Goal: Information Seeking & Learning: Learn about a topic

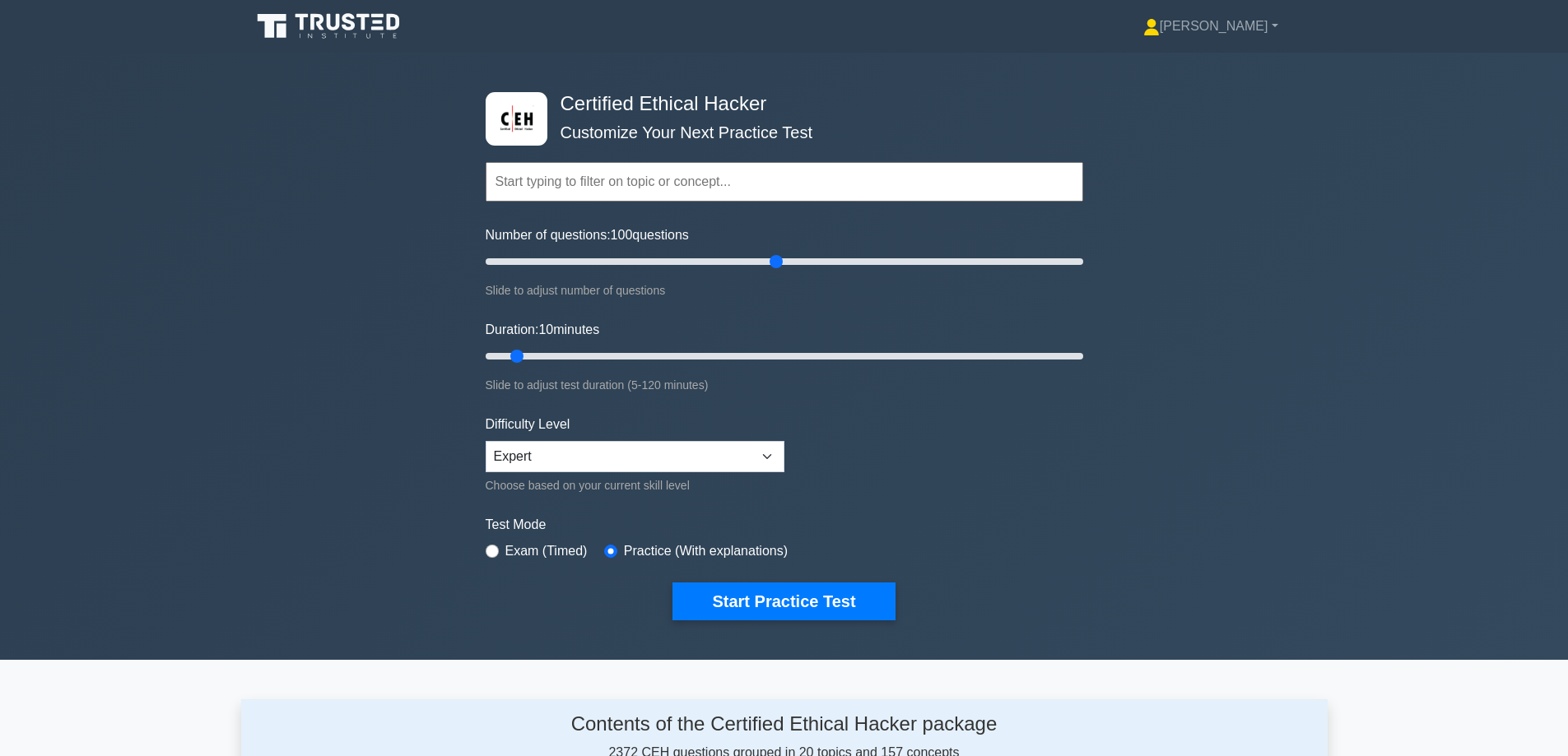
drag, startPoint x: 504, startPoint y: 260, endPoint x: 769, endPoint y: 269, distance: 265.2
type input "100"
click at [769, 269] on input "Number of questions: 100 questions" at bounding box center [784, 262] width 598 height 20
drag, startPoint x: 517, startPoint y: 349, endPoint x: 1298, endPoint y: 388, distance: 782.0
type input "120"
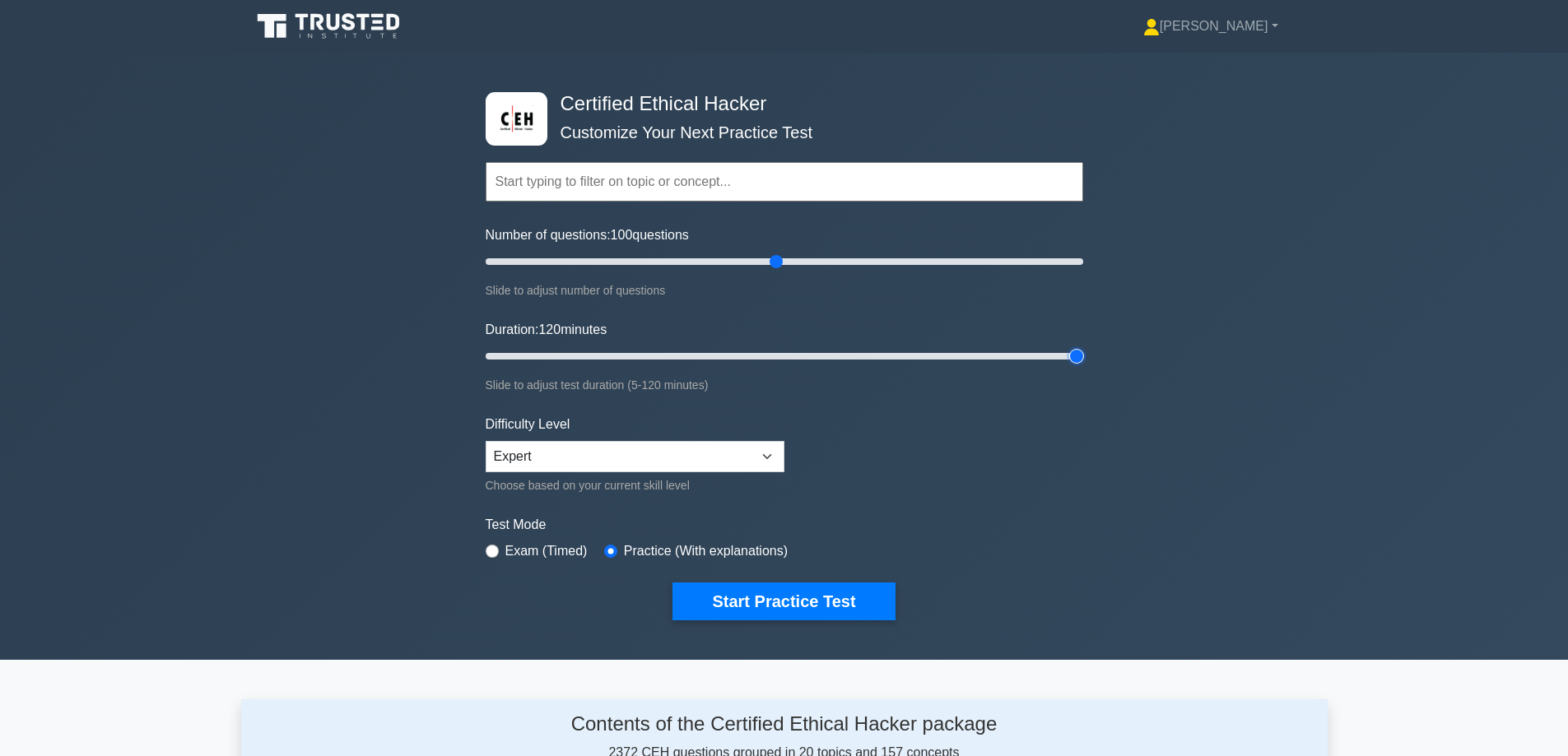
click at [1083, 367] on input "Duration: 120 minutes" at bounding box center [784, 357] width 598 height 20
click at [1303, 432] on div "Certified Ethical Hacker Customize Your Next Practice Test Topics Introduction …" at bounding box center [784, 356] width 1568 height 607
drag, startPoint x: 778, startPoint y: 265, endPoint x: 811, endPoint y: 357, distance: 97.7
click at [811, 271] on input "Number of questions: 110 questions" at bounding box center [784, 262] width 598 height 20
drag, startPoint x: 804, startPoint y: 261, endPoint x: 793, endPoint y: 266, distance: 12.1
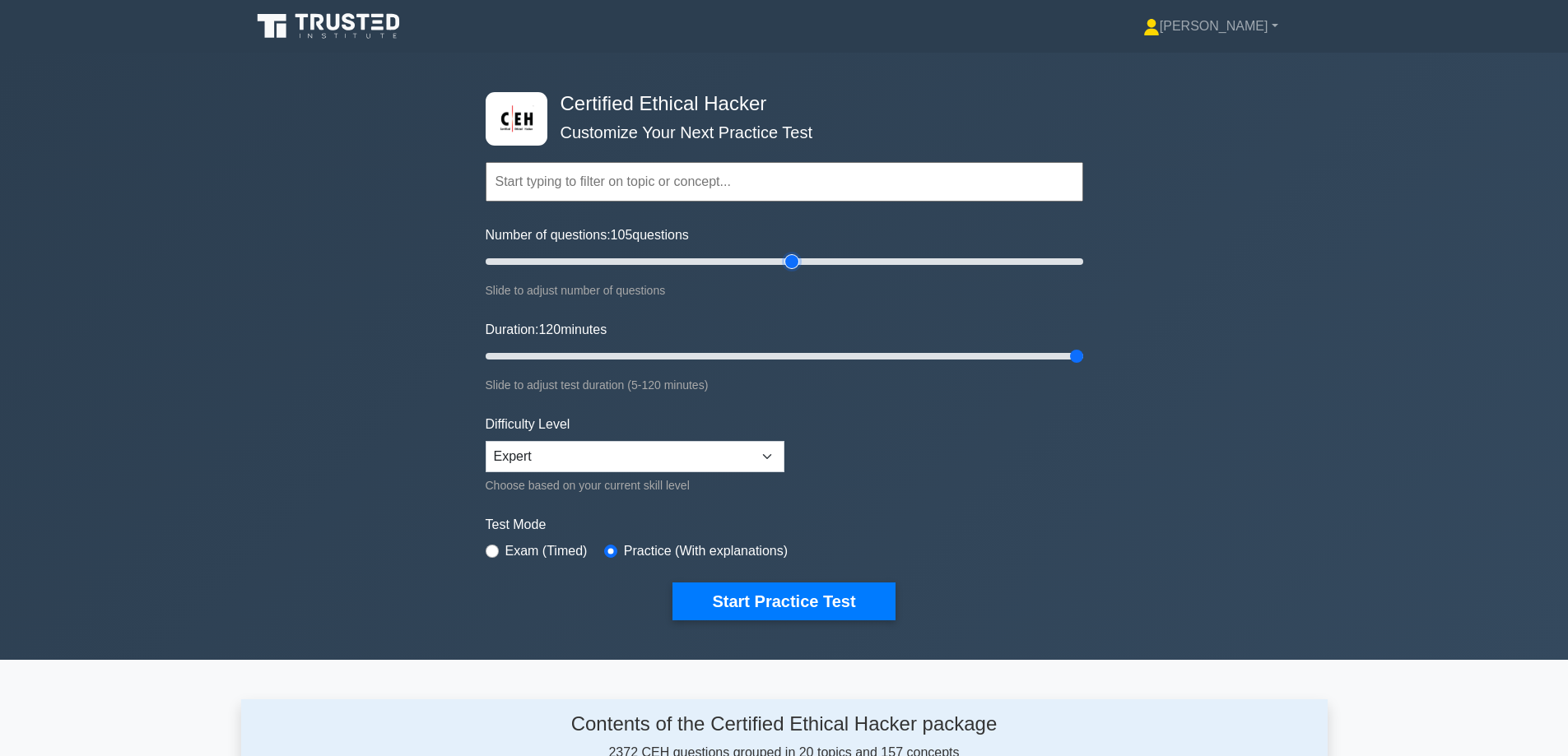
click at [793, 266] on input "Number of questions: 105 questions" at bounding box center [784, 262] width 598 height 20
drag, startPoint x: 793, startPoint y: 262, endPoint x: 780, endPoint y: 265, distance: 13.3
type input "100"
click at [780, 265] on input "Number of questions: 100 questions" at bounding box center [784, 262] width 598 height 20
click at [1051, 493] on form "Topics Introduction to Ethical Hacking Footprinting and Reconnaissance Scanning…" at bounding box center [784, 366] width 598 height 508
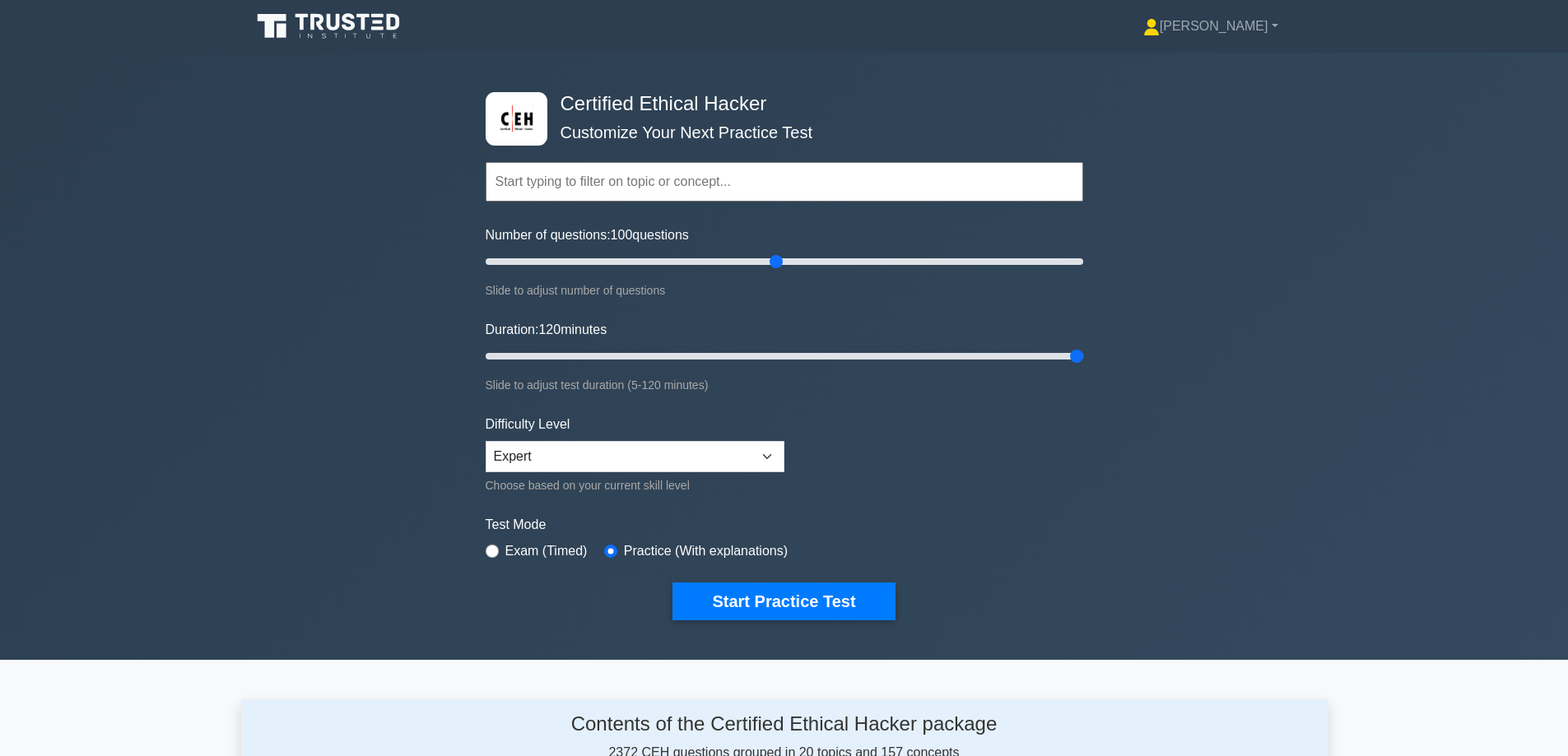
click at [1055, 517] on label "Test Mode" at bounding box center [784, 525] width 598 height 20
click at [739, 608] on button "Start Practice Test" at bounding box center [783, 601] width 222 height 38
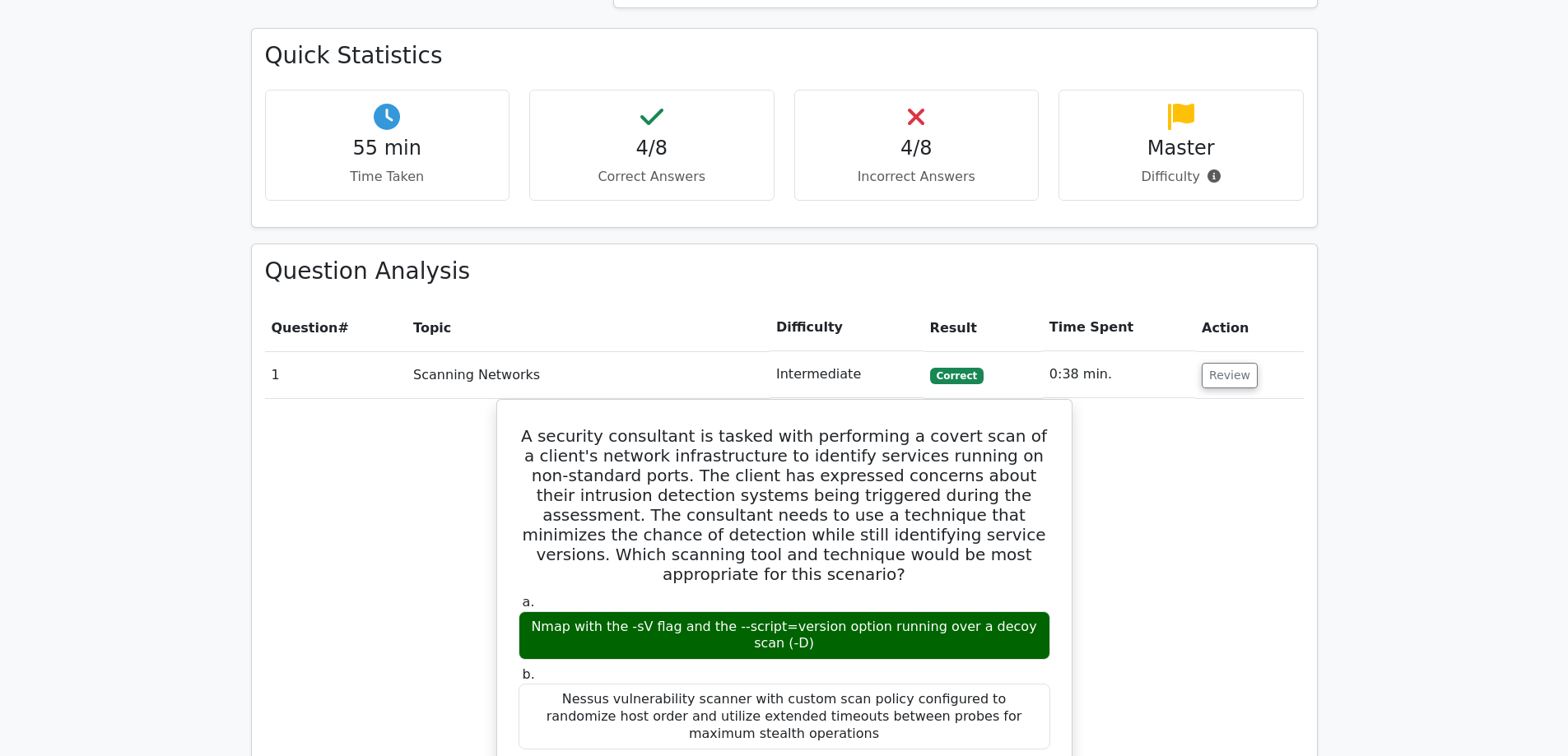
scroll to position [658, 0]
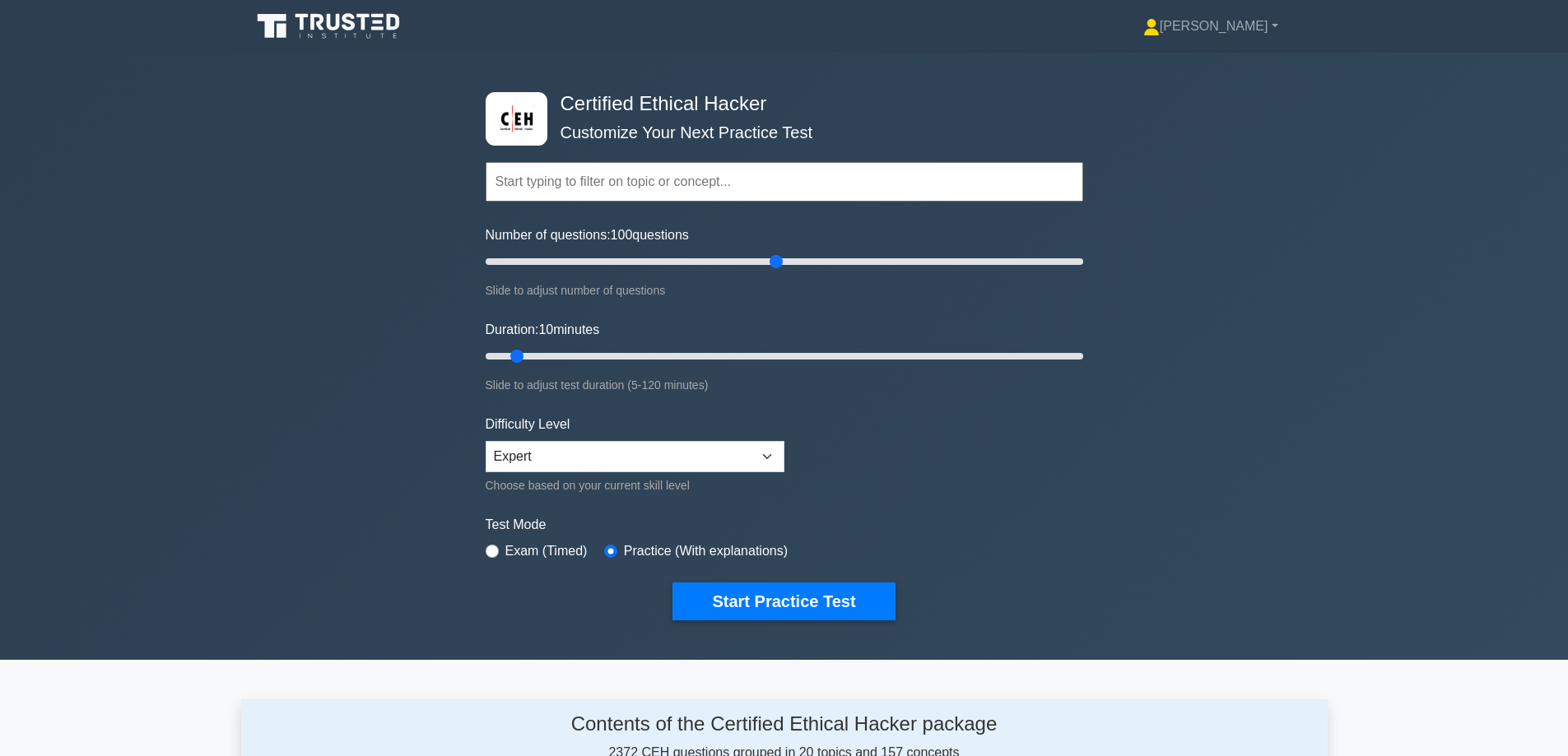
drag, startPoint x: 507, startPoint y: 260, endPoint x: 779, endPoint y: 293, distance: 274.0
type input "100"
click at [782, 271] on input "Number of questions: 100 questions" at bounding box center [784, 262] width 598 height 20
drag, startPoint x: 515, startPoint y: 357, endPoint x: 969, endPoint y: 552, distance: 494.1
type input "120"
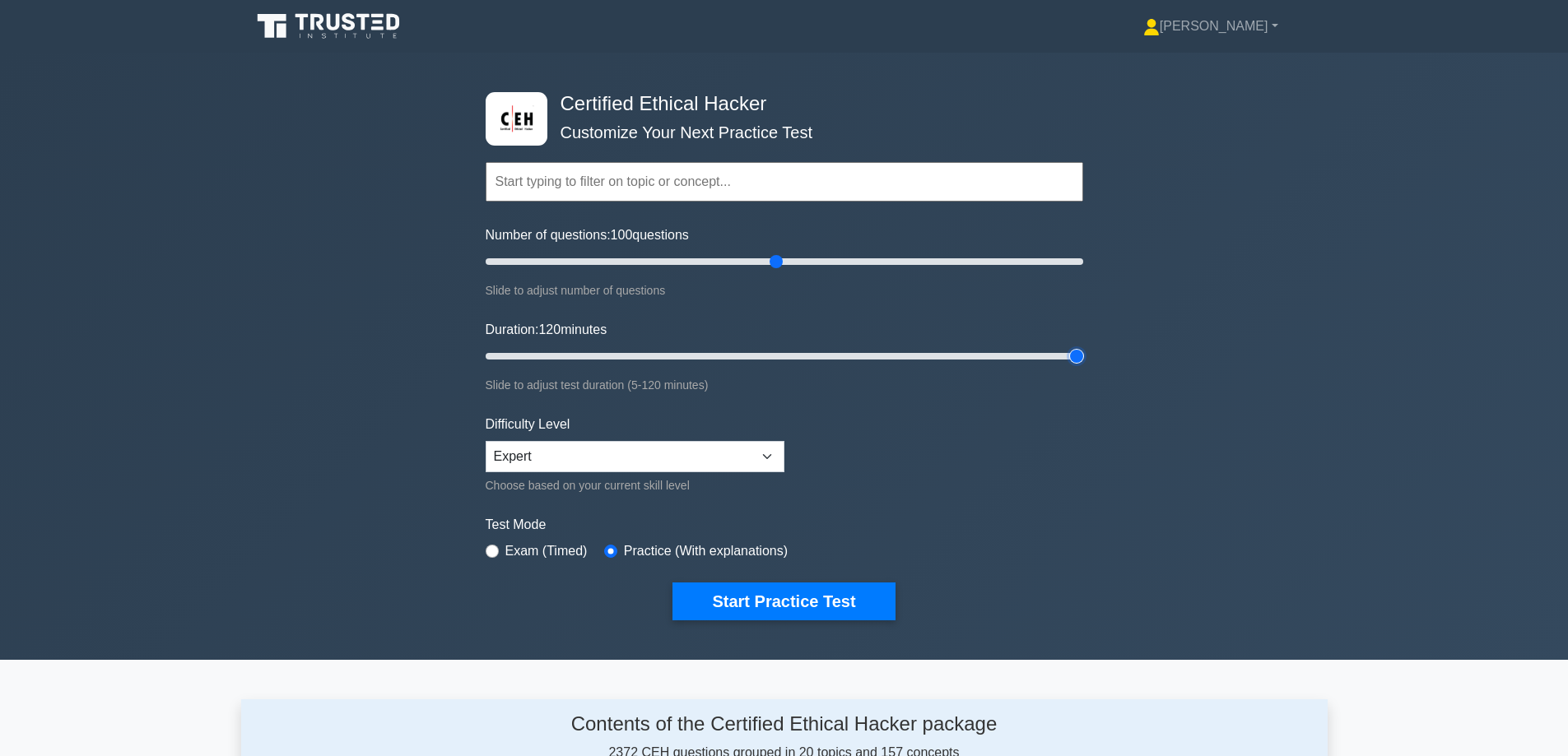
click at [1083, 367] on input "Duration: 120 minutes" at bounding box center [784, 357] width 598 height 20
click at [802, 593] on button "Start Practice Test" at bounding box center [783, 601] width 222 height 38
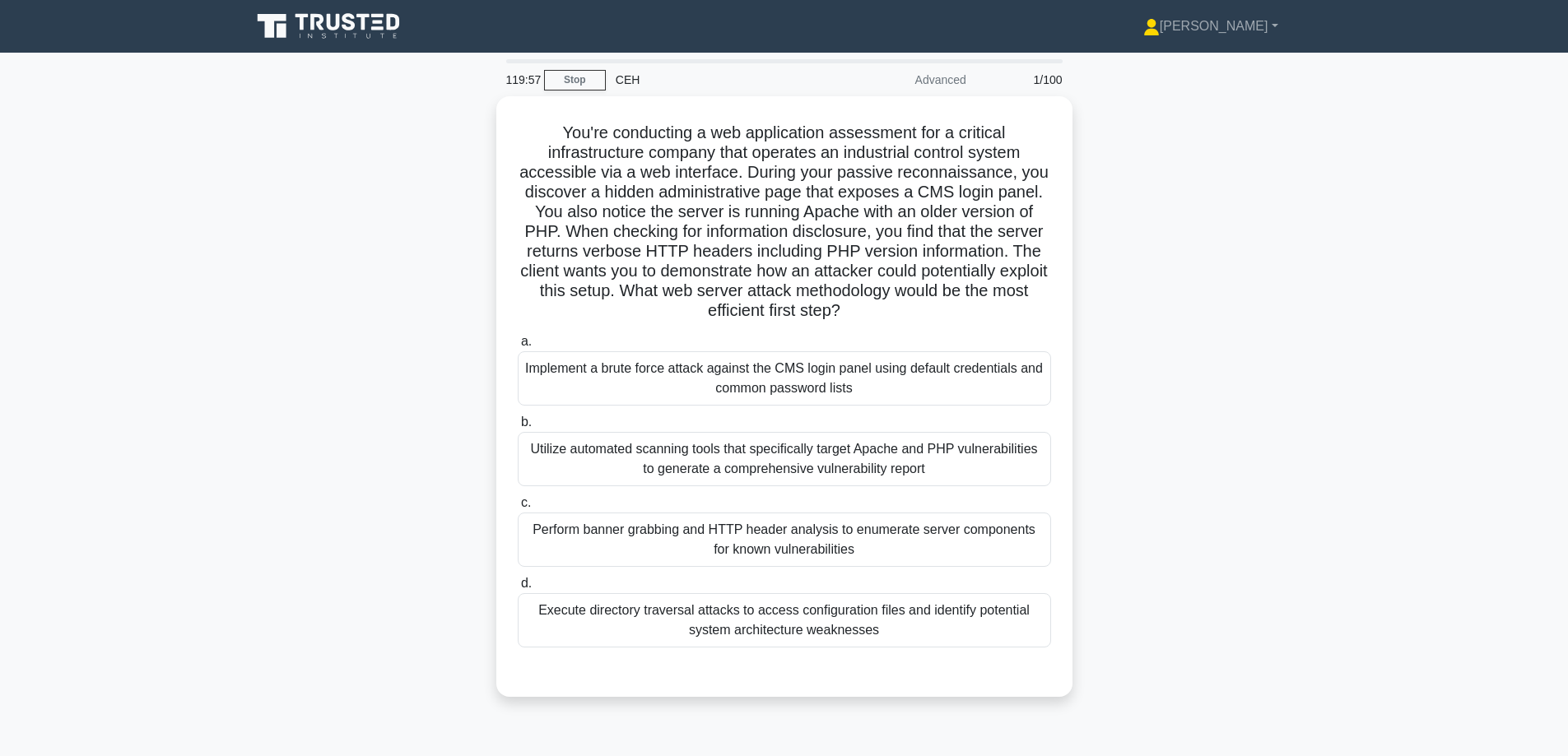
drag, startPoint x: 1138, startPoint y: 316, endPoint x: 1152, endPoint y: 230, distance: 87.1
click at [1152, 230] on div "You're conducting a web application assessment for a critical infrastructure co…" at bounding box center [784, 406] width 1086 height 620
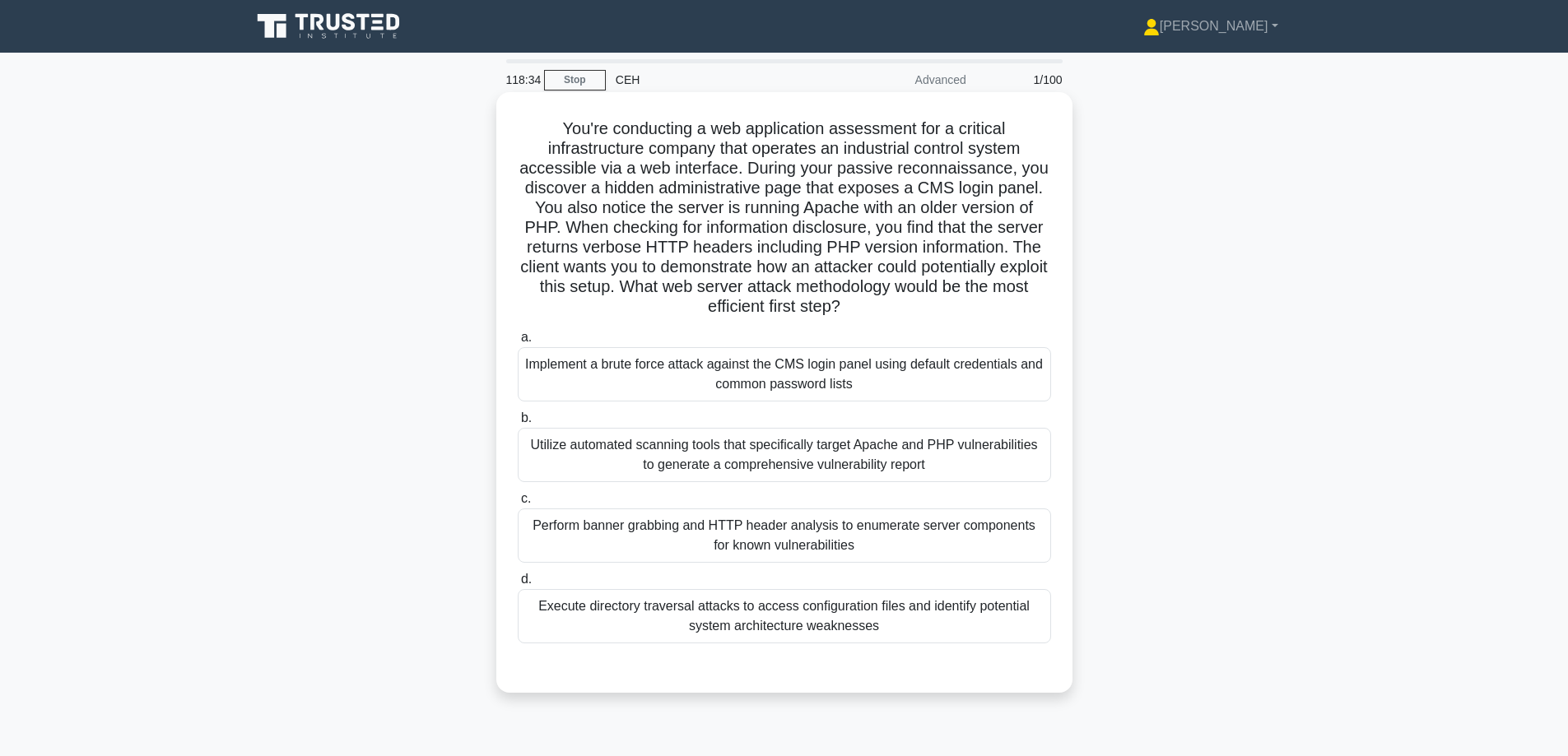
click at [951, 459] on div "Utilize automated scanning tools that specifically target Apache and PHP vulner…" at bounding box center [784, 455] width 533 height 54
click at [517, 424] on input "b. Utilize automated scanning tools that specifically target Apache and PHP vul…" at bounding box center [517, 418] width 0 height 11
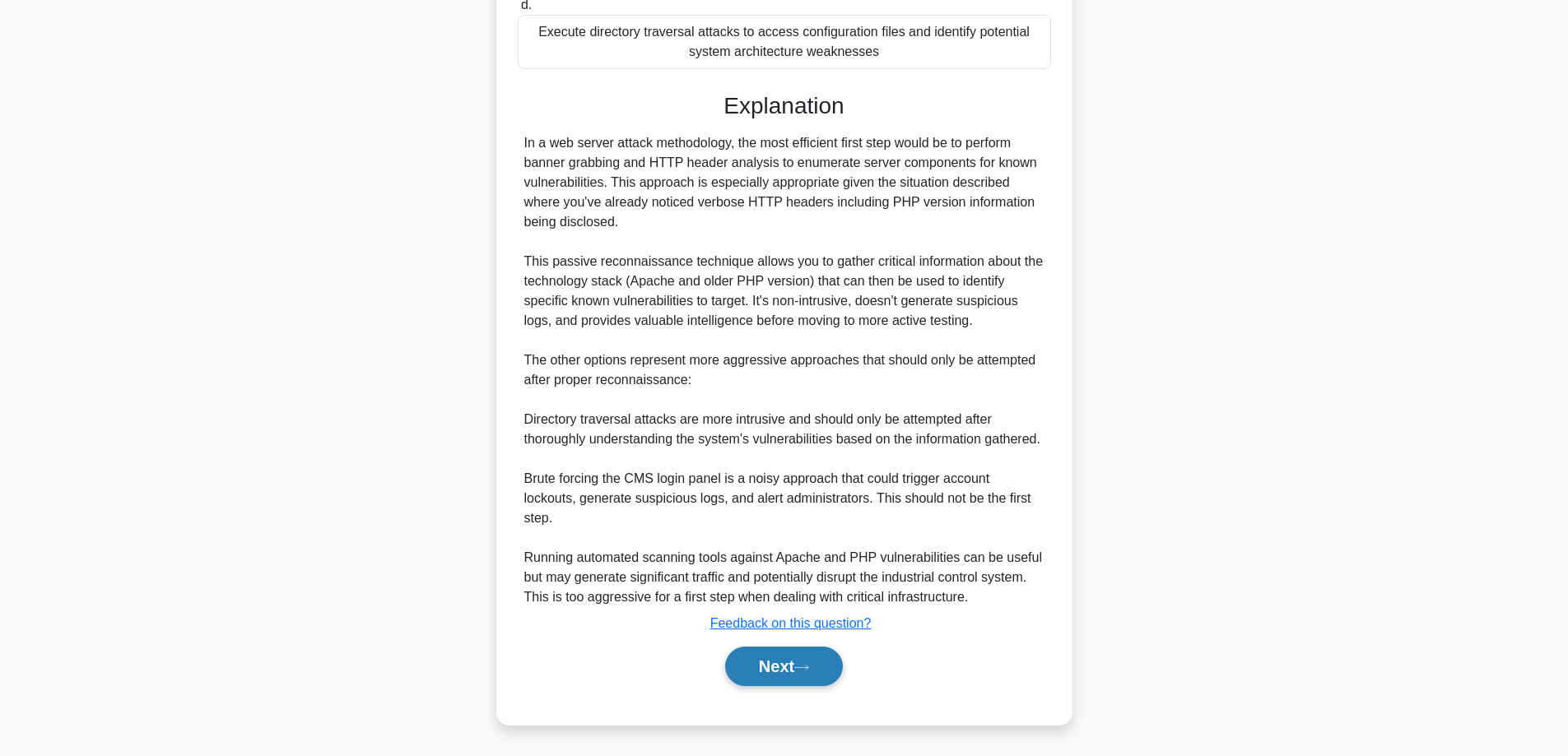
click at [741, 667] on button "Next" at bounding box center [784, 667] width 118 height 40
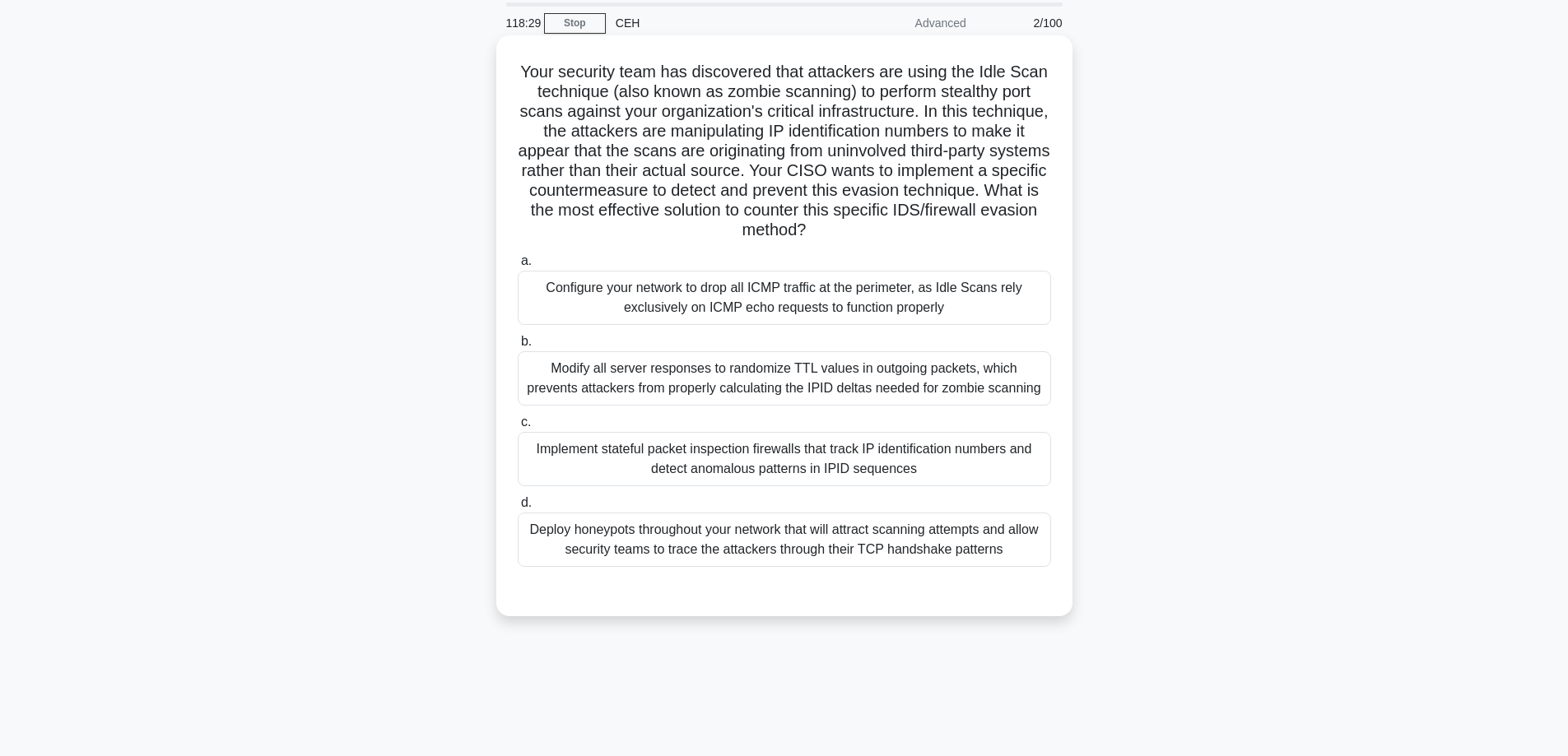
scroll to position [51, 0]
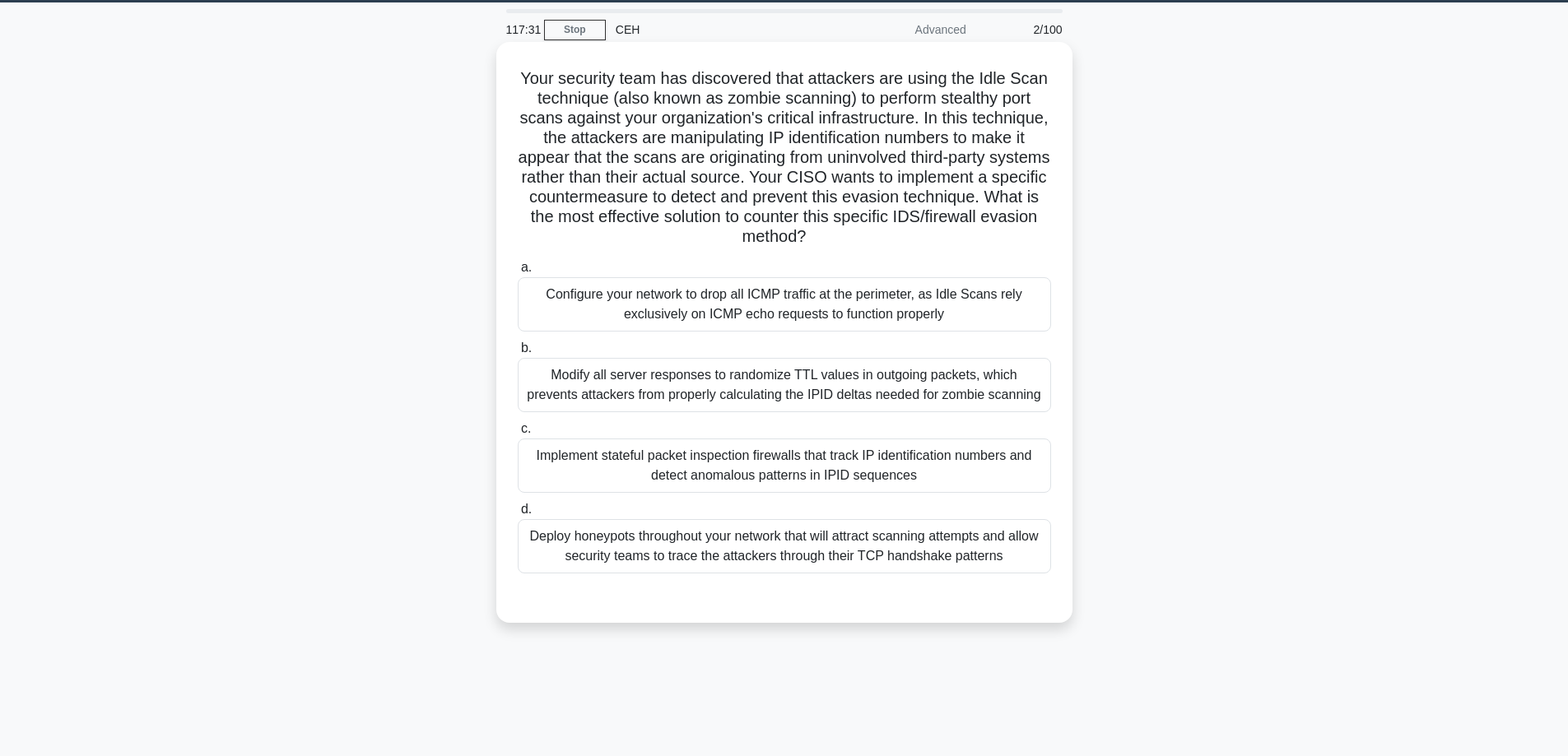
click at [630, 474] on div "Implement stateful packet inspection firewalls that track IP identification num…" at bounding box center [784, 466] width 533 height 54
click at [517, 434] on input "c. Implement stateful packet inspection firewalls that track IP identification …" at bounding box center [517, 429] width 0 height 11
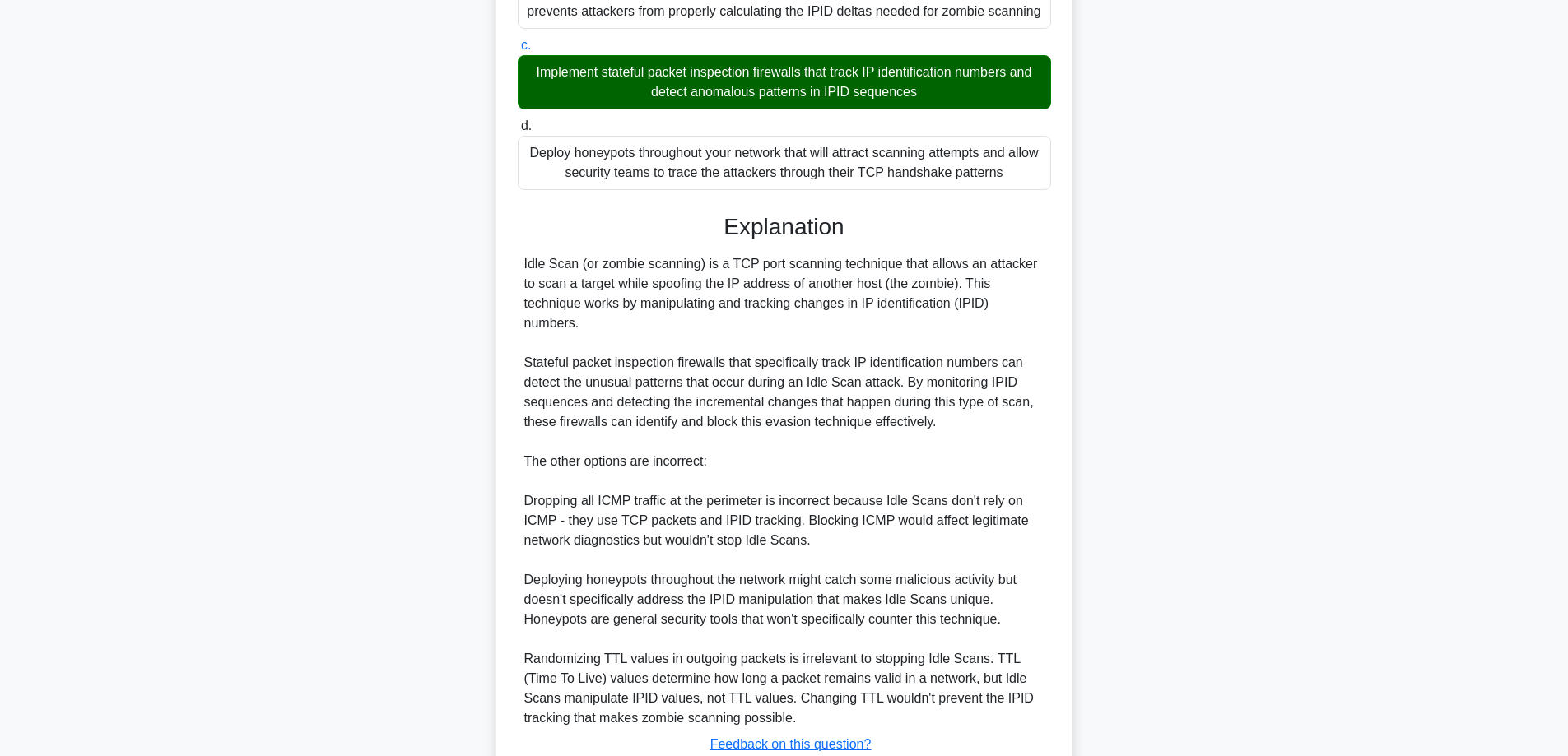
scroll to position [556, 0]
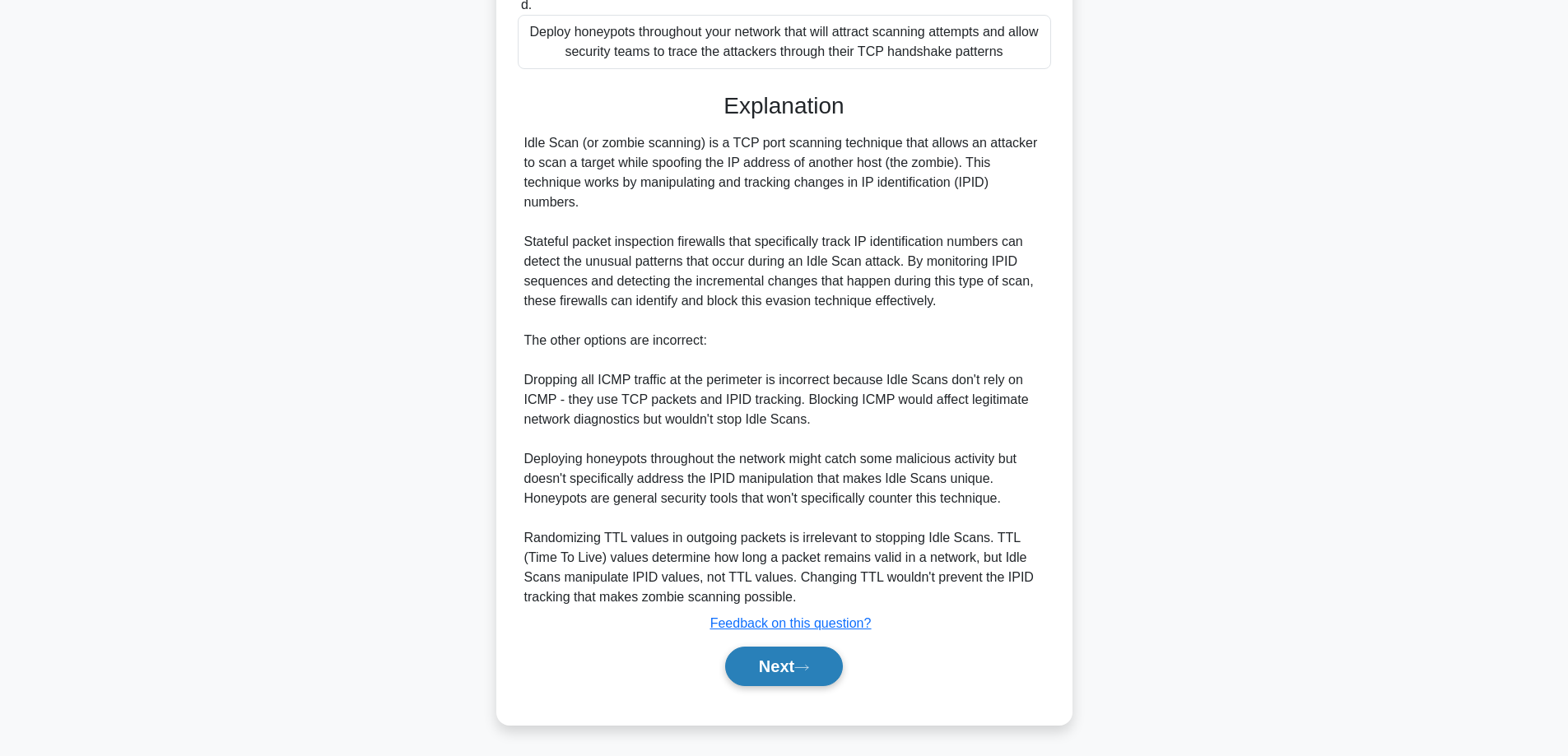
click at [764, 658] on button "Next" at bounding box center [784, 667] width 118 height 40
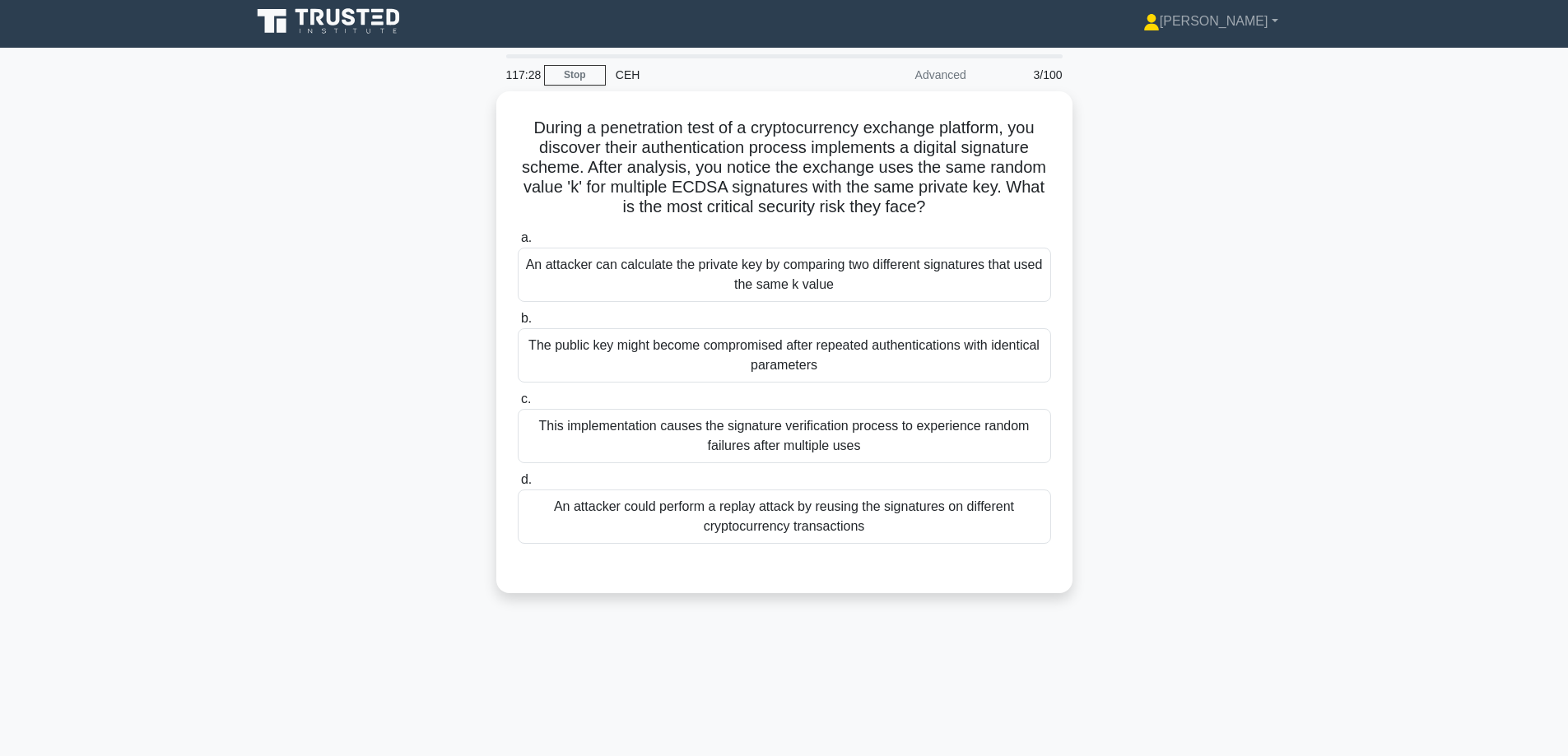
scroll to position [0, 0]
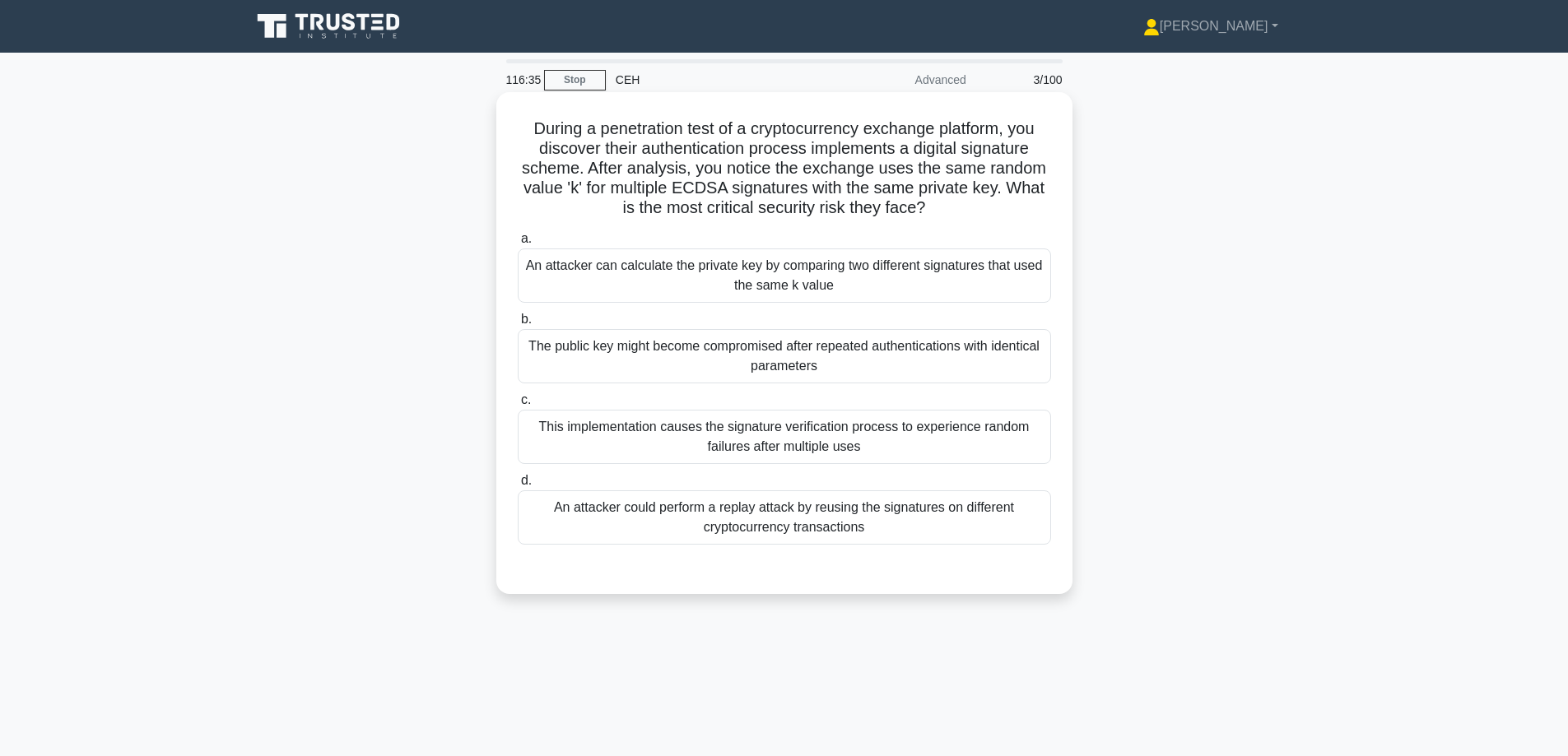
click at [763, 372] on div "The public key might become compromised after repeated authentications with ide…" at bounding box center [784, 356] width 533 height 54
click at [517, 325] on input "b. The public key might become compromised after repeated authentications with …" at bounding box center [517, 319] width 0 height 11
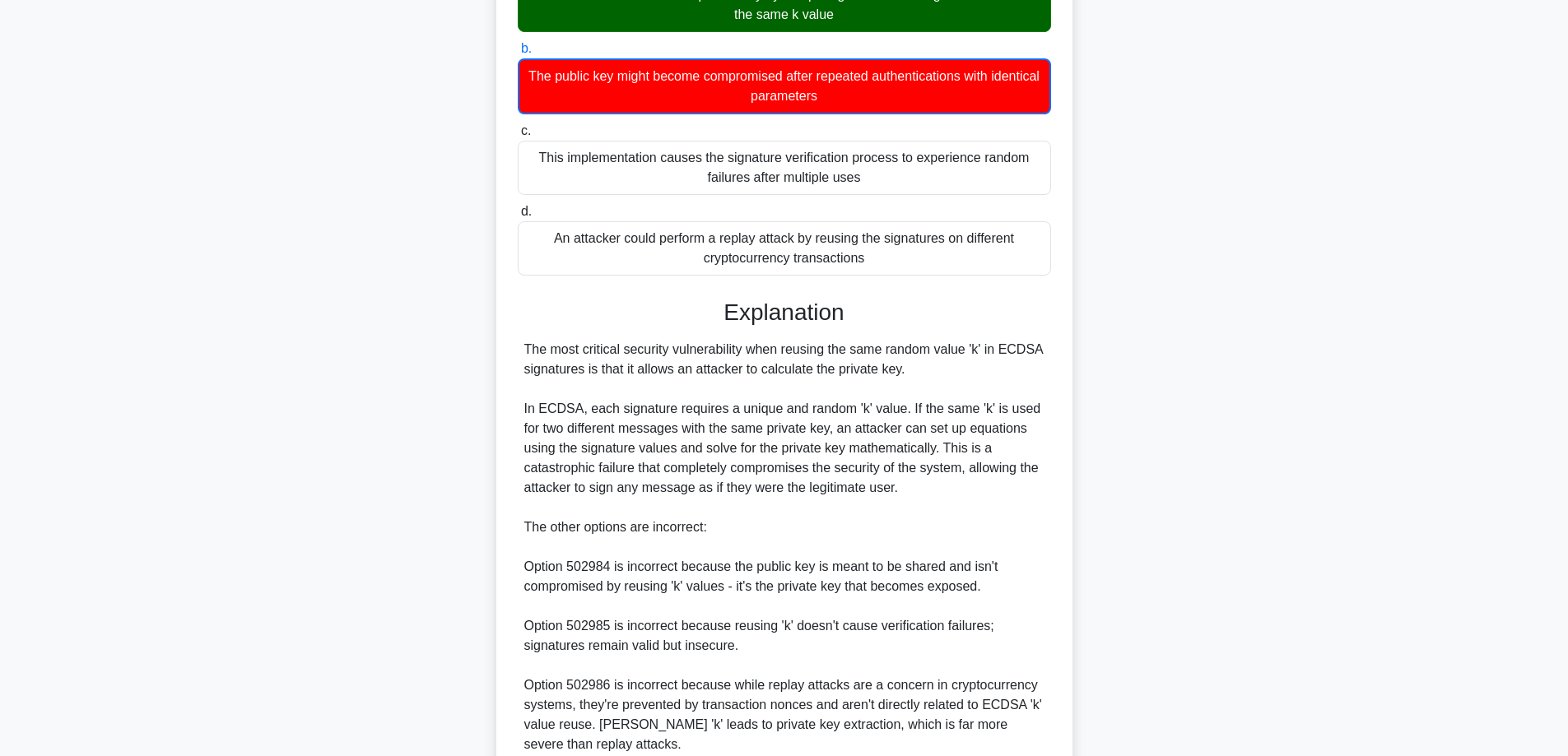
scroll to position [411, 0]
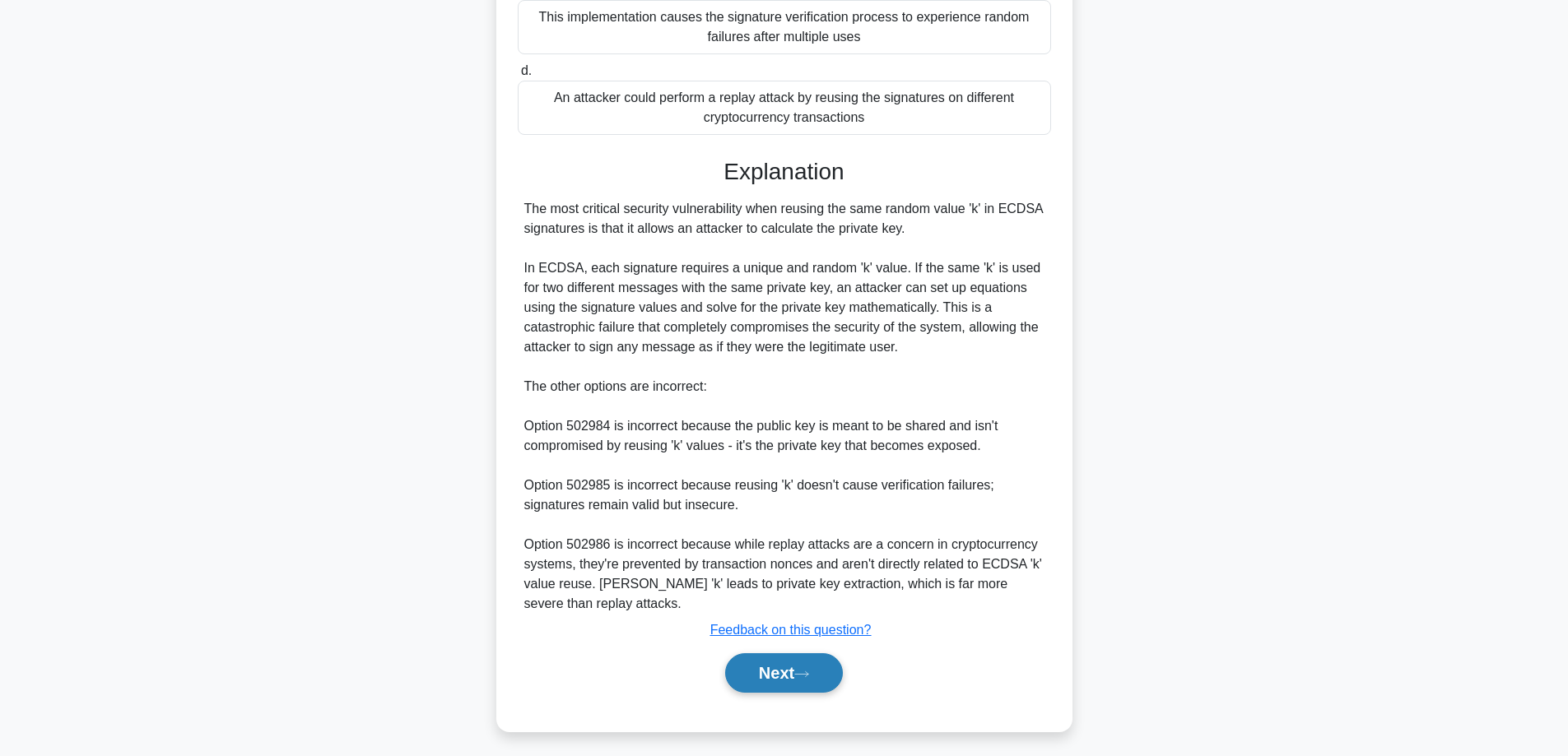
click at [782, 660] on button "Next" at bounding box center [784, 673] width 118 height 40
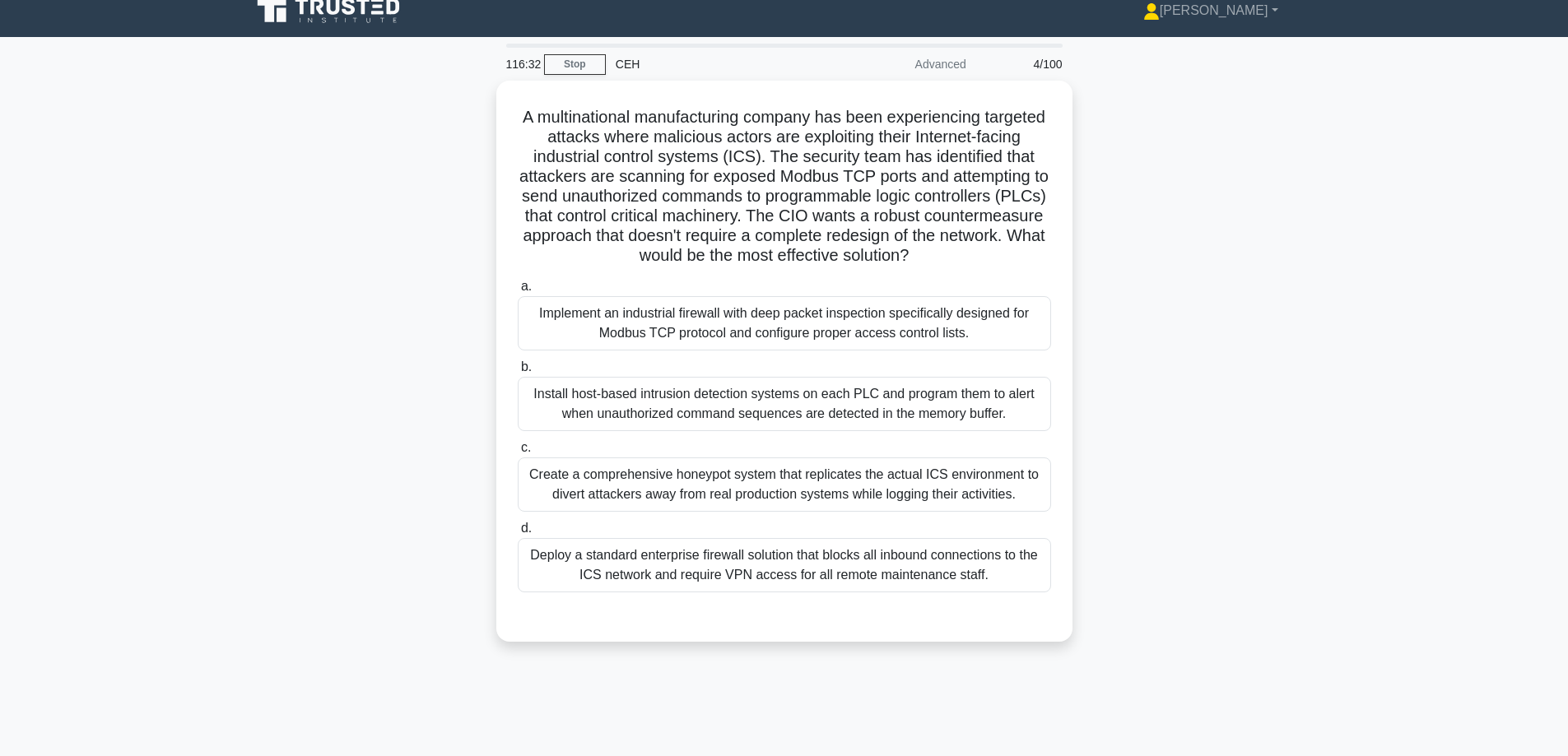
scroll to position [0, 0]
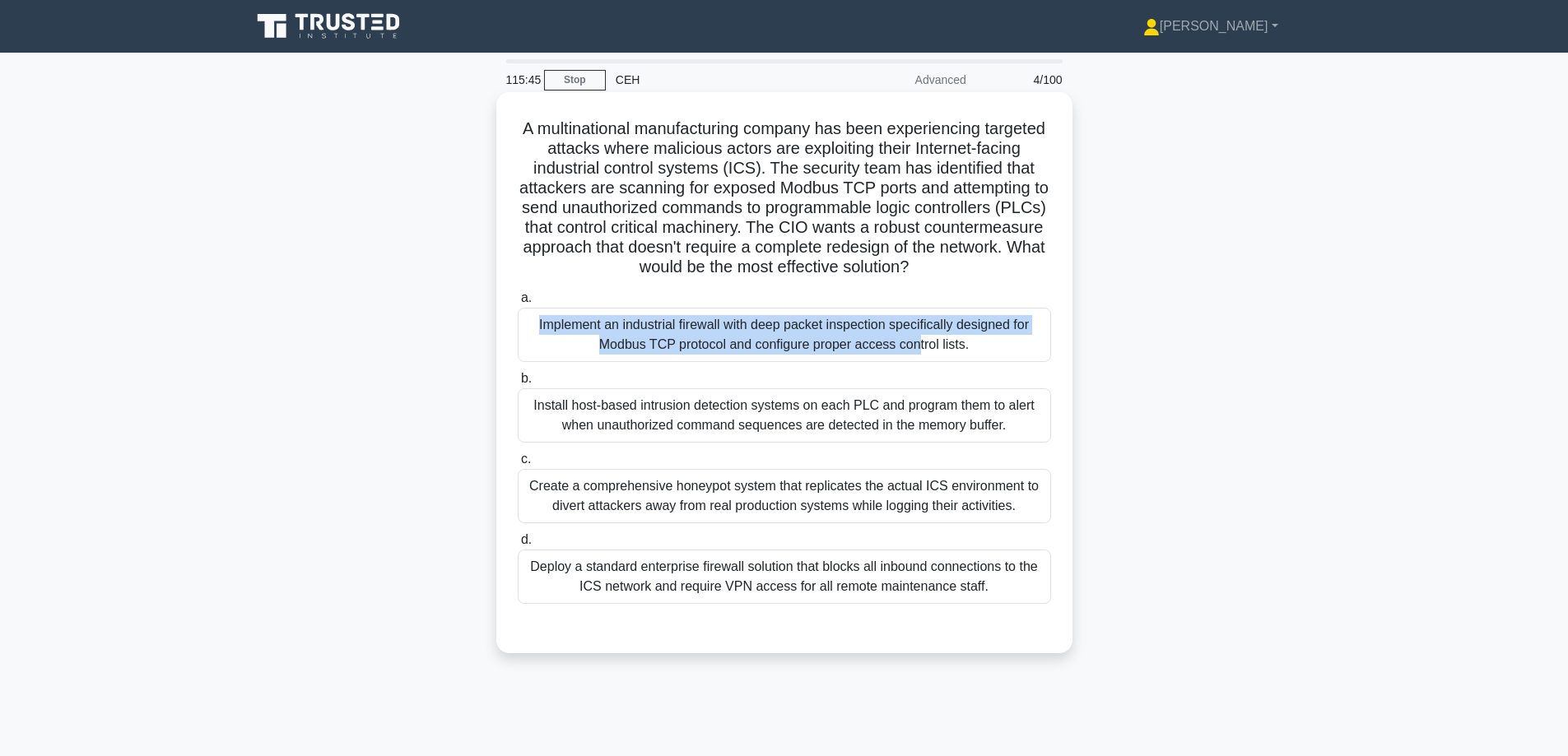
drag, startPoint x: 687, startPoint y: 324, endPoint x: 692, endPoint y: 333, distance: 10.3
click at [691, 333] on label "a. Implement an industrial firewall with deep packet inspection specifically de…" at bounding box center [784, 325] width 533 height 74
click at [694, 342] on div "Implement an industrial firewall with deep packet inspection specifically desig…" at bounding box center [784, 335] width 533 height 54
click at [517, 303] on input "a. Implement an industrial firewall with deep packet inspection specifically de…" at bounding box center [517, 298] width 0 height 11
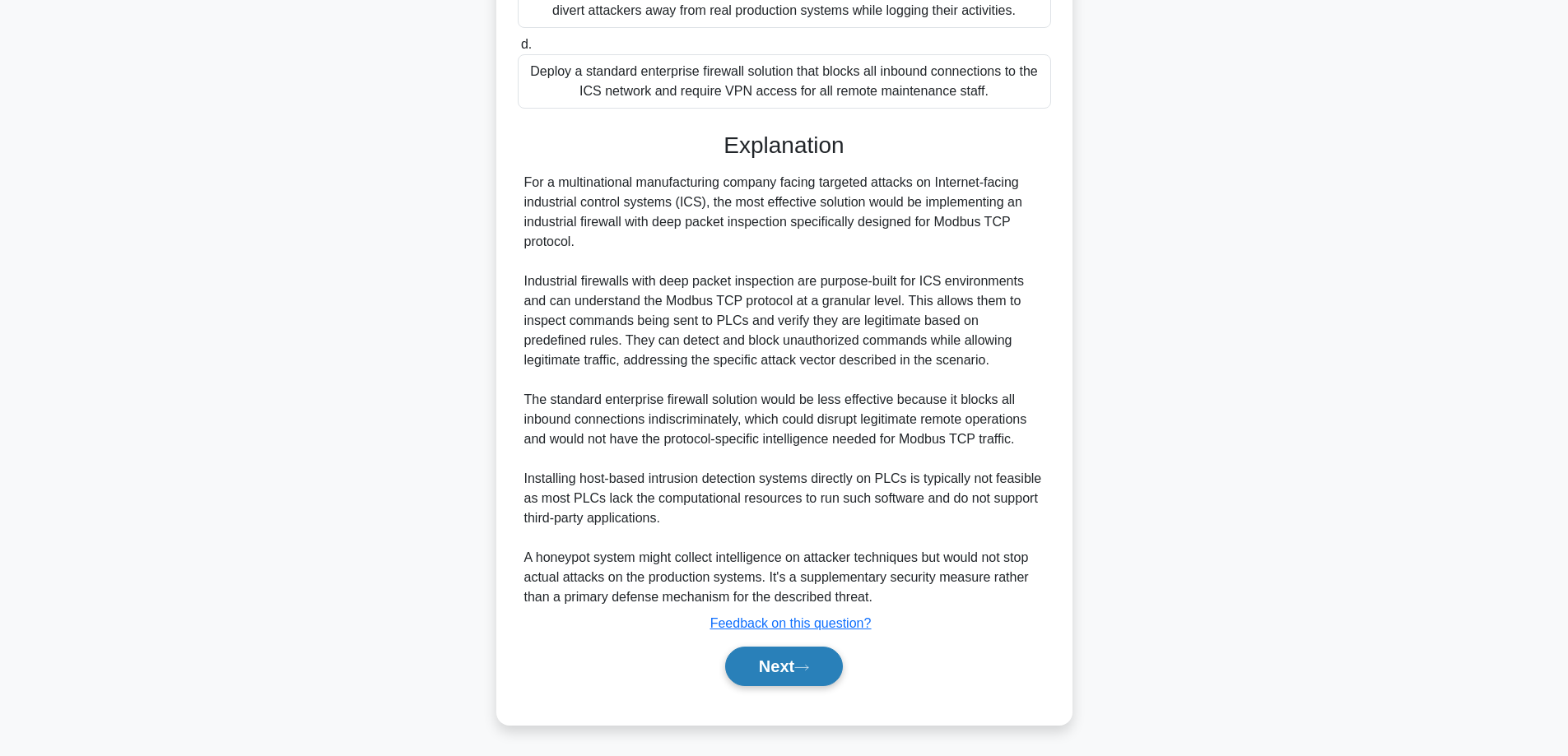
click at [792, 663] on button "Next" at bounding box center [784, 667] width 118 height 40
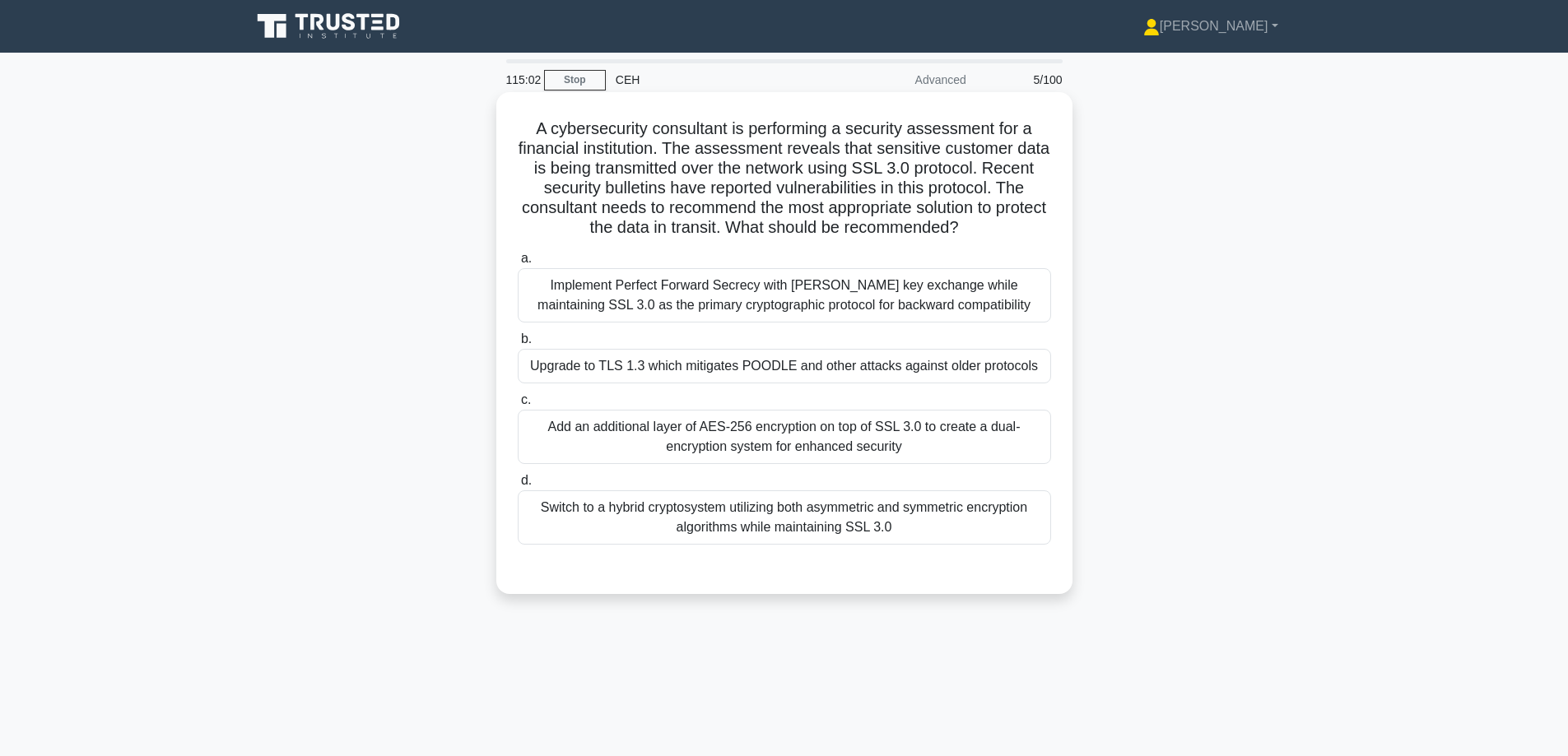
click at [654, 368] on div "Upgrade to TLS 1.3 which mitigates POODLE and other attacks against older proto…" at bounding box center [784, 366] width 533 height 35
click at [517, 345] on input "b. Upgrade to TLS 1.3 which mitigates POODLE and other attacks against older pr…" at bounding box center [517, 339] width 0 height 11
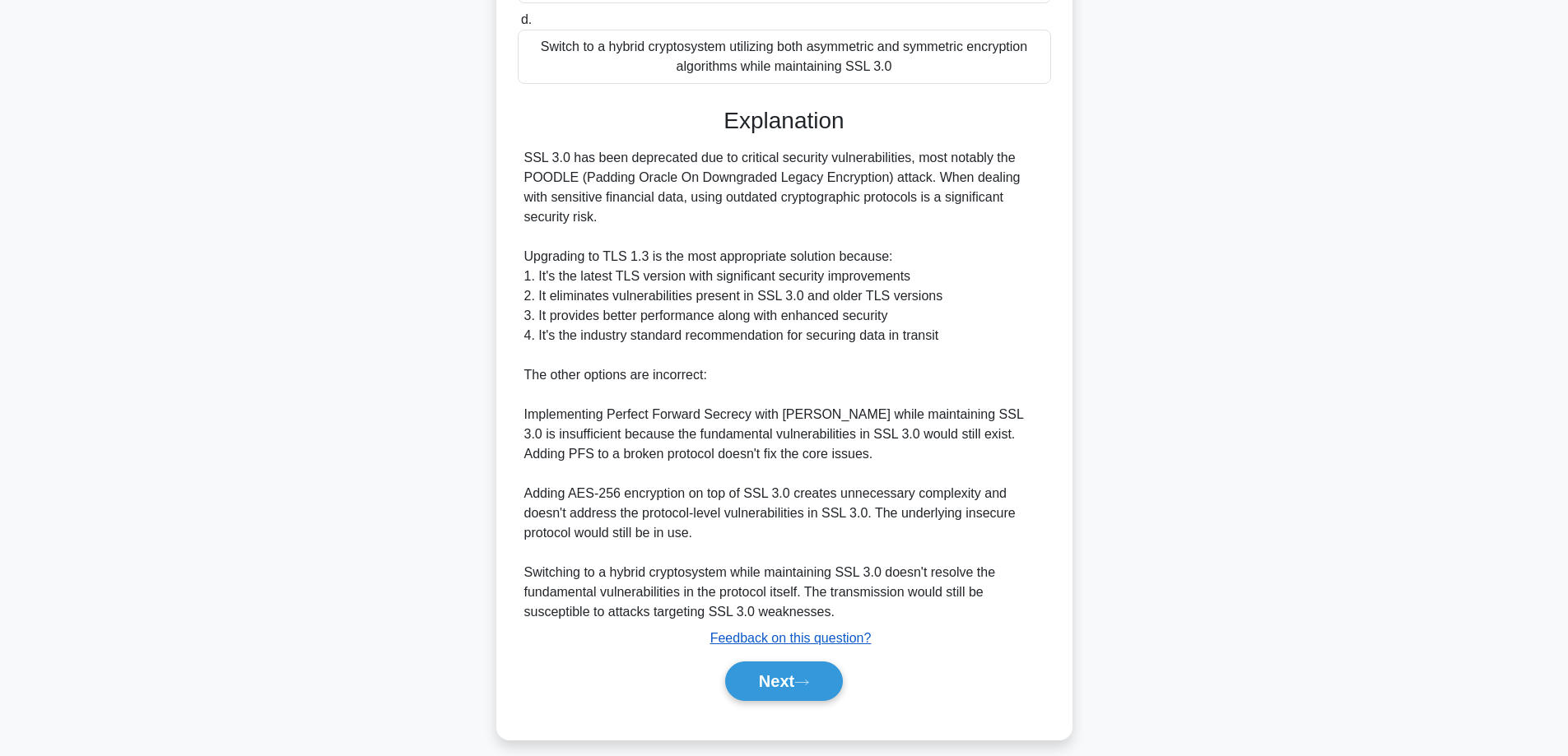
scroll to position [477, 0]
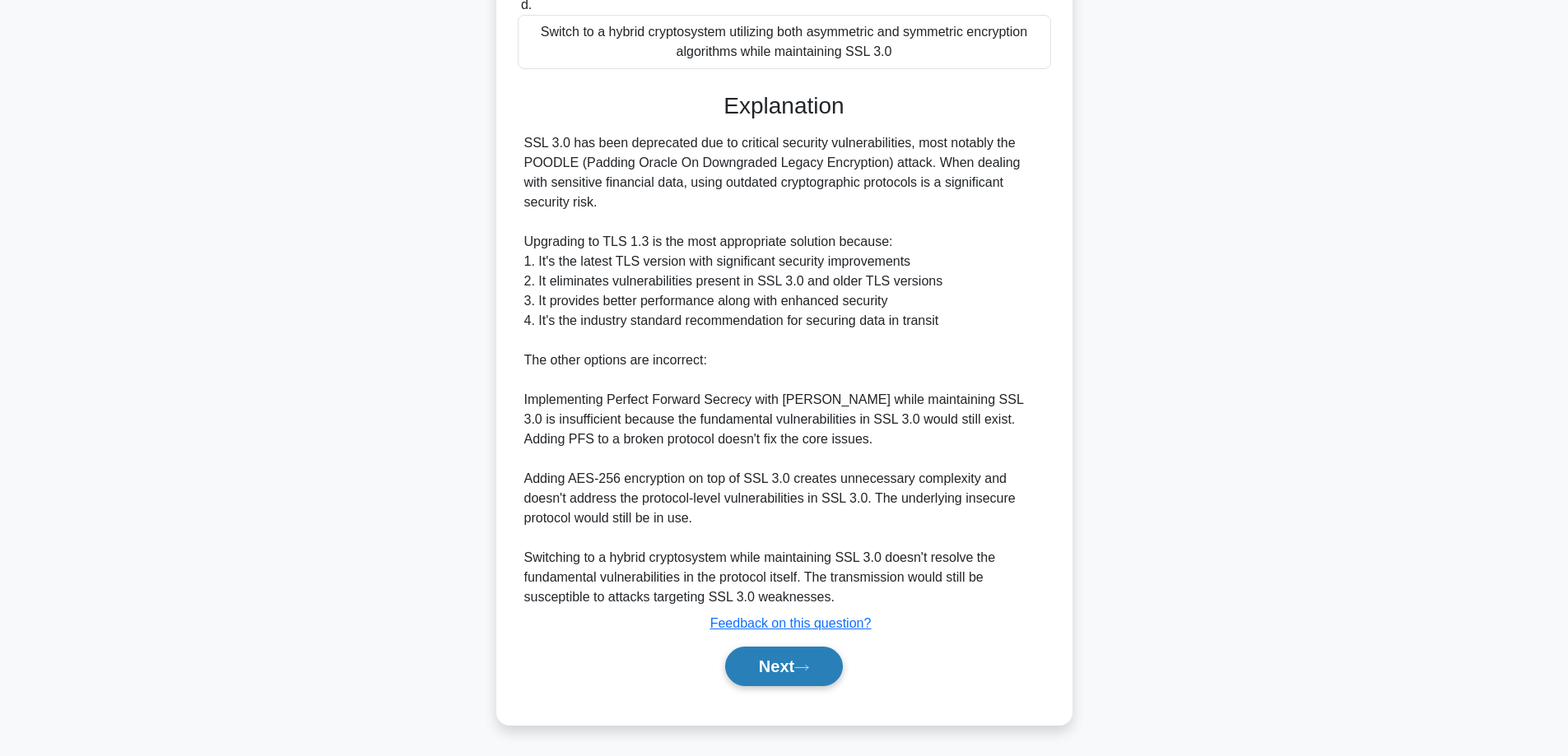
click at [746, 677] on button "Next" at bounding box center [784, 667] width 118 height 40
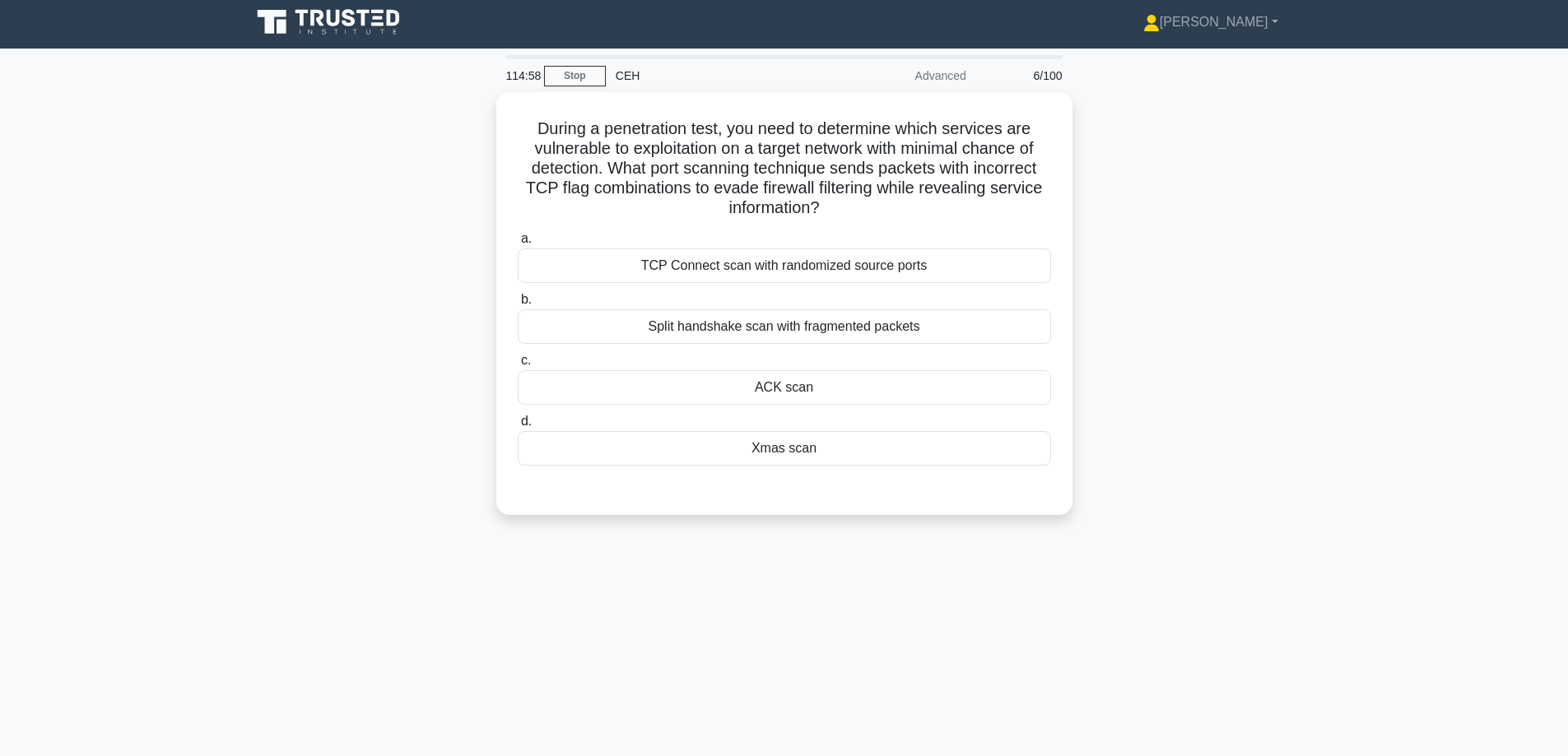
scroll to position [0, 0]
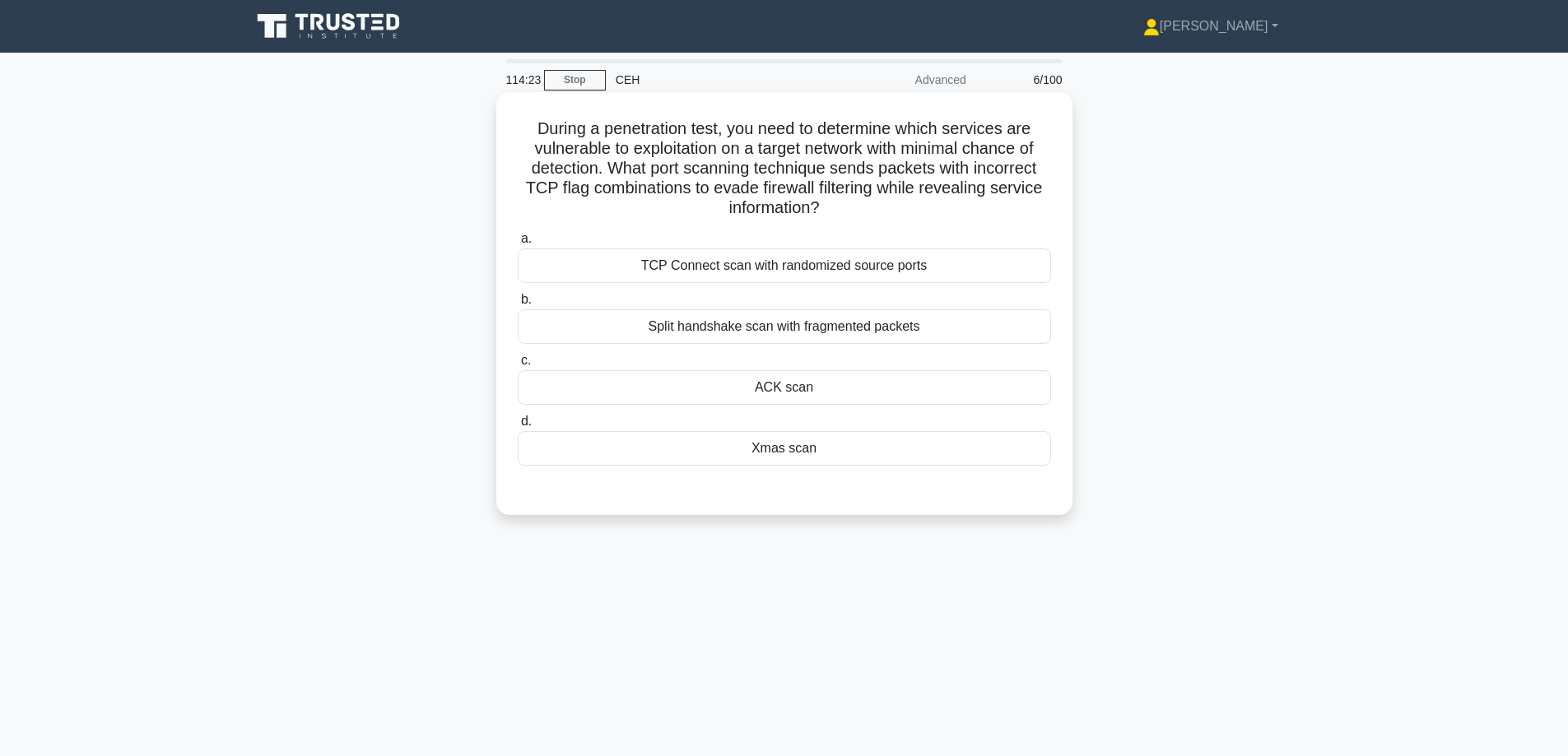
click at [861, 393] on div "ACK scan" at bounding box center [784, 387] width 533 height 35
click at [517, 367] on input "c. ACK scan" at bounding box center [517, 361] width 0 height 11
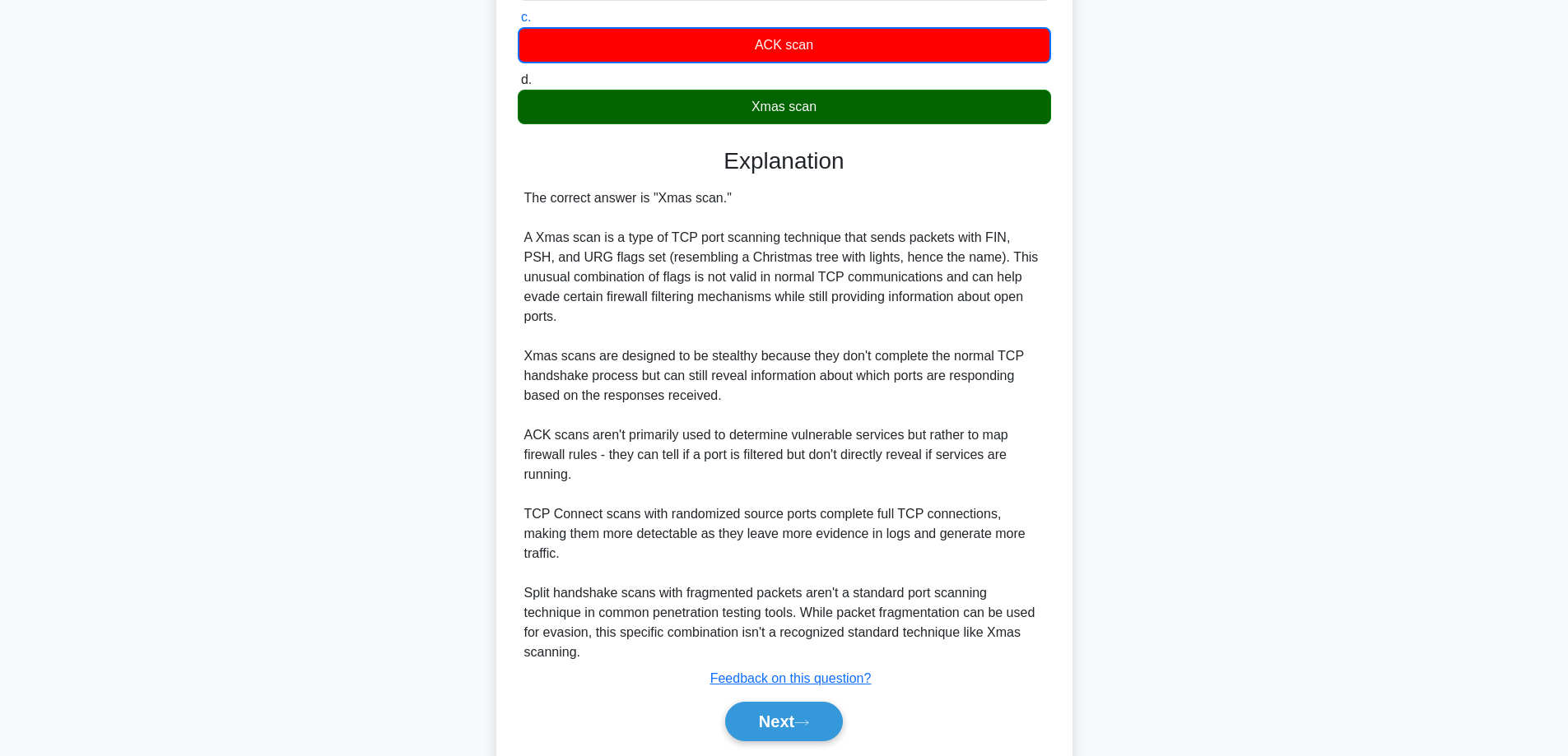
scroll to position [360, 0]
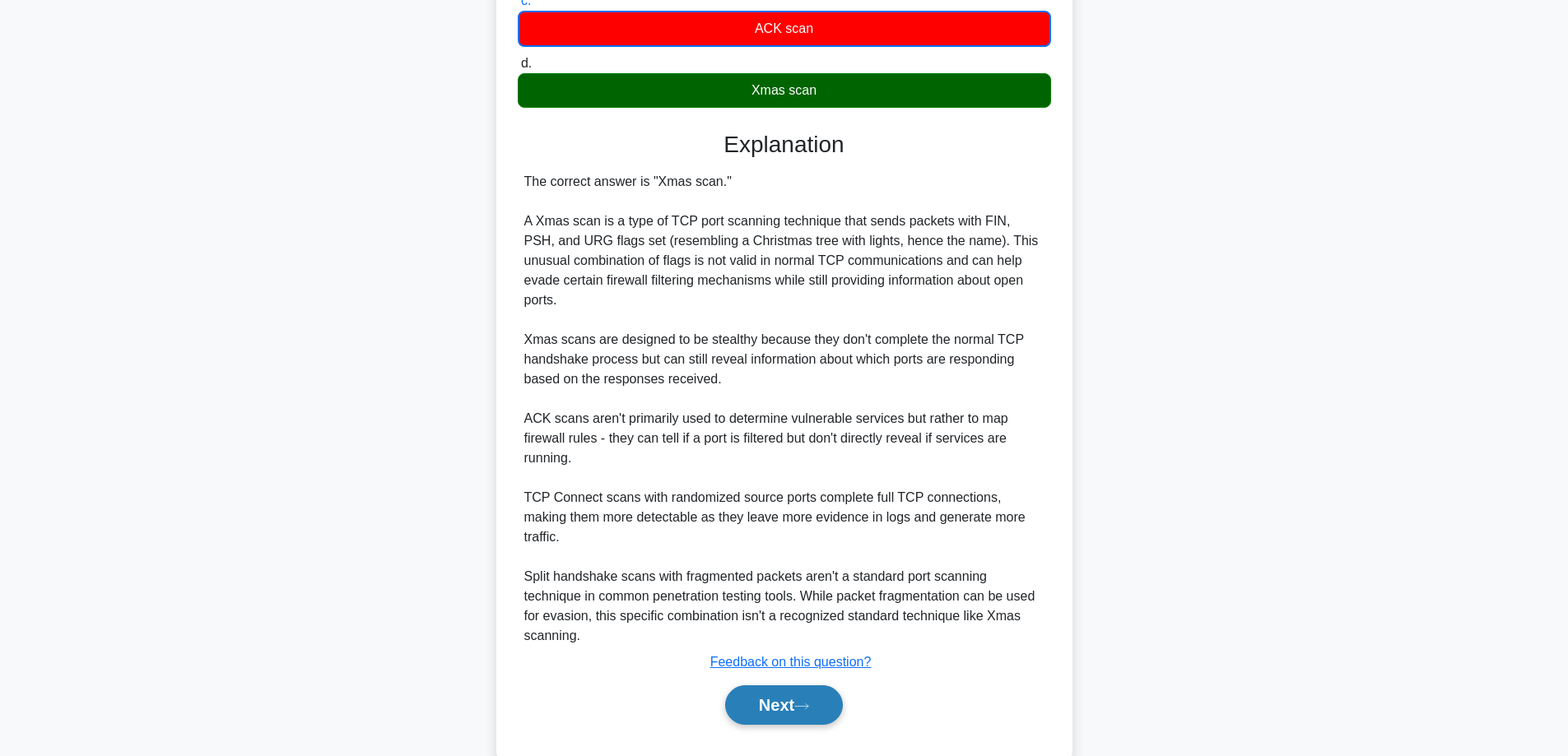
click at [810, 686] on button "Next" at bounding box center [784, 705] width 118 height 40
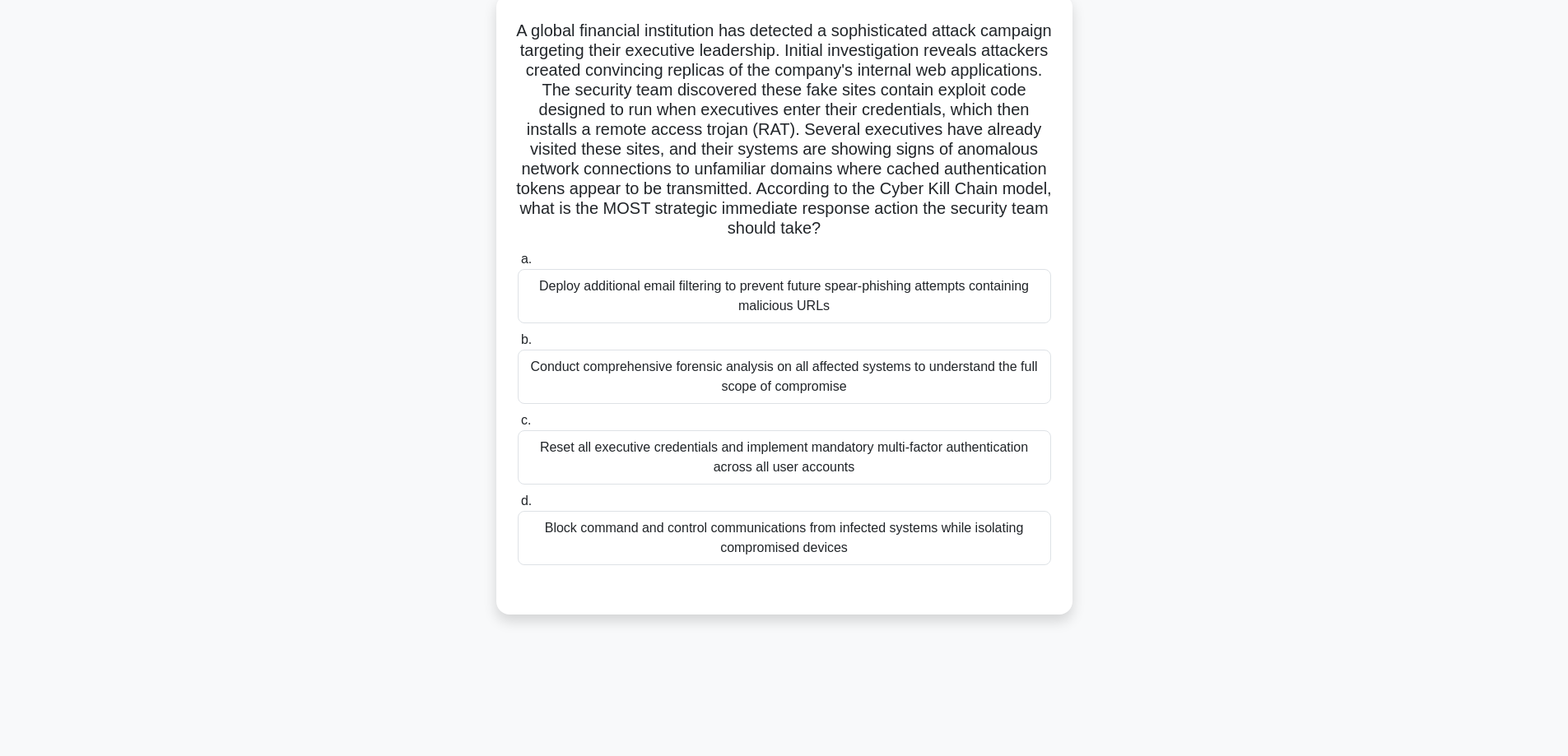
scroll to position [0, 0]
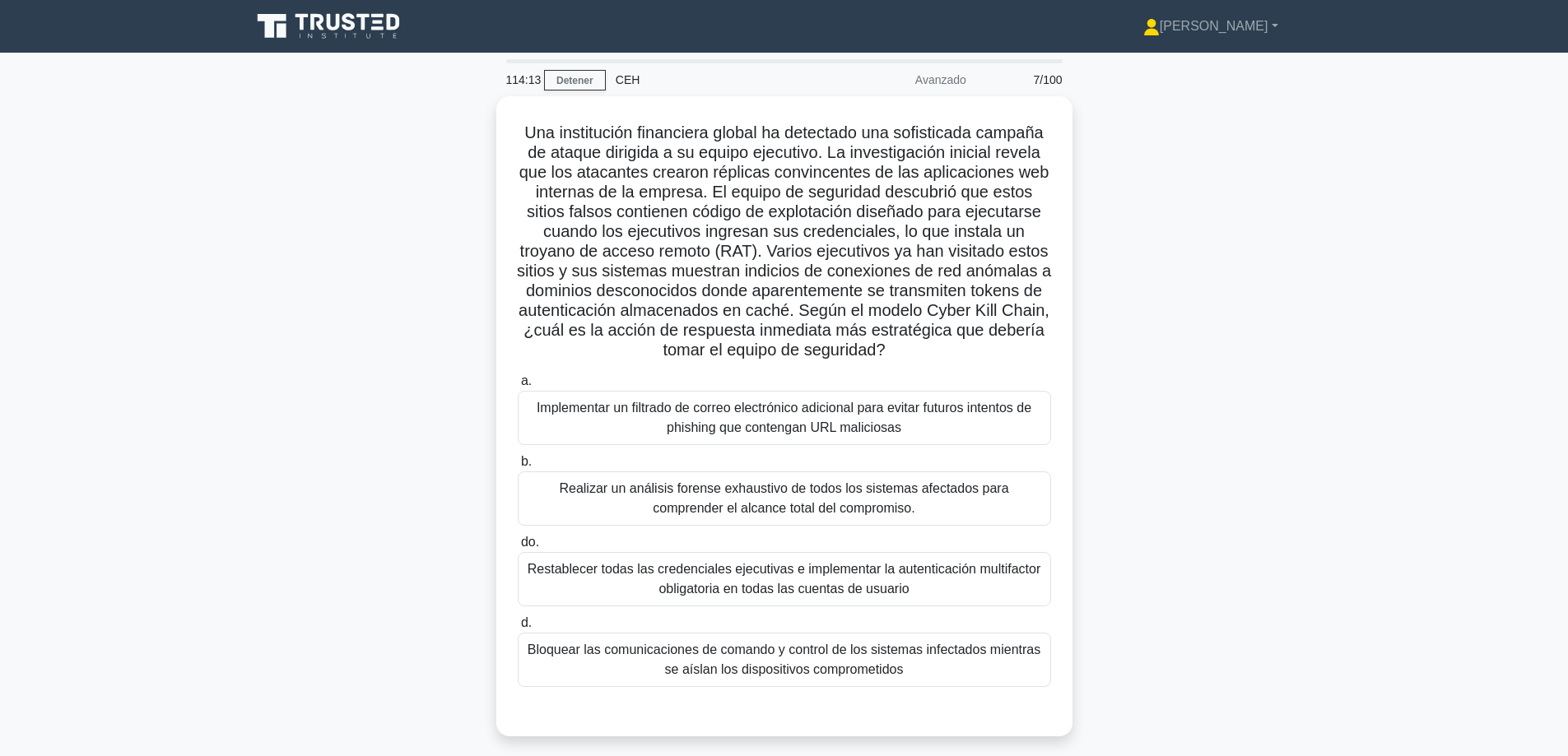
click at [1192, 365] on div "Una institución financiera global ha detectado una sofisticada campaña de ataqu…" at bounding box center [784, 426] width 1086 height 660
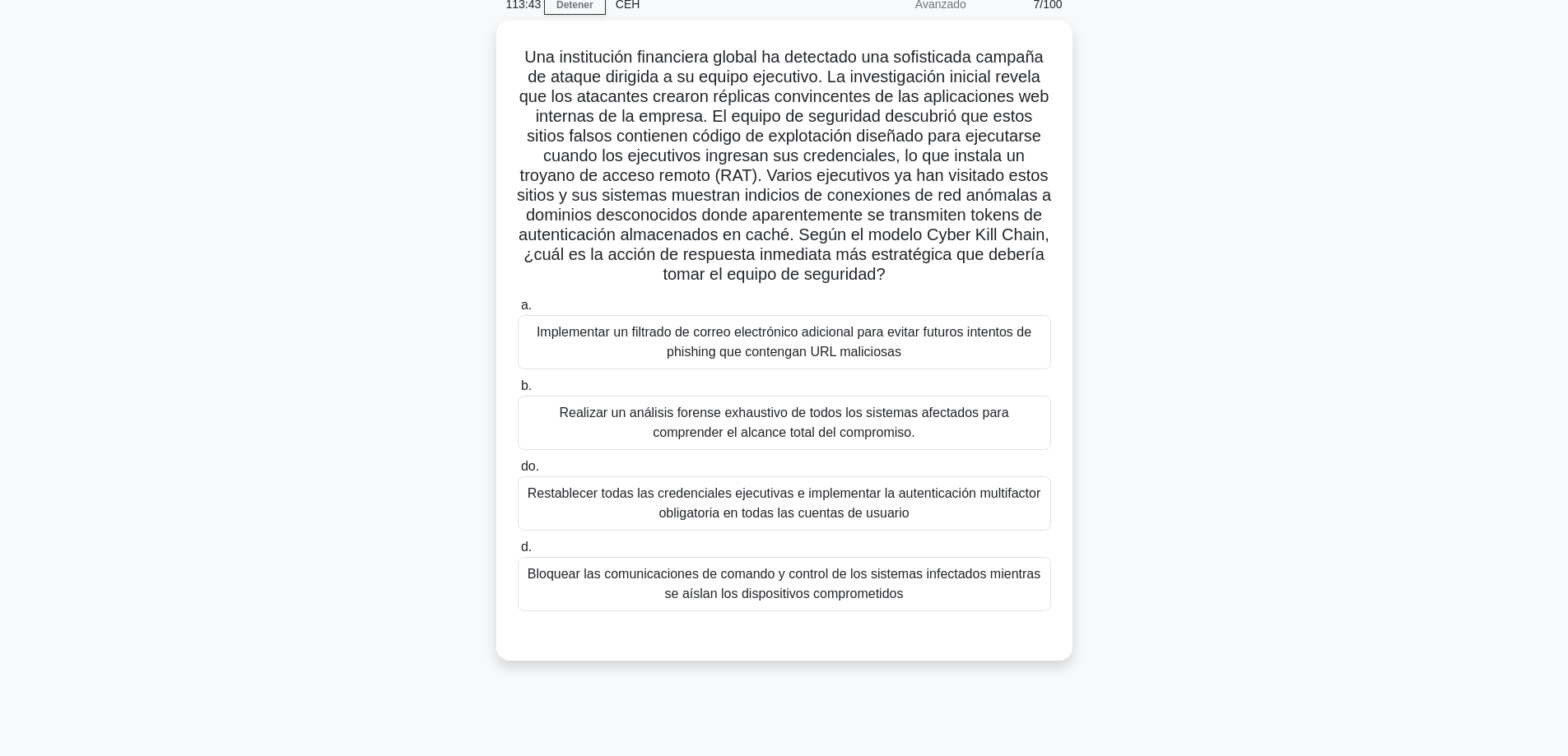
scroll to position [82, 0]
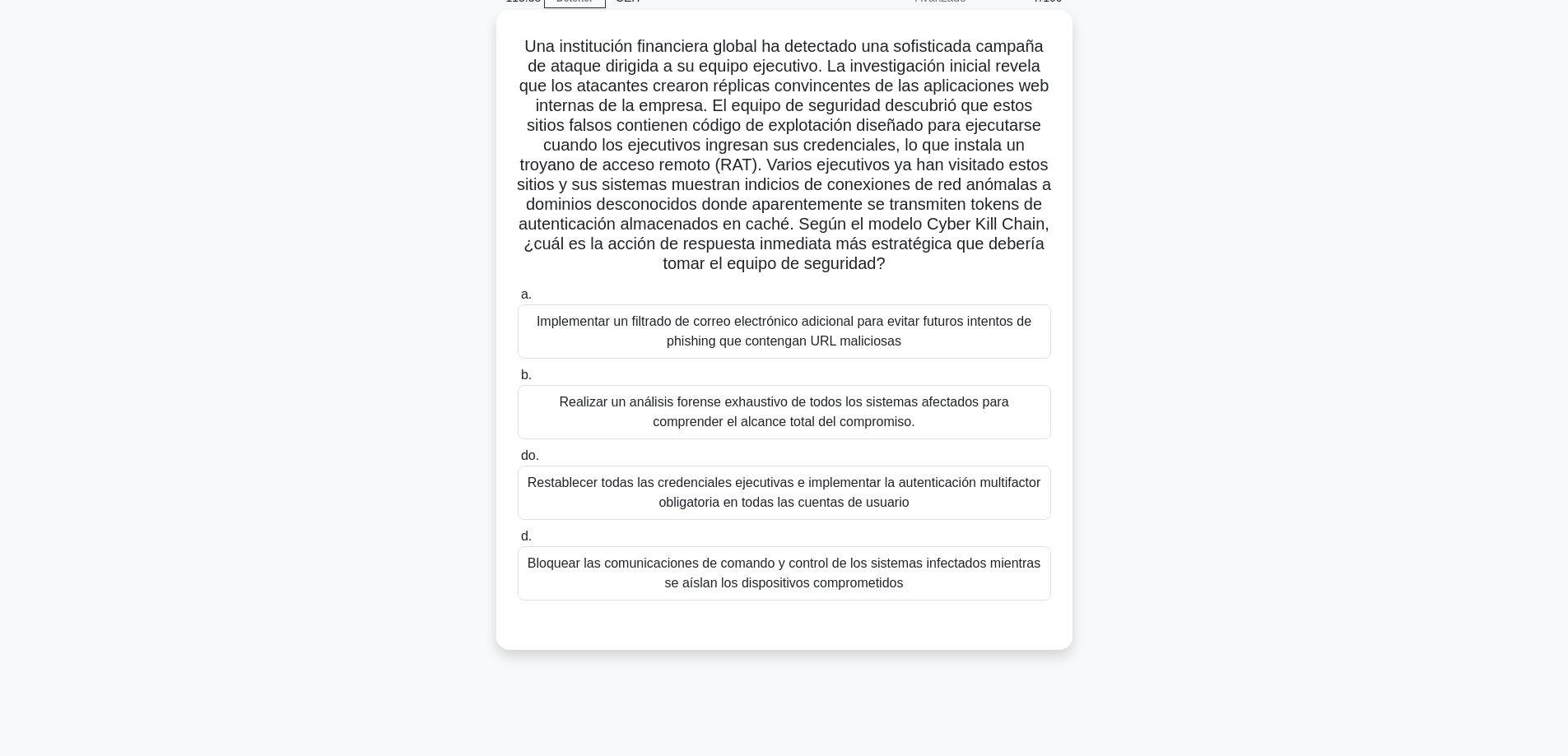
click at [603, 400] on font "Realizar un análisis forense exhaustivo de todos los sistemas afectados para co…" at bounding box center [783, 412] width 449 height 34
click at [517, 380] on input "b. Realizar un análisis forense exhaustivo de todos los sistemas afectados para…" at bounding box center [517, 376] width 0 height 11
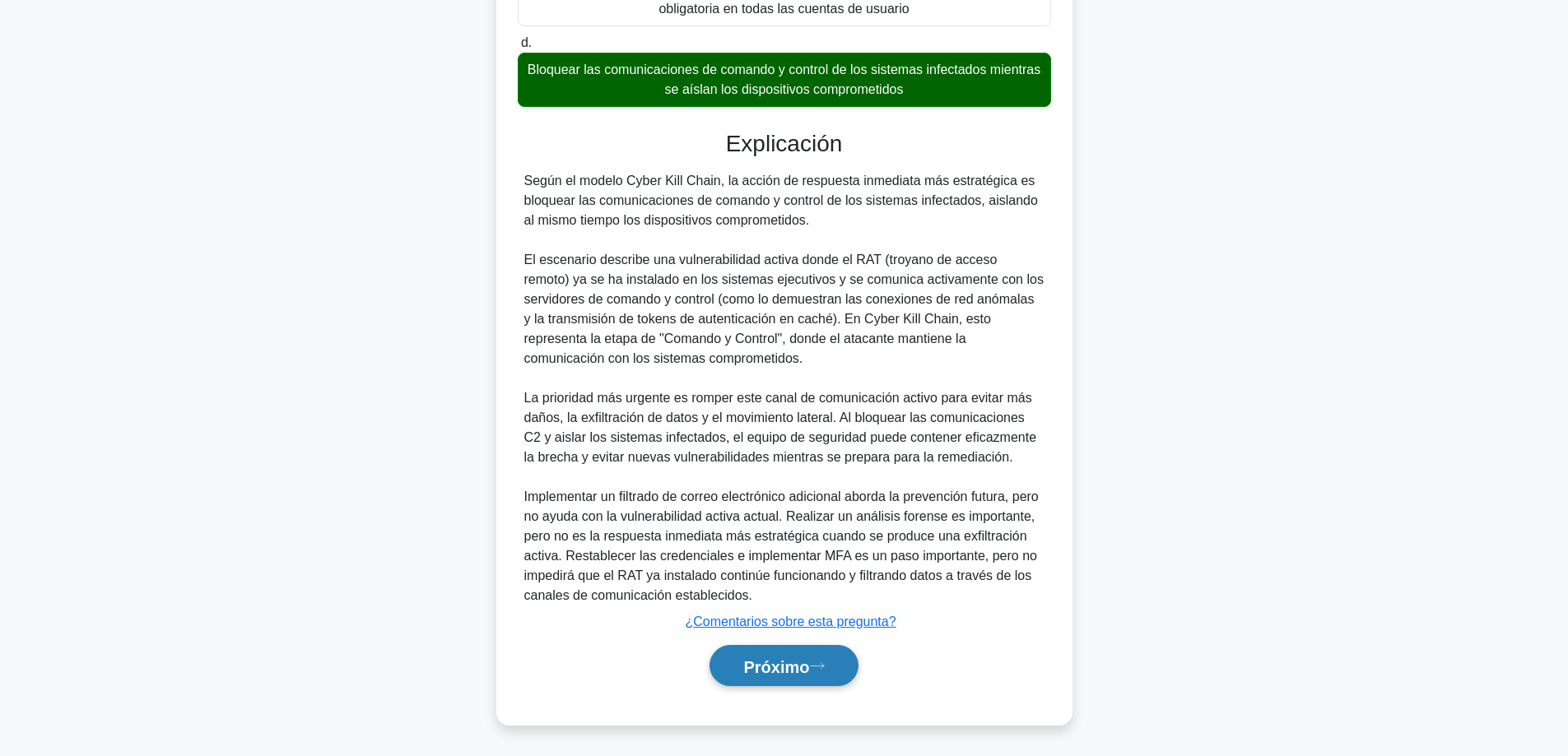
click at [743, 662] on font "Próximo" at bounding box center [776, 667] width 65 height 18
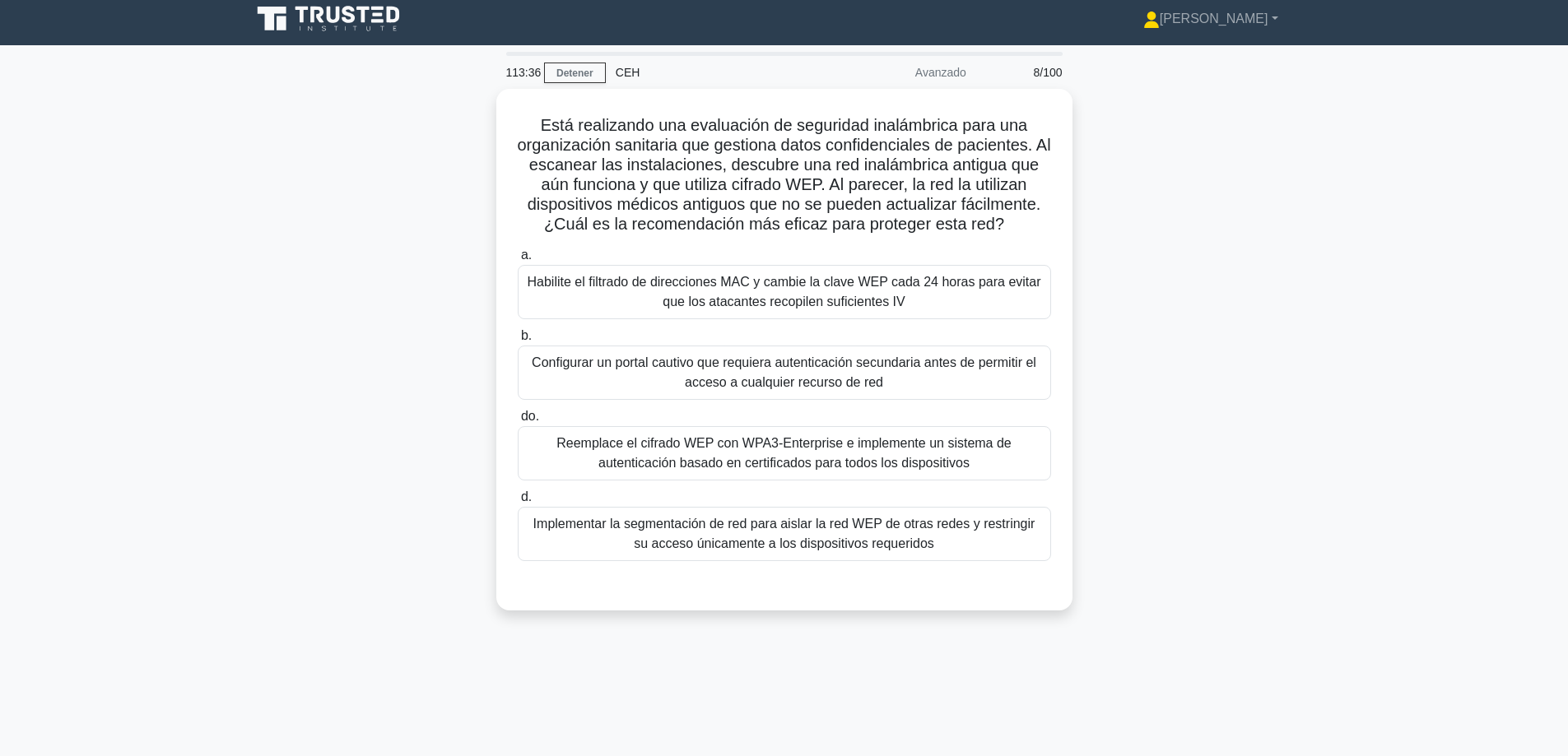
scroll to position [0, 0]
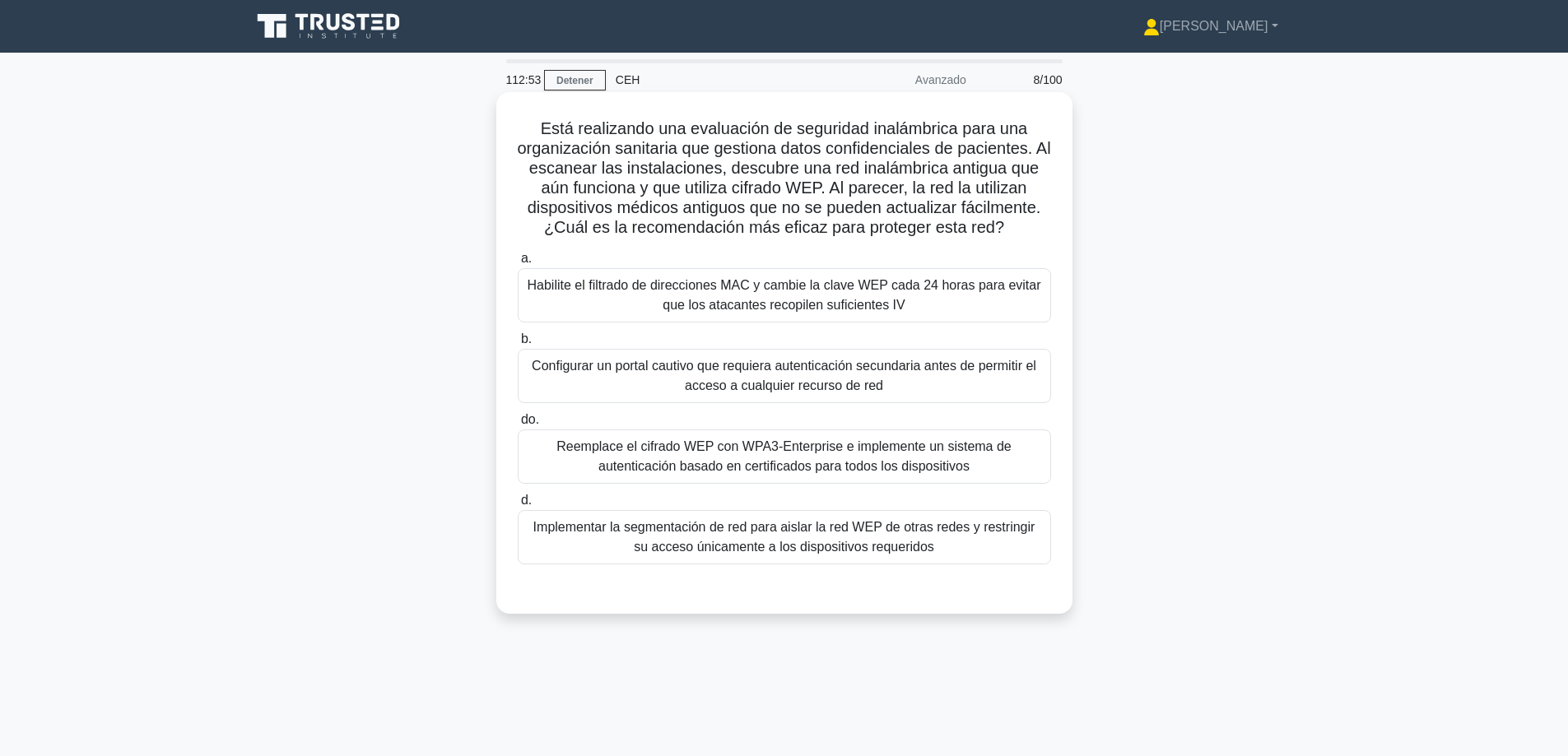
click at [672, 473] on font "Reemplace el cifrado WEP con WPA3-Enterprise e implemente un sistema de autenti…" at bounding box center [783, 456] width 455 height 34
click at [517, 425] on input "do. Reemplace el cifrado WEP con WPA3-Enterprise e implemente un sistema de aut…" at bounding box center [517, 420] width 0 height 11
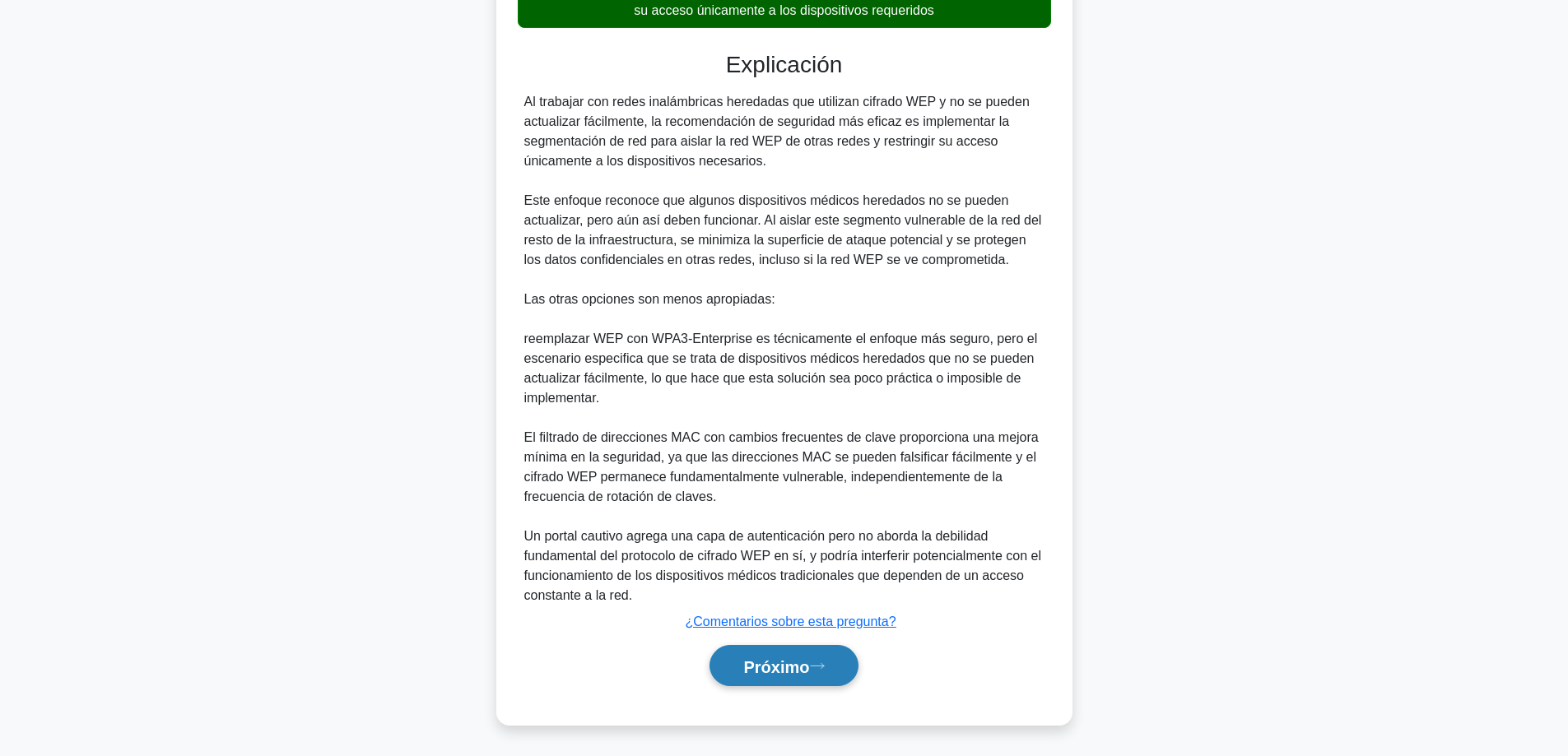
click at [730, 658] on button "Próximo" at bounding box center [783, 666] width 148 height 42
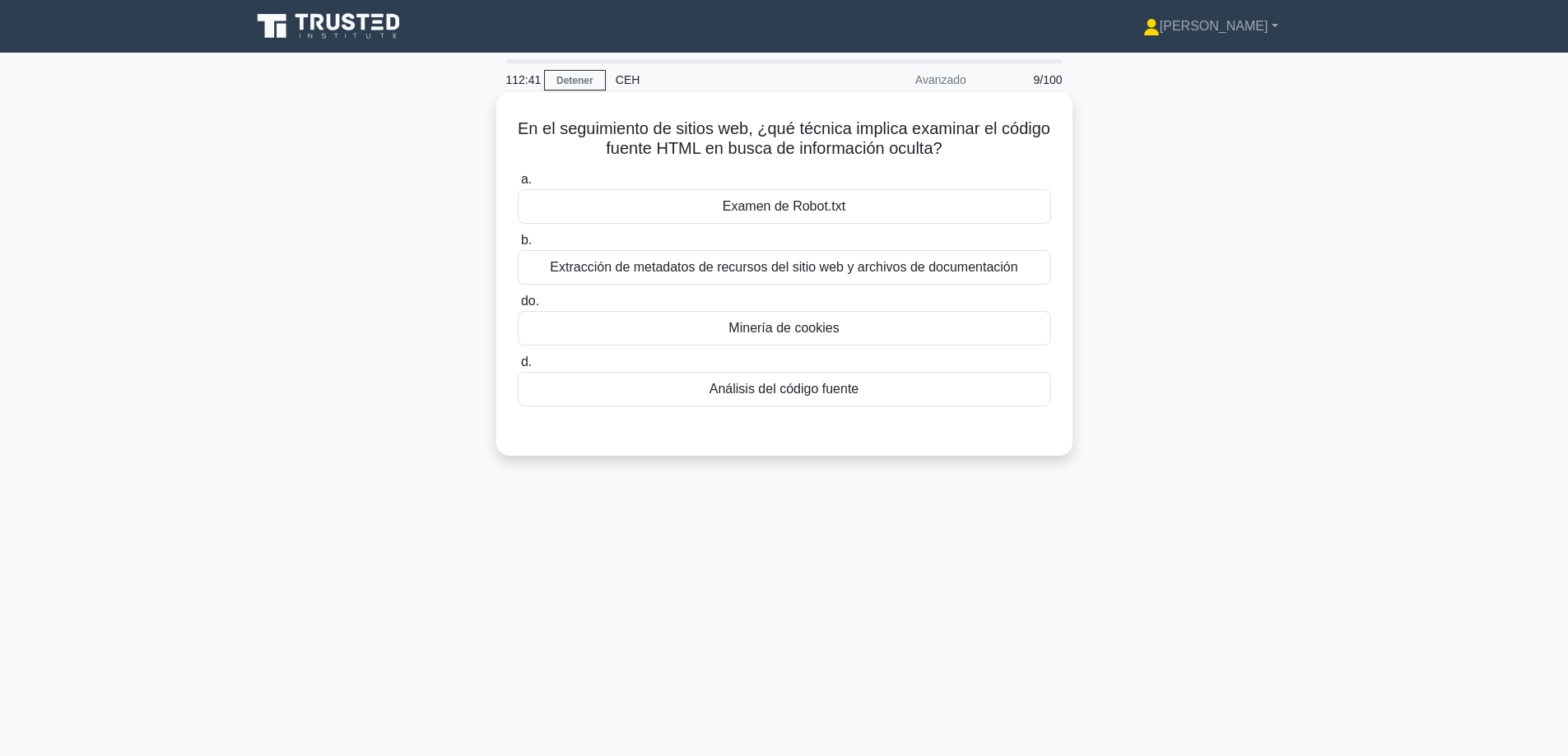
click at [846, 403] on div "Análisis del código fuente" at bounding box center [784, 388] width 533 height 35
click at [517, 368] on input "d. Análisis del código fuente" at bounding box center [517, 362] width 0 height 11
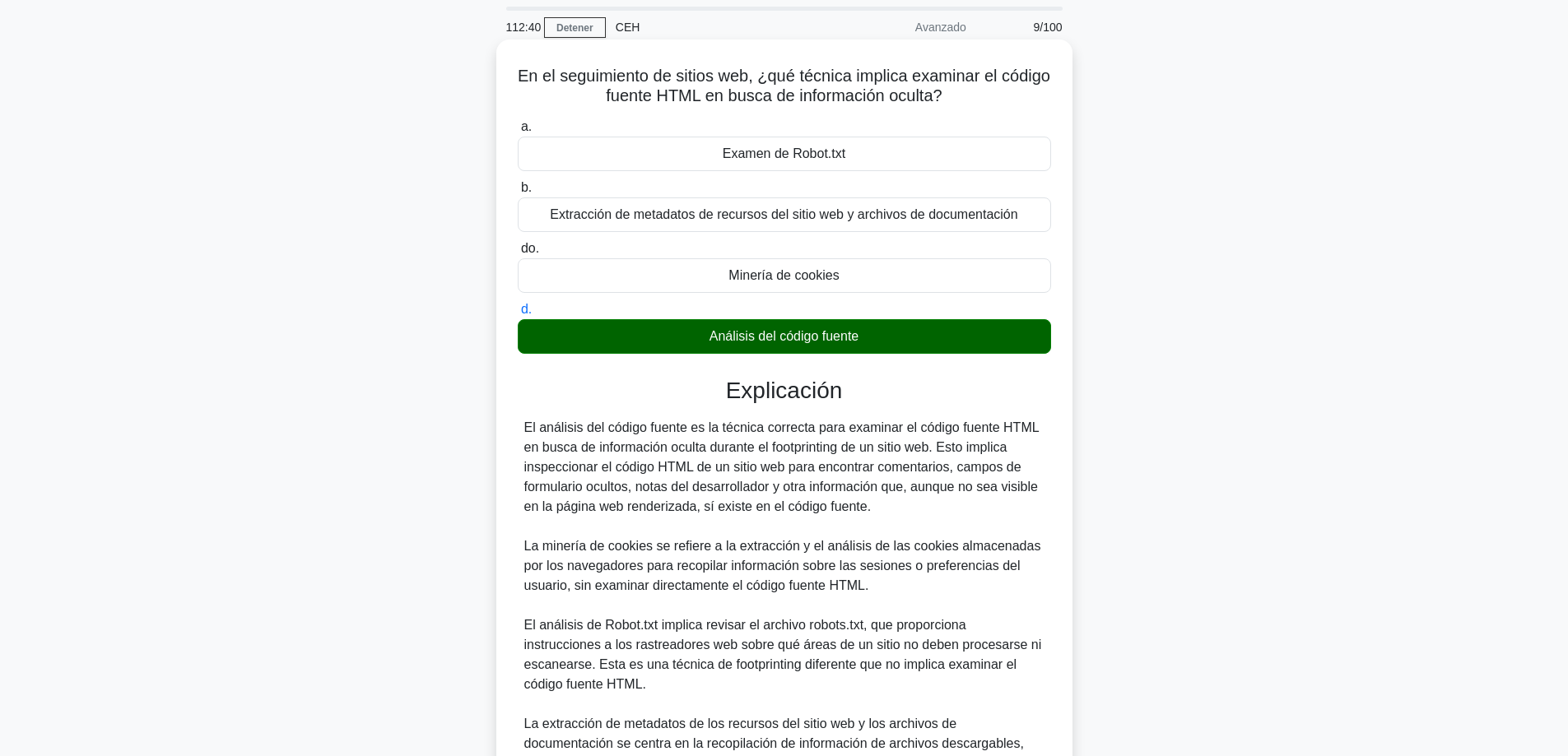
scroll to position [222, 0]
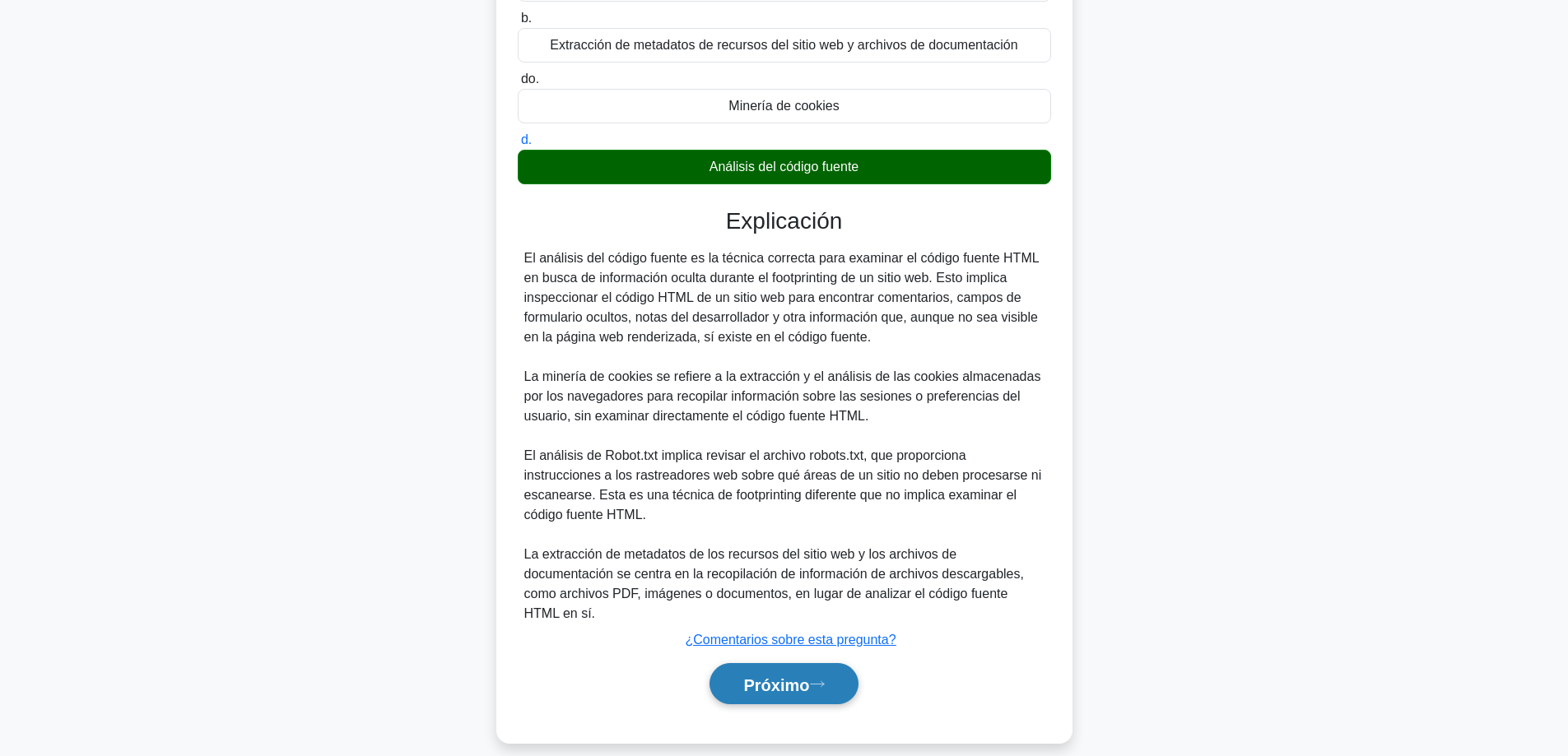
click at [733, 663] on button "Próximo" at bounding box center [783, 684] width 148 height 42
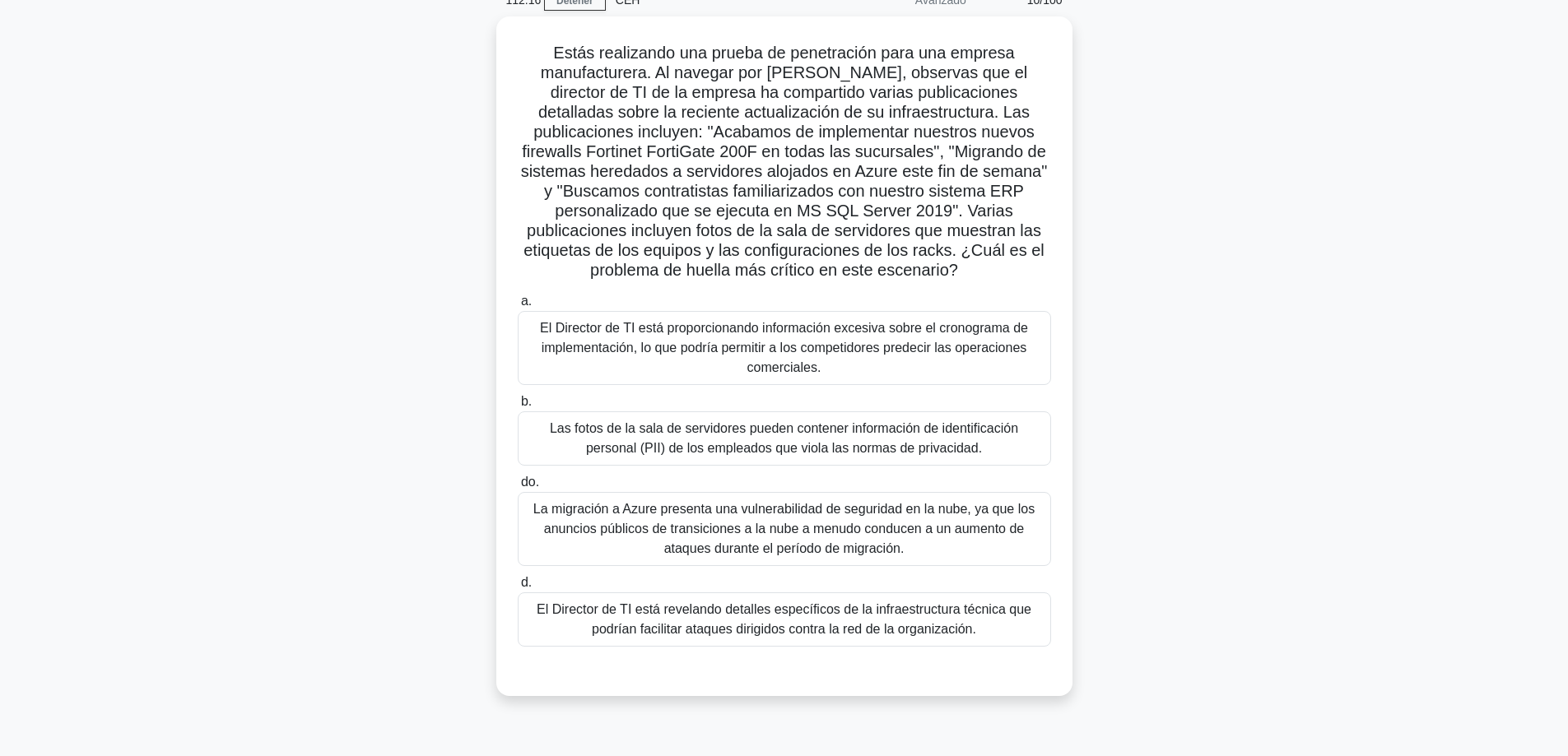
scroll to position [82, 0]
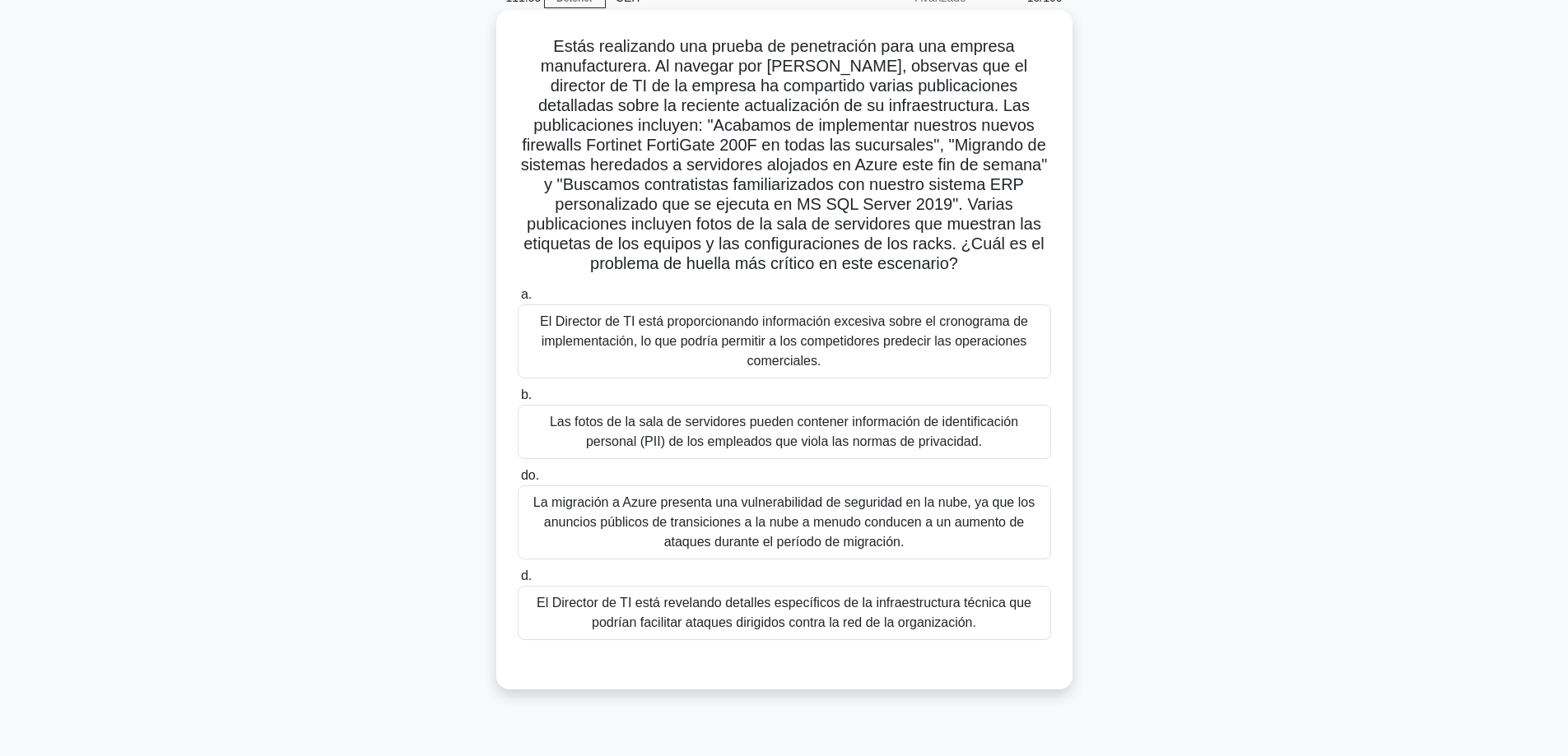
click at [927, 513] on font "La migración a Azure presenta una vulnerabilidad de seguridad en la nube, ya qu…" at bounding box center [784, 522] width 518 height 59
click at [517, 482] on input "do. La migración a Azure presenta una vulnerabilidad de seguridad en la nube, y…" at bounding box center [517, 476] width 0 height 11
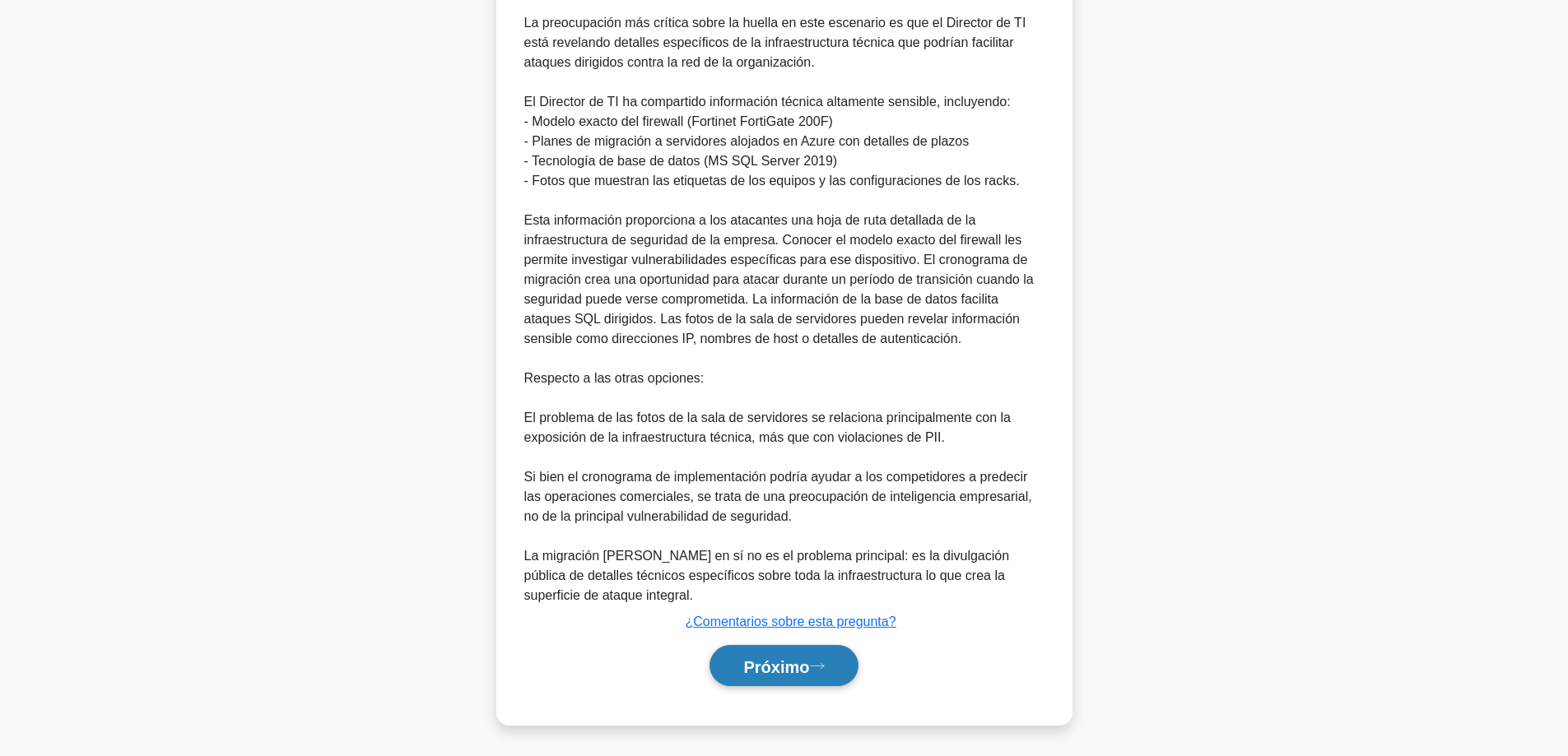
click at [722, 667] on button "Próximo" at bounding box center [783, 666] width 148 height 42
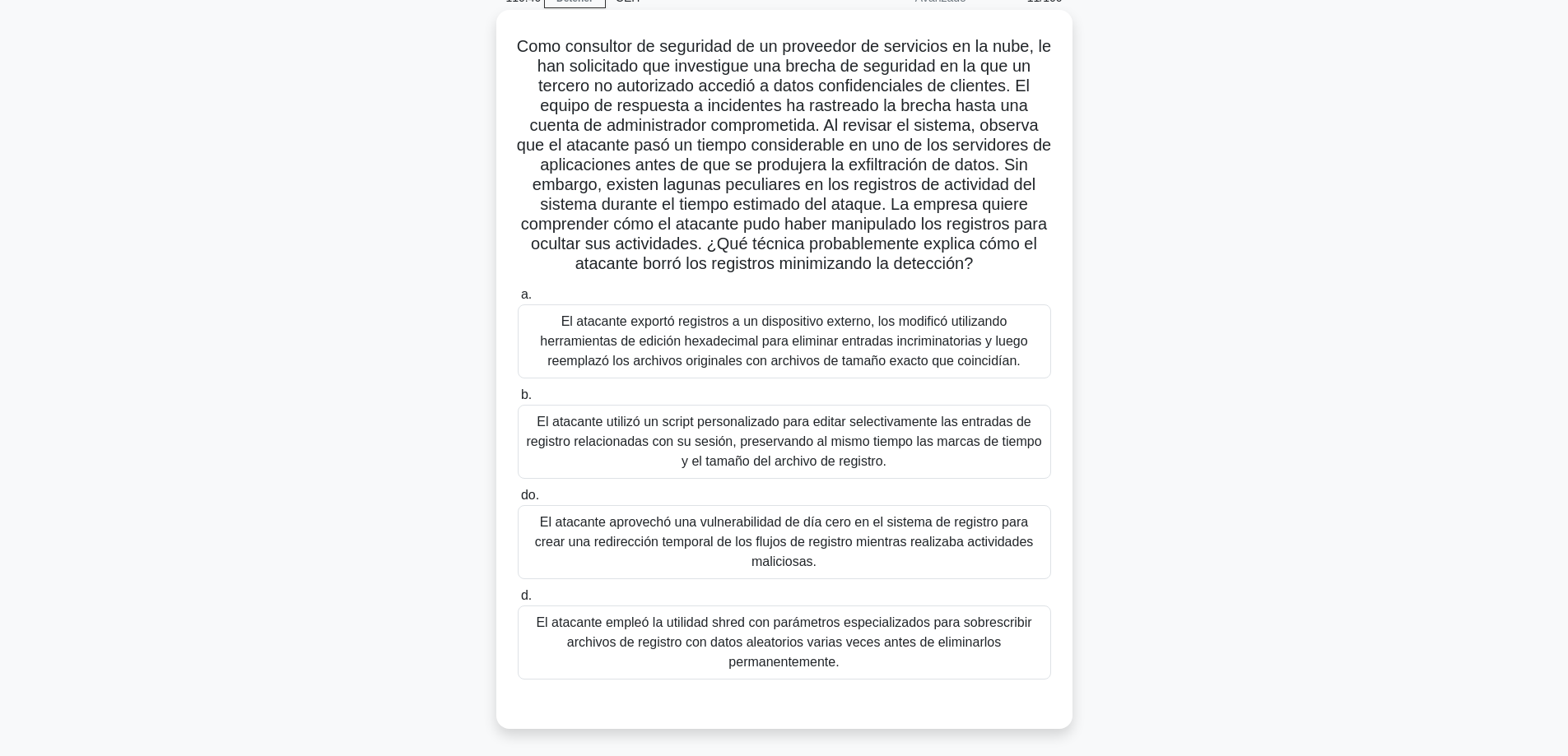
click at [789, 627] on font "El atacante empleó la utilidad shred con parámetros especializados para sobresc…" at bounding box center [784, 642] width 496 height 54
click at [517, 601] on input "d. El atacante empleó la utilidad shred con parámetros especializados para sobr…" at bounding box center [517, 595] width 0 height 11
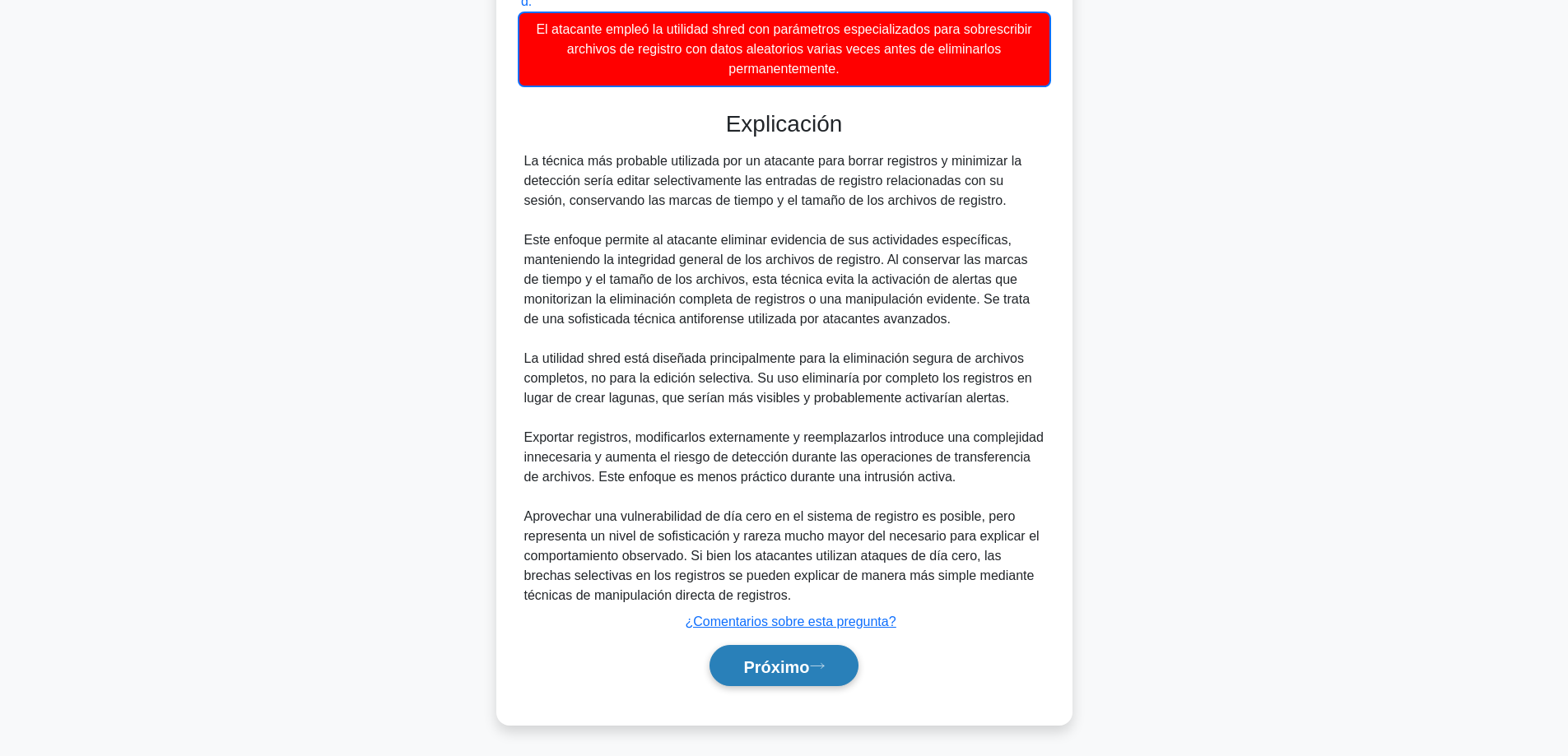
click at [749, 663] on font "Próximo" at bounding box center [776, 667] width 65 height 18
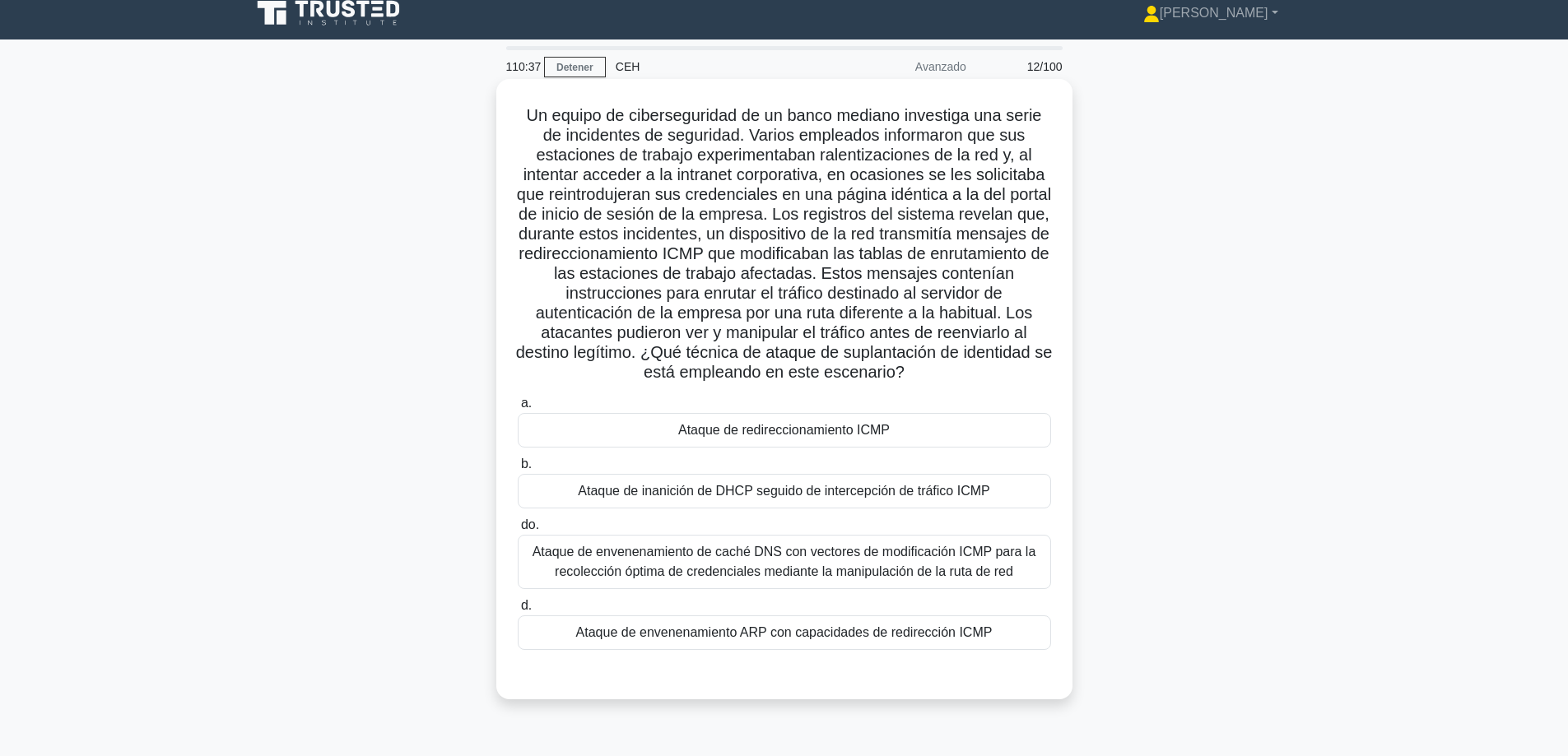
scroll to position [0, 0]
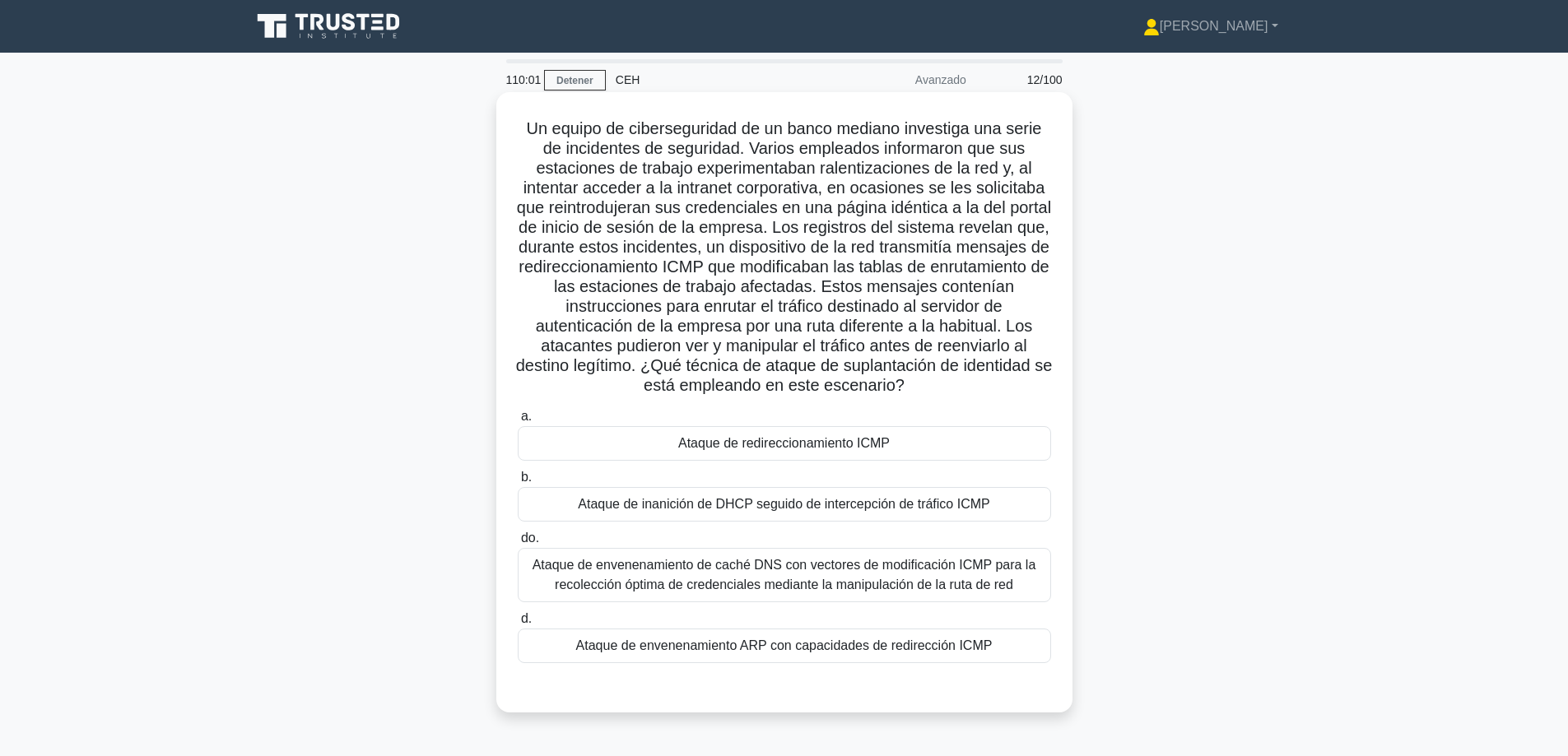
click at [935, 653] on font "Ataque de envenenamiento ARP con capacidades de redirección ICMP" at bounding box center [784, 645] width 416 height 14
click at [517, 624] on input "d. Ataque de envenenamiento ARP con capacidades de redirección ICMP" at bounding box center [517, 619] width 0 height 11
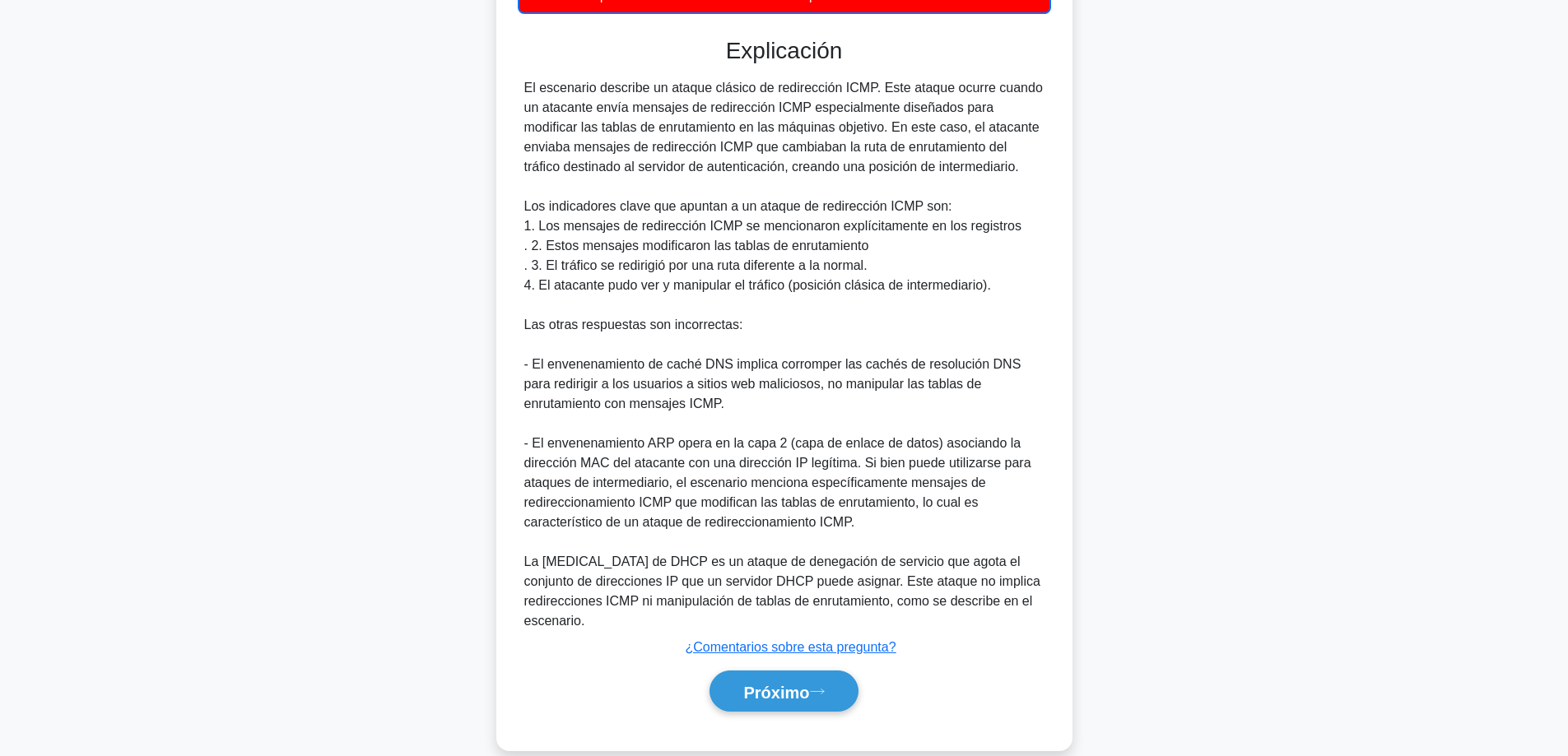
scroll to position [658, 0]
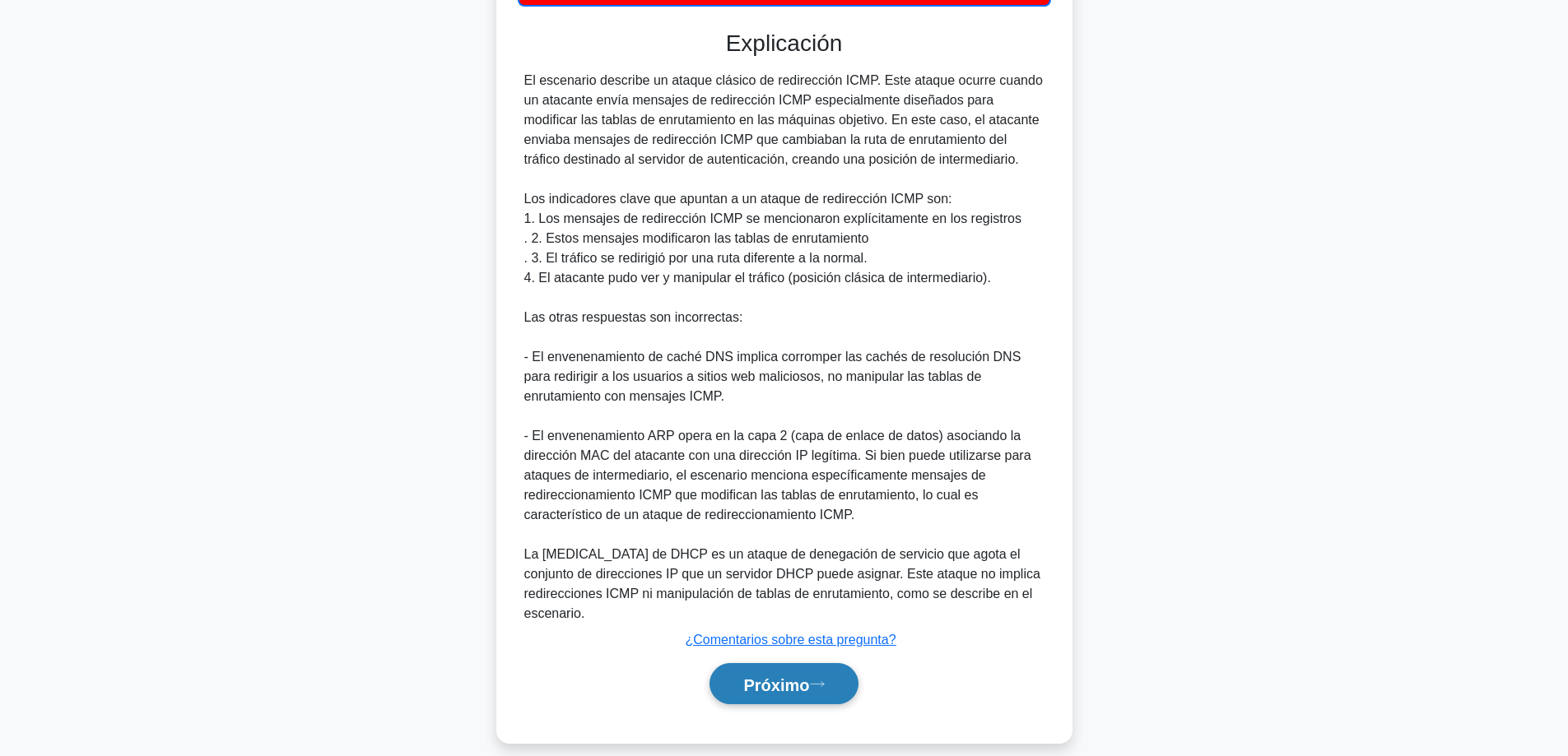
click at [764, 676] on font "Próximo" at bounding box center [776, 685] width 65 height 18
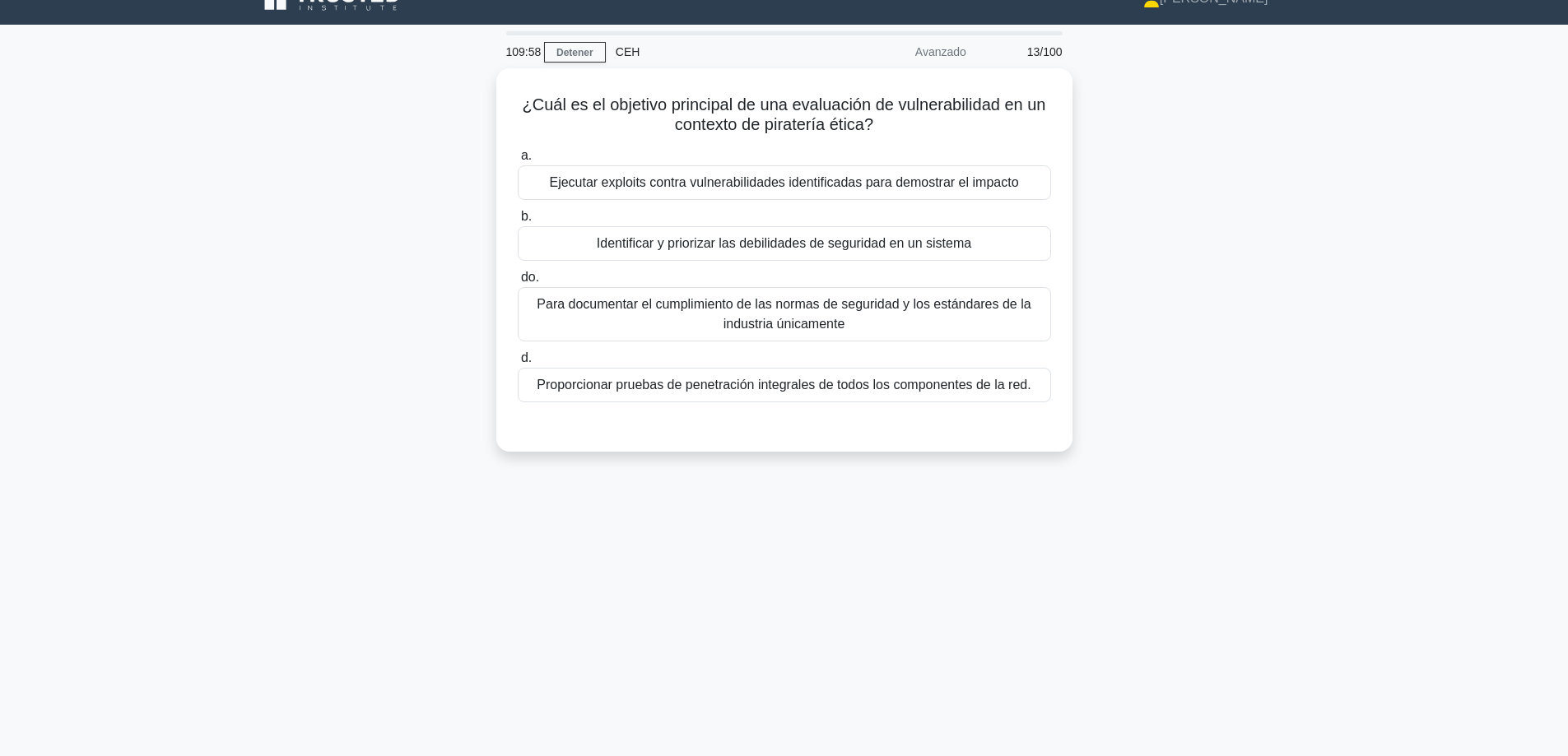
scroll to position [0, 0]
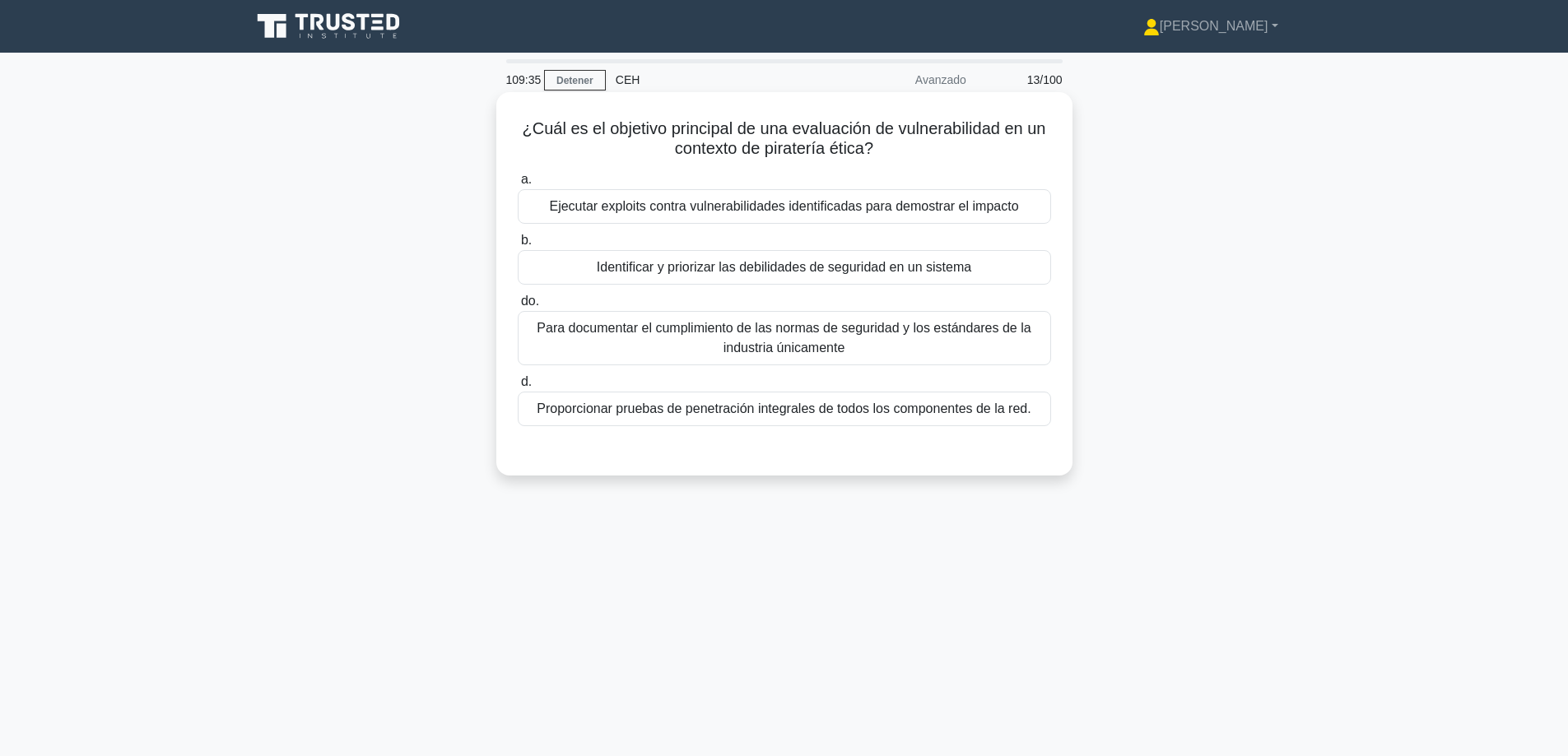
click at [609, 270] on font "Identificar y priorizar las debilidades de seguridad en un sistema" at bounding box center [784, 267] width 375 height 14
click at [517, 246] on input "b. Identificar y priorizar las debilidades de seguridad en un sistema" at bounding box center [517, 241] width 0 height 11
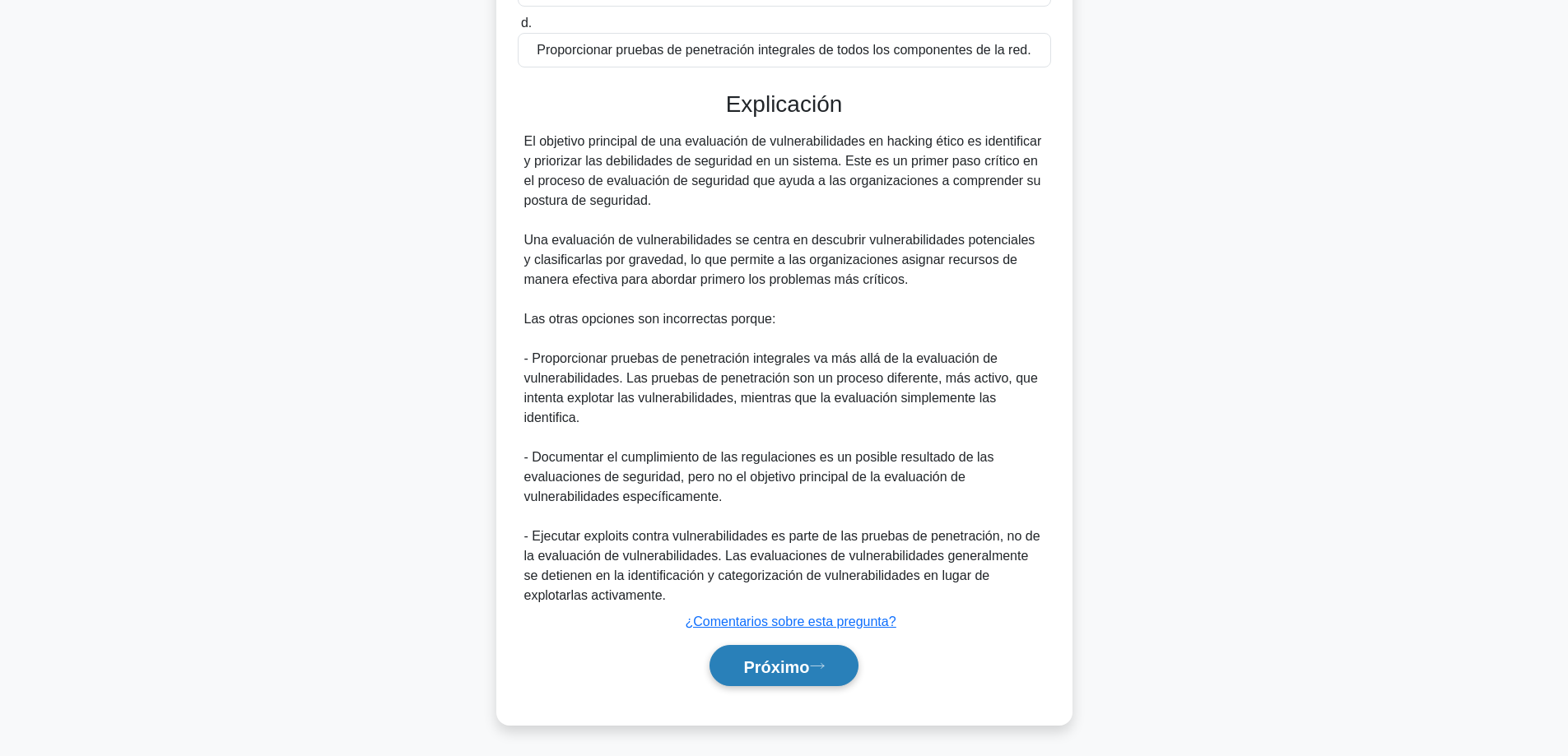
click at [751, 667] on font "Próximo" at bounding box center [776, 667] width 65 height 18
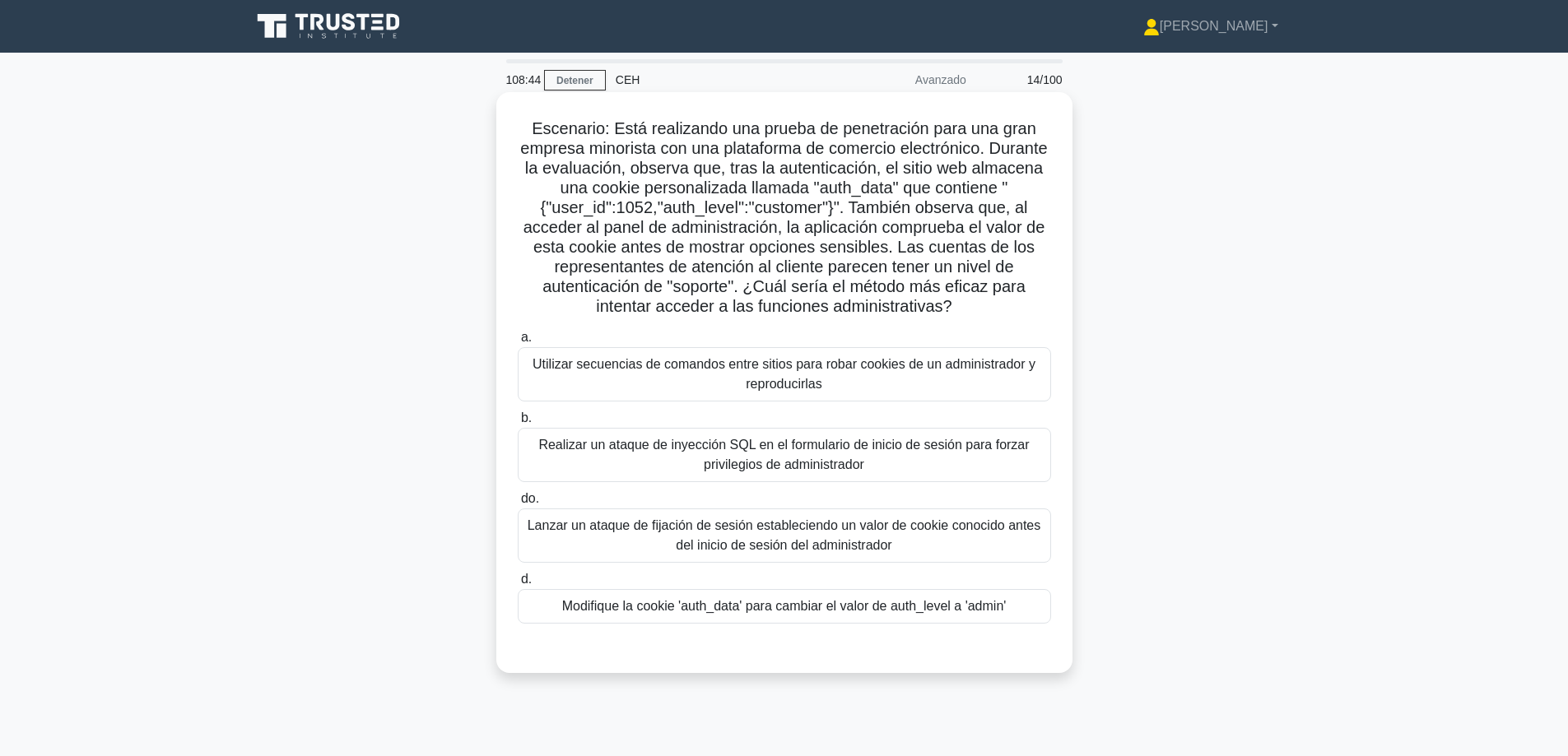
click at [606, 613] on font "Modifique la cookie 'auth_data' para cambiar el valor de auth_level a 'admin'" at bounding box center [784, 606] width 444 height 14
click at [517, 585] on input "d. Modifique la cookie 'auth_data' para cambiar el valor de auth_level a 'admin'" at bounding box center [517, 580] width 0 height 11
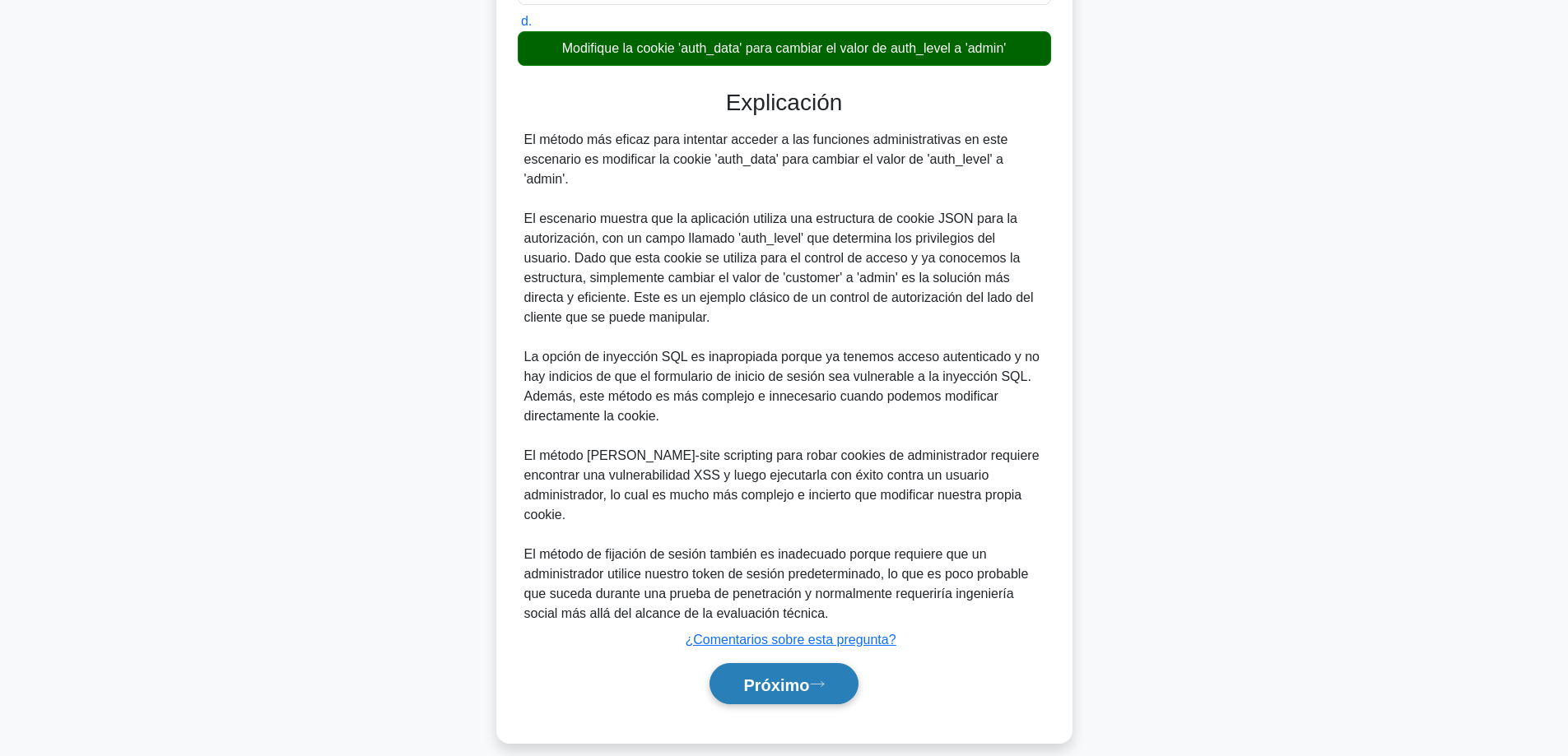
click at [754, 676] on font "Próximo" at bounding box center [776, 685] width 65 height 18
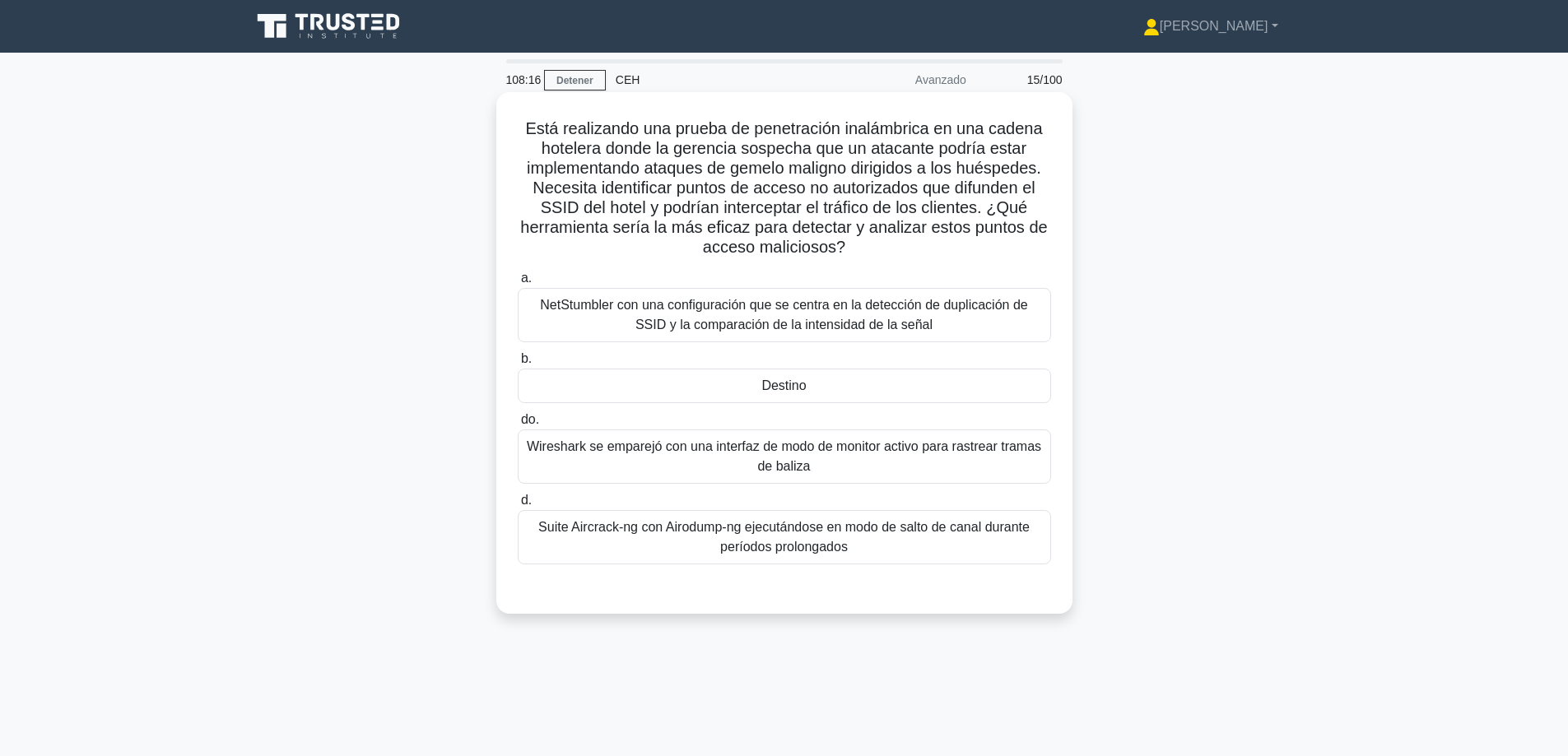
click at [633, 452] on font "Wireshark se emparejó con una interfaz de modo de monitor activo para rastrear …" at bounding box center [783, 456] width 514 height 34
click at [517, 425] on input "do. Wireshark se emparejó con una interfaz de modo de monitor activo para rastr…" at bounding box center [517, 420] width 0 height 11
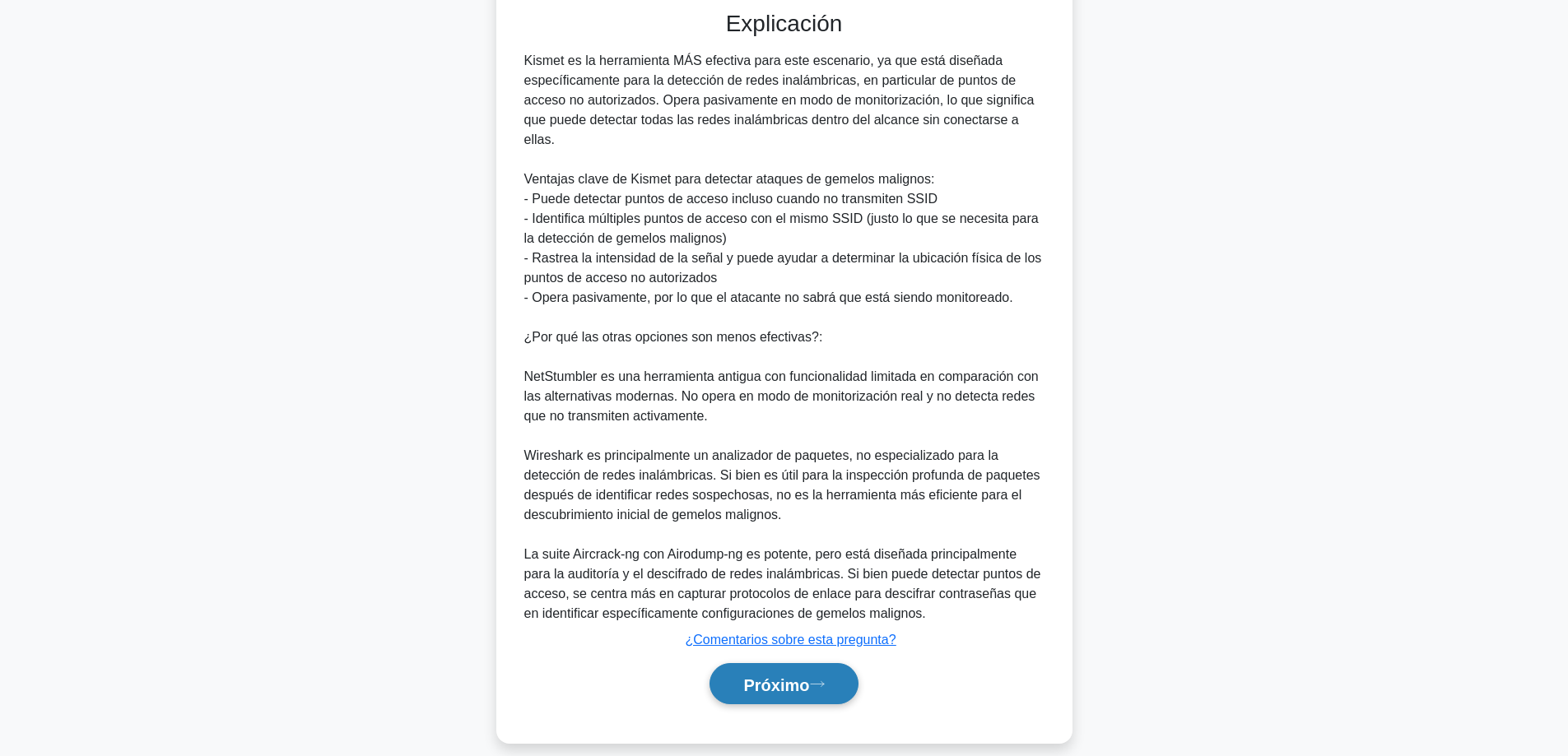
click at [826, 673] on button "Próximo" at bounding box center [783, 684] width 148 height 42
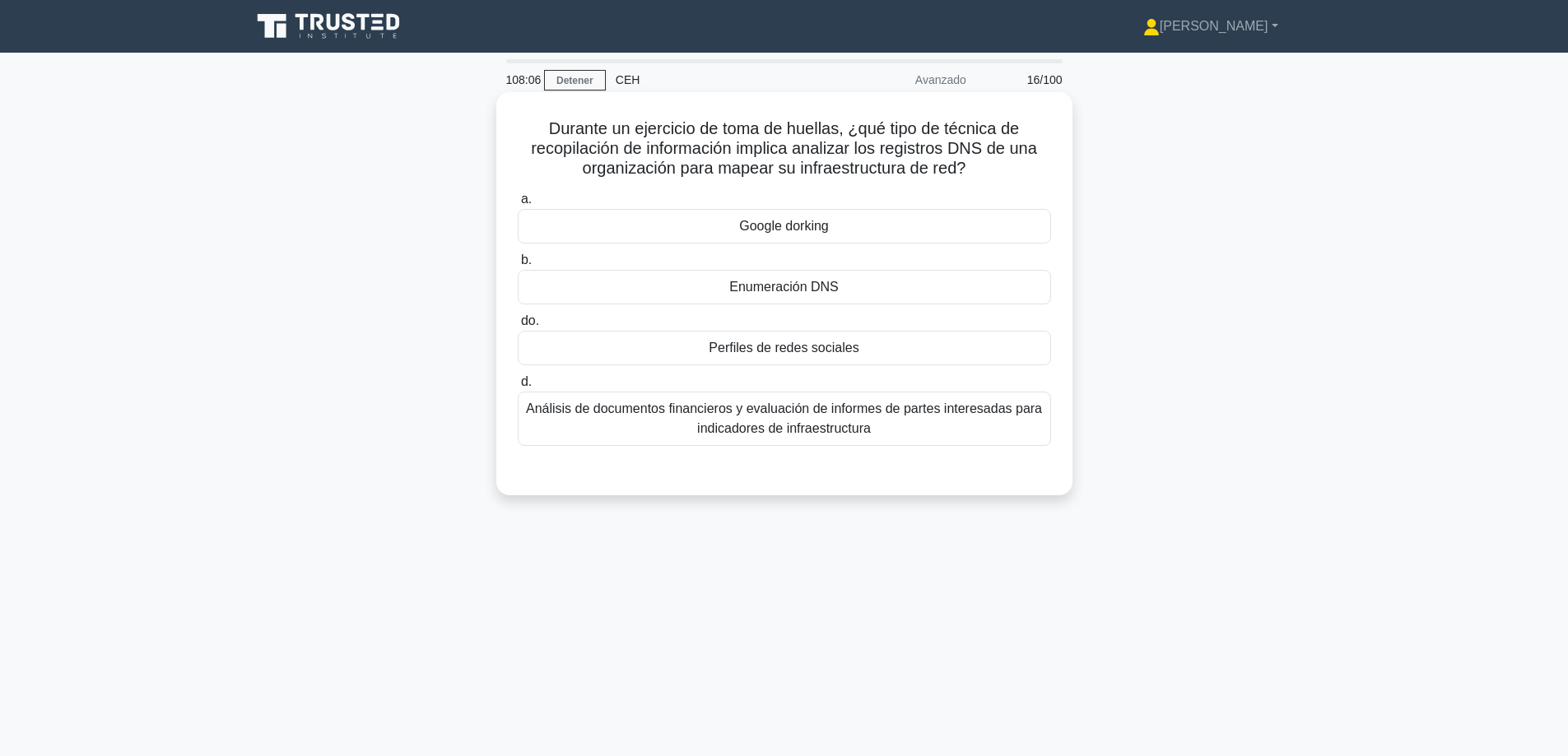
click at [813, 288] on font "Enumeración DNS" at bounding box center [784, 286] width 109 height 14
click at [517, 266] on input "b. Enumeración DNS" at bounding box center [517, 260] width 0 height 11
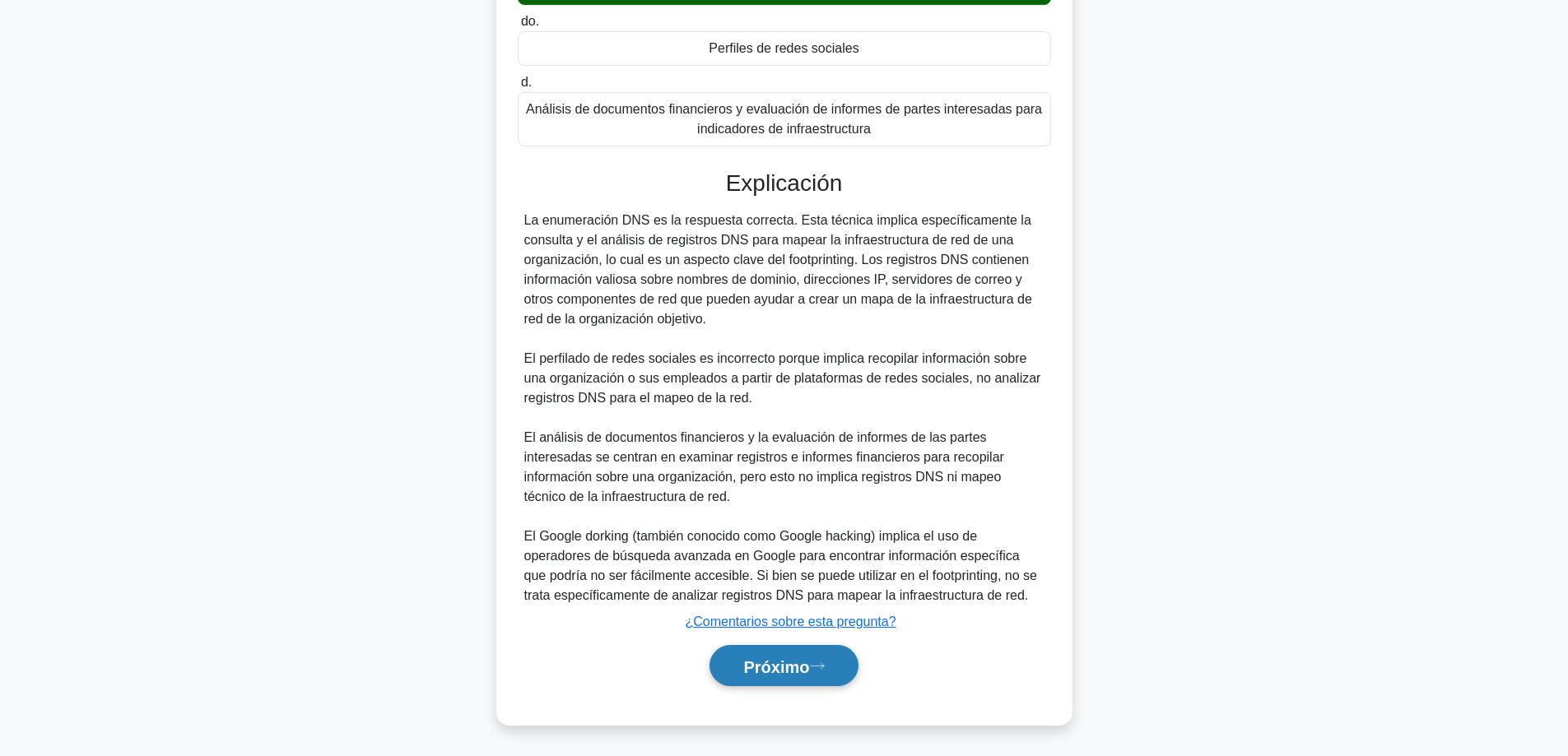
click at [732, 667] on button "Próximo" at bounding box center [783, 666] width 148 height 42
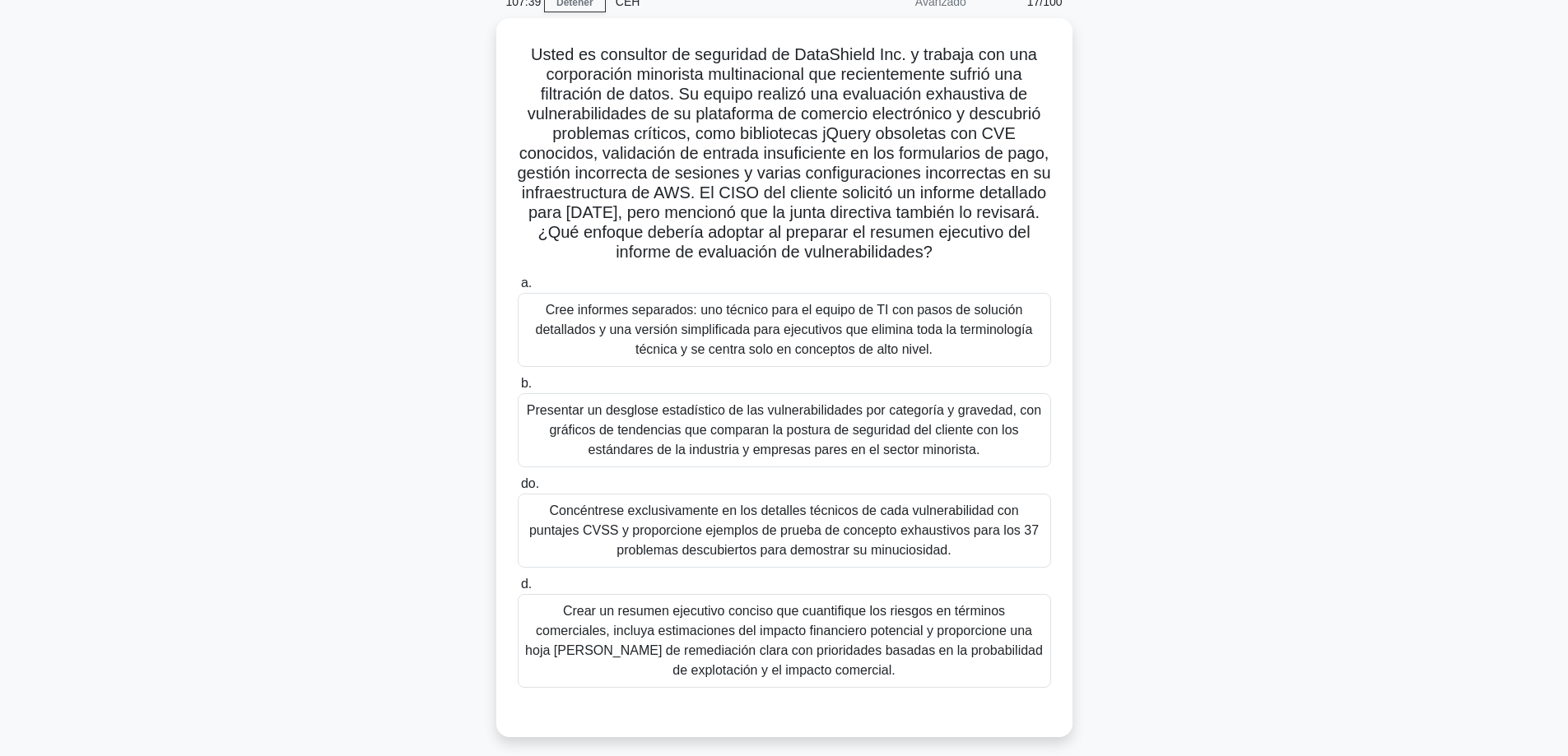
scroll to position [82, 0]
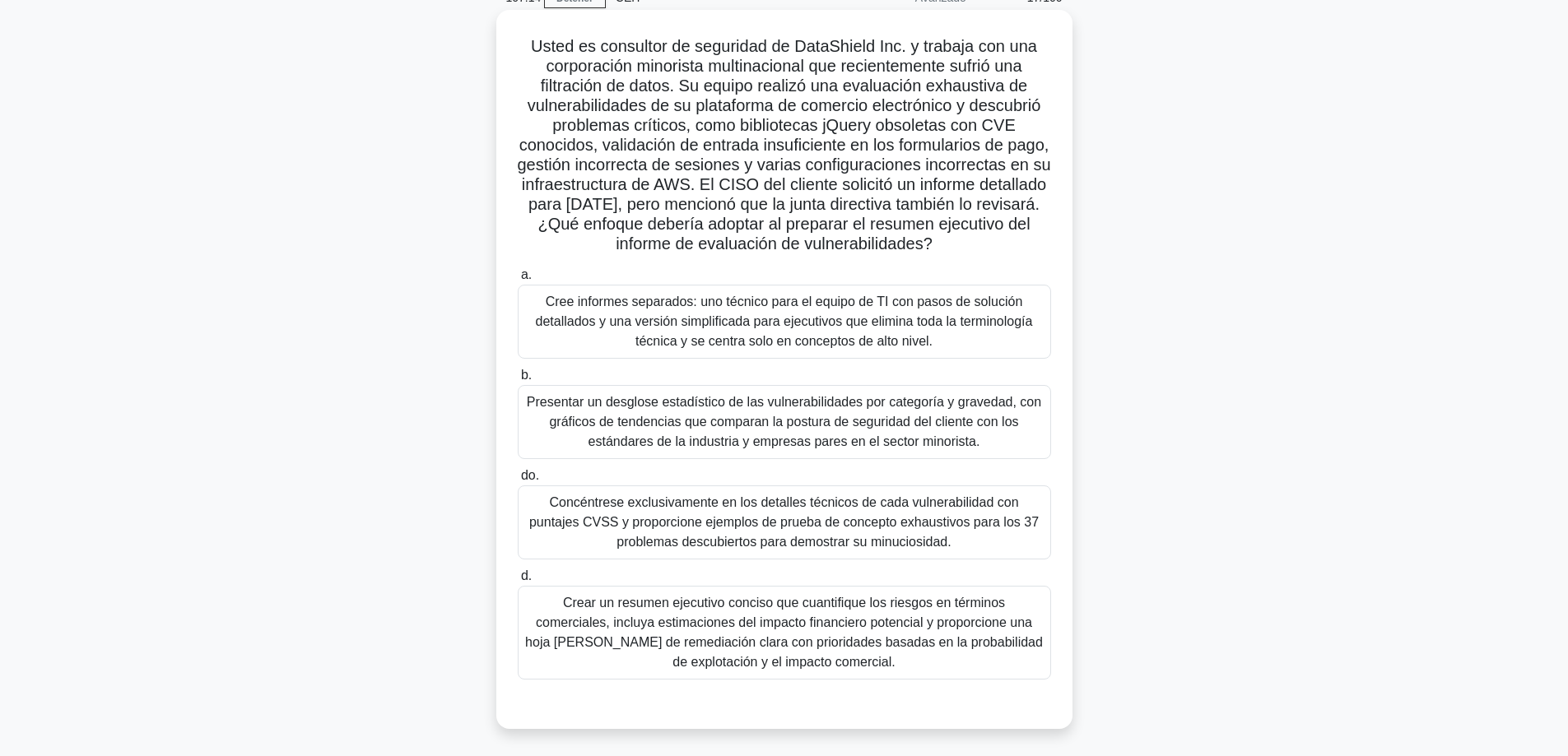
click at [762, 620] on font "Crear un resumen ejecutivo conciso que cuantifique los riesgos en términos come…" at bounding box center [784, 632] width 517 height 73
click at [517, 582] on input "d. Crear un resumen ejecutivo conciso que cuantifique los riesgos en términos c…" at bounding box center [517, 576] width 0 height 11
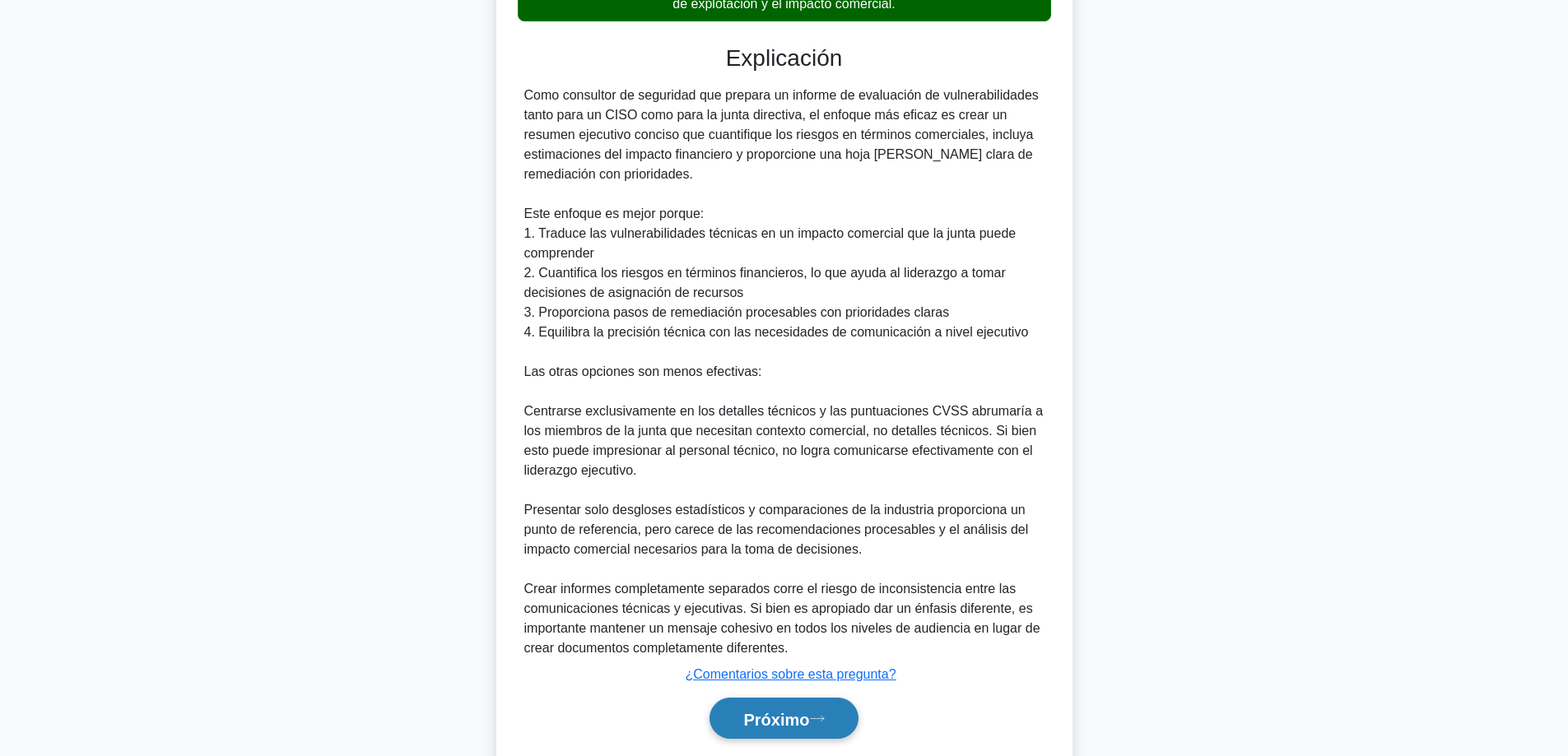
click at [770, 715] on font "Próximo" at bounding box center [776, 719] width 65 height 18
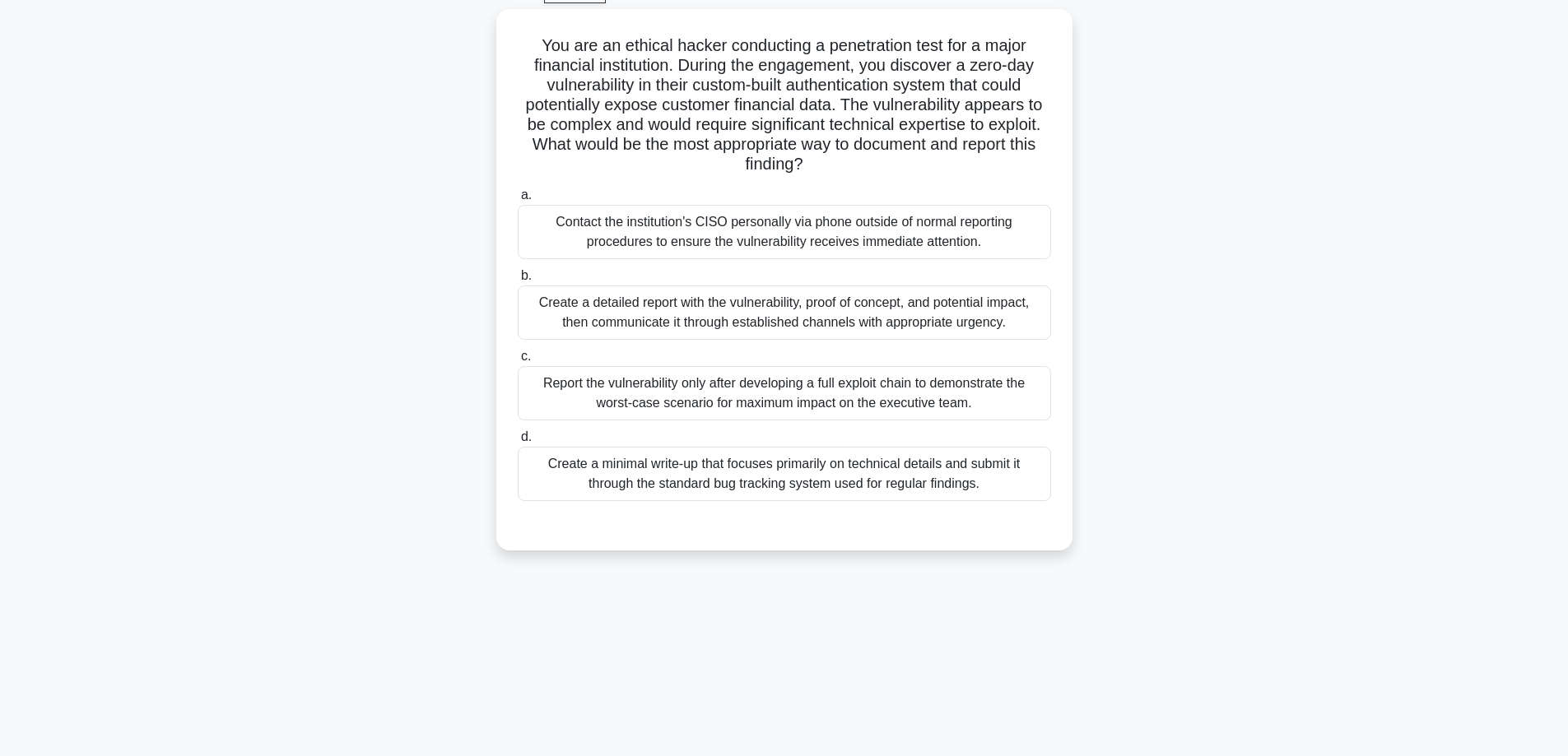
scroll to position [0, 0]
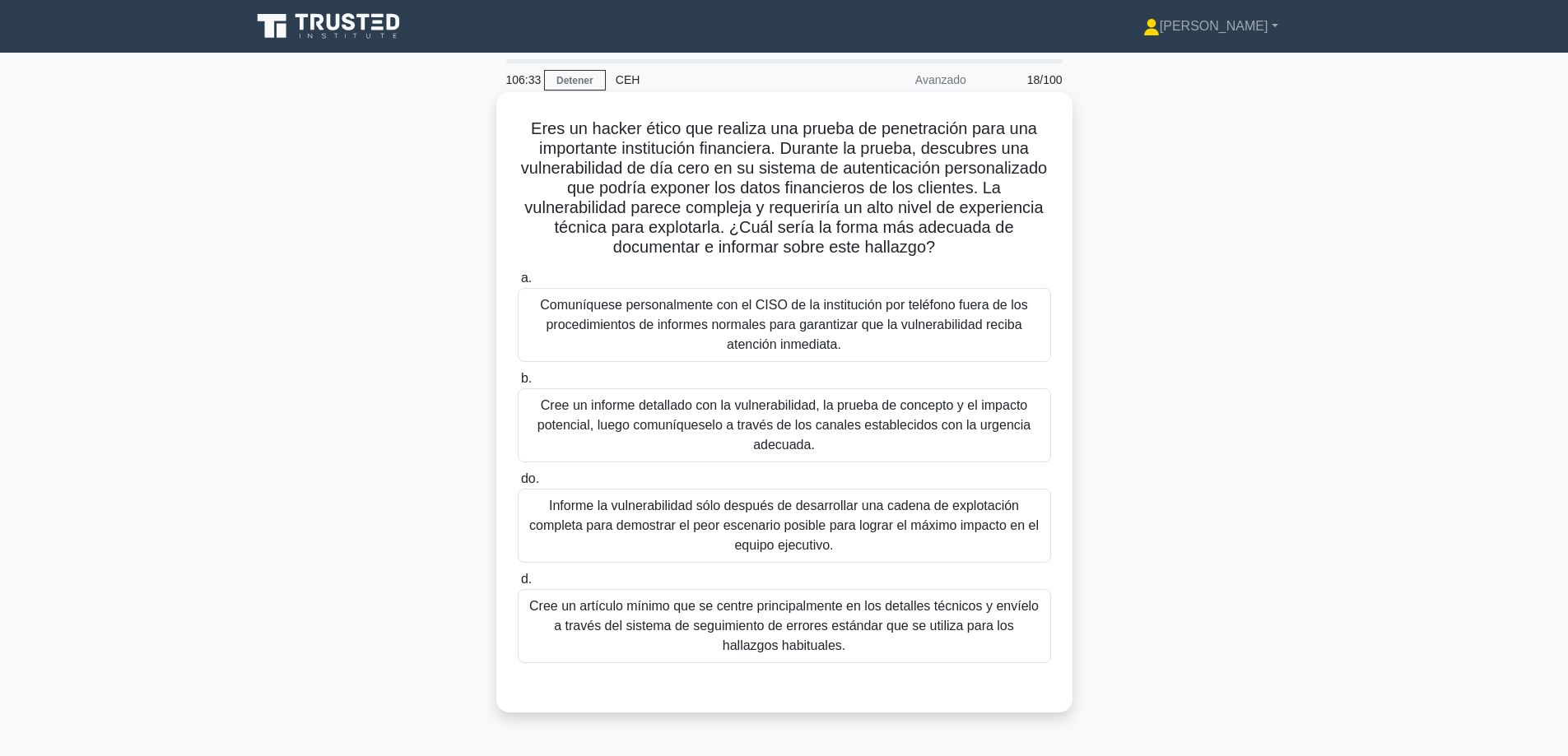
click at [737, 418] on font "Cree un informe detallado con la vulnerabilidad, la prueba de concepto y el imp…" at bounding box center [784, 425] width 494 height 54
click at [517, 384] on input "b. Cree un informe detallado con la vulnerabilidad, la prueba de concepto y el …" at bounding box center [517, 378] width 0 height 11
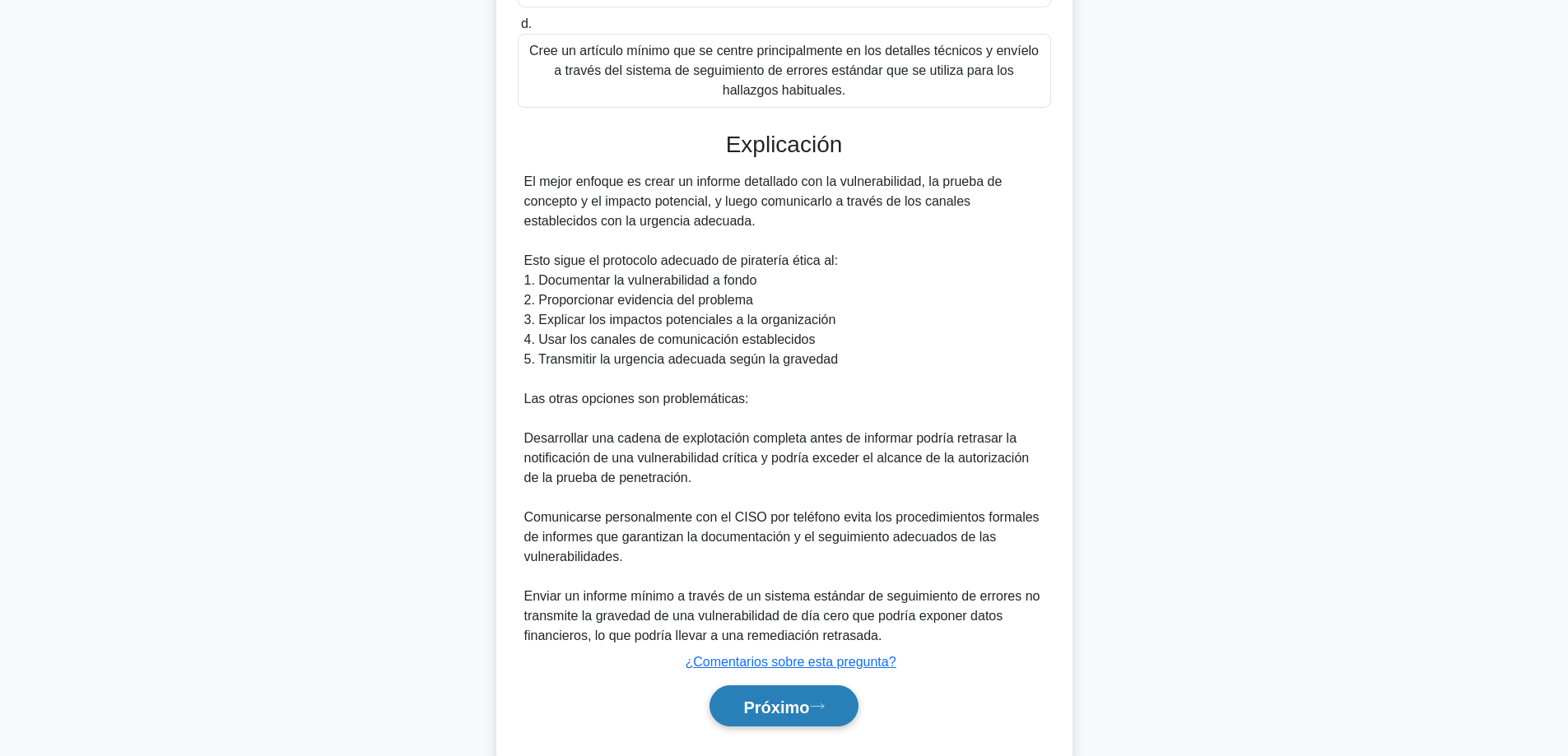
click at [806, 713] on font "Próximo" at bounding box center [776, 706] width 65 height 18
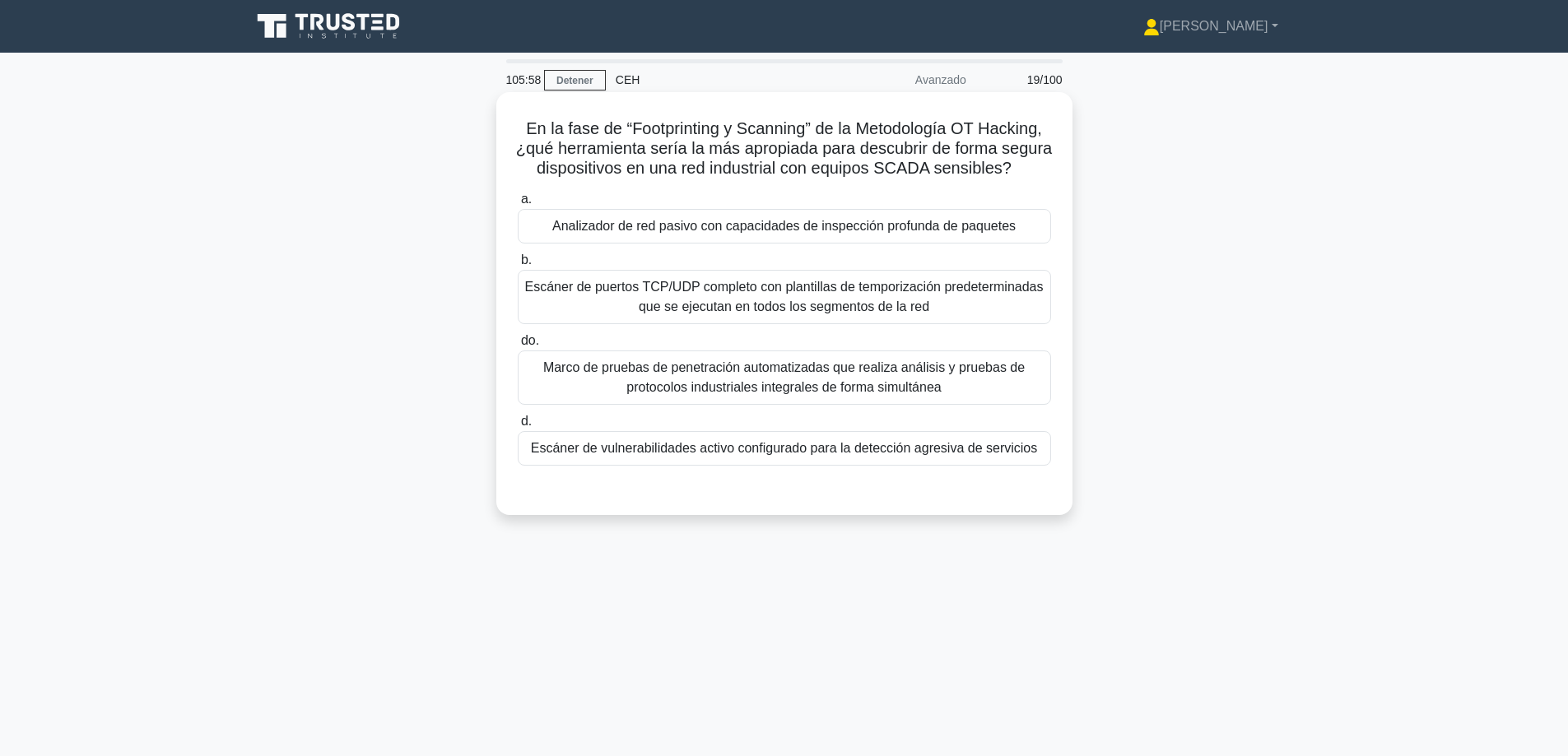
click at [638, 233] on font "Analizador de red pasivo con capacidades de inspección profunda de paquetes" at bounding box center [784, 226] width 464 height 14
click at [517, 205] on input "a. Analizador de red pasivo con capacidades de inspección profunda de paquetes" at bounding box center [517, 199] width 0 height 11
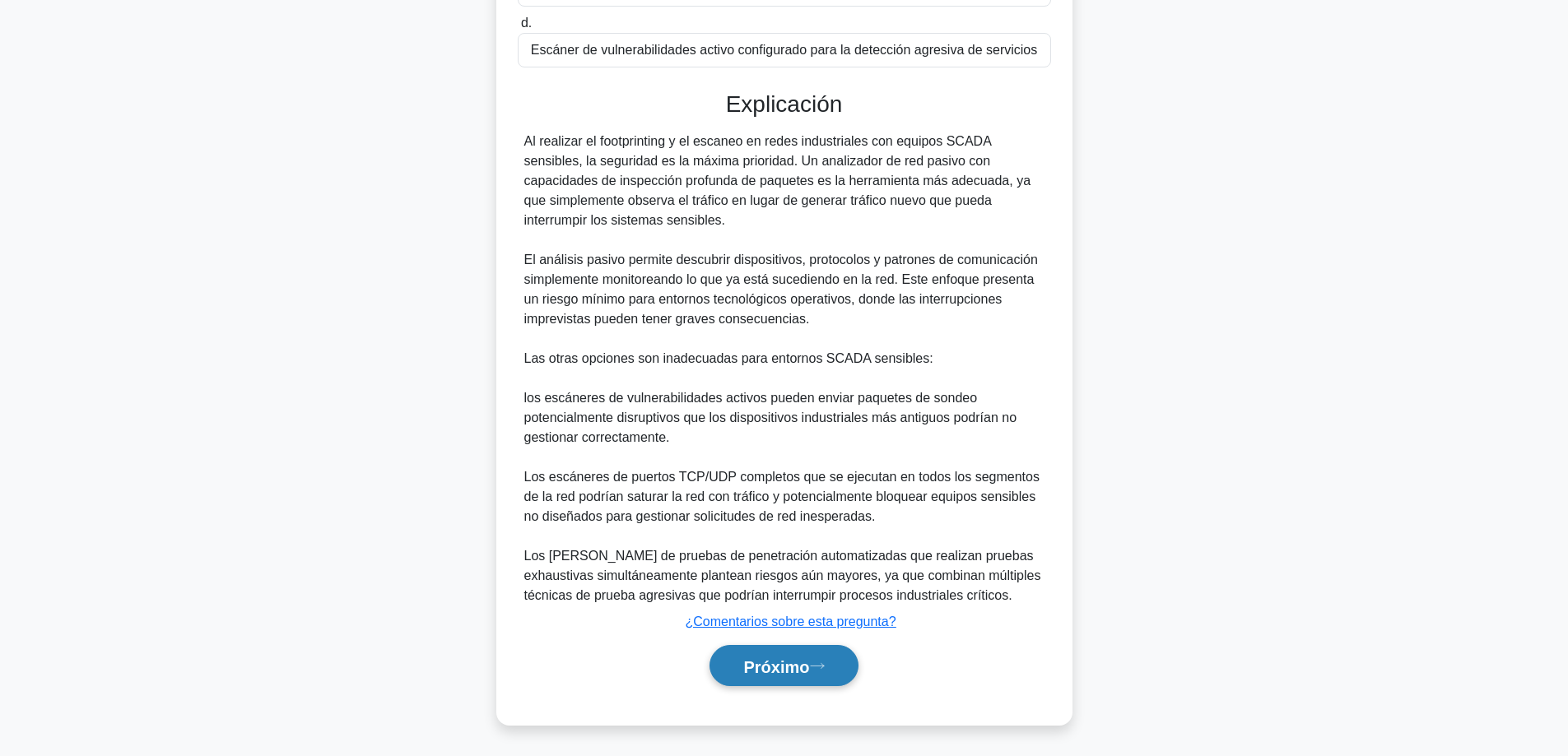
click at [743, 672] on font "Próximo" at bounding box center [776, 667] width 65 height 18
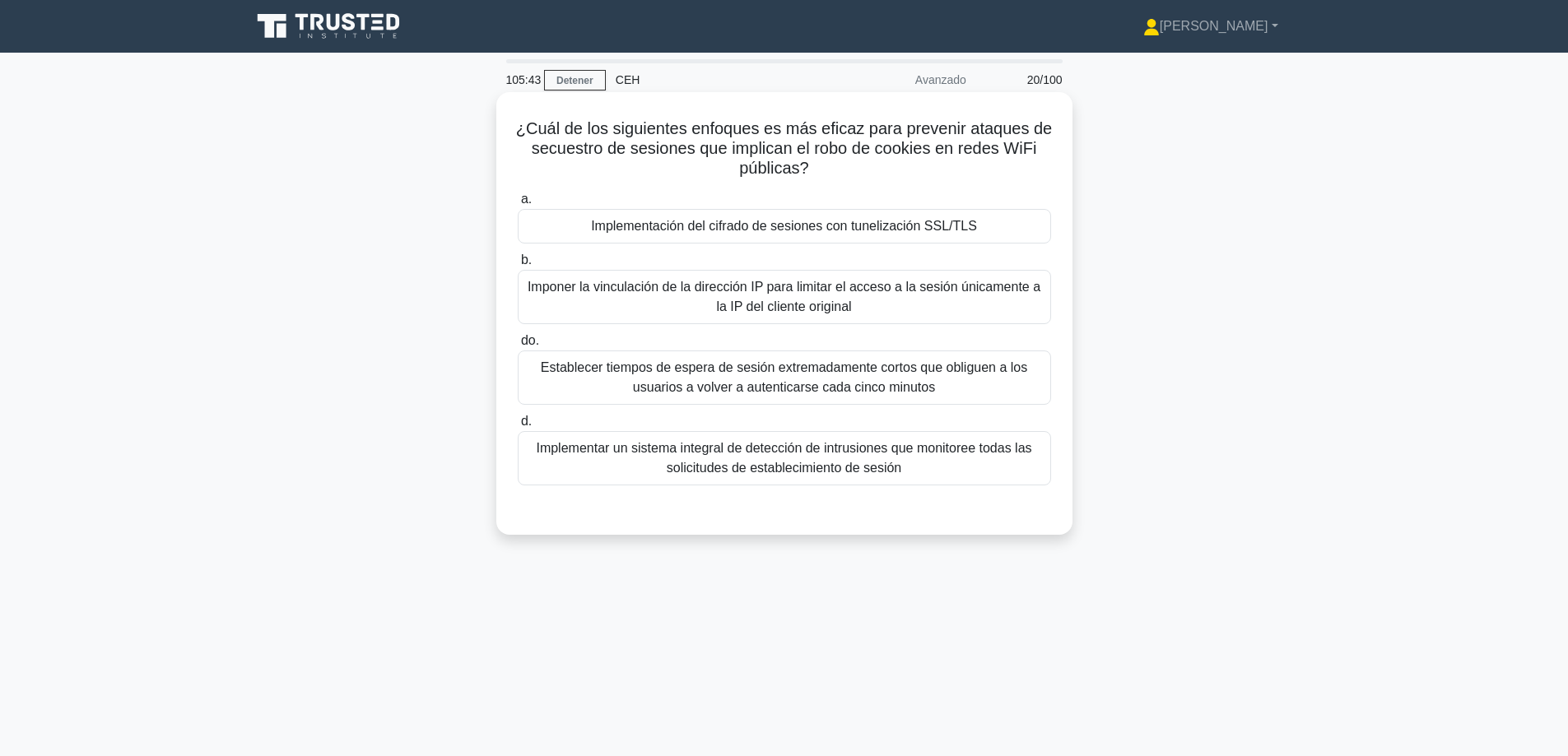
click at [871, 227] on font "Implementación del cifrado de sesiones con tunelización SSL/TLS" at bounding box center [783, 226] width 386 height 14
click at [517, 205] on input "a. Implementación del cifrado de sesiones con tunelización SSL/TLS" at bounding box center [517, 199] width 0 height 11
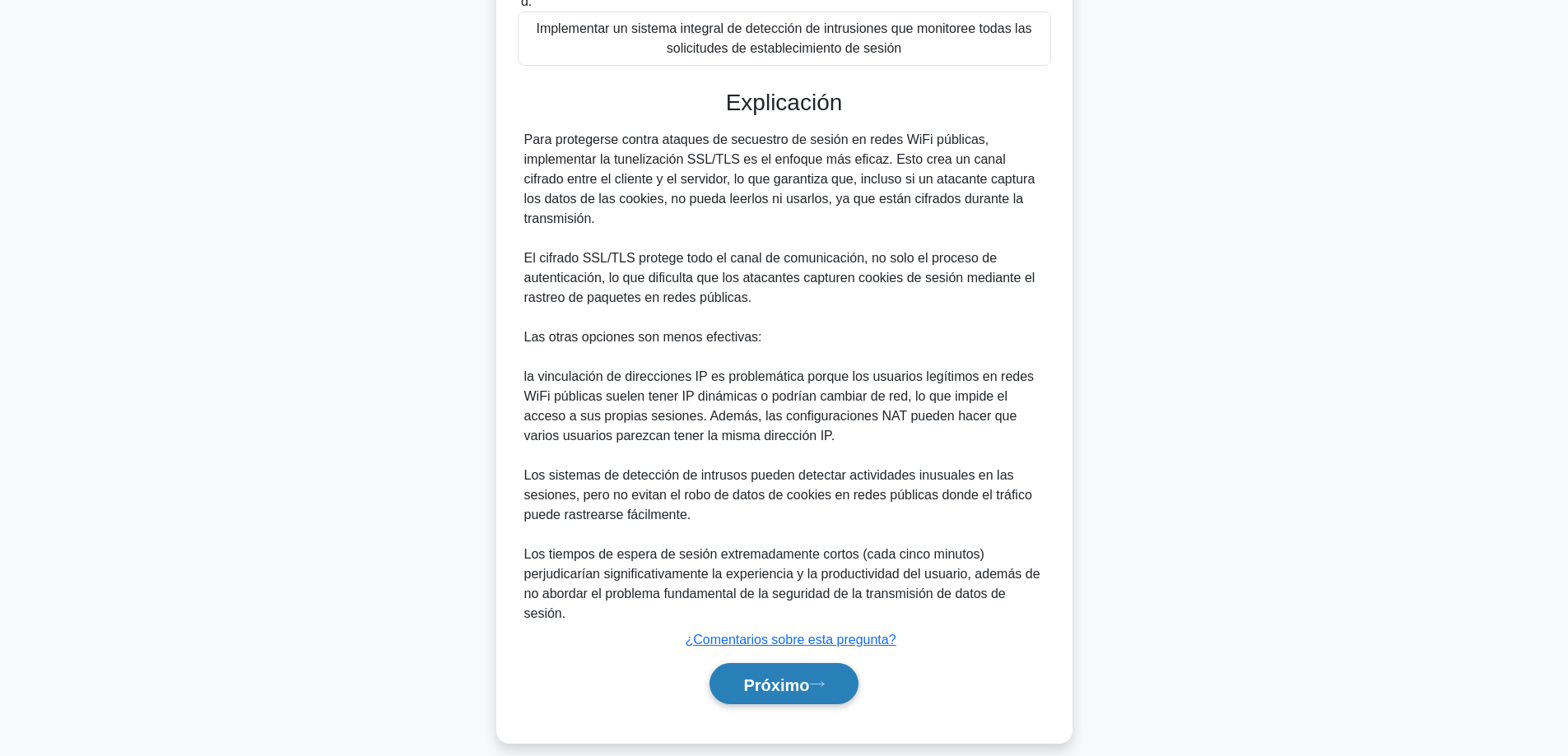
click at [795, 677] on button "Próximo" at bounding box center [783, 684] width 148 height 42
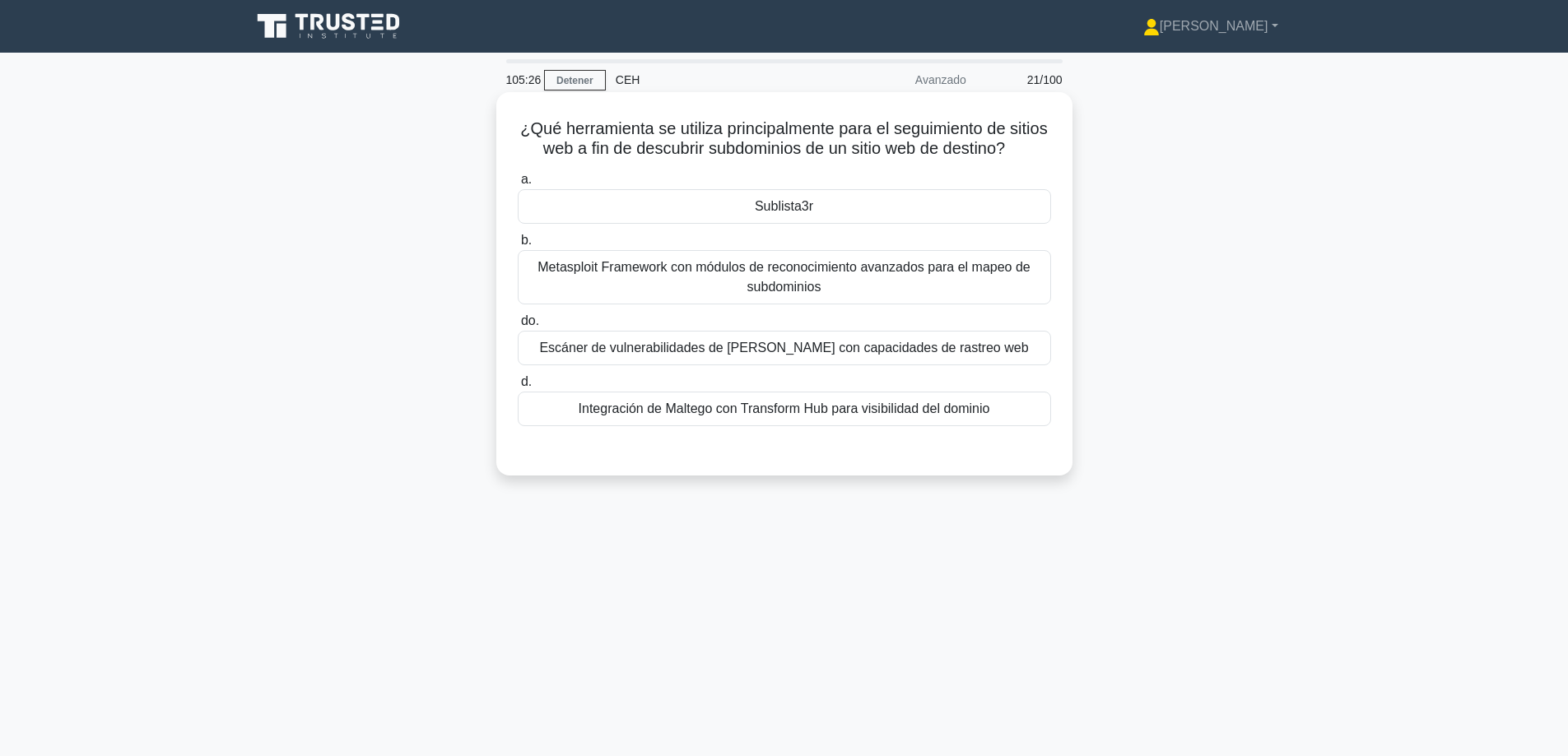
click at [818, 224] on div "Sublista3r" at bounding box center [784, 206] width 533 height 35
click at [517, 185] on input "a. Sublista3r" at bounding box center [517, 179] width 0 height 11
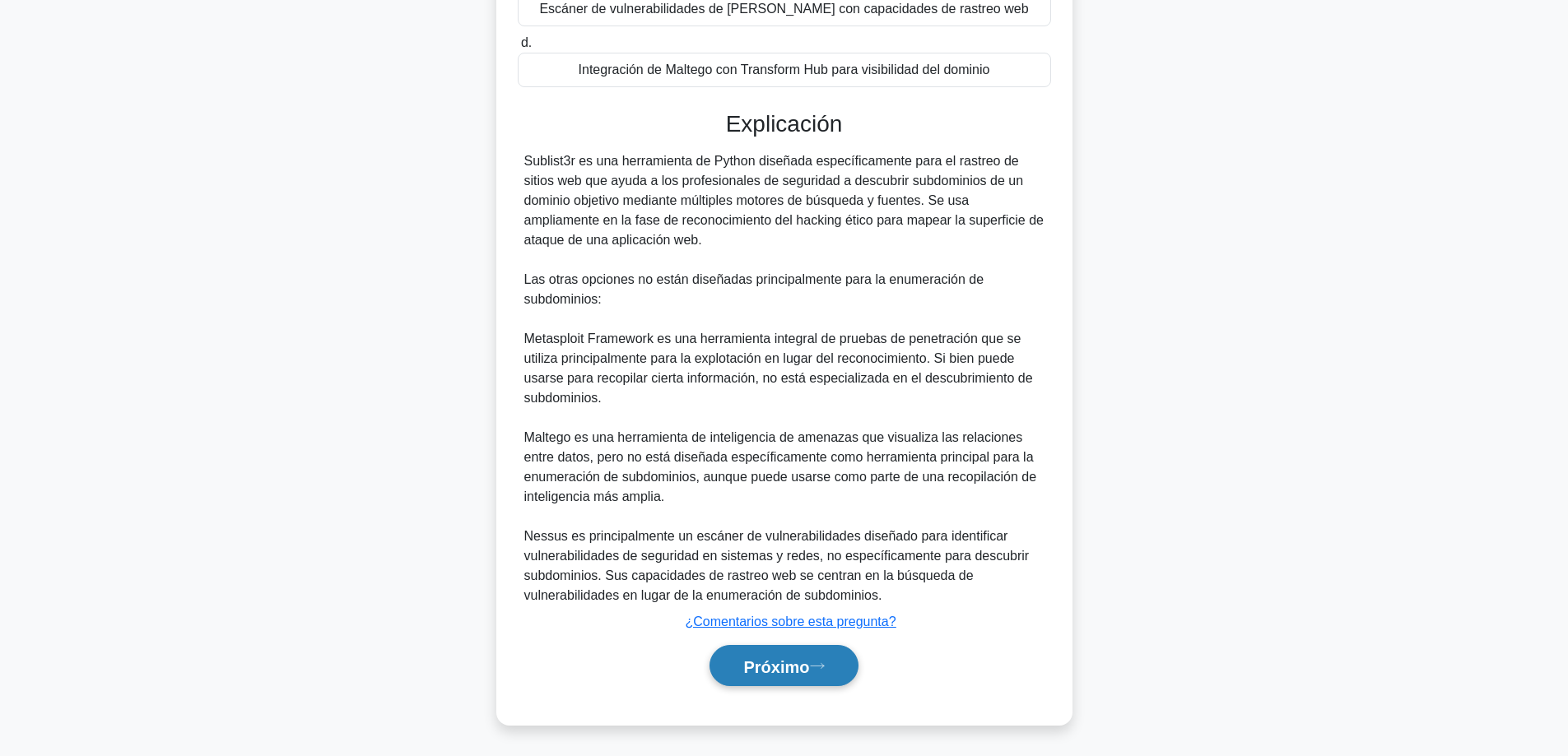
click at [769, 683] on button "Próximo" at bounding box center [783, 666] width 148 height 42
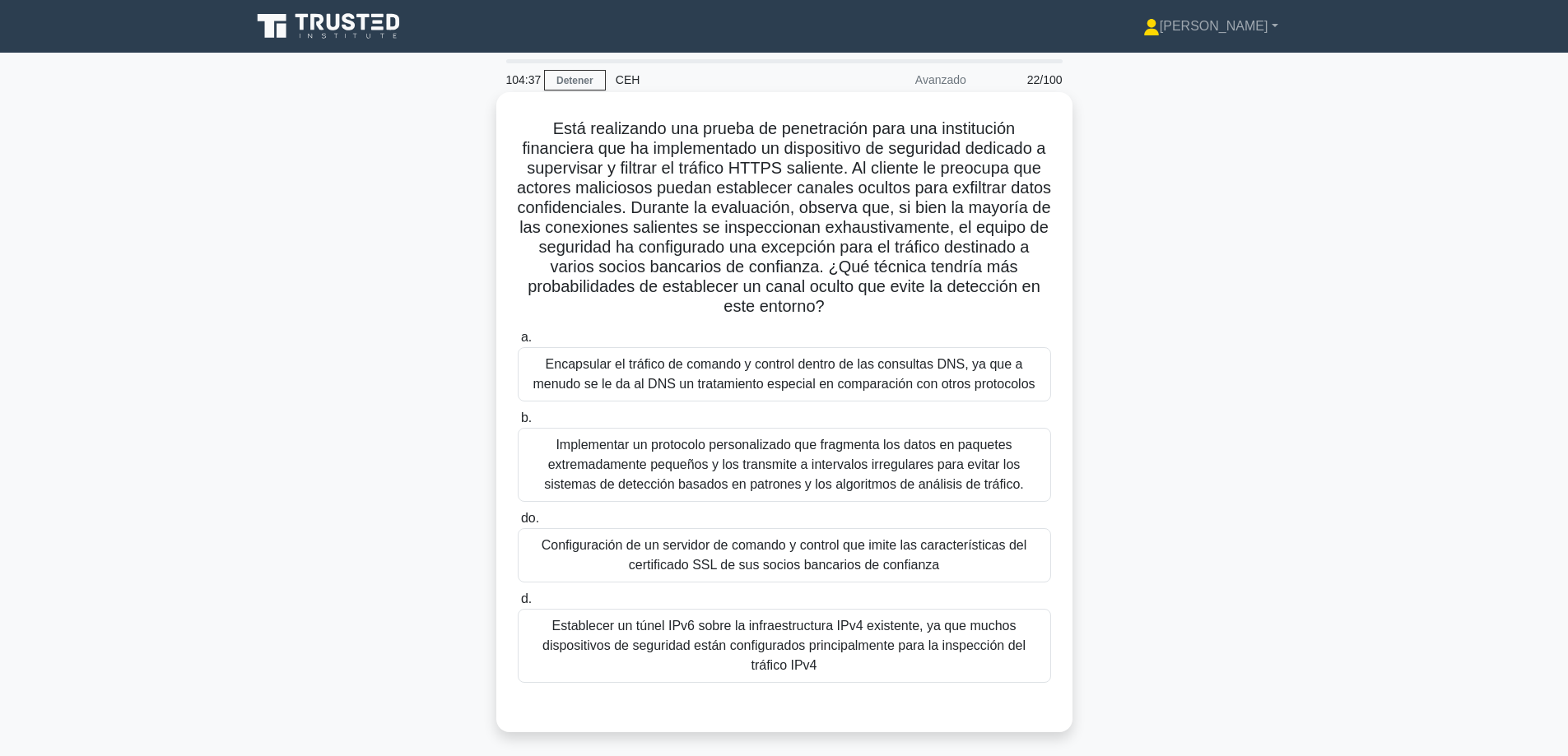
click at [891, 562] on font "Configuración de un servidor de comando y control que imite las características…" at bounding box center [784, 555] width 486 height 34
click at [517, 524] on input "do. Configuración de un servidor de comando y control que imite las característ…" at bounding box center [517, 518] width 0 height 11
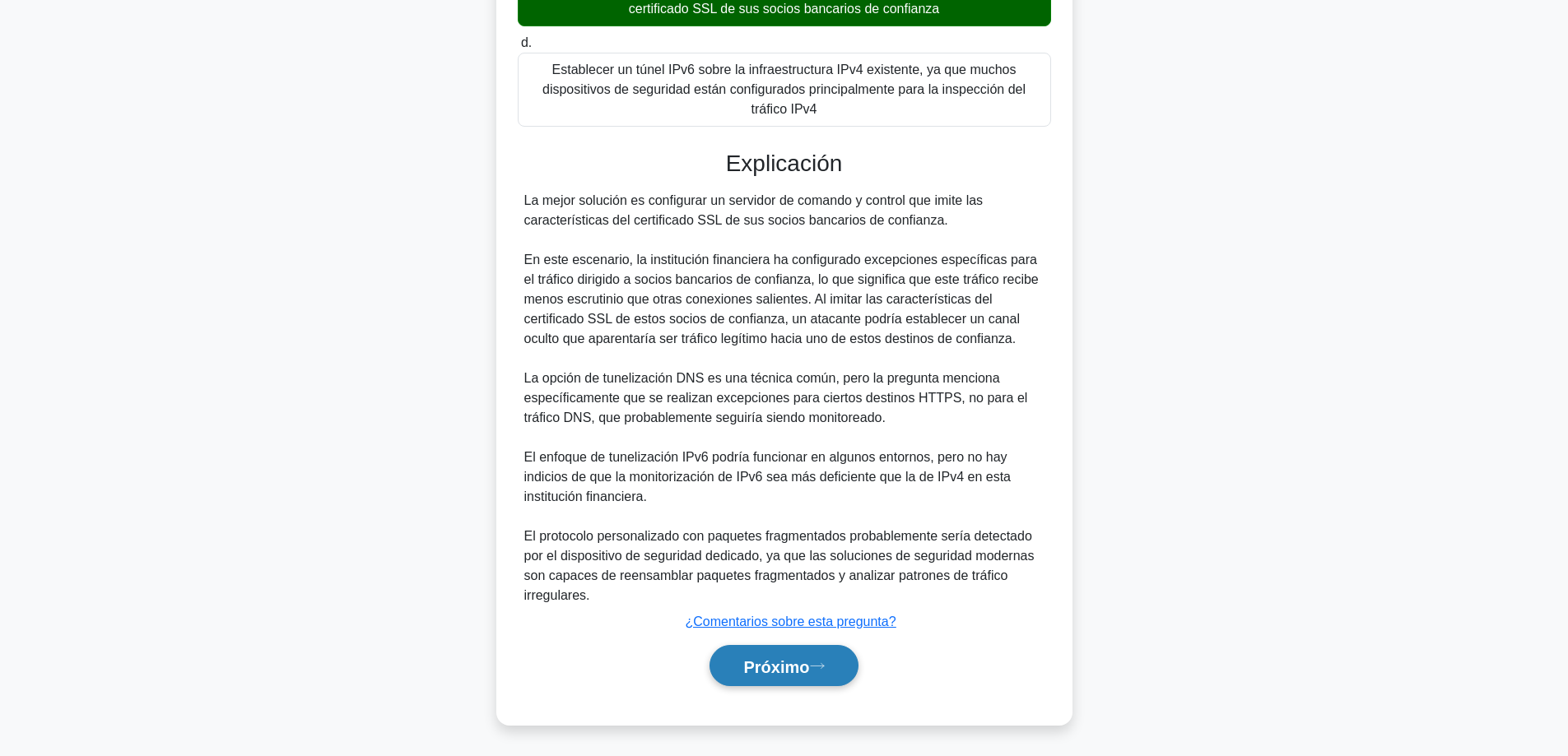
click at [759, 671] on font "Próximo" at bounding box center [776, 667] width 65 height 18
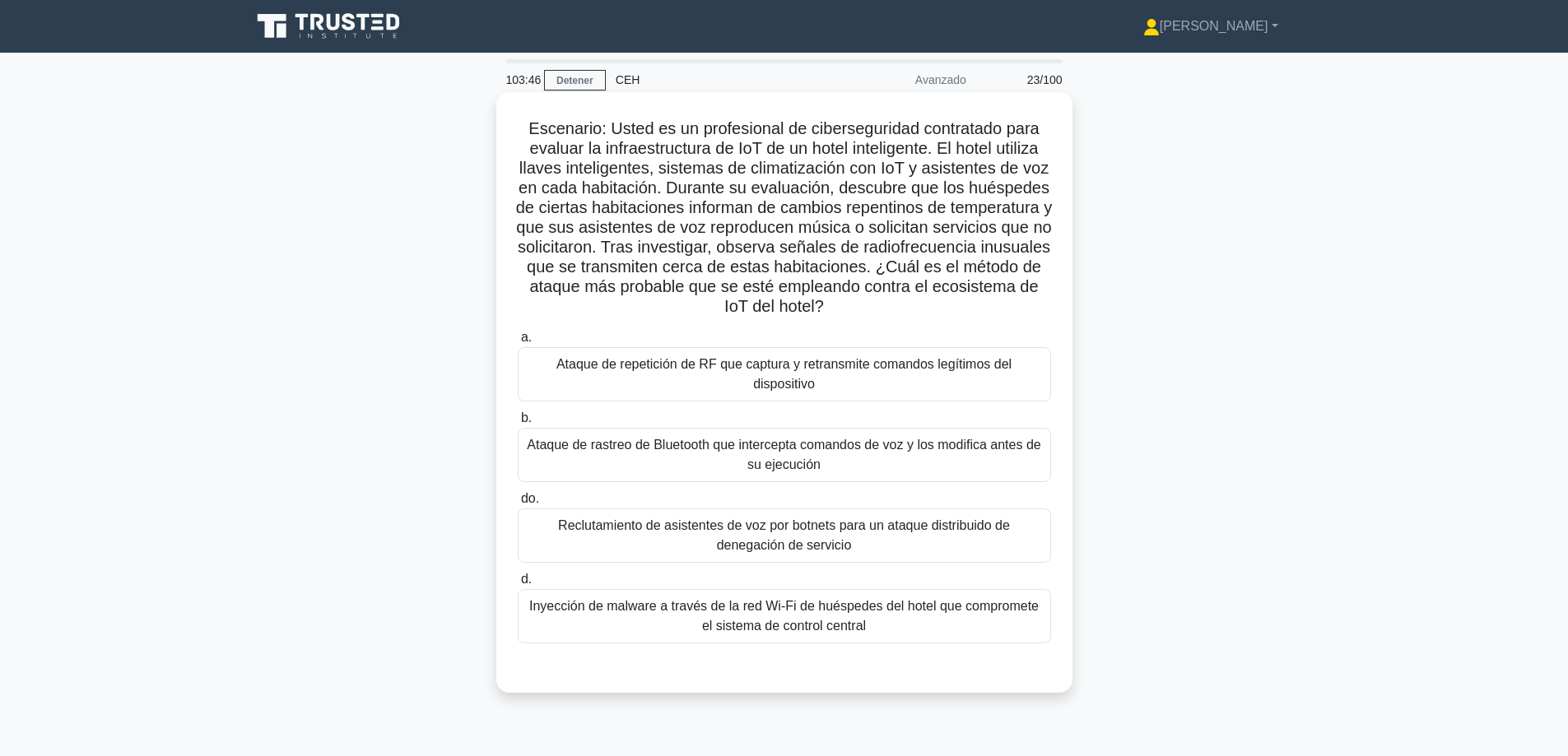
click at [702, 370] on font "Ataque de repetición de RF que captura y retransmite comandos legítimos del dis…" at bounding box center [783, 374] width 455 height 34
click at [517, 343] on input "a. Ataque de repetición de RF que captura y retransmite comandos legítimos del …" at bounding box center [517, 338] width 0 height 11
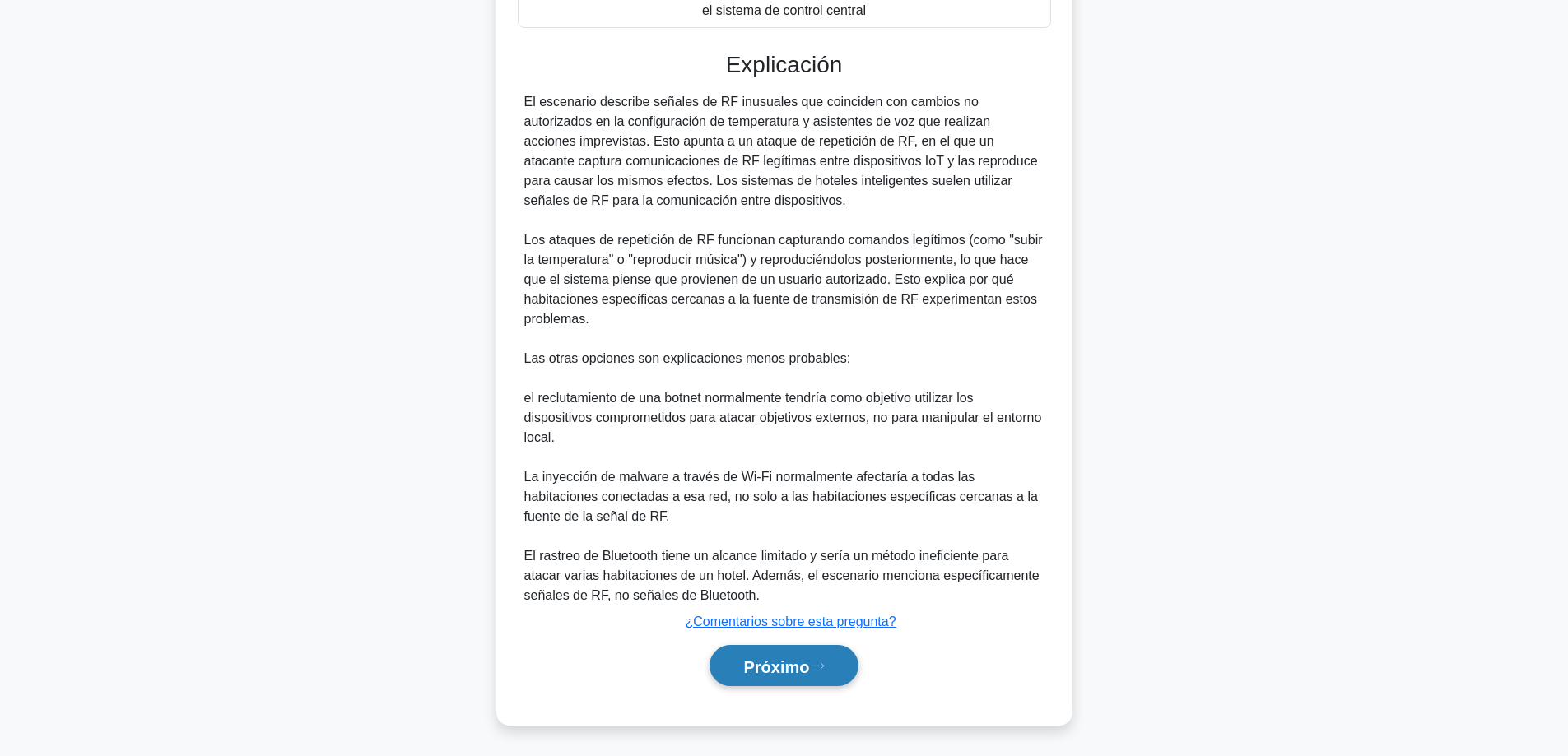
click at [765, 677] on button "Próximo" at bounding box center [783, 666] width 148 height 42
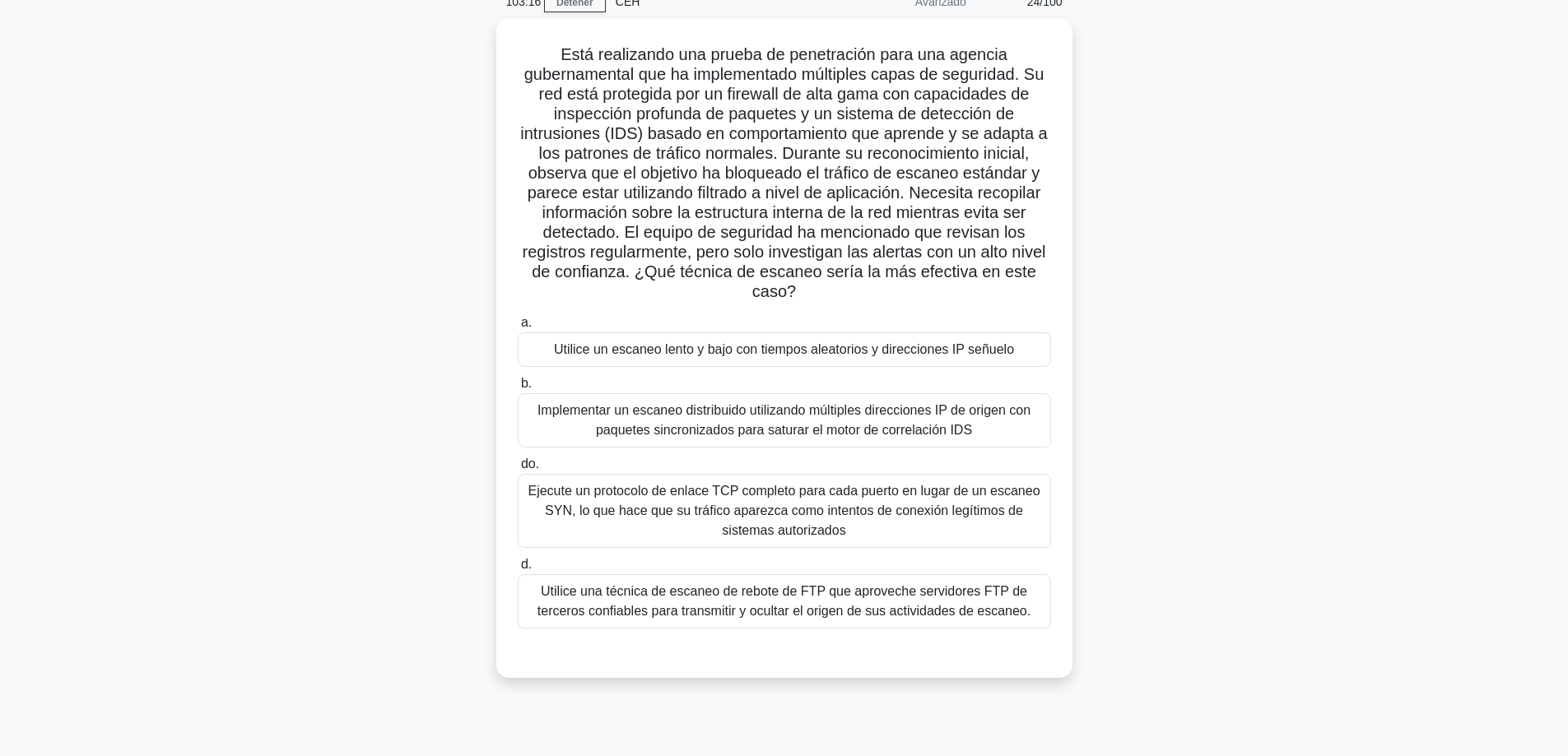
scroll to position [82, 0]
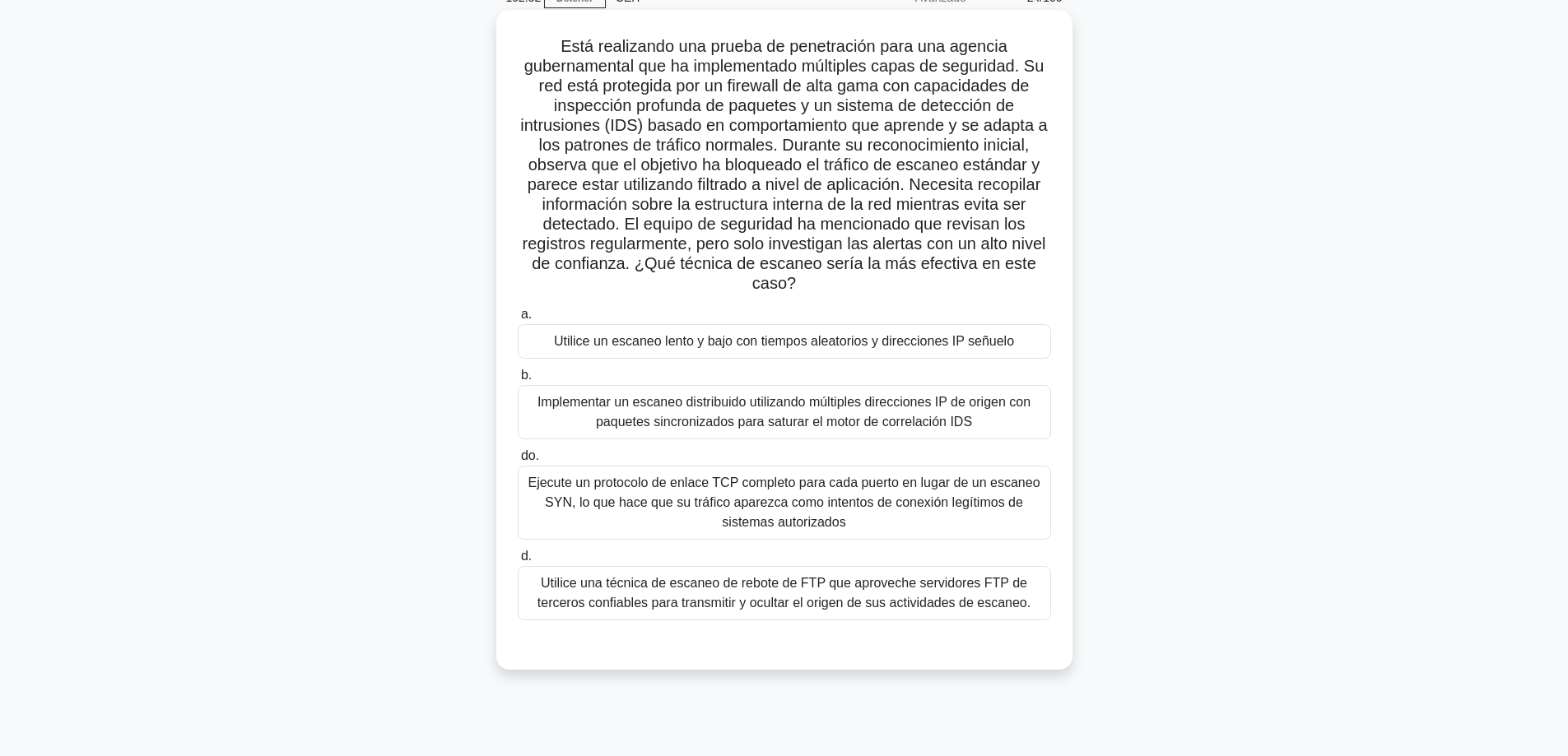
click at [872, 342] on font "Utilice un escaneo lento y bajo con tiempos aleatorios y direcciones IP señuelo" at bounding box center [784, 341] width 460 height 14
click at [517, 320] on input "a. Utilice un escaneo lento y bajo con tiempos aleatorios y direcciones IP señu…" at bounding box center [517, 314] width 0 height 11
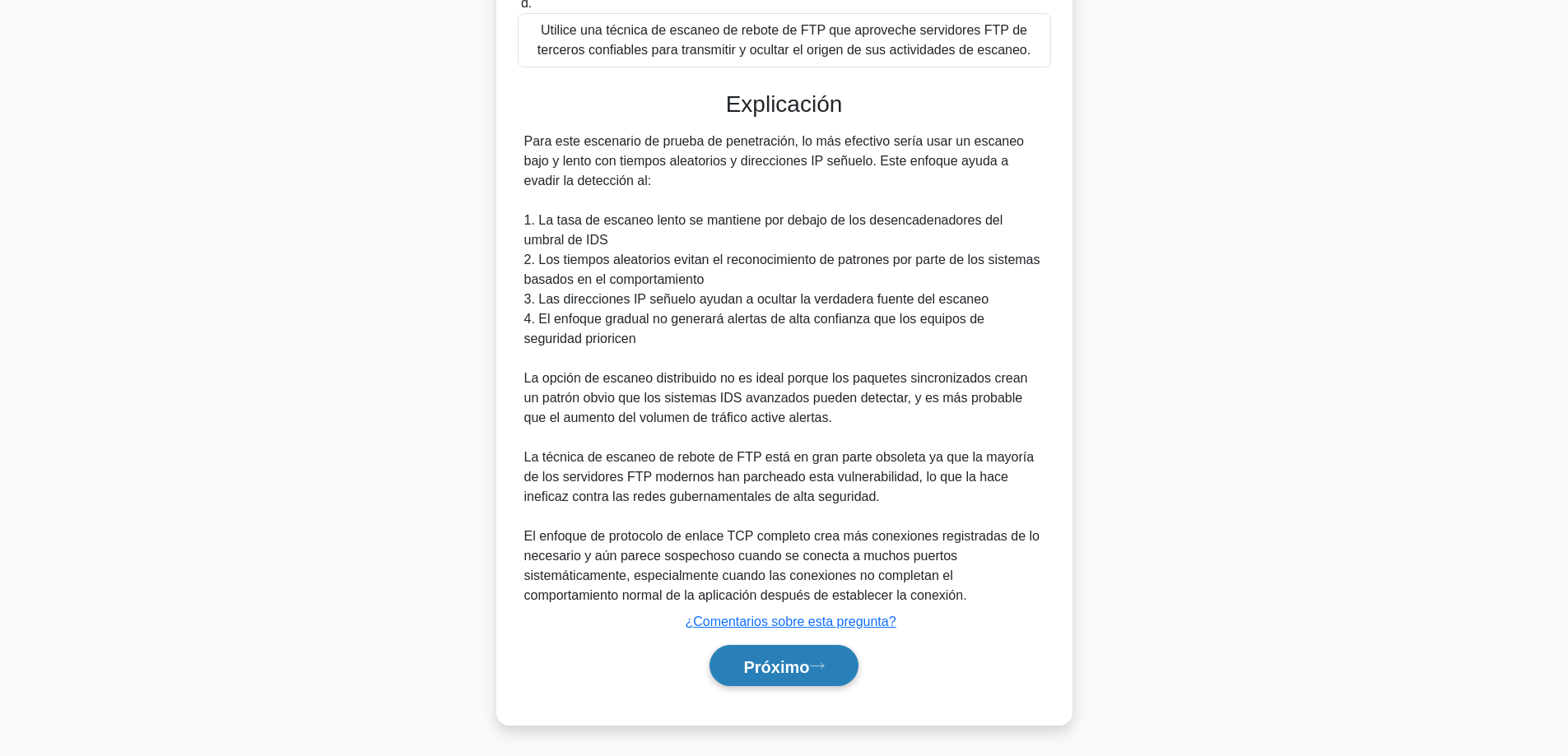
click at [782, 666] on font "Próximo" at bounding box center [776, 667] width 65 height 18
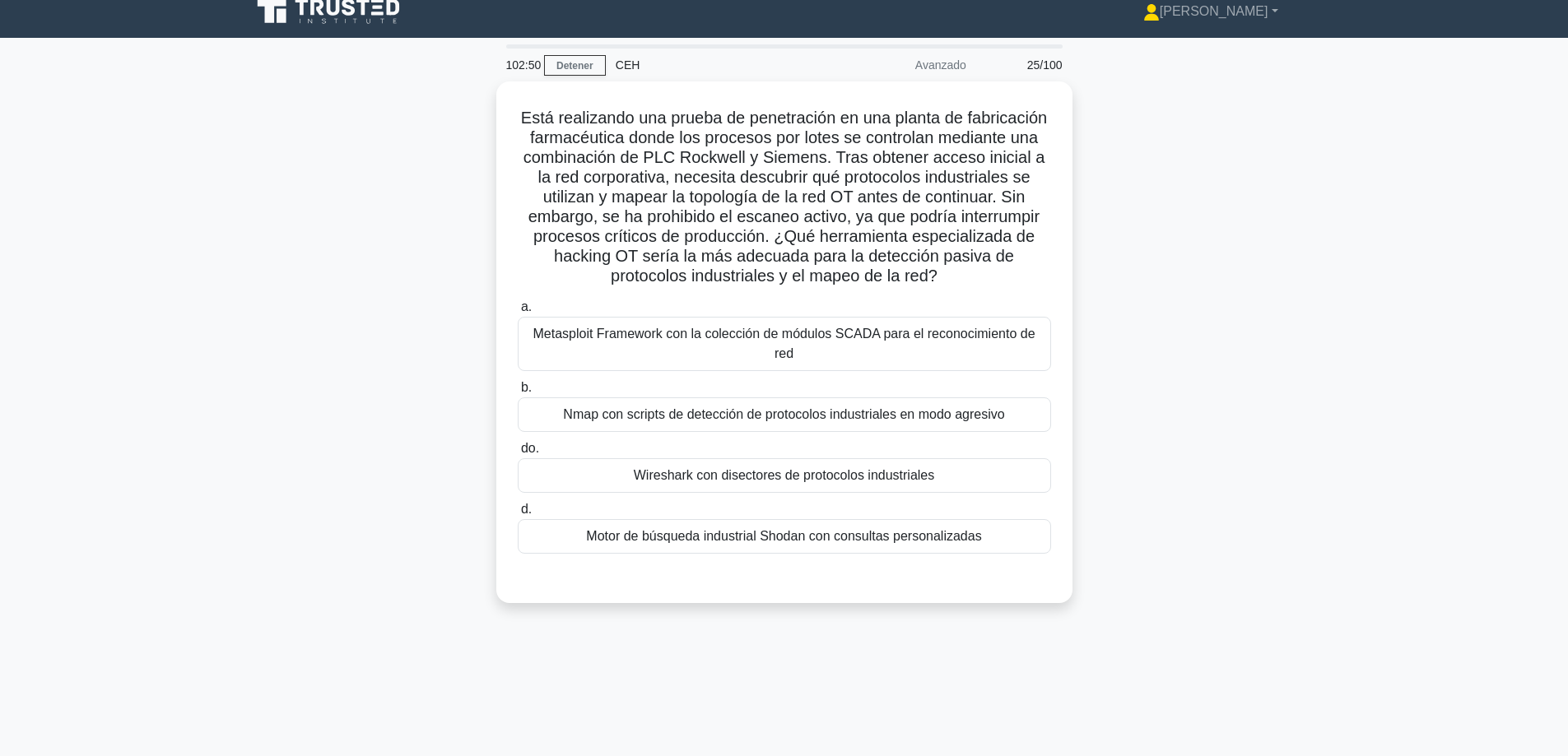
scroll to position [0, 0]
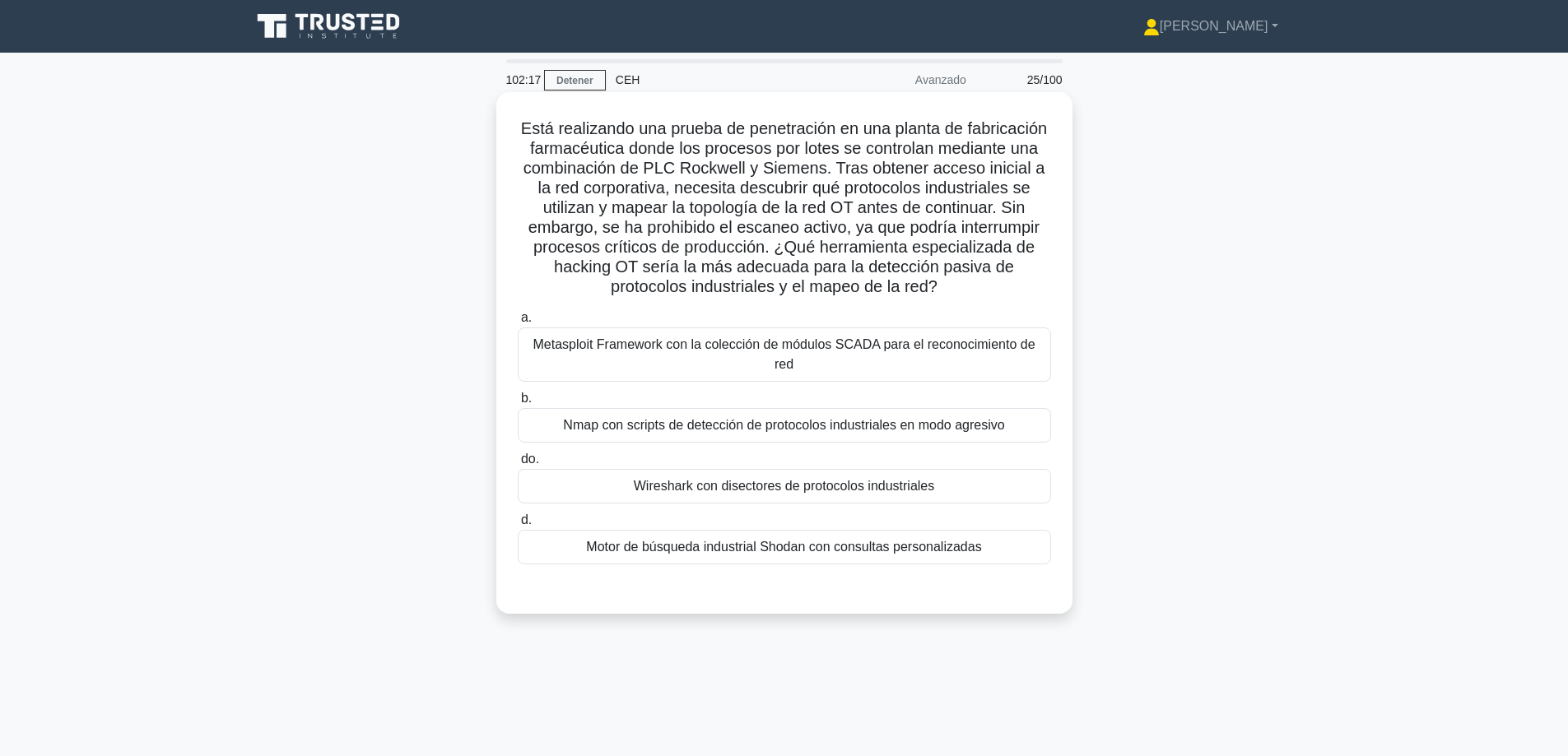
click at [595, 540] on font "Motor de búsqueda industrial Shodan con consultas personalizadas" at bounding box center [783, 547] width 395 height 14
click at [517, 526] on input "d. Motor de búsqueda industrial Shodan con consultas personalizadas" at bounding box center [517, 520] width 0 height 11
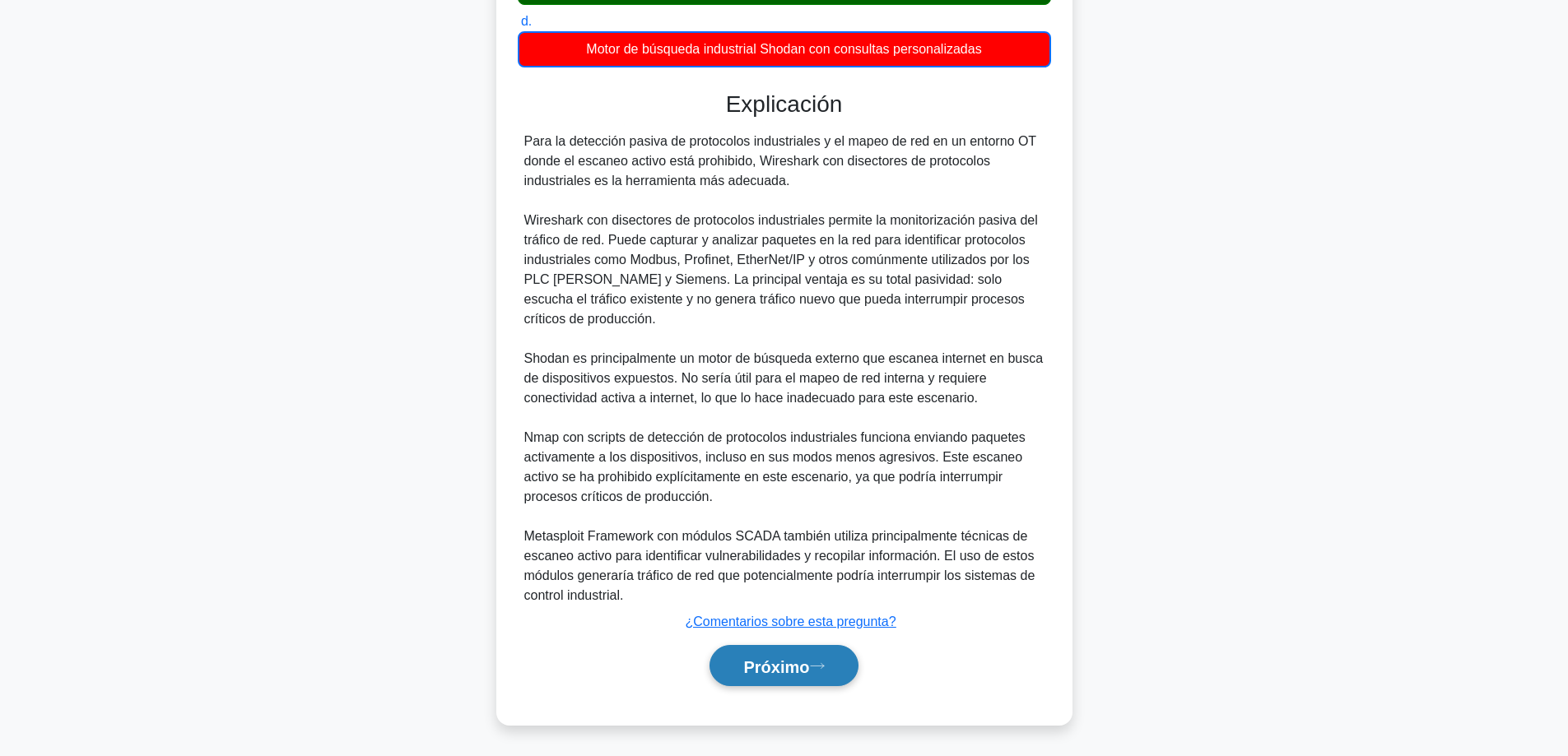
click at [766, 677] on button "Próximo" at bounding box center [783, 666] width 148 height 42
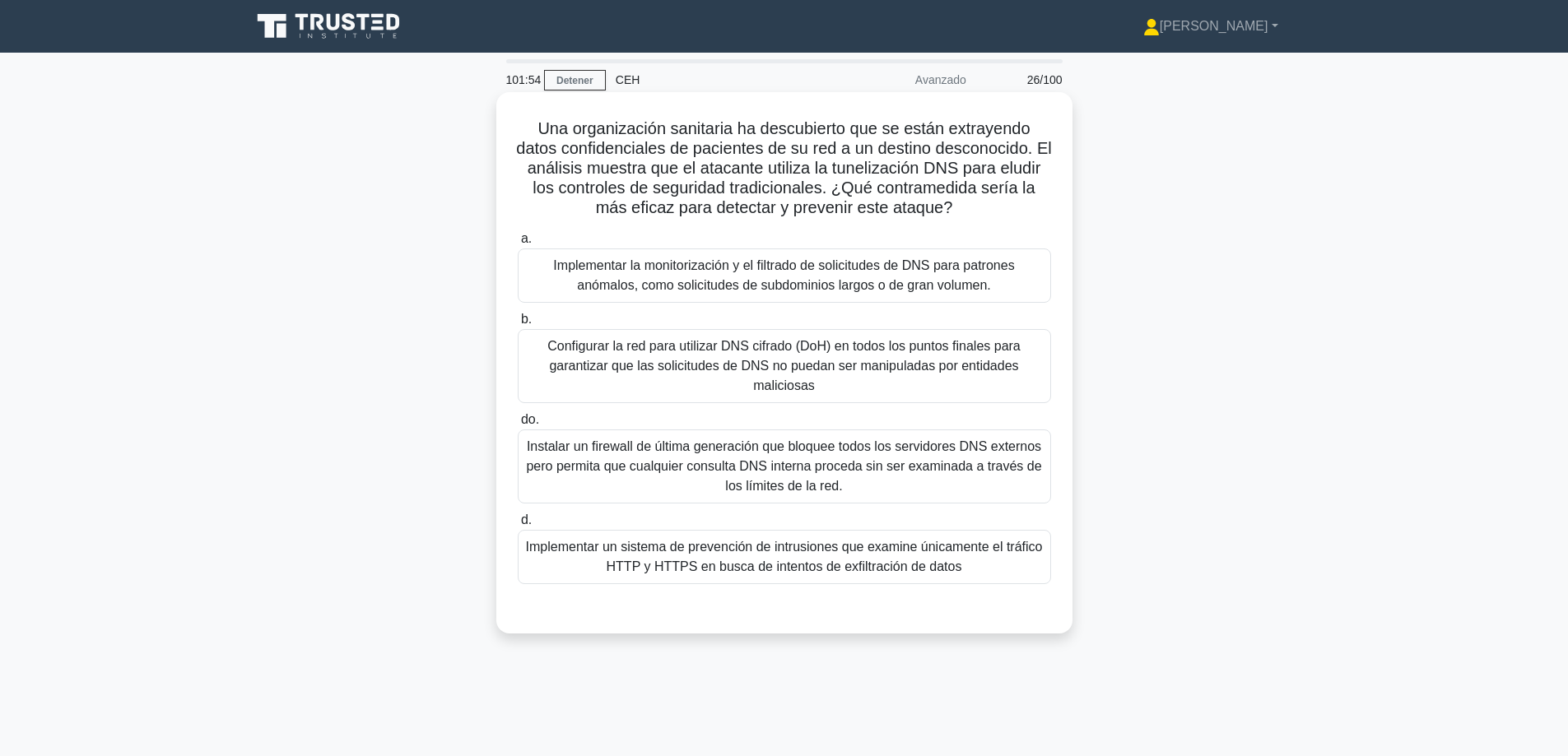
click at [620, 347] on font "Configurar la red para utilizar DNS cifrado (DoH) en todos los puntos finales p…" at bounding box center [784, 366] width 474 height 54
click at [517, 325] on input "b. Configurar la red para utilizar DNS cifrado (DoH) en todos los puntos finale…" at bounding box center [517, 319] width 0 height 11
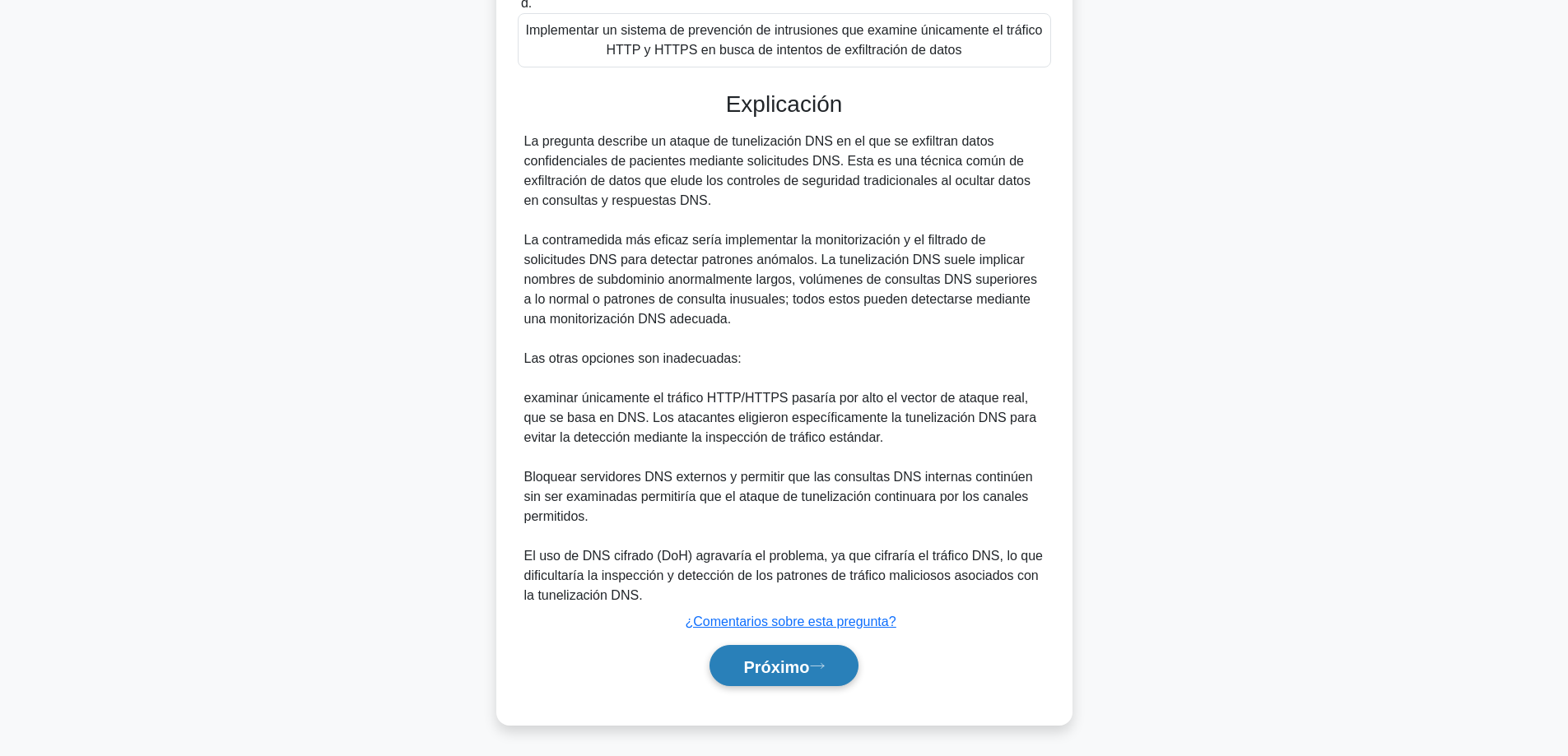
click at [780, 665] on font "Próximo" at bounding box center [776, 667] width 65 height 18
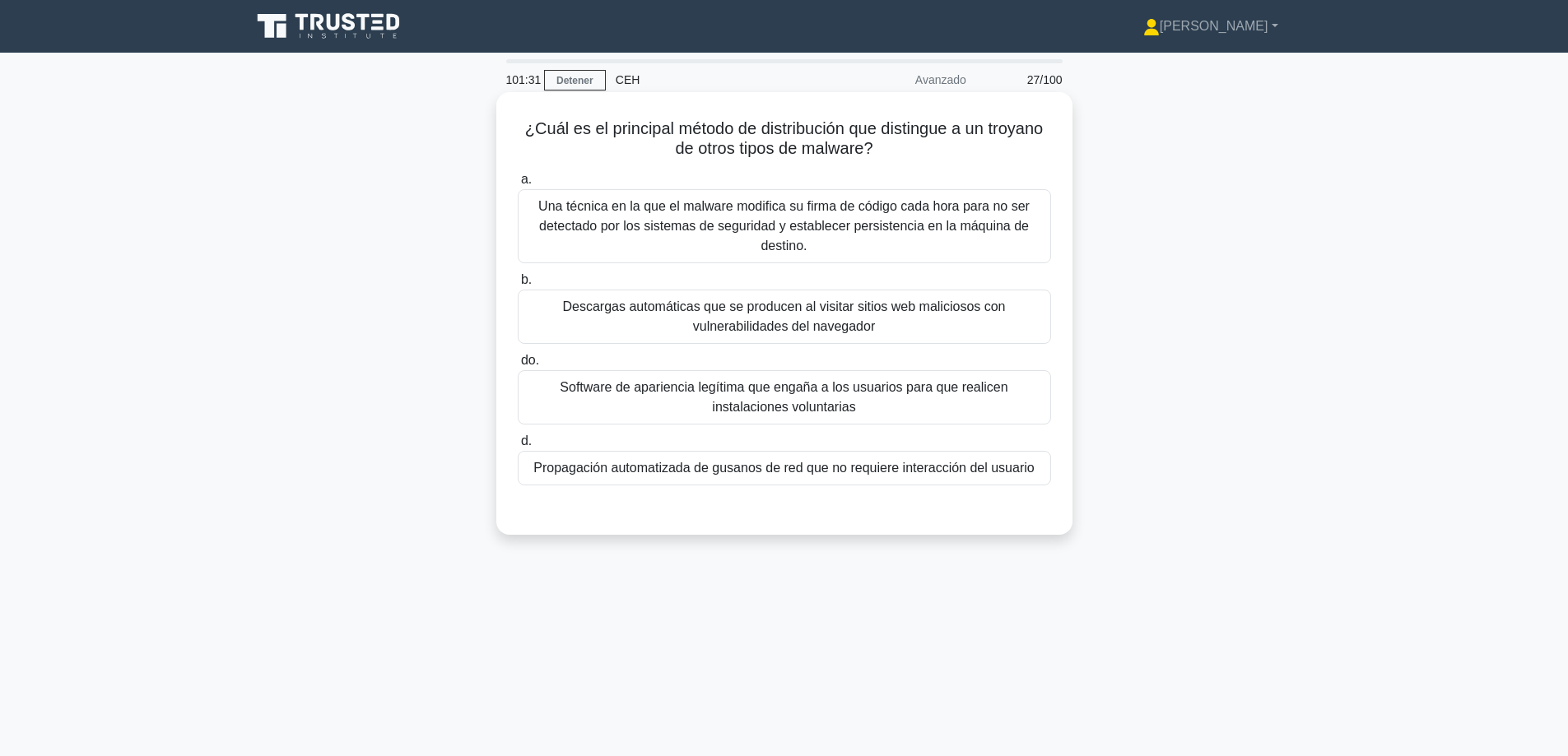
drag, startPoint x: 621, startPoint y: 403, endPoint x: 638, endPoint y: 418, distance: 22.7
click at [622, 403] on font "Software de apariencia legítima que engaña a los usuarios para que realicen ins…" at bounding box center [784, 397] width 518 height 40
click at [517, 367] on input "do. Software de apariencia legítima que engaña a los usuarios para que realicen…" at bounding box center [517, 361] width 0 height 11
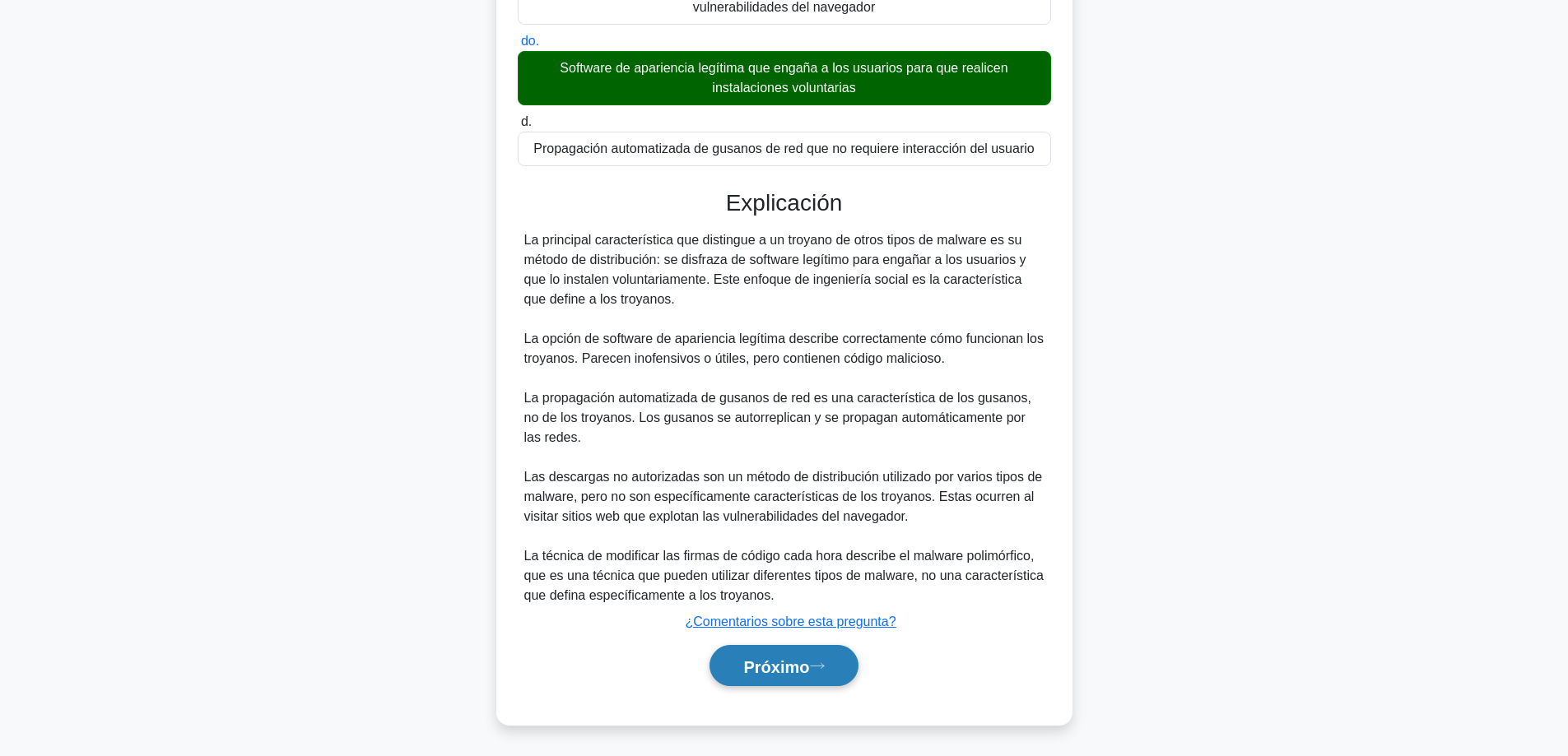
click at [804, 666] on font "Próximo" at bounding box center [776, 667] width 65 height 18
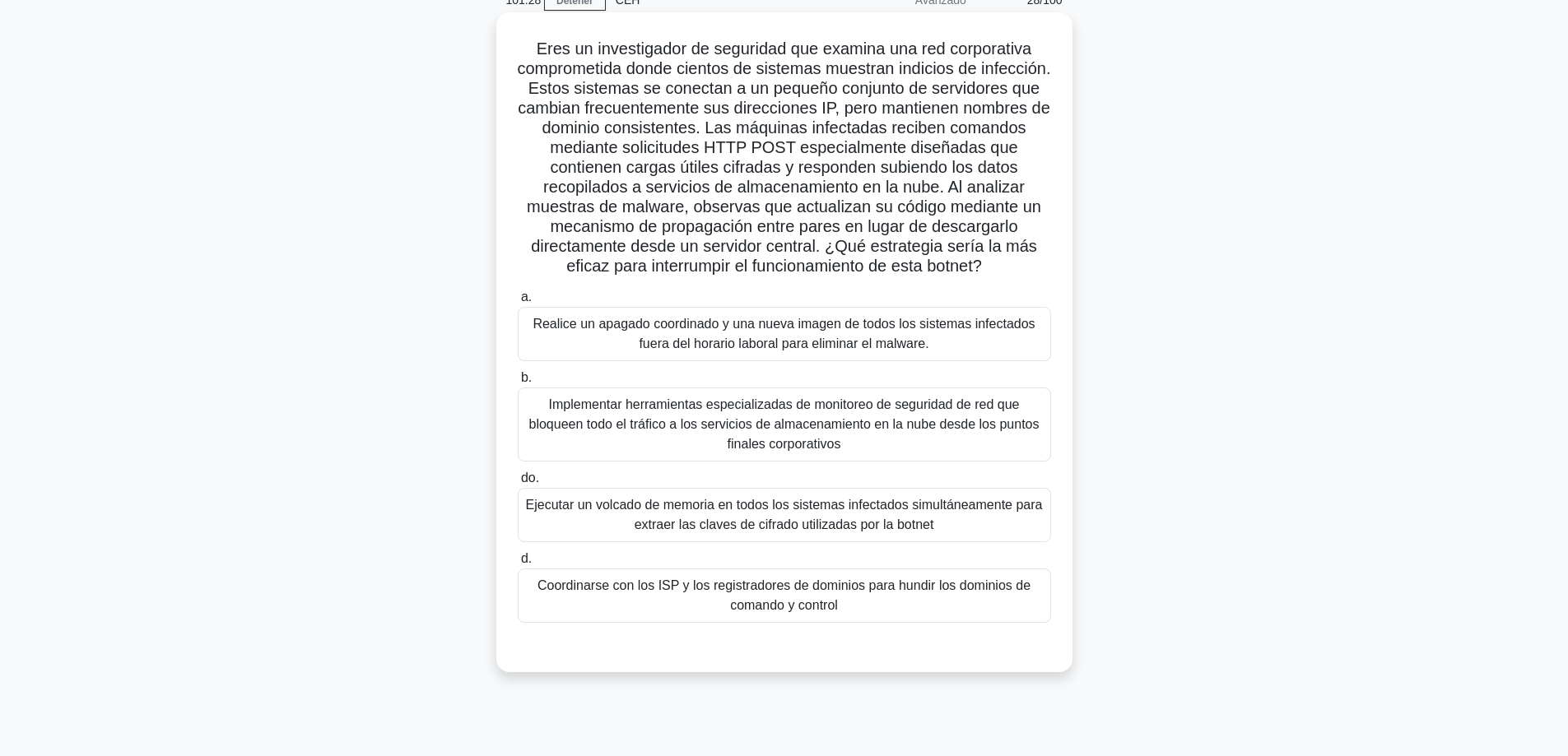
scroll to position [82, 0]
click at [787, 443] on font "Implementar herramientas especializadas de monitoreo de seguridad de red que bl…" at bounding box center [784, 422] width 510 height 54
click at [517, 380] on input "b. Implementar herramientas especializadas de monitoreo de seguridad de red que…" at bounding box center [517, 376] width 0 height 11
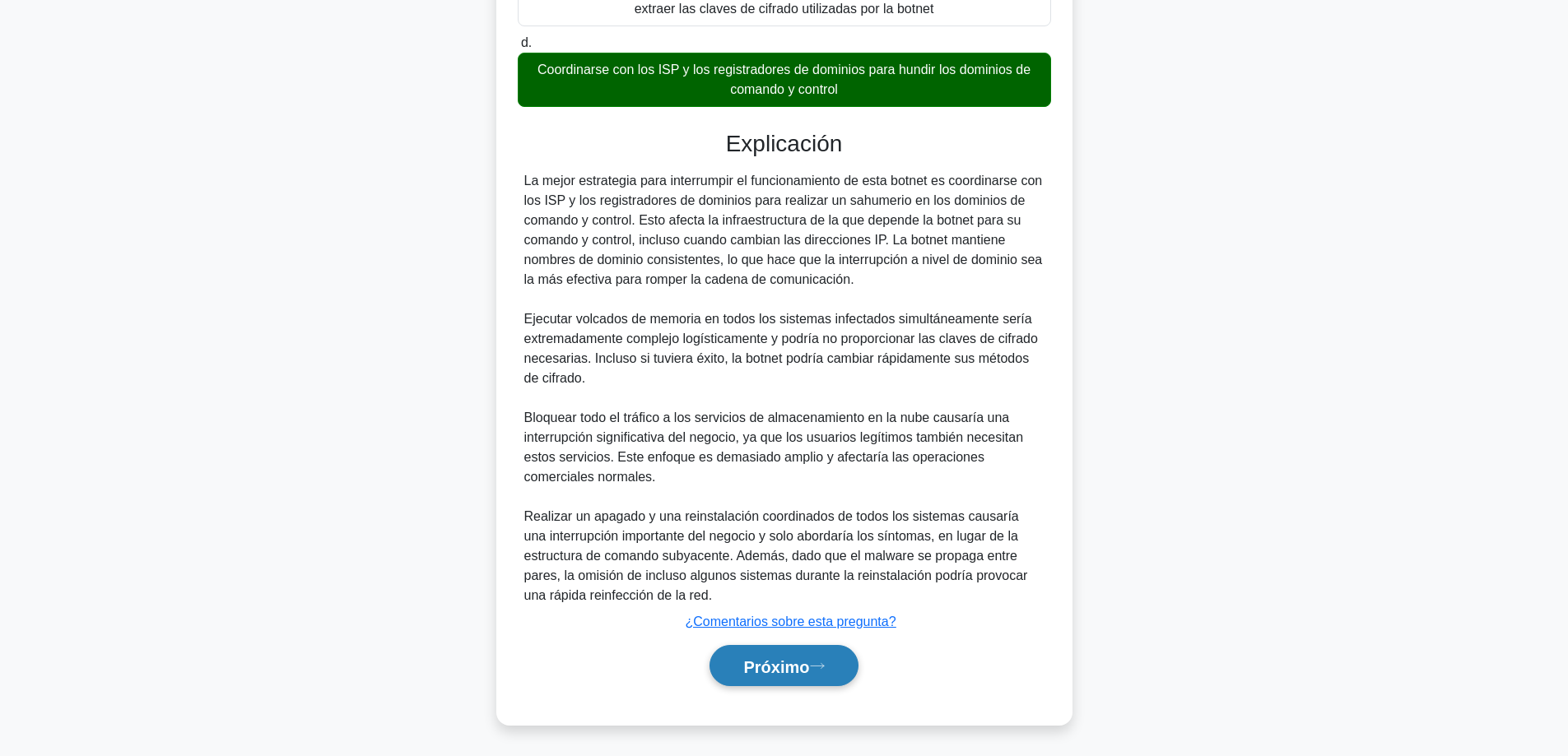
click at [805, 672] on font "Próximo" at bounding box center [776, 667] width 65 height 18
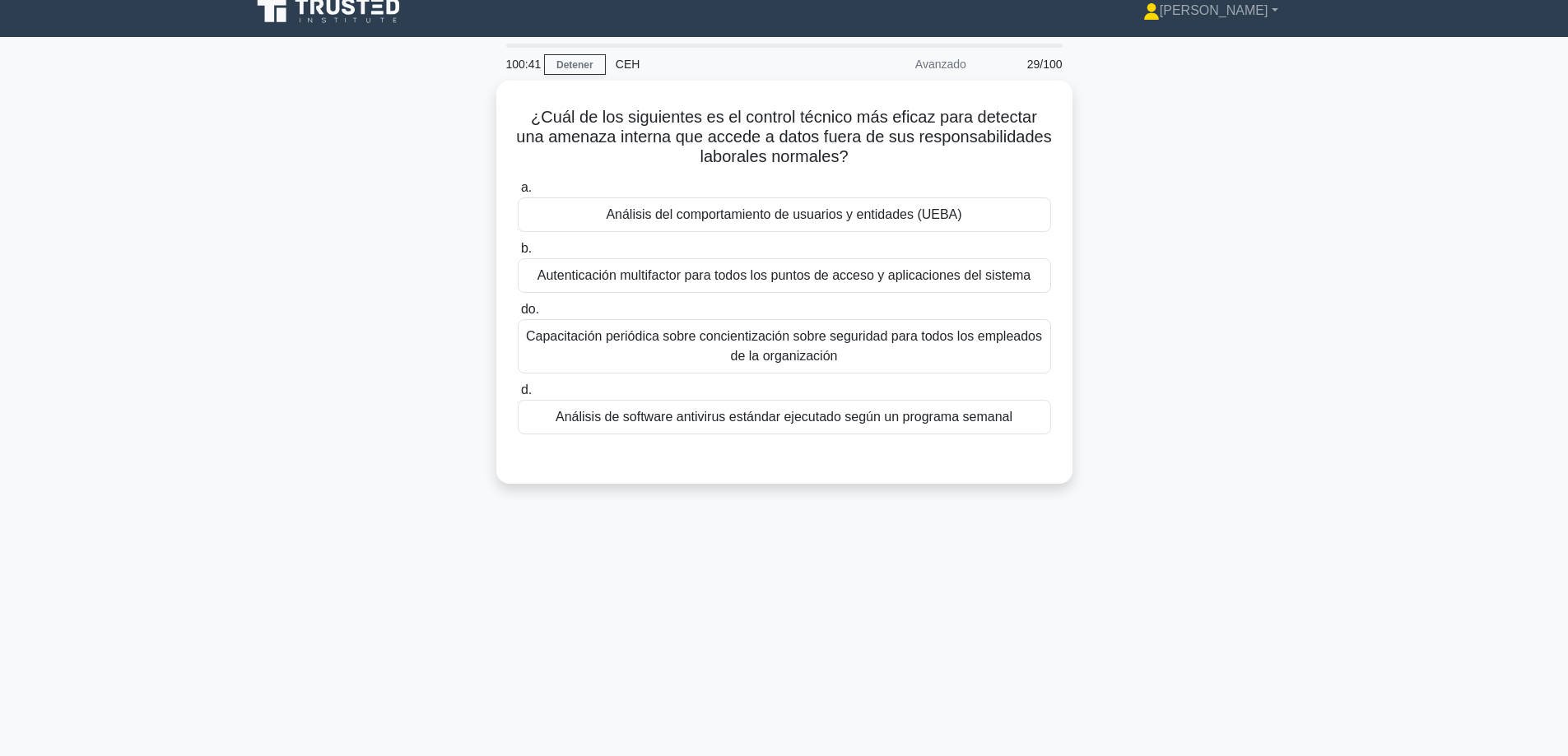
scroll to position [0, 0]
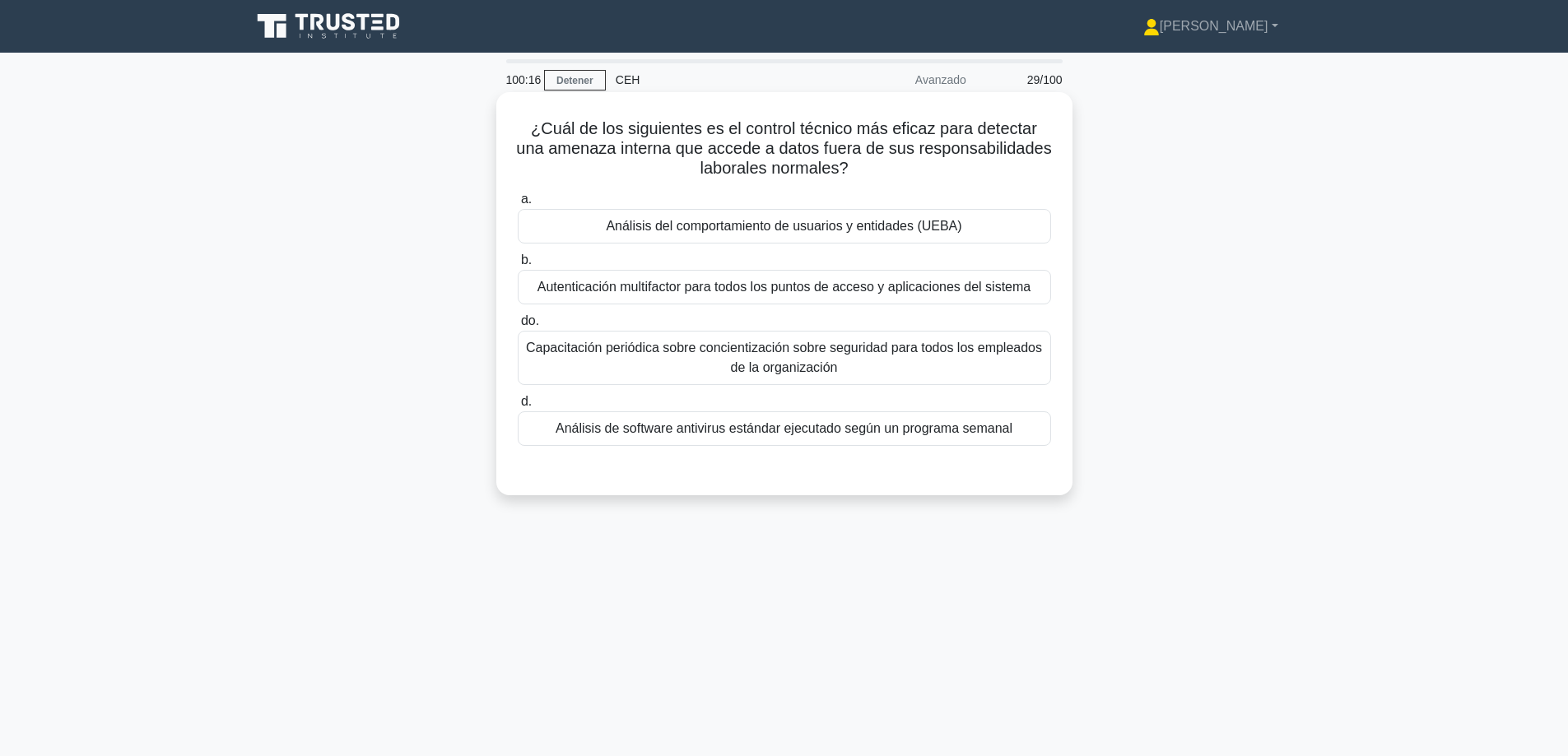
click at [866, 291] on font "Autenticación multifactor para todos los puntos de acceso y aplicaciones del si…" at bounding box center [783, 286] width 493 height 14
click at [517, 266] on input "b. Autenticación multifactor para todos los puntos de acceso y aplicaciones del…" at bounding box center [517, 260] width 0 height 11
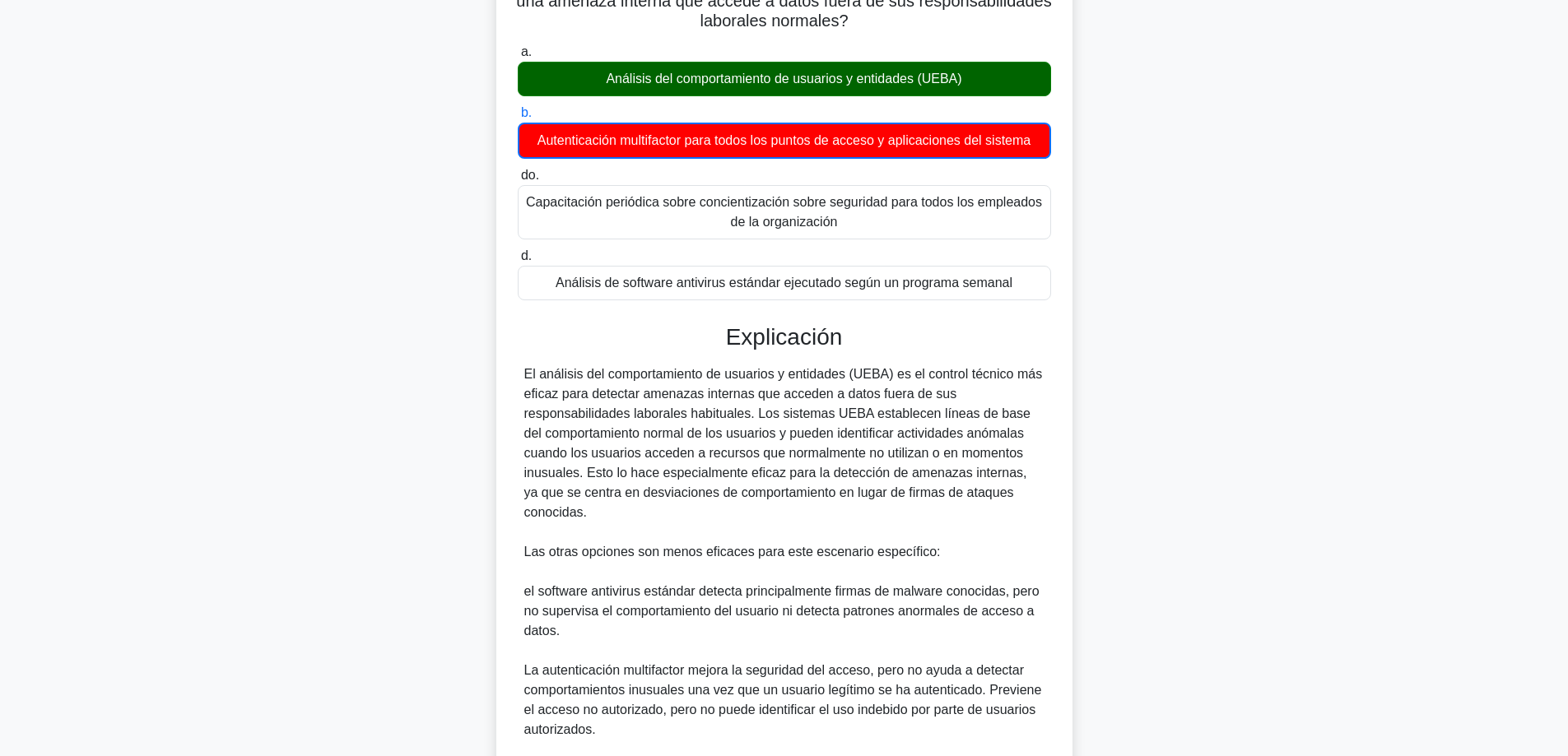
scroll to position [362, 0]
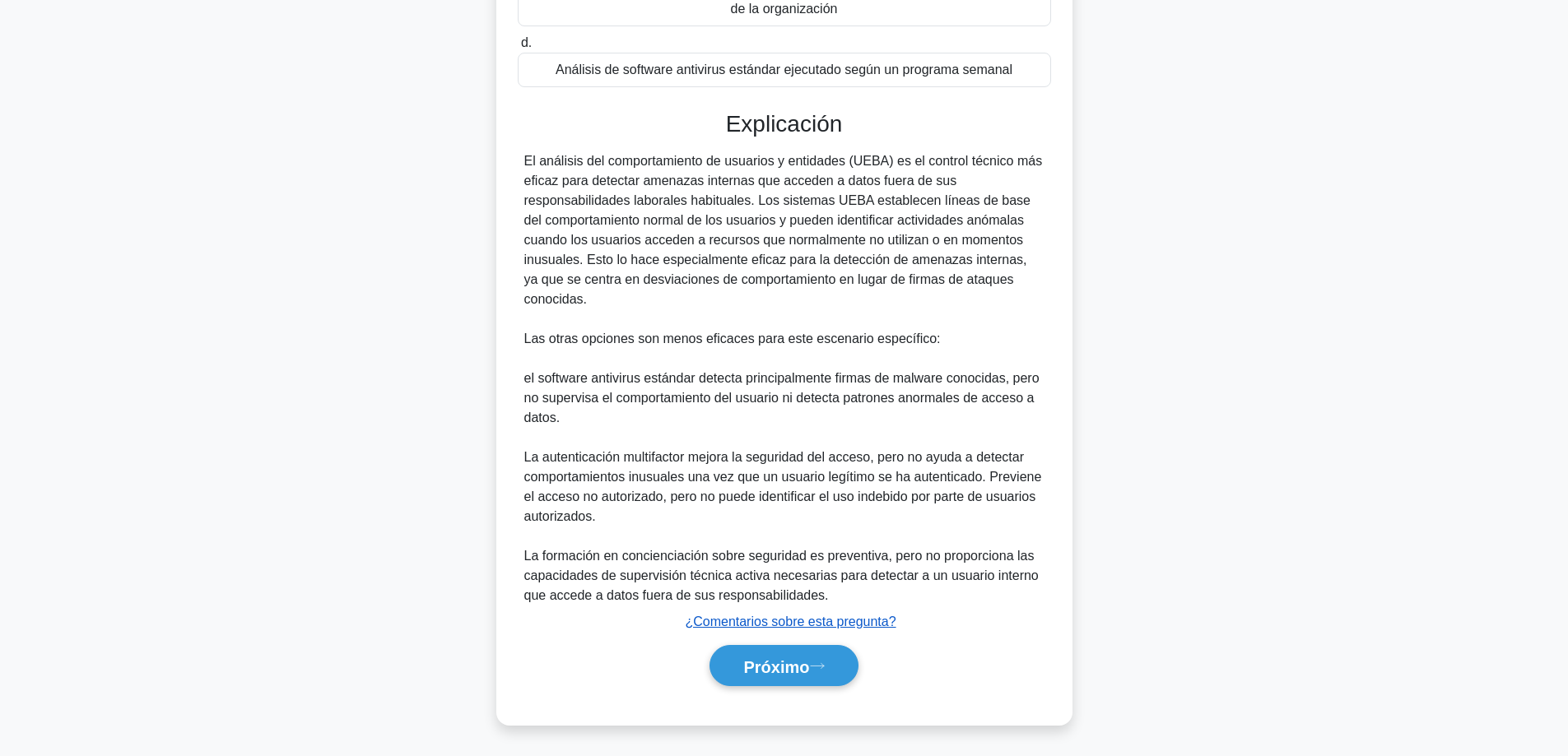
drag, startPoint x: 763, startPoint y: 653, endPoint x: 831, endPoint y: 628, distance: 72.4
click at [764, 650] on button "Próximo" at bounding box center [783, 666] width 148 height 42
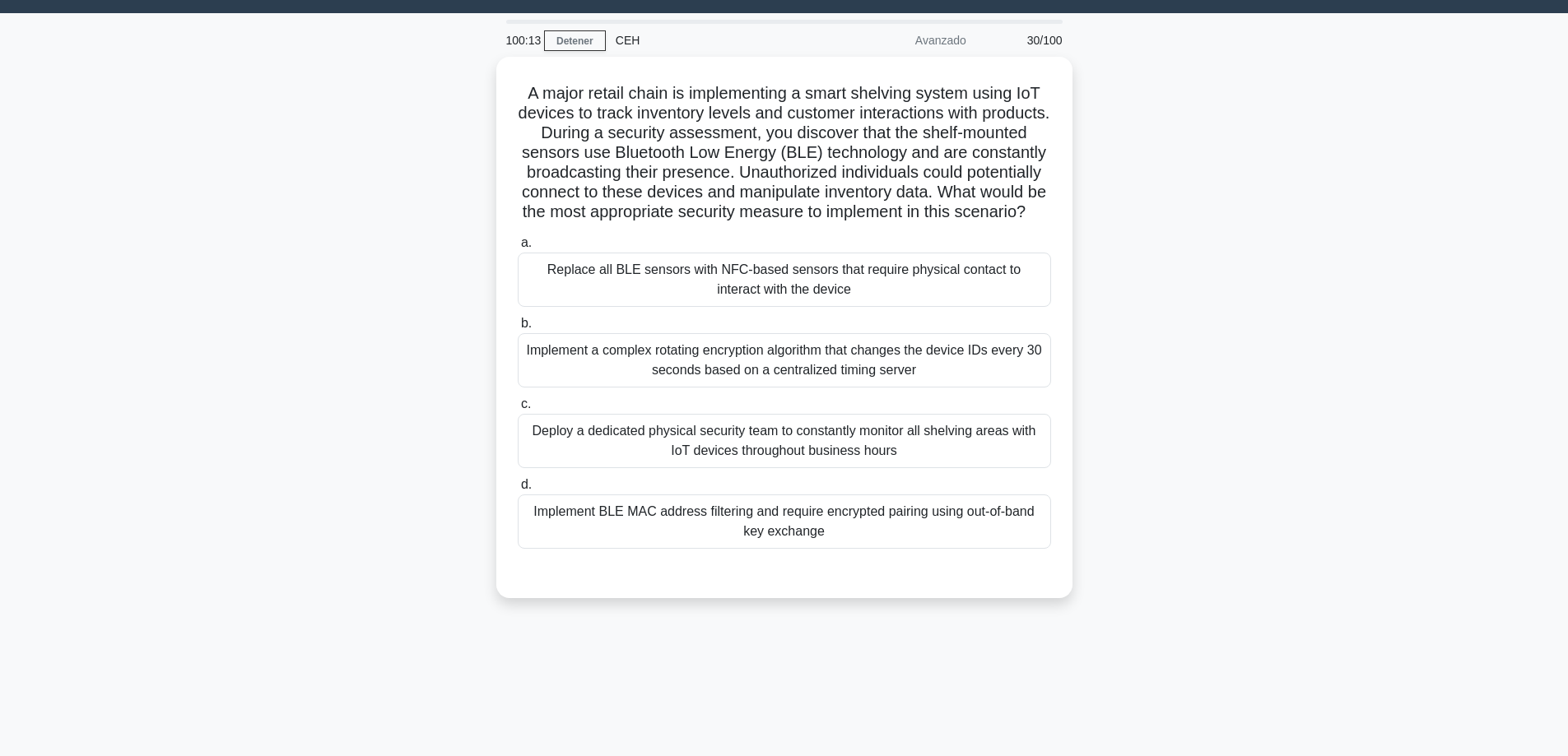
scroll to position [0, 0]
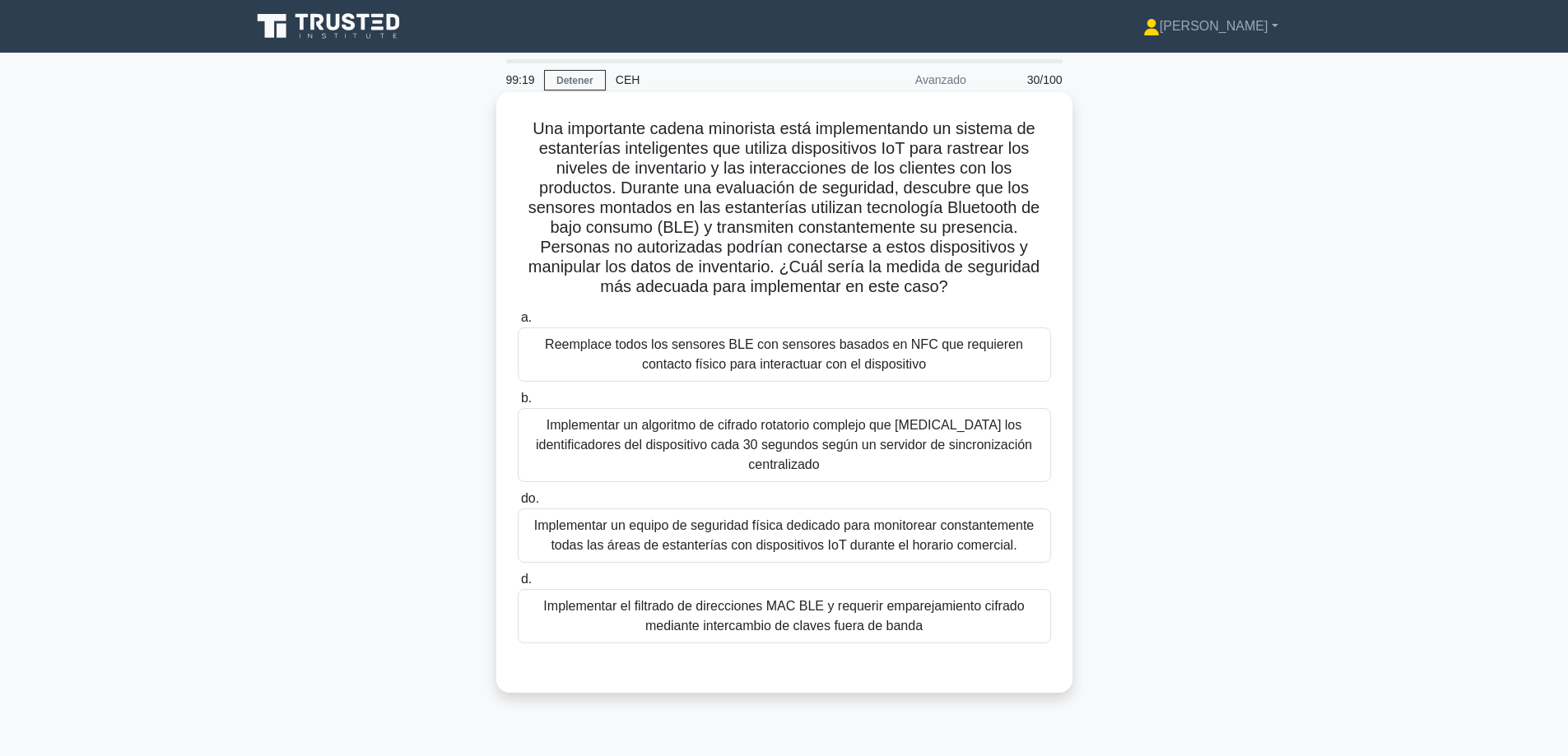
click at [898, 616] on font "Implementar el filtrado de direcciones MAC BLE y requerir emparejamiento cifrad…" at bounding box center [784, 616] width 518 height 40
click at [517, 585] on input "d. Implementar el filtrado de direcciones MAC BLE y requerir emparejamiento cif…" at bounding box center [517, 580] width 0 height 11
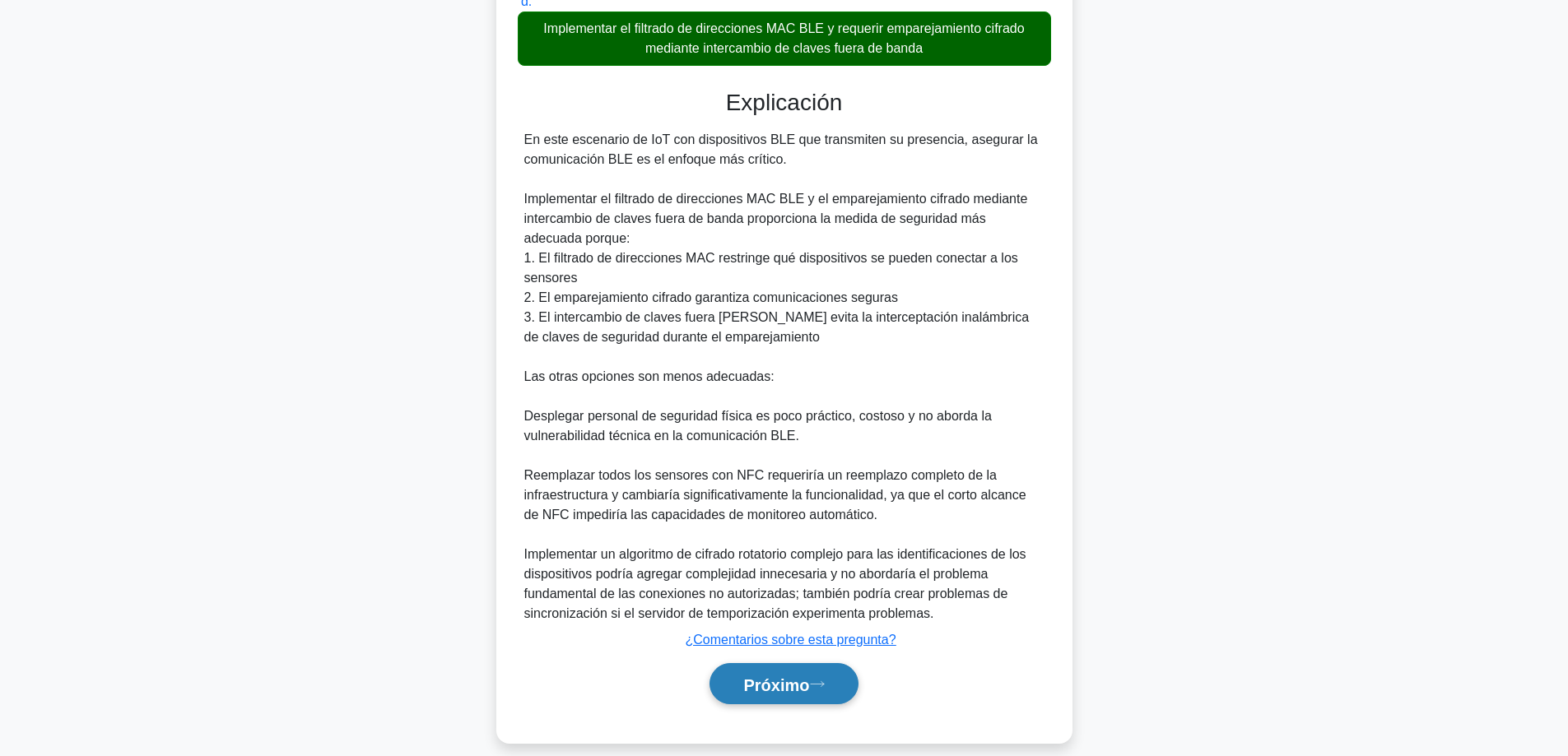
click at [784, 676] on font "Próximo" at bounding box center [776, 685] width 65 height 18
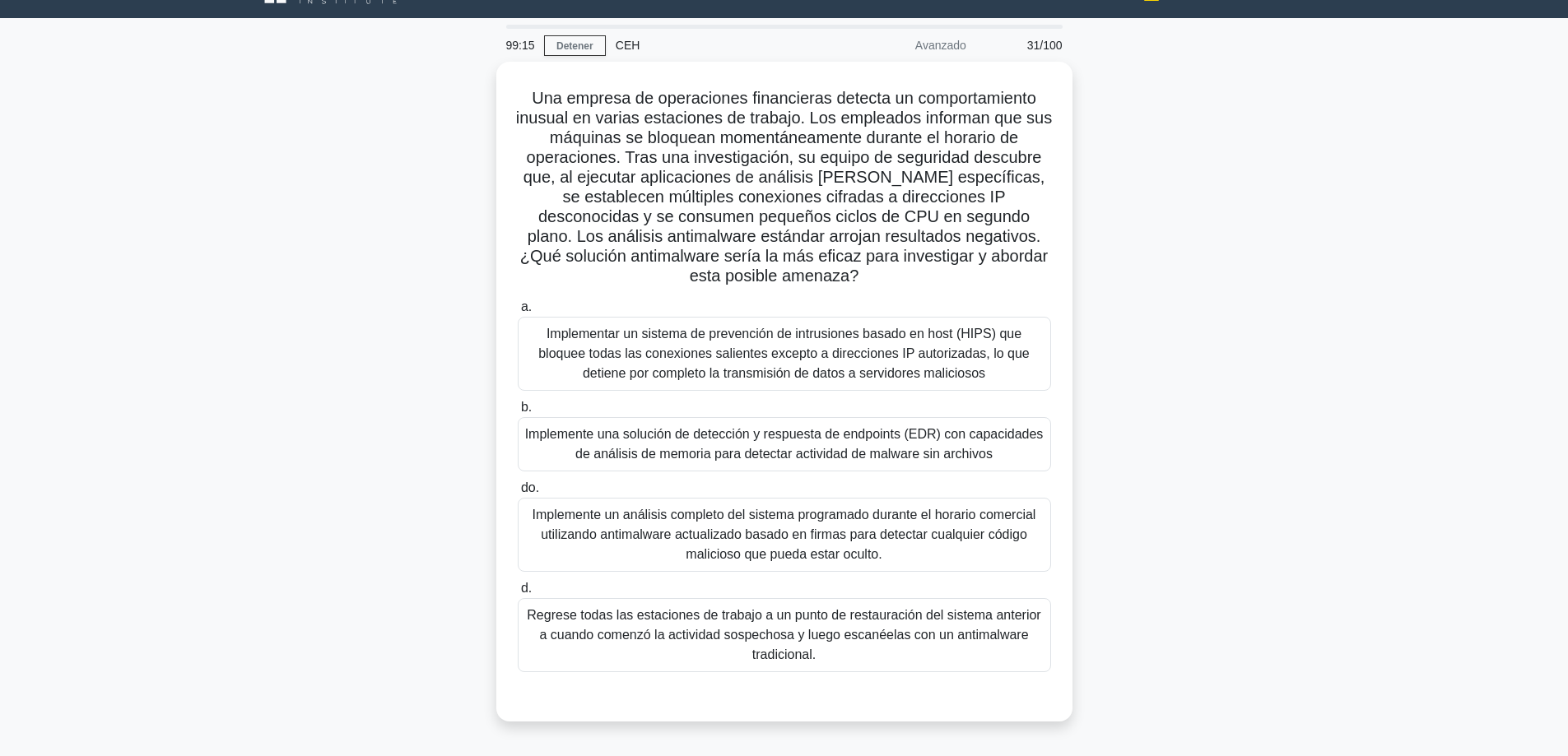
scroll to position [82, 0]
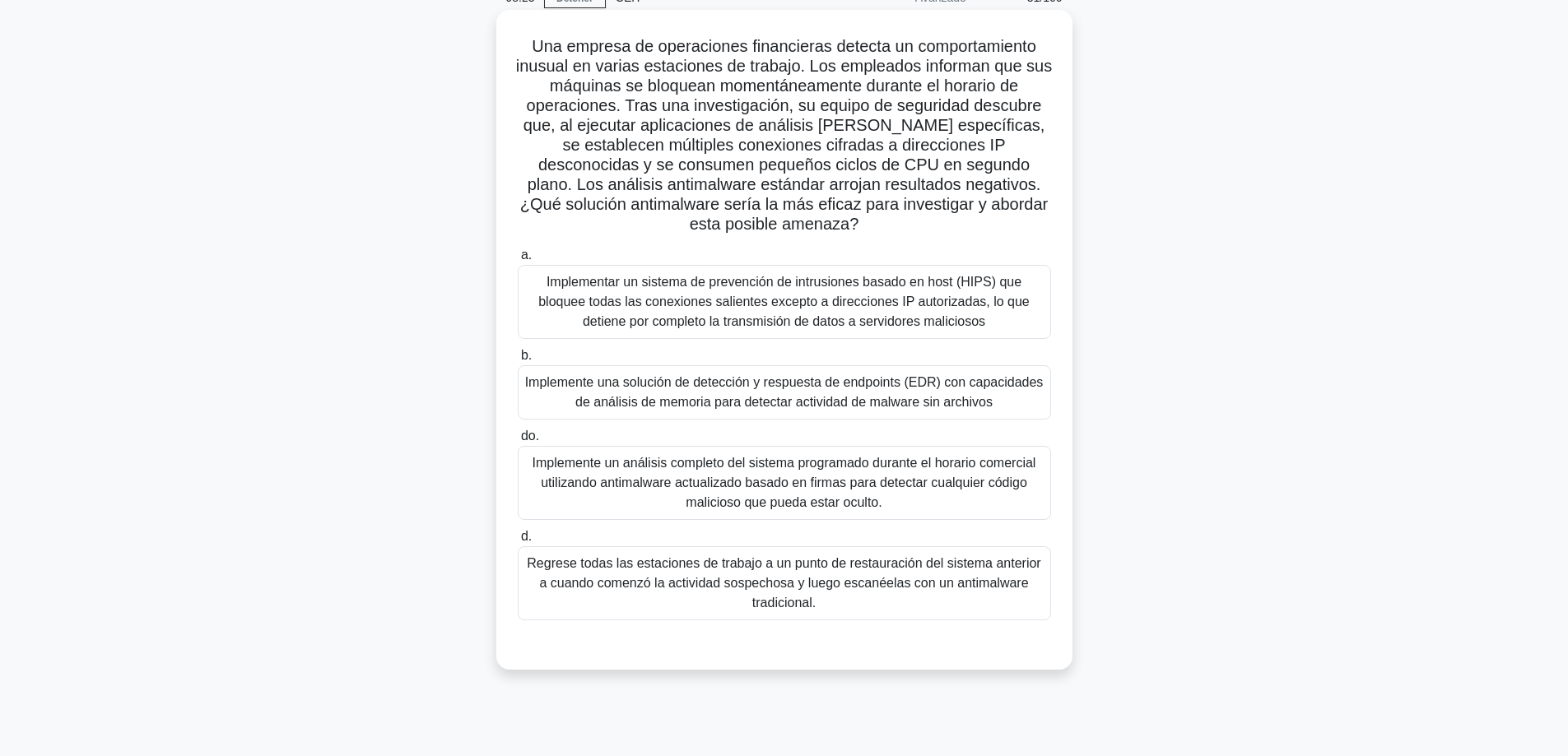
click at [696, 470] on font "Implemente un análisis completo del sistema programado durante el horario comer…" at bounding box center [784, 483] width 504 height 54
click at [517, 442] on input "do. Implemente un análisis completo del sistema programado durante el horario c…" at bounding box center [517, 436] width 0 height 11
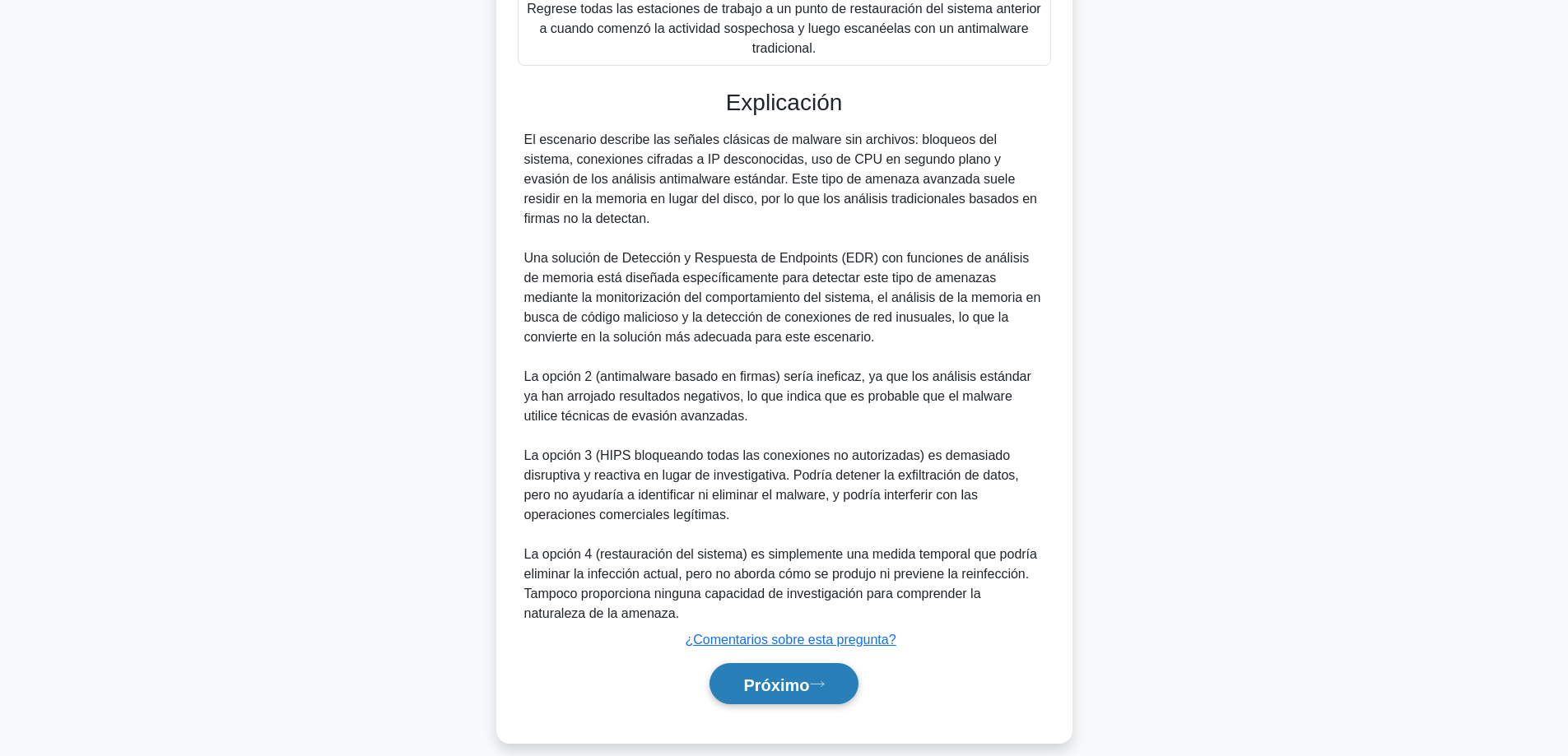
click at [747, 663] on button "Próximo" at bounding box center [783, 684] width 148 height 42
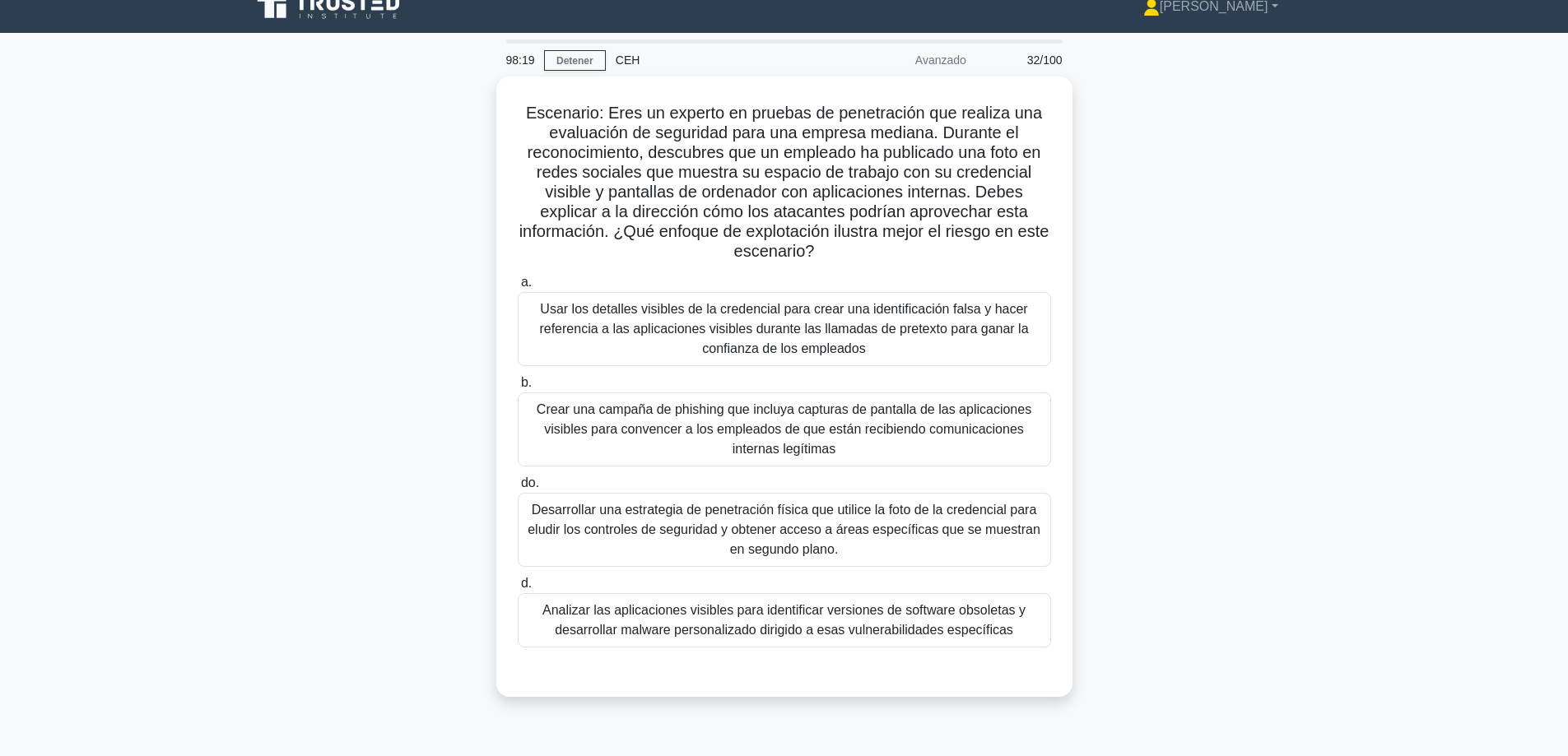
scroll to position [0, 0]
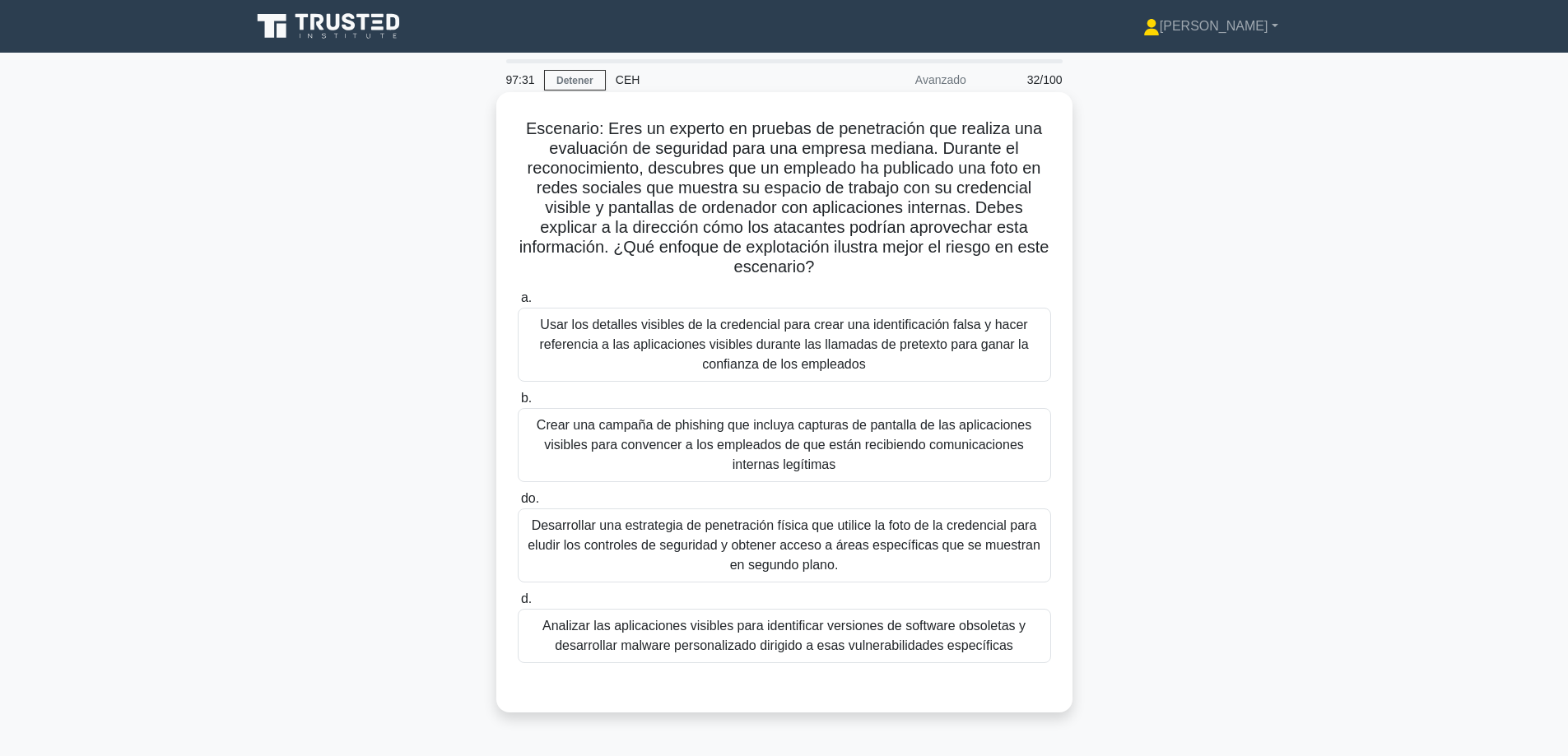
click at [931, 533] on font "Desarrollar una estrategia de penetración física que utilice la foto de la cred…" at bounding box center [783, 545] width 512 height 54
click at [517, 504] on input "do. Desarrollar una estrategia de penetración física que utilice la foto de la …" at bounding box center [517, 498] width 0 height 11
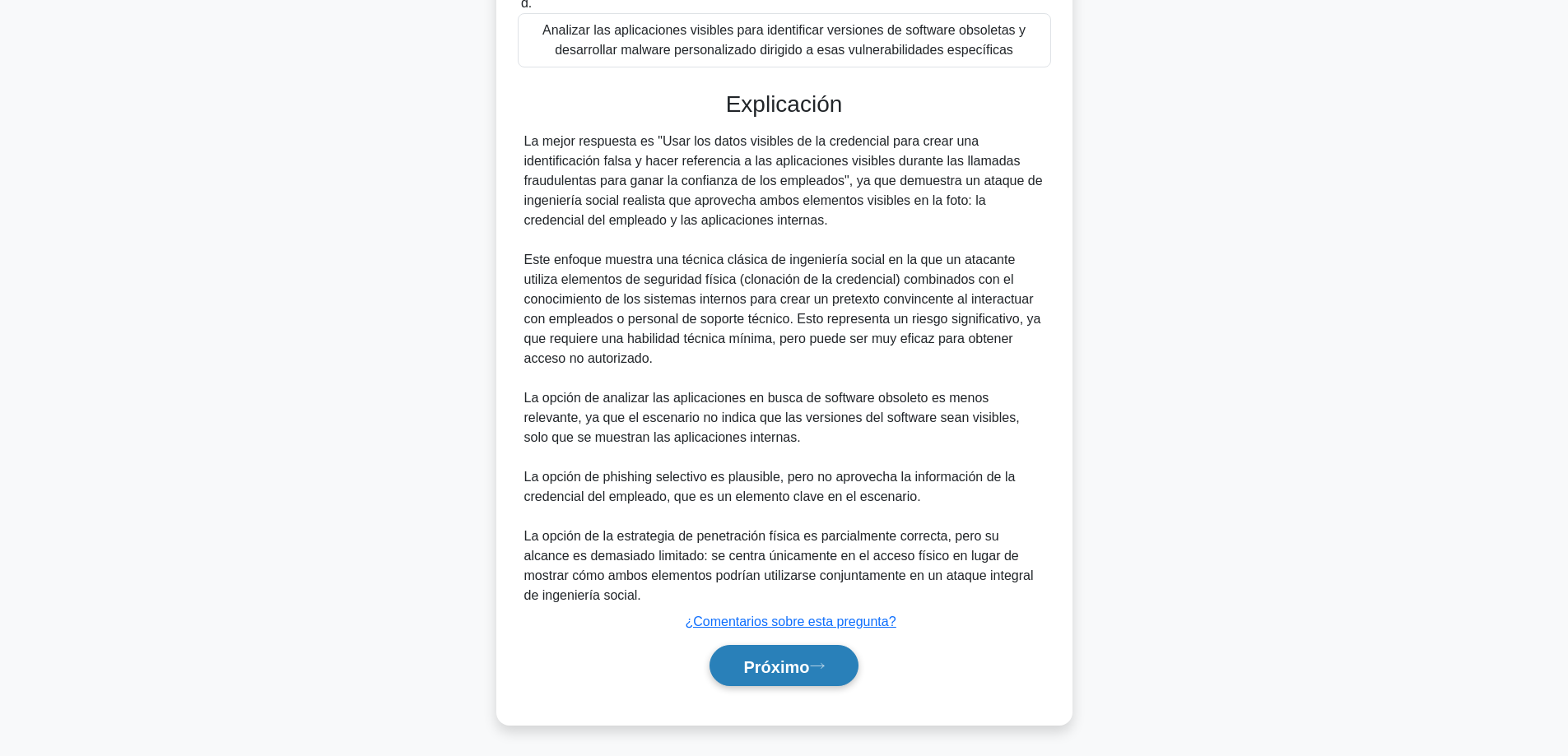
click at [743, 673] on font "Próximo" at bounding box center [776, 667] width 65 height 18
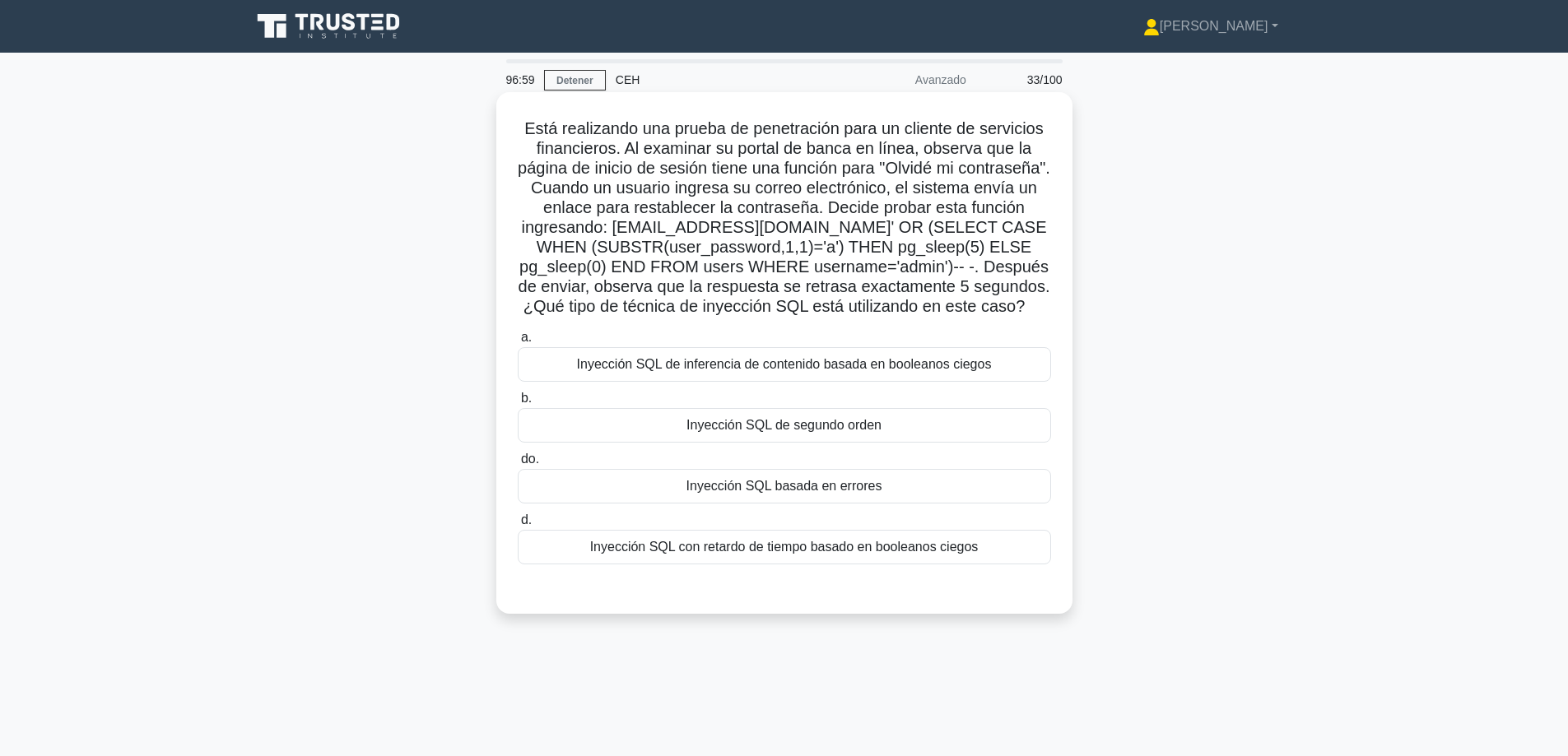
click at [924, 557] on font "Inyección SQL con retardo de tiempo basado en booleanos ciegos" at bounding box center [784, 547] width 389 height 20
click at [517, 526] on input "d. Inyección SQL con retardo de tiempo basado en booleanos ciegos" at bounding box center [517, 520] width 0 height 11
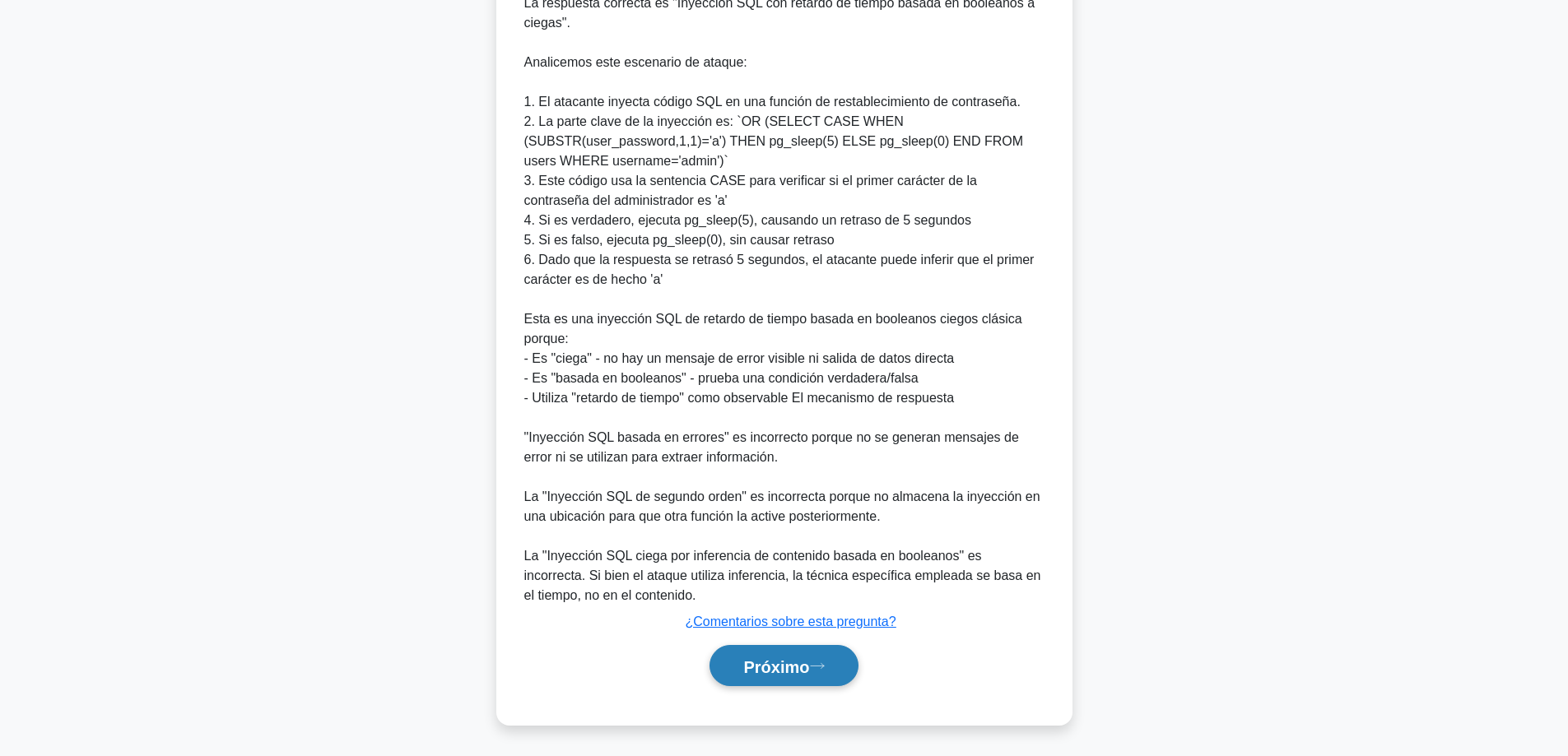
click at [767, 682] on button "Próximo" at bounding box center [783, 666] width 148 height 42
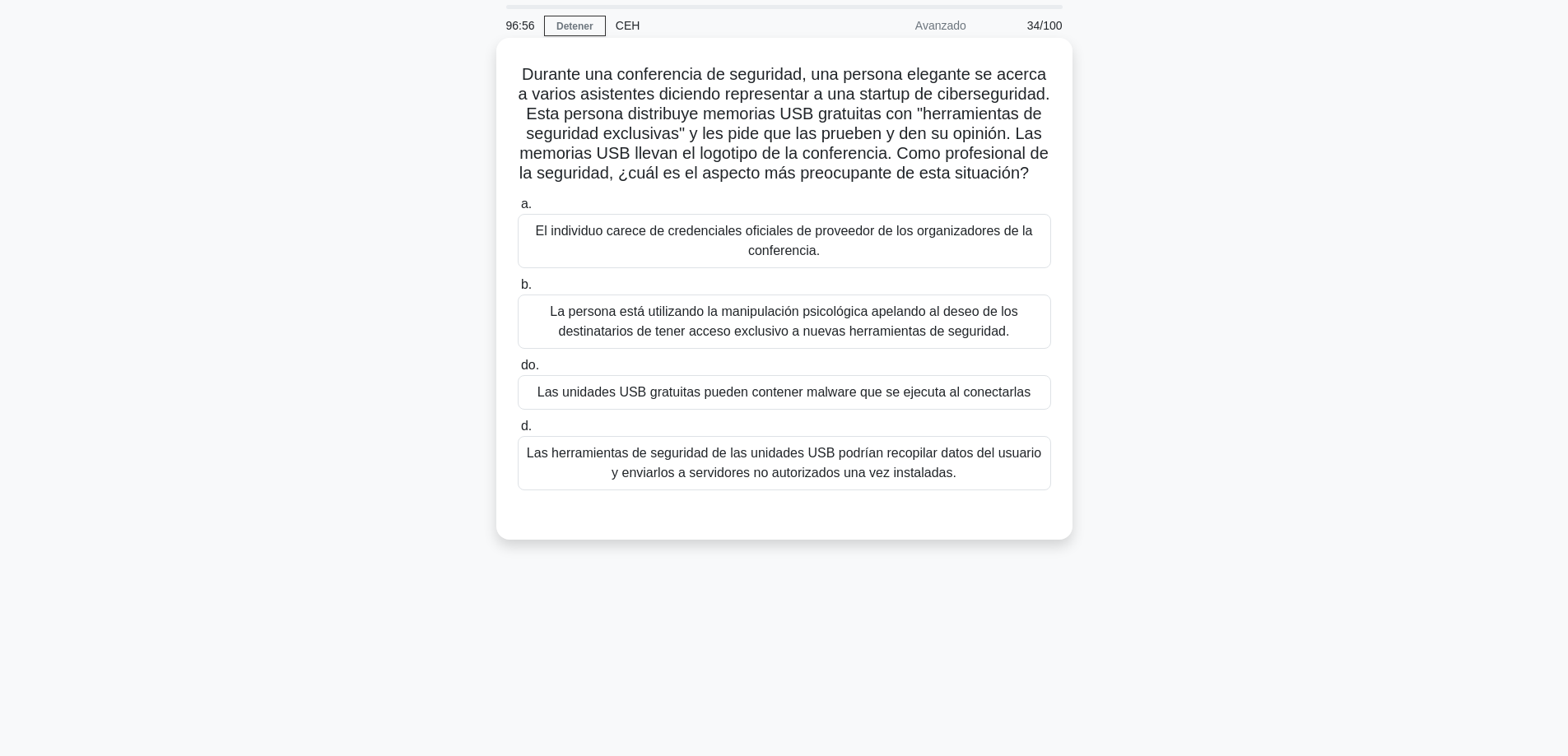
scroll to position [51, 0]
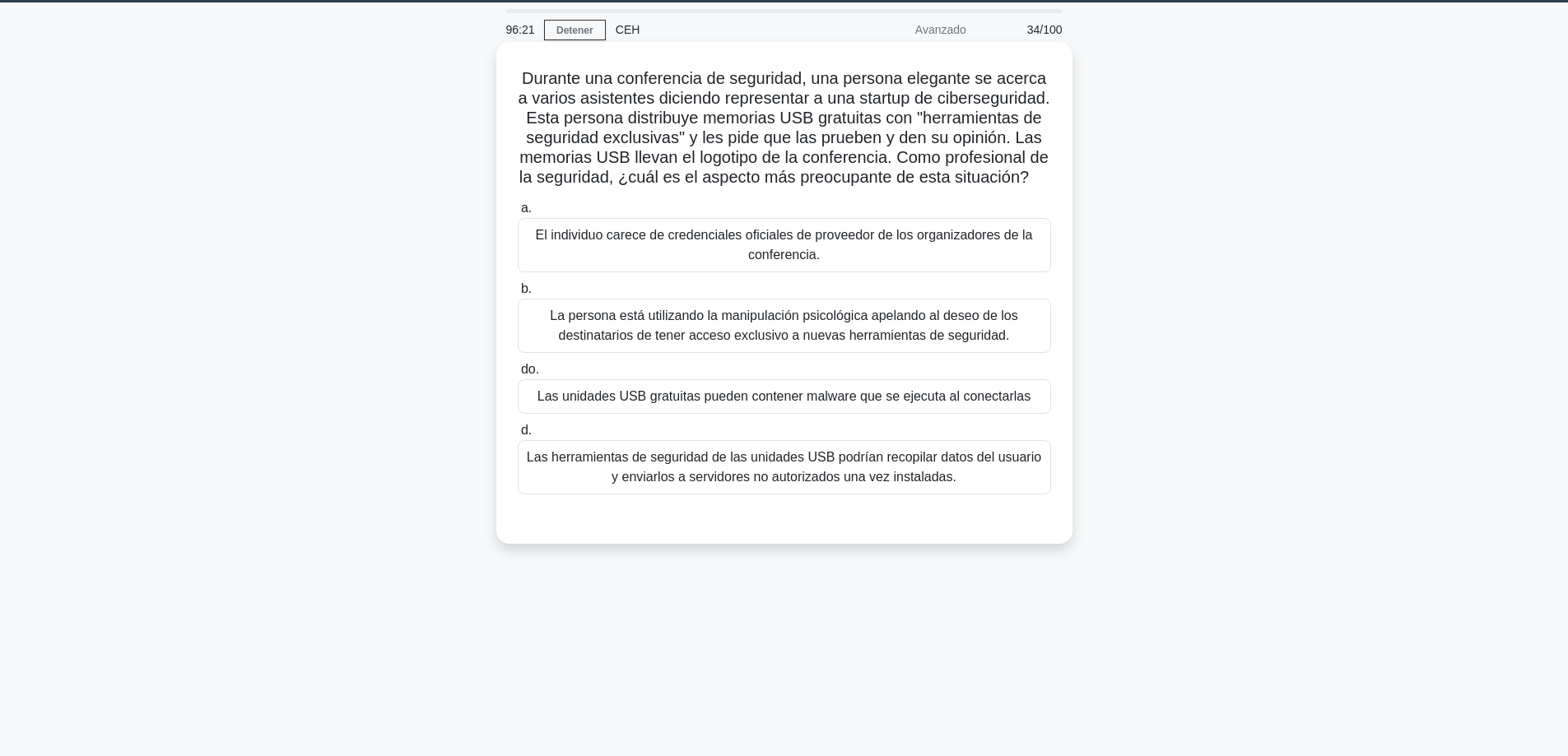
click at [604, 403] on font "Las unidades USB gratuitas pueden contener malware que se ejecuta al conectarlas" at bounding box center [783, 396] width 493 height 14
click at [517, 376] on input "do. Las unidades USB gratuitas pueden contener malware que se ejecuta al conect…" at bounding box center [517, 370] width 0 height 11
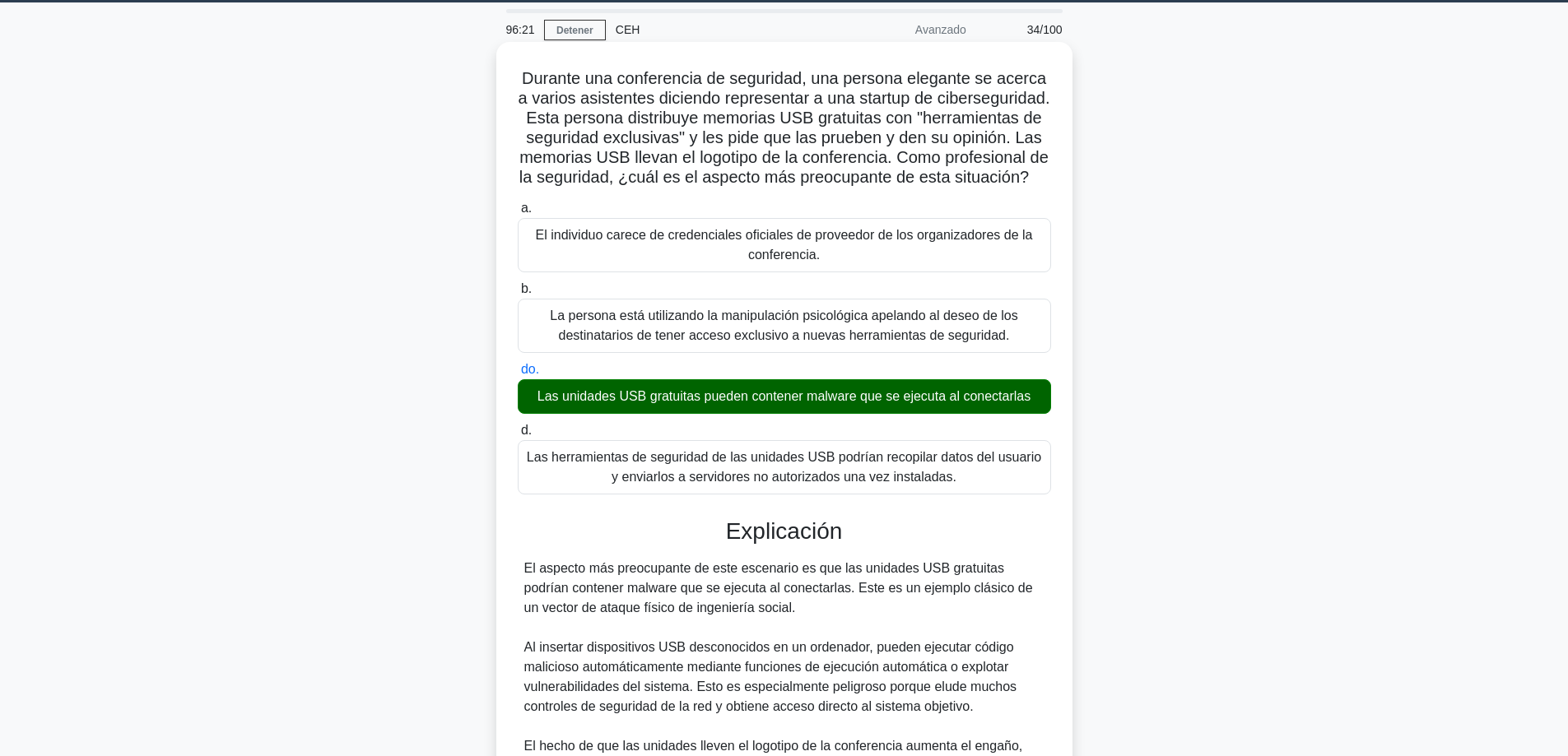
scroll to position [439, 0]
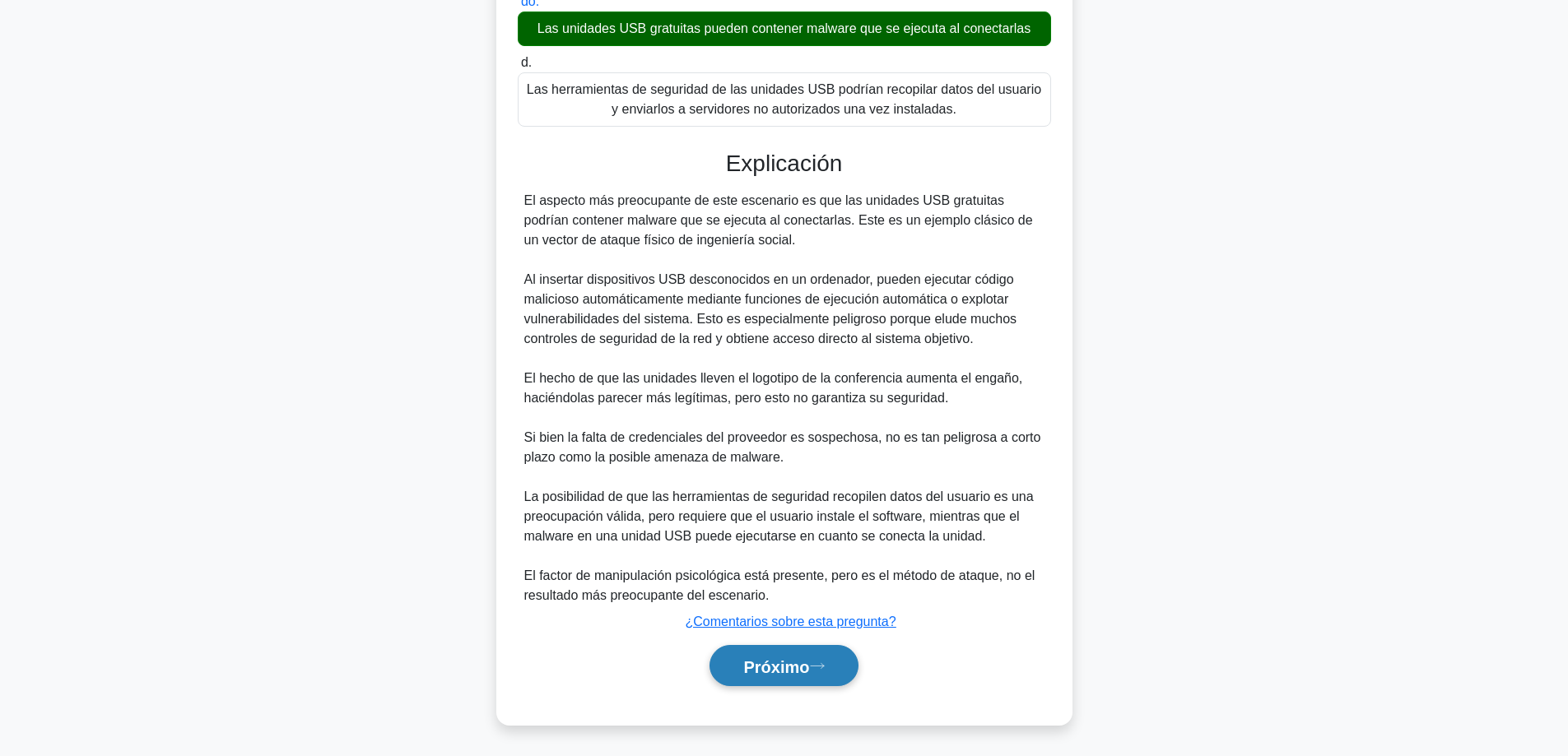
click at [735, 672] on button "Próximo" at bounding box center [783, 666] width 148 height 42
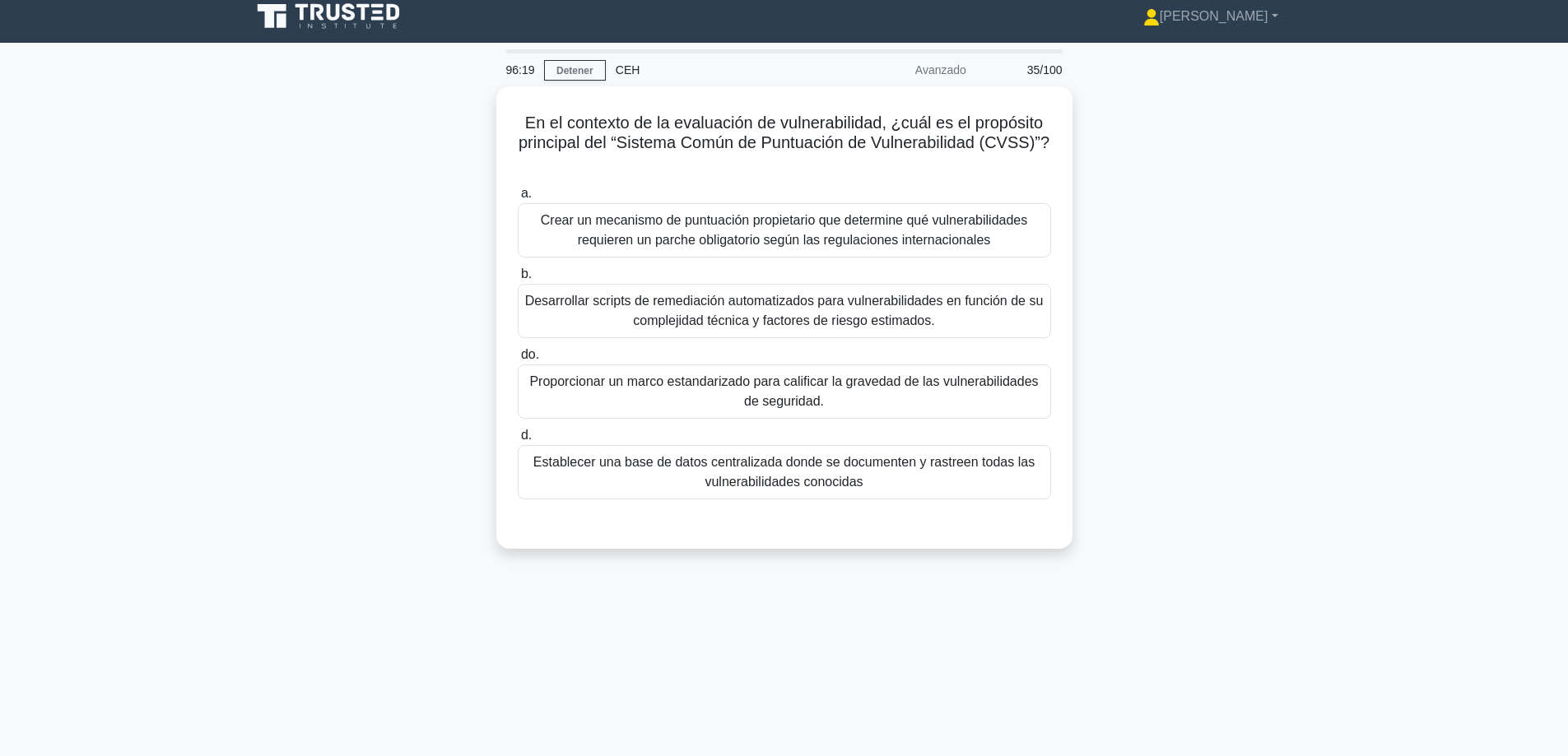
scroll to position [0, 0]
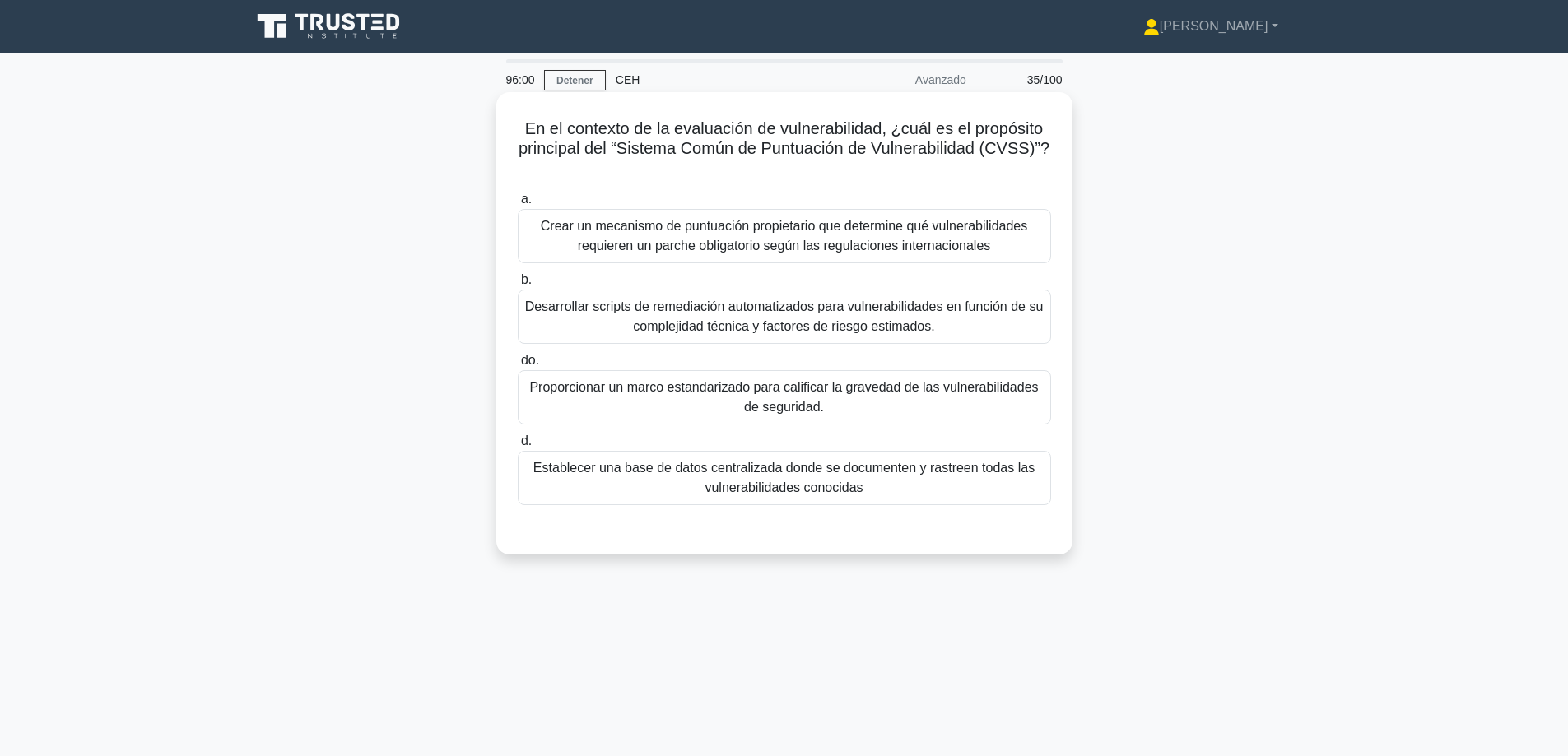
click at [698, 458] on div "Establecer una base de datos centralizada donde se documenten y rastreen todas …" at bounding box center [784, 478] width 533 height 54
click at [517, 447] on input "d. Establecer una base de datos centralizada donde se documenten y rastreen tod…" at bounding box center [517, 441] width 0 height 11
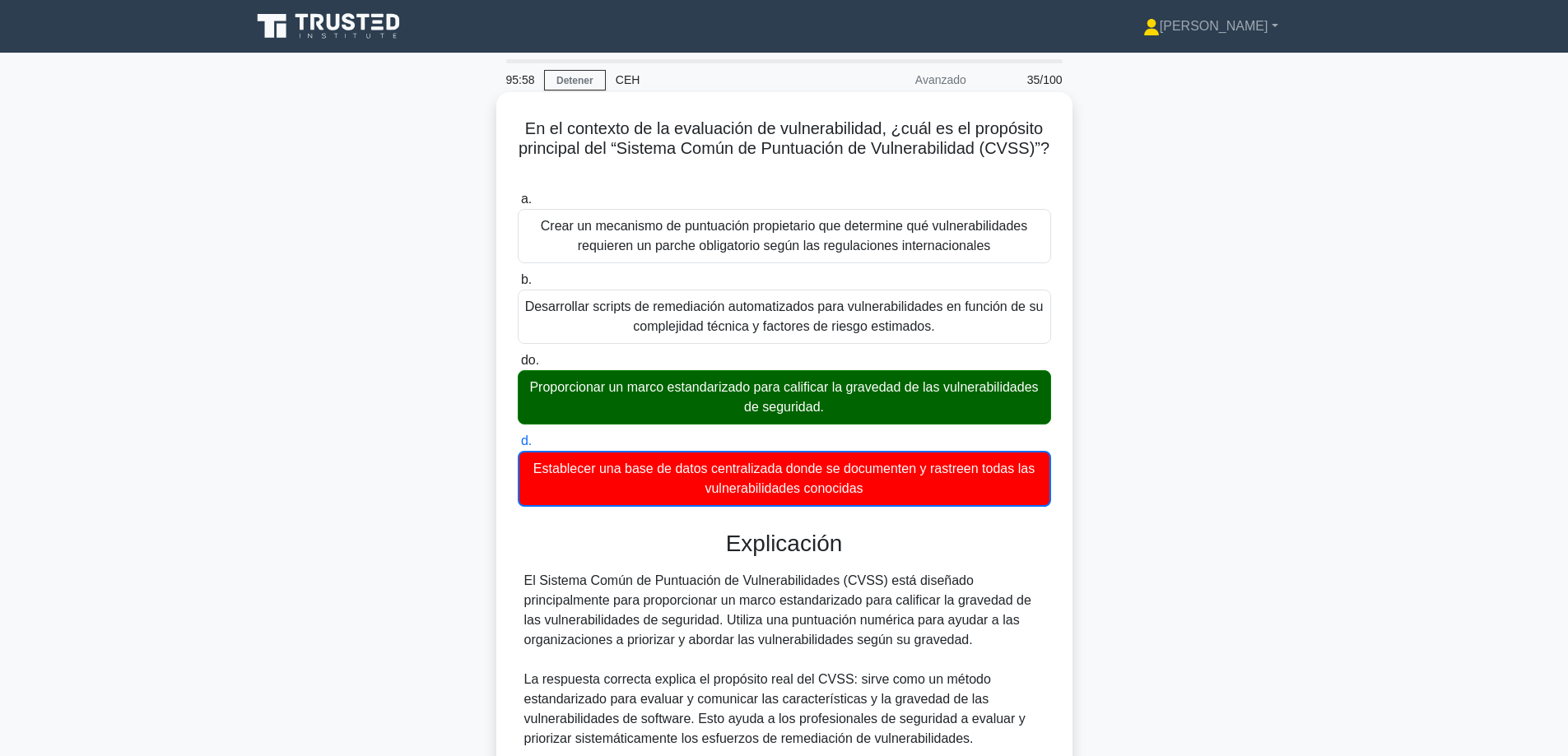
scroll to position [401, 0]
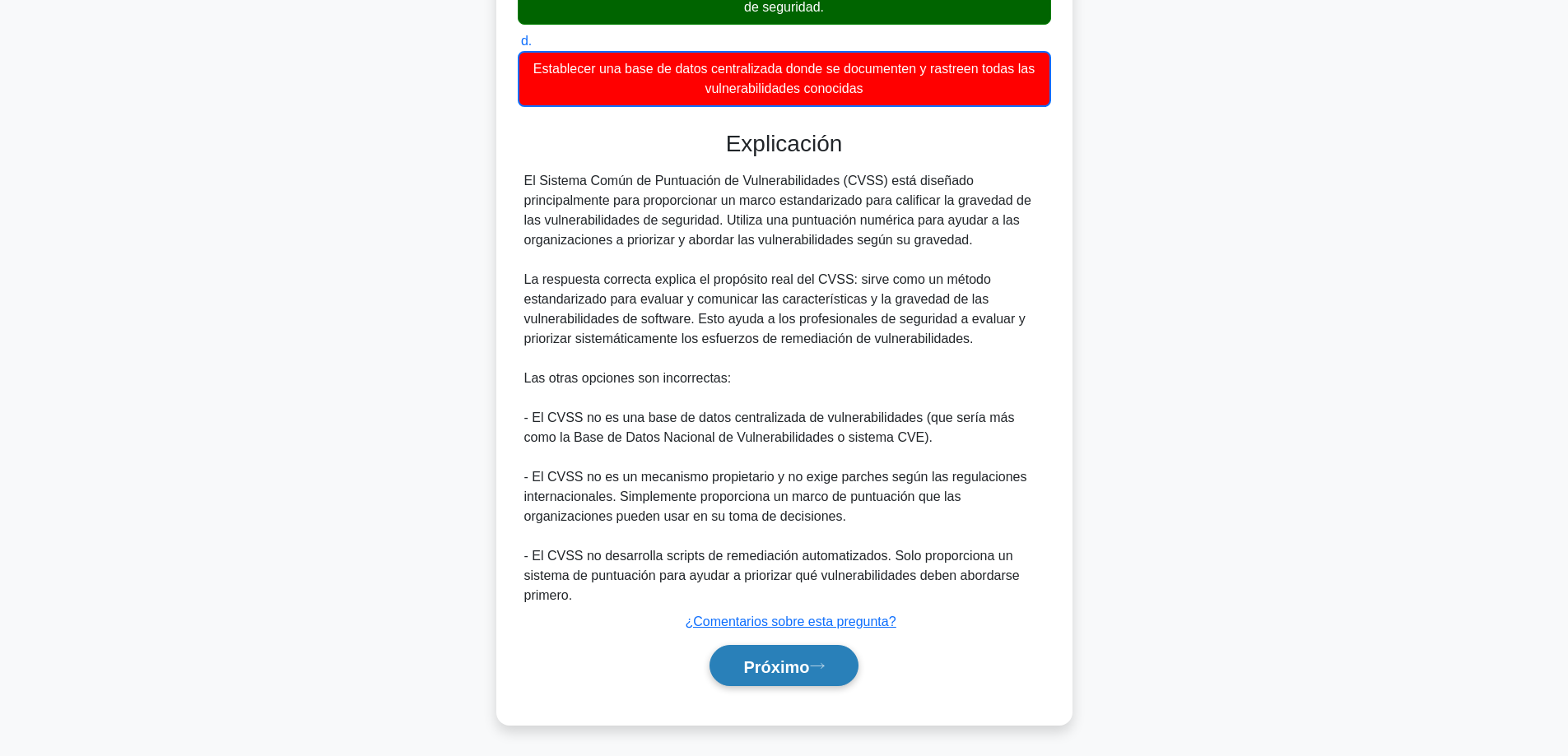
click at [779, 665] on font "Próximo" at bounding box center [776, 667] width 65 height 18
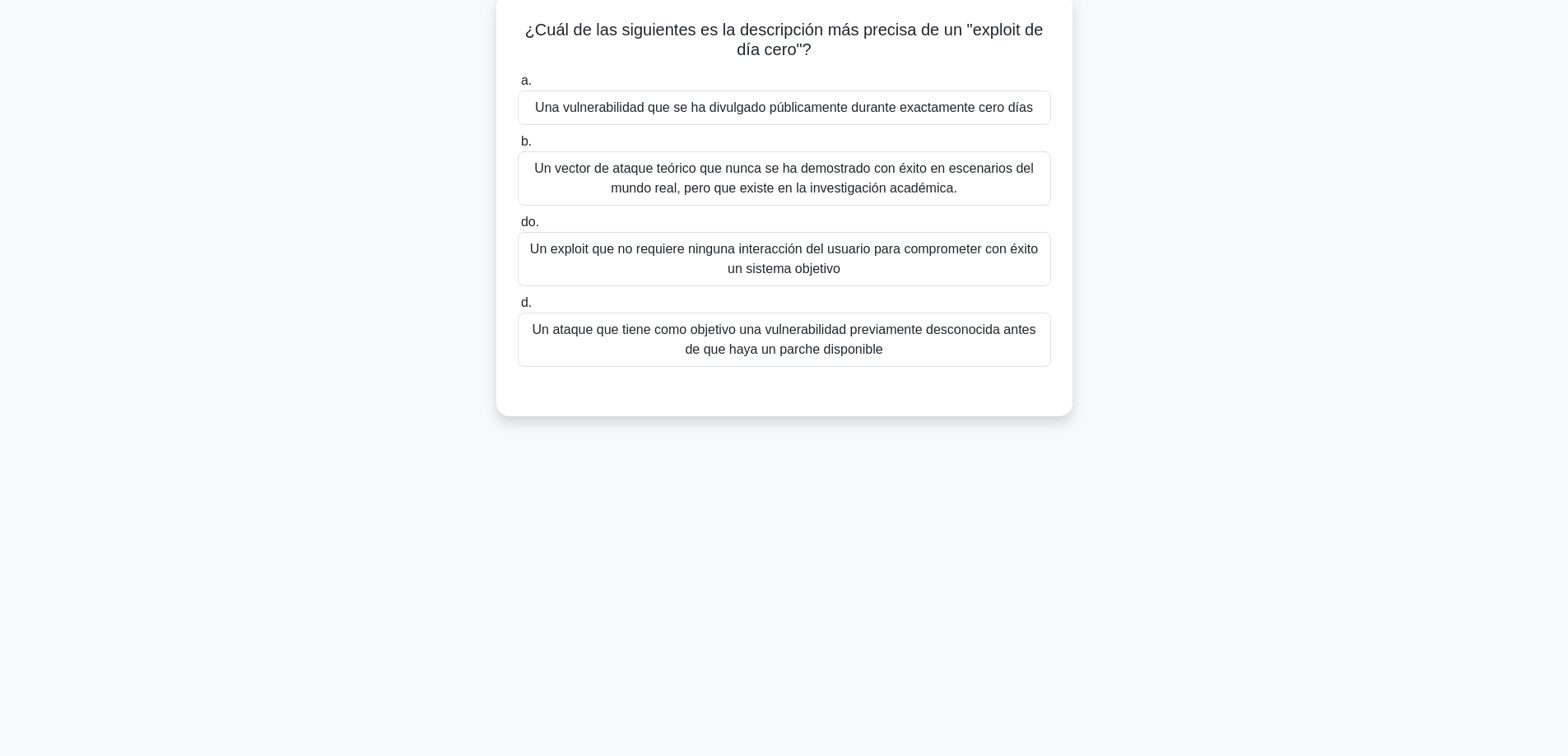
scroll to position [51, 0]
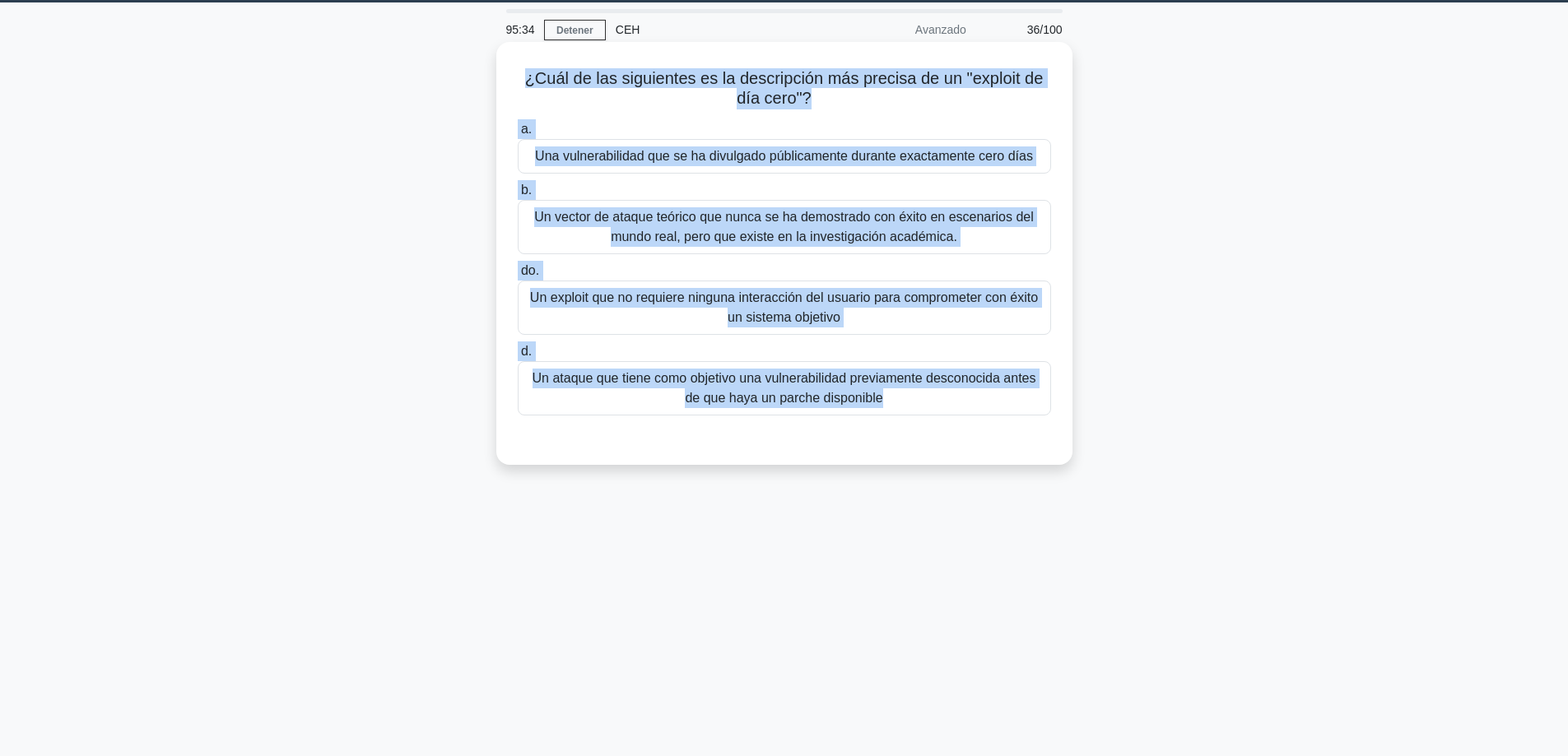
drag, startPoint x: 998, startPoint y: 439, endPoint x: 498, endPoint y: 78, distance: 616.7
click at [498, 78] on div "¿Cuál de las siguientes es la descripción más precisa de un "exploit de día cer…" at bounding box center [784, 253] width 576 height 423
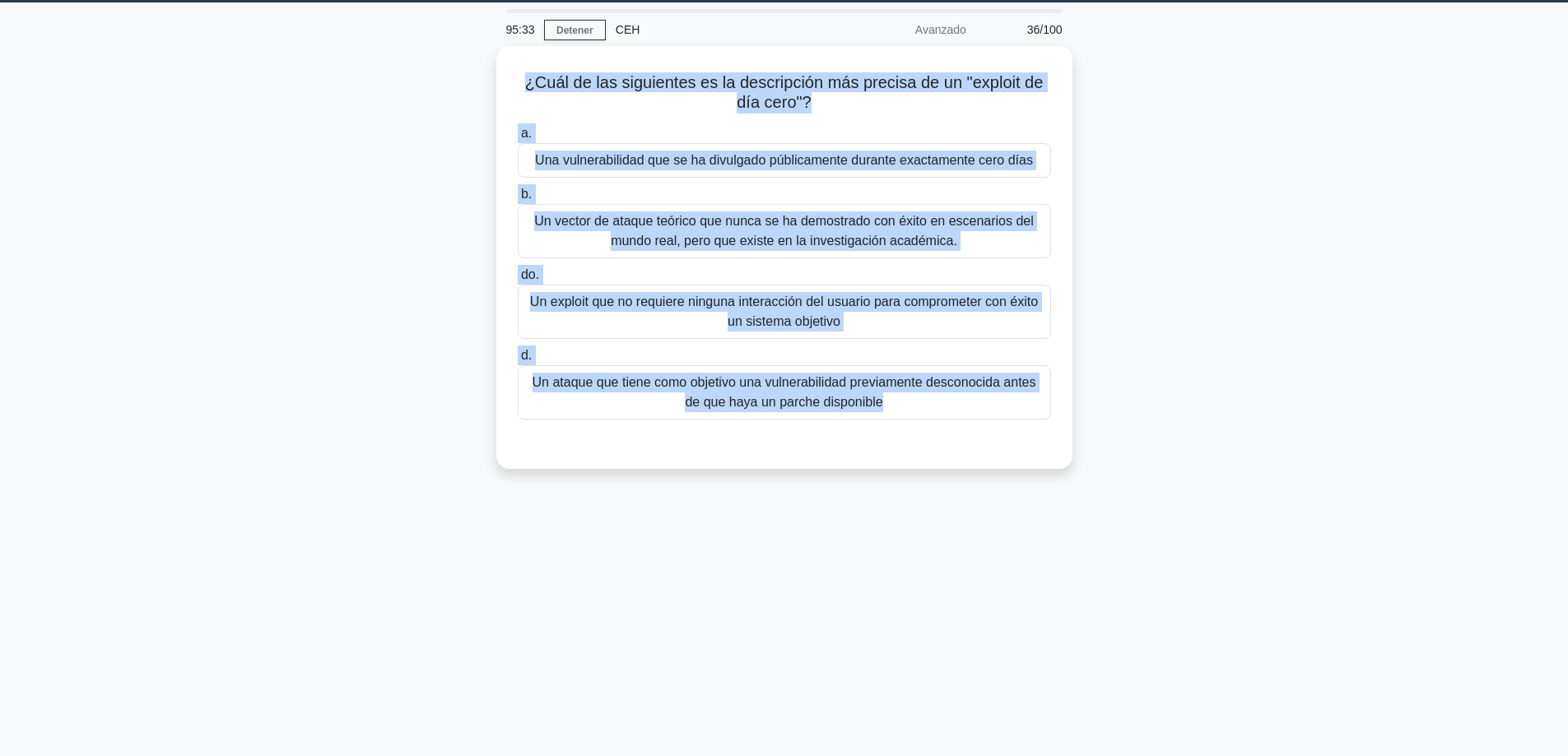
copy div "¿Cuál de las siguientes es la descripción más precisa de un "exploit de día cer…"
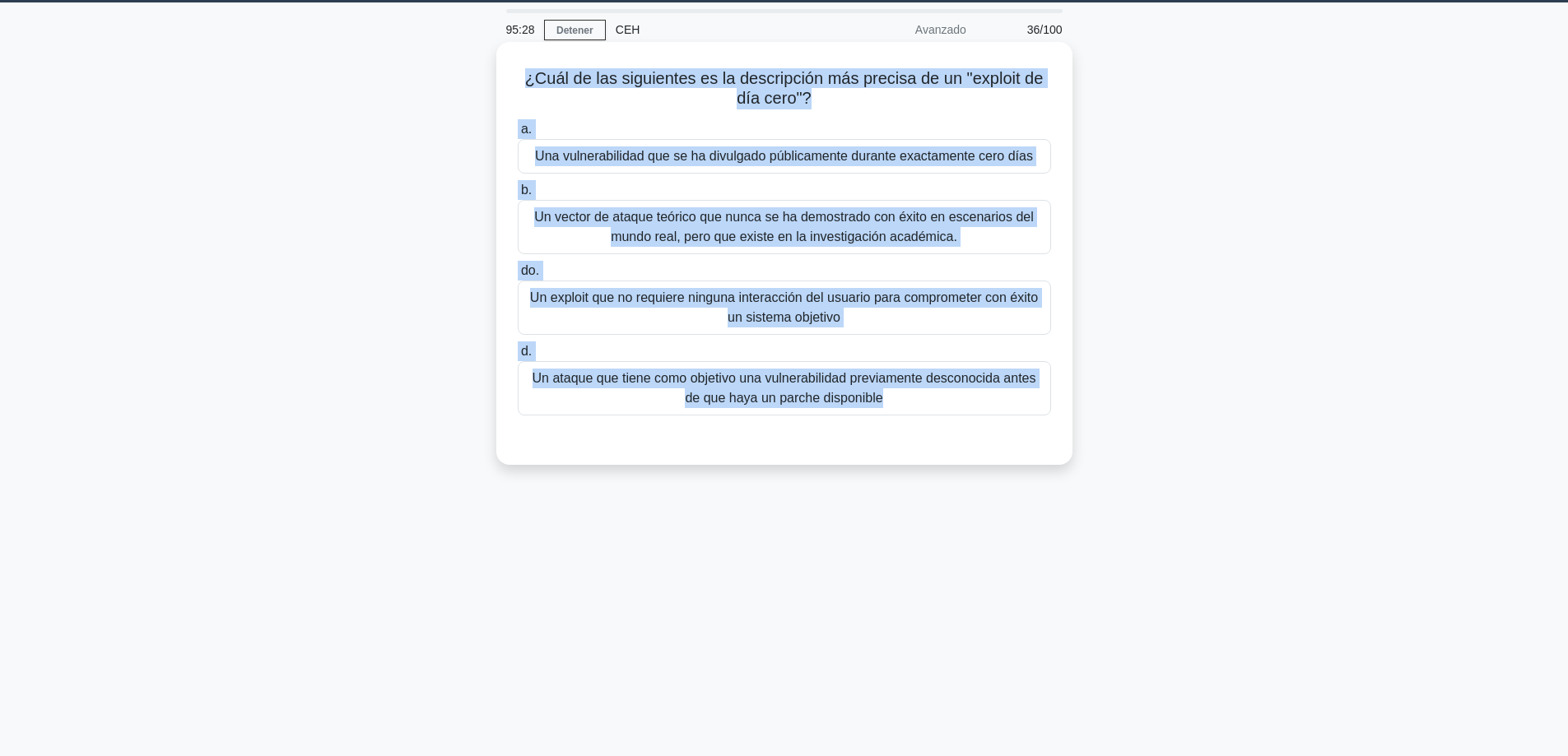
click at [604, 379] on font "Un ataque que tiene como objetivo una vulnerabilidad previamente desconocida an…" at bounding box center [784, 388] width 504 height 34
click at [517, 357] on input "d. Un ataque que tiene como objetivo una vulnerabilidad previamente desconocida…" at bounding box center [517, 352] width 0 height 11
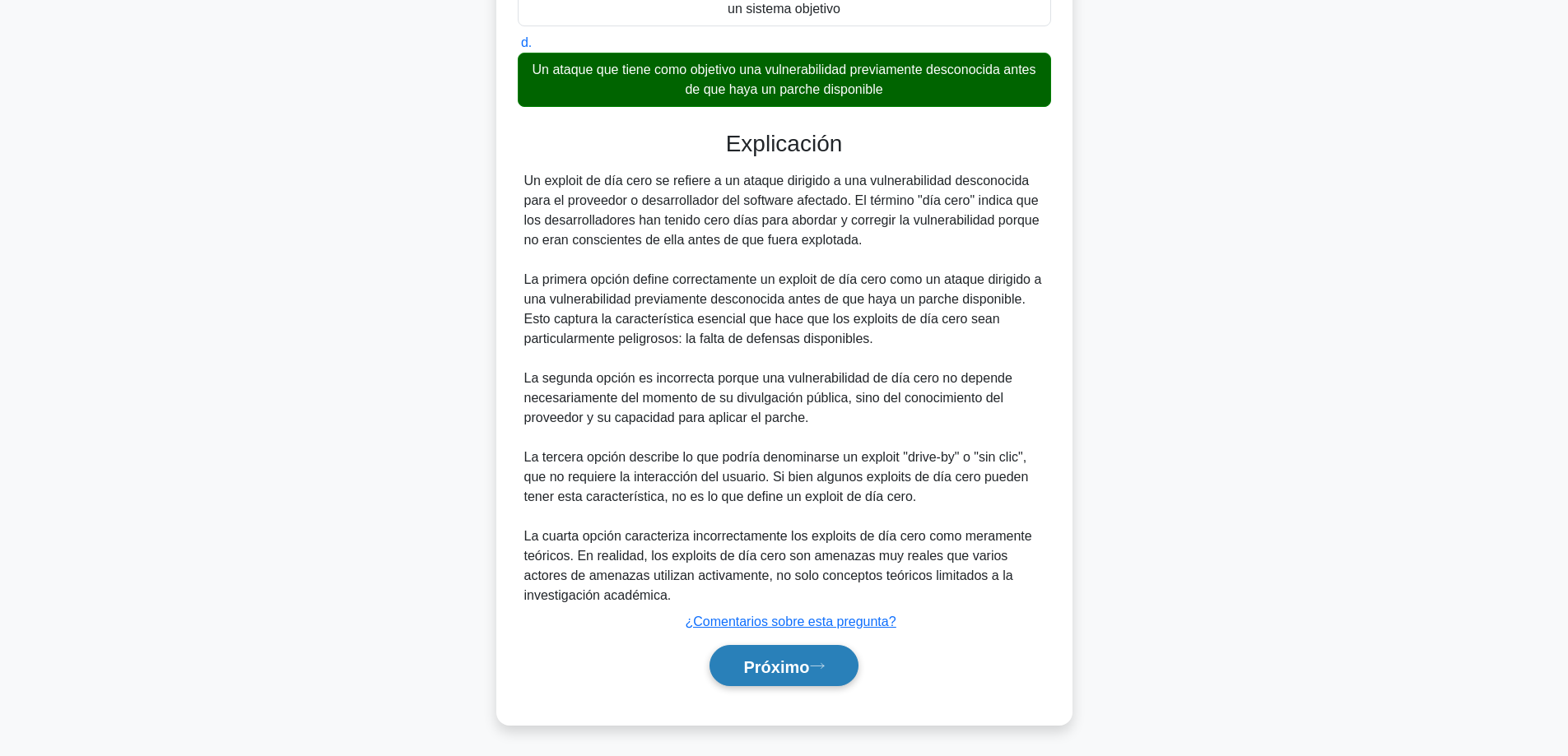
click at [799, 658] on font "Próximo" at bounding box center [776, 667] width 65 height 18
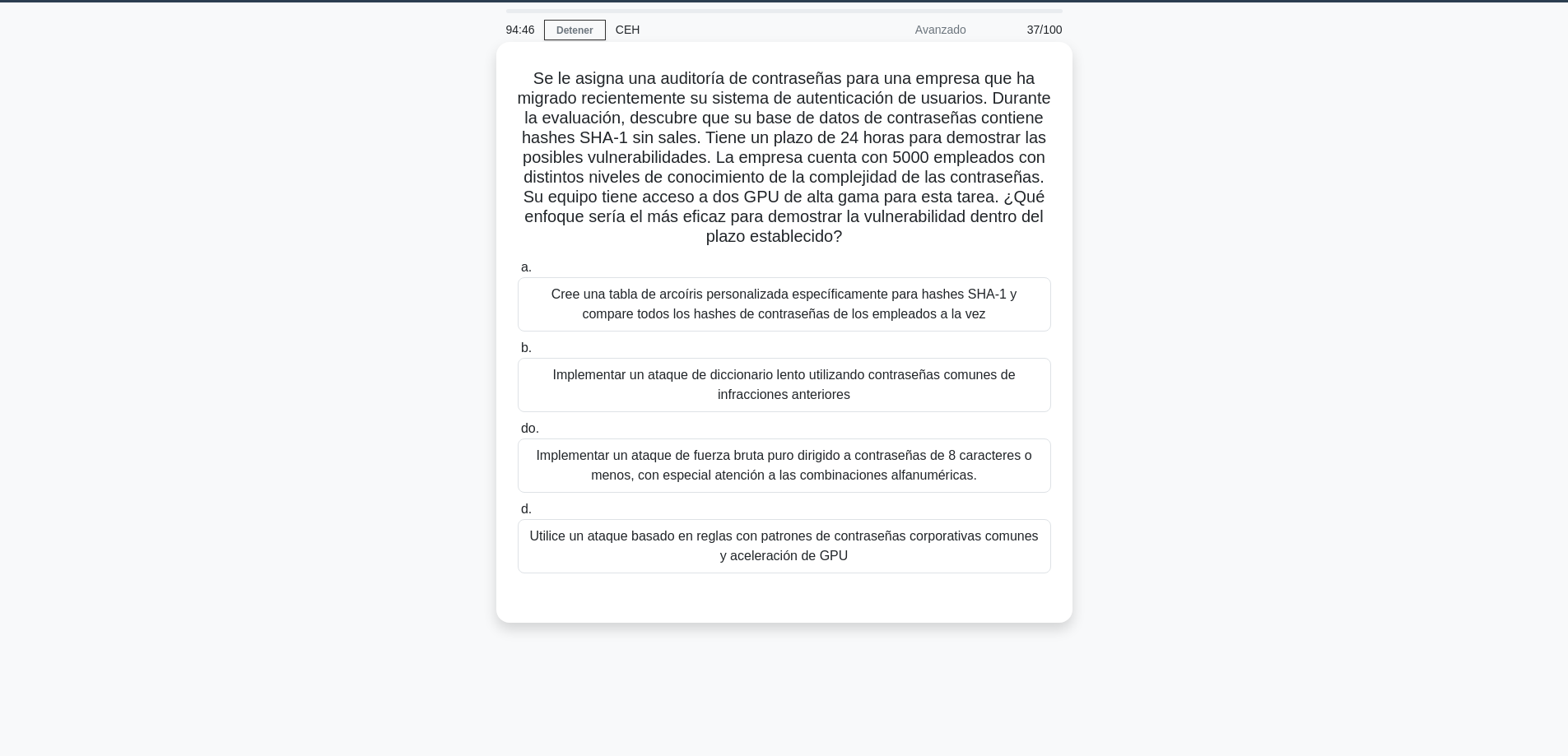
click at [752, 560] on font "Utilice un ataque basado en reglas con patrones de contraseñas corporativas com…" at bounding box center [783, 546] width 508 height 34
click at [517, 515] on input "d. Utilice un ataque basado en reglas con patrones de contraseñas corporativas …" at bounding box center [517, 509] width 0 height 11
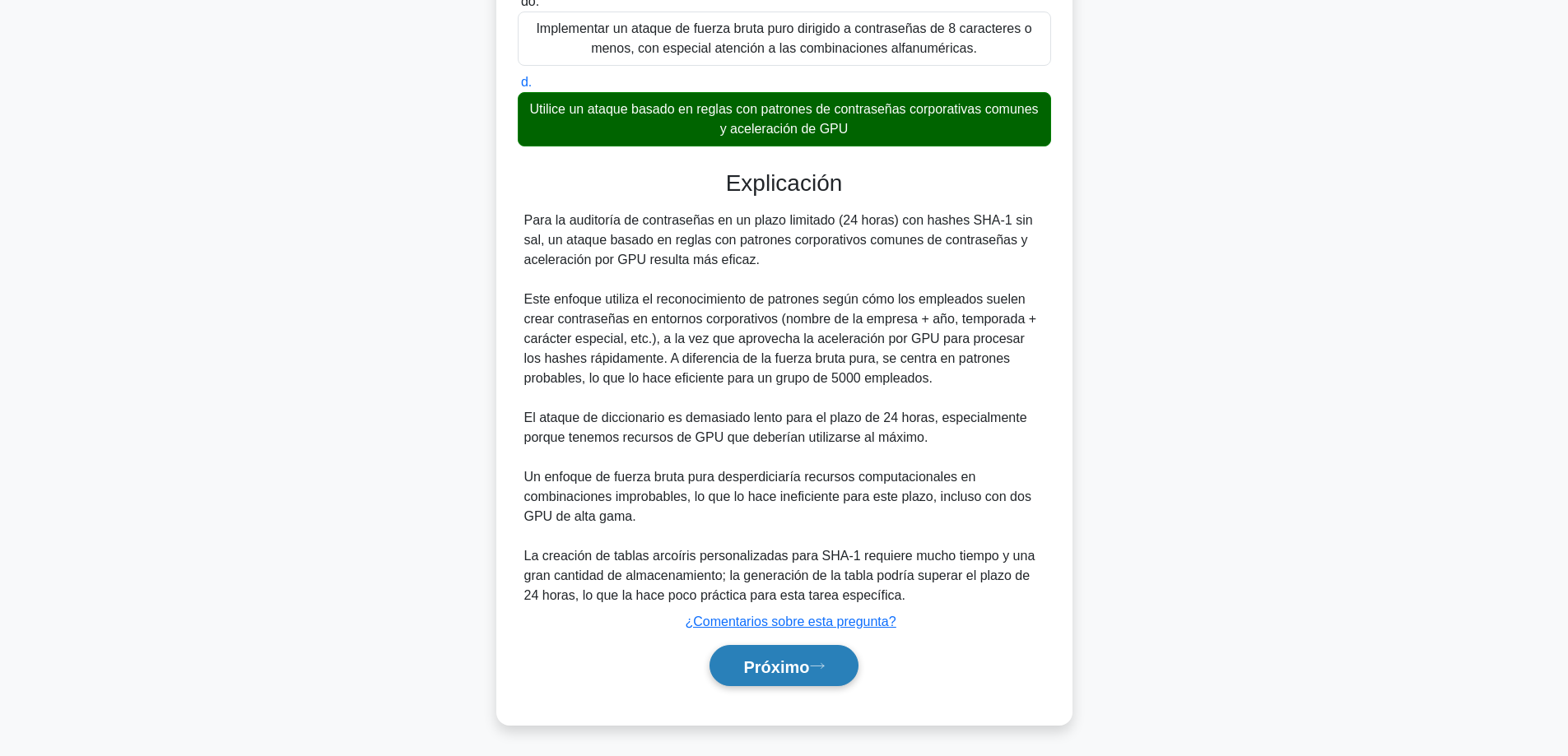
click at [756, 663] on font "Próximo" at bounding box center [776, 667] width 65 height 18
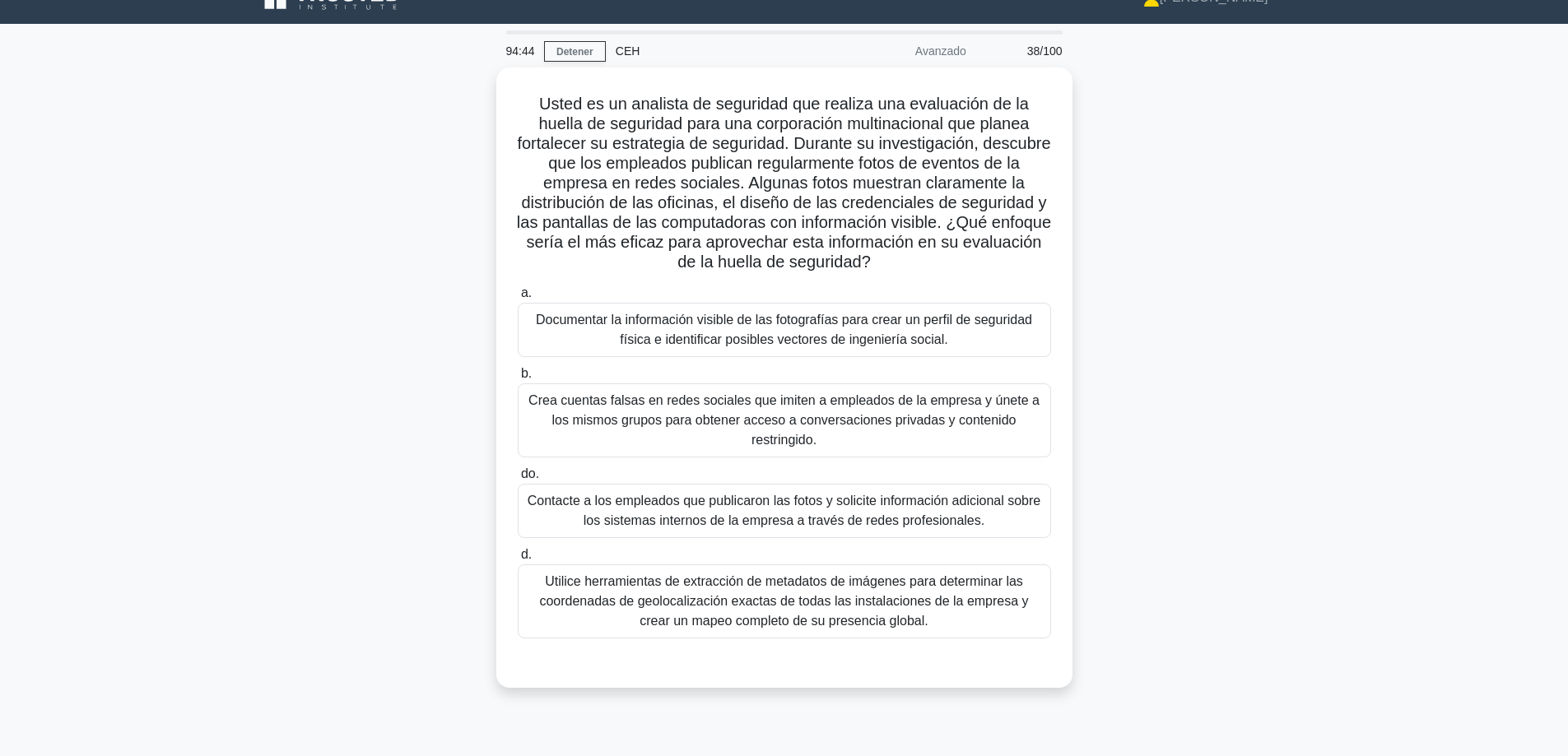
scroll to position [0, 0]
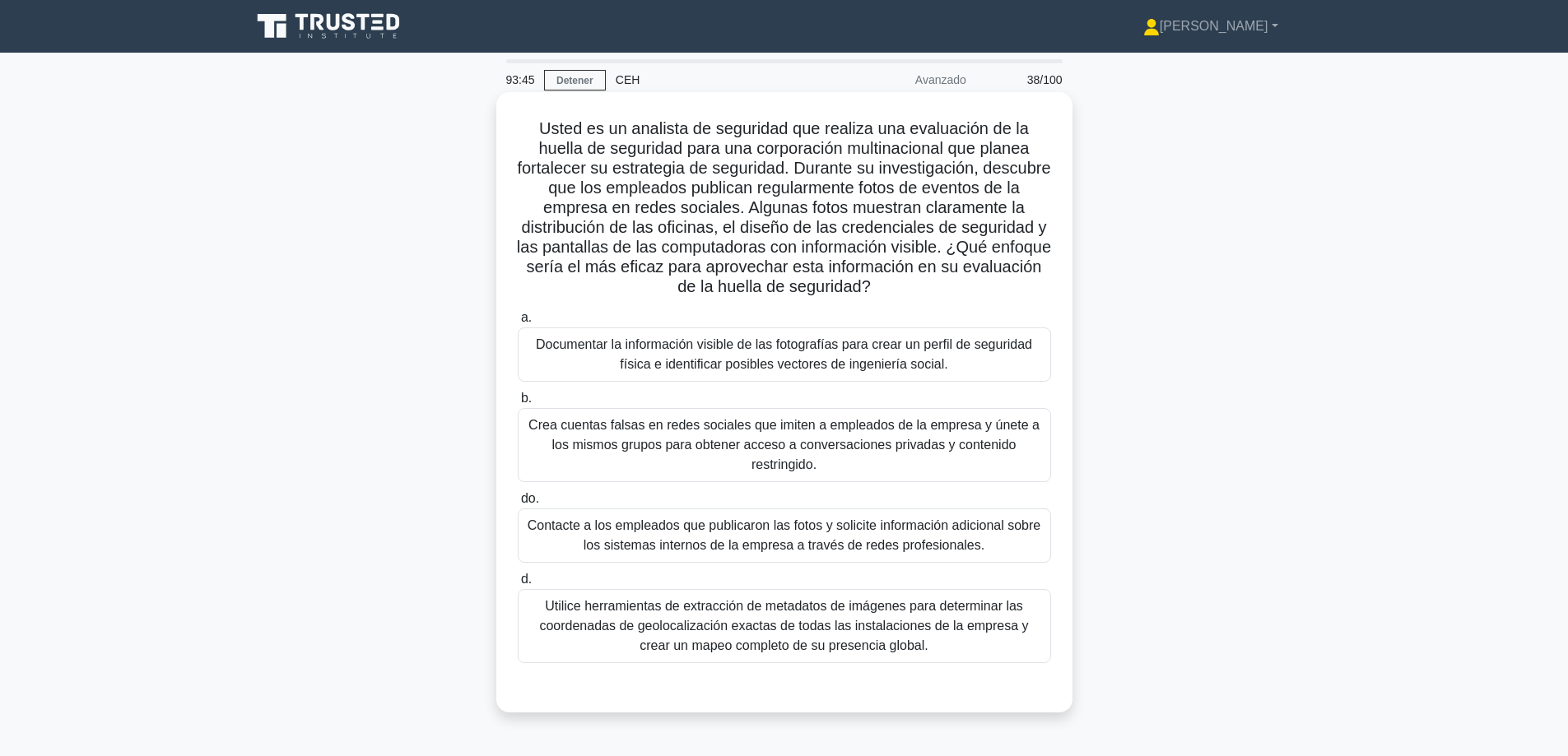
click at [701, 350] on font "Documentar la información visible de las fotografías para crear un perfil de se…" at bounding box center [784, 354] width 497 height 34
click at [517, 323] on input "a. Documentar la información visible de las fotografías para crear un perfil de…" at bounding box center [517, 318] width 0 height 11
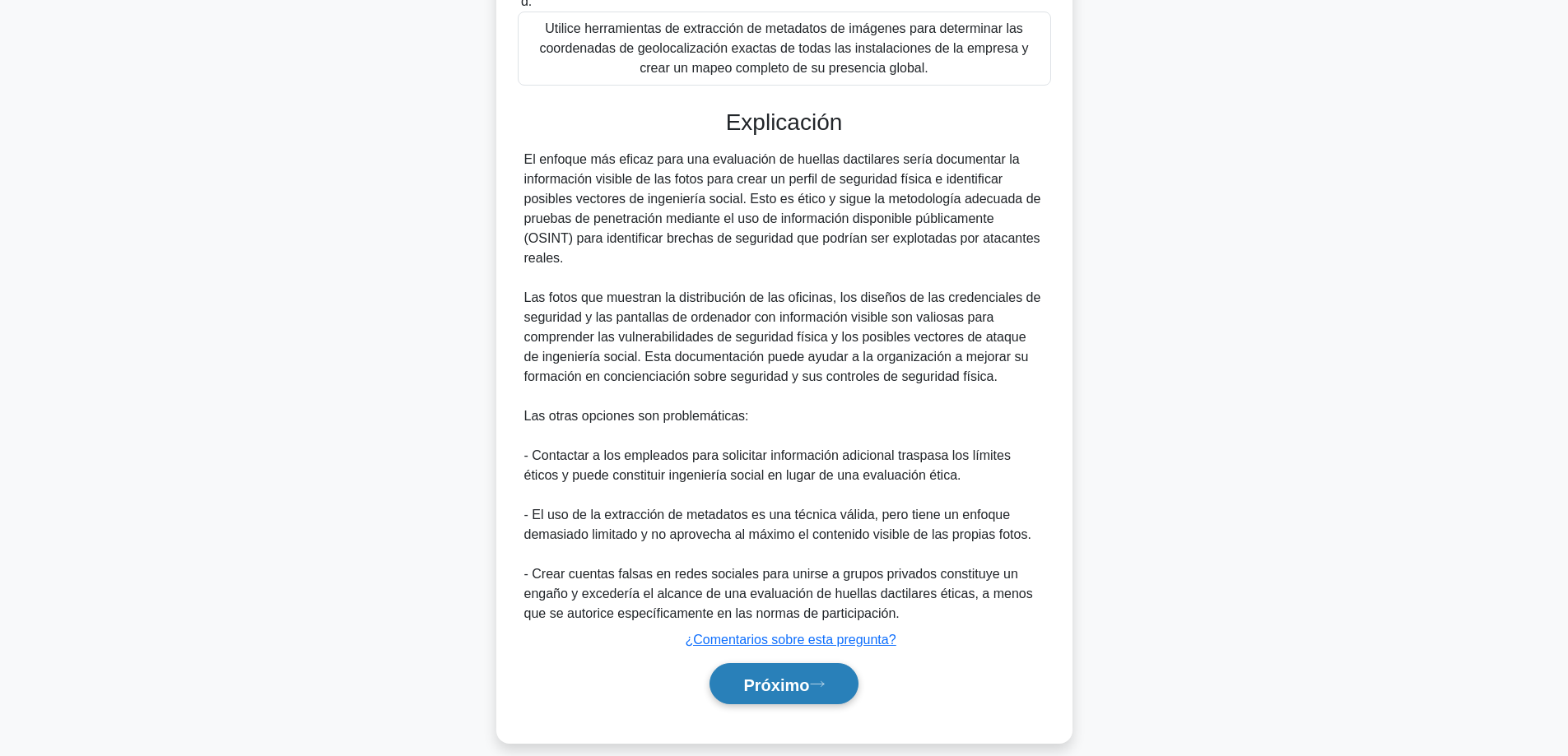
click at [796, 676] on font "Próximo" at bounding box center [776, 685] width 65 height 18
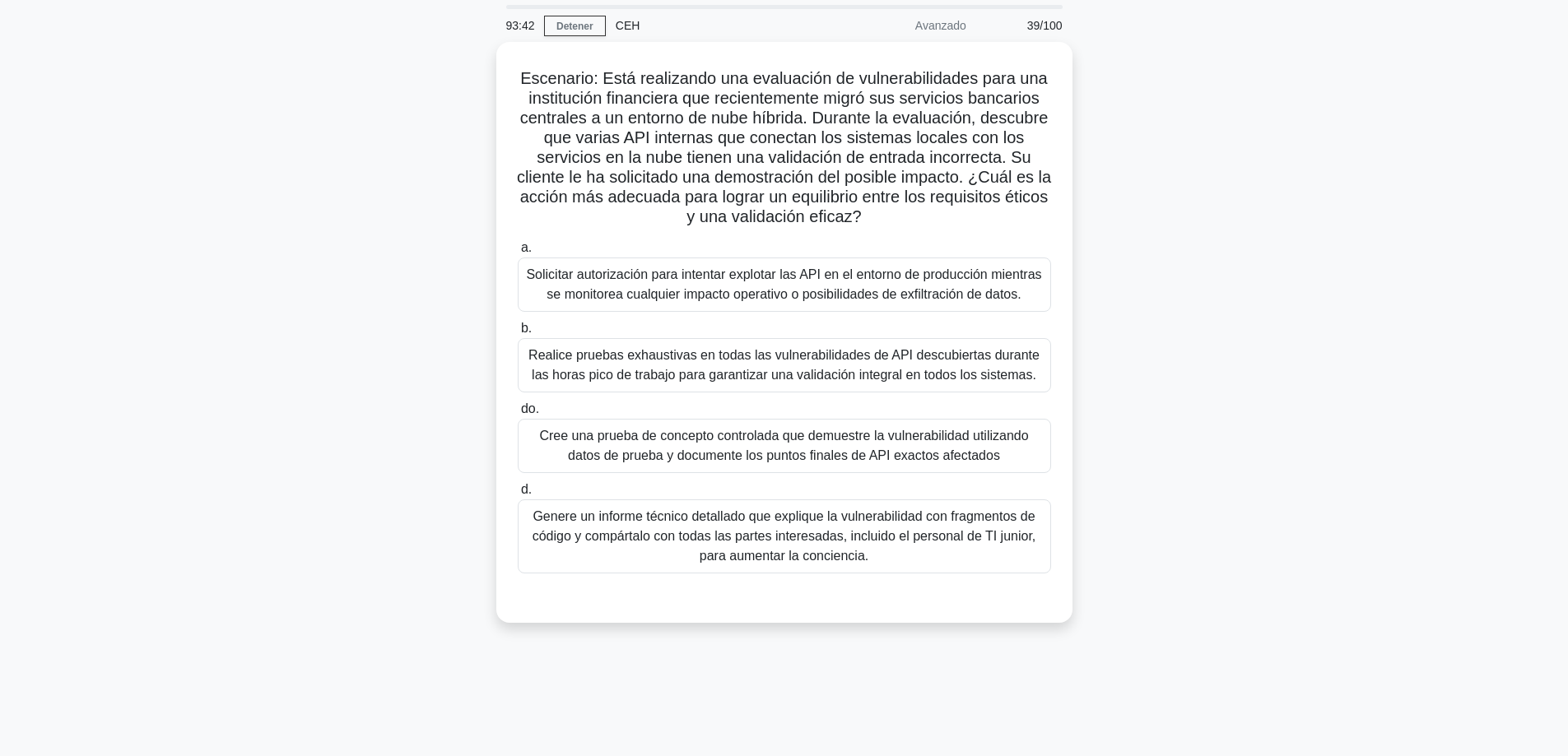
scroll to position [51, 0]
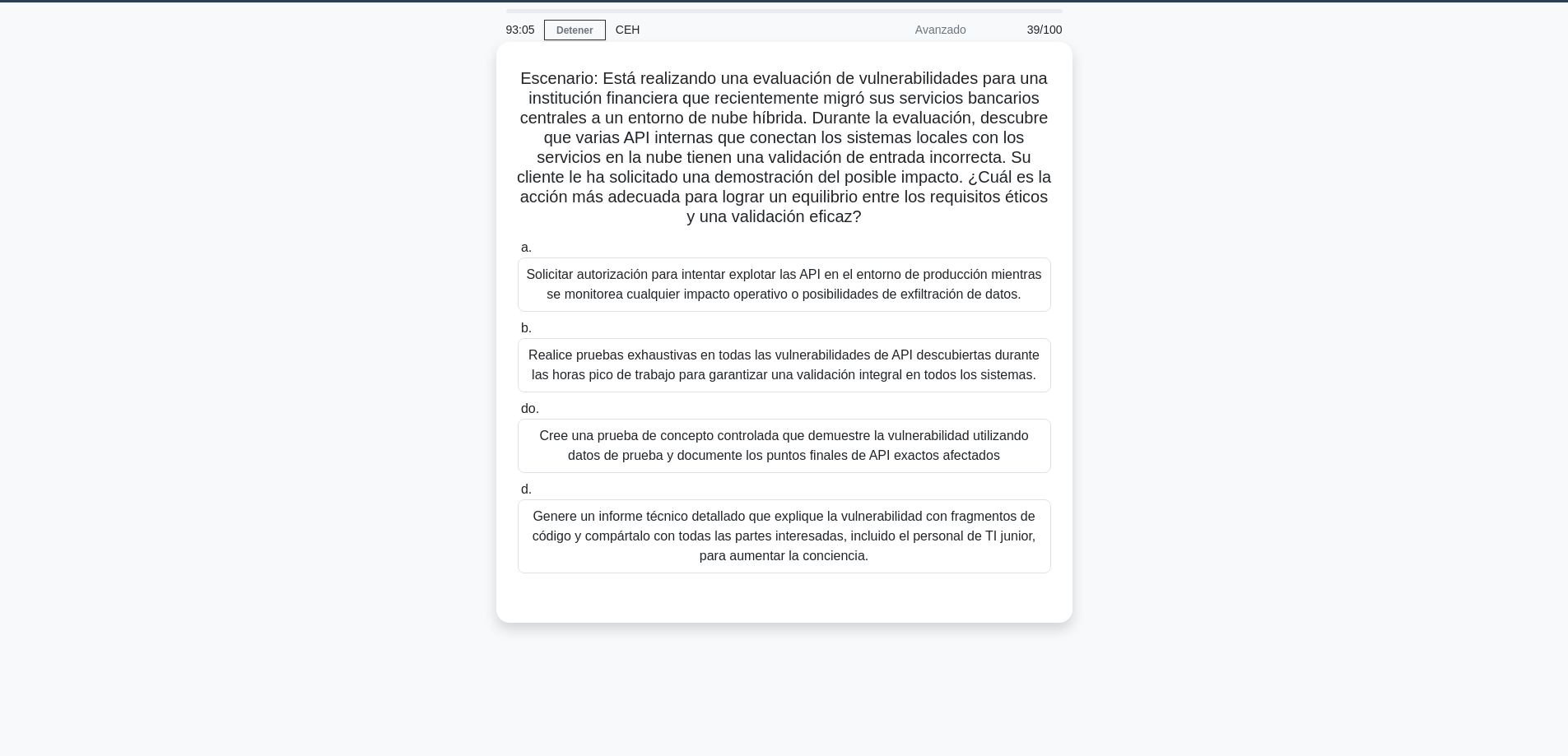
click at [753, 431] on font "Cree una prueba de concepto controlada que demuestre la vulnerabilidad utilizan…" at bounding box center [783, 446] width 489 height 34
click at [788, 473] on div "Cree una prueba de concepto controlada que demuestre la vulnerabilidad utilizan…" at bounding box center [784, 446] width 533 height 54
click at [517, 415] on input "do. Cree una prueba de concepto controlada que demuestre la vulnerabilidad util…" at bounding box center [517, 409] width 0 height 11
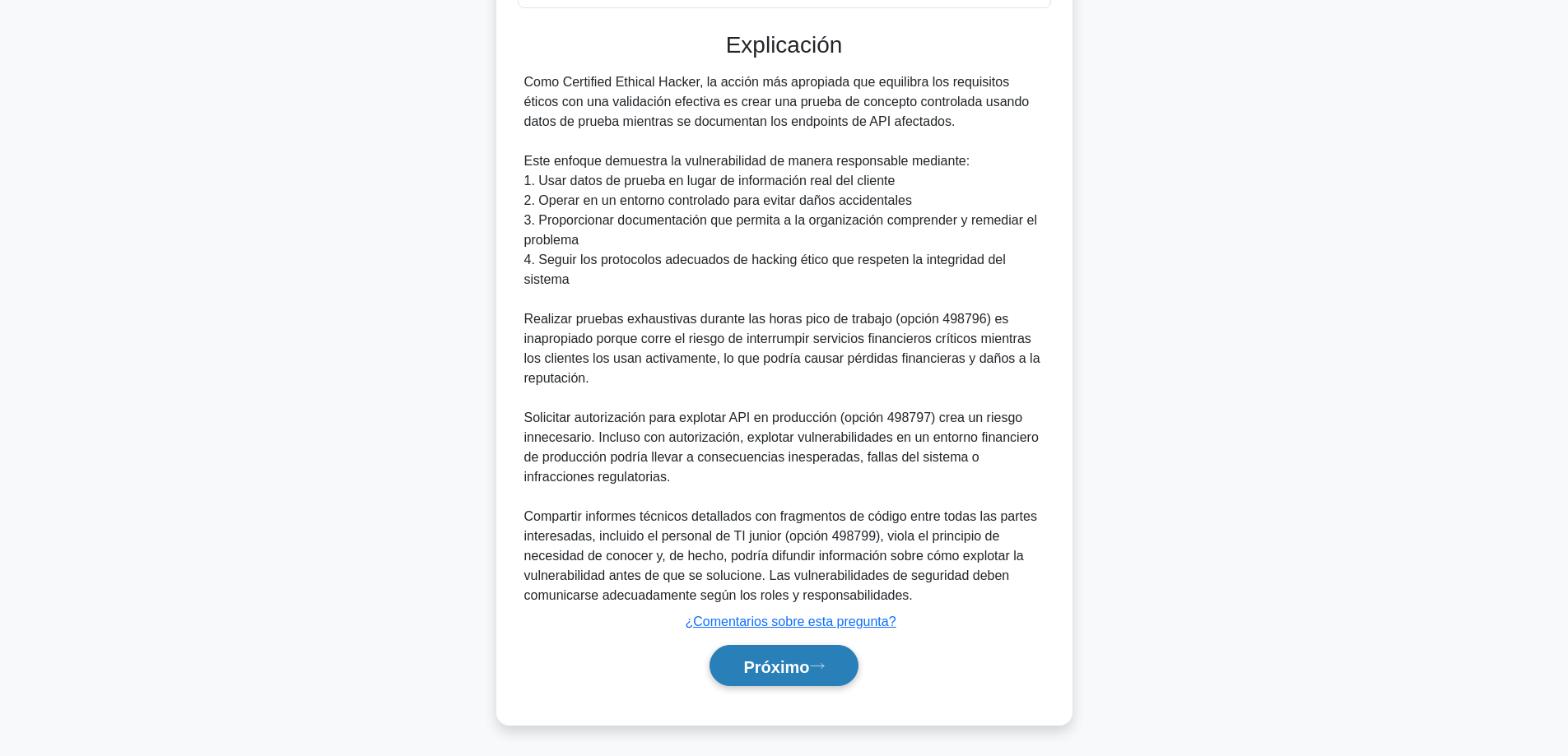
click at [734, 666] on button "Próximo" at bounding box center [783, 666] width 148 height 42
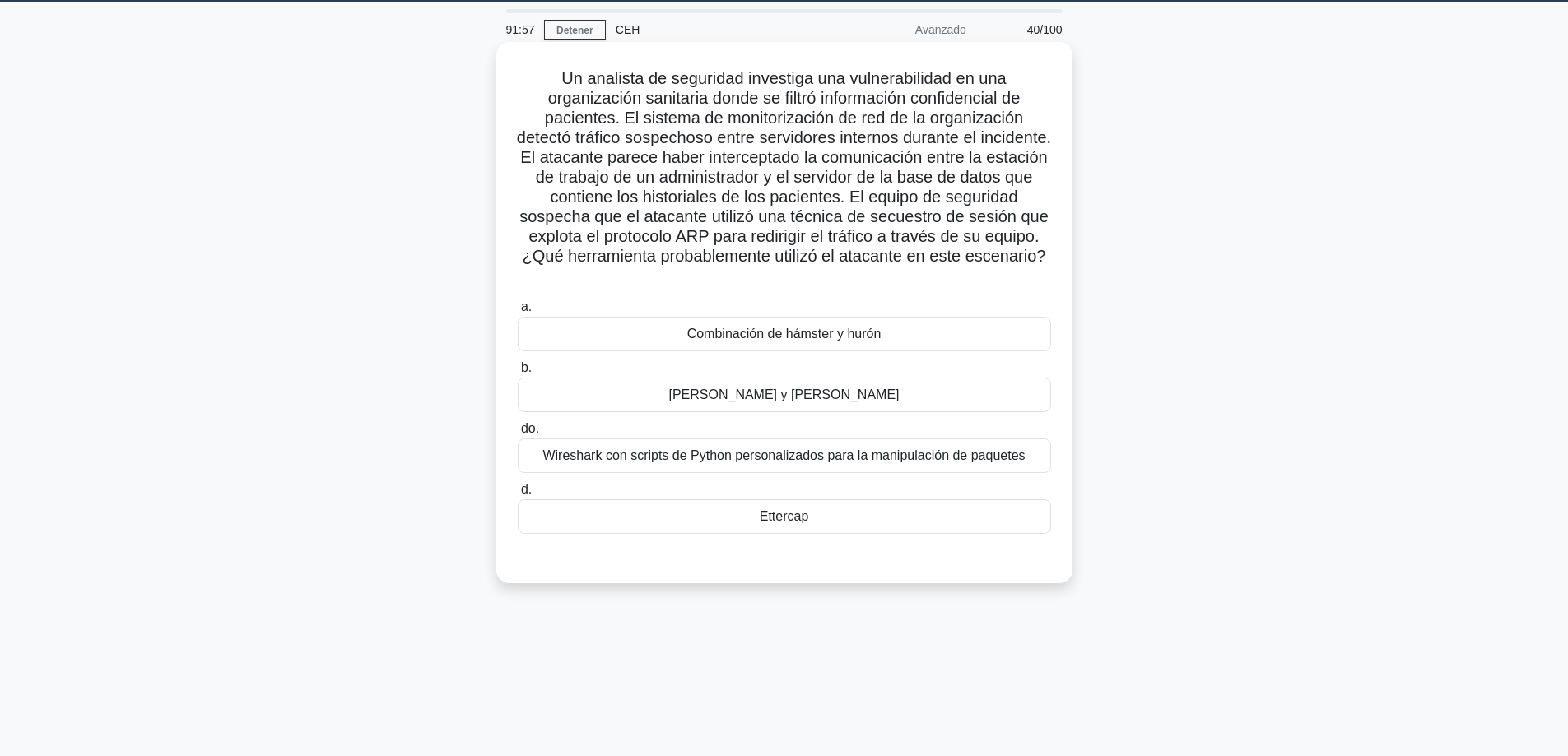
click at [778, 512] on font "Ettercap" at bounding box center [785, 516] width 50 height 14
click at [517, 495] on input "d. Ettercap" at bounding box center [517, 489] width 0 height 11
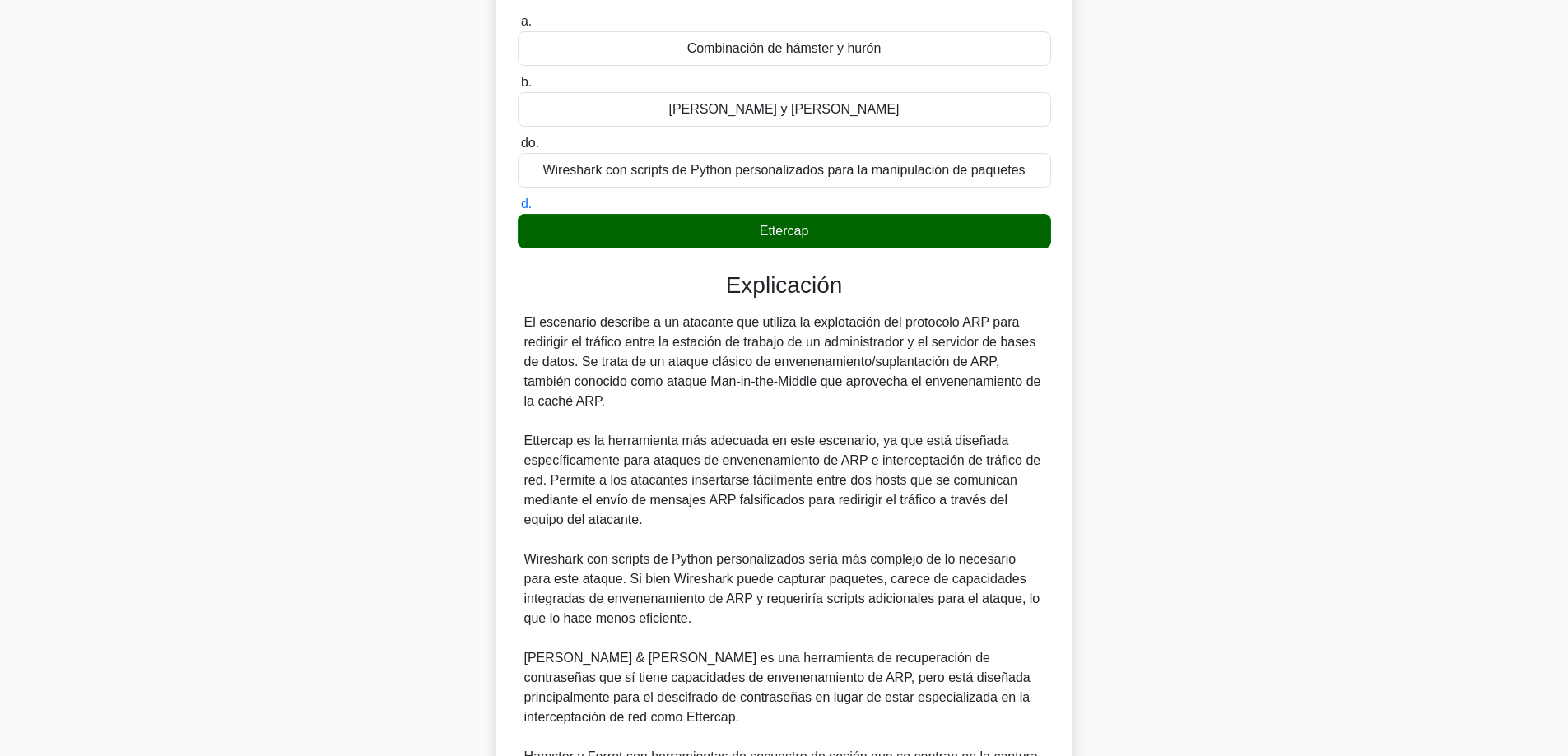
scroll to position [538, 0]
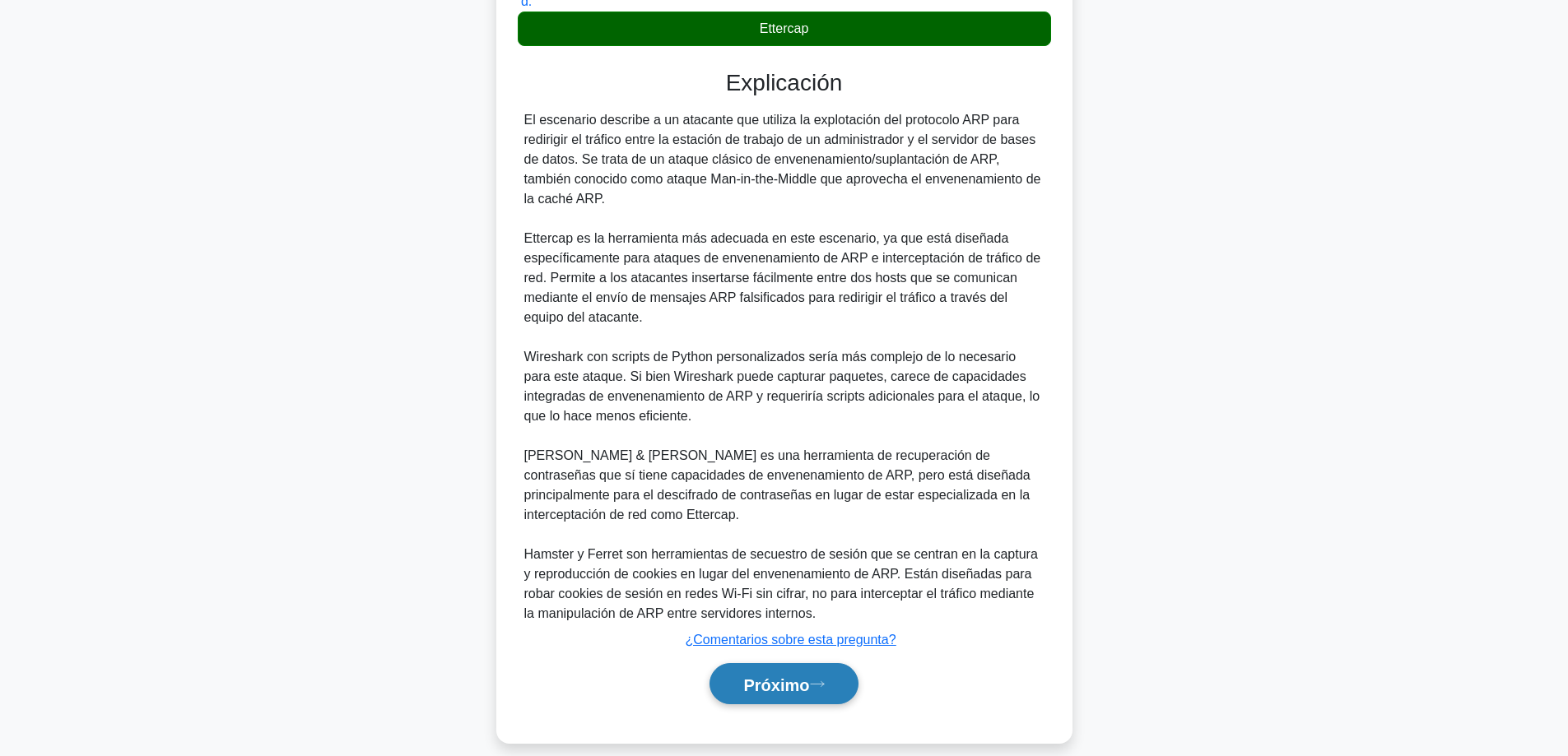
click at [765, 676] on font "Próximo" at bounding box center [776, 685] width 65 height 18
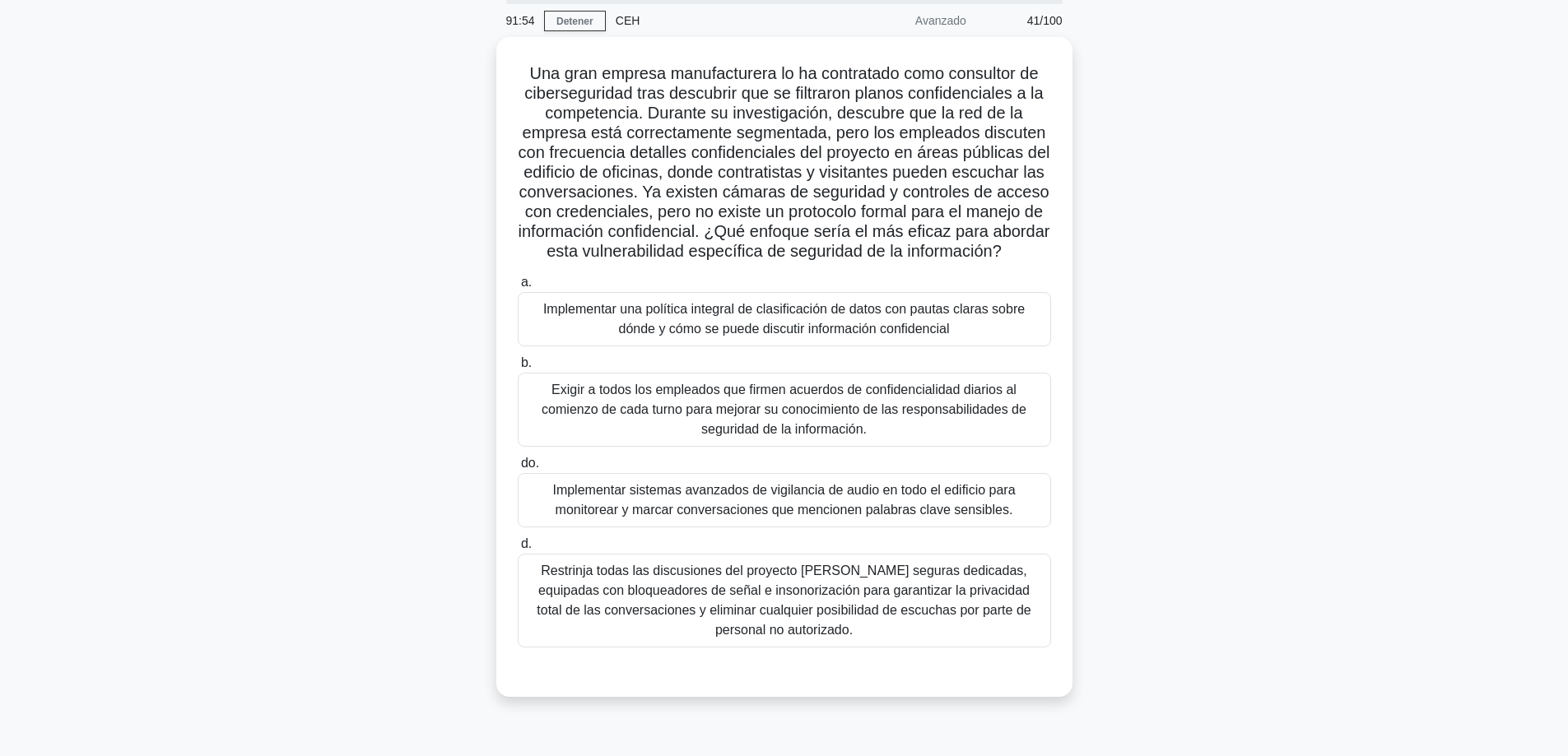
scroll to position [51, 0]
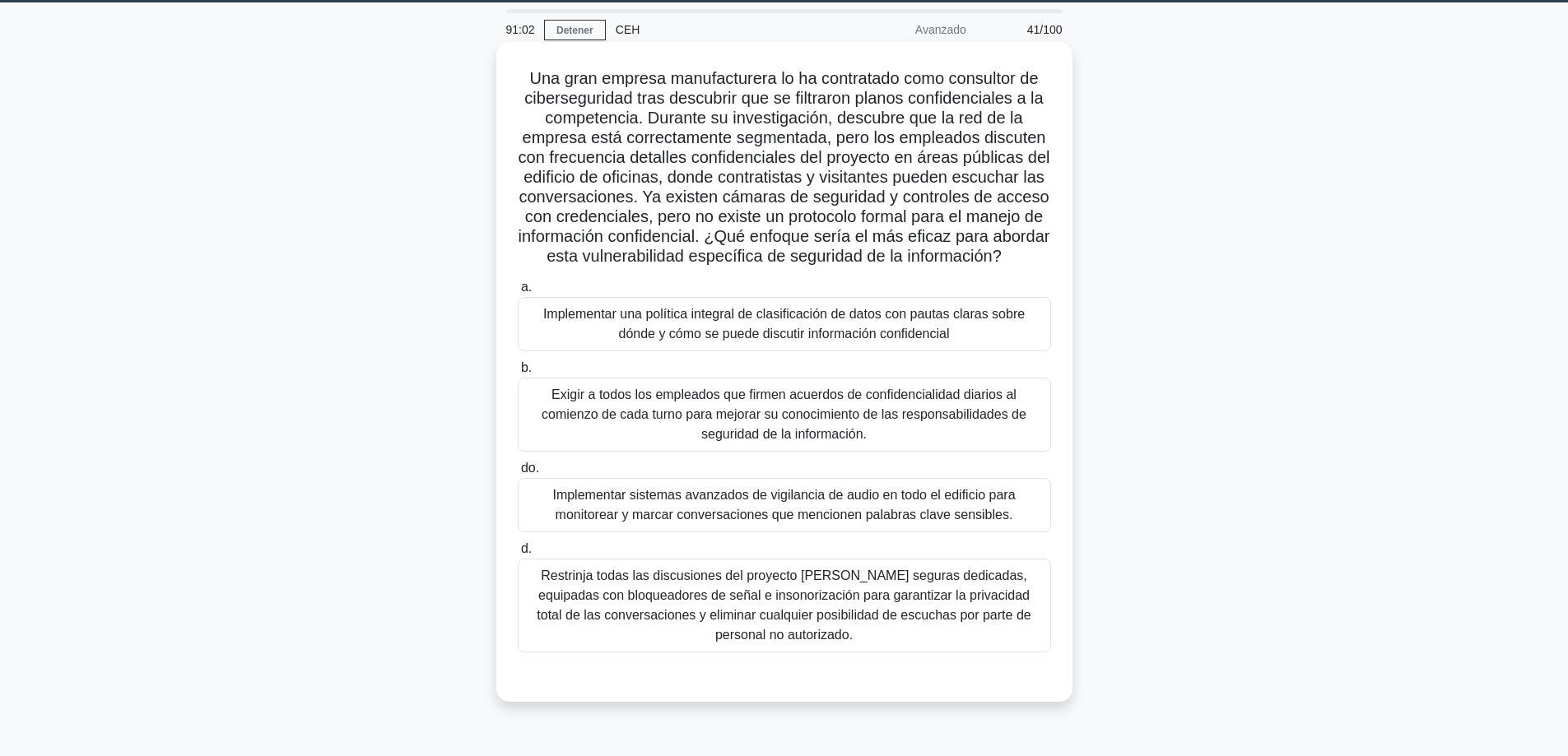
click at [693, 330] on font "Implementar una política integral de clasificación de datos con pautas claras s…" at bounding box center [784, 324] width 482 height 34
click at [517, 293] on input "a. Implementar una política integral de clasificación de datos con pautas clara…" at bounding box center [517, 287] width 0 height 11
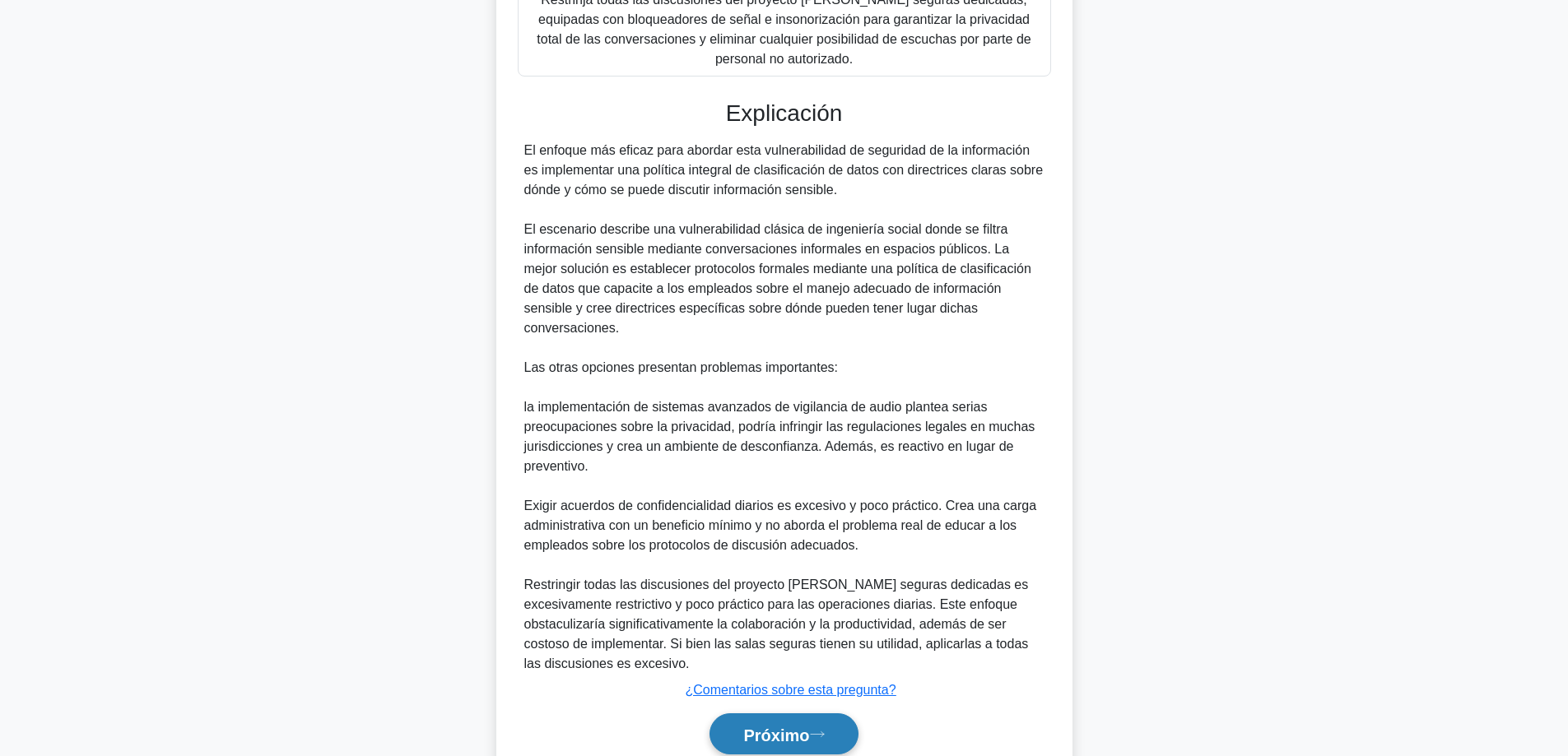
click at [743, 730] on font "Próximo" at bounding box center [776, 734] width 65 height 18
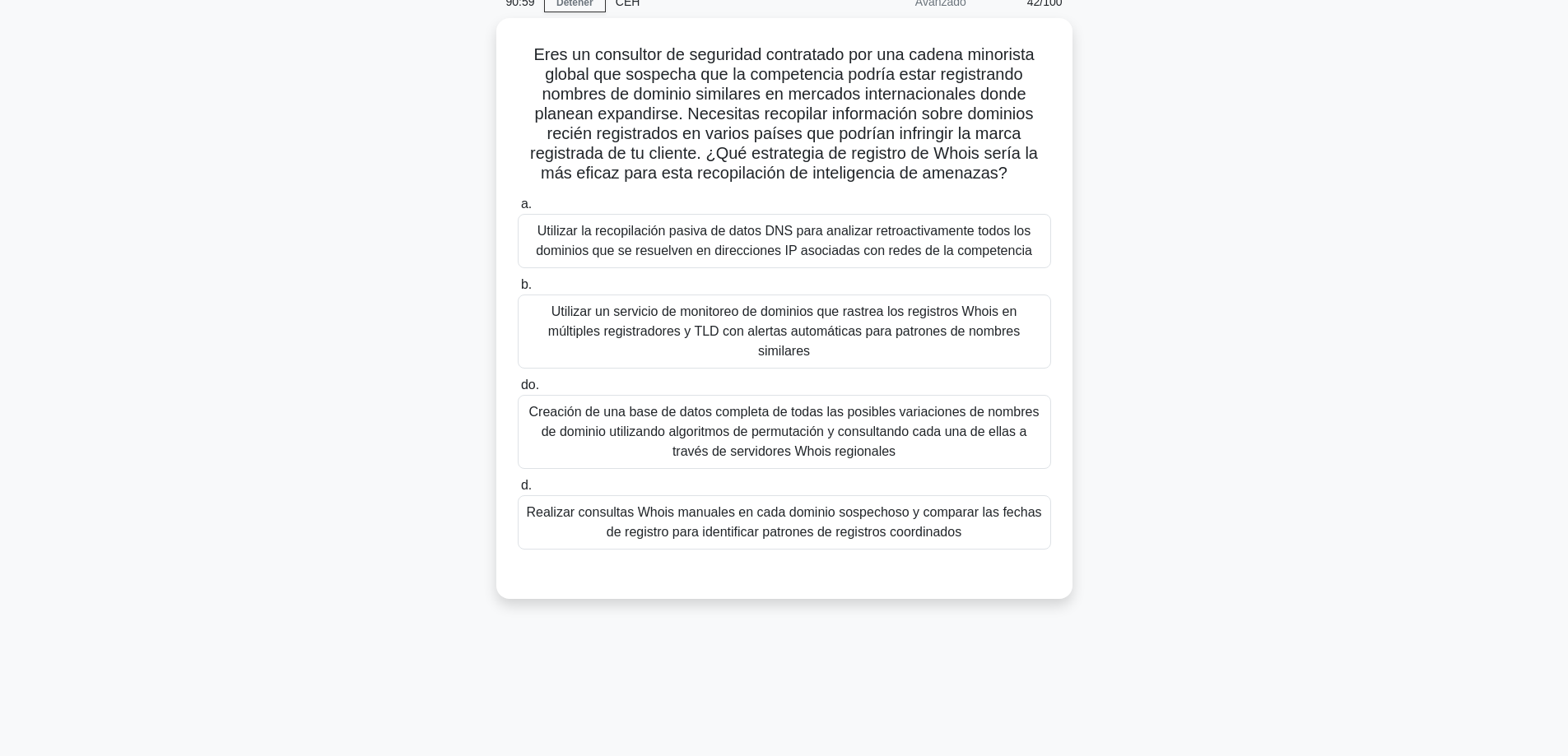
scroll to position [82, 0]
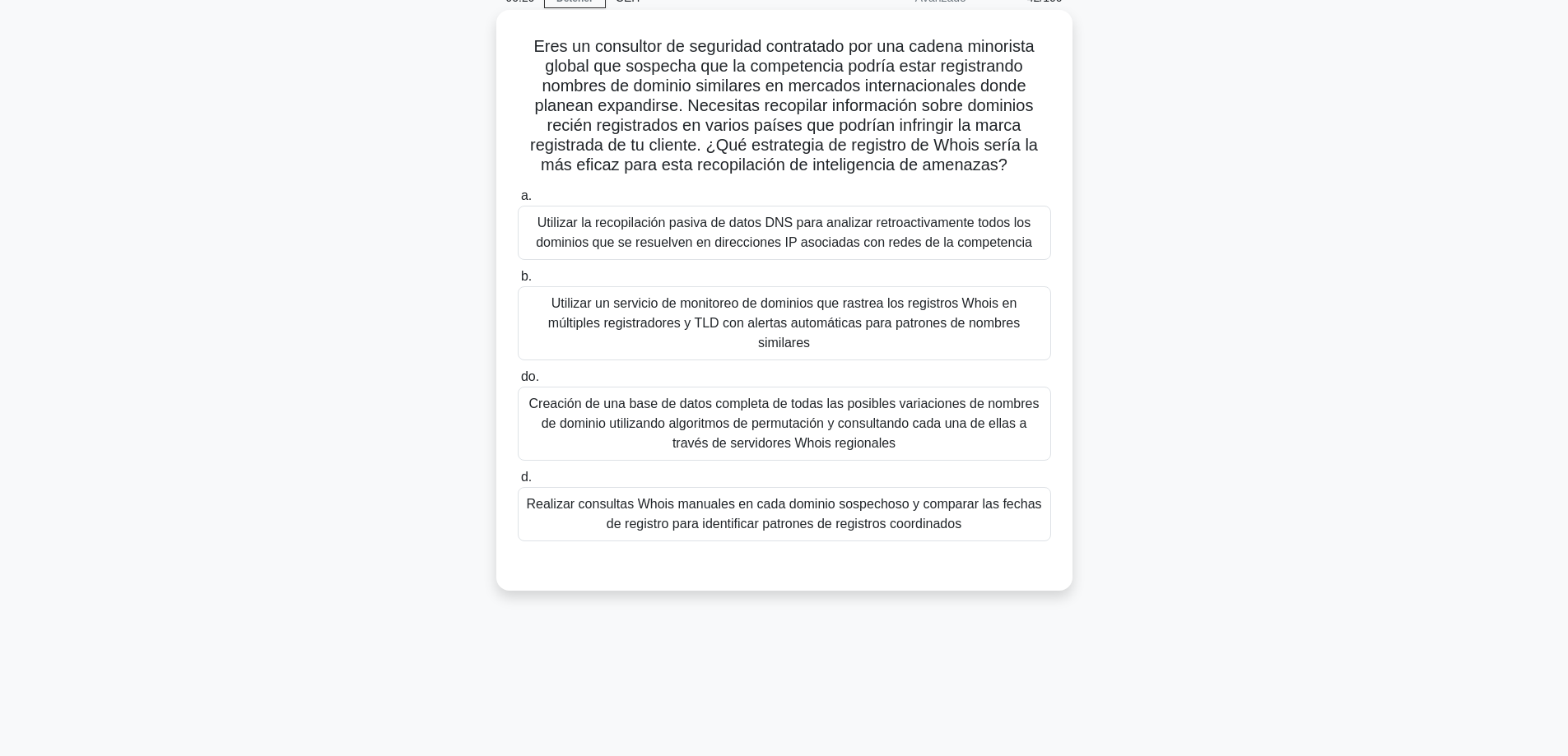
click at [721, 324] on font "Utilizar un servicio de monitoreo de dominios que rastrea los registros Whois e…" at bounding box center [784, 323] width 472 height 54
click at [517, 282] on input "b. Utilizar un servicio de monitoreo de dominios que rastrea los registros Whoi…" at bounding box center [517, 276] width 0 height 11
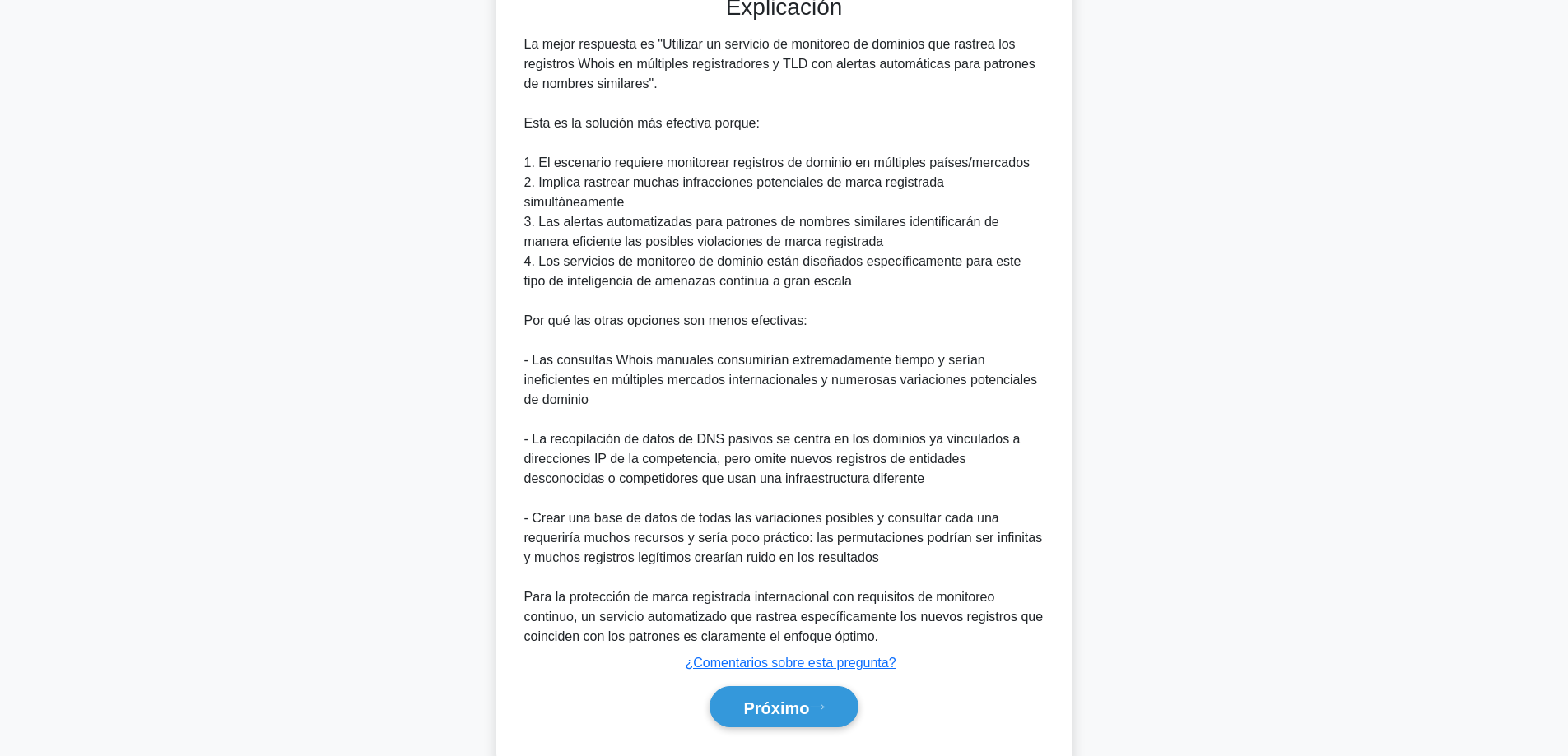
scroll to position [677, 0]
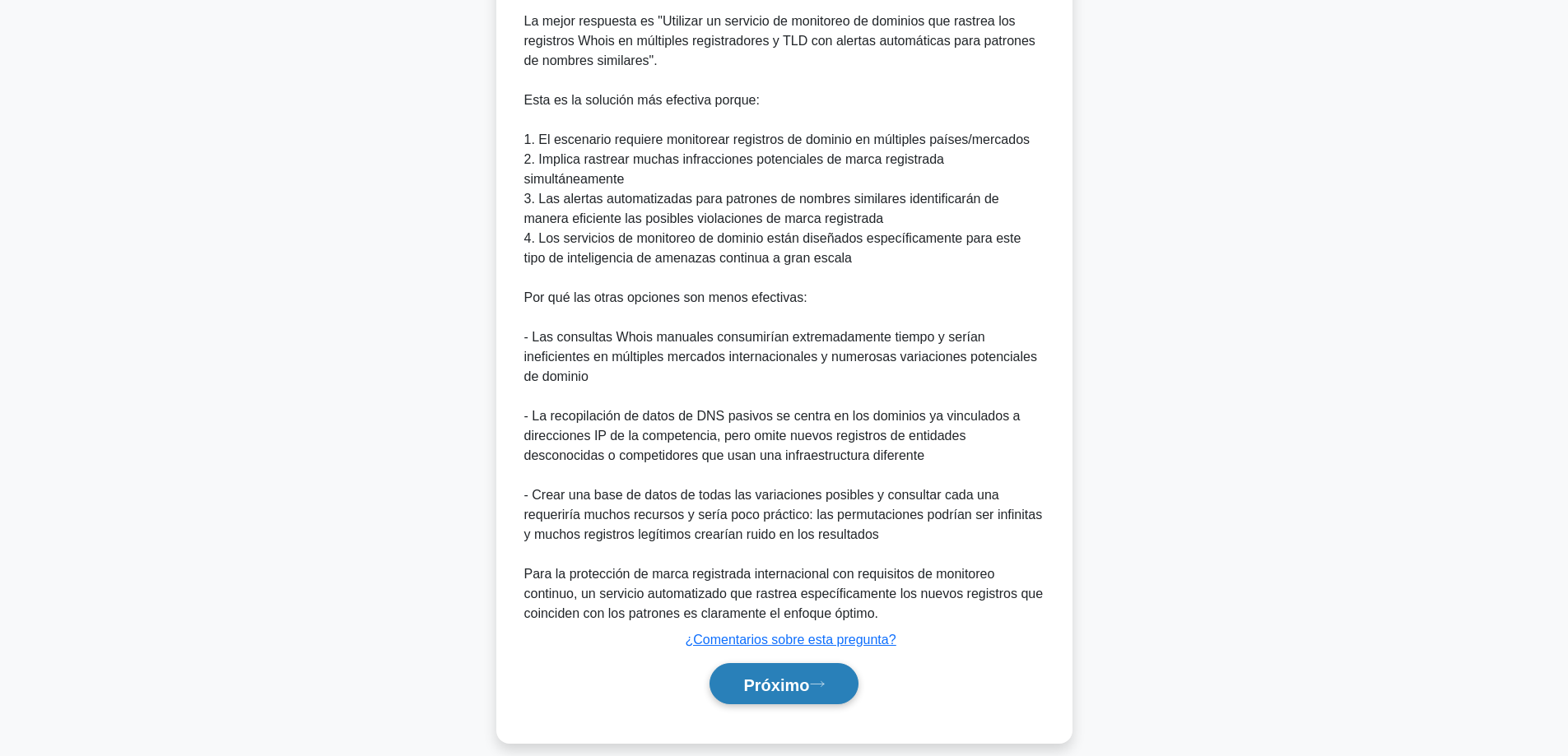
click at [759, 676] on font "Próximo" at bounding box center [776, 685] width 65 height 18
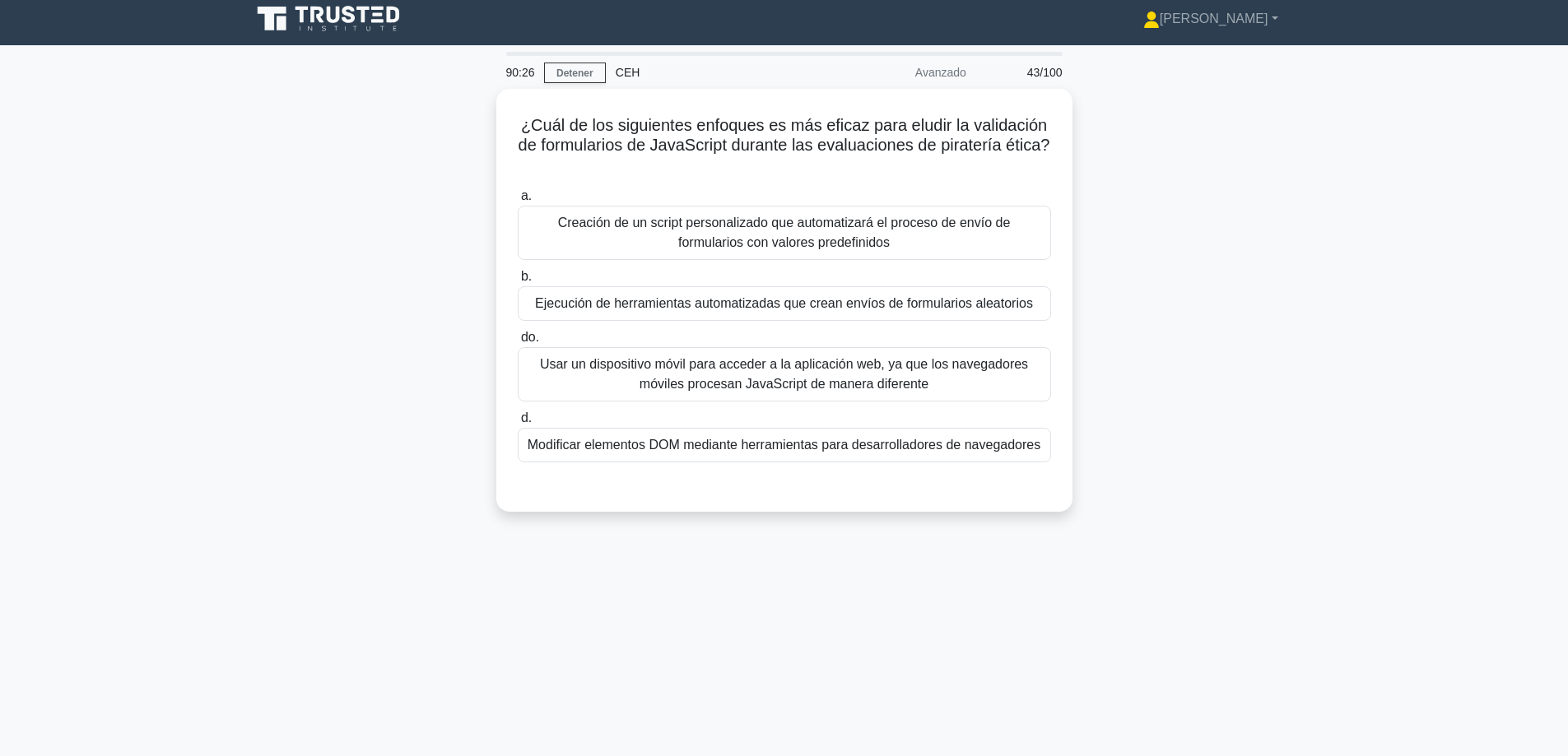
scroll to position [0, 0]
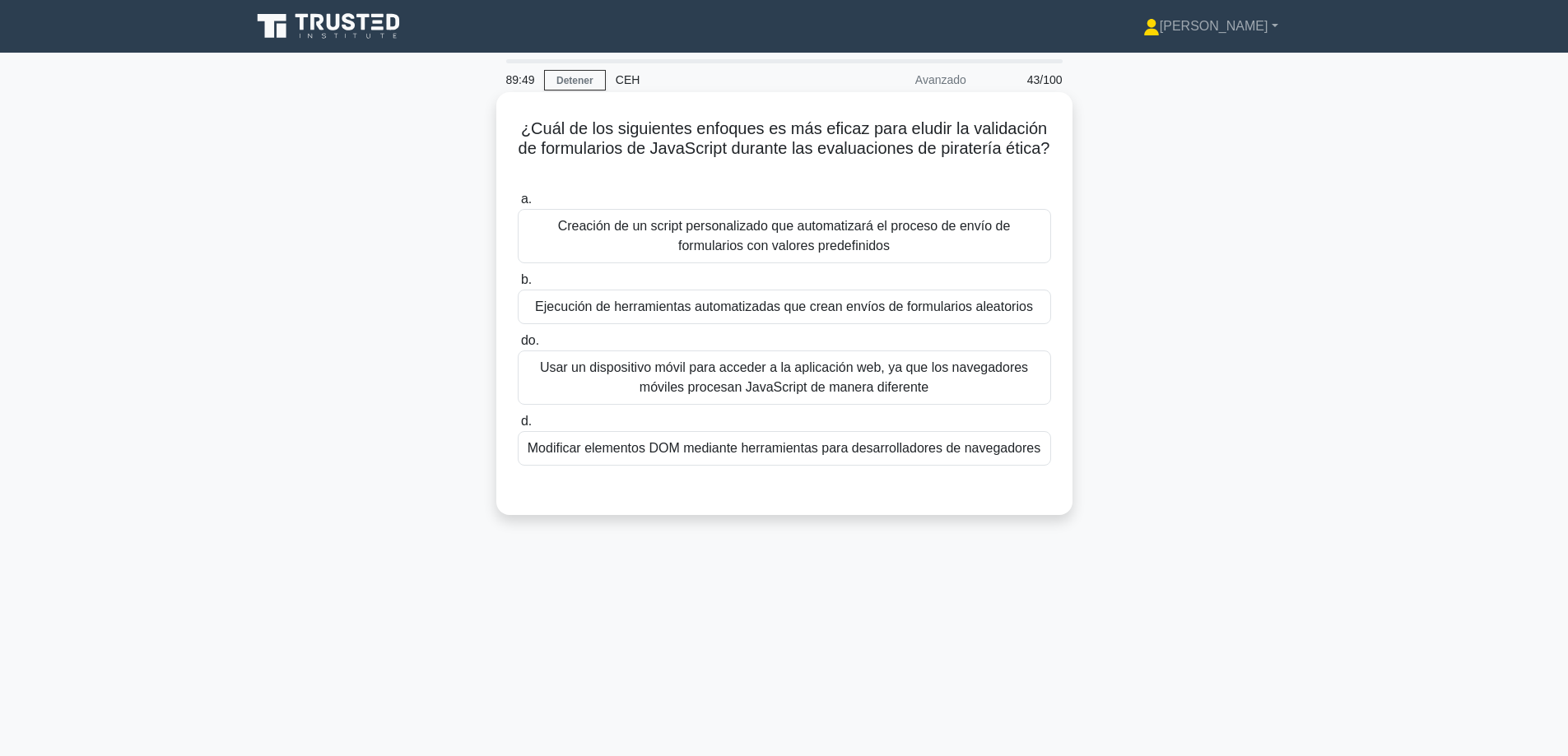
click at [921, 308] on font "Ejecución de herramientas automatizadas que crean envíos de formularios aleator…" at bounding box center [784, 306] width 498 height 14
click at [517, 285] on input "b. Ejecución de herramientas automatizadas que crean envíos de formularios alea…" at bounding box center [517, 279] width 0 height 11
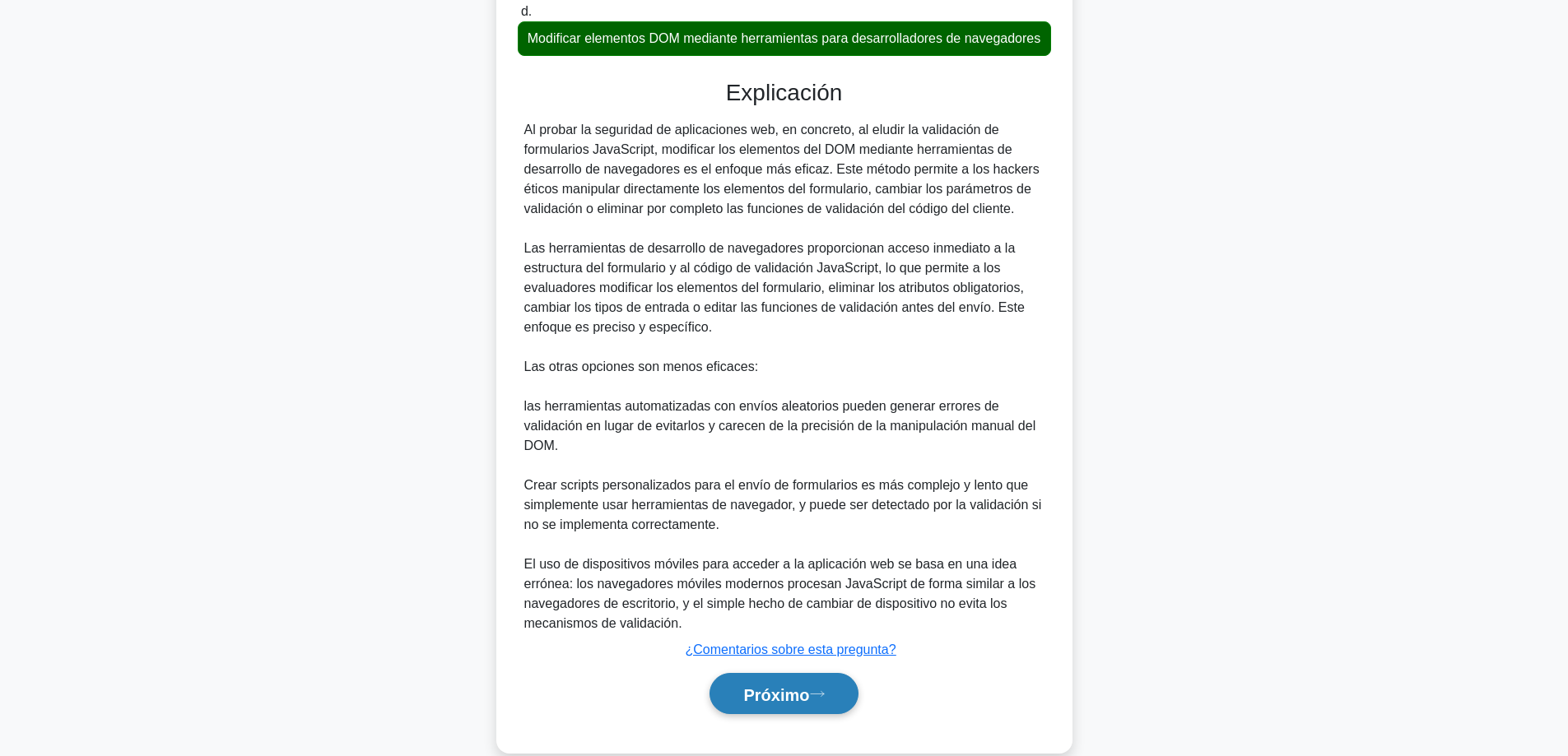
click at [755, 703] on font "Próximo" at bounding box center [776, 695] width 65 height 18
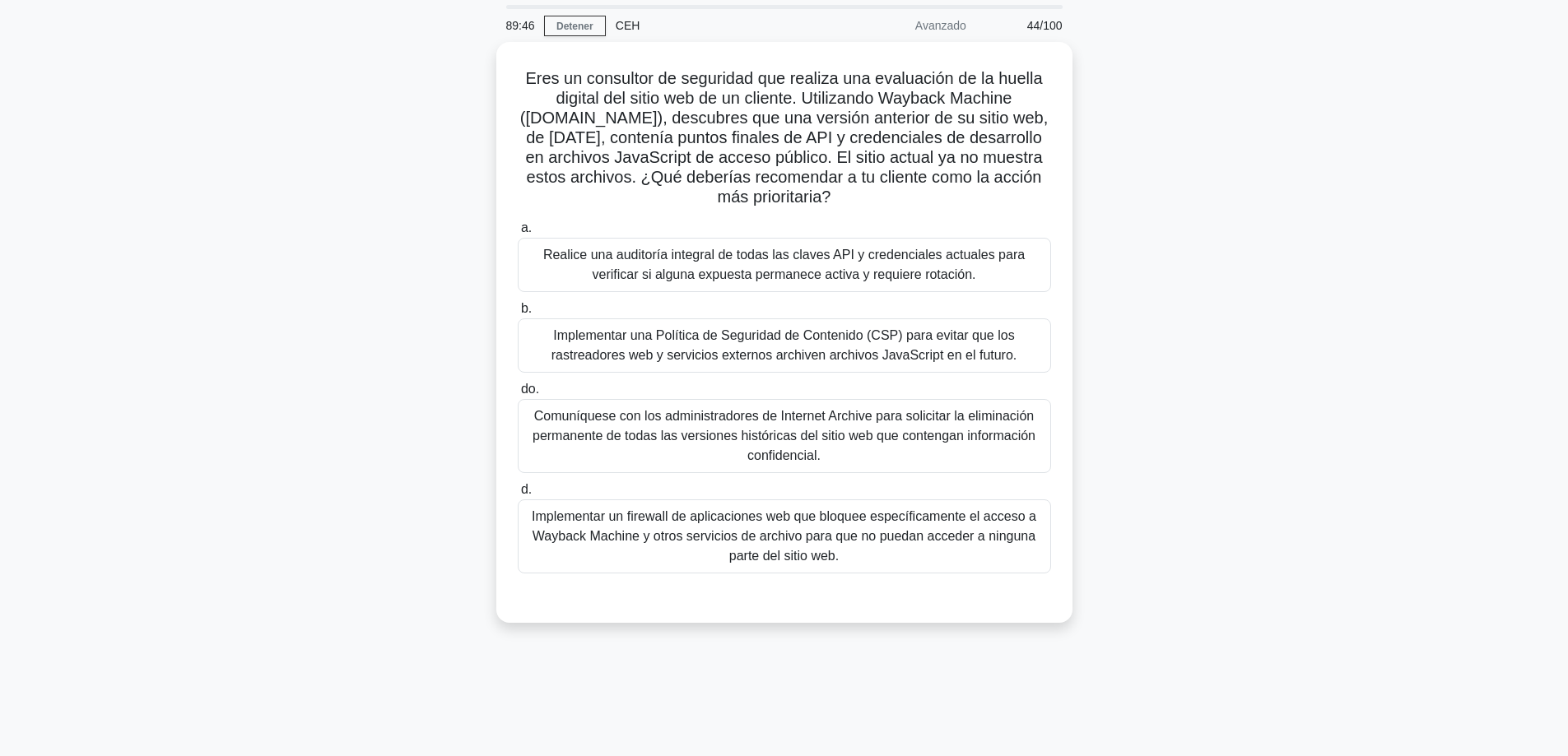
scroll to position [51, 0]
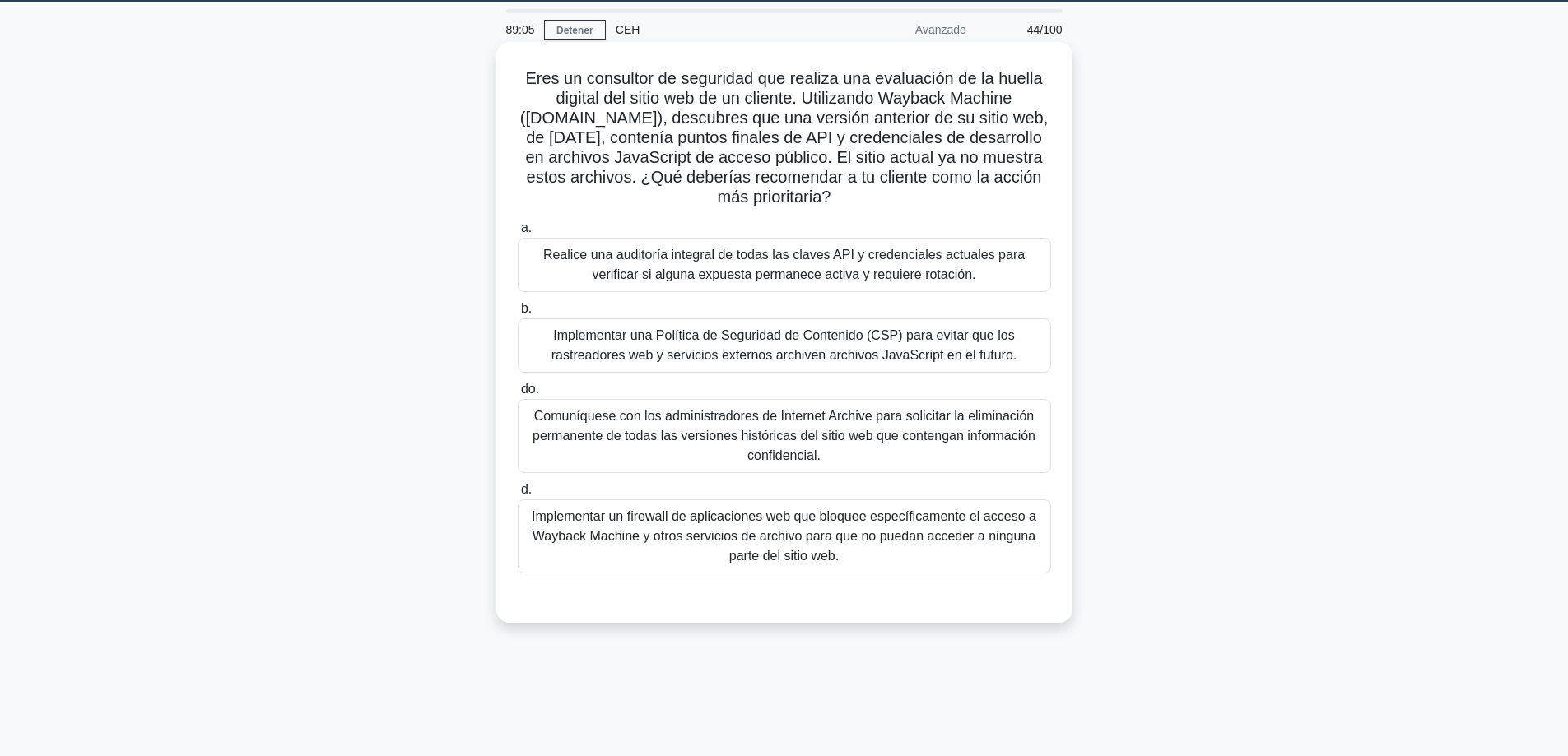
click at [940, 270] on font "Realice una auditoría integral de todas las claves API y credenciales actuales …" at bounding box center [784, 265] width 482 height 34
click at [517, 234] on input "a. Realice una auditoría integral de todas las claves API y credenciales actual…" at bounding box center [517, 228] width 0 height 11
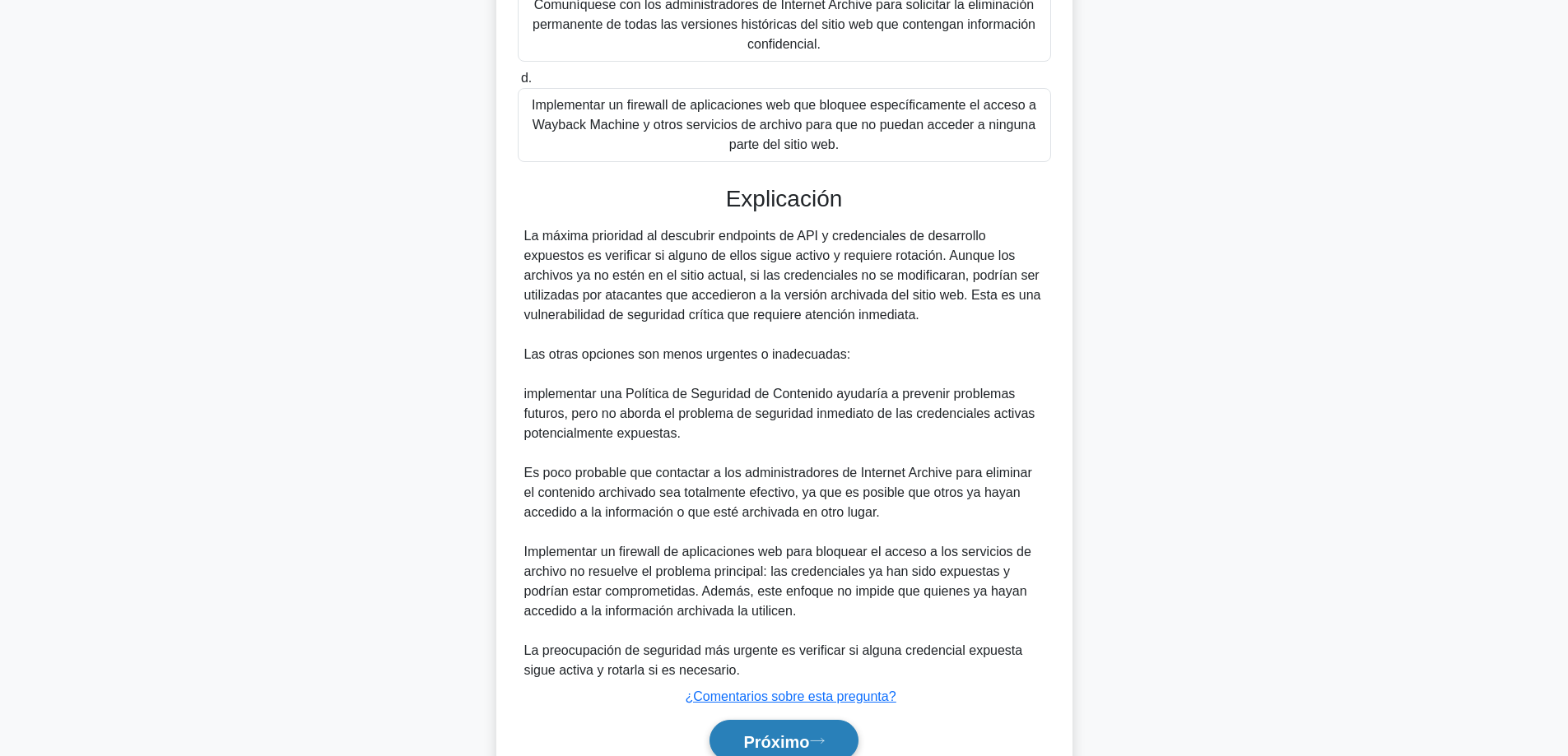
click at [787, 740] on font "Próximo" at bounding box center [776, 741] width 65 height 18
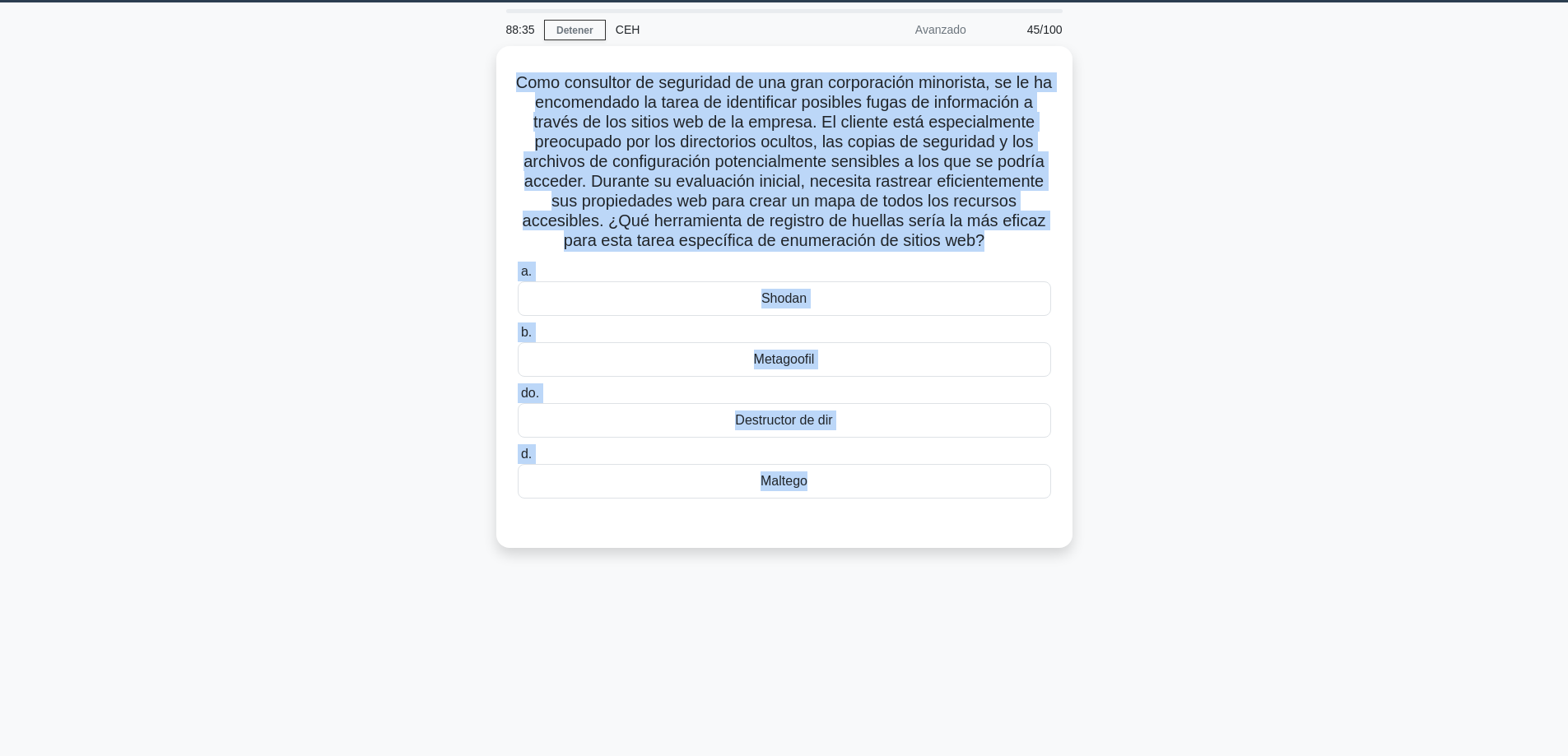
drag, startPoint x: 929, startPoint y: 539, endPoint x: 456, endPoint y: 70, distance: 666.1
click at [456, 70] on div "Como consultor de seguridad de una gran corporación minorista, se le ha encomen…" at bounding box center [784, 307] width 1086 height 522
copy div "Como consultor de seguridad de una gran corporación minorista, se le ha encomen…"
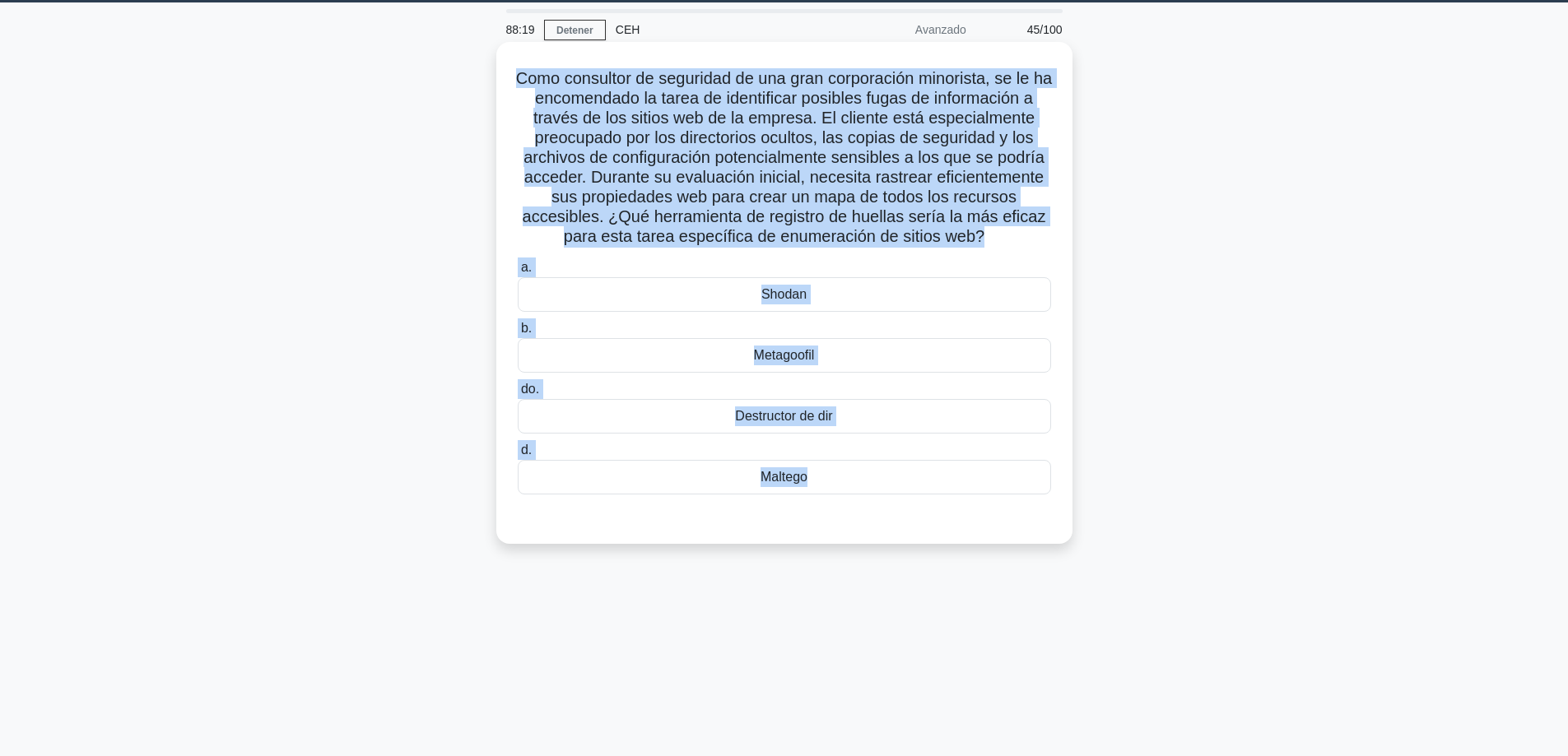
click at [727, 365] on div "Metagoofil" at bounding box center [784, 355] width 533 height 35
click at [517, 334] on input "b. Metagoofil" at bounding box center [517, 328] width 0 height 11
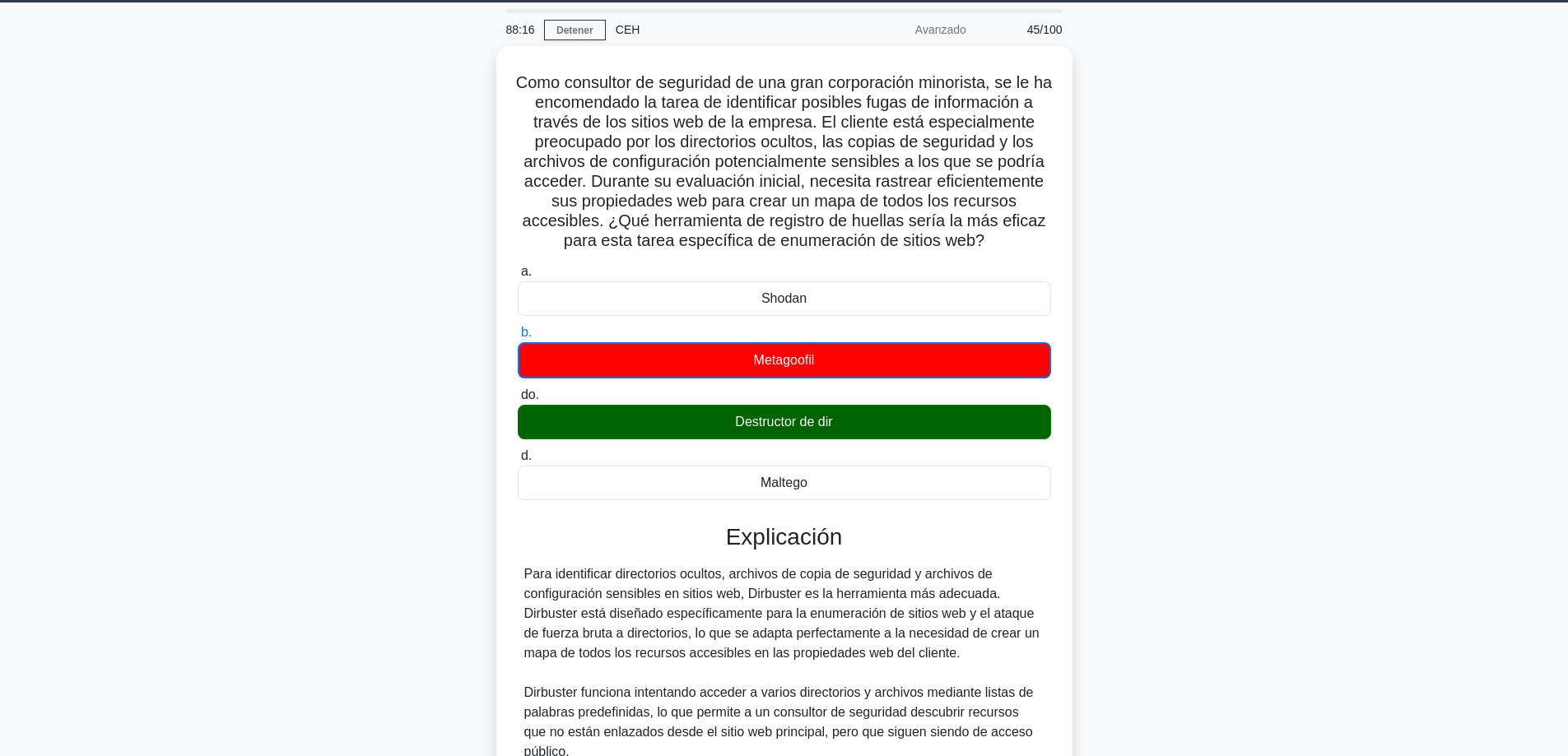
drag, startPoint x: 1101, startPoint y: 249, endPoint x: 1308, endPoint y: 7, distance: 318.5
click at [1332, 25] on main "88:16 Detener CEH Avanzado 45/100 .spinner_0XTQ{transform-origin:center;animati…" at bounding box center [784, 593] width 1568 height 1182
click at [1244, 280] on div "Como consultor de seguridad de una gran corporación minorista, se le ha encomen…" at bounding box center [784, 612] width 1086 height 1133
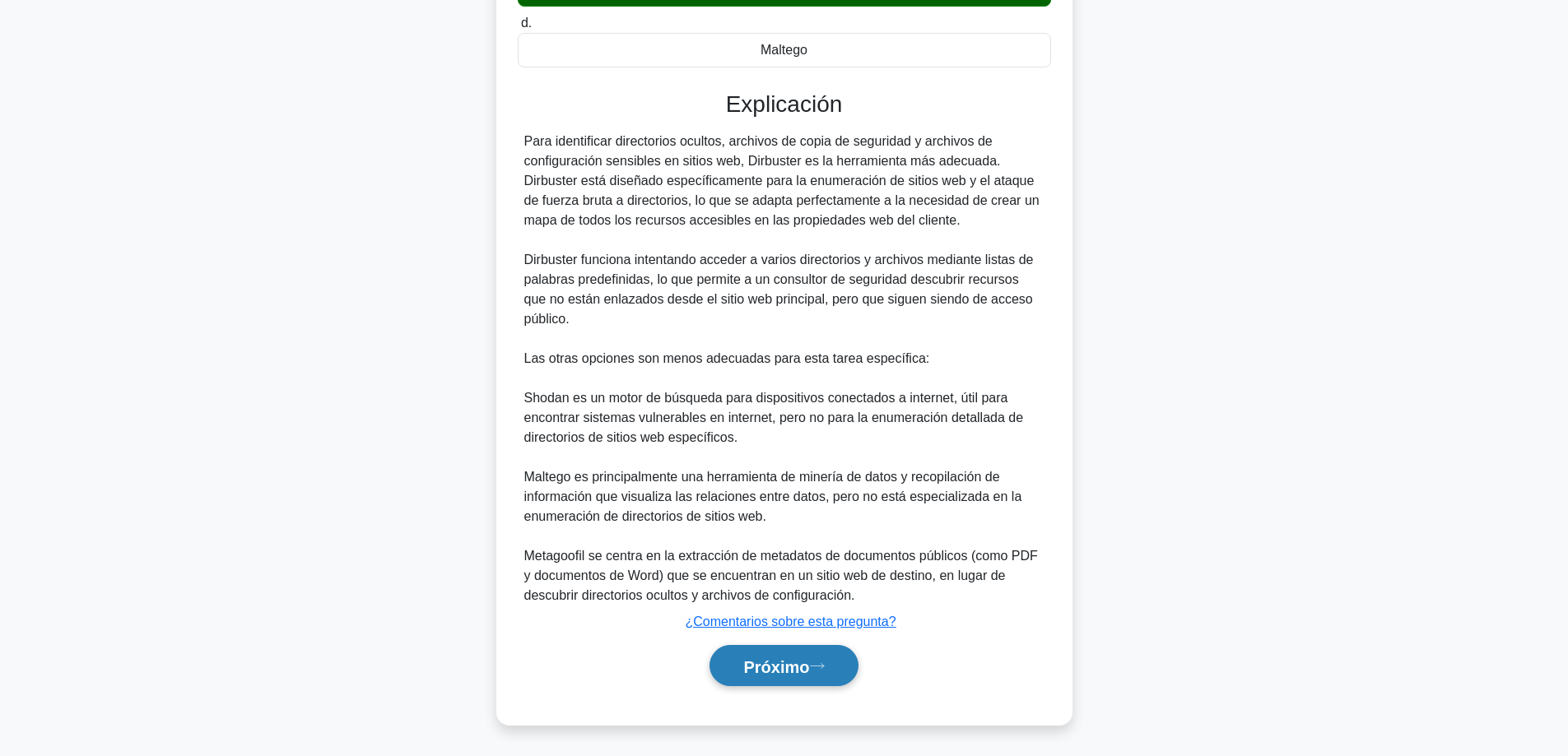
click at [748, 660] on font "Próximo" at bounding box center [776, 667] width 65 height 18
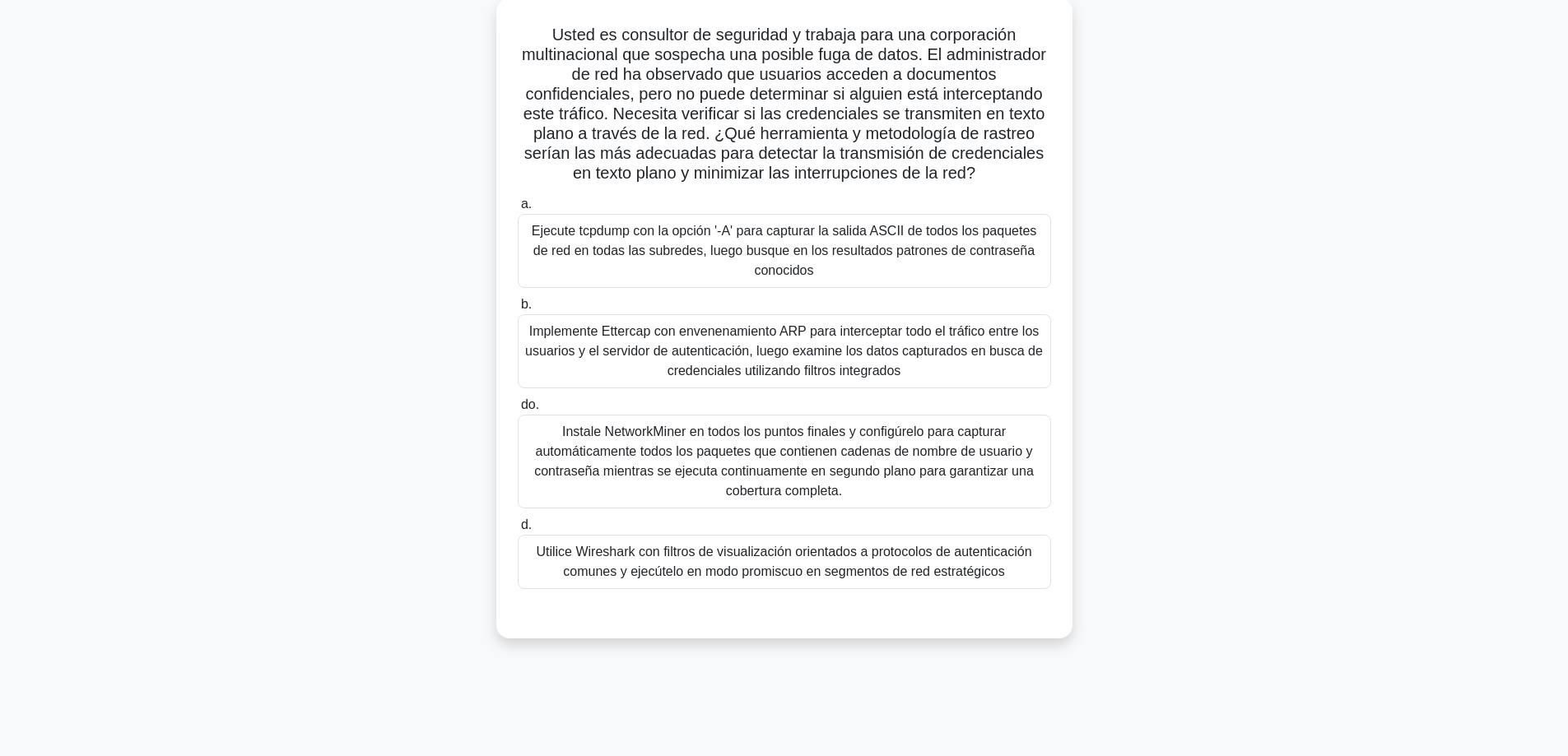
scroll to position [0, 0]
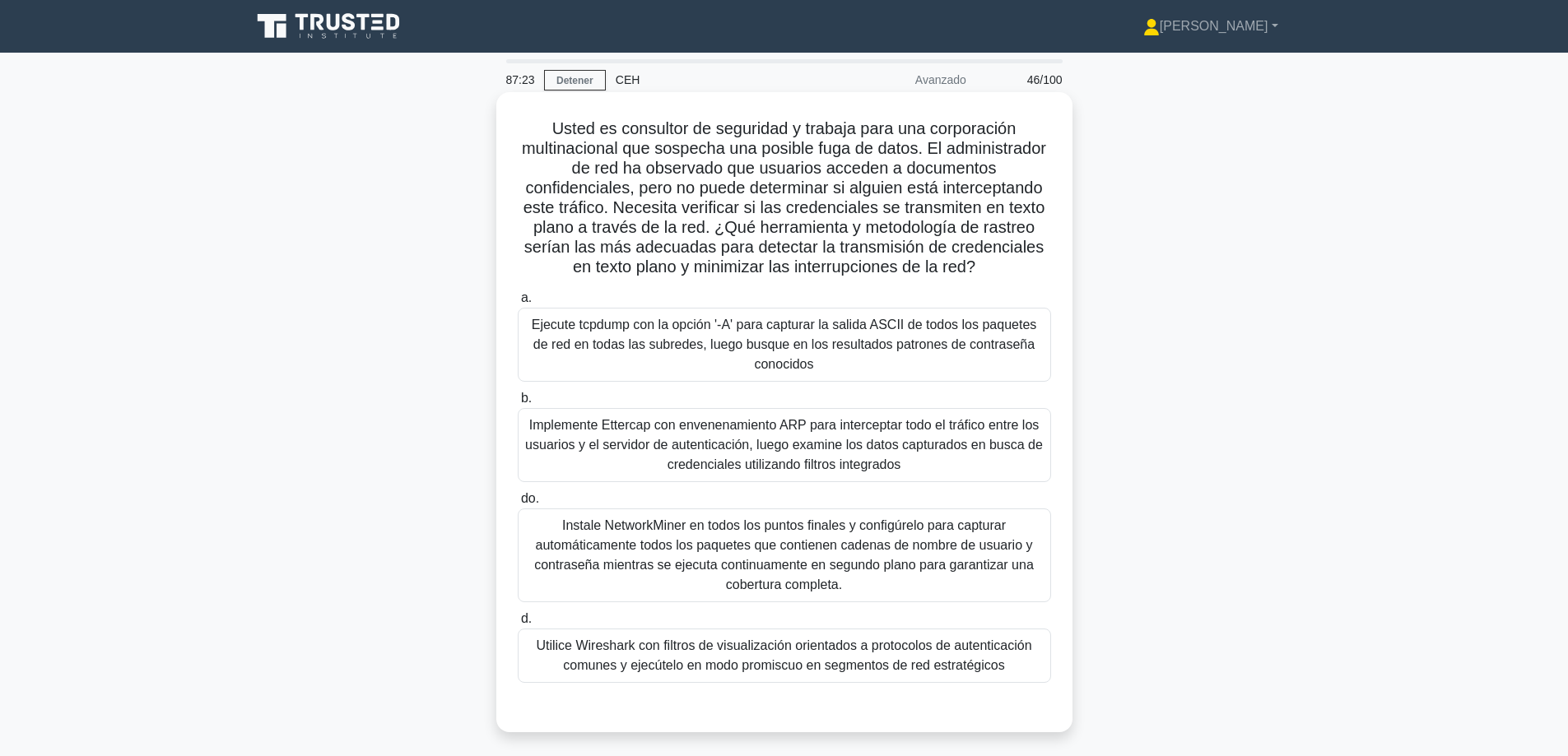
click at [732, 531] on font "Instale NetworkMiner en todos los puntos finales y configúrelo para capturar au…" at bounding box center [784, 555] width 500 height 73
click at [517, 504] on input "do. Instale NetworkMiner en todos los puntos finales y configúrelo para captura…" at bounding box center [517, 498] width 0 height 11
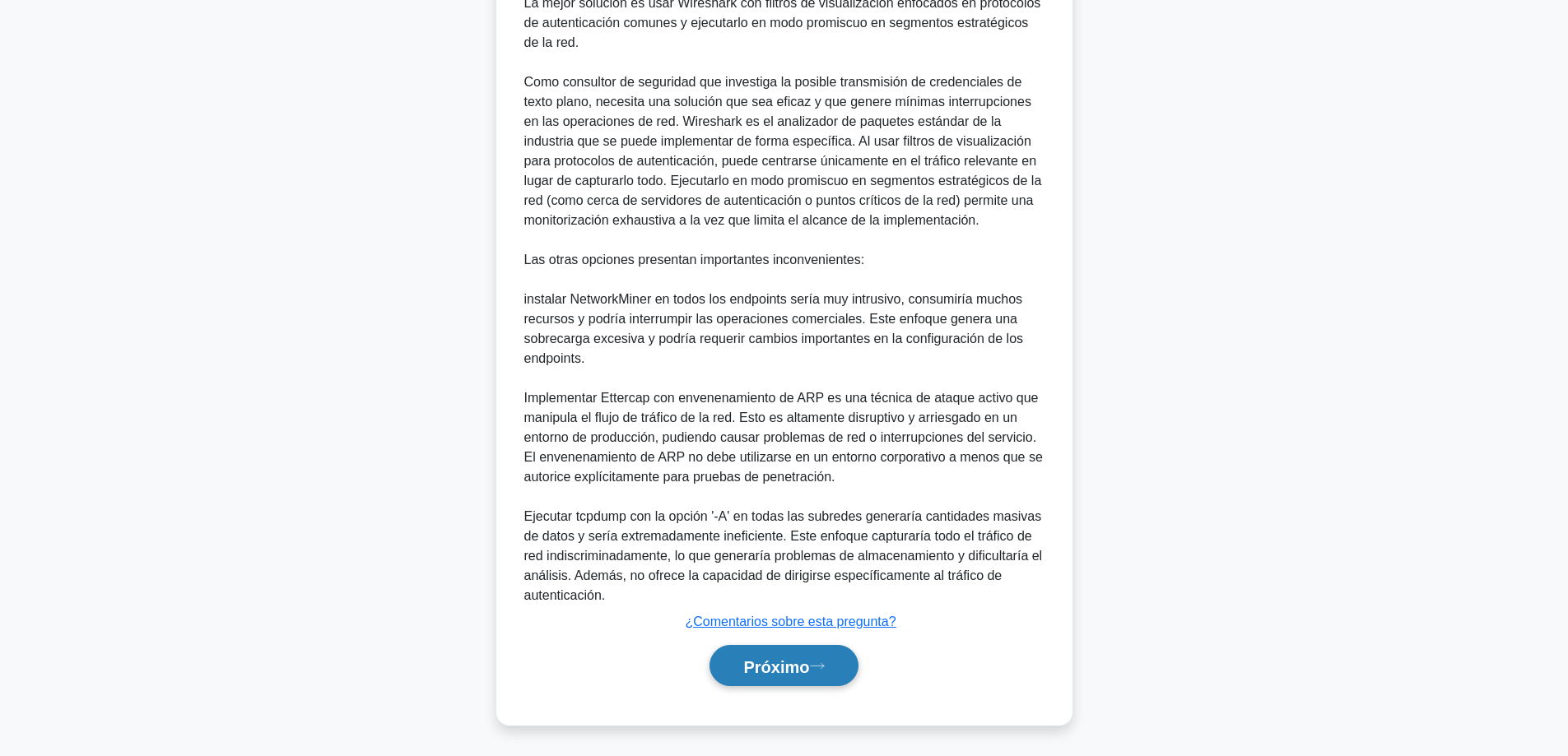
click at [765, 675] on font "Próximo" at bounding box center [776, 667] width 65 height 18
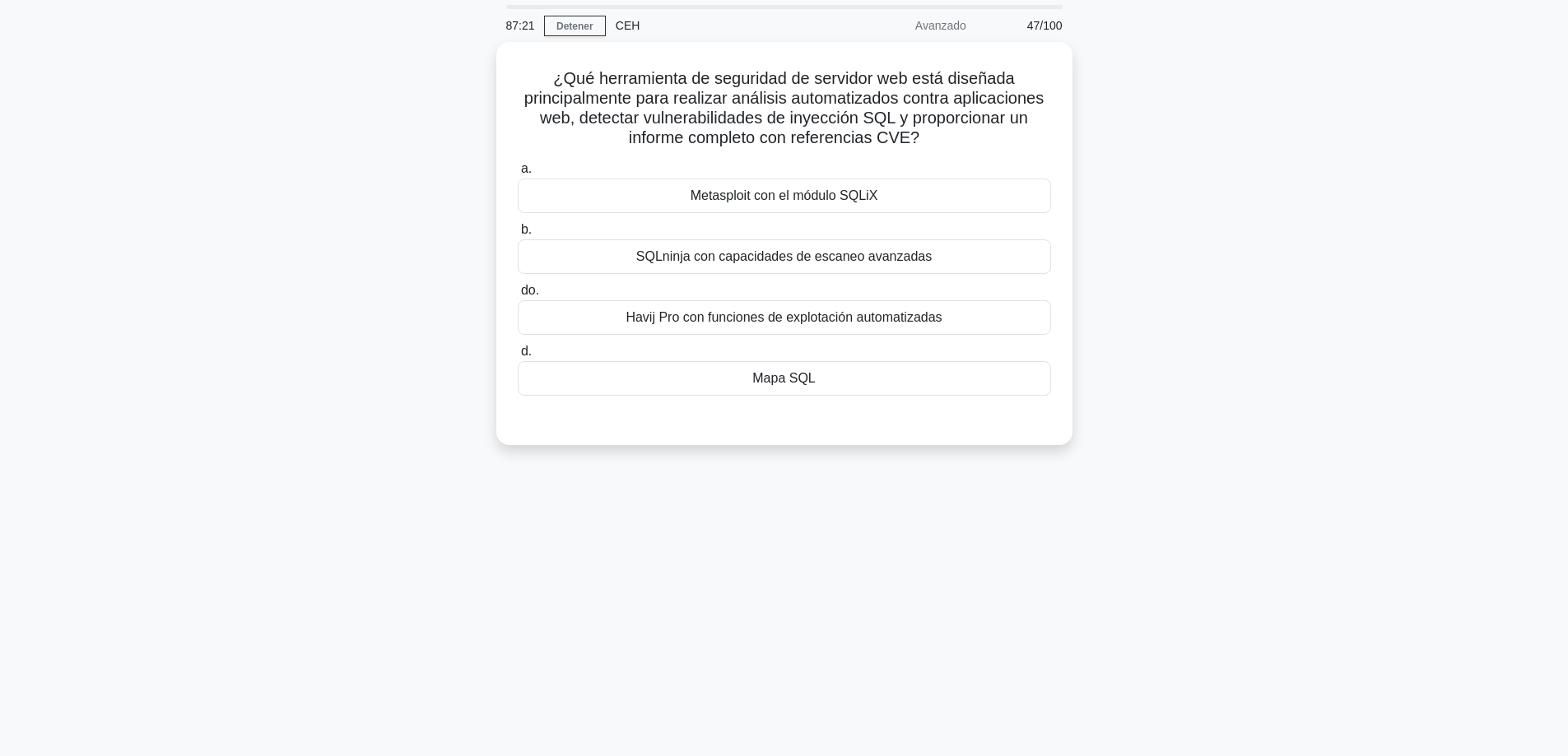
scroll to position [51, 0]
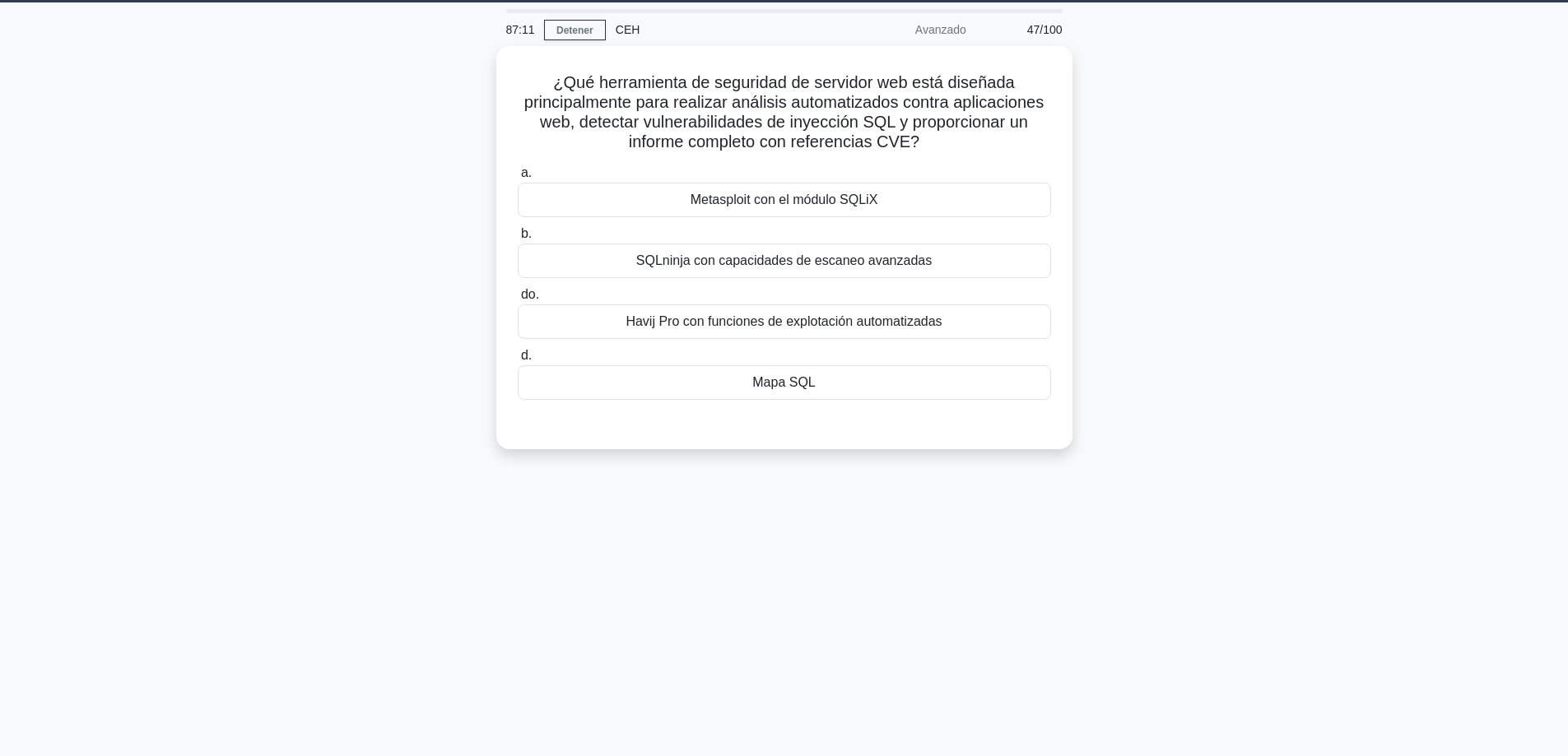
drag, startPoint x: 1103, startPoint y: 244, endPoint x: 1260, endPoint y: 0, distance: 290.1
click at [1245, 68] on div "¿Qué herramienta de seguridad de servidor web está diseñada principalmente para…" at bounding box center [784, 258] width 1086 height 423
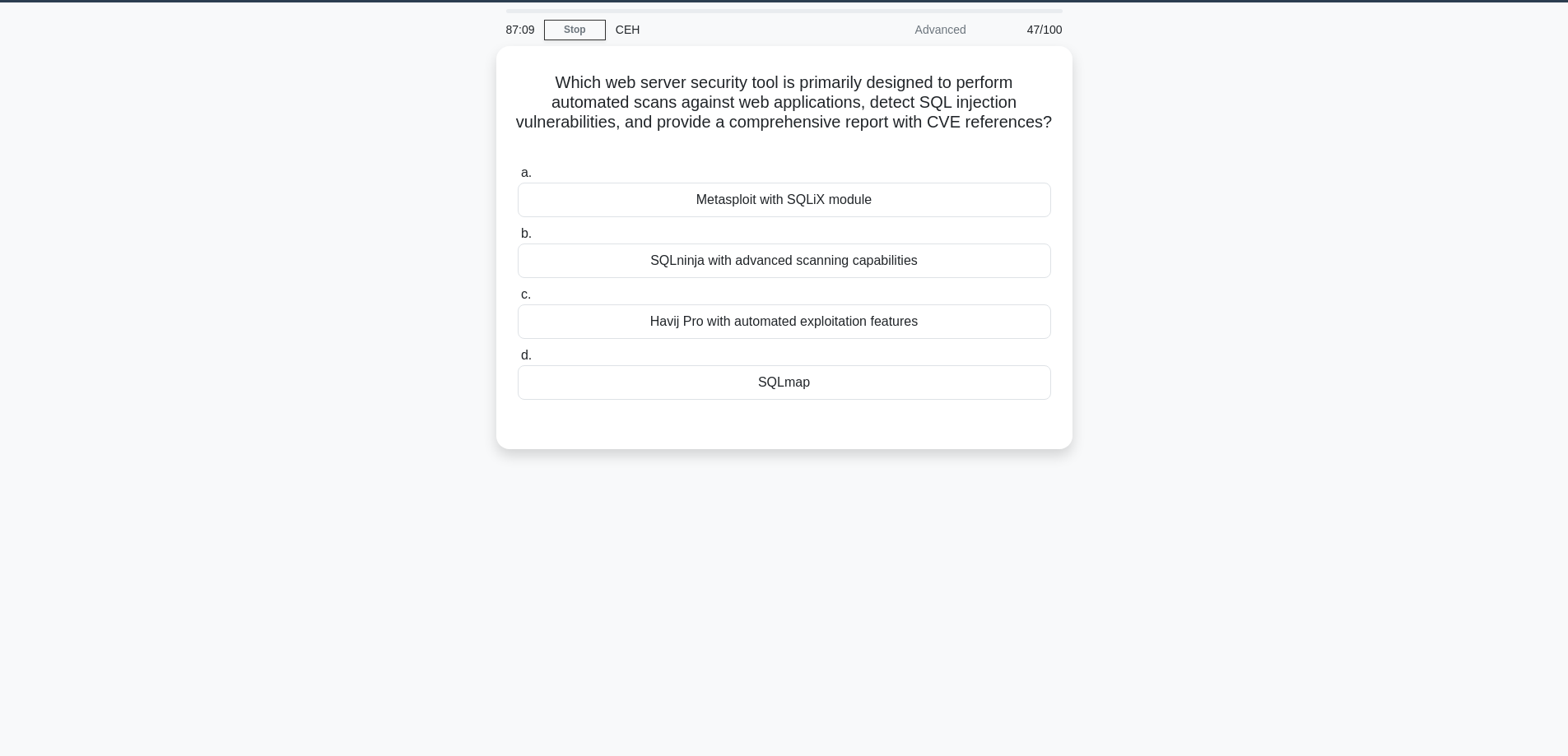
click at [1226, 265] on div "Which web server security tool is primarily designed to perform automated scans…" at bounding box center [784, 258] width 1086 height 423
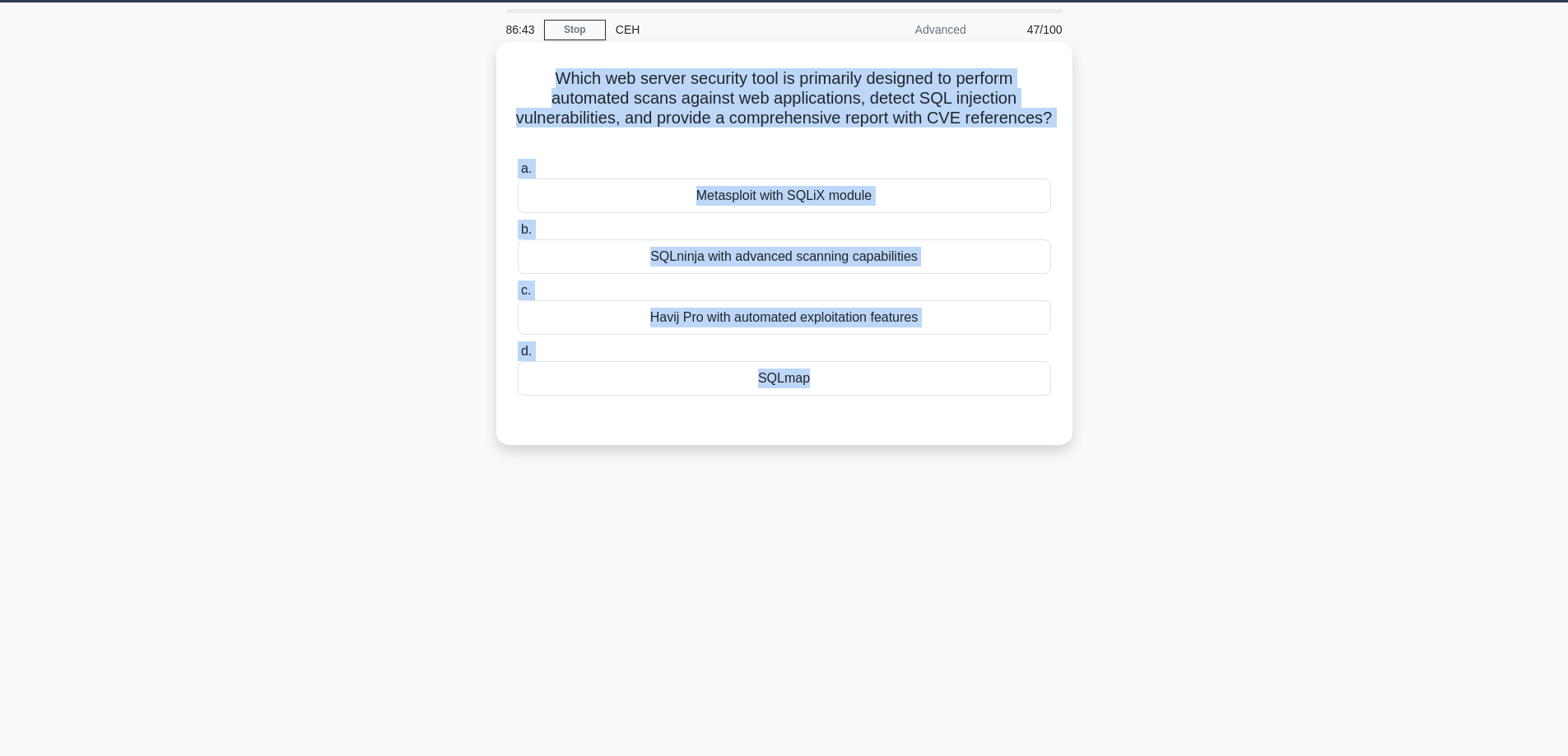
drag, startPoint x: 1032, startPoint y: 438, endPoint x: 540, endPoint y: 82, distance: 607.3
click at [540, 82] on div "Which web server security tool is primarily designed to perform automated scans…" at bounding box center [784, 244] width 563 height 390
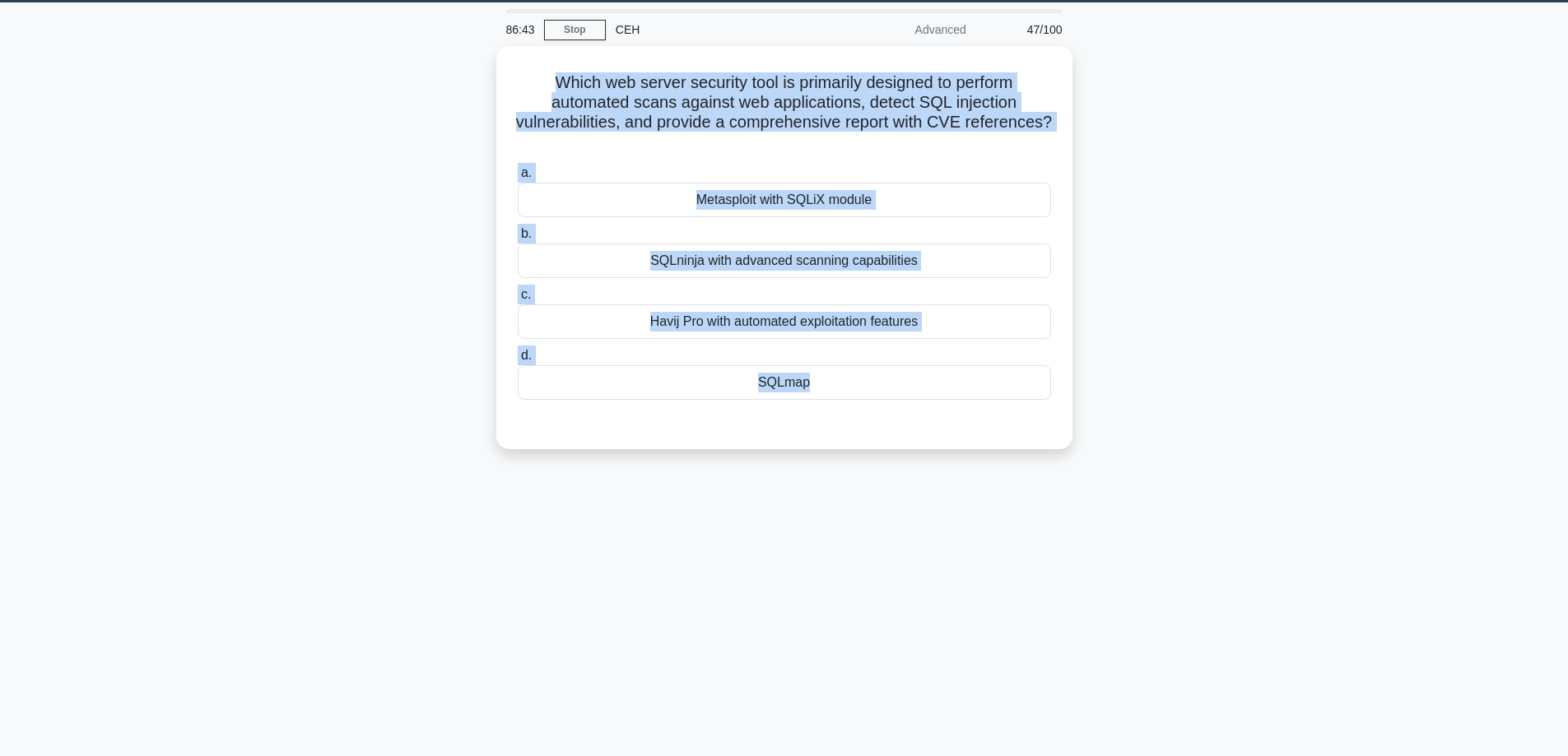
copy div "Which web server security tool is primarily designed to perform automated scans…"
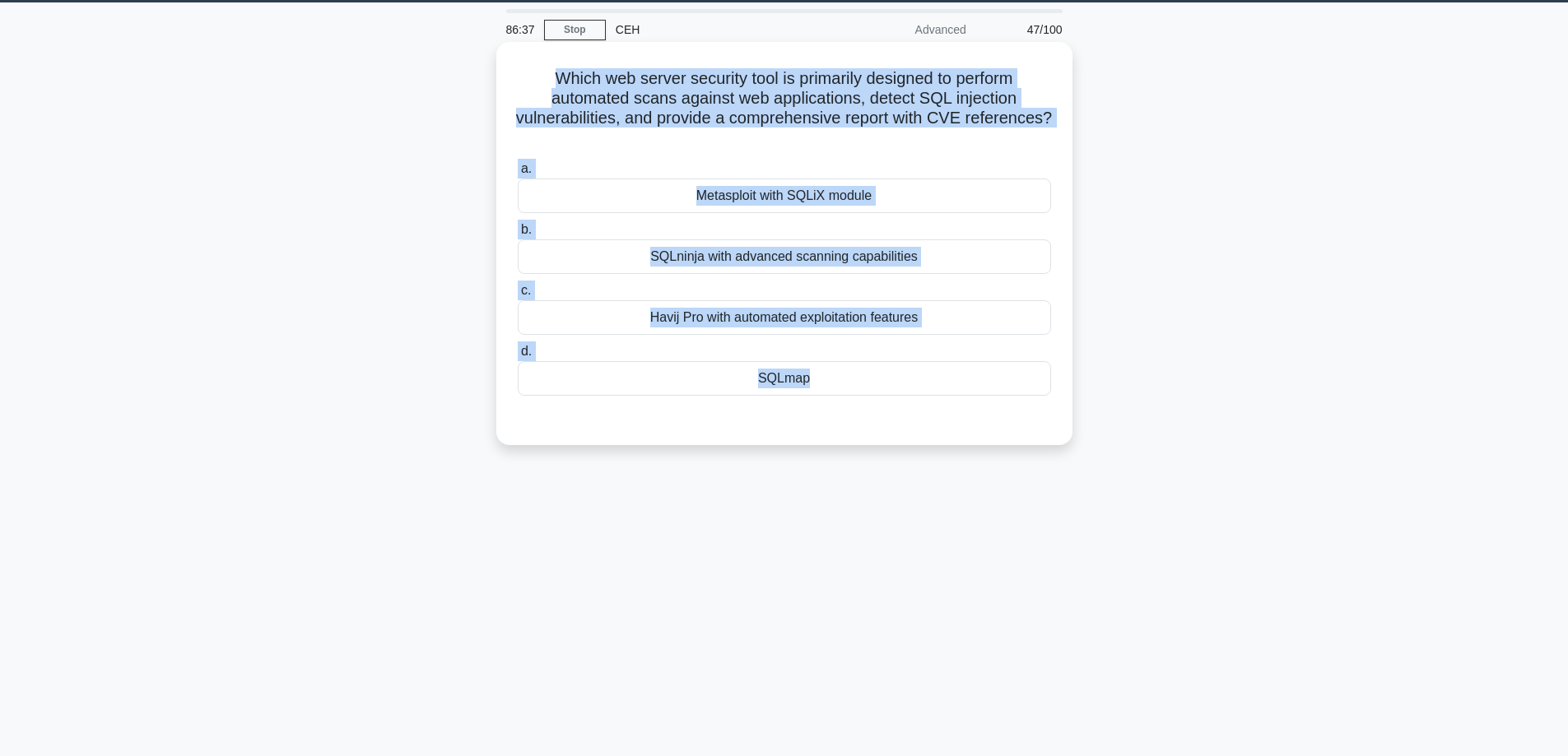
click at [737, 375] on div "SQLmap" at bounding box center [784, 378] width 533 height 35
click at [517, 357] on input "d. SQLmap" at bounding box center [517, 352] width 0 height 11
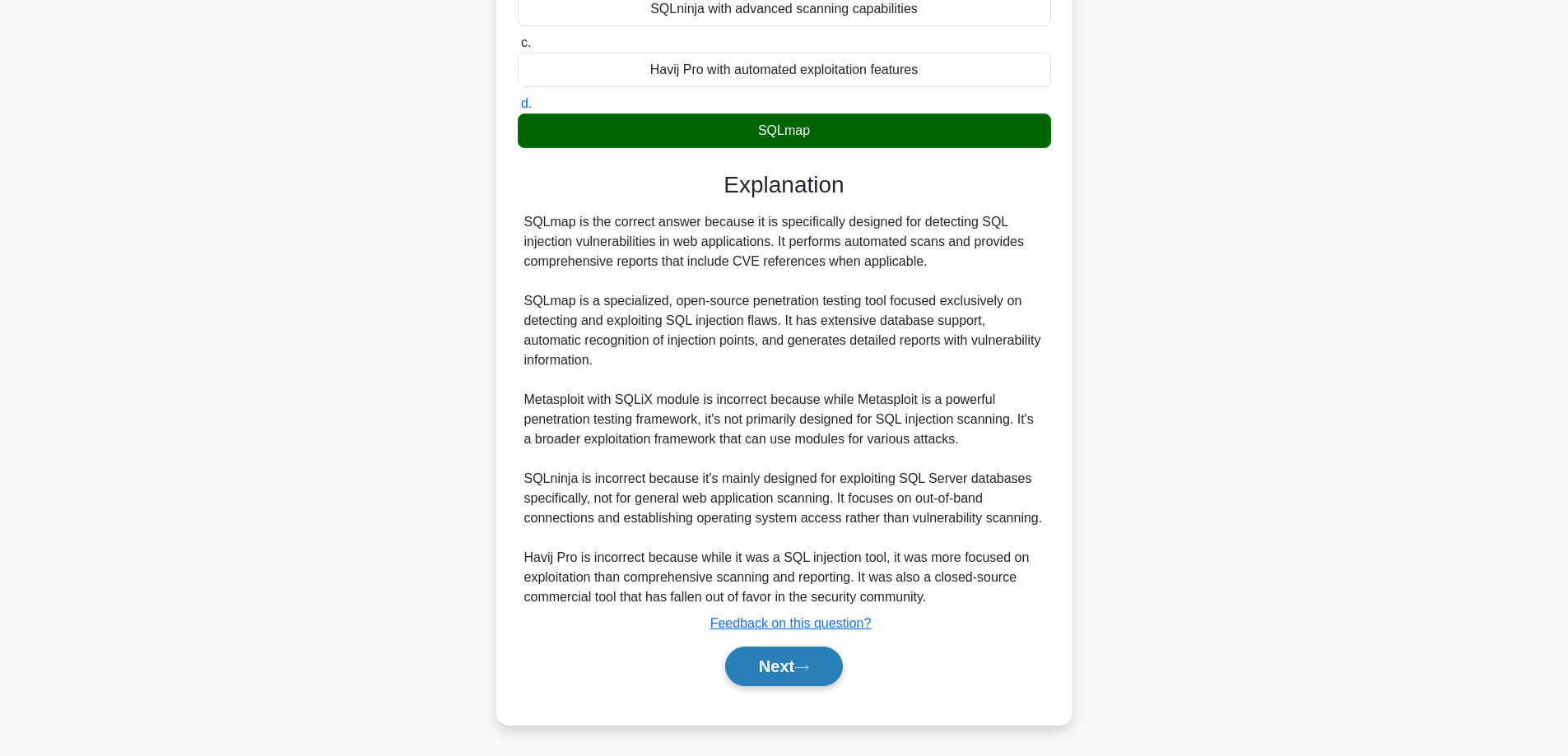
click at [739, 674] on button "Next" at bounding box center [784, 667] width 118 height 40
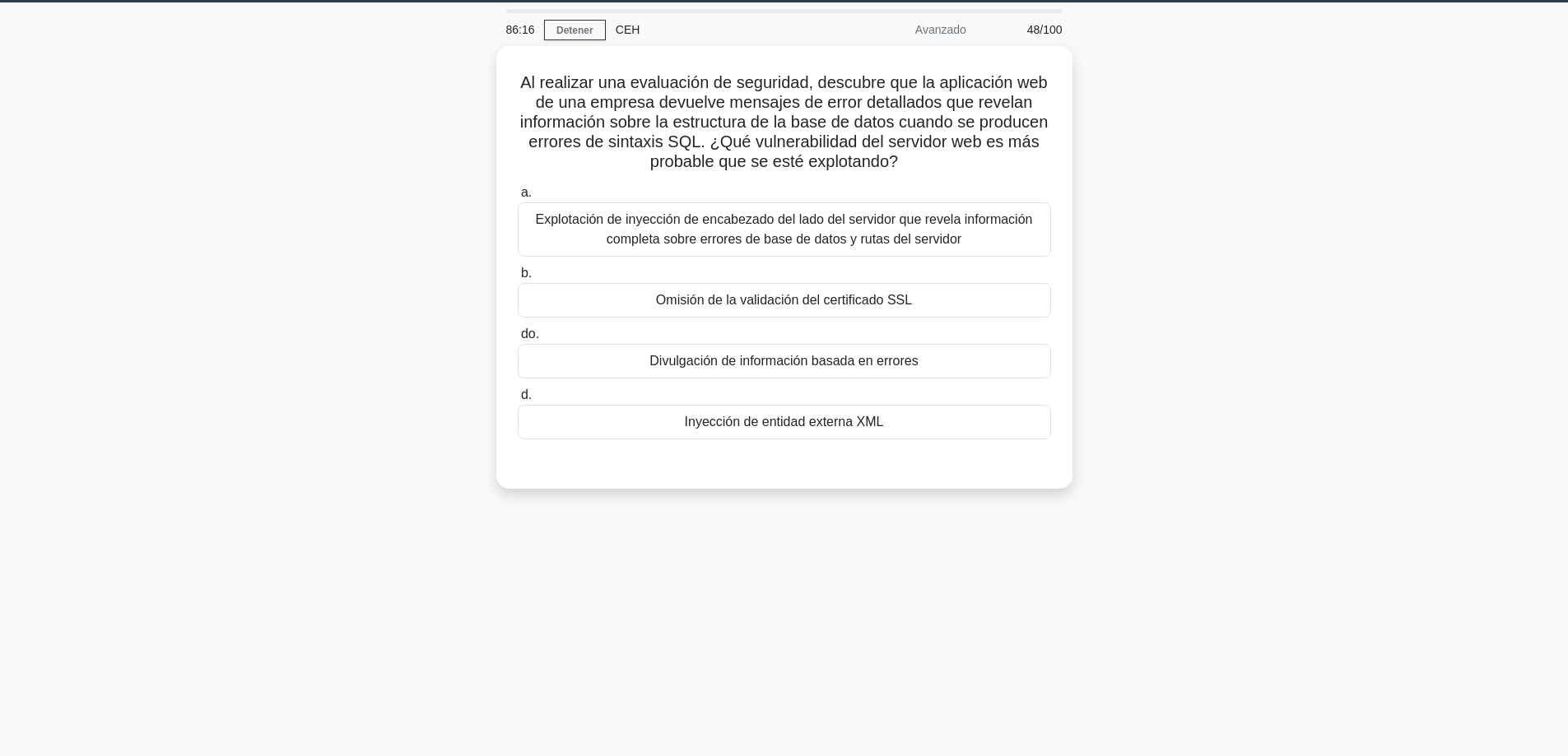
click at [1224, 298] on div "Al realizar una evaluación de seguridad, descubre que la aplicación web de una …" at bounding box center [784, 277] width 1086 height 463
click at [781, 355] on font "Divulgación de información basada en errores" at bounding box center [783, 357] width 269 height 14
click at [517, 336] on input "do. Divulgación de información basada en errores" at bounding box center [517, 330] width 0 height 11
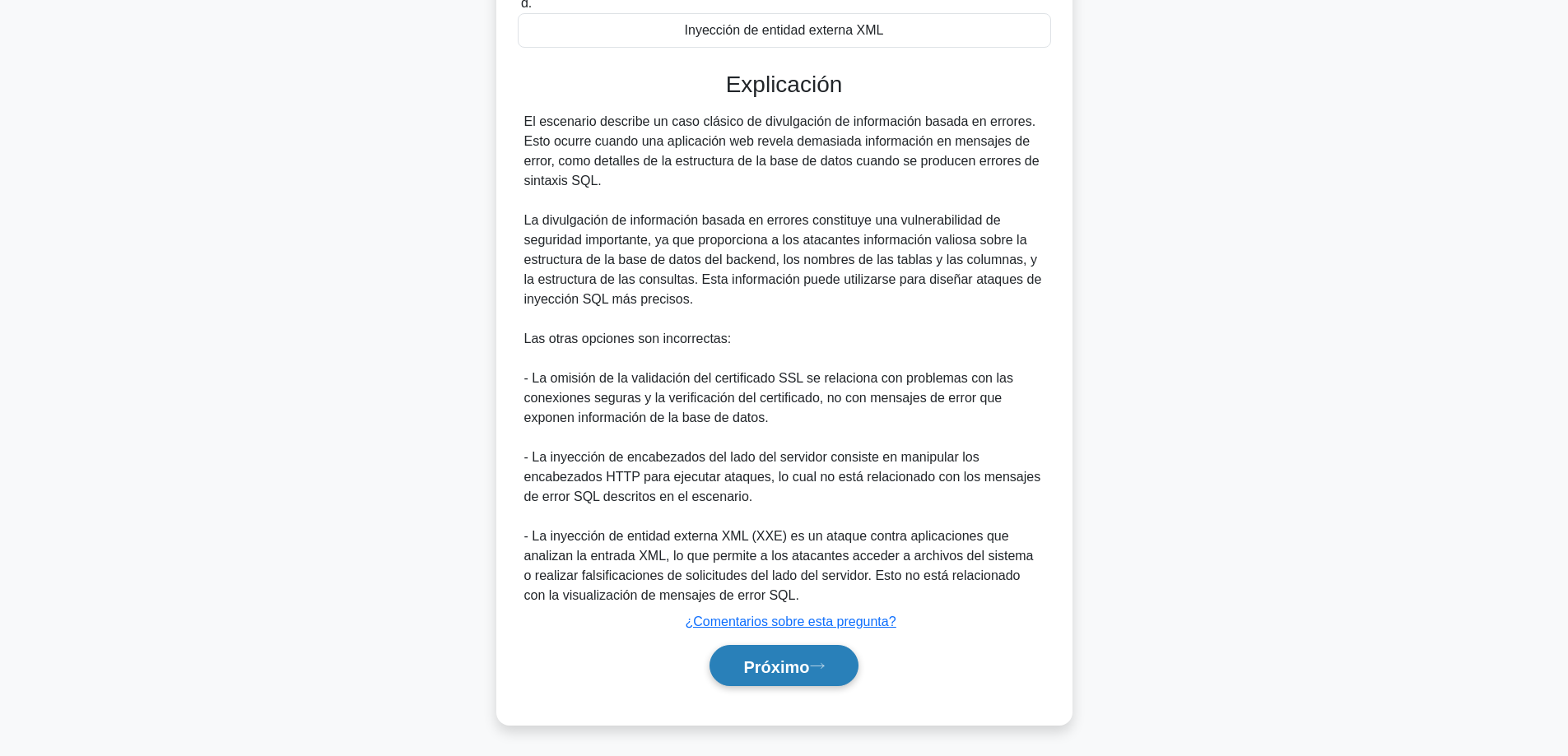
click at [772, 672] on font "Próximo" at bounding box center [776, 667] width 65 height 18
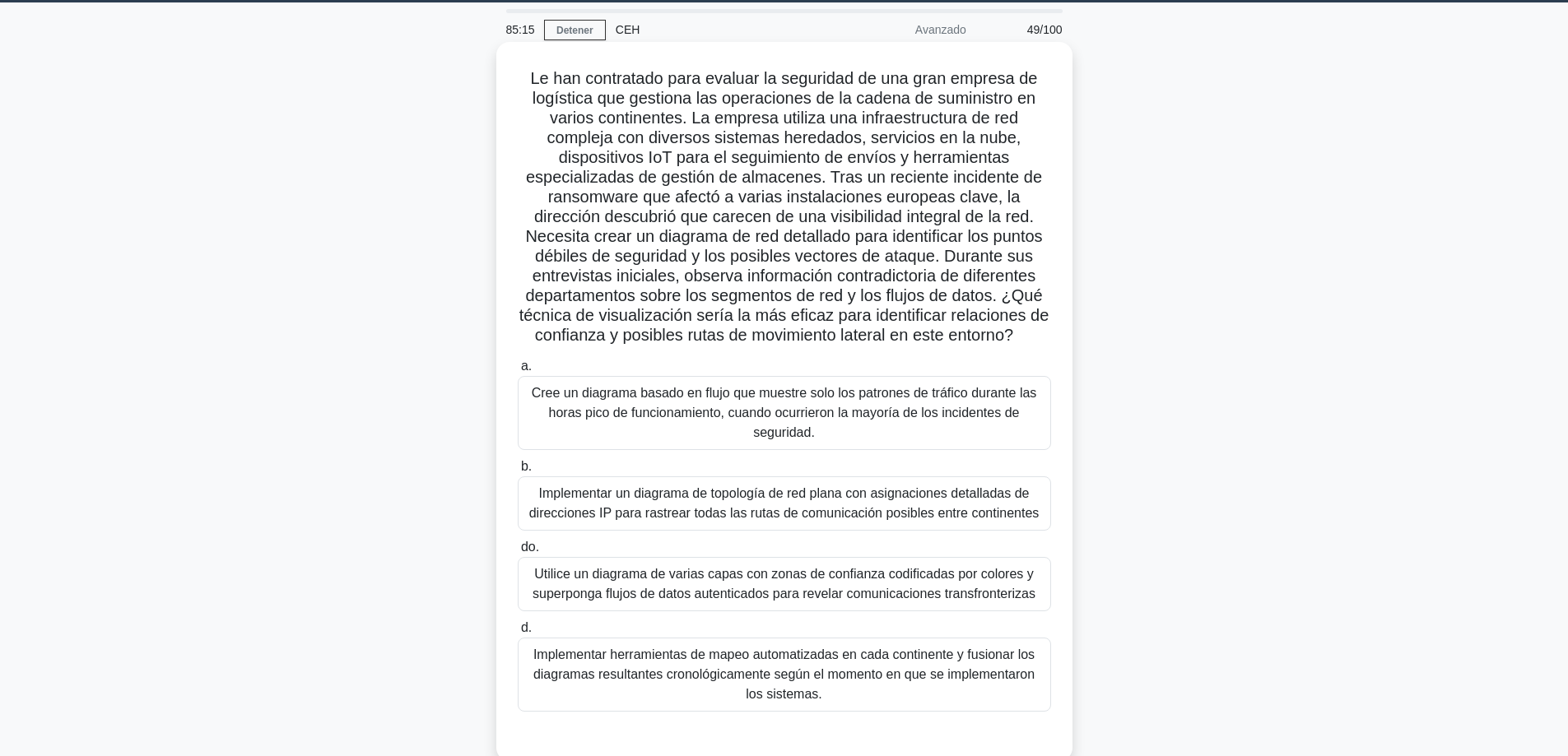
click at [703, 487] on font "Implementar un diagrama de topología de red plana con asignaciones detalladas d…" at bounding box center [784, 503] width 510 height 34
click at [517, 473] on input "b. Implementar un diagrama de topología de red plana con asignaciones detallada…" at bounding box center [517, 467] width 0 height 11
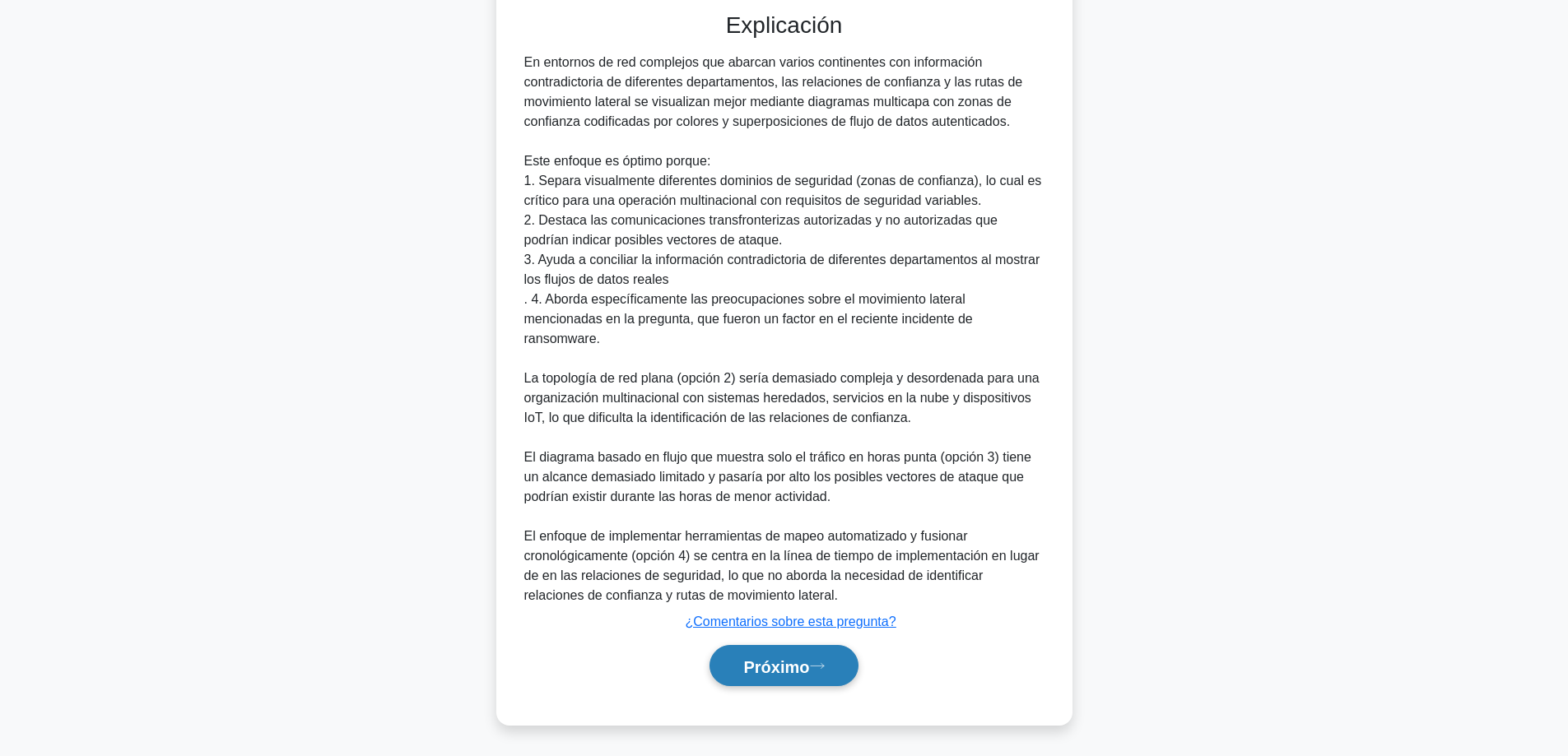
click at [825, 662] on icon at bounding box center [817, 666] width 15 height 9
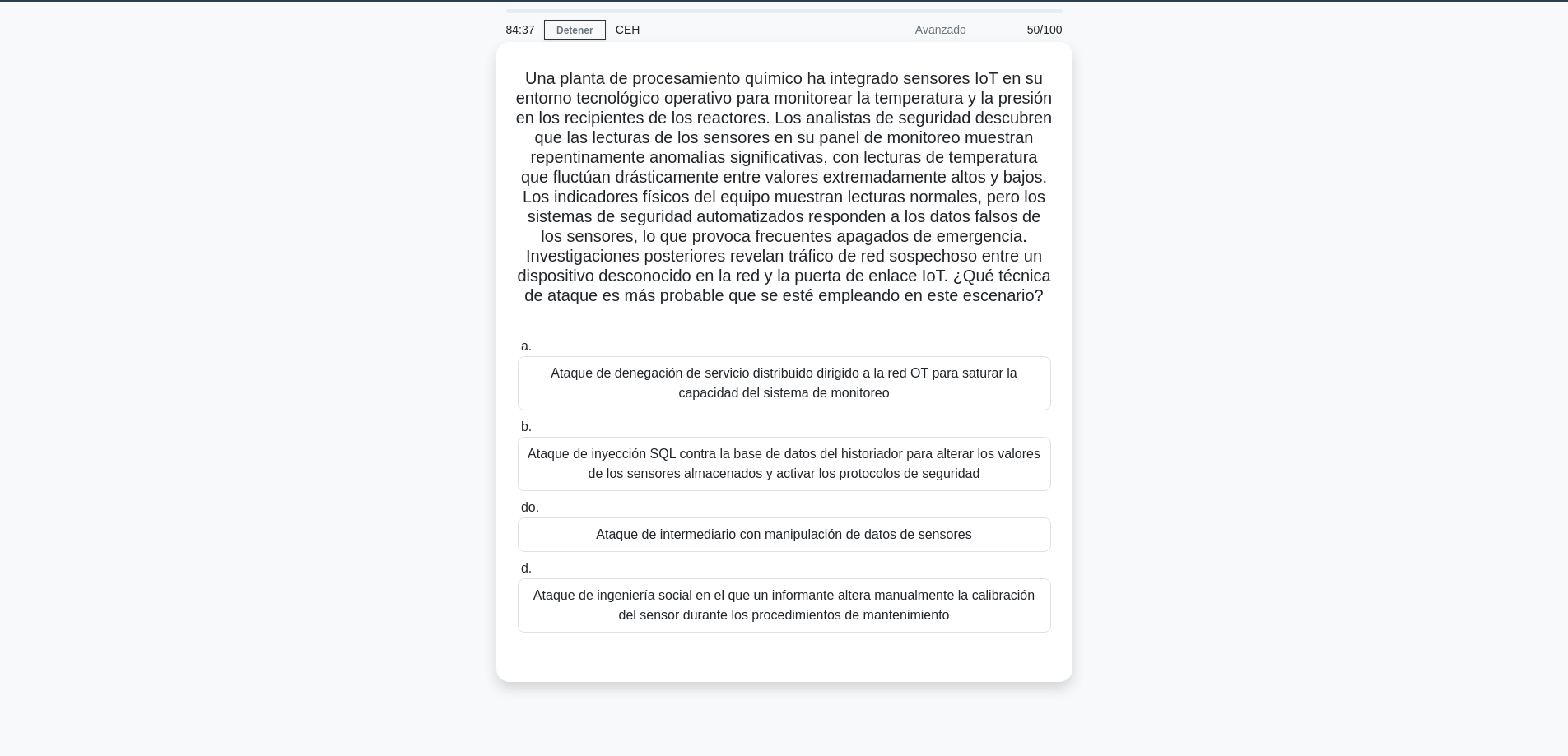
click at [719, 536] on font "Ataque de intermediario con manipulación de datos de sensores" at bounding box center [783, 534] width 376 height 14
click at [517, 513] on input "do. Ataque de intermediario con manipulación de datos de sensores" at bounding box center [517, 507] width 0 height 11
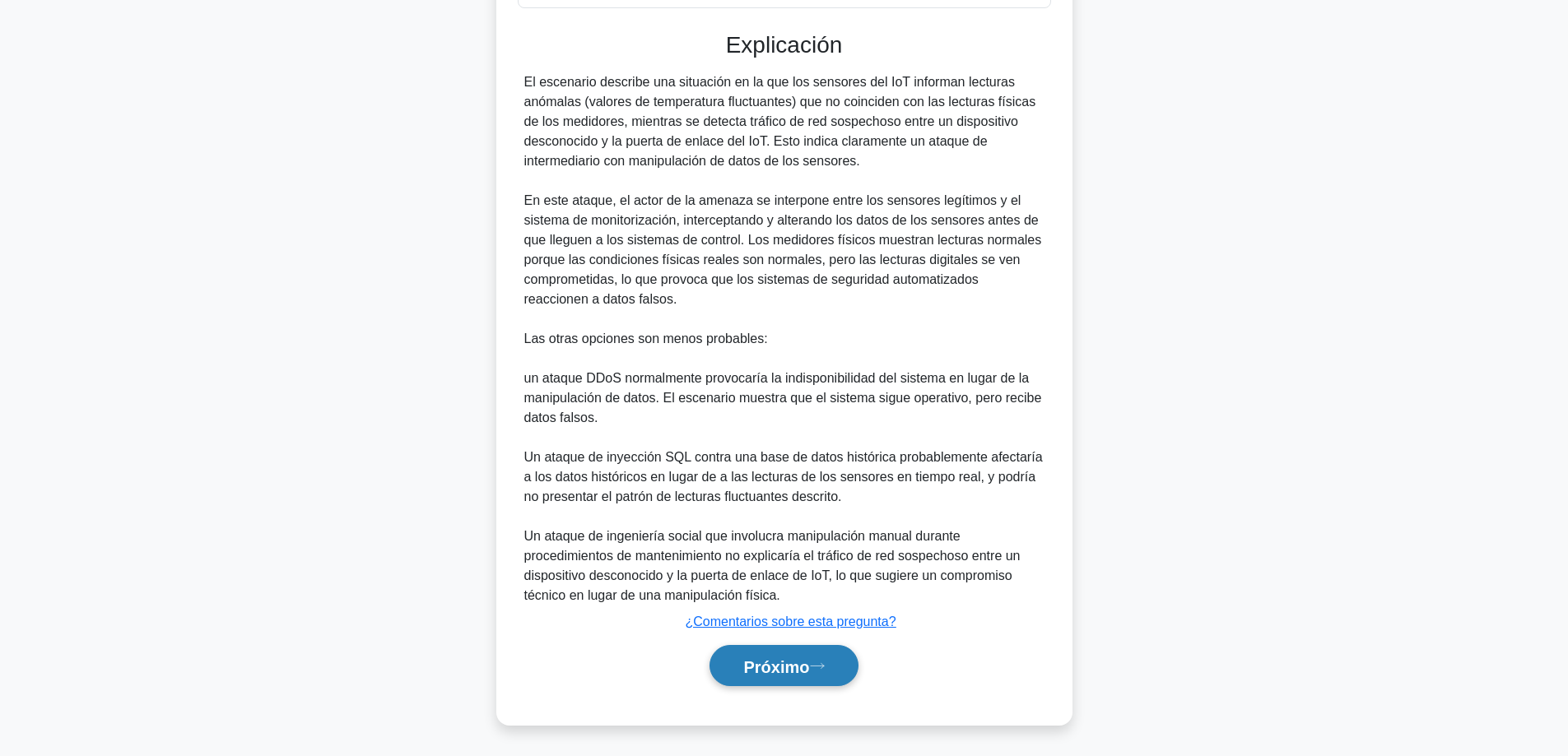
click at [758, 676] on button "Próximo" at bounding box center [783, 666] width 148 height 42
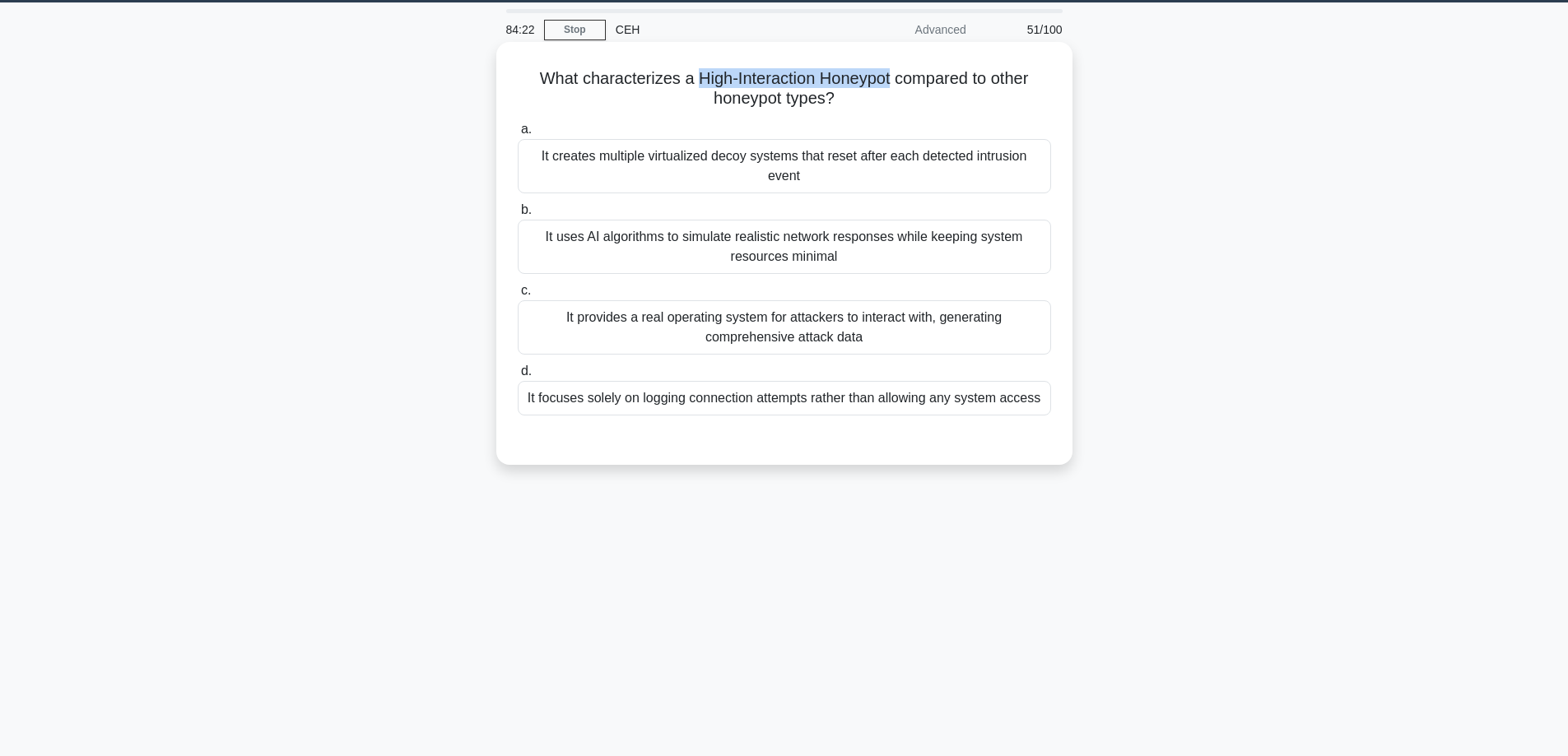
drag, startPoint x: 690, startPoint y: 80, endPoint x: 895, endPoint y: 73, distance: 205.1
click at [895, 73] on h5 "What characterizes a High-Interaction Honeypot compared to other honeypot types…" at bounding box center [784, 89] width 536 height 42
copy h5 "High-Interaction Honeypot"
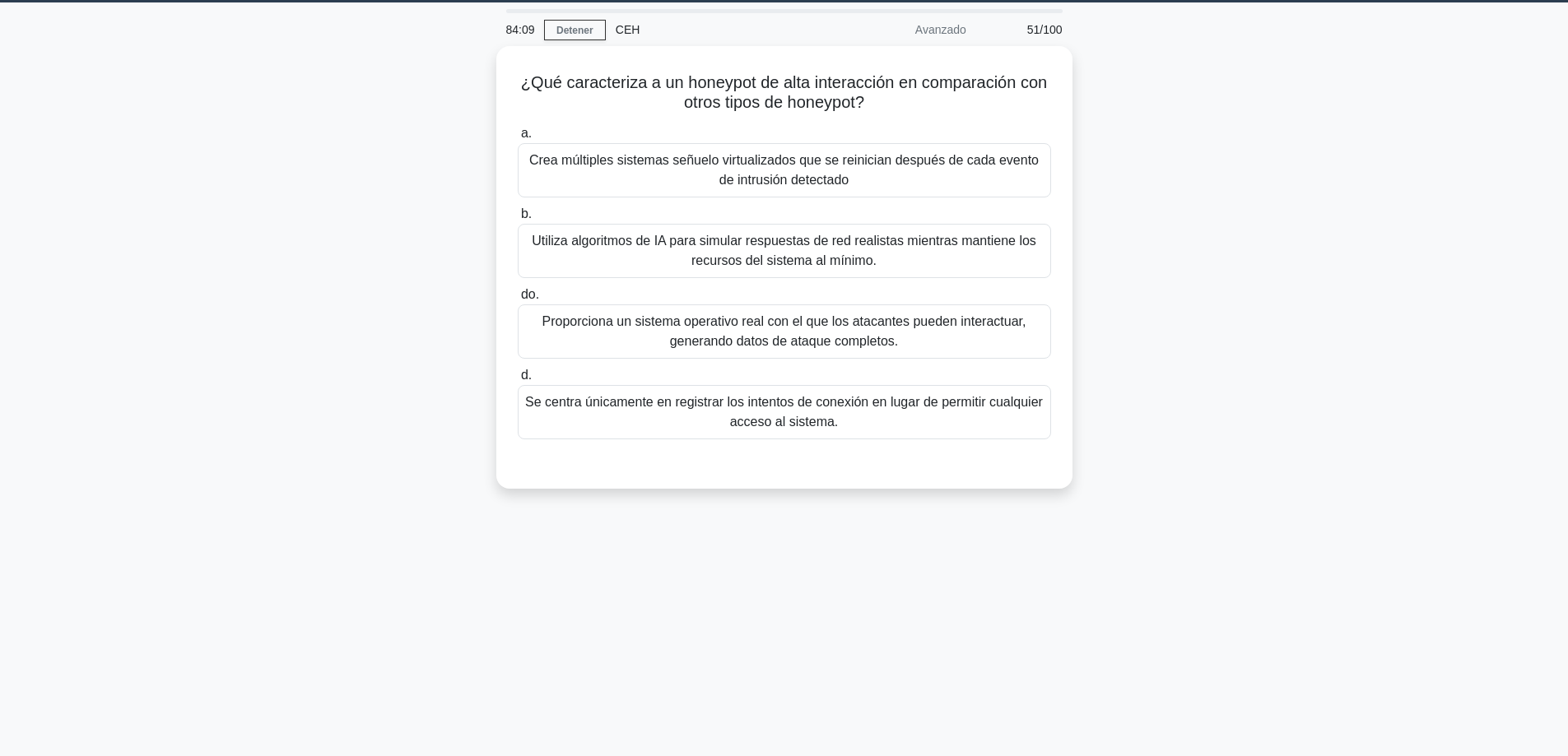
click at [1281, 326] on div "¿Qué caracteriza a un honeypot de alta interacción en comparación con otros tip…" at bounding box center [784, 277] width 1086 height 463
click at [747, 335] on font "Proporciona un sistema operativo real con el que los atacantes pueden interactu…" at bounding box center [784, 327] width 484 height 34
click at [517, 296] on input "do. Proporciona un sistema operativo real con el que los atacantes pueden inter…" at bounding box center [517, 290] width 0 height 11
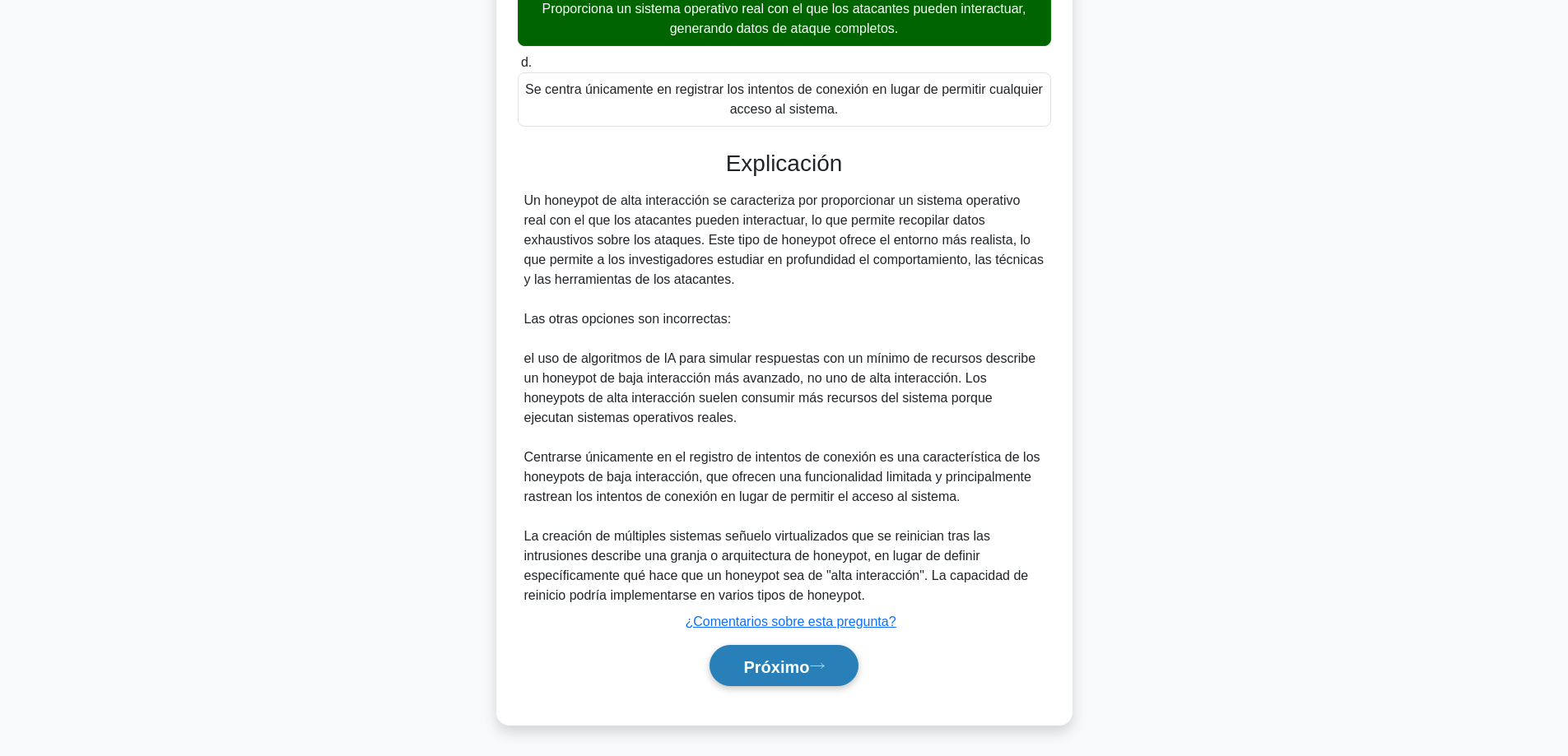
click at [786, 670] on font "Próximo" at bounding box center [776, 667] width 65 height 18
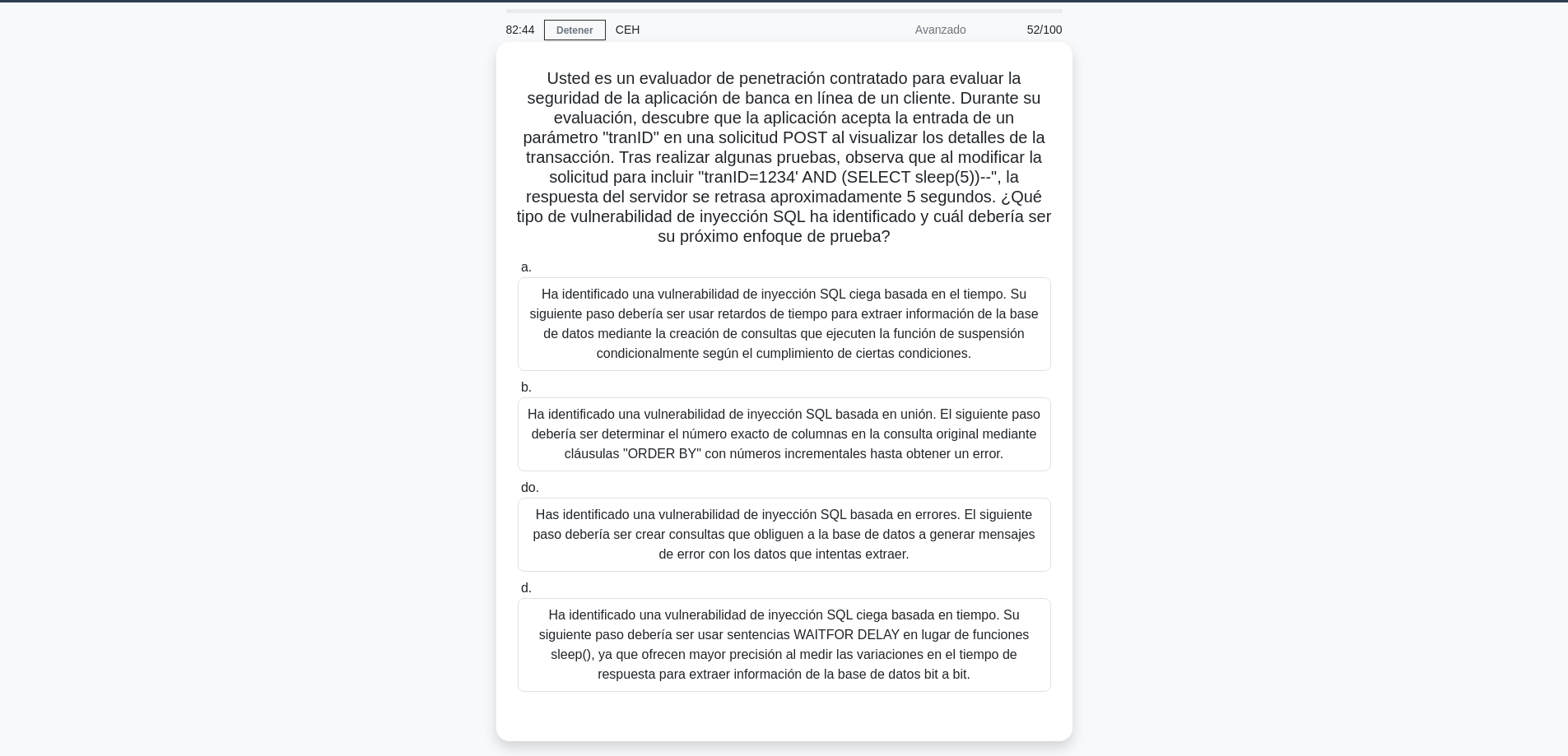
click at [767, 339] on font "Ha identificado una vulnerabilidad de inyección SQL ciega basada en el tiempo. …" at bounding box center [783, 324] width 508 height 73
click at [517, 273] on input "a. Ha identificado una vulnerabilidad de inyección SQL ciega basada en el tiemp…" at bounding box center [517, 268] width 0 height 11
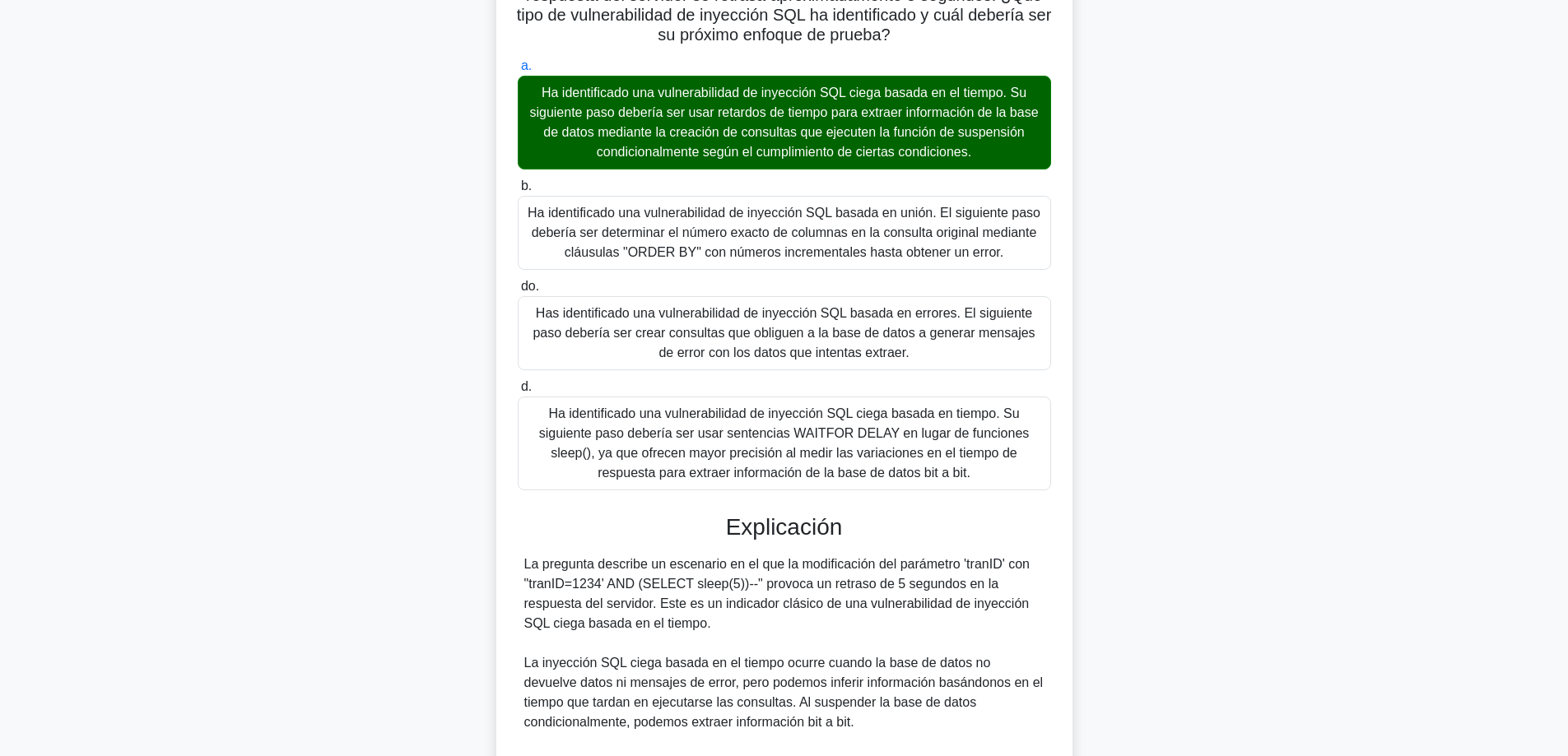
scroll to position [626, 0]
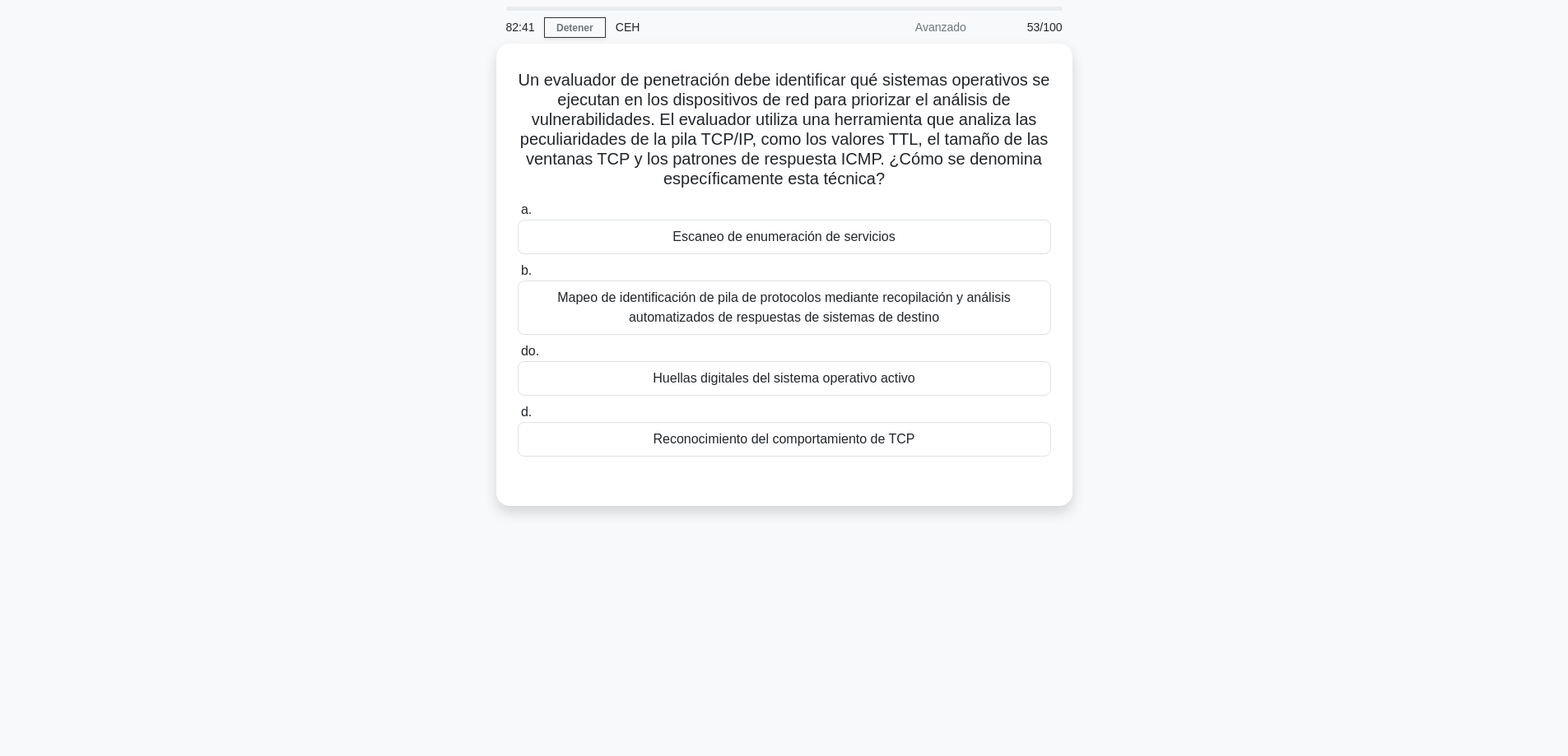
scroll to position [51, 0]
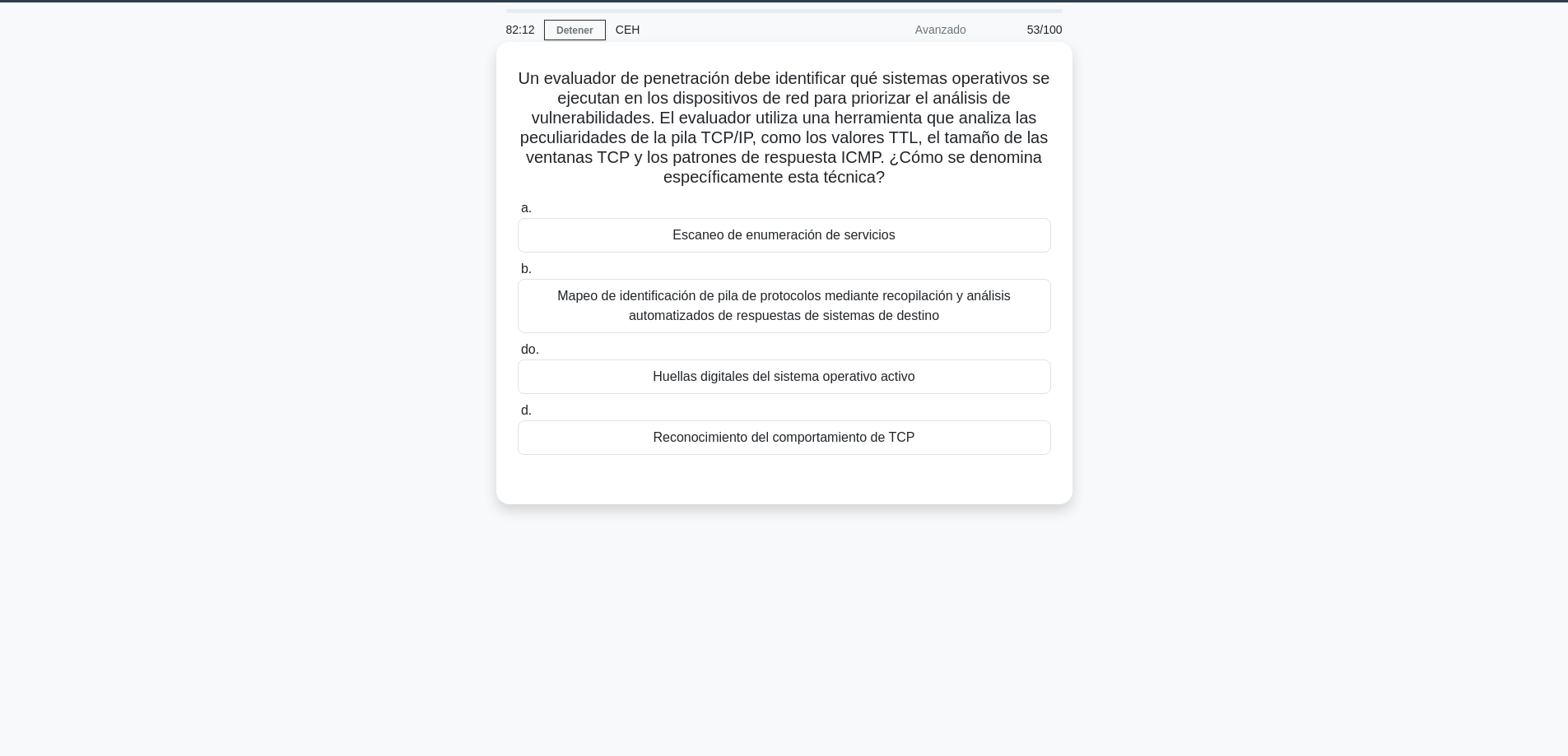
click at [707, 448] on font "Reconocimiento del comportamiento de TCP" at bounding box center [784, 438] width 262 height 20
click at [517, 416] on input "d. Reconocimiento del comportamiento de TCP" at bounding box center [517, 410] width 0 height 11
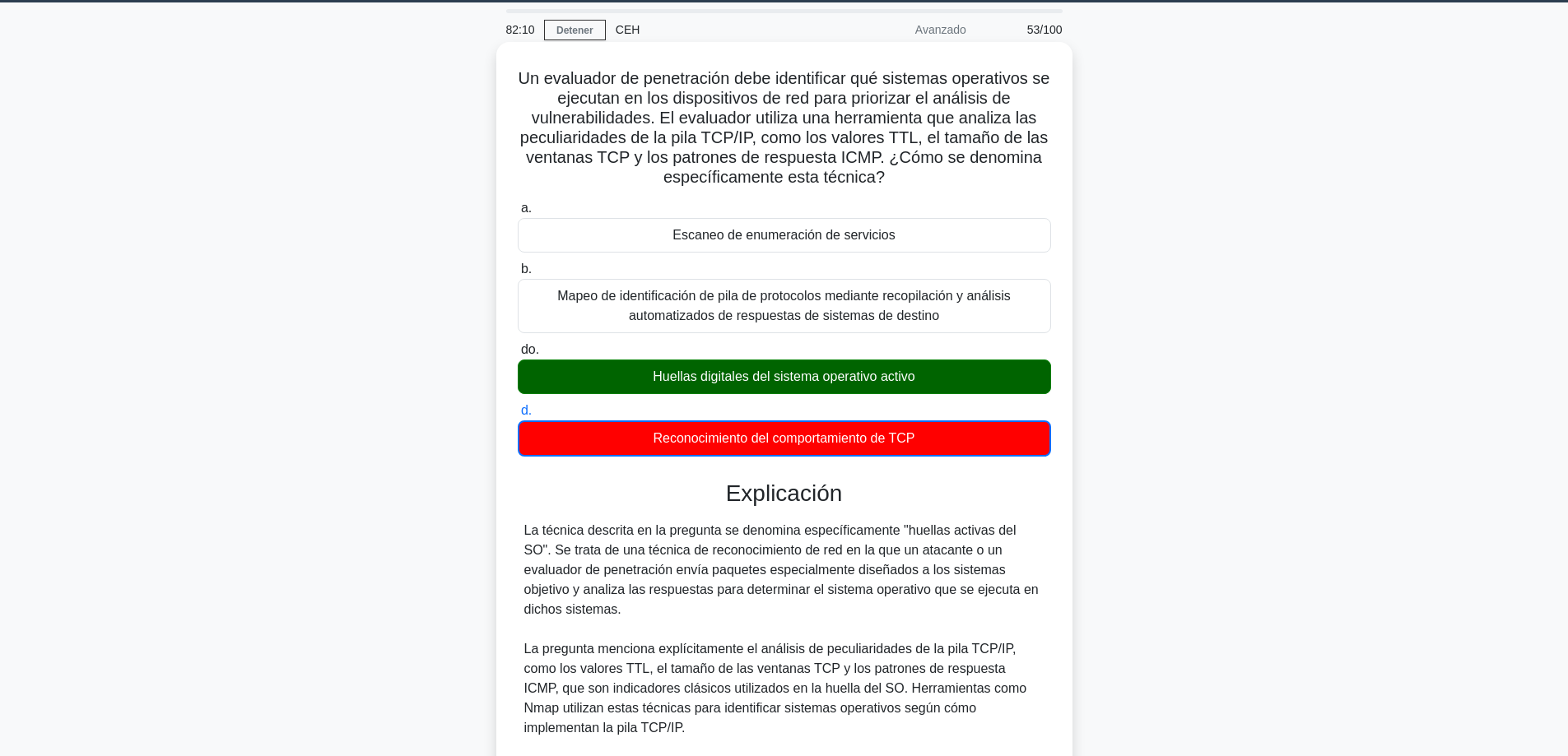
scroll to position [461, 0]
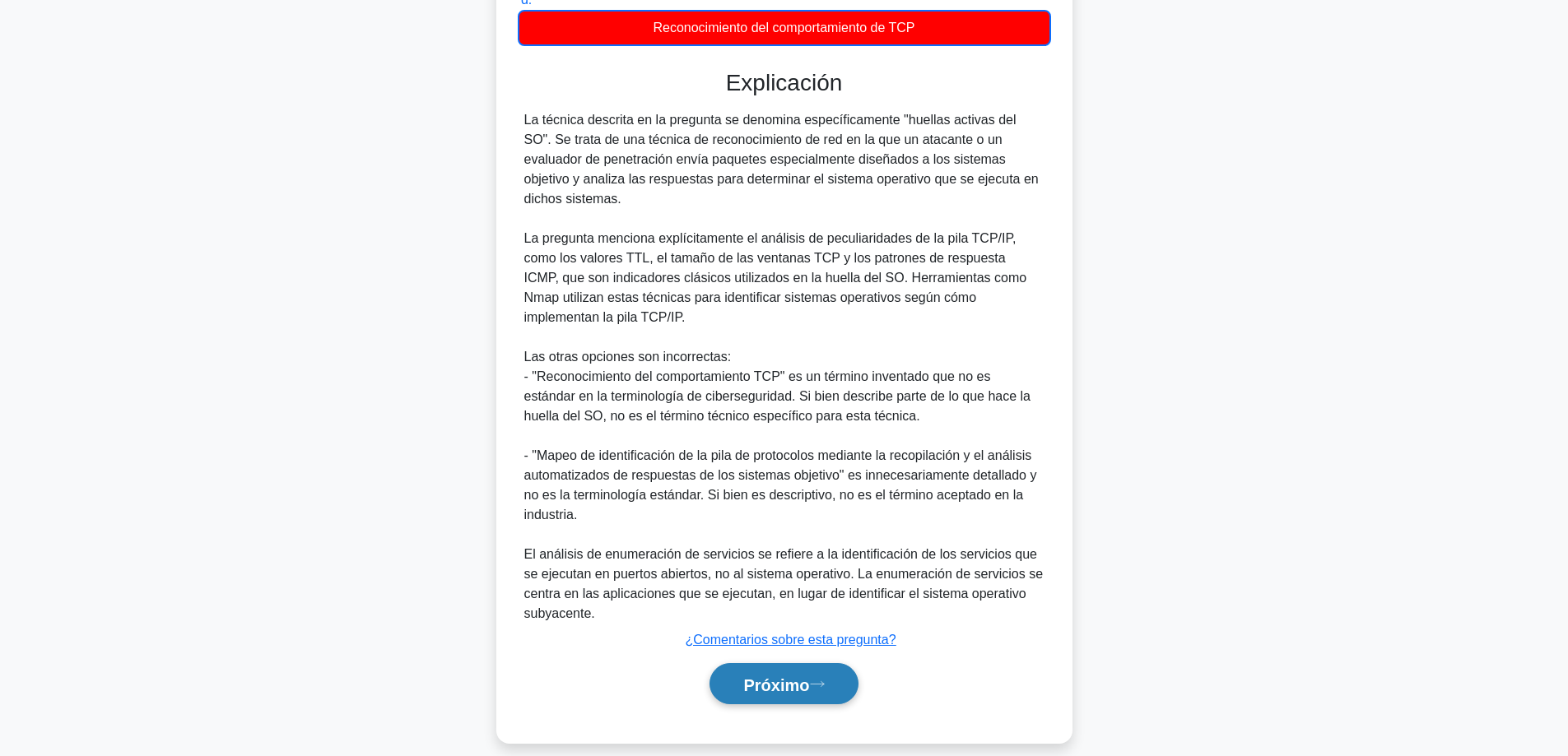
click at [731, 663] on button "Próximo" at bounding box center [783, 684] width 148 height 42
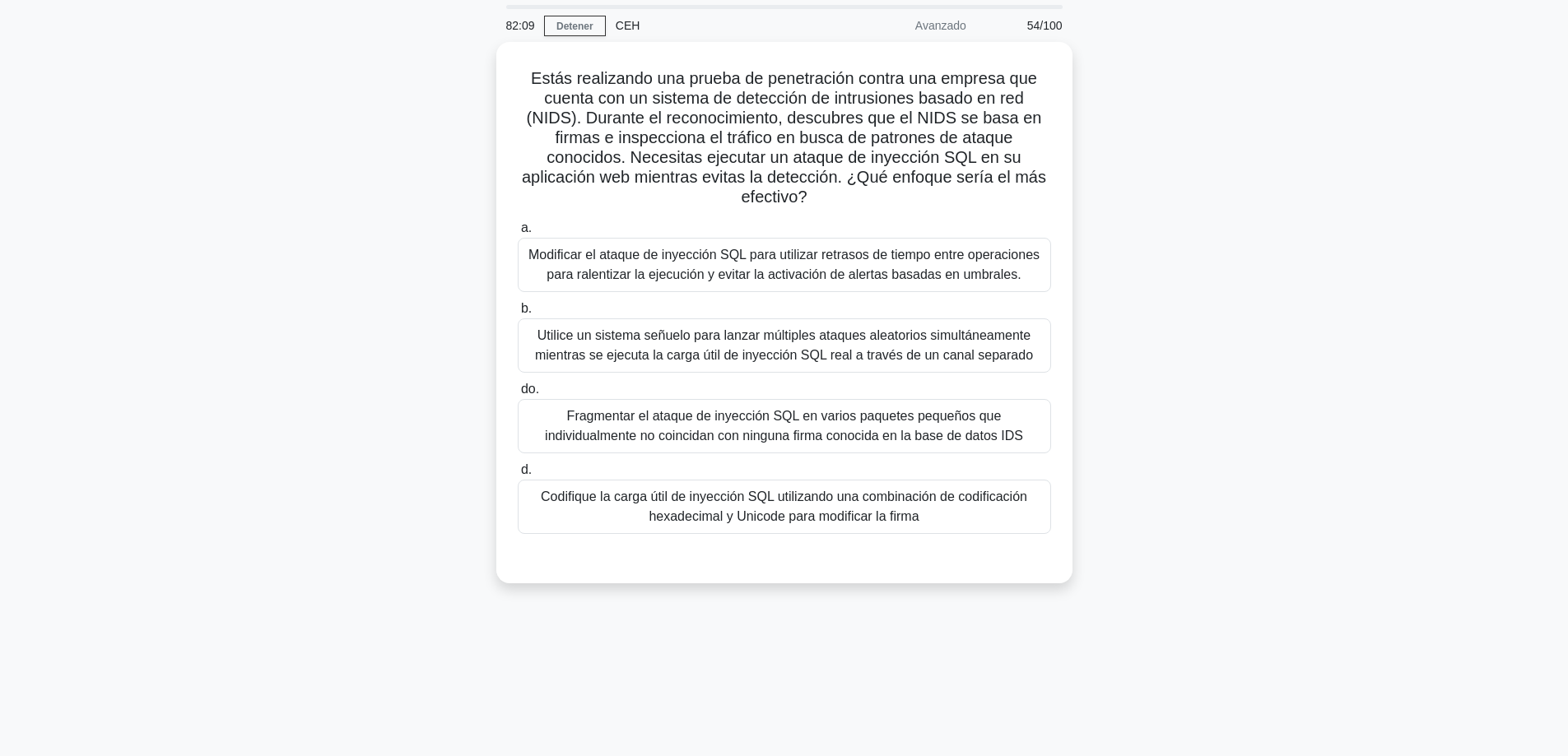
scroll to position [51, 0]
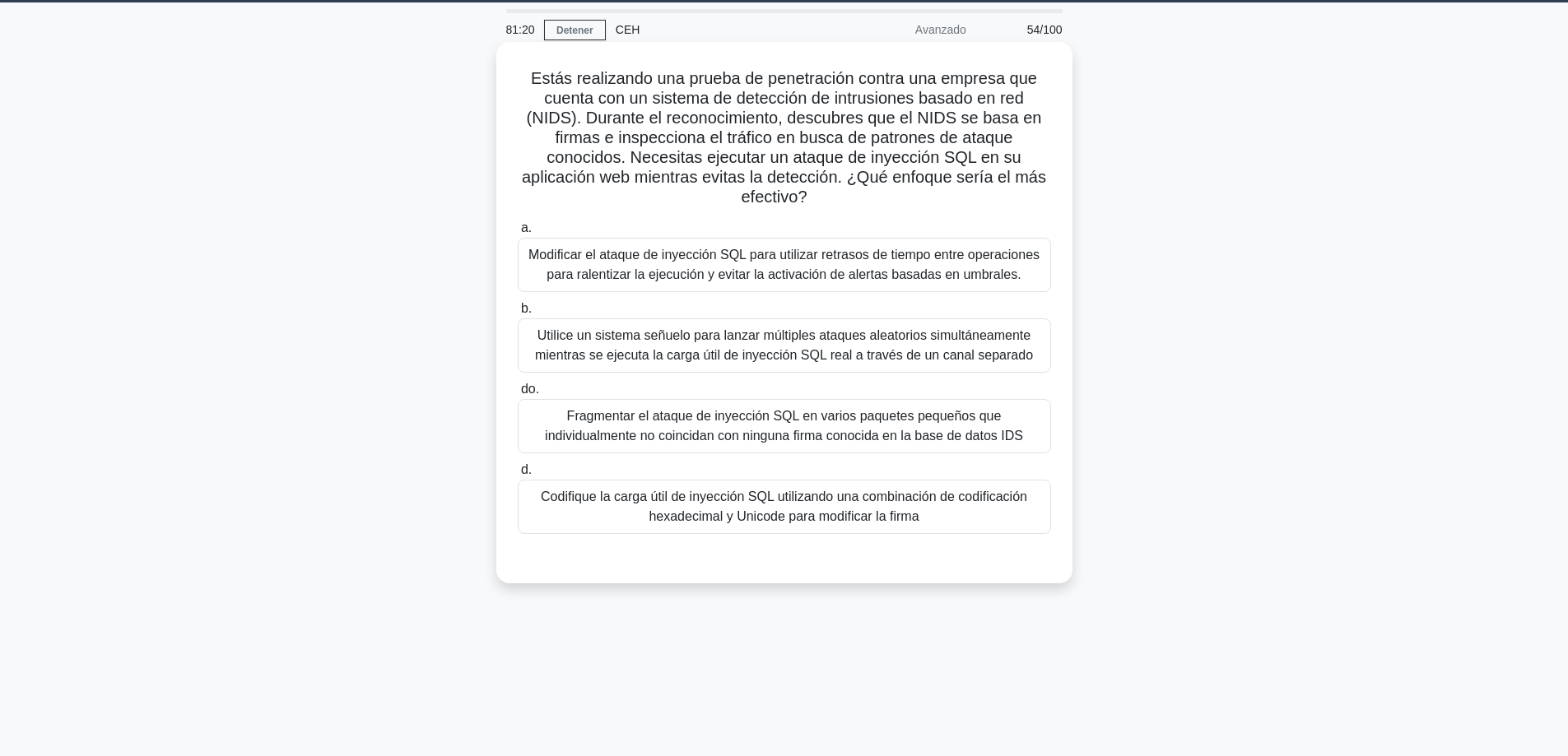
click at [644, 269] on font "Modificar el ataque de inyección SQL para utilizar retrasos de tiempo entre ope…" at bounding box center [784, 265] width 511 height 34
click at [517, 234] on input "a. Modificar el ataque de inyección SQL para utilizar retrasos de tiempo entre …" at bounding box center [517, 228] width 0 height 11
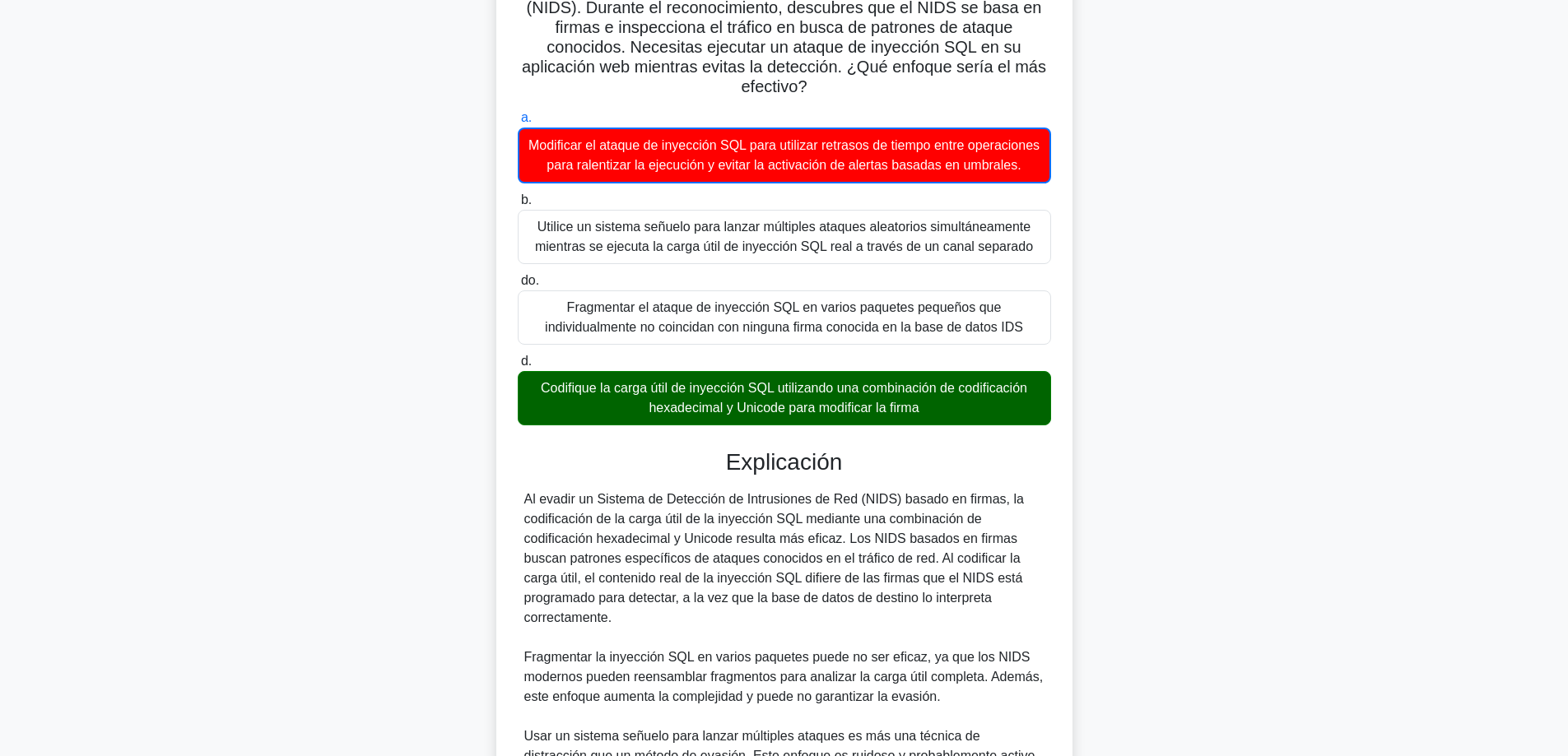
scroll to position [461, 0]
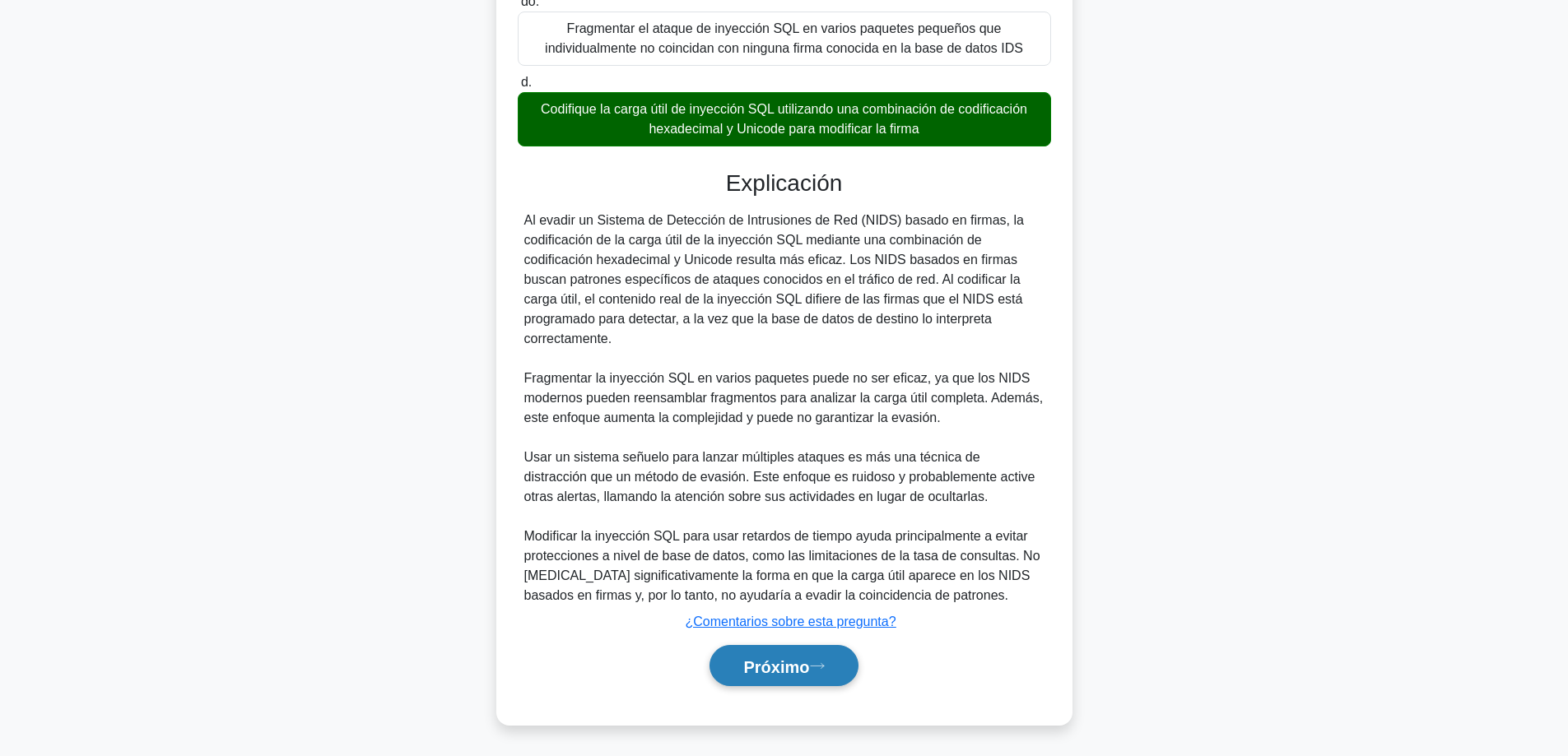
click at [748, 654] on button "Próximo" at bounding box center [783, 666] width 148 height 42
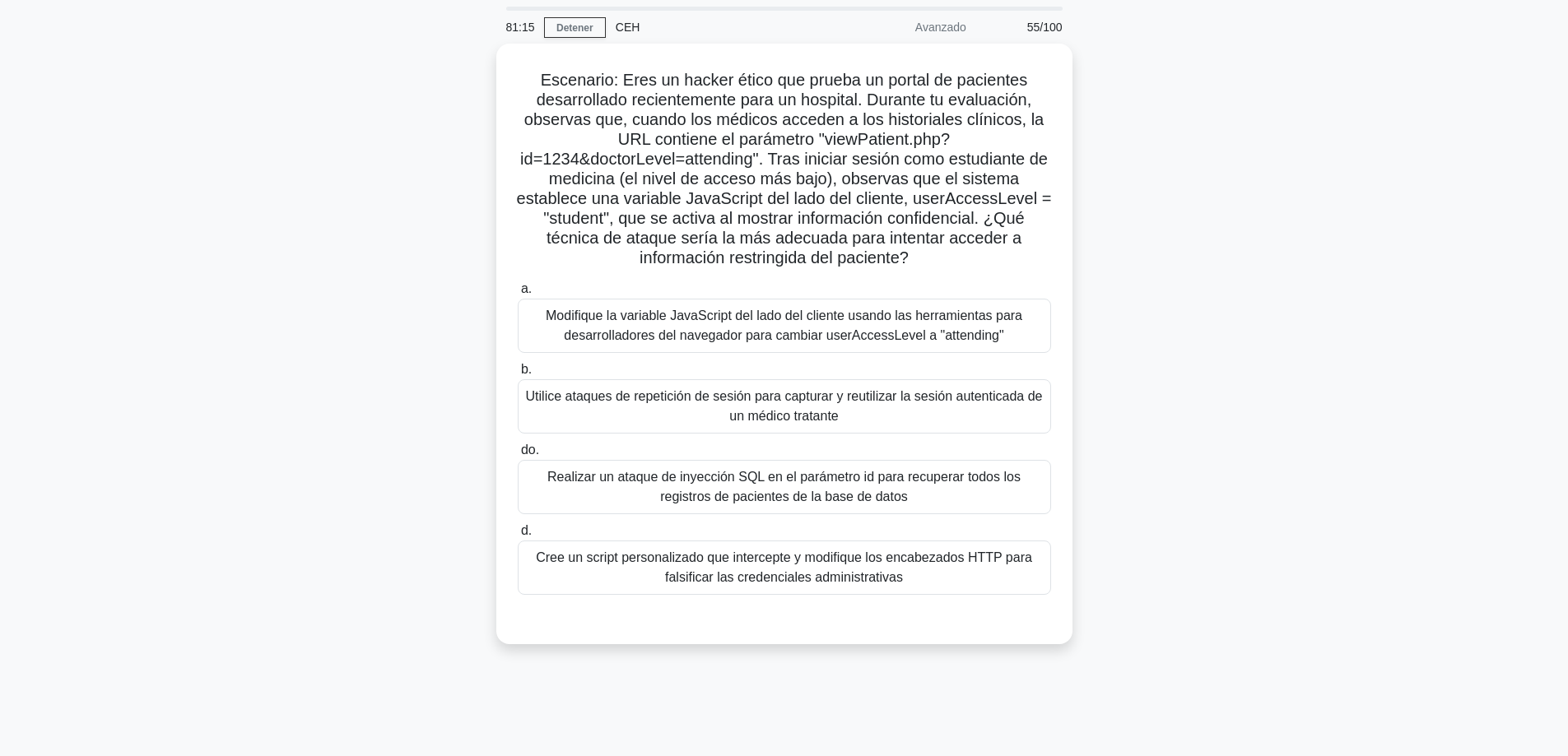
scroll to position [51, 0]
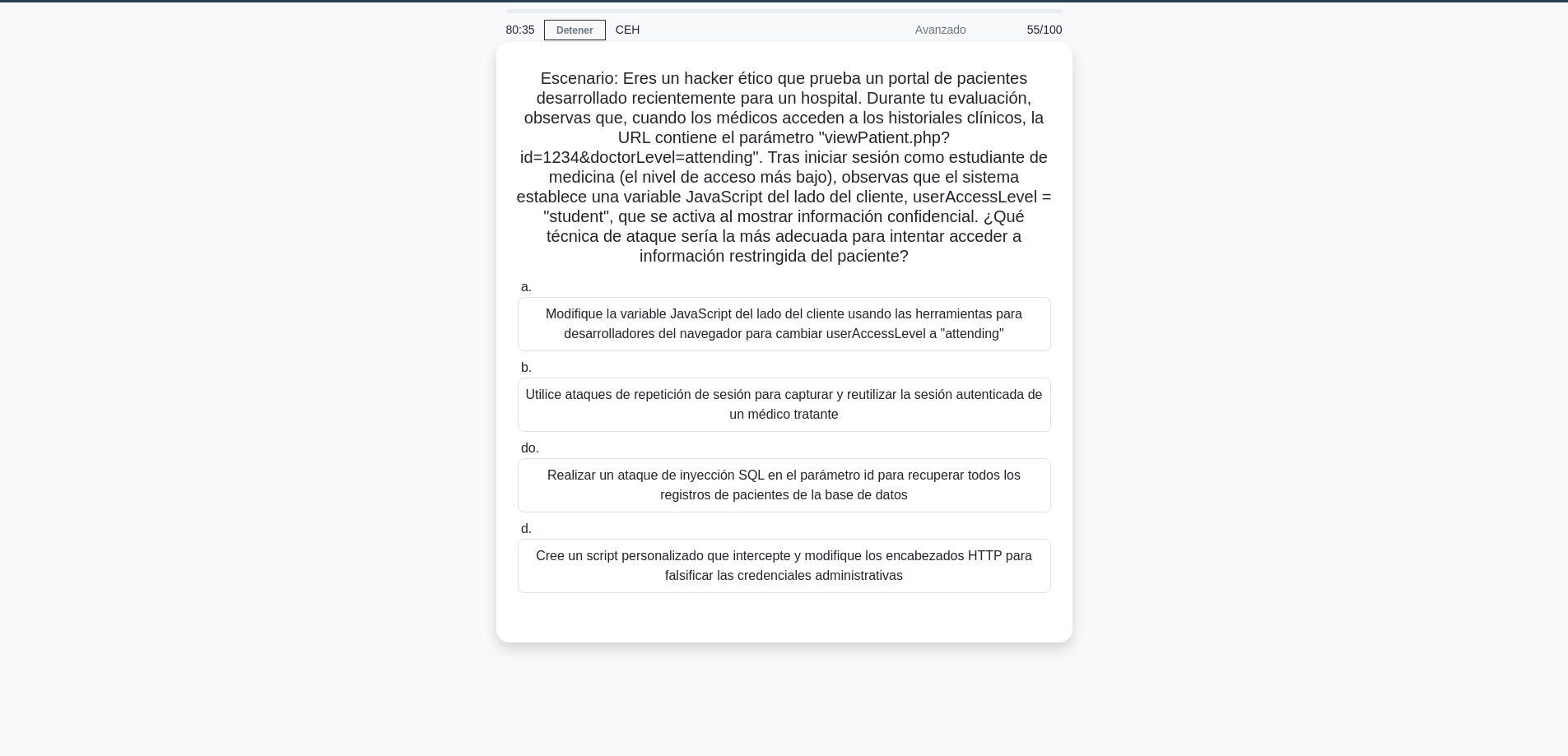
click at [582, 332] on font "Modifique la variable JavaScript del lado del cliente usando las herramientas p…" at bounding box center [784, 324] width 477 height 34
click at [517, 293] on input "a. Modifique la variable JavaScript del lado del cliente usando las herramienta…" at bounding box center [517, 287] width 0 height 11
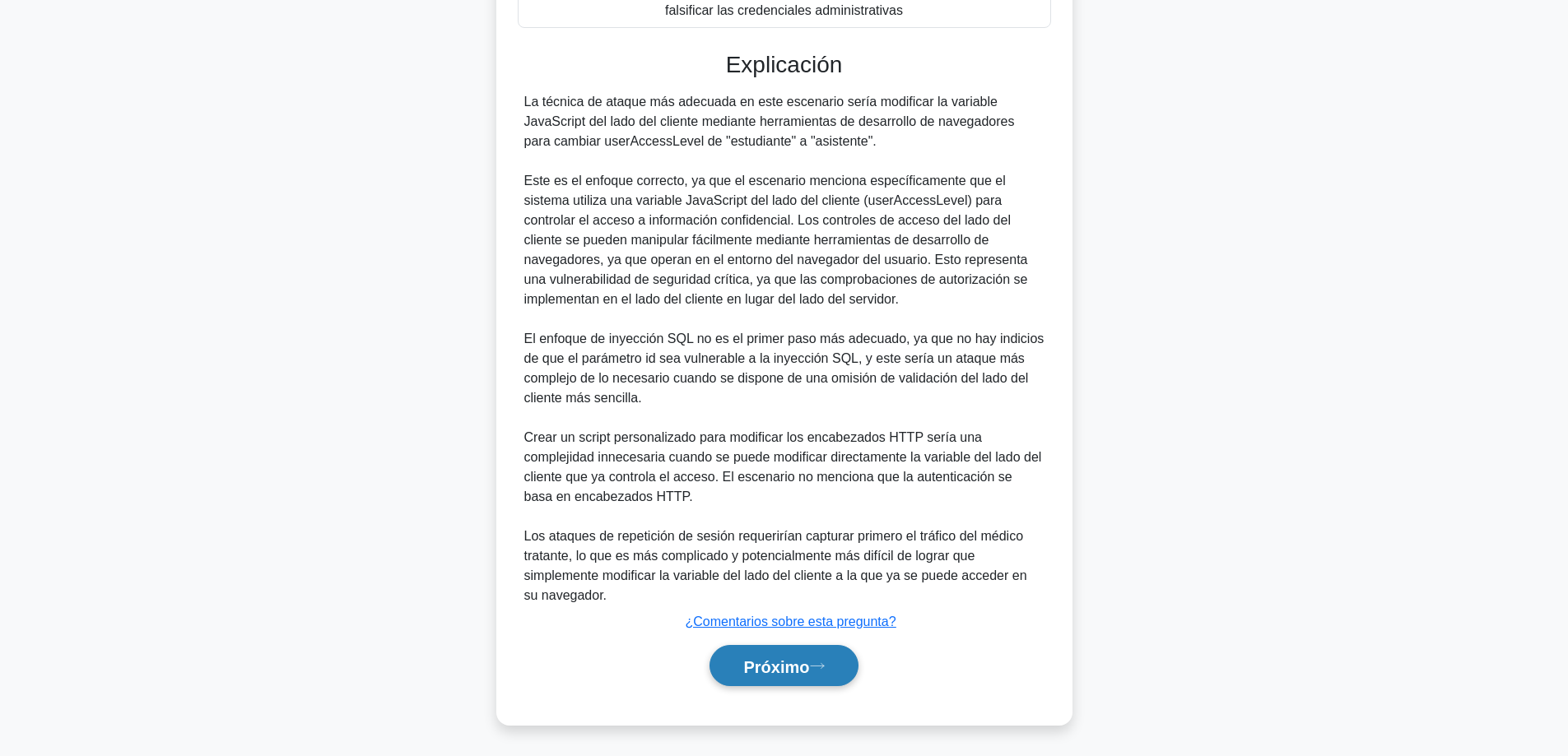
click at [746, 662] on font "Próximo" at bounding box center [776, 667] width 65 height 18
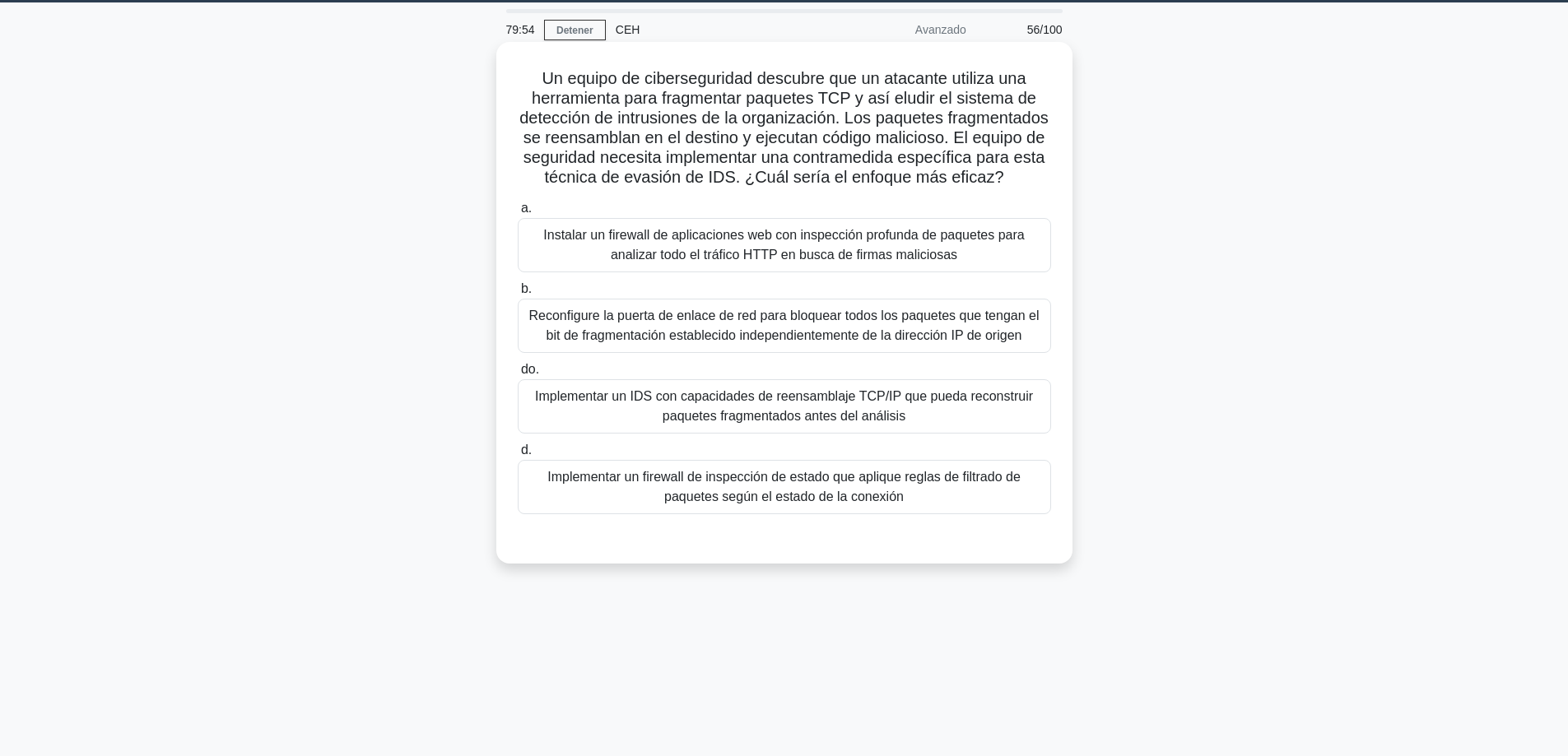
click at [673, 262] on font "Instalar un firewall de aplicaciones web con inspección profunda de paquetes pa…" at bounding box center [783, 245] width 481 height 34
click at [517, 214] on input "a. Instalar un firewall de aplicaciones web con inspección profunda de paquetes…" at bounding box center [517, 208] width 0 height 11
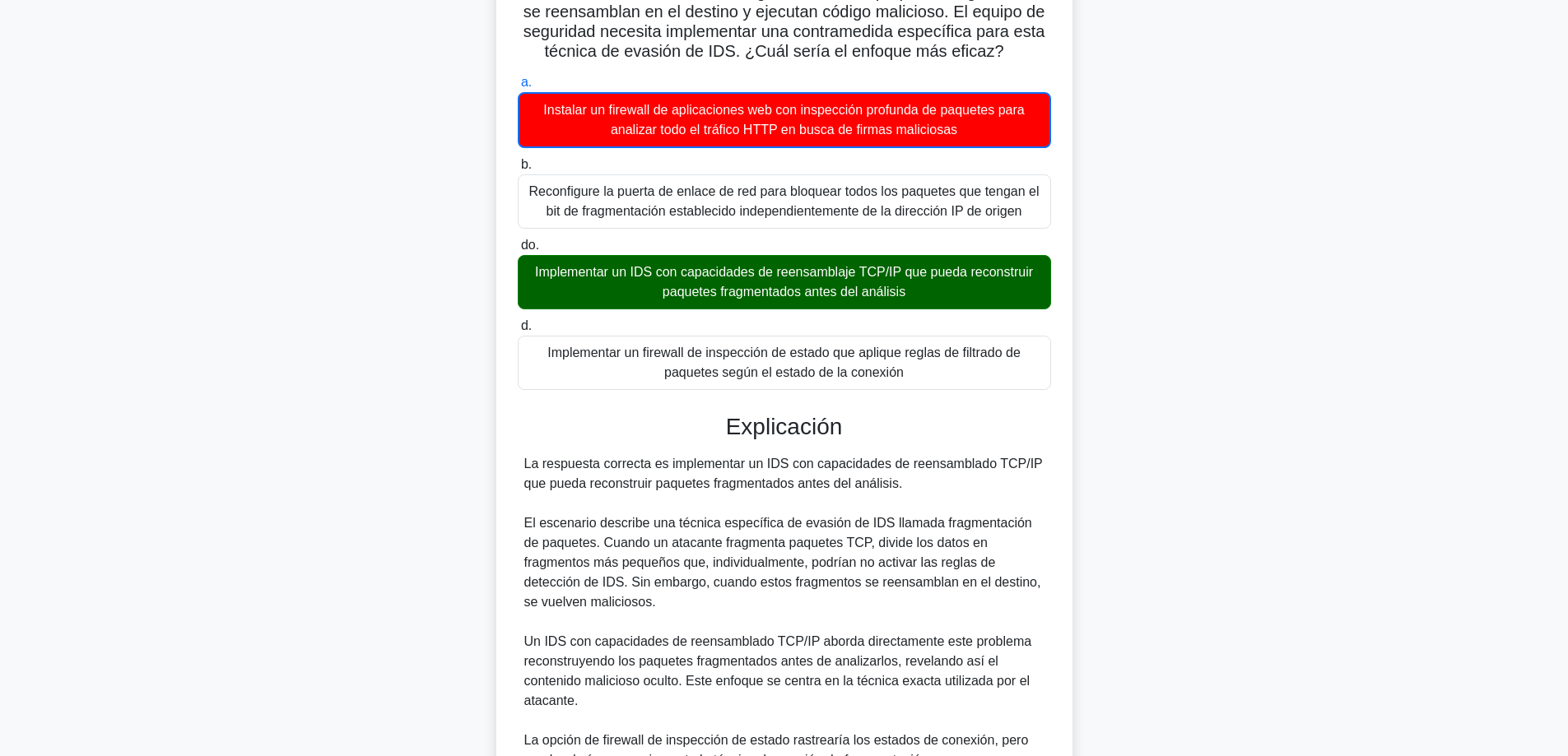
scroll to position [560, 0]
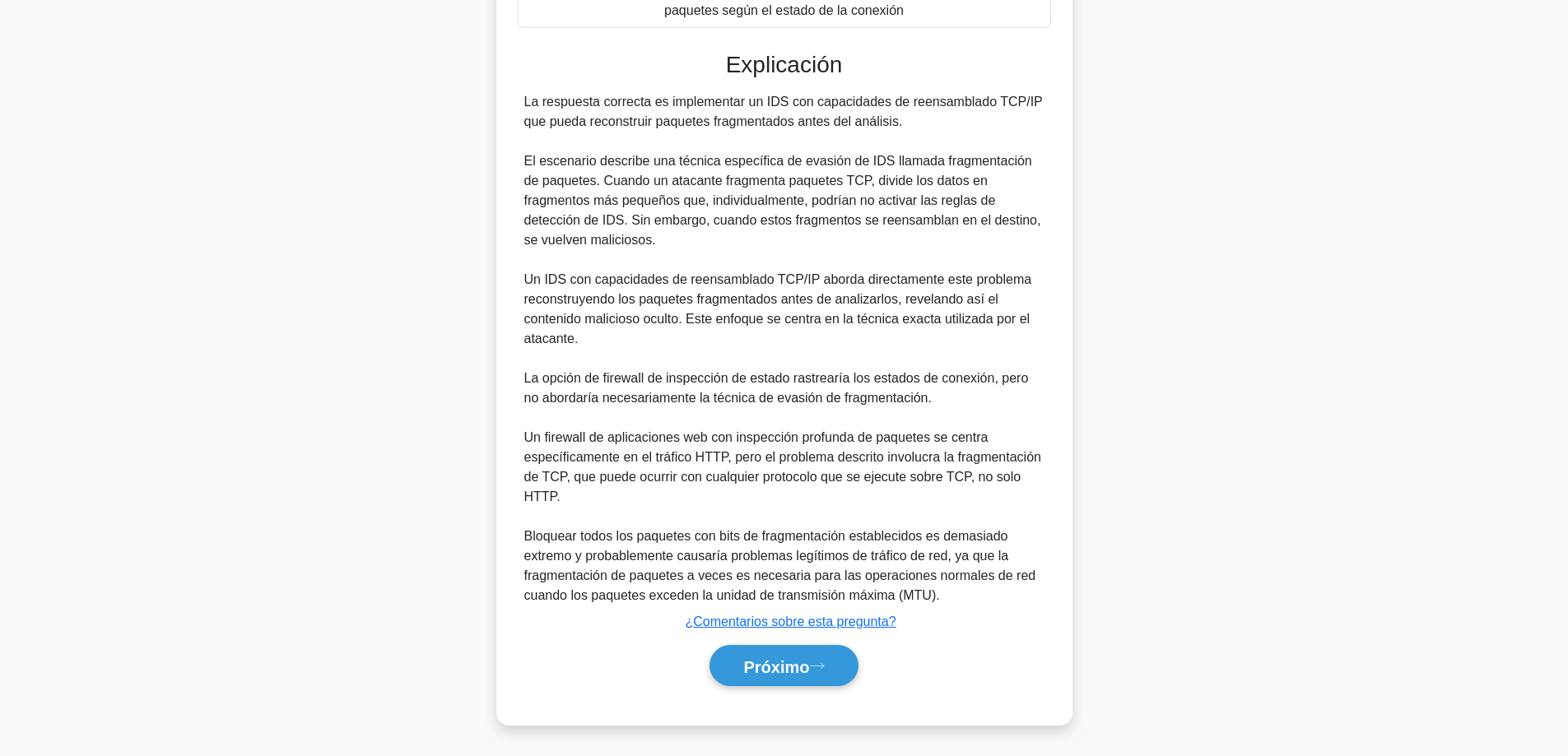
click at [785, 692] on div "Próximo" at bounding box center [784, 666] width 533 height 55
click at [786, 673] on font "Próximo" at bounding box center [776, 667] width 65 height 18
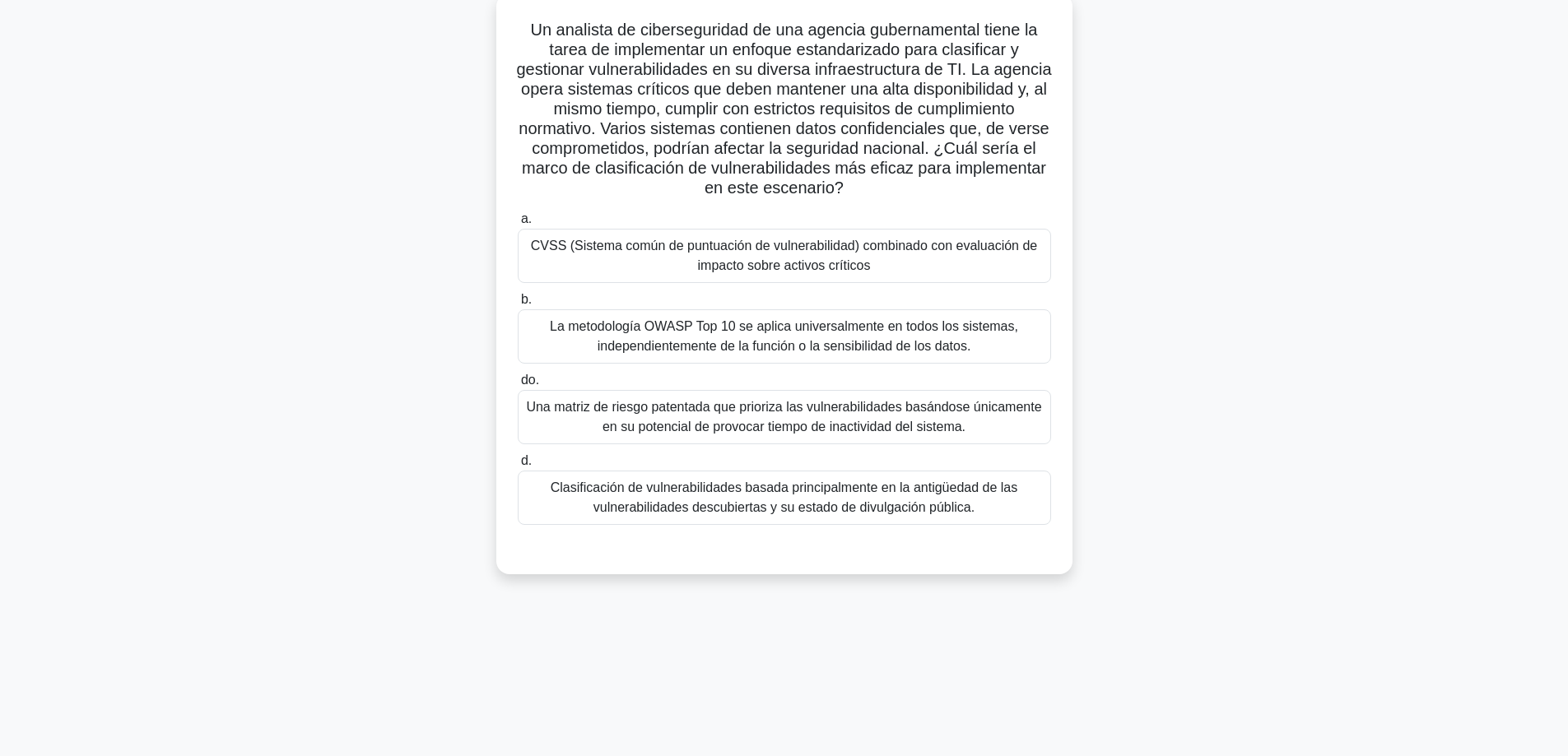
scroll to position [51, 0]
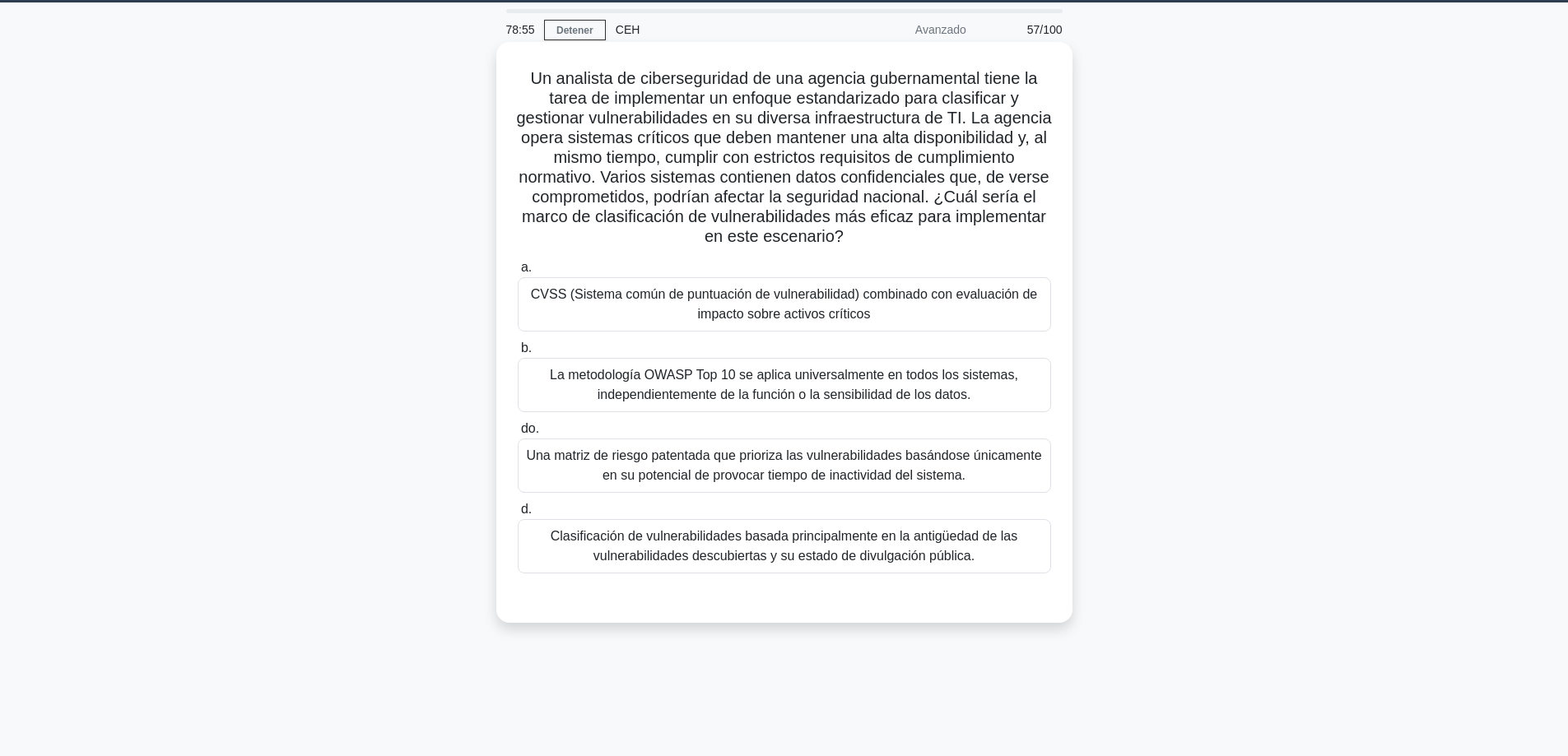
click at [836, 394] on font "La metodología OWASP Top 10 se aplica universalmente en todos los sistemas, ind…" at bounding box center [784, 384] width 469 height 34
click at [517, 354] on input "b. La metodología OWASP Top 10 se aplica universalmente en todos los sistemas, …" at bounding box center [517, 348] width 0 height 11
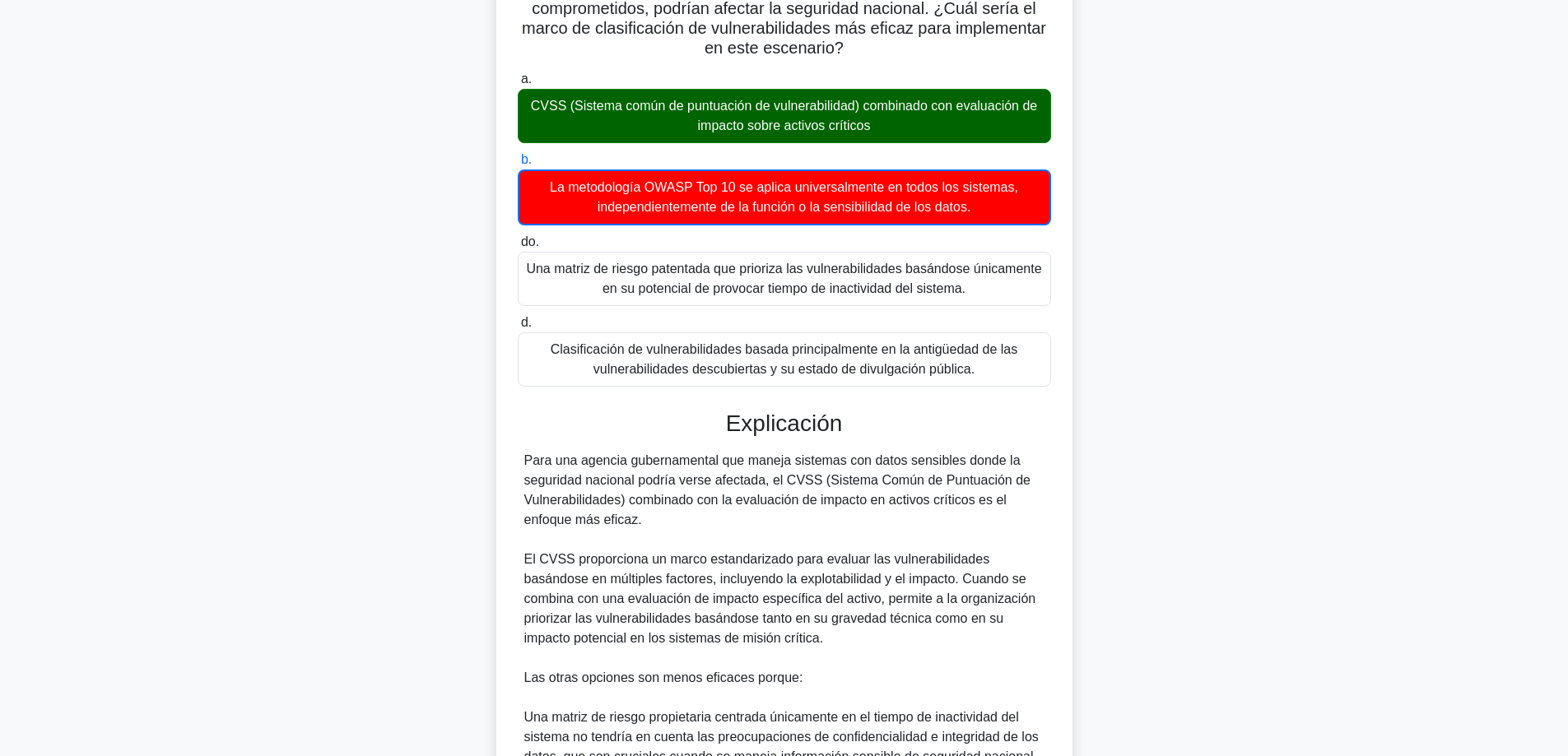
scroll to position [599, 0]
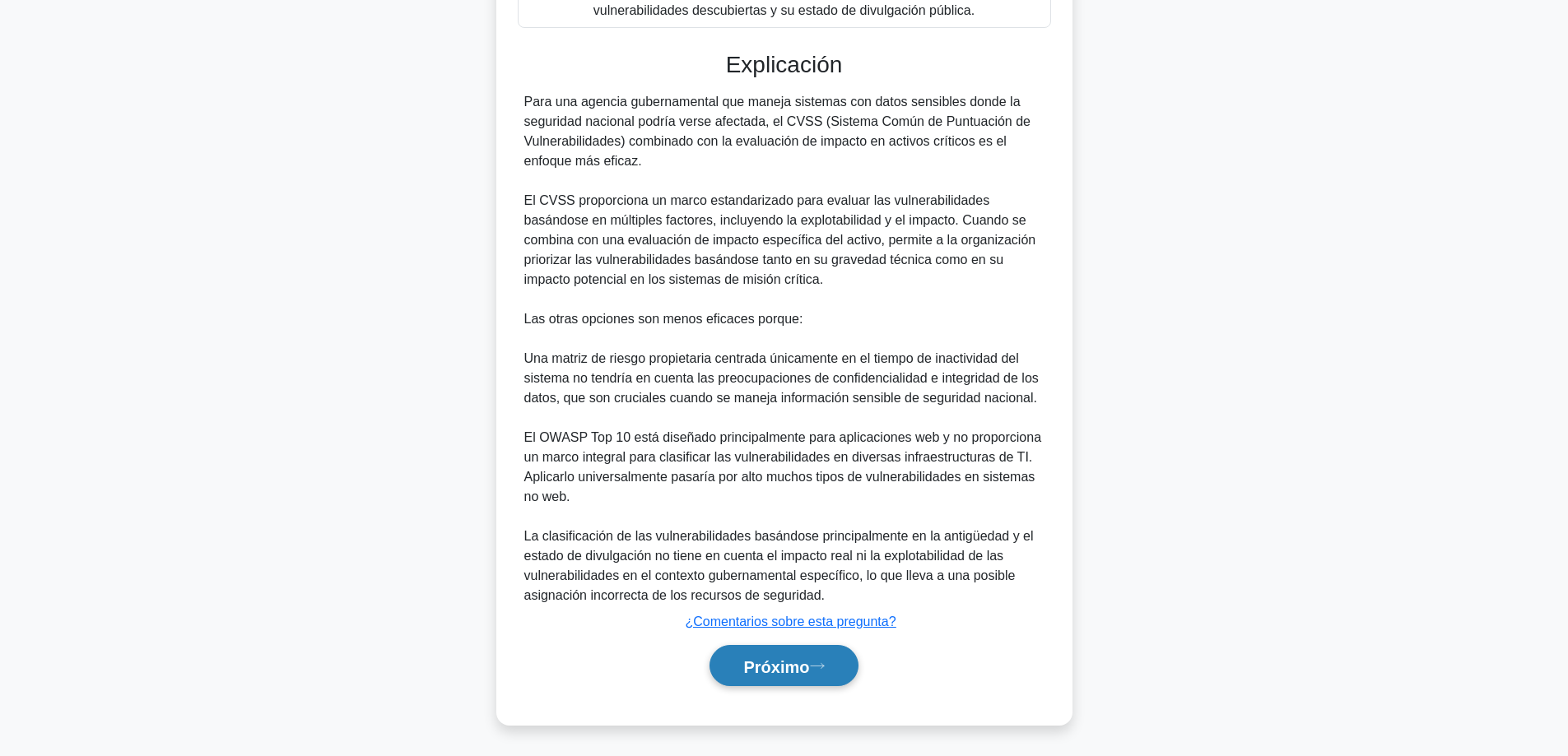
click at [779, 663] on font "Próximo" at bounding box center [776, 667] width 65 height 18
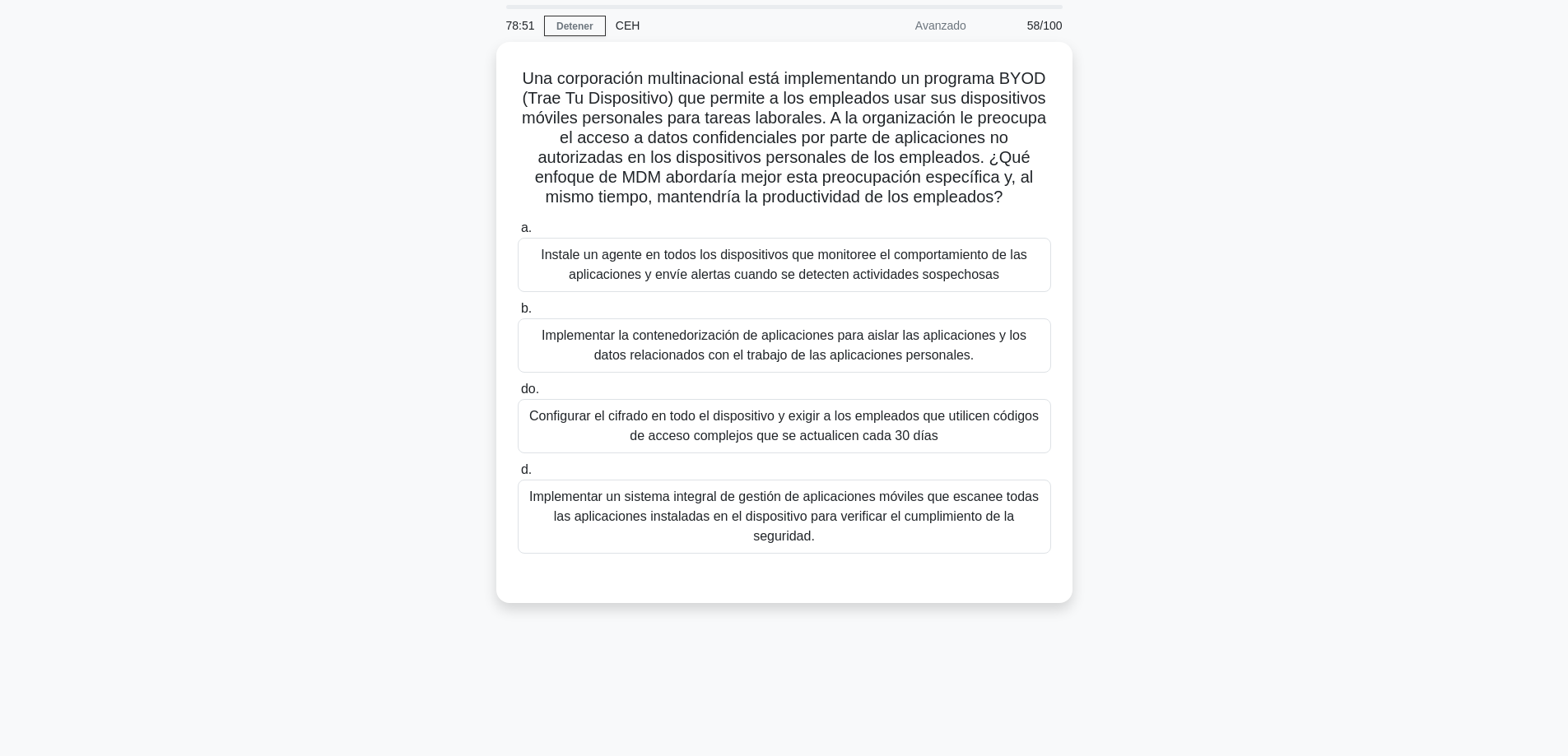
scroll to position [51, 0]
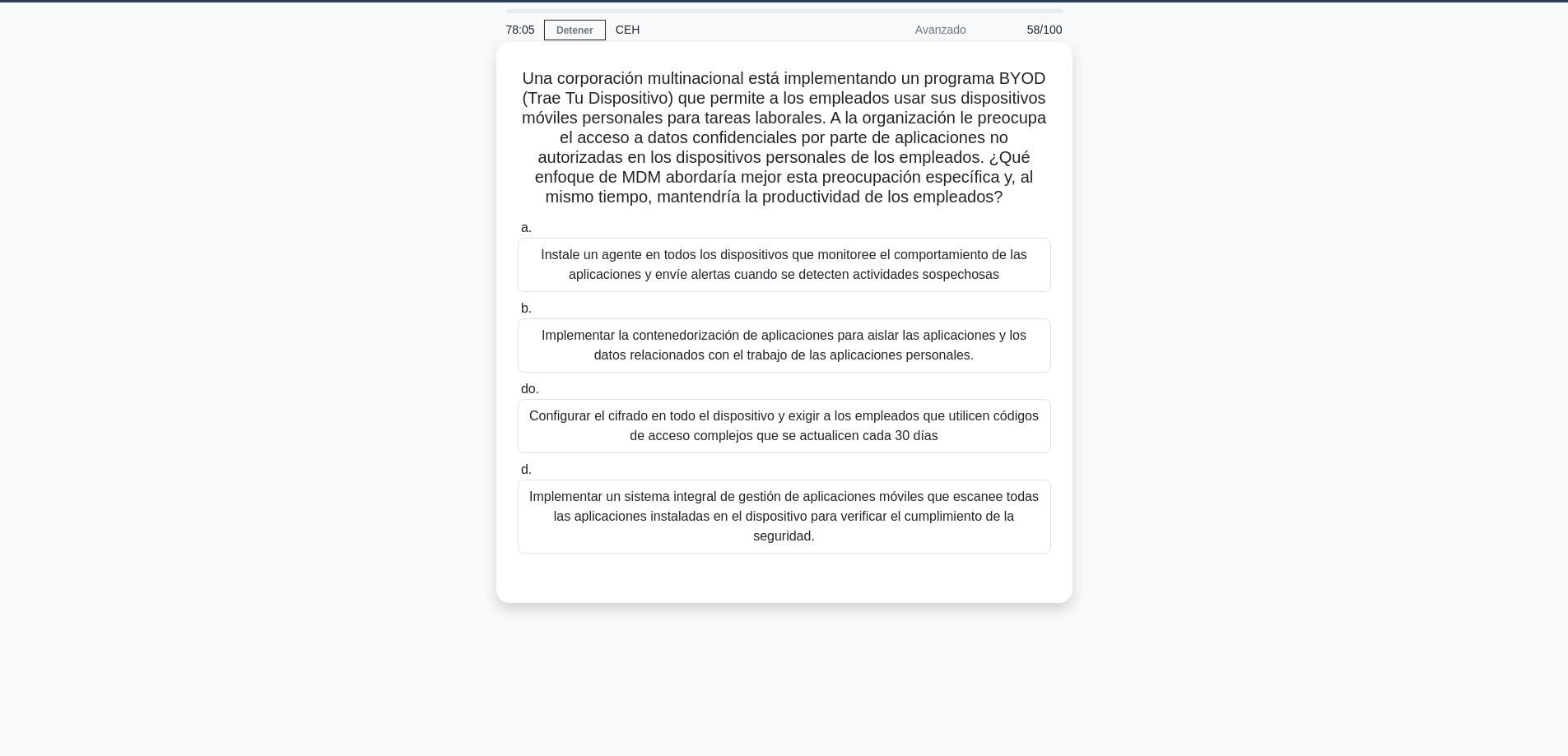
click at [819, 344] on font "Implementar la contenedorización de aplicaciones para aislar las aplicaciones y…" at bounding box center [783, 345] width 485 height 34
click at [517, 314] on input "b. Implementar la contenedorización de aplicaciones para aislar las aplicacione…" at bounding box center [517, 308] width 0 height 11
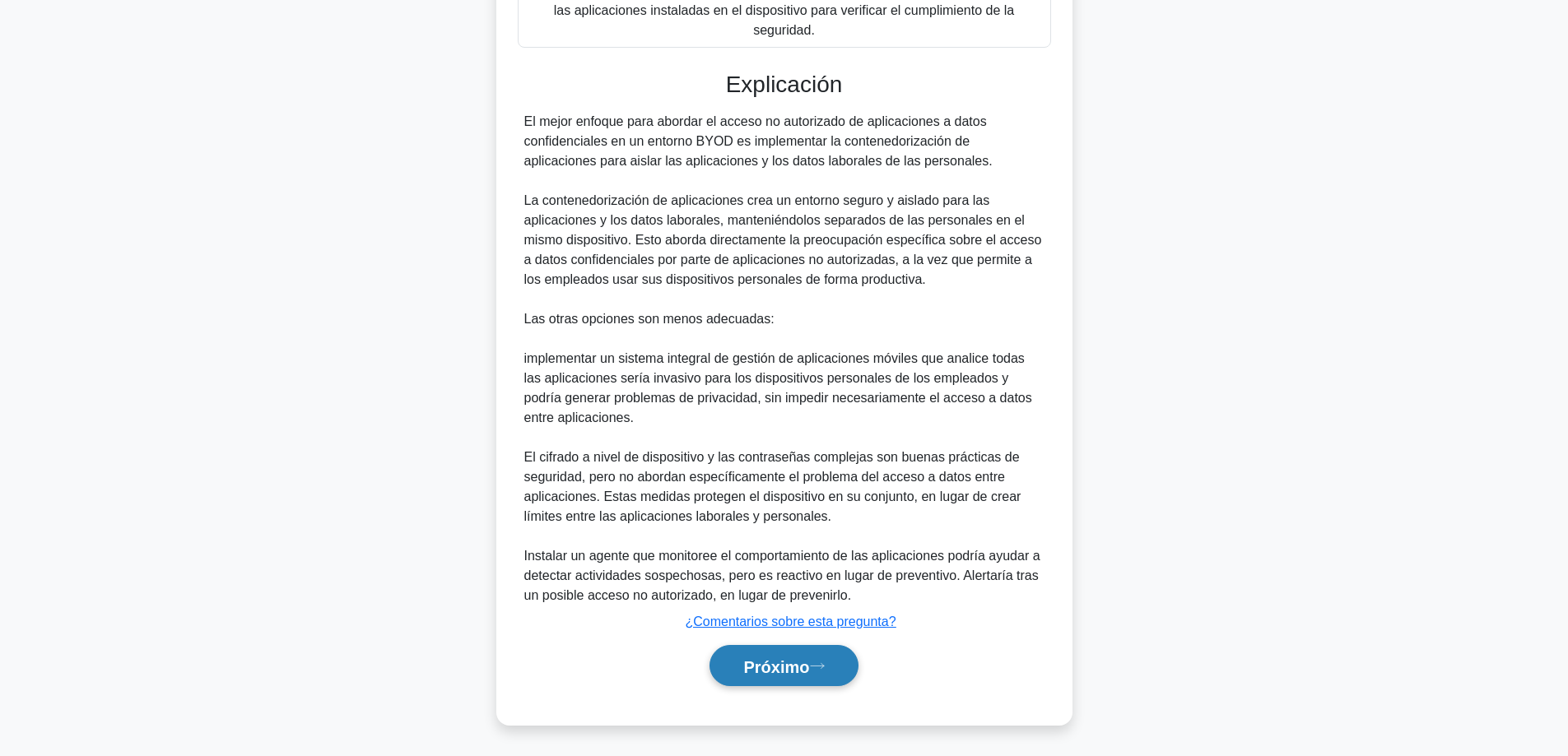
click at [730, 655] on button "Próximo" at bounding box center [783, 666] width 148 height 42
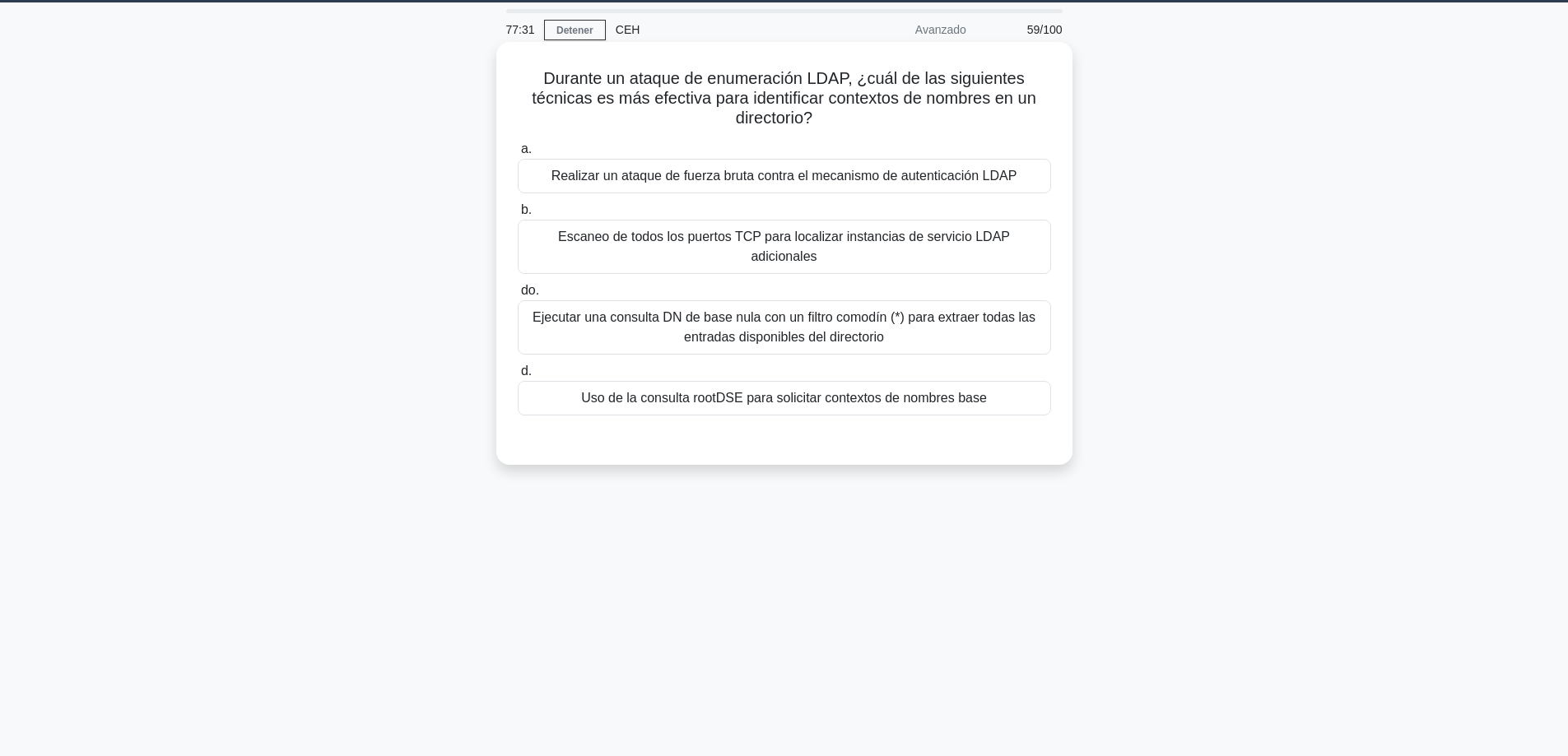
click at [698, 390] on font "Uso de la consulta rootDSE para solicitar contextos de nombres base" at bounding box center [783, 397] width 405 height 14
click at [517, 377] on input "d. Uso de la consulta rootDSE para solicitar contextos de nombres base" at bounding box center [517, 372] width 0 height 11
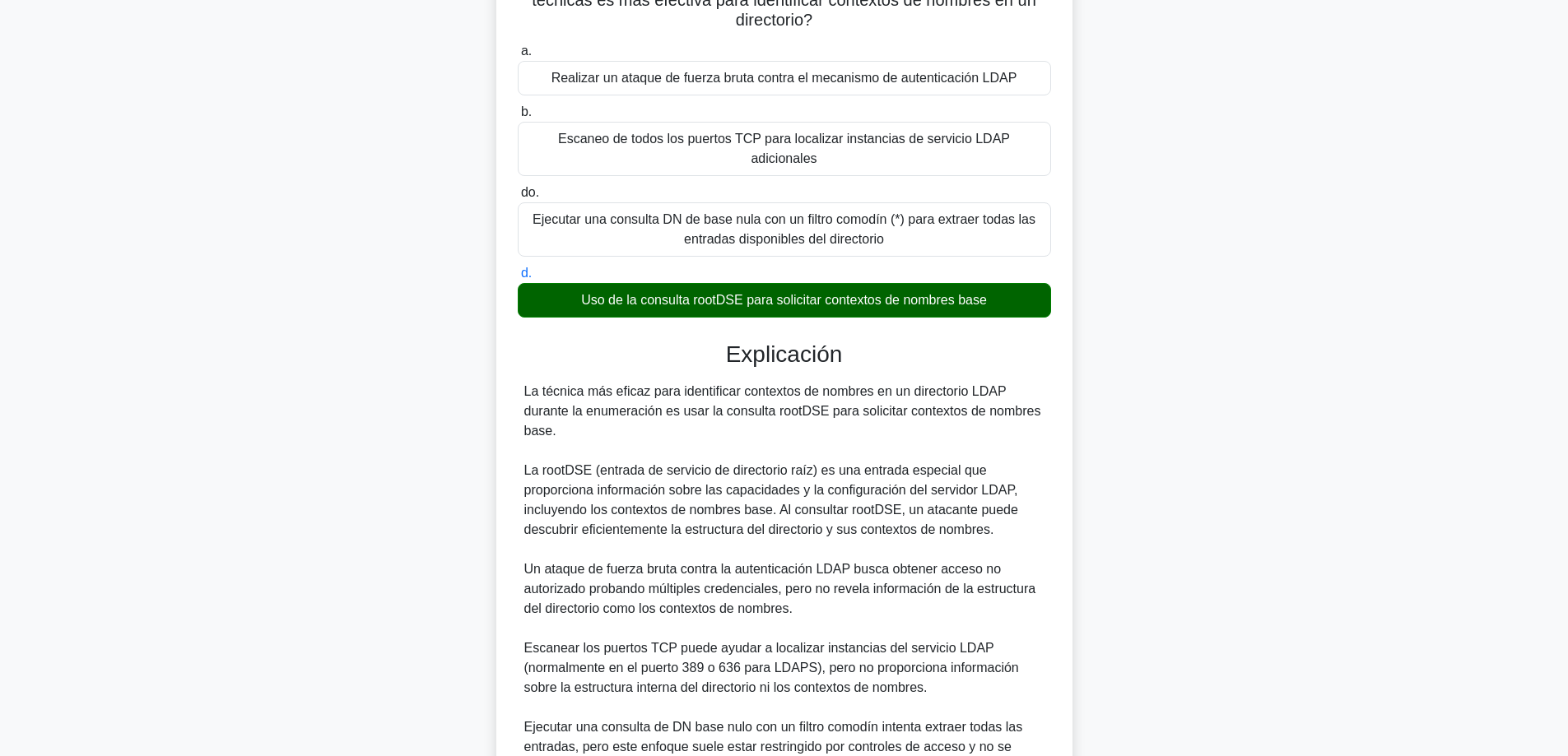
scroll to position [341, 0]
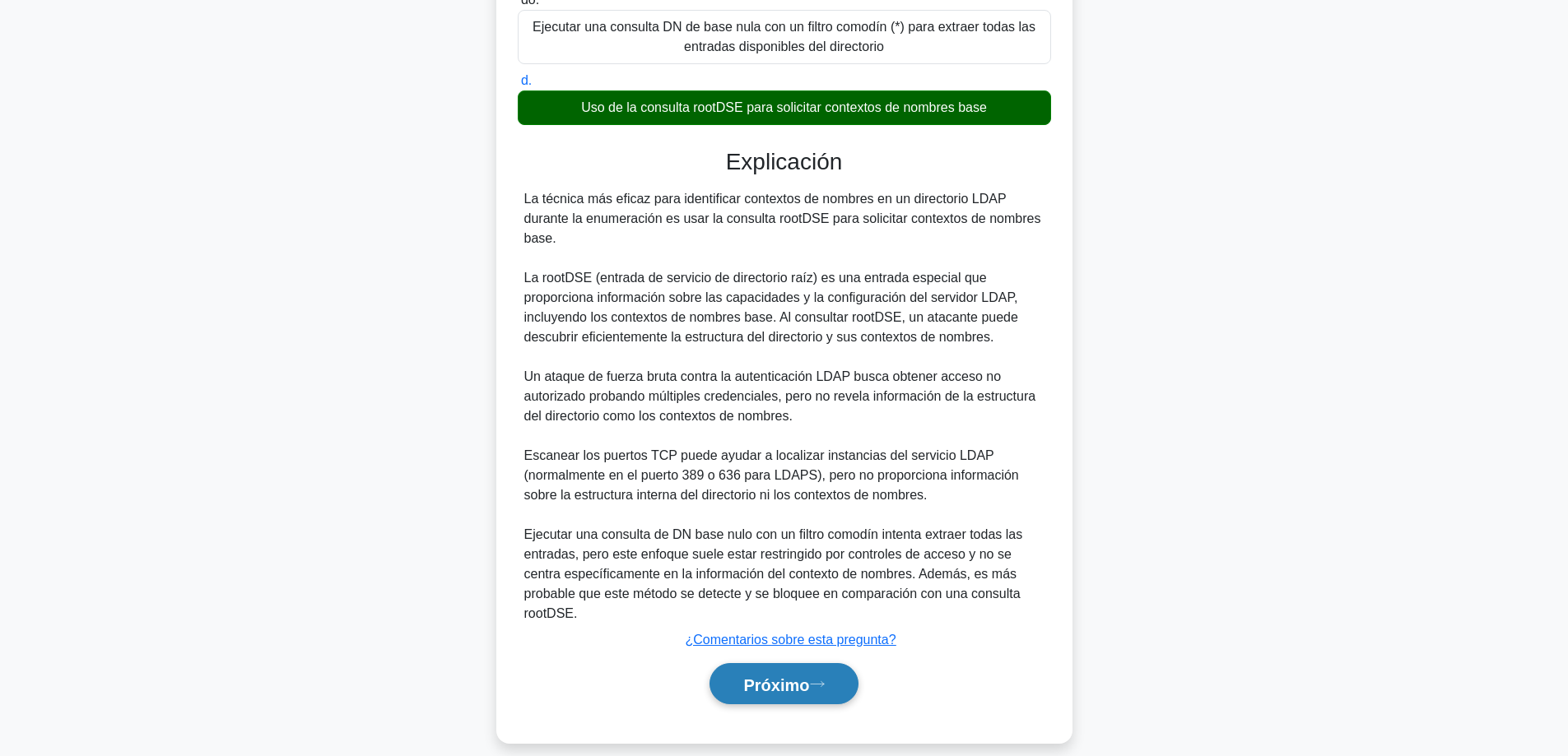
click at [733, 663] on button "Próximo" at bounding box center [783, 684] width 148 height 42
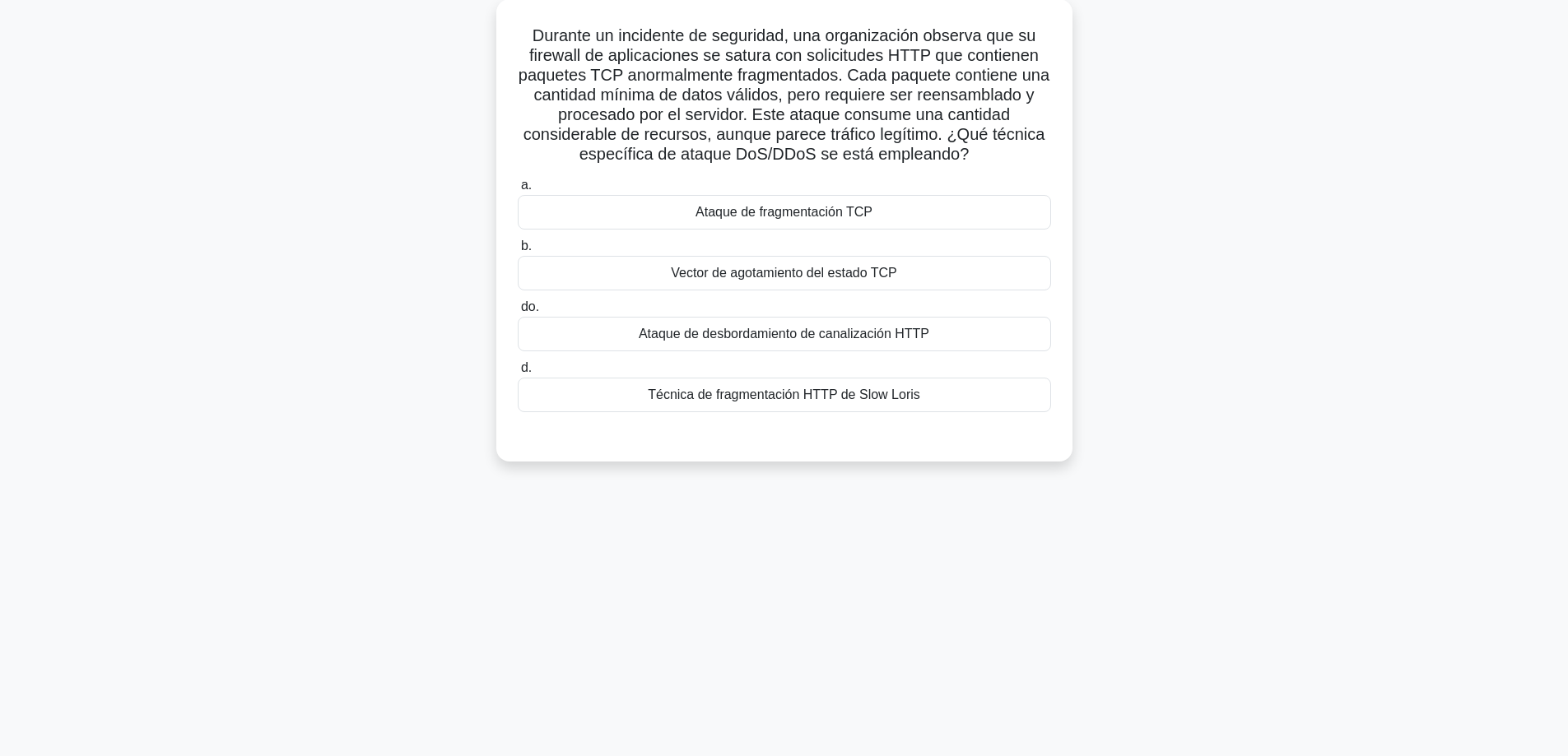
scroll to position [0, 0]
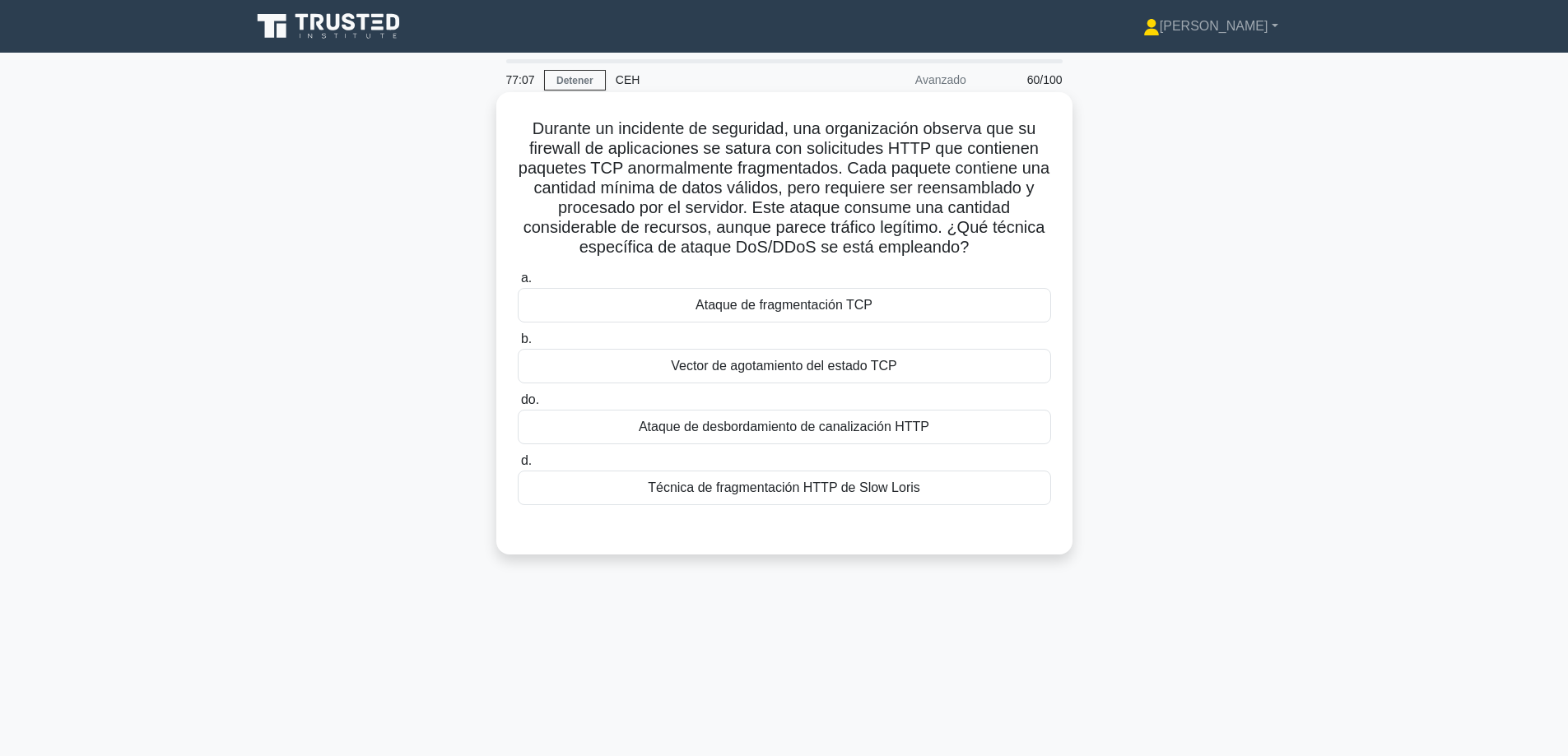
click at [764, 484] on font "Técnica de fragmentación HTTP de Slow Loris" at bounding box center [784, 487] width 273 height 14
click at [517, 467] on input "d. Técnica de fragmentación HTTP de Slow Loris" at bounding box center [517, 461] width 0 height 11
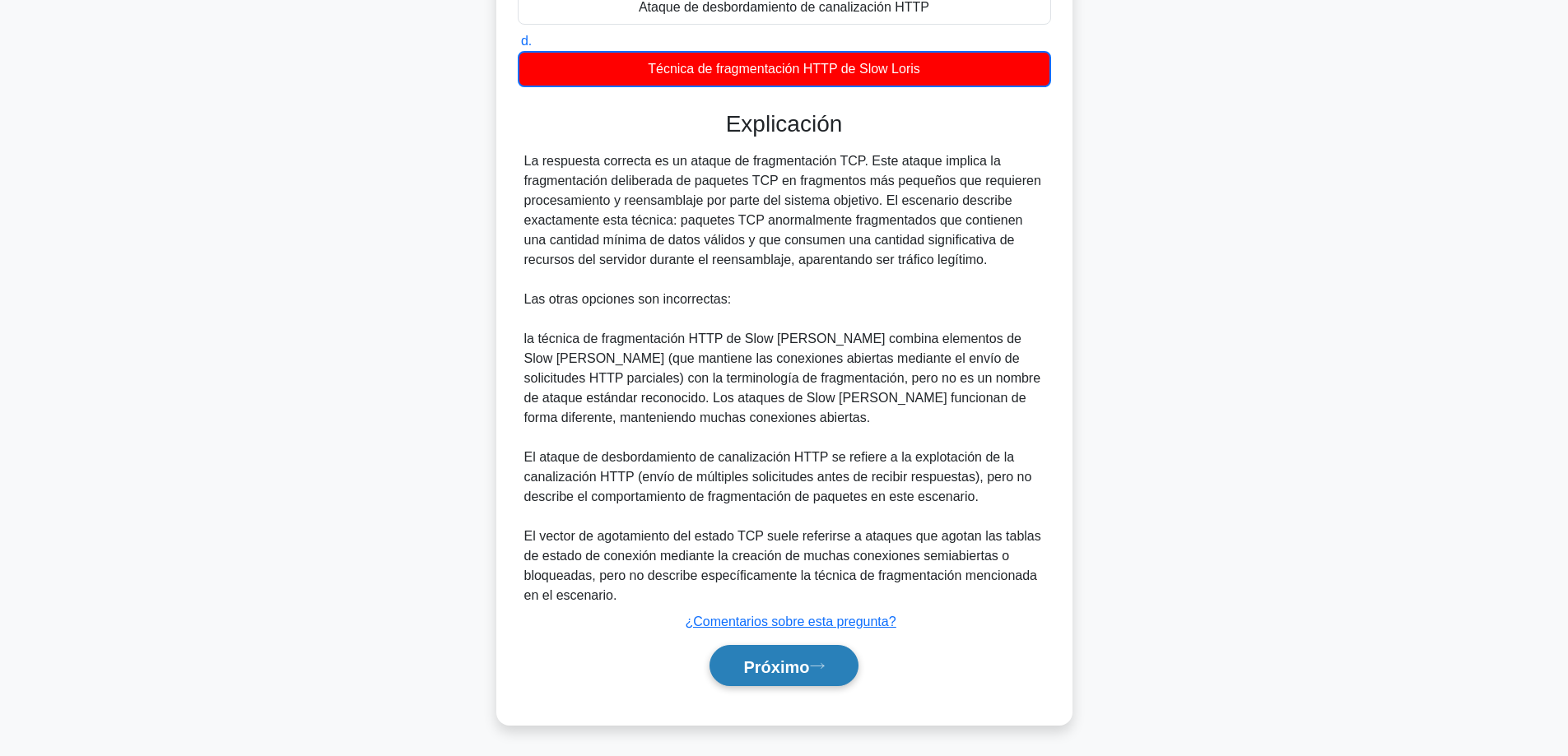
click at [836, 648] on button "Próximo" at bounding box center [783, 666] width 148 height 42
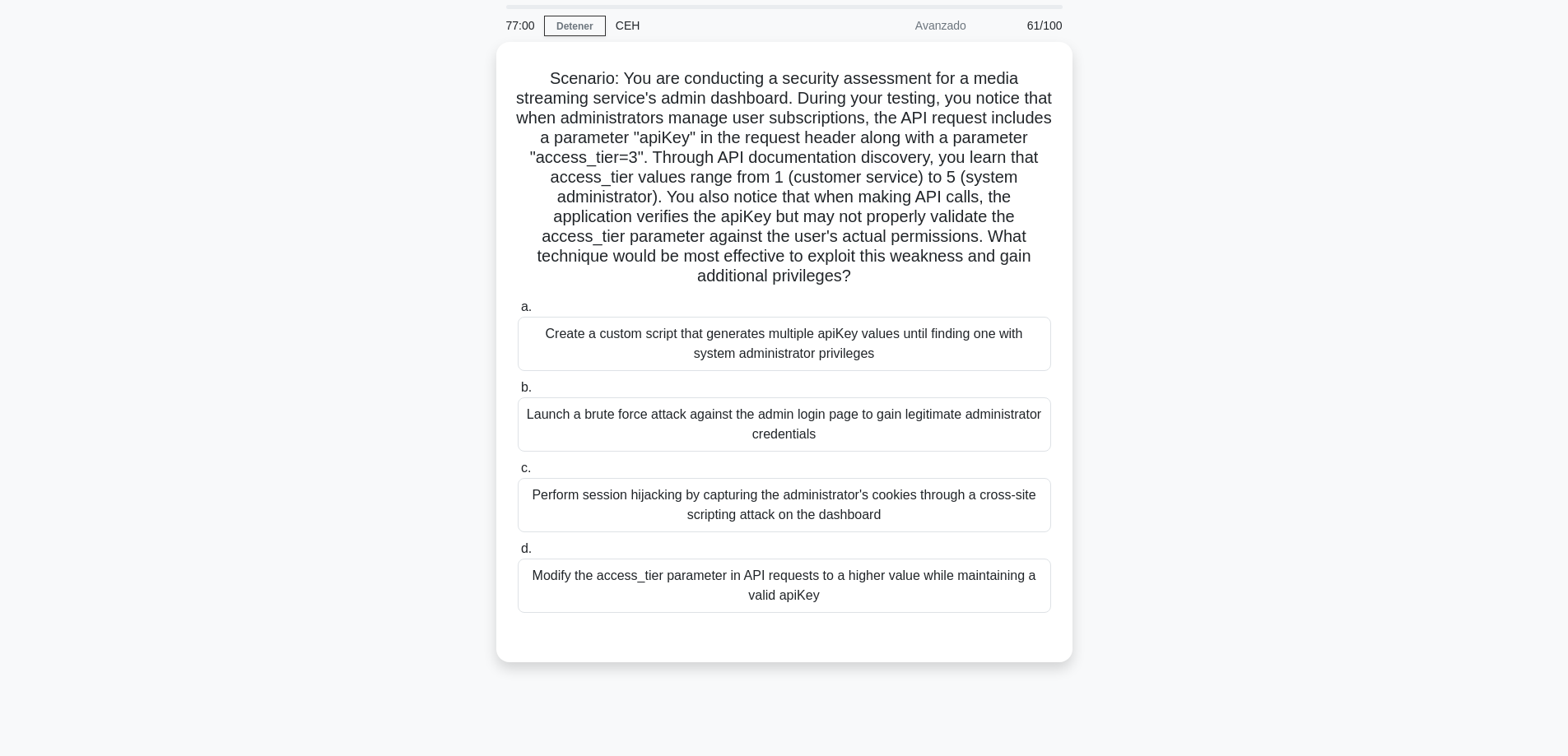
scroll to position [51, 0]
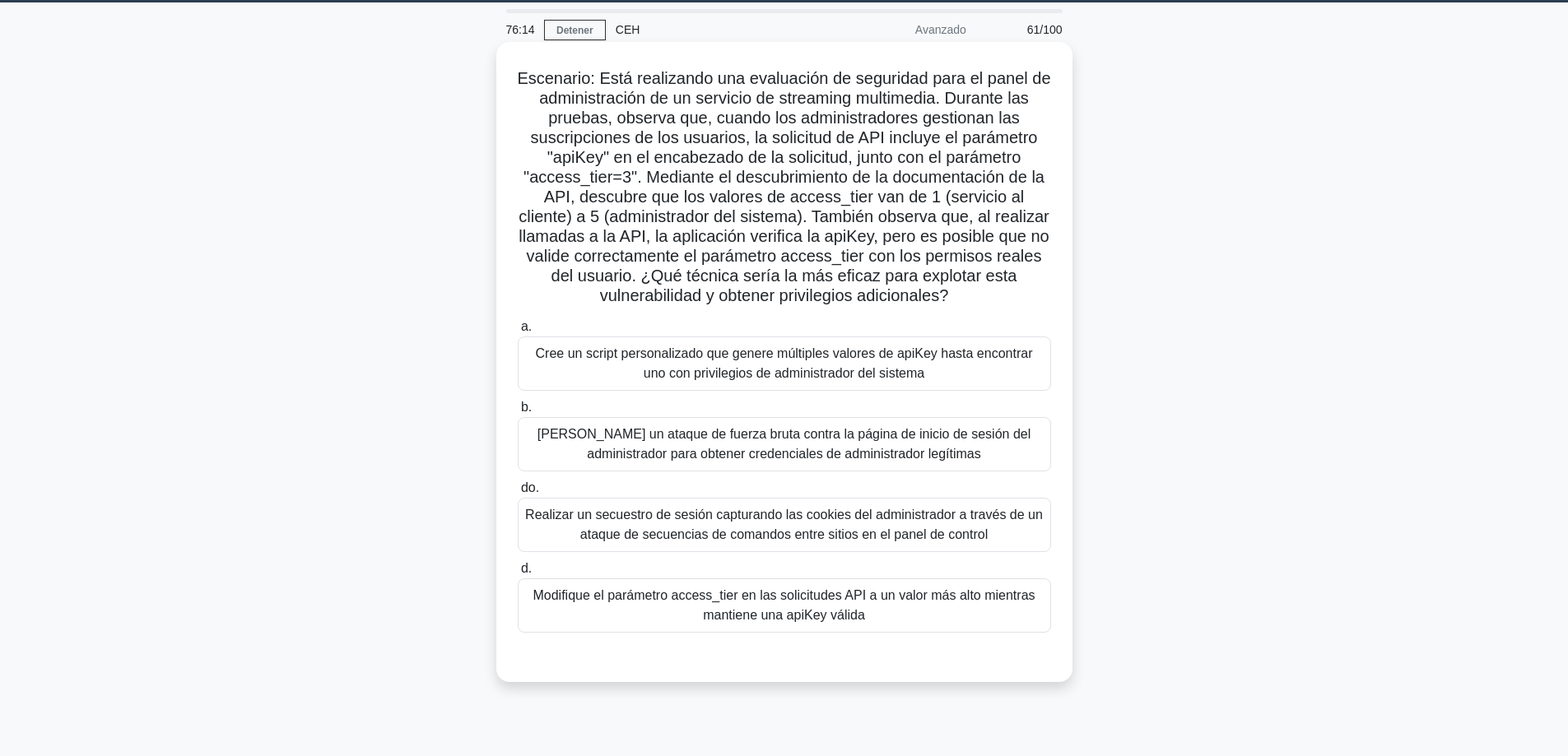
click at [747, 618] on font "Modifique el parámetro access_tier en las solicitudes API a un valor más alto m…" at bounding box center [783, 605] width 503 height 34
click at [517, 575] on input "d. Modifique el parámetro access_tier en las solicitudes API a un valor más alt…" at bounding box center [517, 569] width 0 height 11
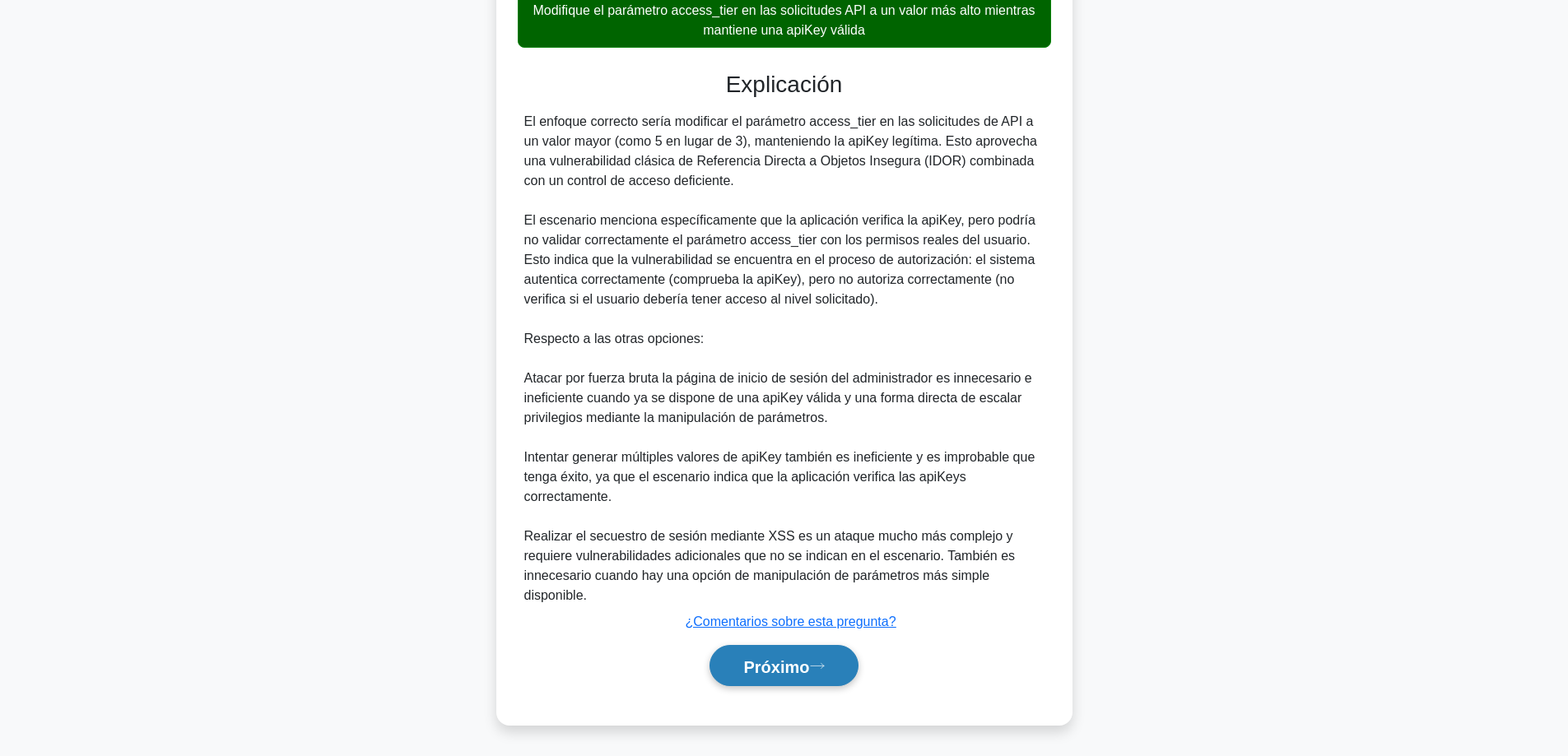
click at [772, 665] on font "Próximo" at bounding box center [776, 667] width 65 height 18
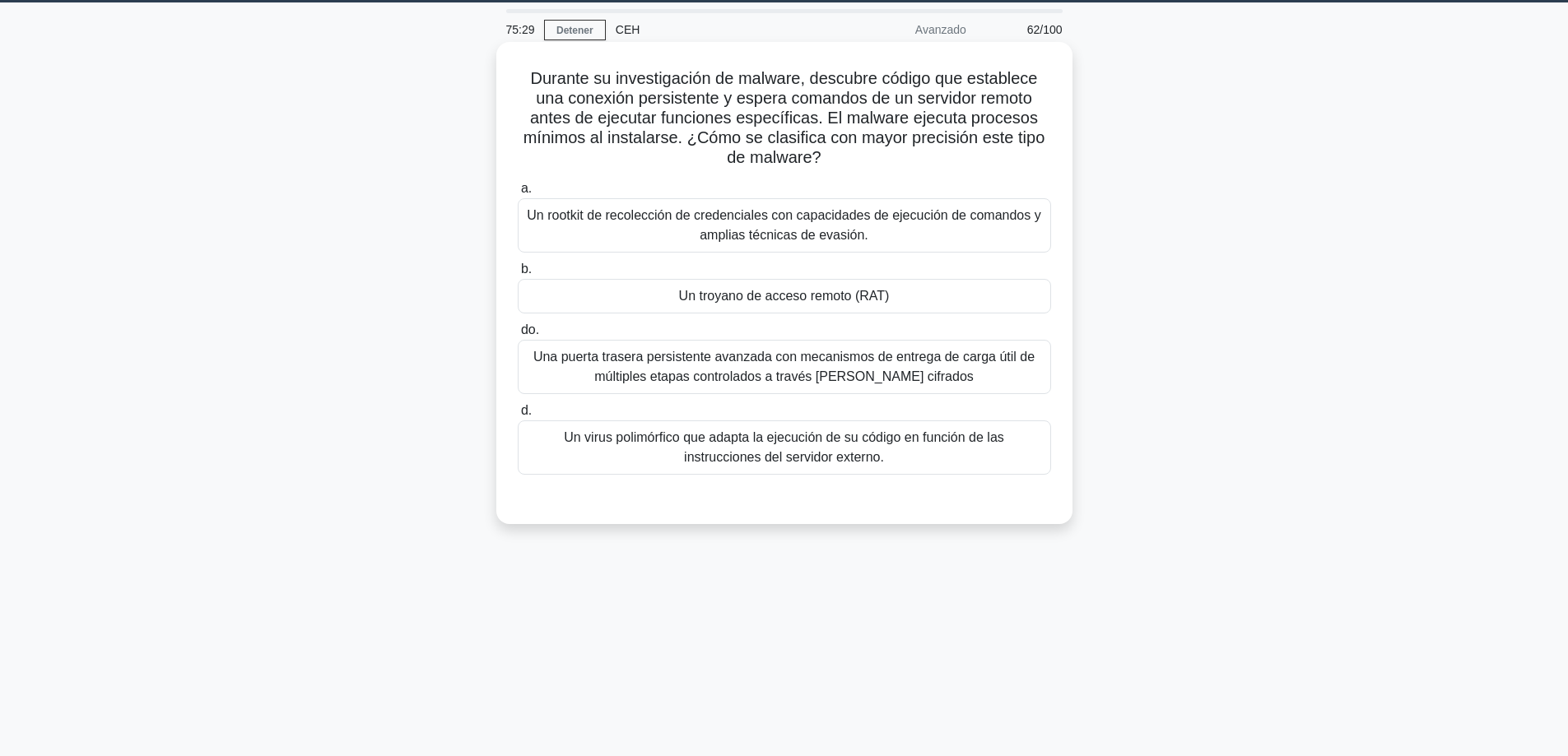
click at [847, 306] on font "Un troyano de acceso remoto (RAT)" at bounding box center [784, 296] width 211 height 20
click at [517, 274] on input "b. Un troyano de acceso remoto (RAT)" at bounding box center [517, 270] width 0 height 11
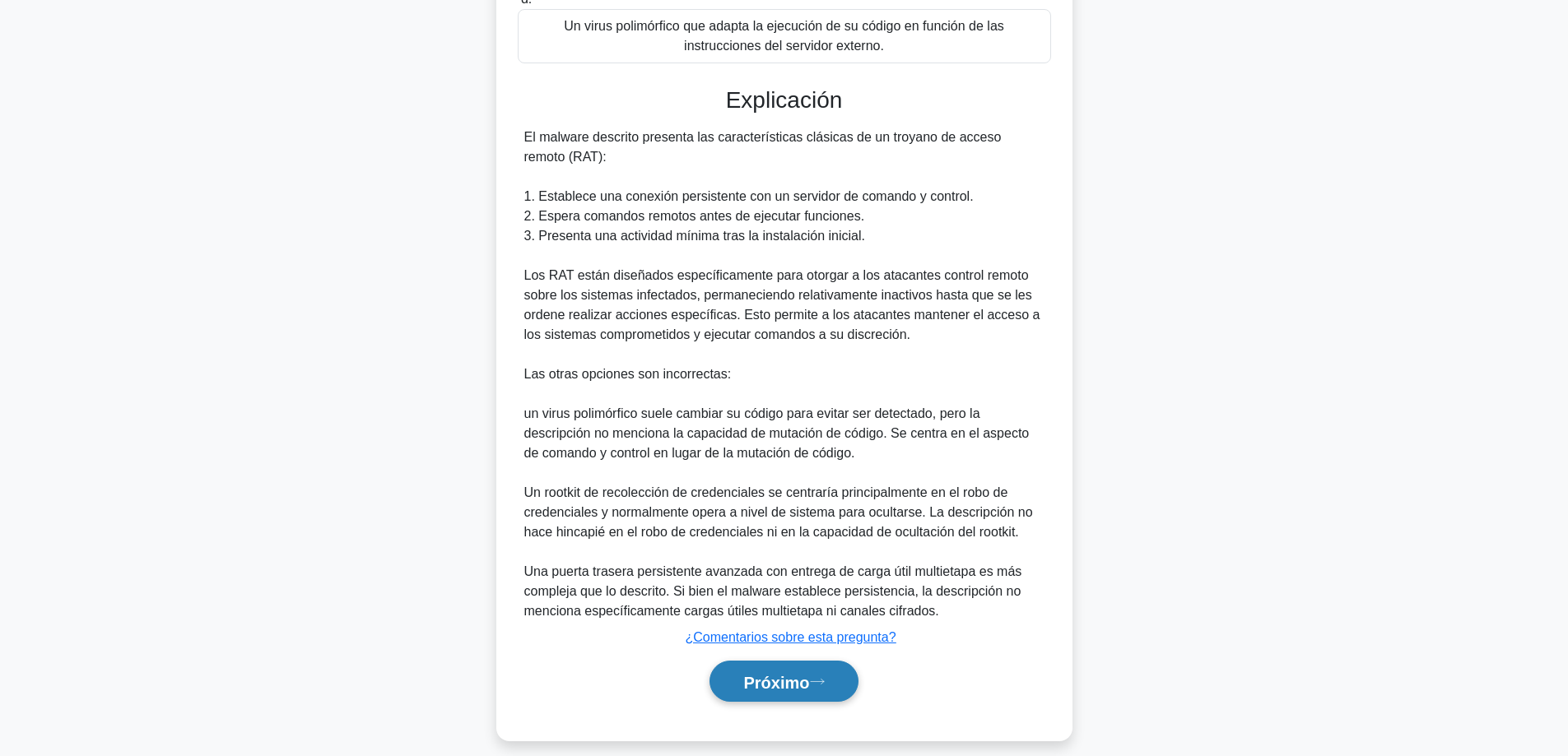
click at [791, 696] on button "Próximo" at bounding box center [783, 682] width 148 height 42
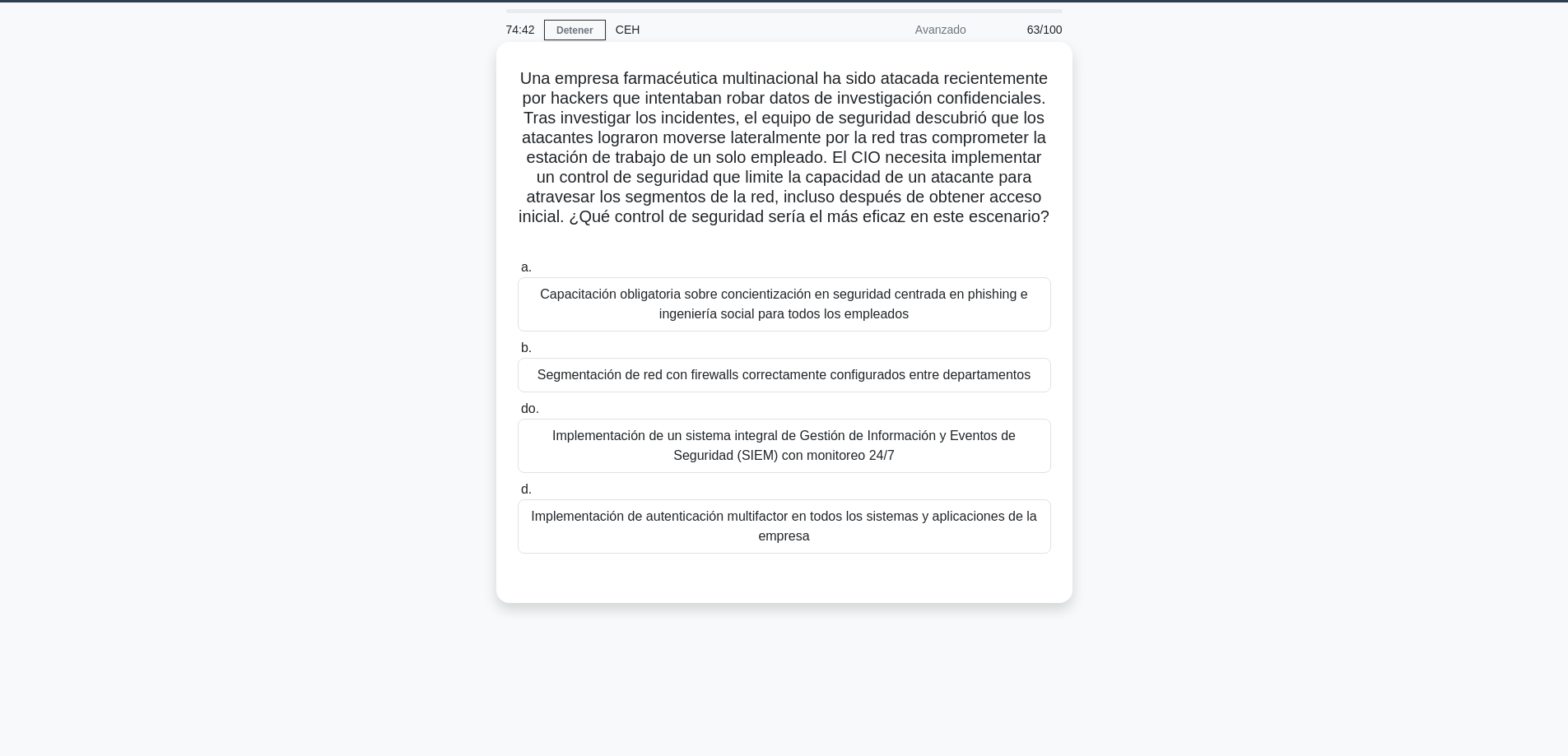
click at [713, 538] on font "Implementación de autenticación multifactor en todos los sistemas y aplicacione…" at bounding box center [784, 527] width 518 height 40
click at [517, 495] on input "d. Implementación de autenticación multifactor en todos los sistemas y aplicaci…" at bounding box center [517, 489] width 0 height 11
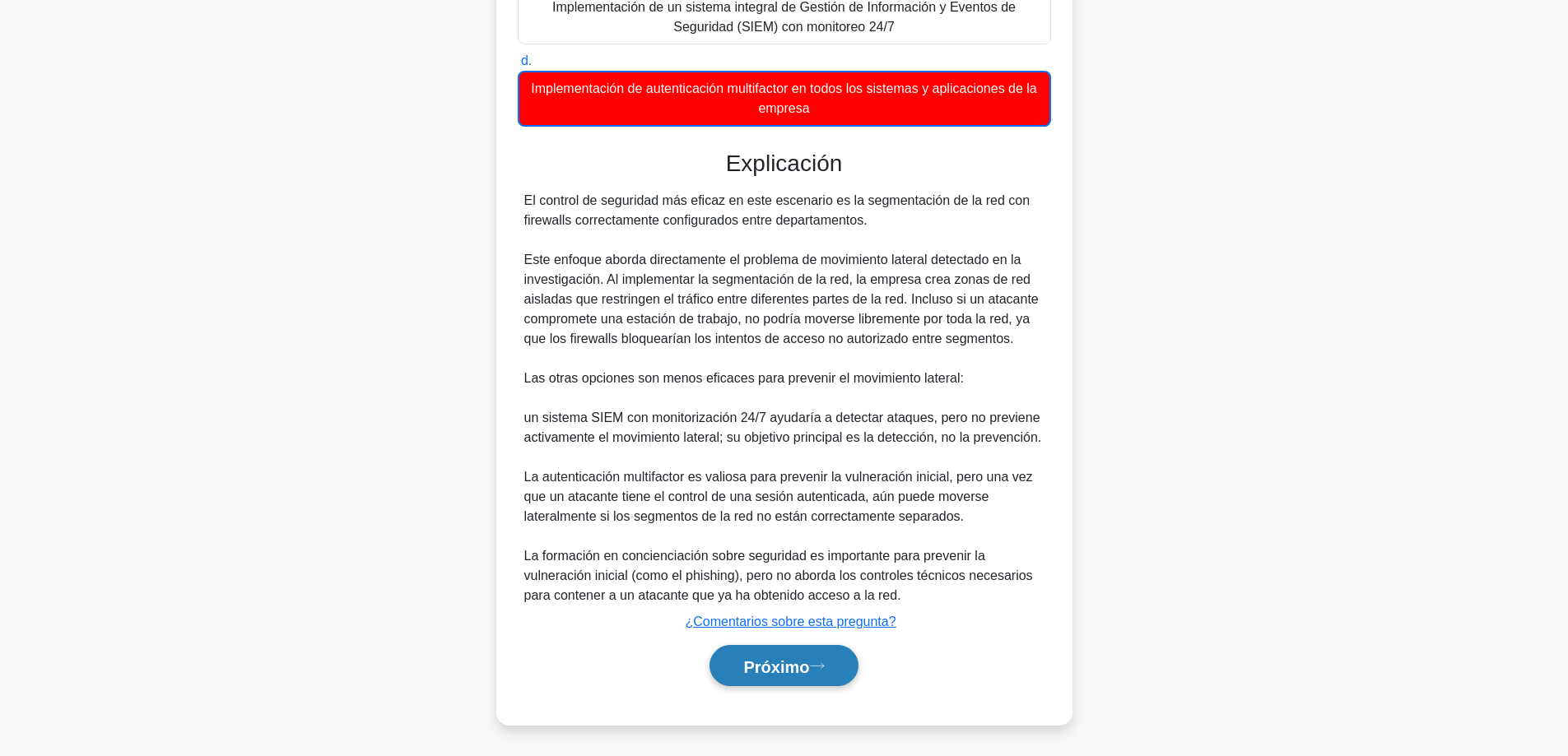
click at [743, 658] on font "Próximo" at bounding box center [776, 667] width 65 height 18
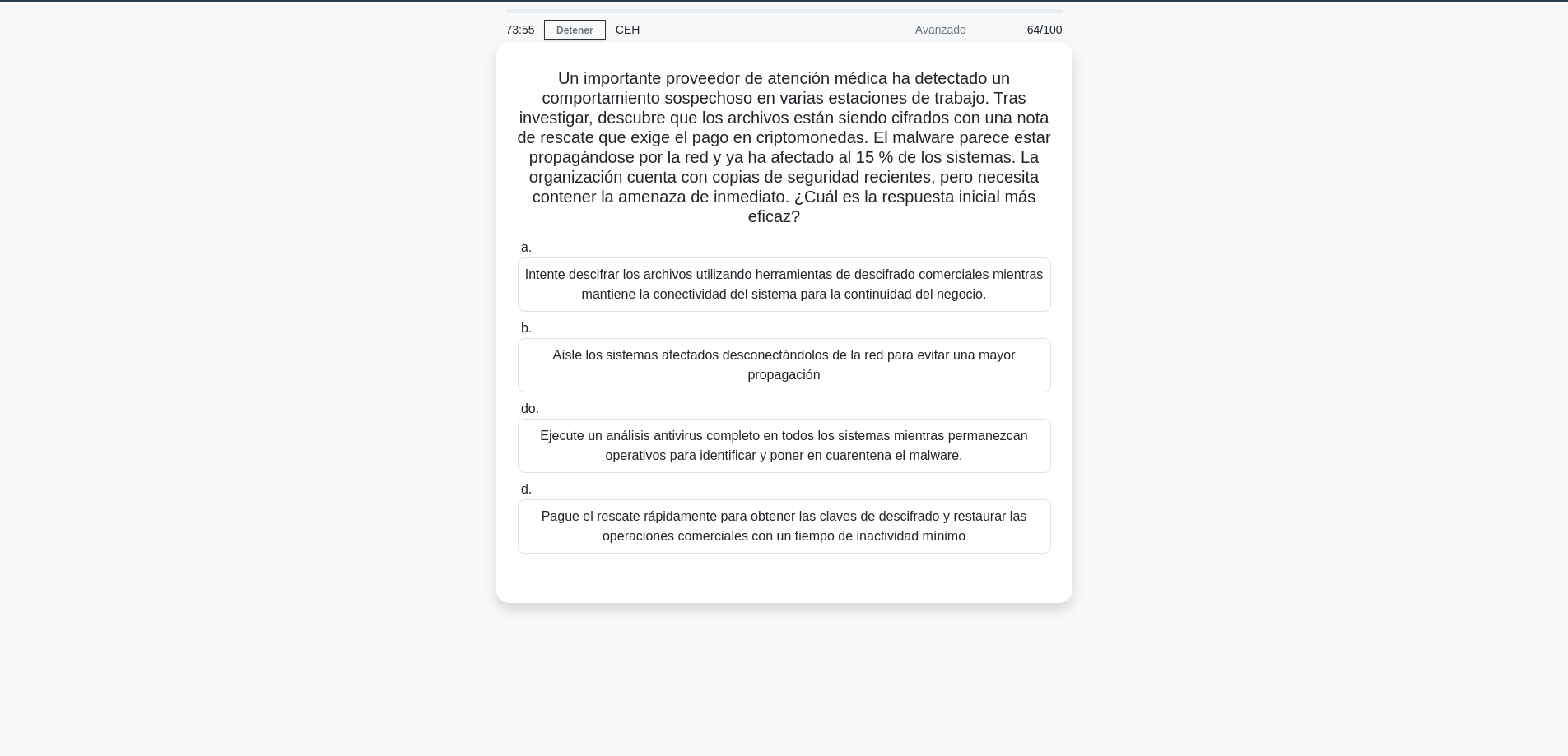
drag, startPoint x: 738, startPoint y: 360, endPoint x: 772, endPoint y: 376, distance: 37.6
click at [738, 361] on font "Aísle los sistemas afectados desconectándolos de la red para evitar una mayor p…" at bounding box center [783, 365] width 463 height 34
click at [517, 334] on input "b. Aísle los sistemas afectados desconectándolos de la red para evitar una mayo…" at bounding box center [517, 328] width 0 height 11
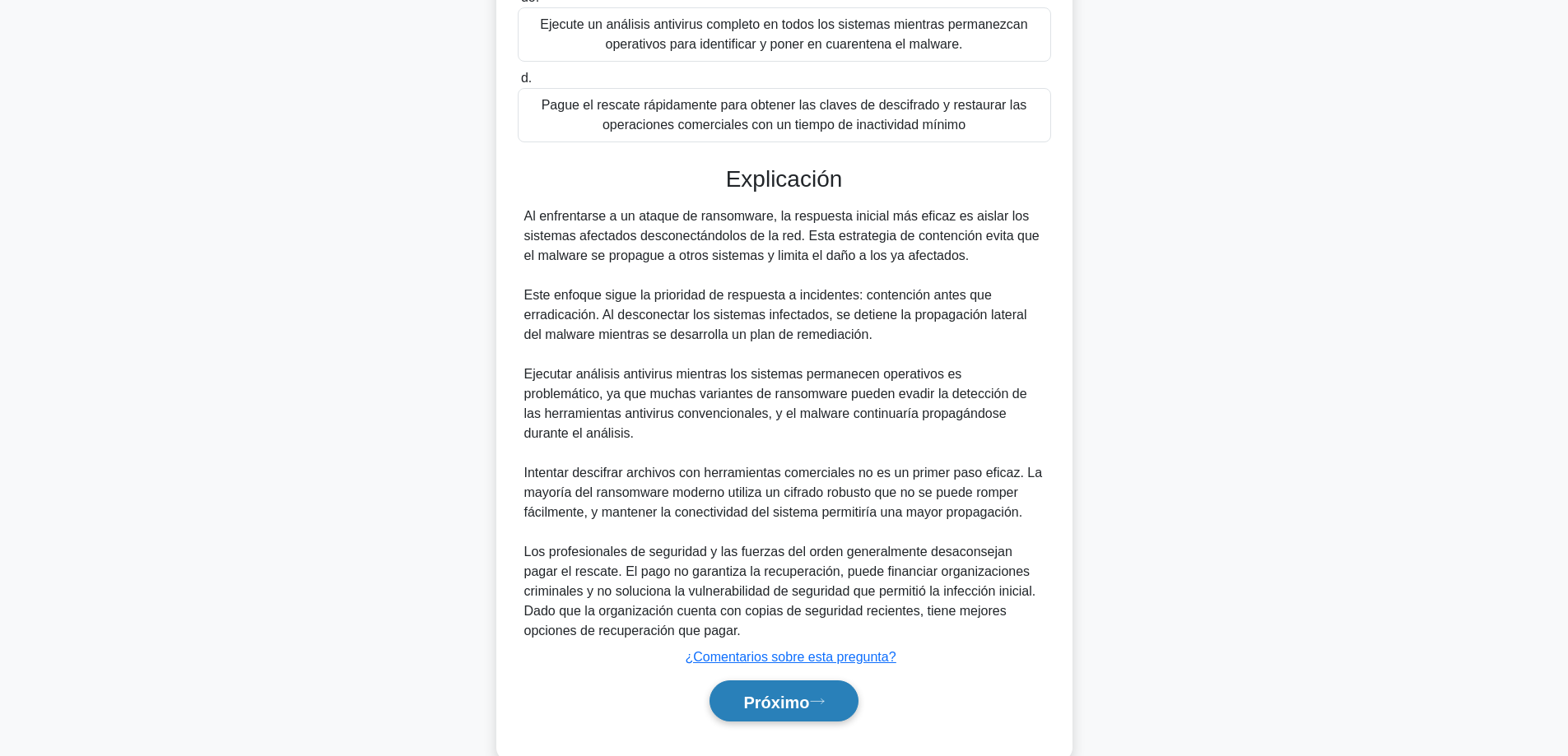
click at [768, 695] on button "Próximo" at bounding box center [783, 702] width 148 height 42
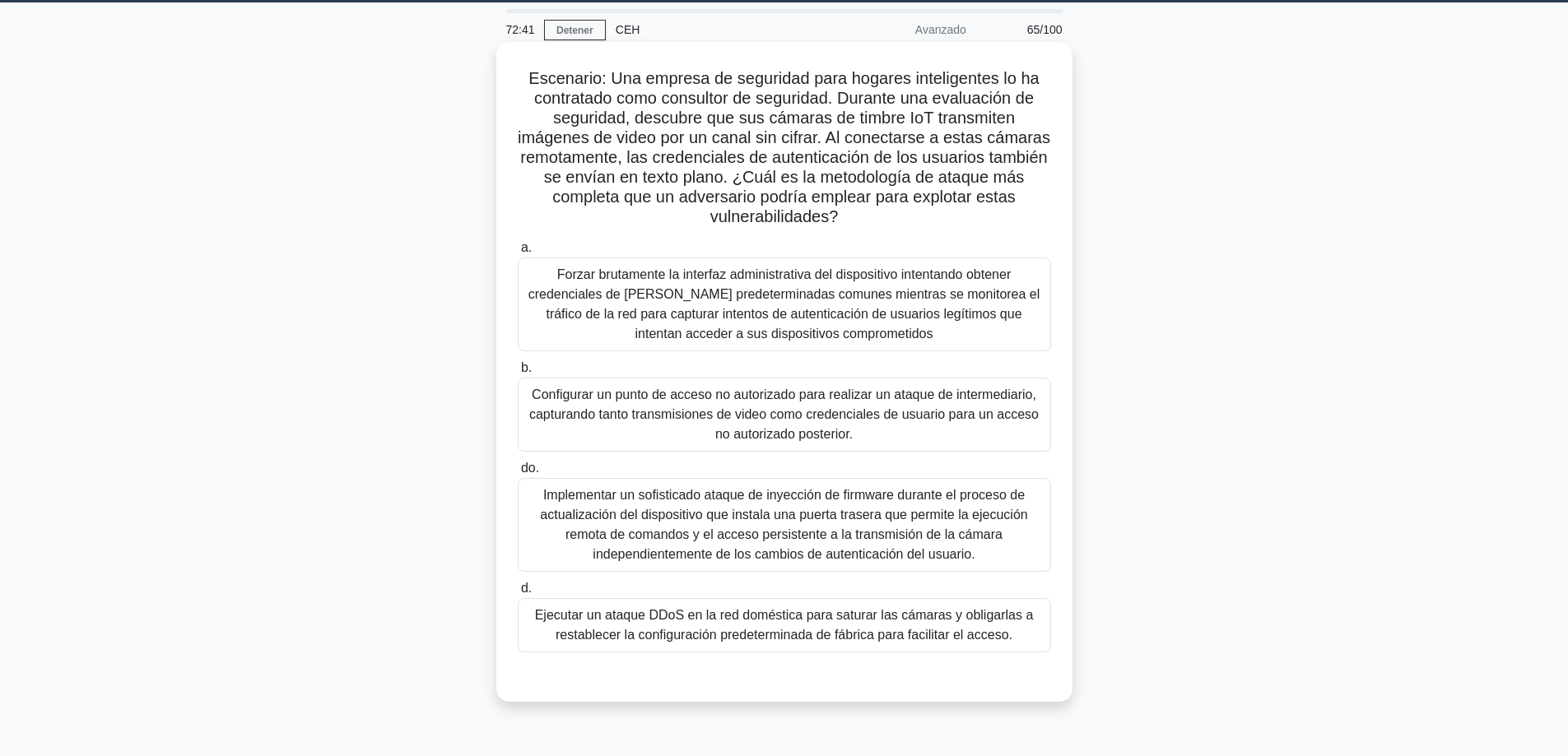
click at [648, 526] on font "Implementar un sofisticado ataque de inyección de firmware durante el proceso d…" at bounding box center [784, 524] width 488 height 73
click at [517, 474] on input "do. Implementar un sofisticado ataque de inyección de firmware durante el proce…" at bounding box center [517, 469] width 0 height 11
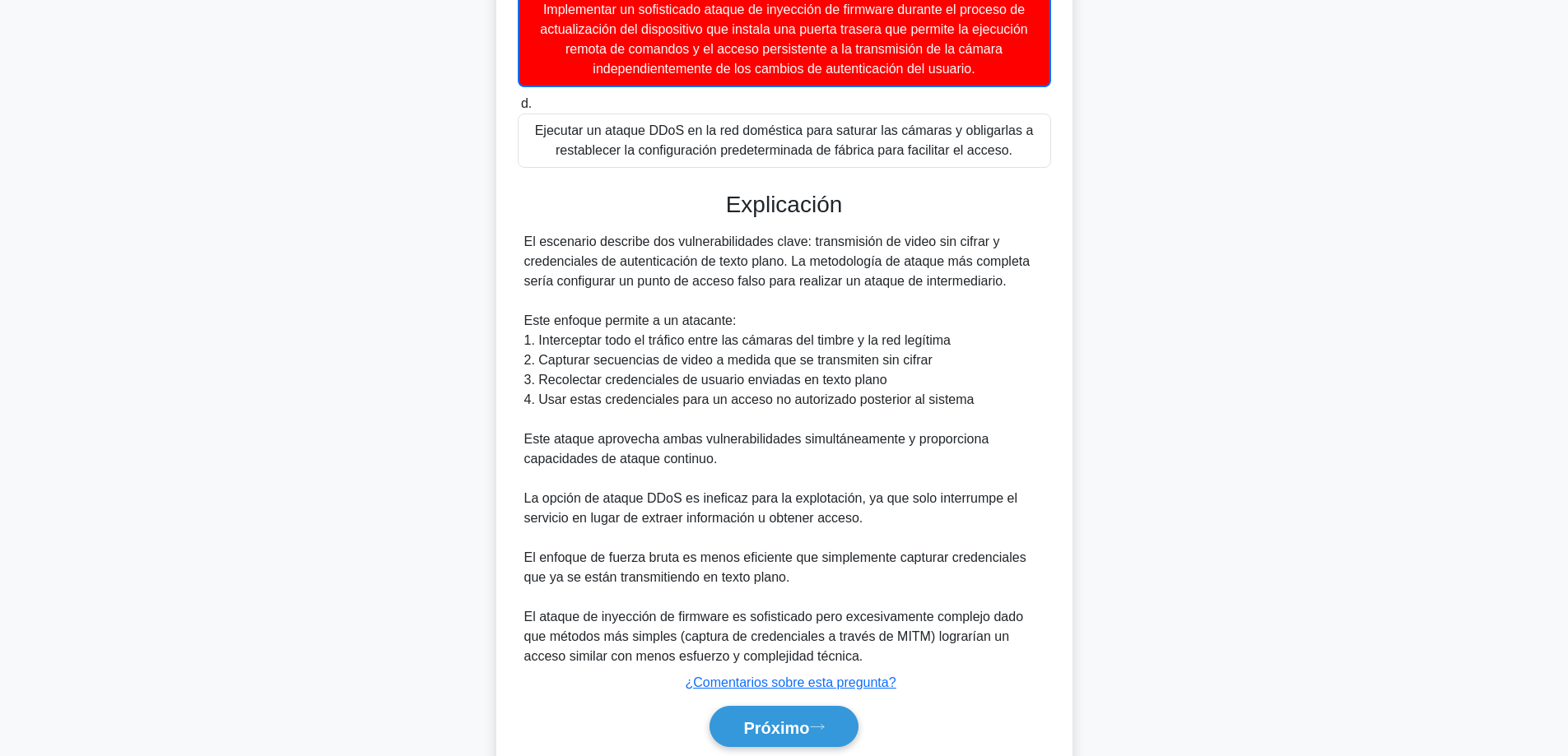
scroll to position [599, 0]
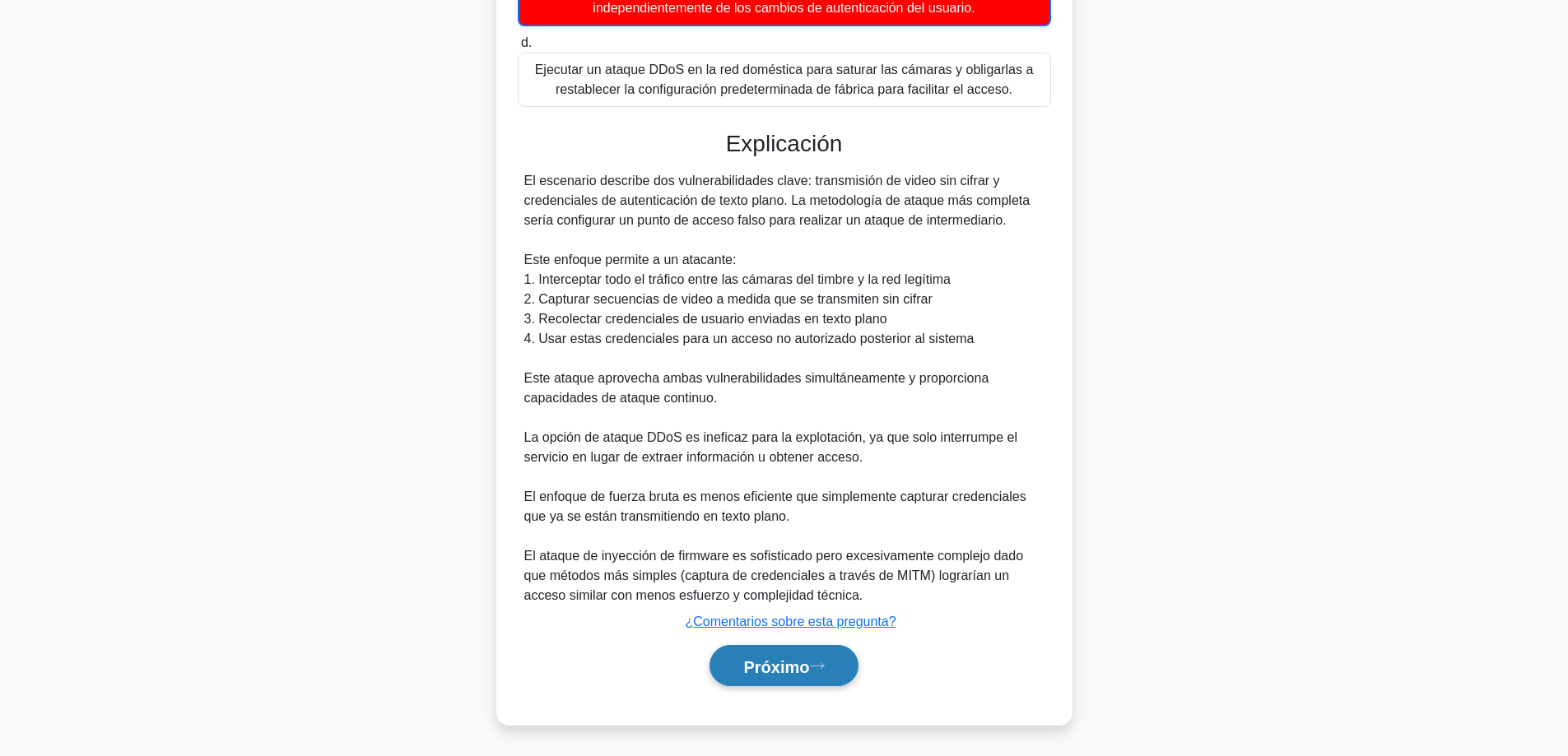
click at [771, 658] on font "Próximo" at bounding box center [776, 667] width 65 height 18
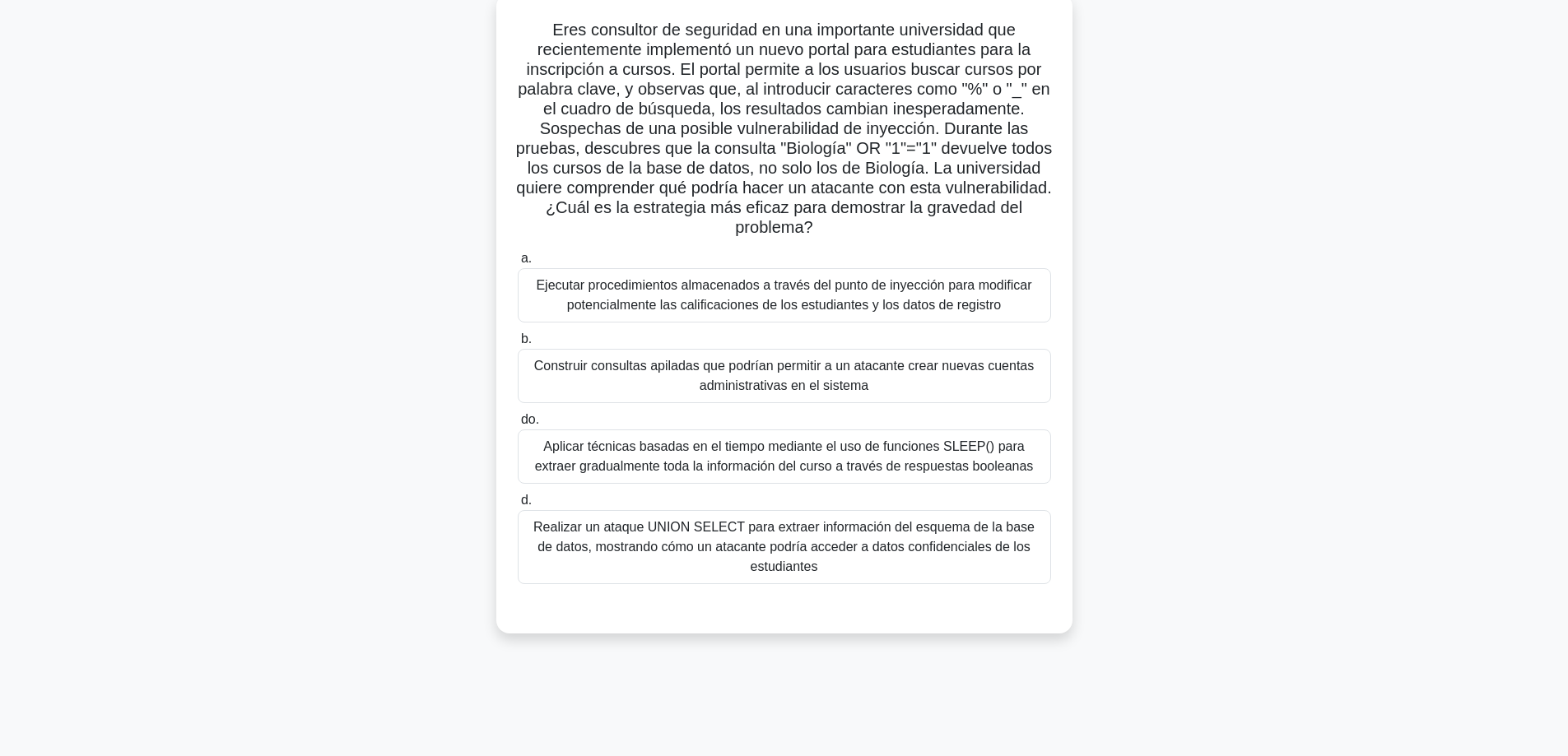
scroll to position [51, 0]
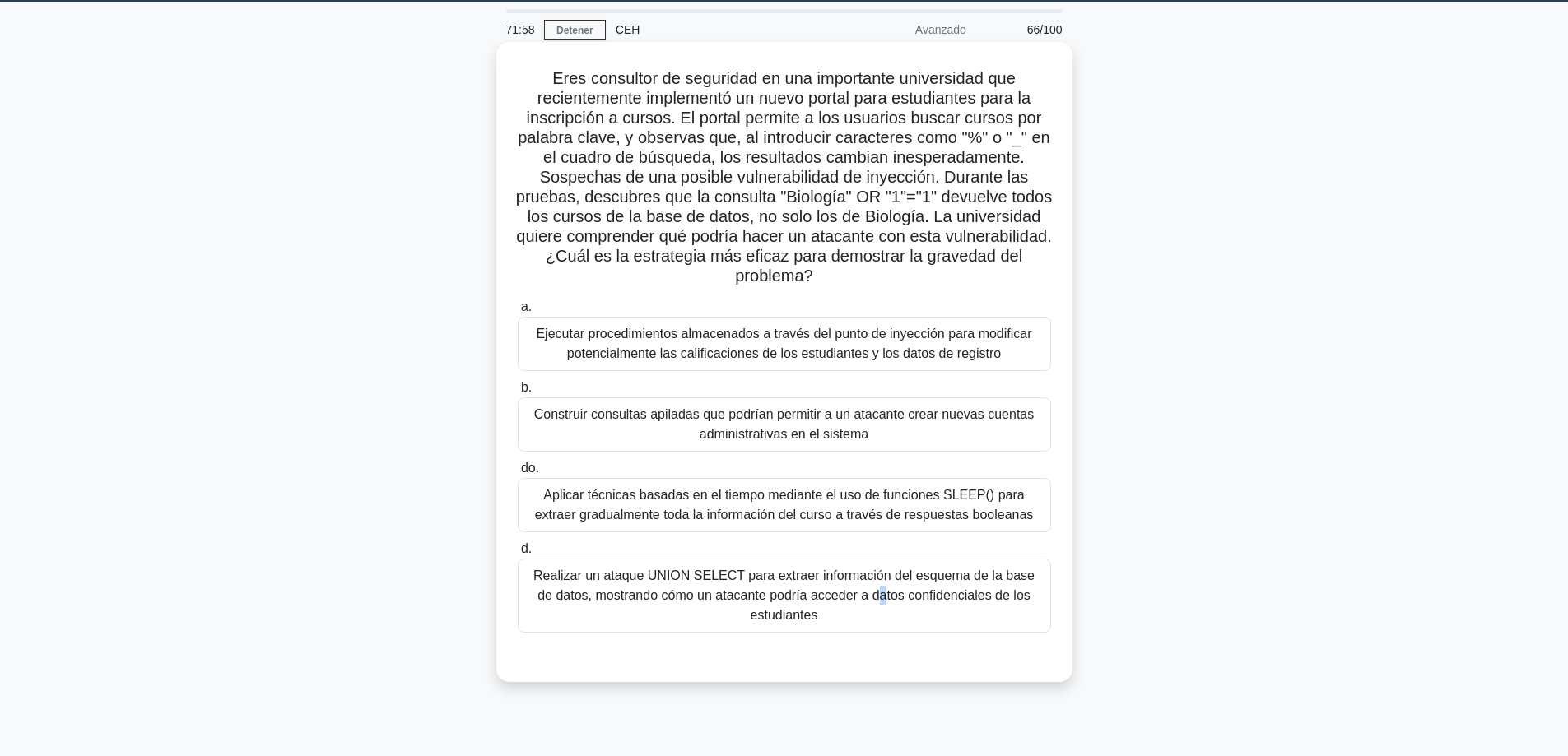
click at [686, 581] on font "Realizar un ataque UNION SELECT para extraer información del esquema de la base…" at bounding box center [784, 595] width 502 height 54
click at [517, 555] on input "d. Realizar un ataque UNION SELECT para extraer información del esquema de la b…" at bounding box center [517, 549] width 0 height 11
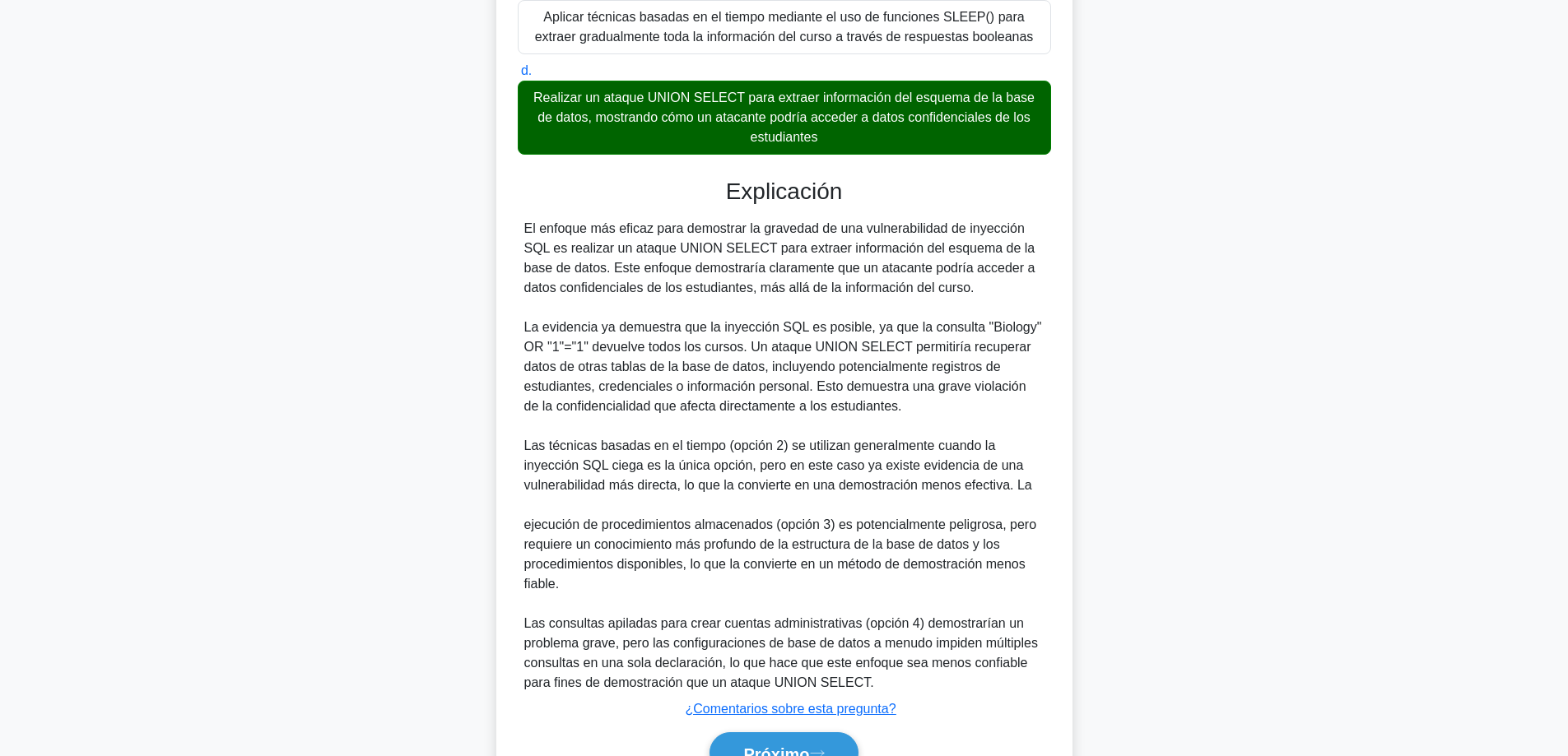
scroll to position [617, 0]
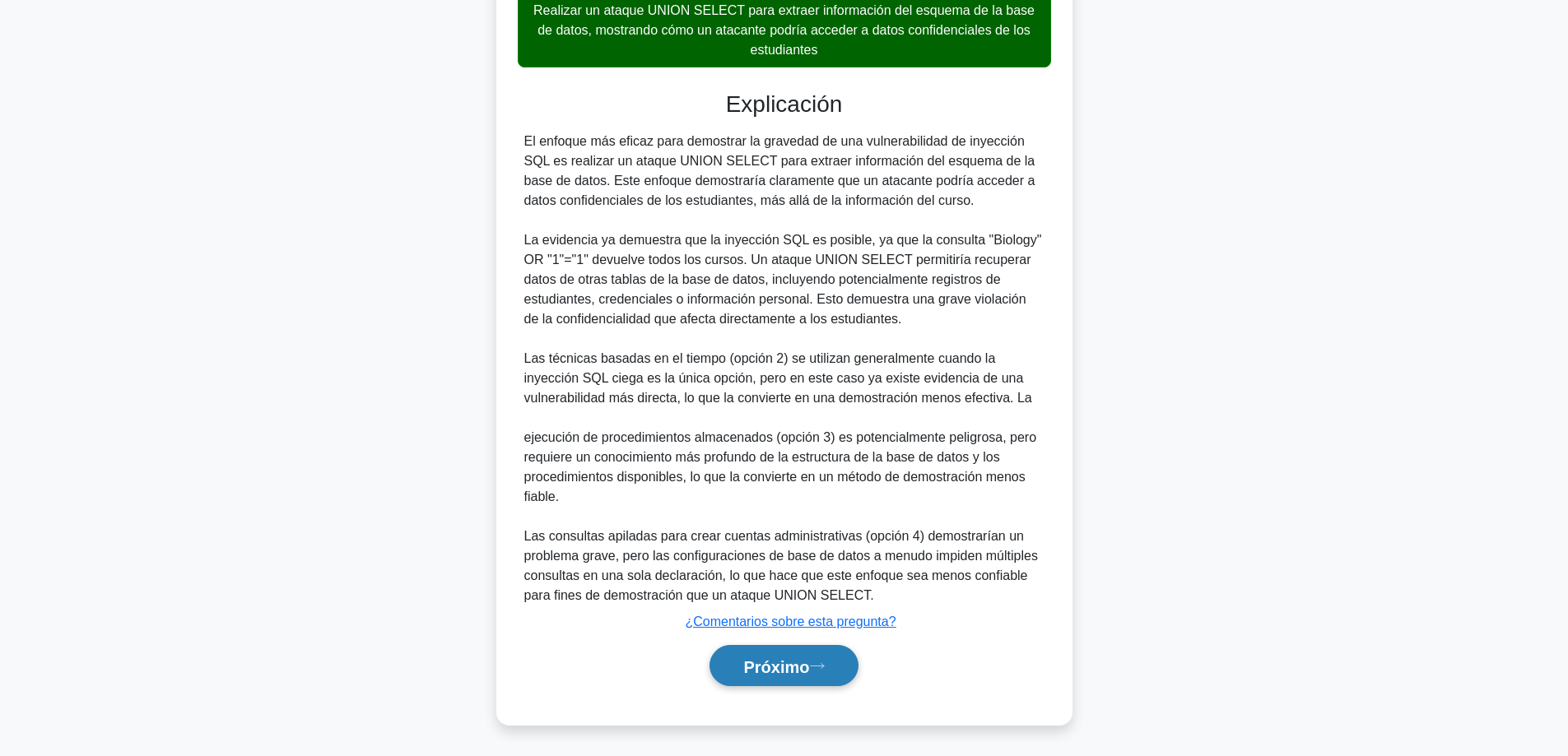
click at [784, 677] on button "Próximo" at bounding box center [783, 666] width 148 height 42
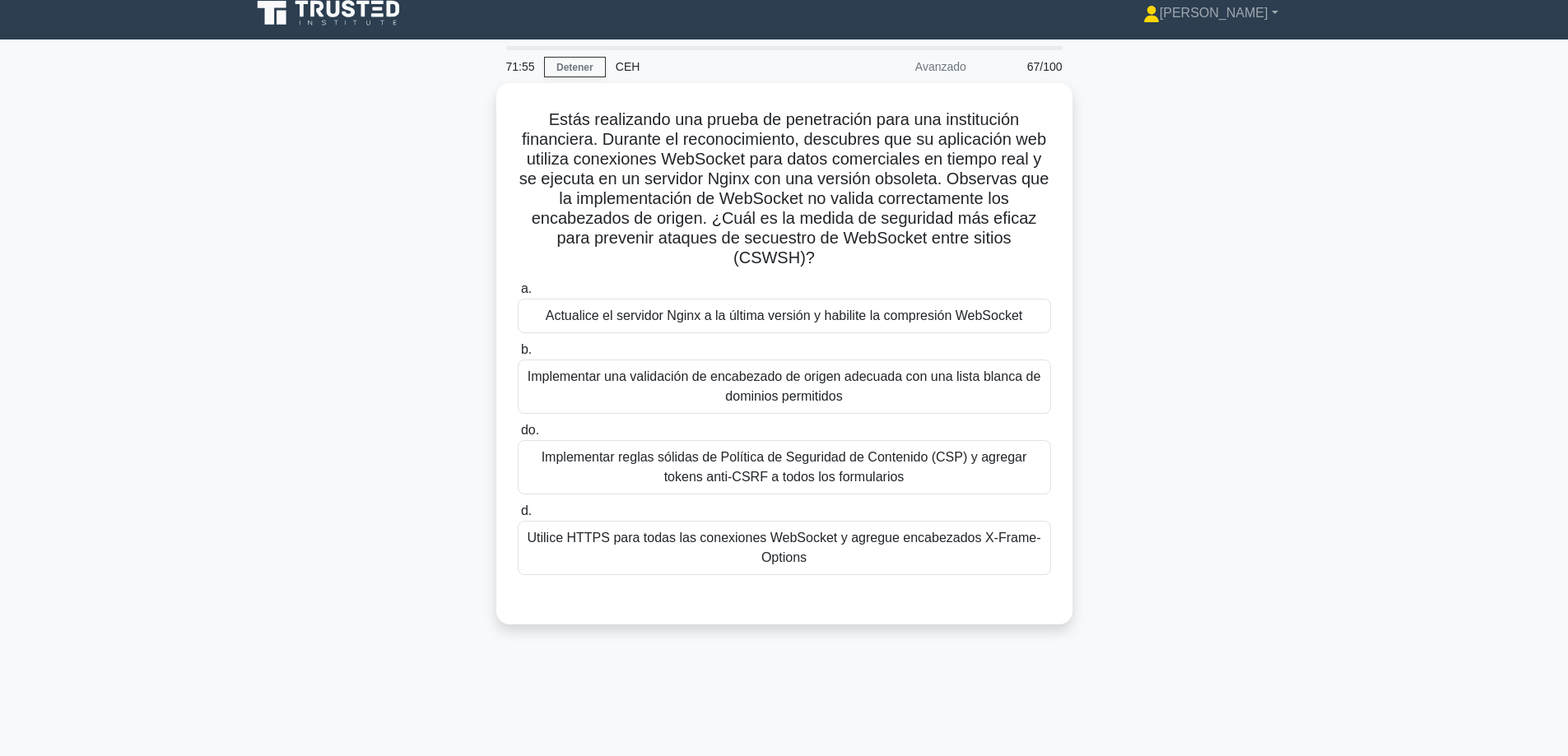
scroll to position [0, 0]
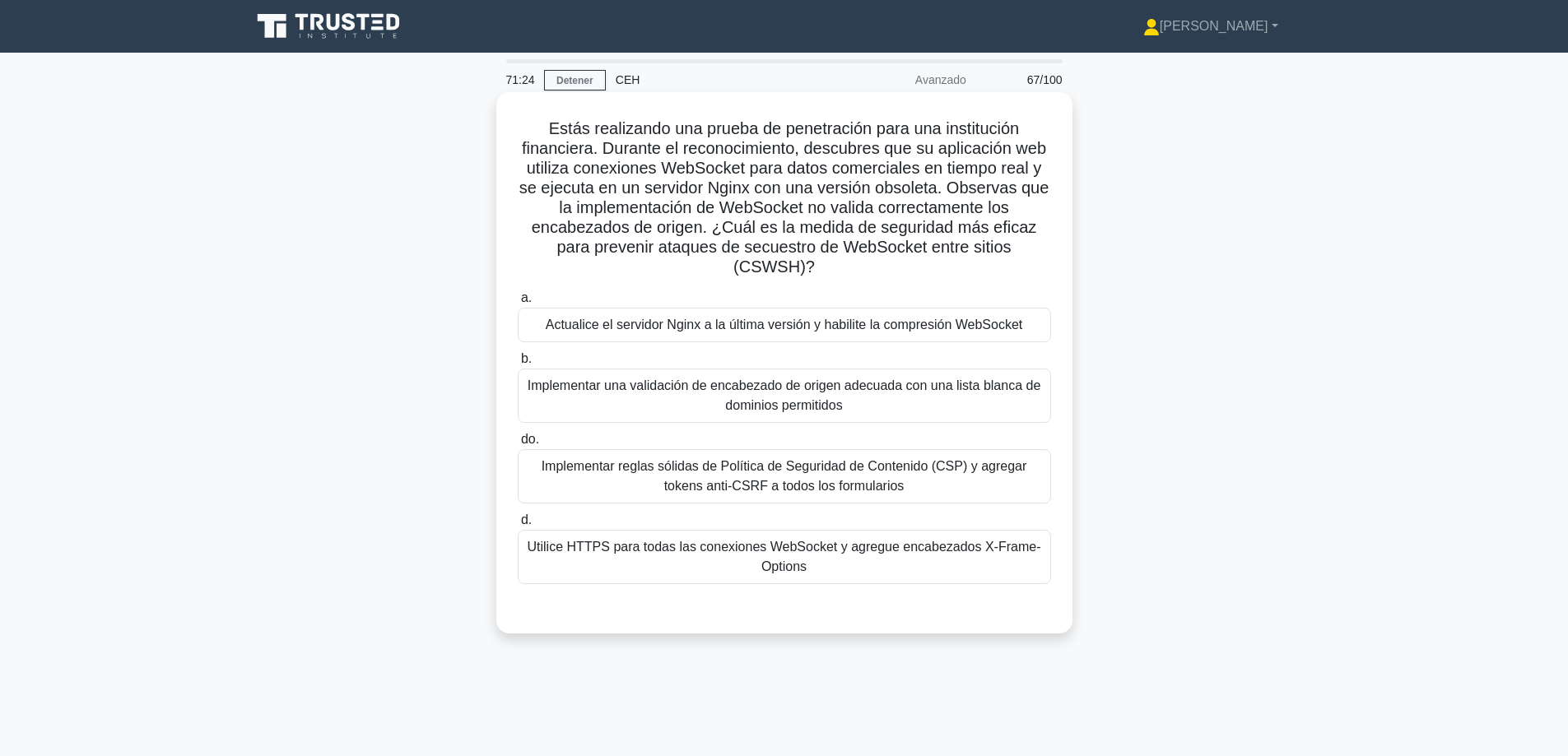
click at [707, 332] on font "Actualice el servidor Nginx a la última versión y habilite la compresión WebSoc…" at bounding box center [785, 325] width 478 height 14
click at [517, 303] on input "a. Actualice el servidor Nginx a la última versión y habilite la compresión Web…" at bounding box center [517, 298] width 0 height 11
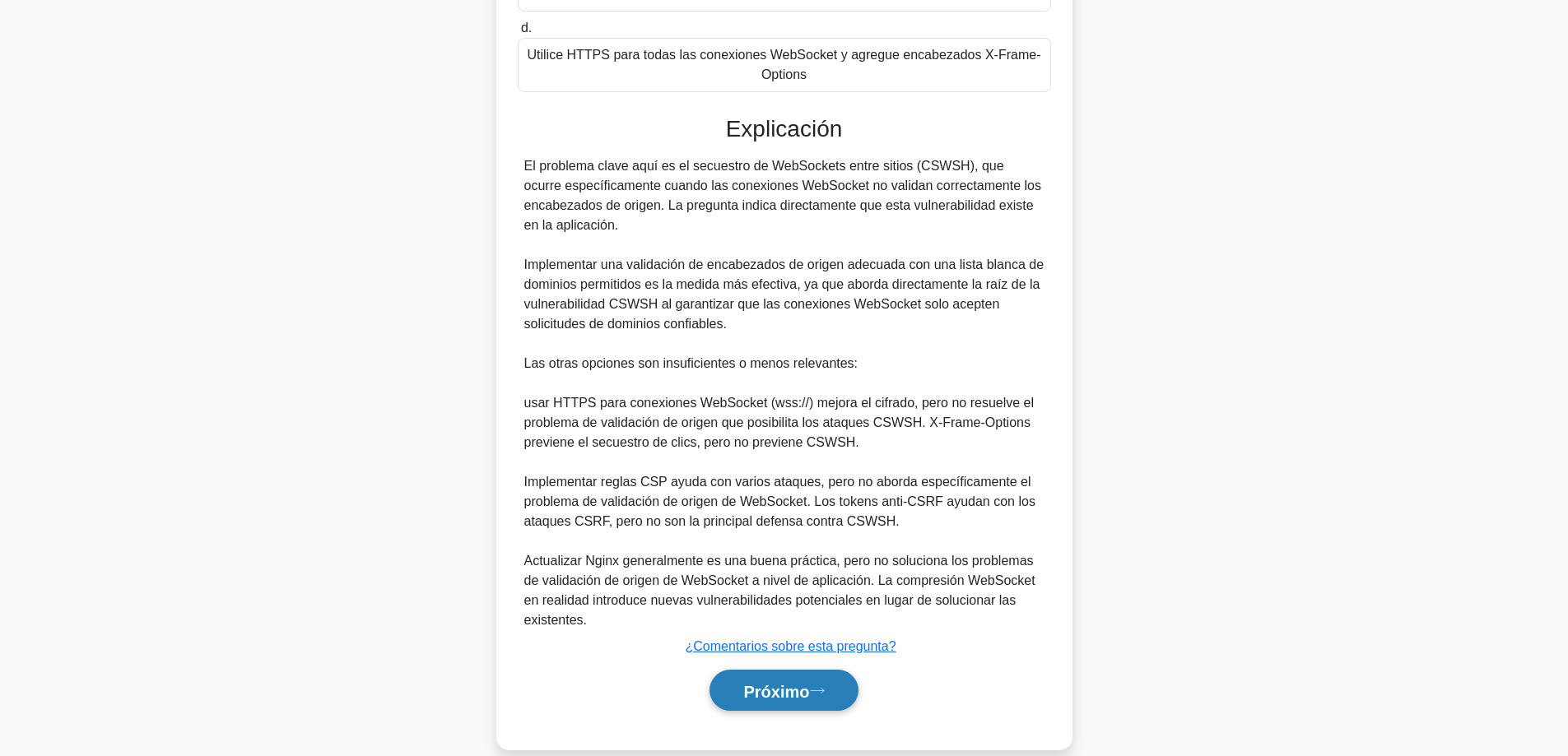
click at [773, 690] on font "Próximo" at bounding box center [776, 691] width 65 height 18
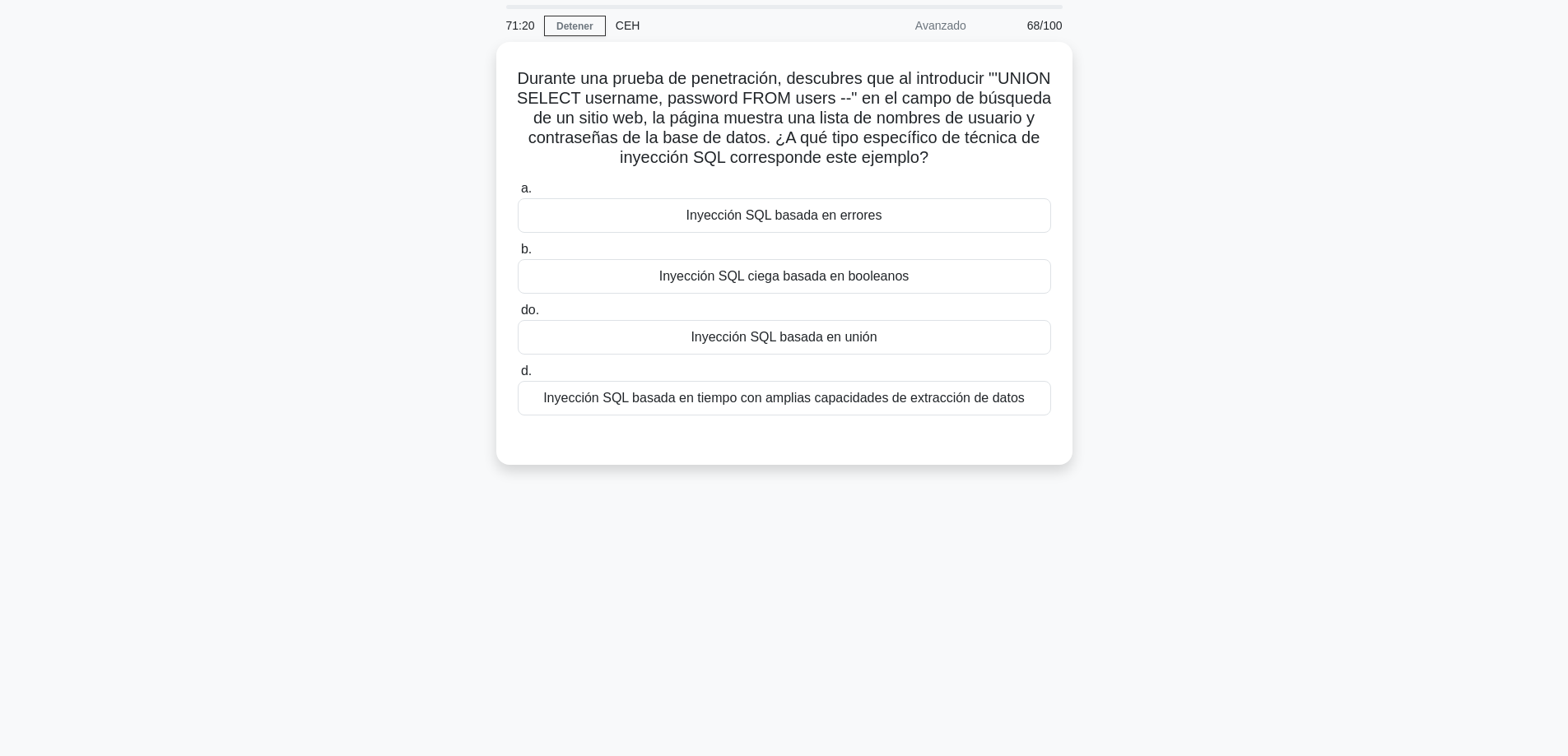
scroll to position [51, 0]
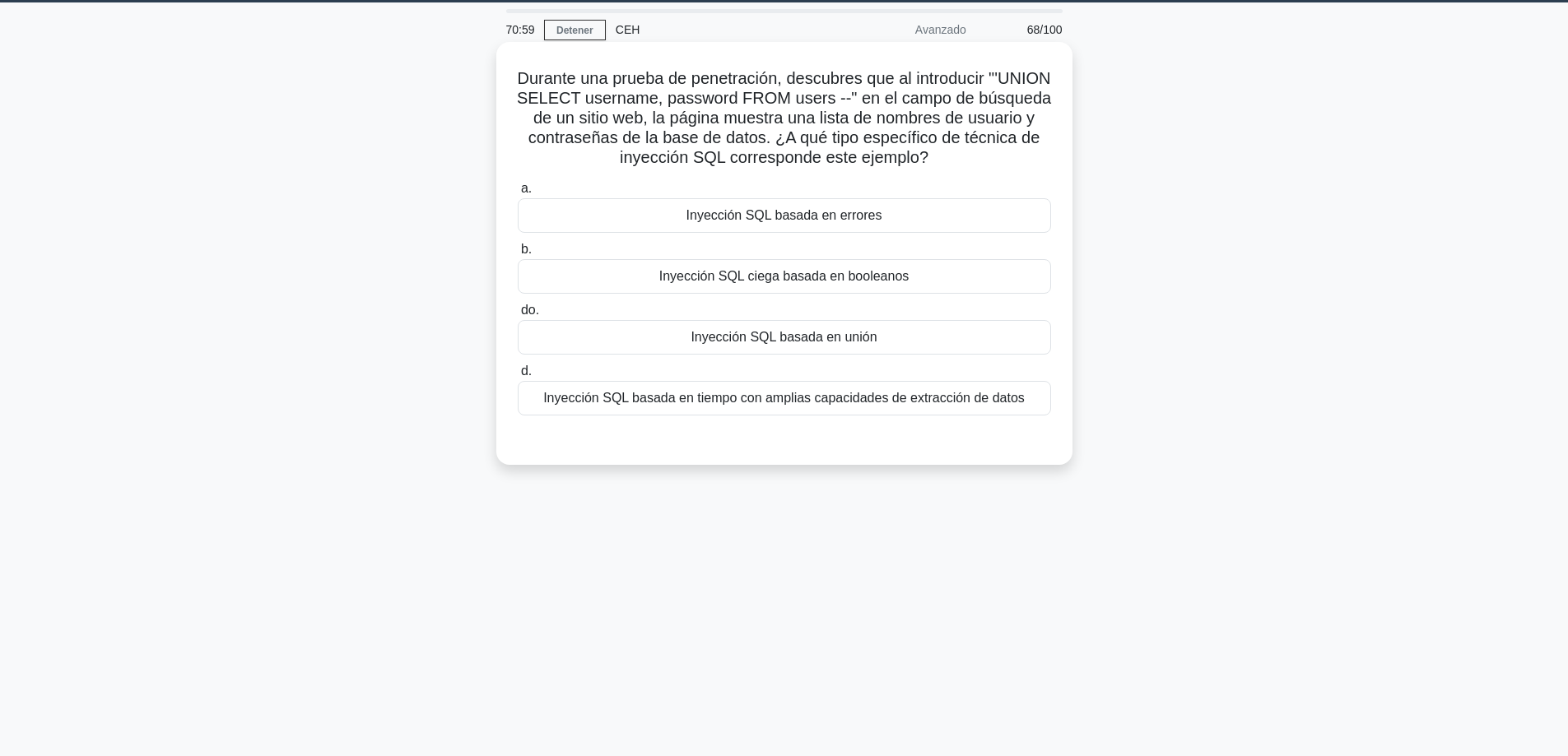
click at [792, 350] on div "Inyección SQL basada en unión" at bounding box center [784, 337] width 533 height 35
click at [517, 316] on input "do. Inyección SQL basada en unión" at bounding box center [517, 310] width 0 height 11
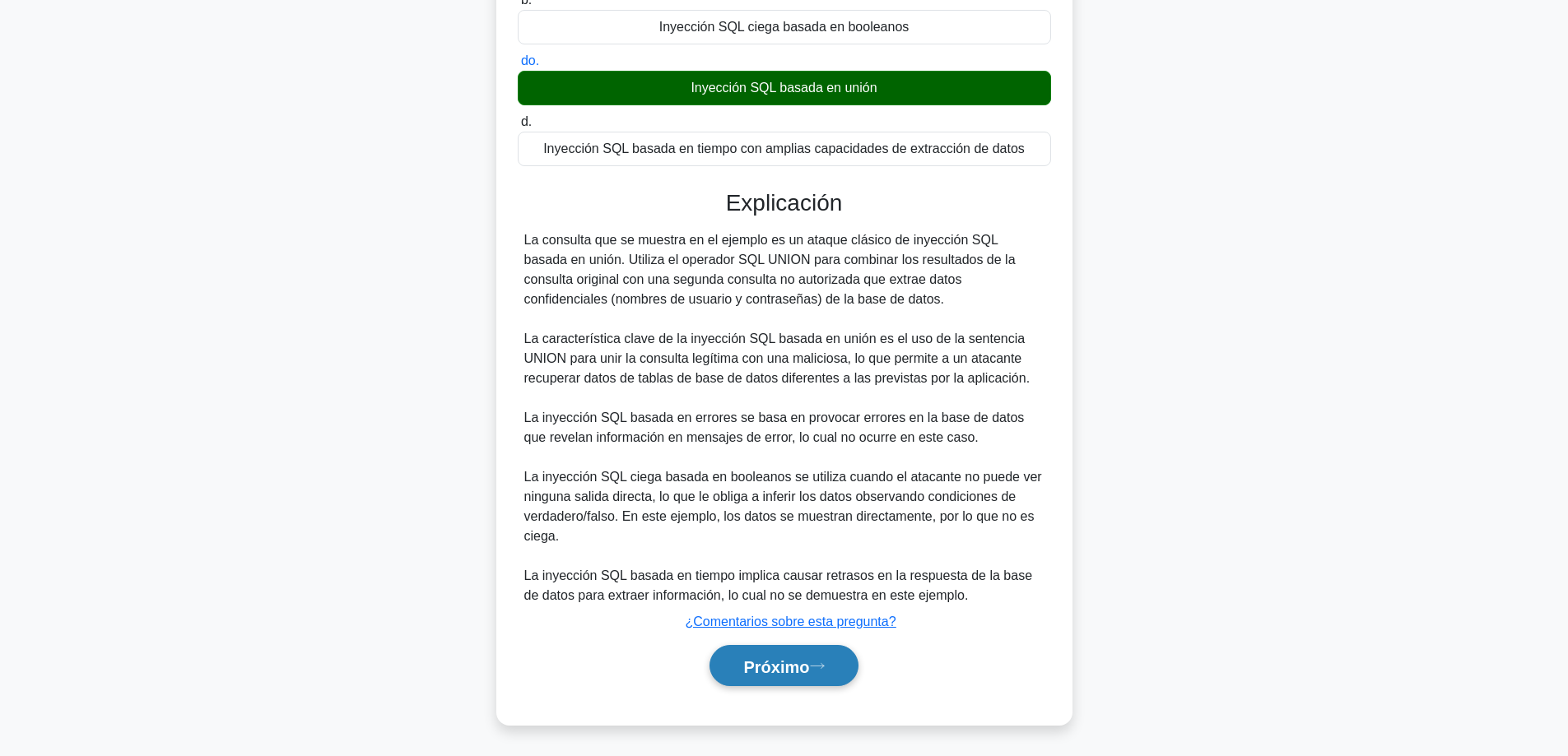
click at [766, 679] on button "Próximo" at bounding box center [783, 666] width 148 height 42
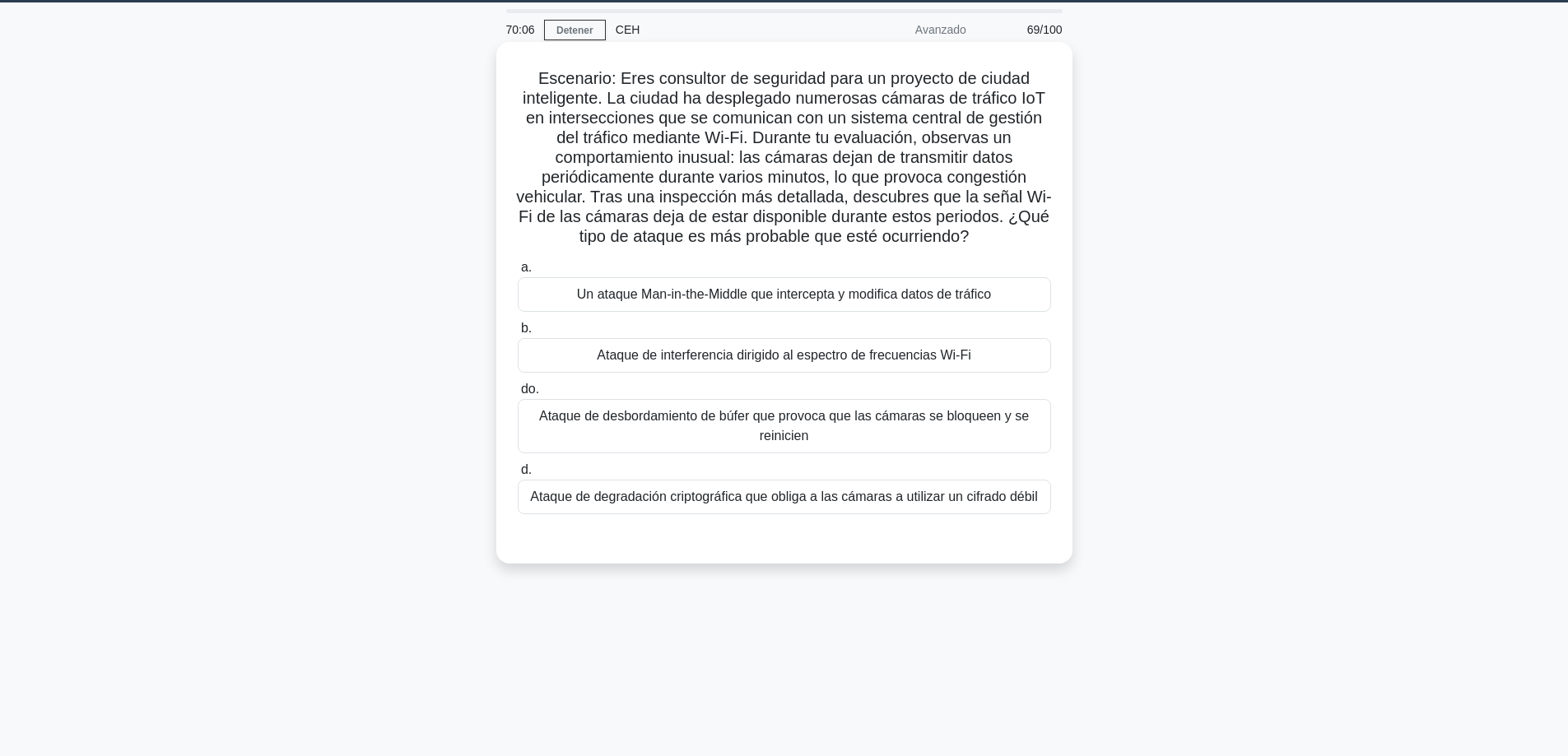
click at [678, 357] on font "Ataque de interferencia dirigido al espectro de frecuencias Wi-Fi" at bounding box center [783, 355] width 374 height 14
click at [517, 334] on input "b. Ataque de interferencia dirigido al espectro de frecuencias Wi-Fi" at bounding box center [517, 328] width 0 height 11
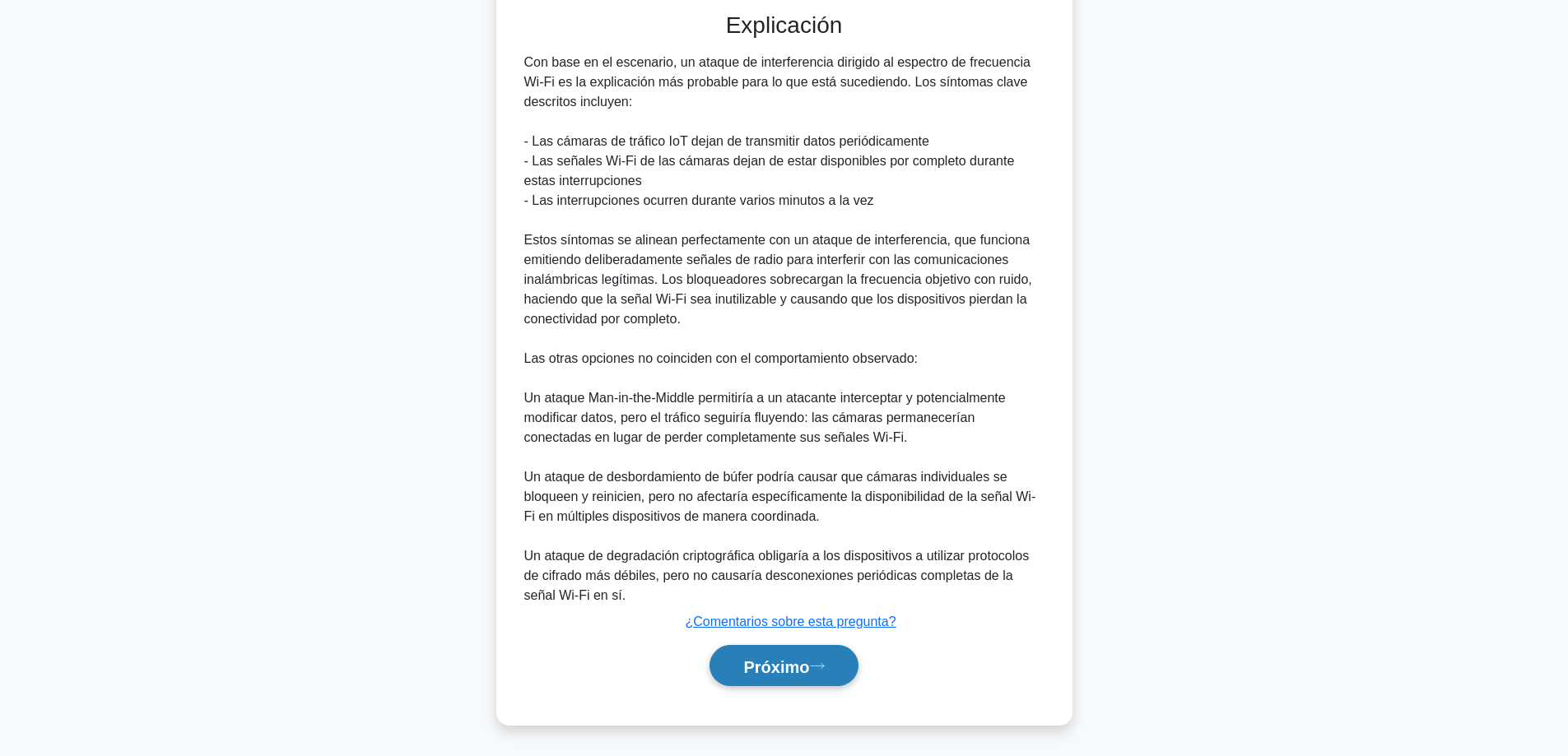
click at [774, 675] on font "Próximo" at bounding box center [776, 667] width 65 height 18
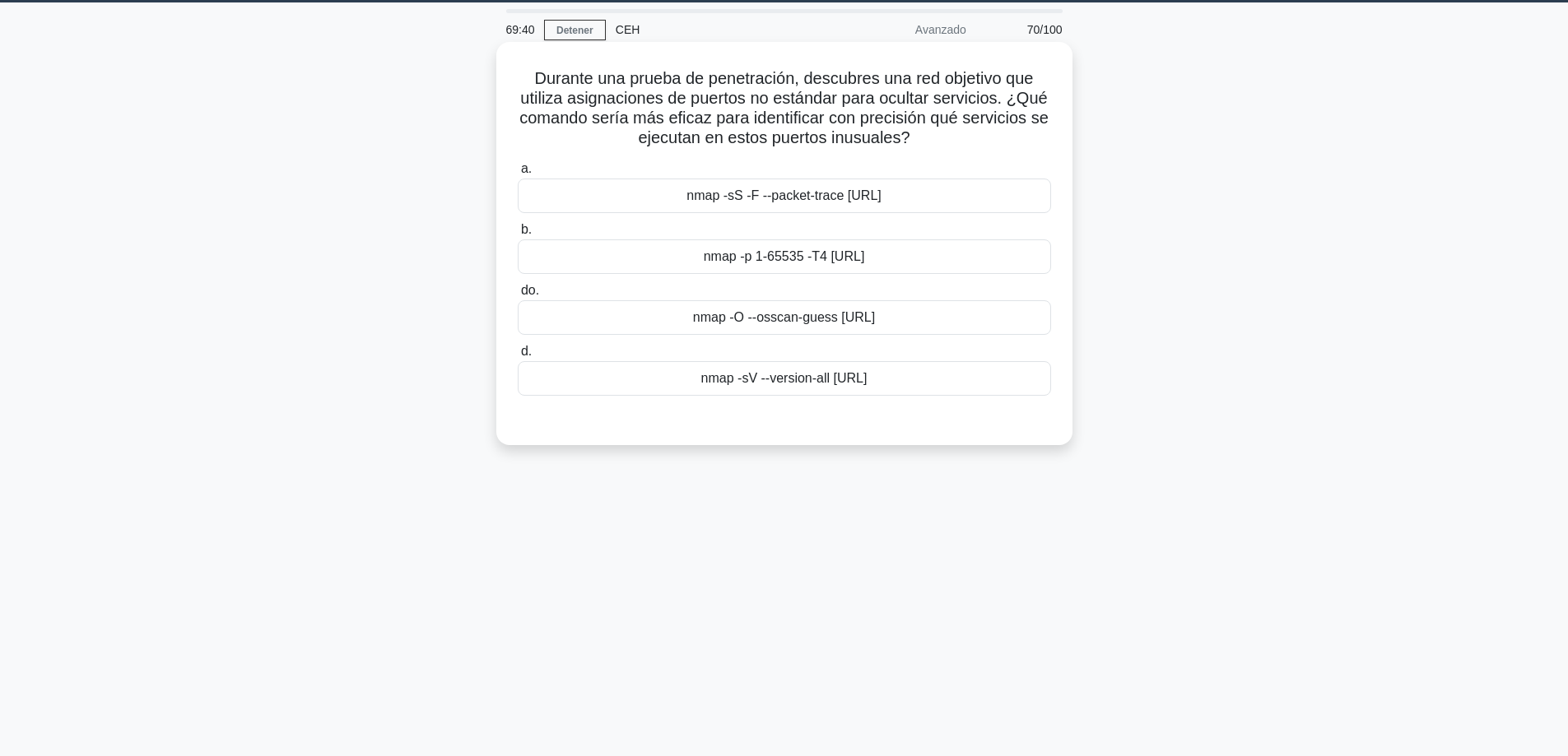
click at [750, 382] on font "nmap -sV --version-all 10.10.10.0/24" at bounding box center [785, 378] width 167 height 14
click at [517, 357] on input "d. nmap -sV --version-all 10.10.10.0/24" at bounding box center [517, 352] width 0 height 11
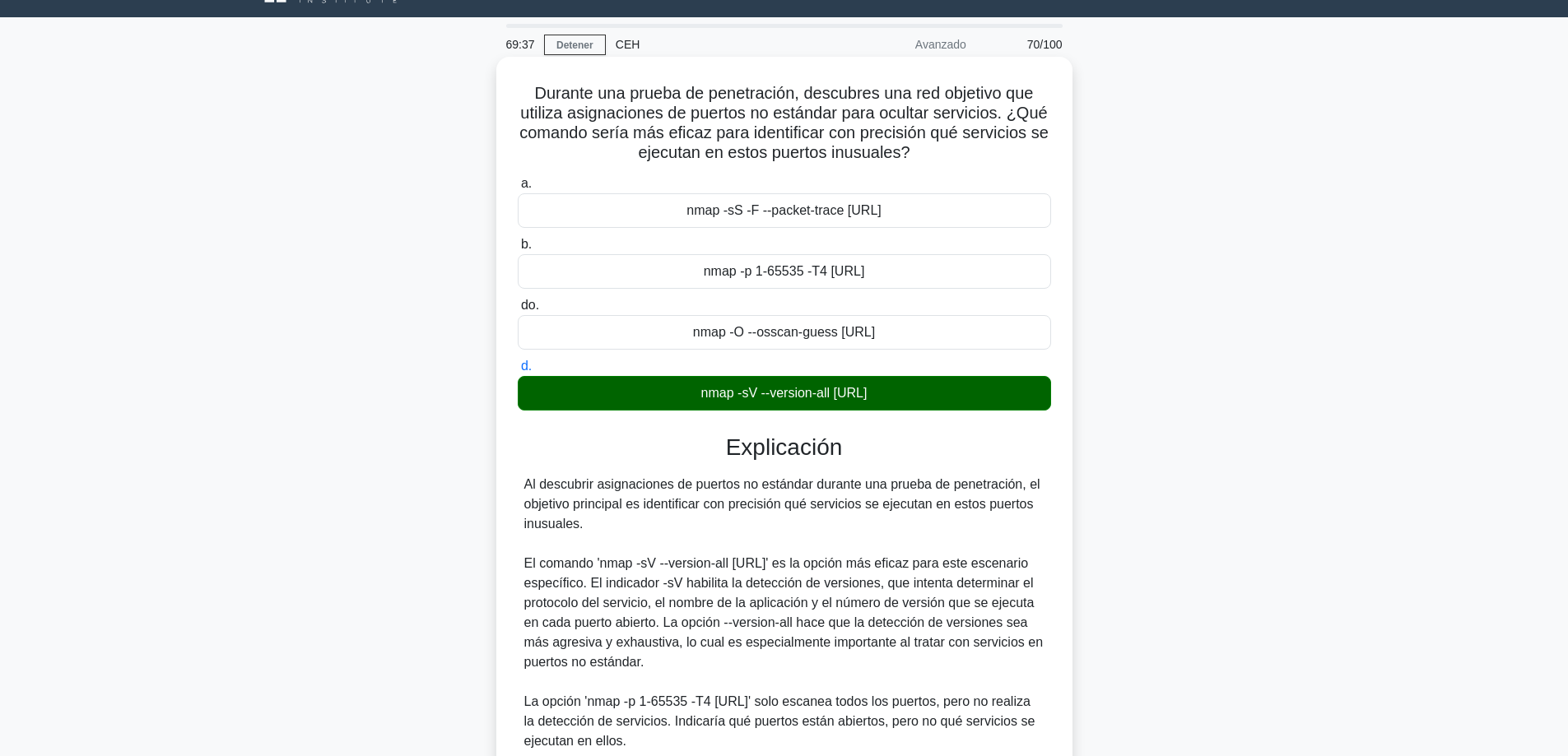
scroll to position [32, 0]
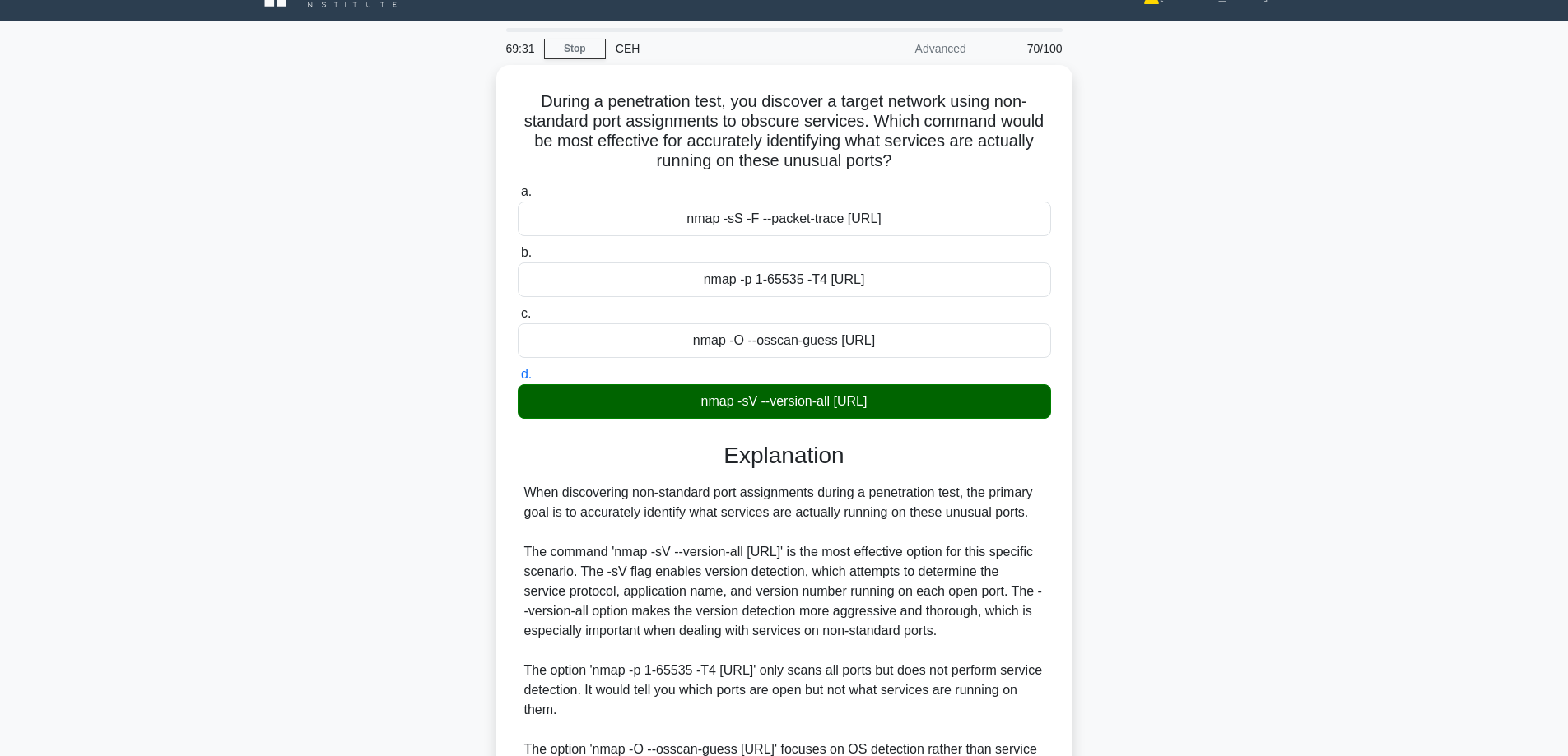
click at [1225, 182] on div "During a penetration test, you discover a target network using non-standard por…" at bounding box center [784, 540] width 1086 height 950
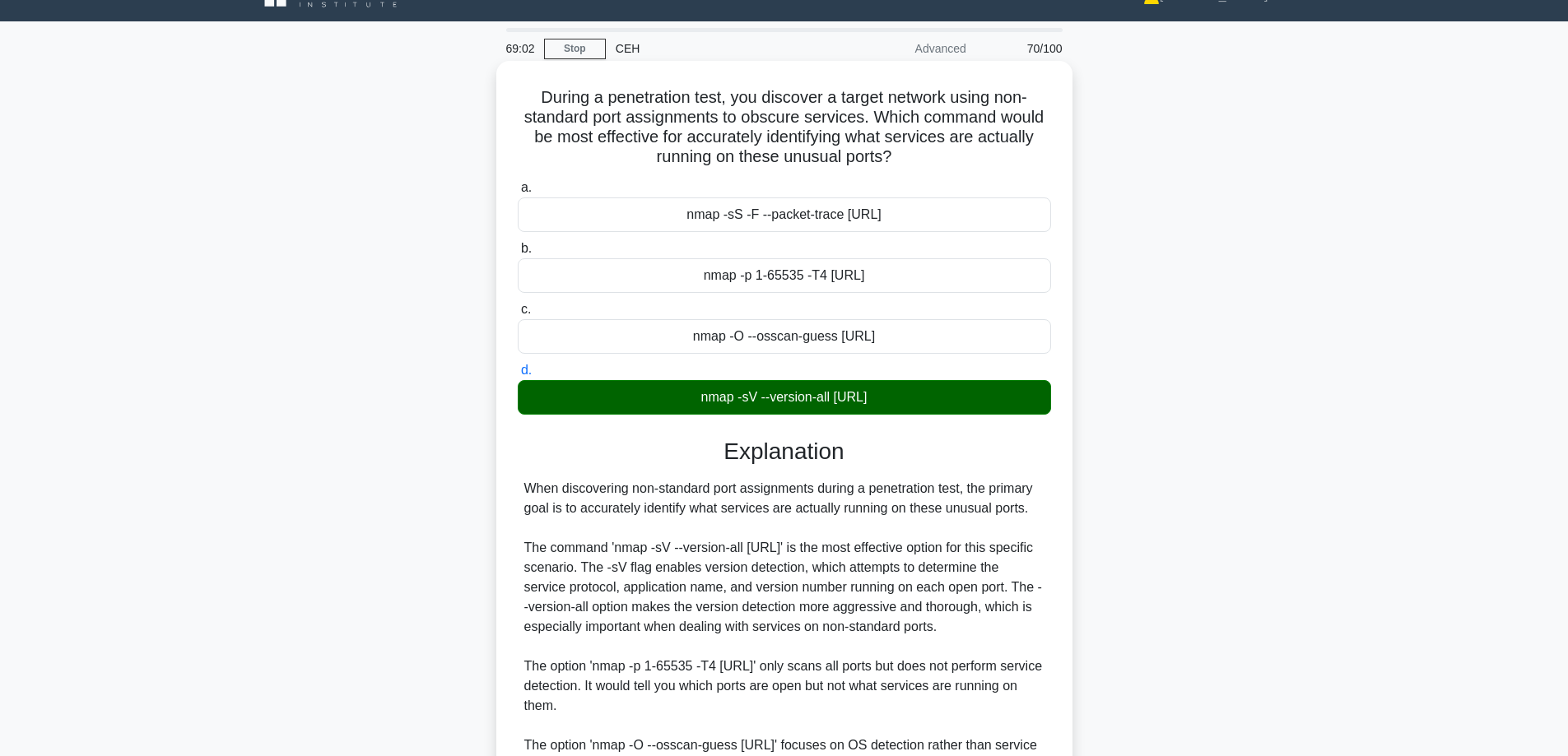
click at [962, 711] on div "When discovering non-standard port assignments during a penetration test, the p…" at bounding box center [784, 676] width 520 height 395
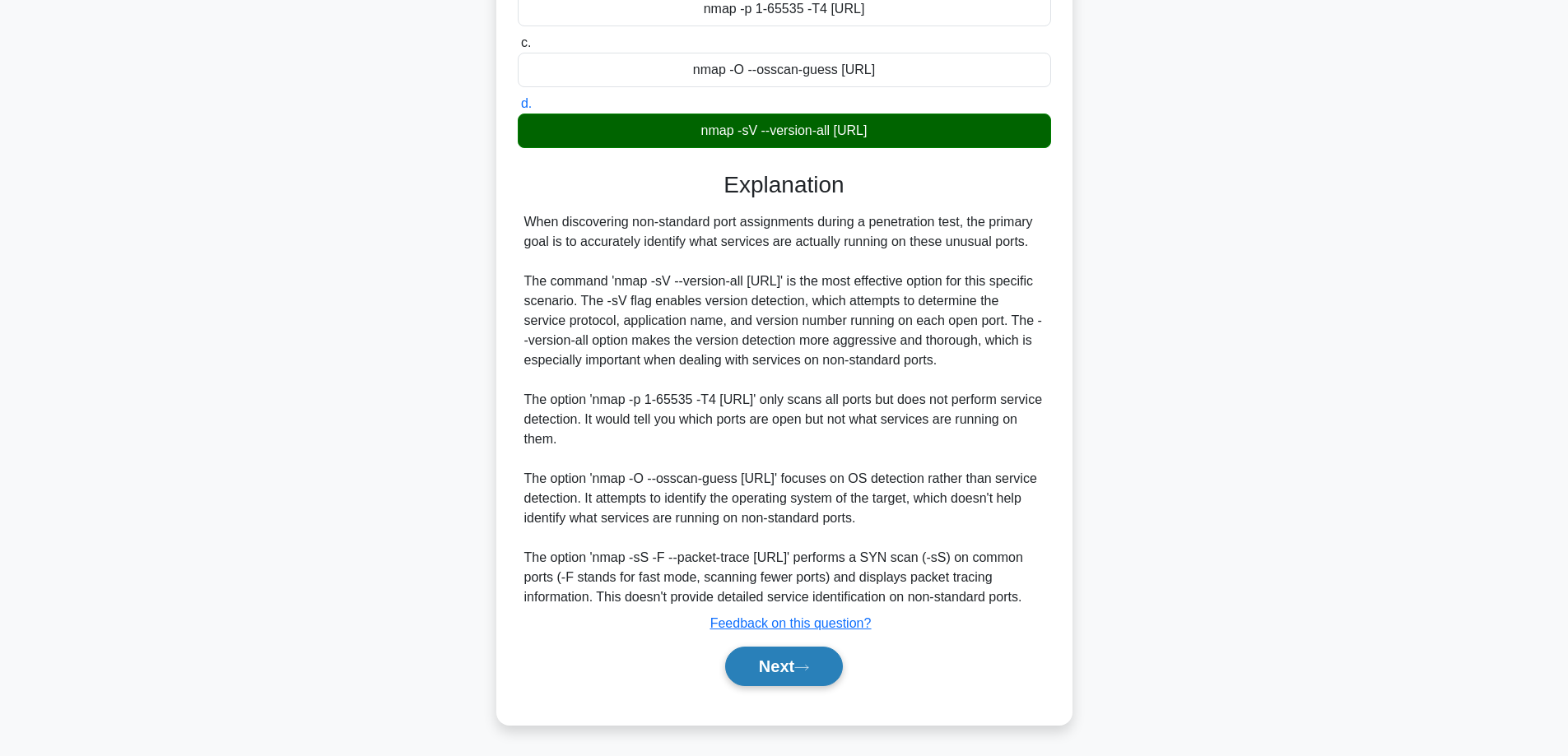
click at [756, 681] on button "Next" at bounding box center [784, 667] width 118 height 40
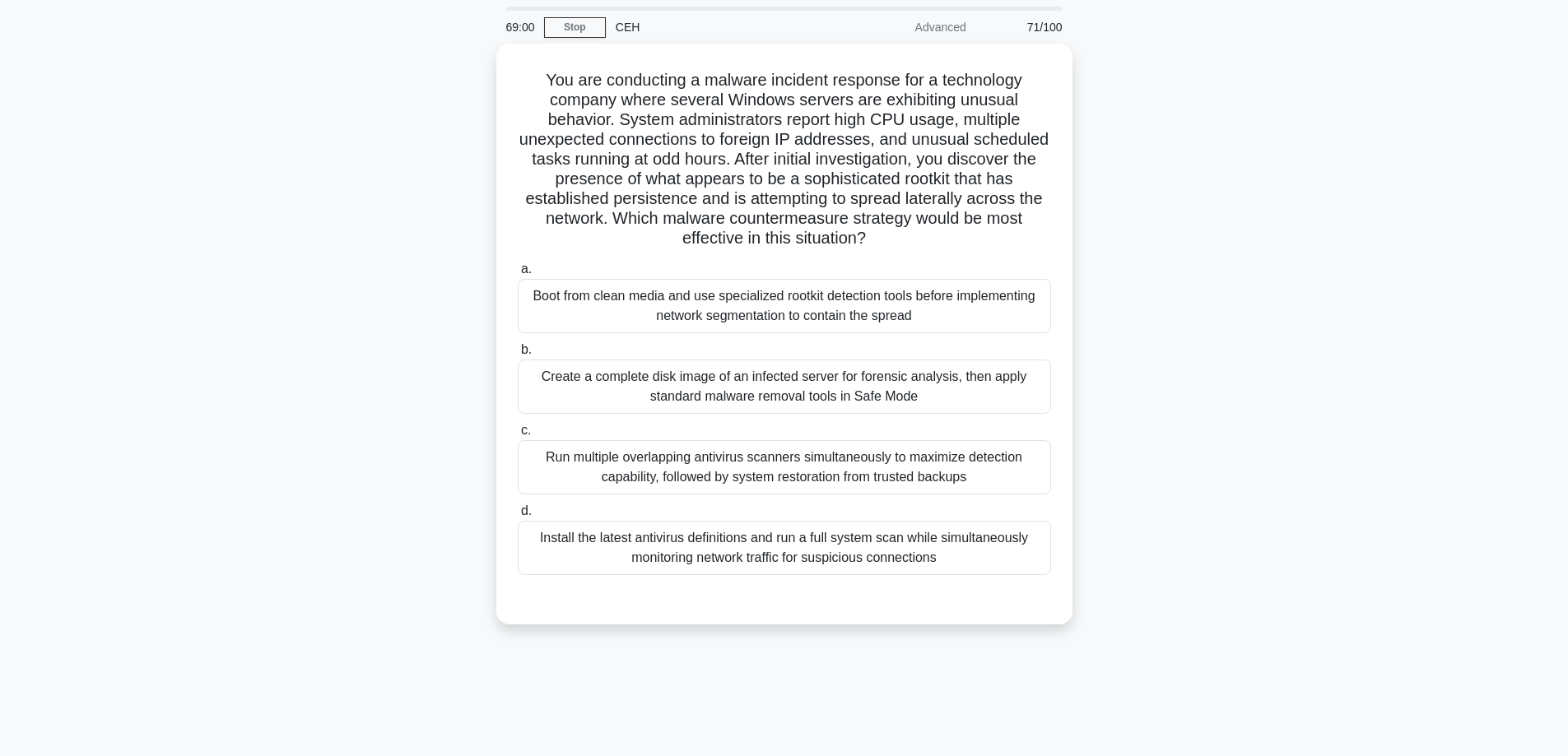
scroll to position [51, 0]
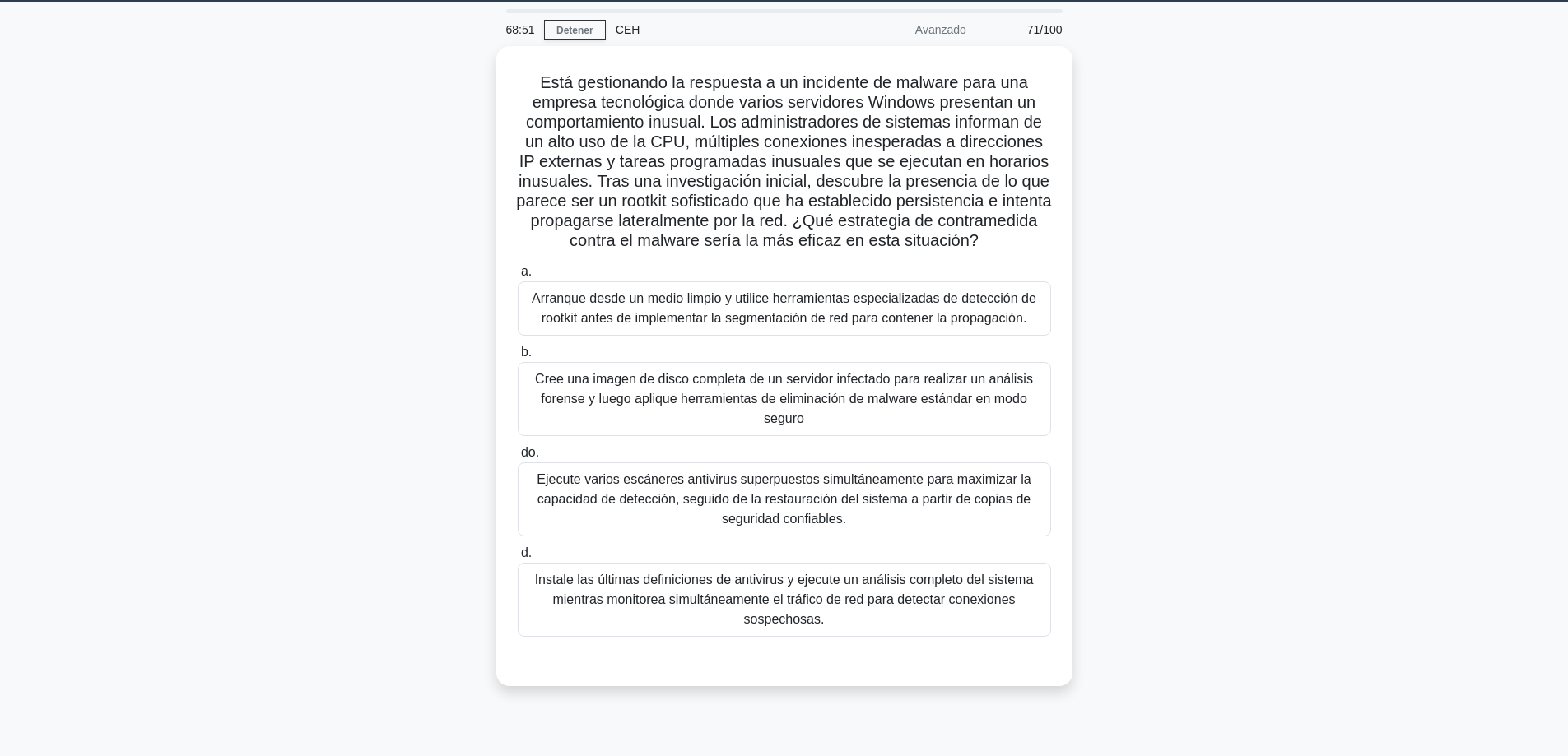
click at [1245, 258] on div "Está gestionando la respuesta a un incidente de malware para una empresa tecnol…" at bounding box center [784, 377] width 1086 height 660
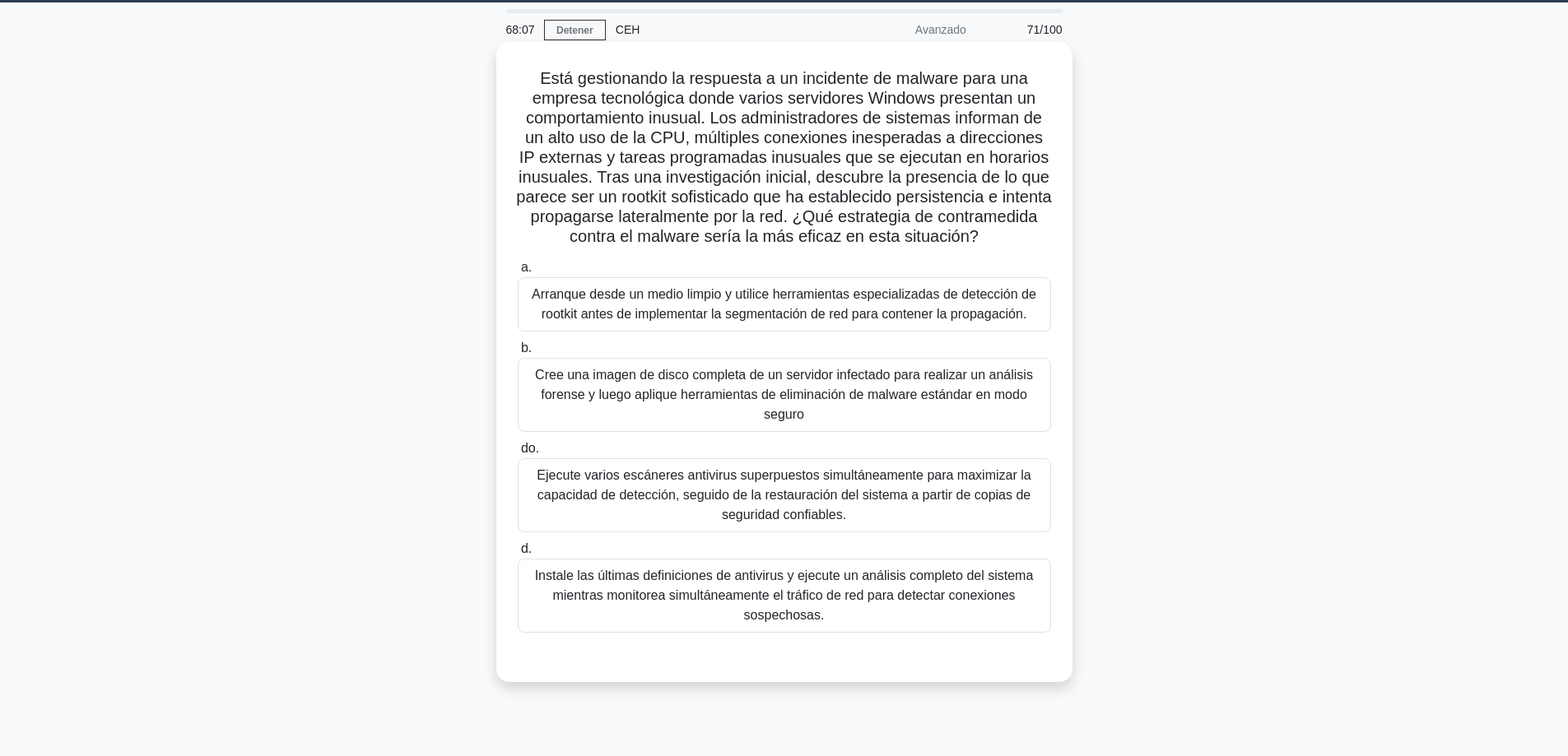
click at [789, 408] on font "Cree una imagen de disco completa de un servidor infectado para realizar un aná…" at bounding box center [784, 394] width 498 height 54
click at [517, 354] on input "b. Cree una imagen de disco completa de un servidor infectado para realizar un …" at bounding box center [517, 348] width 0 height 11
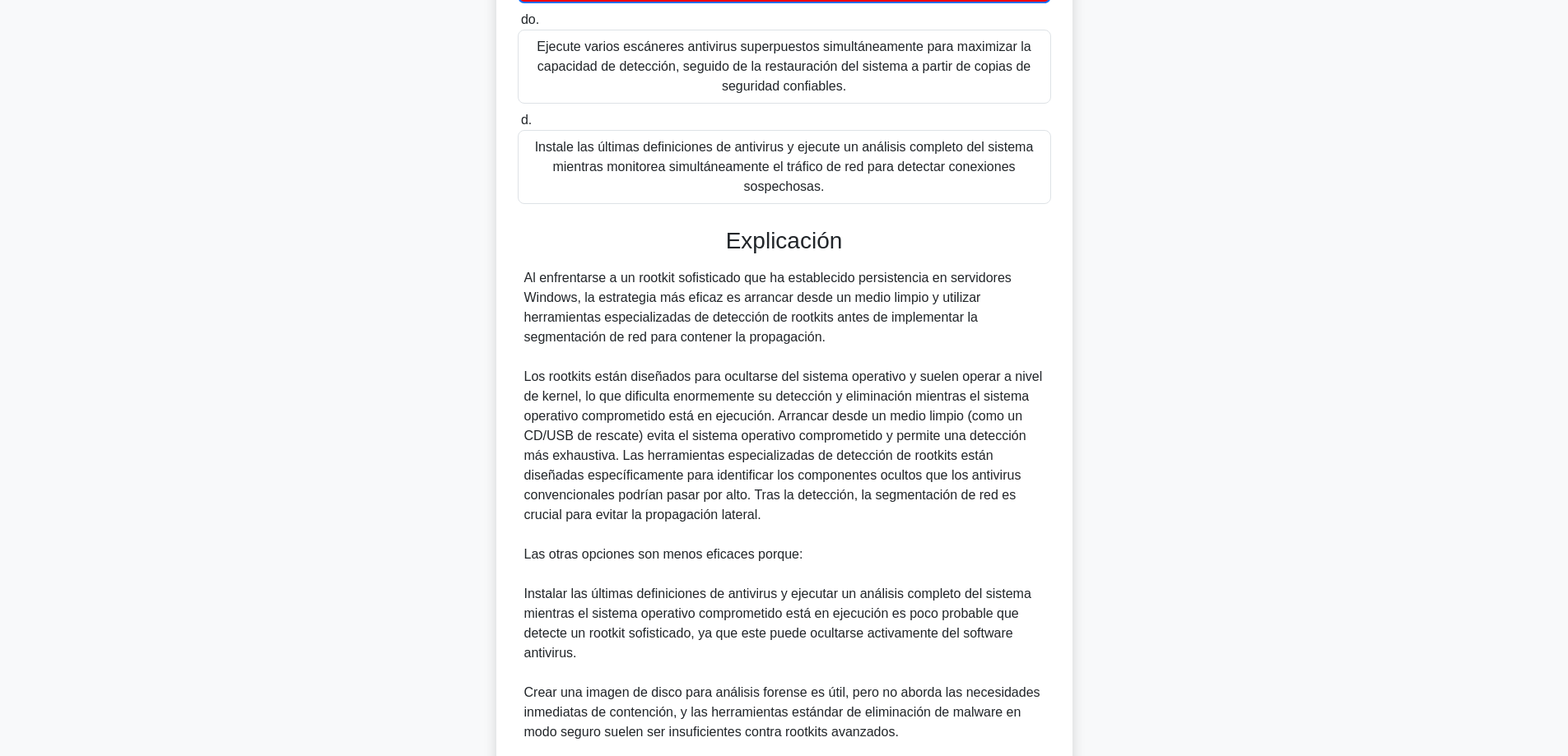
scroll to position [717, 0]
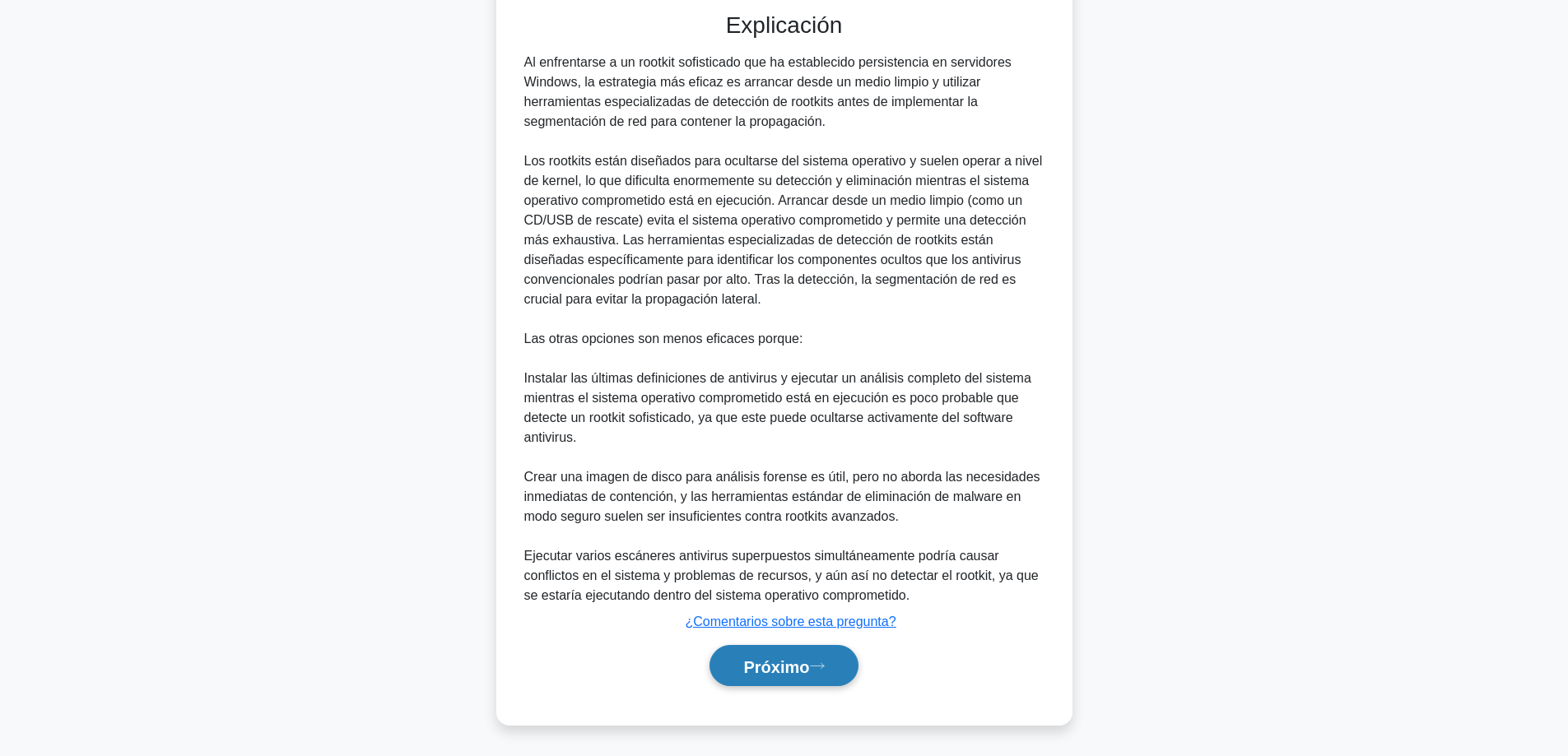
click at [740, 678] on button "Próximo" at bounding box center [783, 666] width 148 height 42
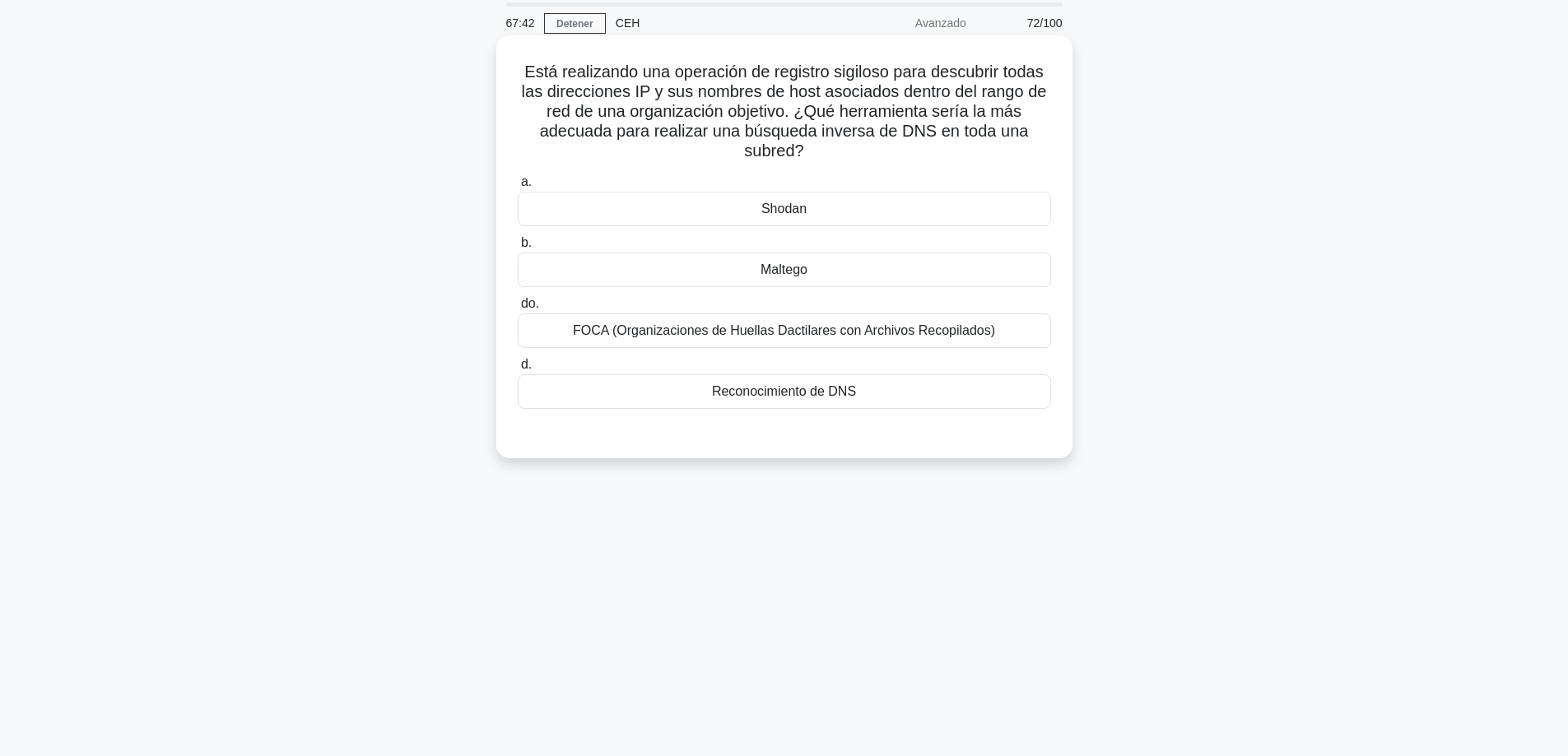
scroll to position [51, 0]
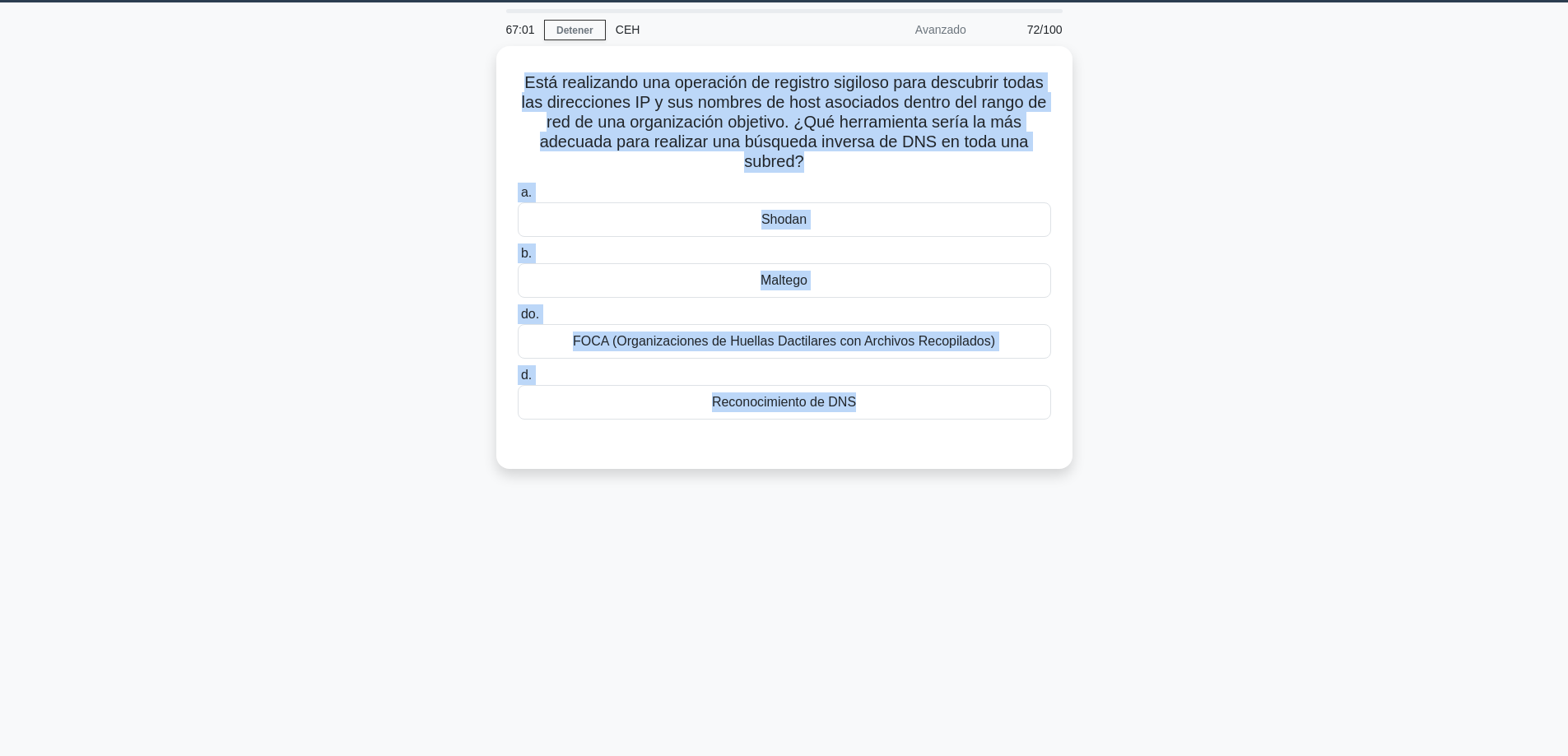
drag, startPoint x: 866, startPoint y: 461, endPoint x: 495, endPoint y: 79, distance: 532.5
click at [495, 79] on div "Está realizando una operación de registro sigiloso para descubrir todas las dir…" at bounding box center [784, 268] width 1086 height 443
copy div "Está realizando una operación de registro sigiloso para descubrir todas las dir…"
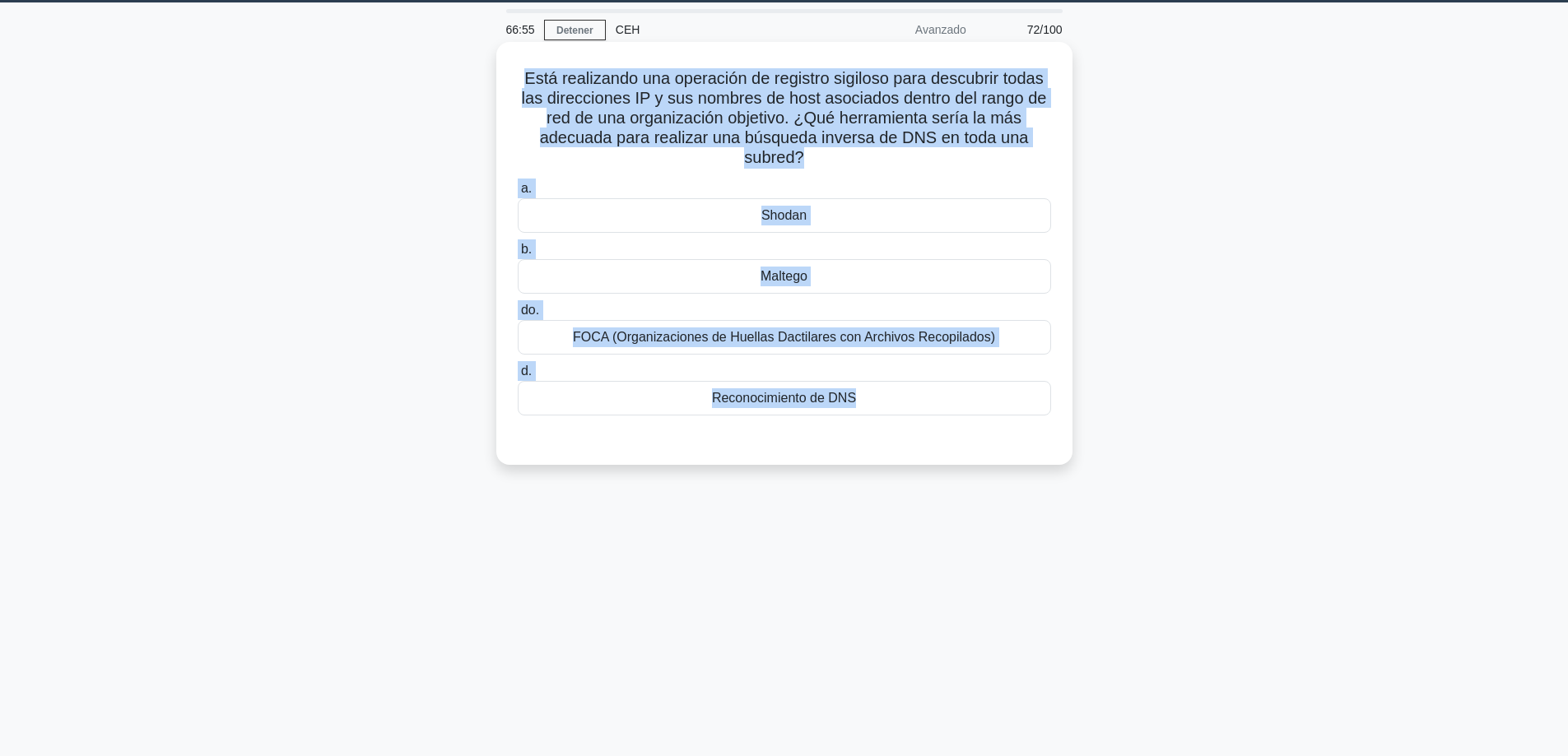
click at [749, 400] on font "Reconocimiento de DNS" at bounding box center [783, 397] width 144 height 14
click at [517, 377] on input "d. Reconocimiento de DNS" at bounding box center [517, 372] width 0 height 11
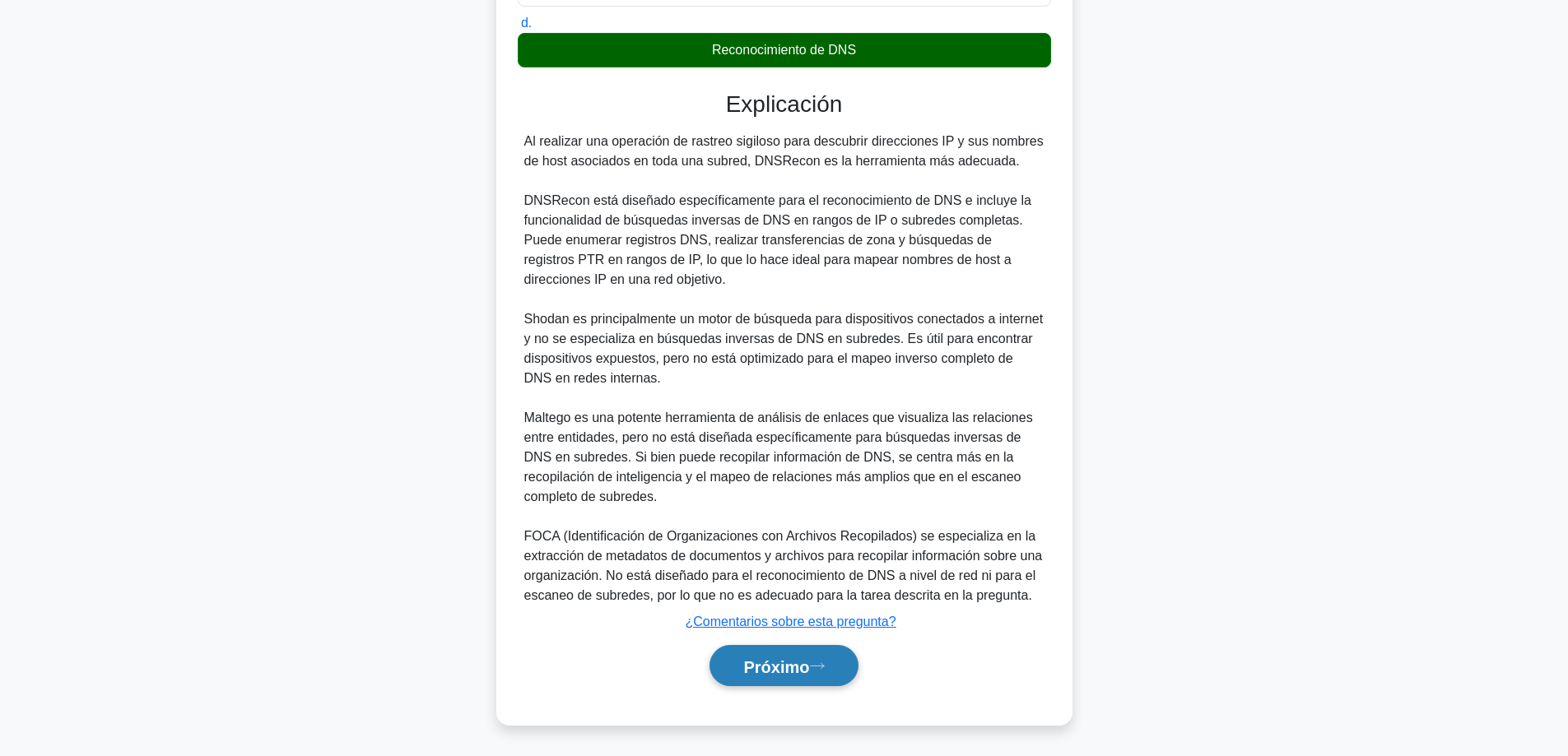
click at [768, 673] on font "Próximo" at bounding box center [776, 667] width 65 height 18
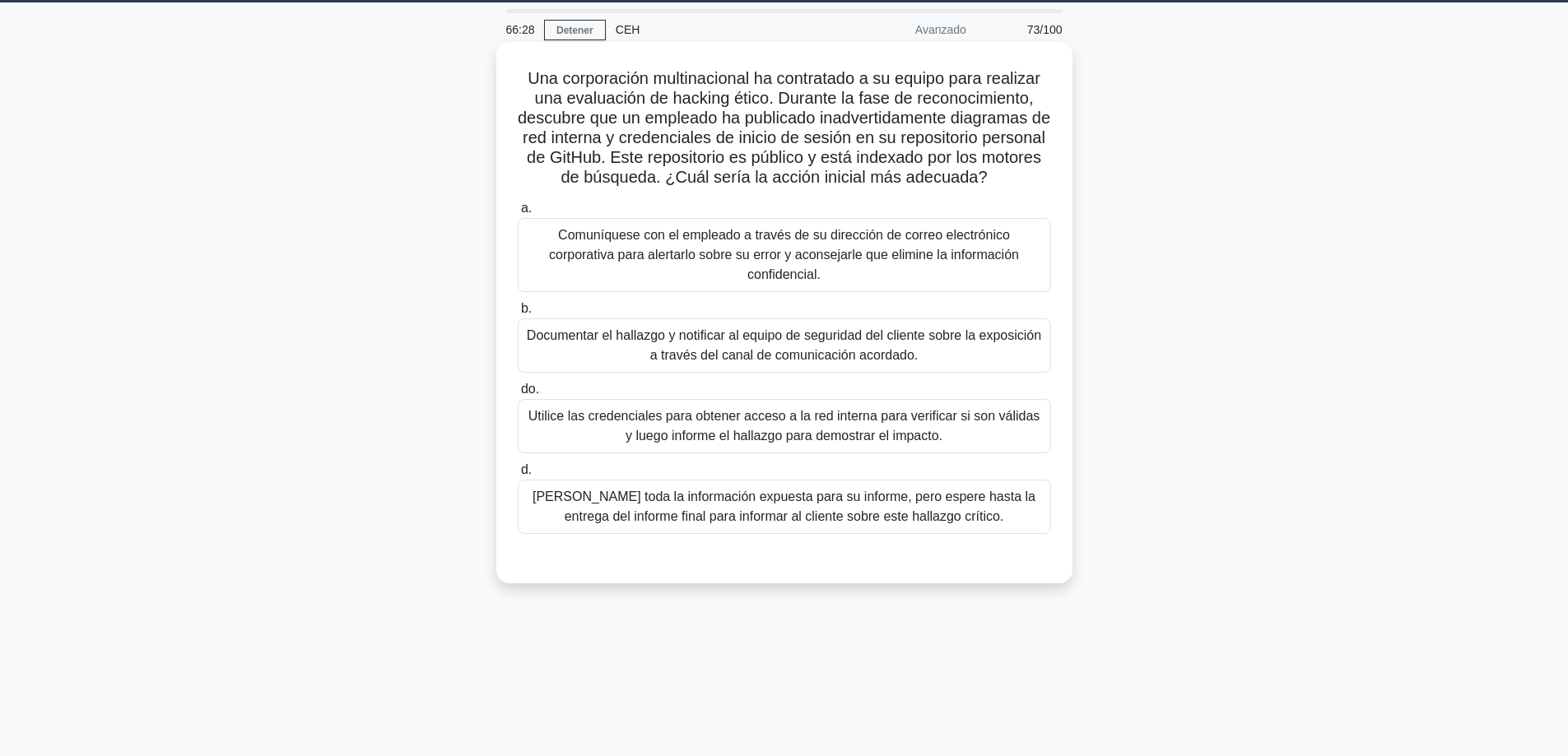
click at [764, 328] on font "Documentar el hallazgo y notificar al equipo de seguridad del cliente sobre la …" at bounding box center [783, 345] width 514 height 34
click at [517, 314] on input "b. Documentar el hallazgo y notificar al equipo de seguridad del cliente sobre …" at bounding box center [517, 308] width 0 height 11
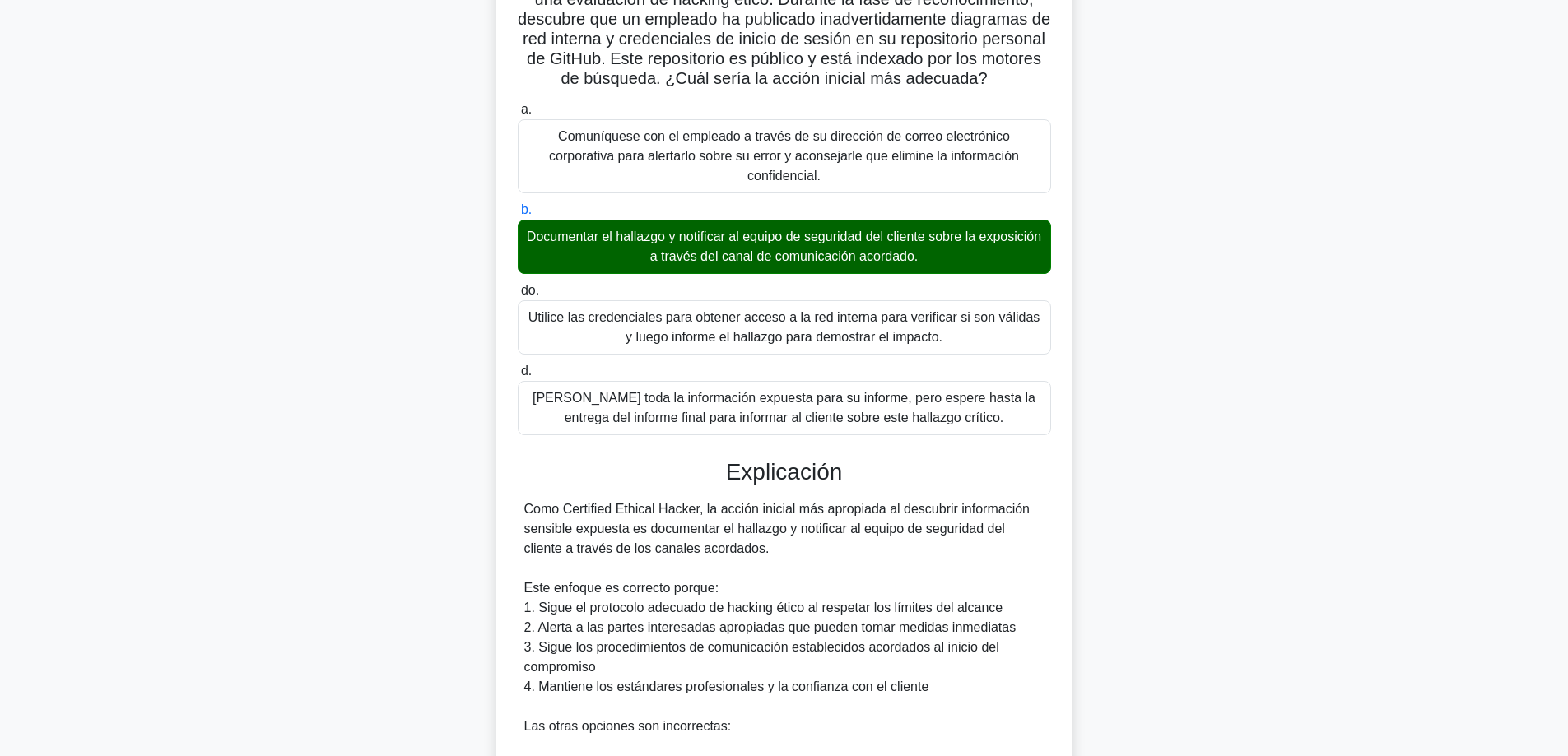
scroll to position [498, 0]
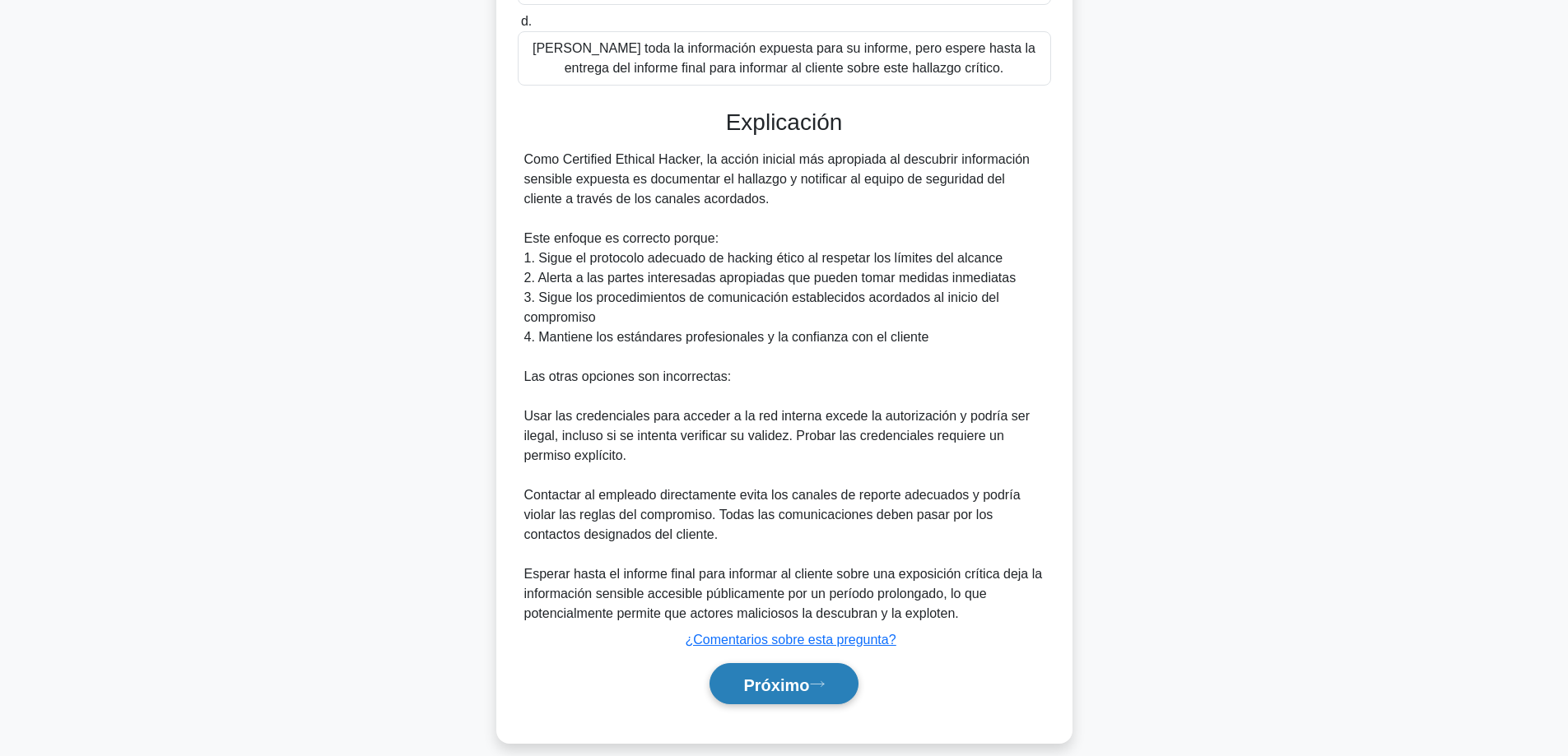
click at [760, 676] on font "Próximo" at bounding box center [776, 685] width 65 height 18
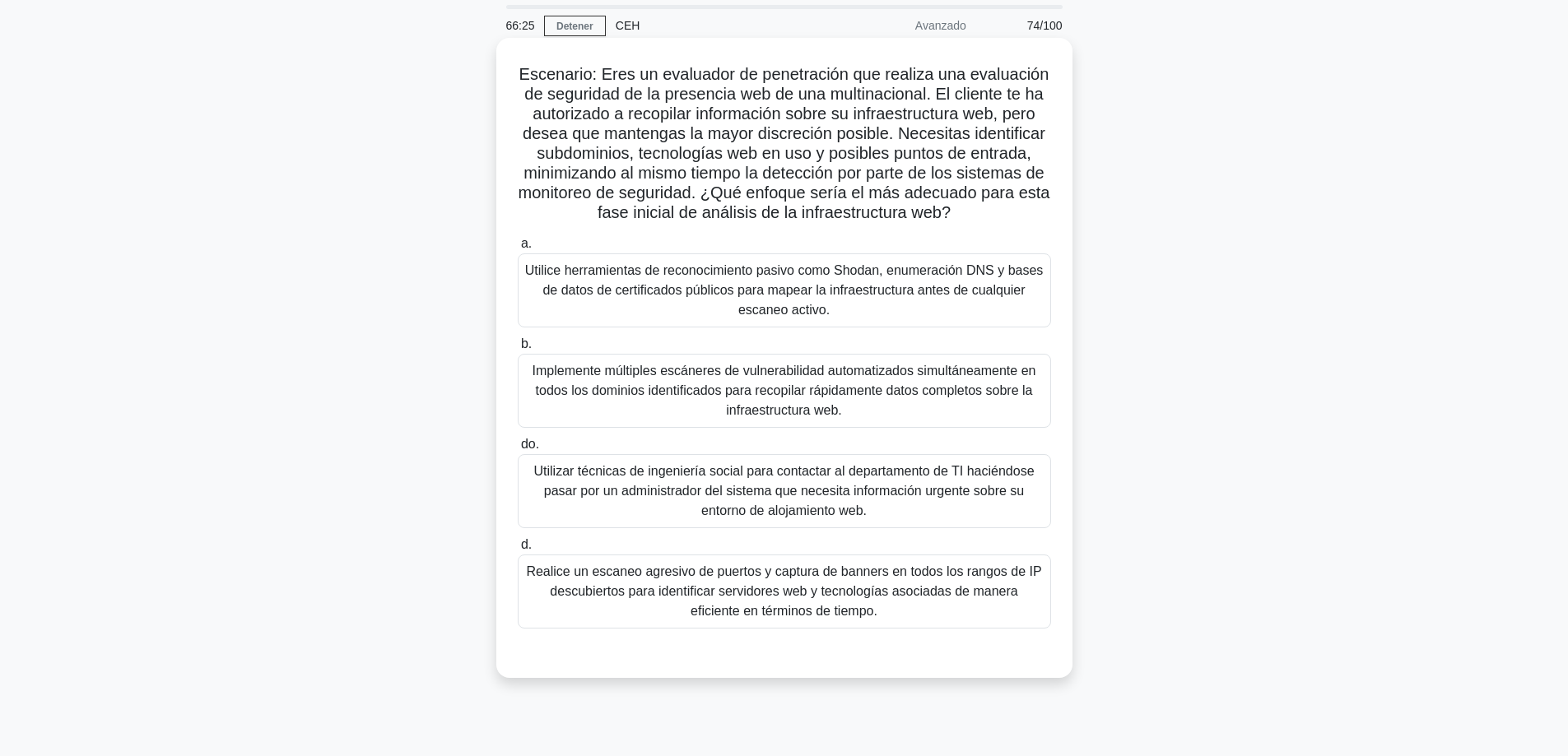
scroll to position [51, 0]
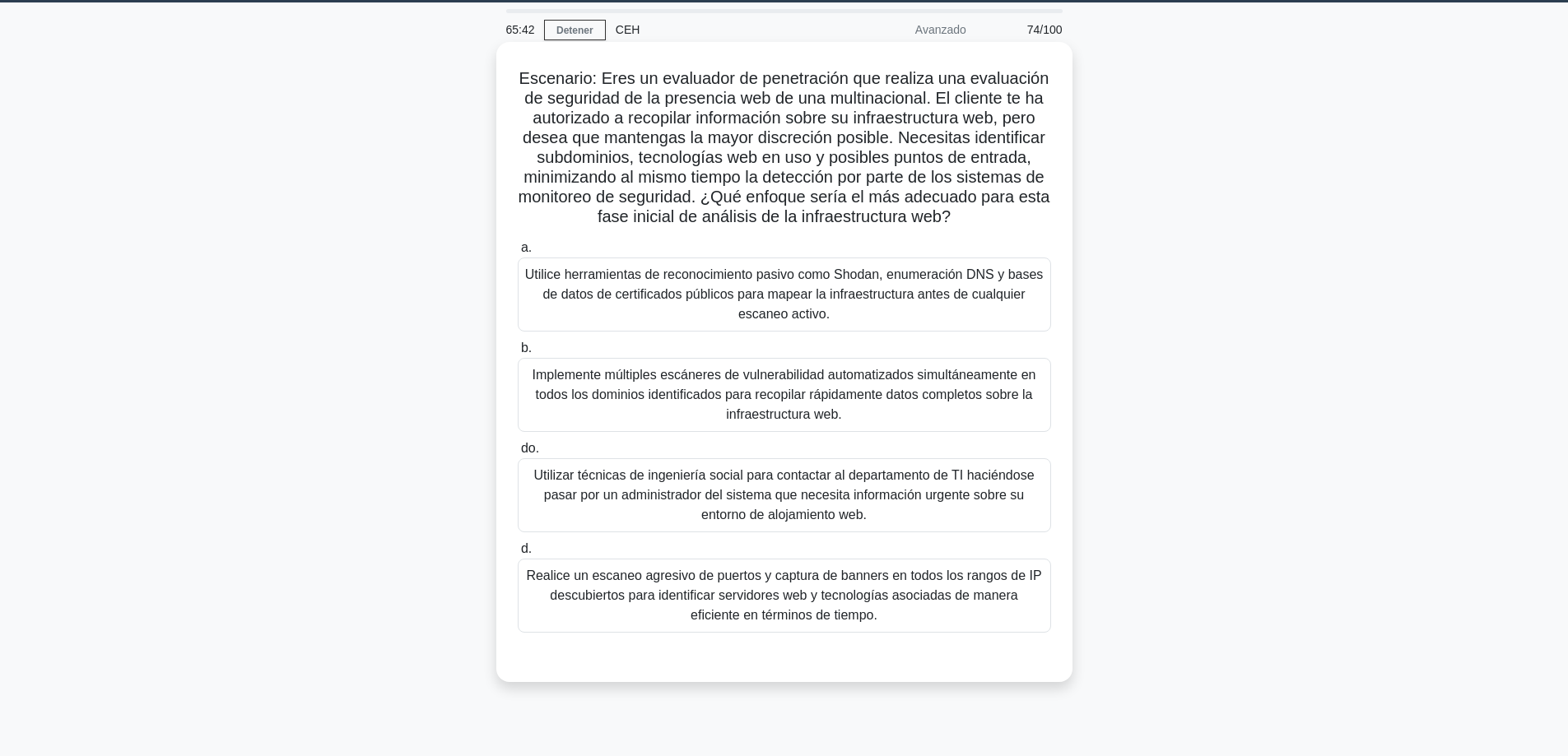
click at [901, 298] on font "Utilice herramientas de reconocimiento pasivo como Shodan, enumeración DNS y ba…" at bounding box center [784, 294] width 518 height 54
click at [517, 254] on input "a. Utilice herramientas de reconocimiento pasivo como Shodan, enumeración DNS y…" at bounding box center [517, 248] width 0 height 11
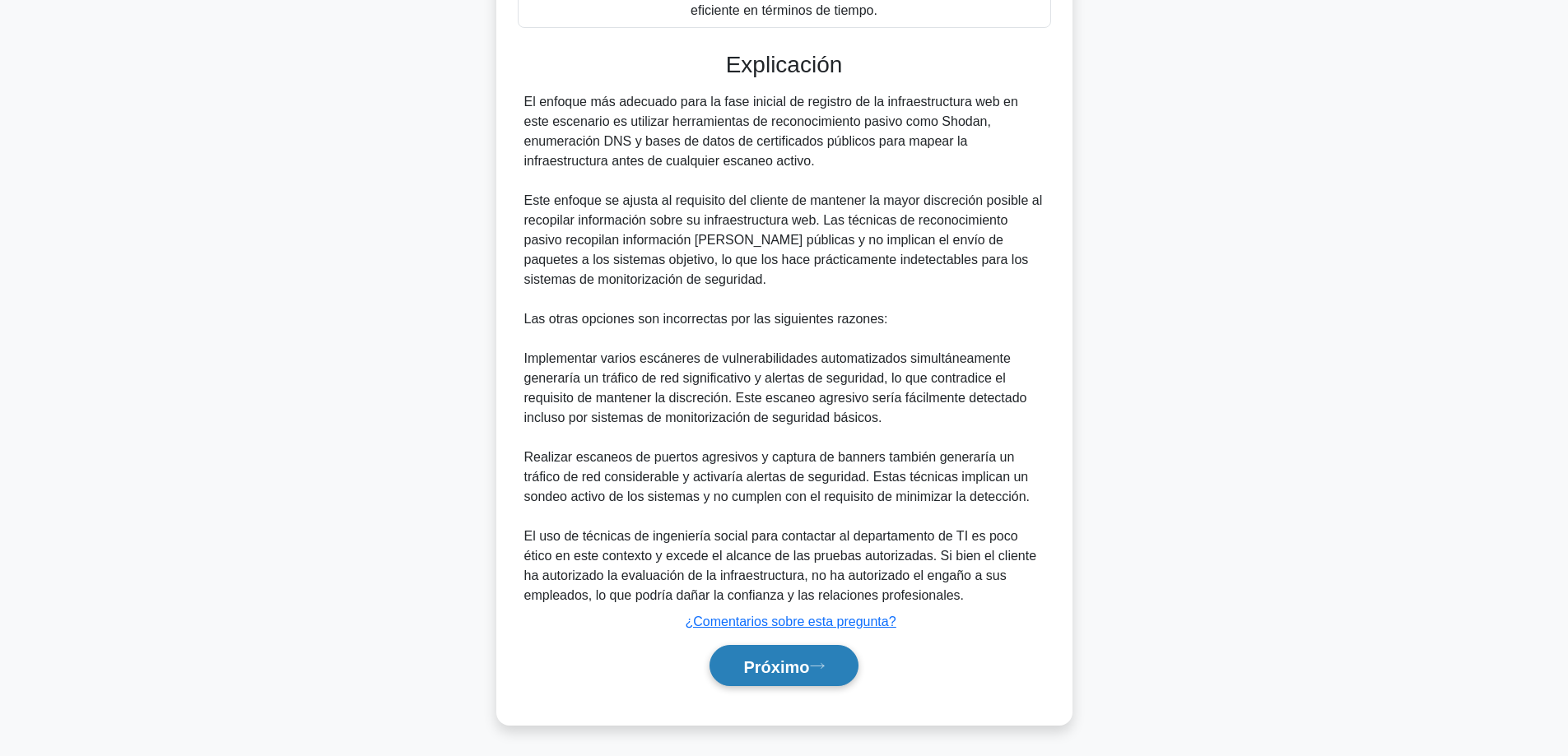
click at [753, 677] on button "Próximo" at bounding box center [783, 666] width 148 height 42
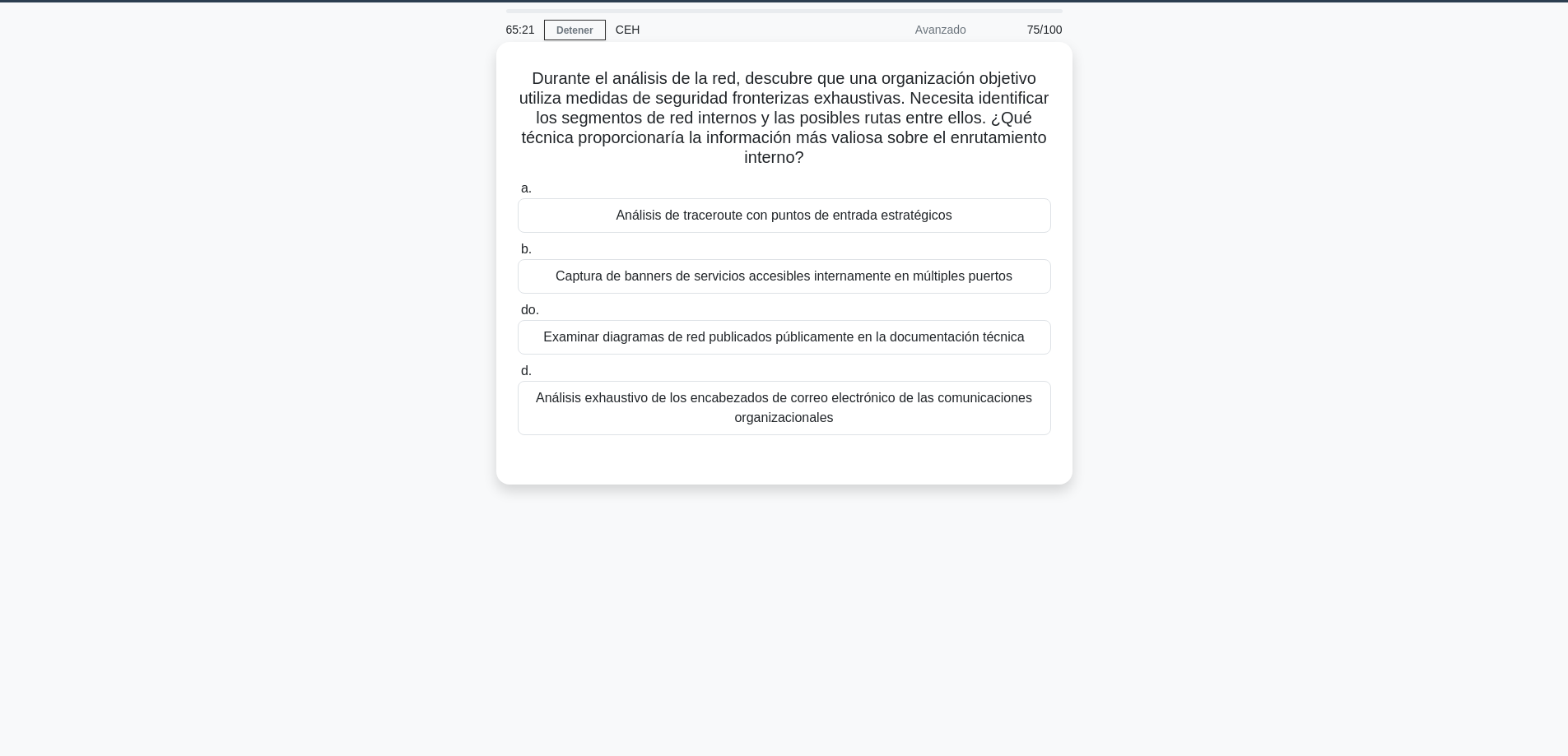
click at [786, 216] on font "Análisis de traceroute con puntos de entrada estratégicos" at bounding box center [783, 215] width 336 height 14
click at [517, 194] on input "a. Análisis de traceroute con puntos de entrada estratégicos" at bounding box center [517, 188] width 0 height 11
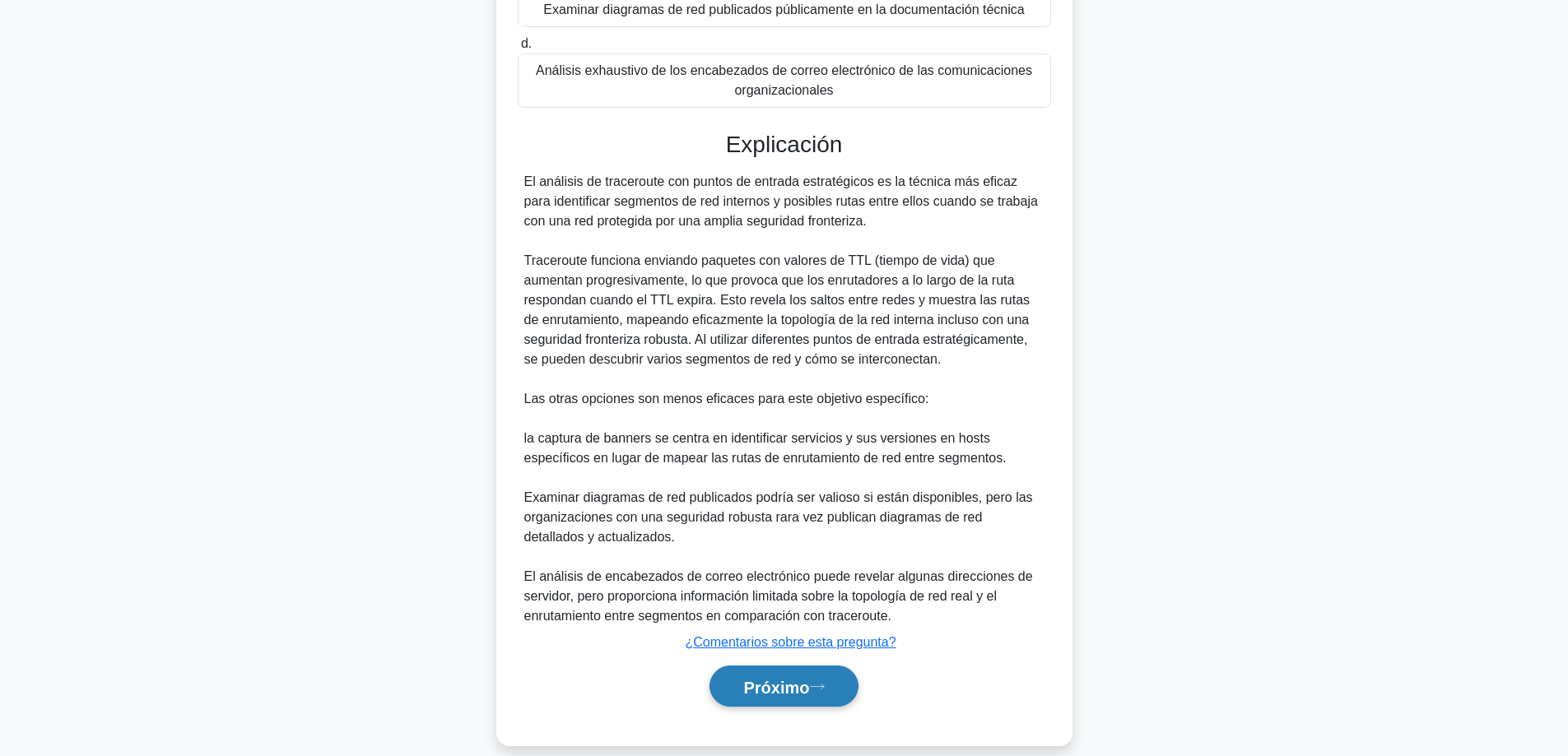
click at [797, 689] on font "Próximo" at bounding box center [776, 687] width 65 height 18
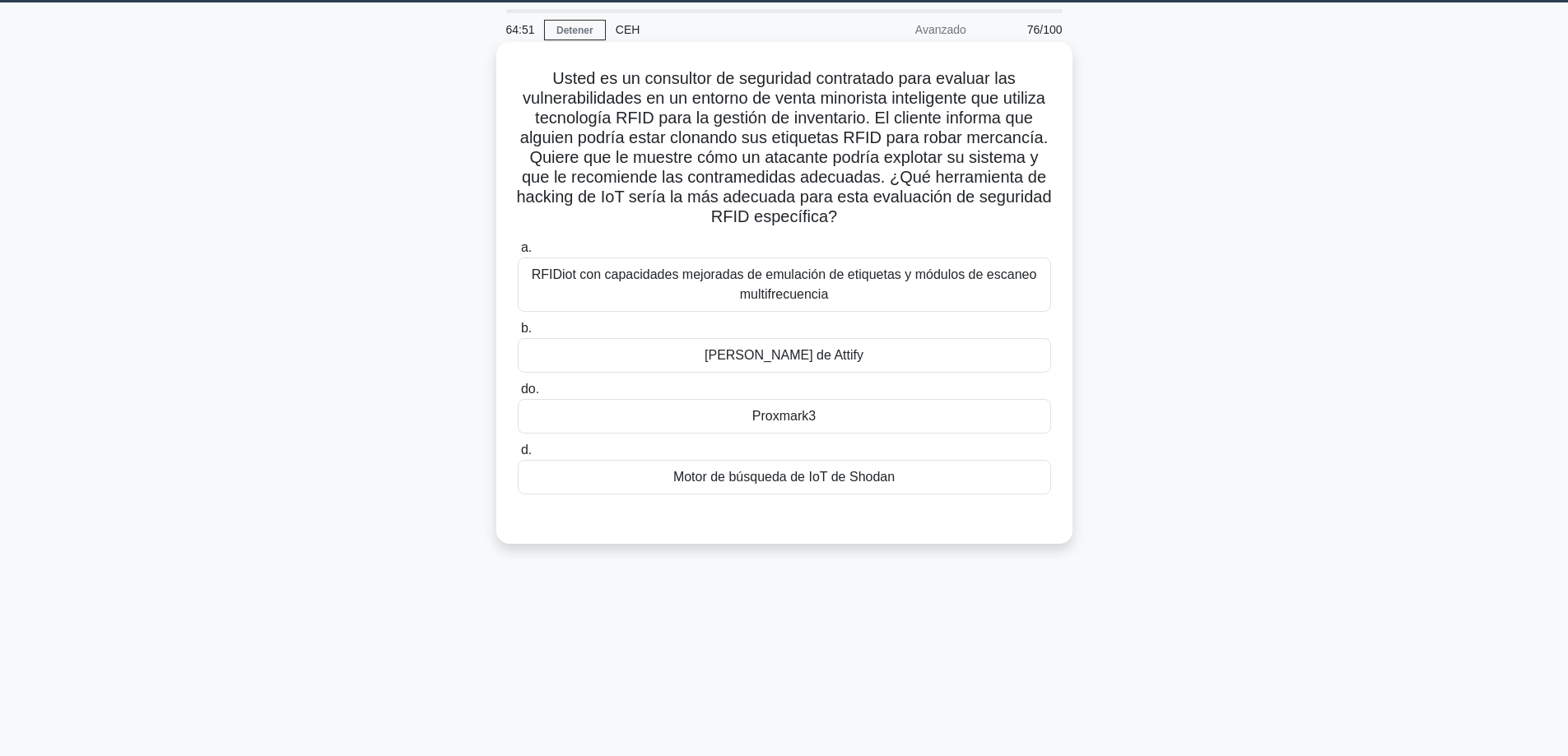
click at [785, 293] on font "RFIDiot con capacidades mejoradas de emulación de etiquetas y módulos de escane…" at bounding box center [784, 284] width 505 height 34
click at [517, 254] on input "a. RFIDiot con capacidades mejoradas de emulación de etiquetas y módulos de esc…" at bounding box center [517, 248] width 0 height 11
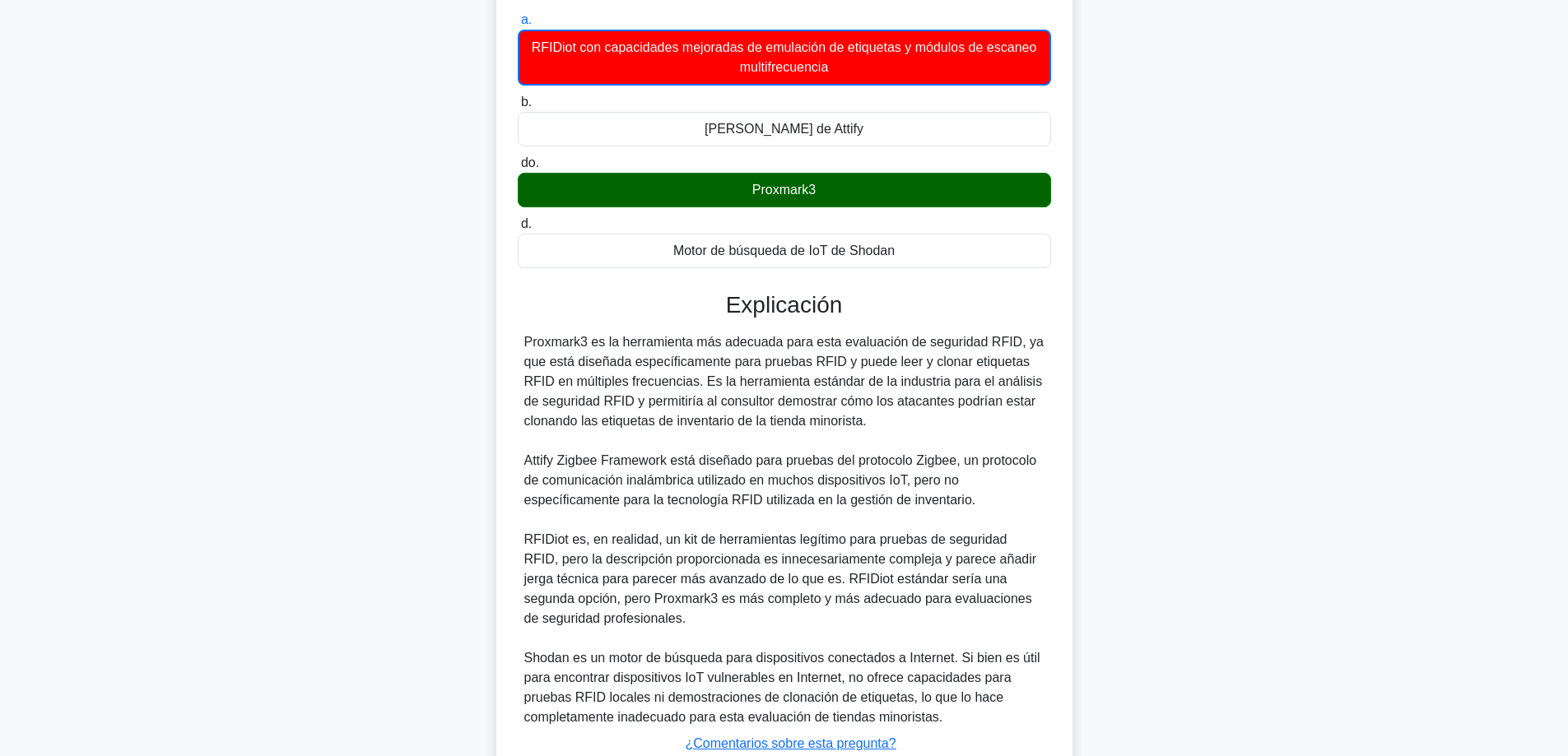
scroll to position [401, 0]
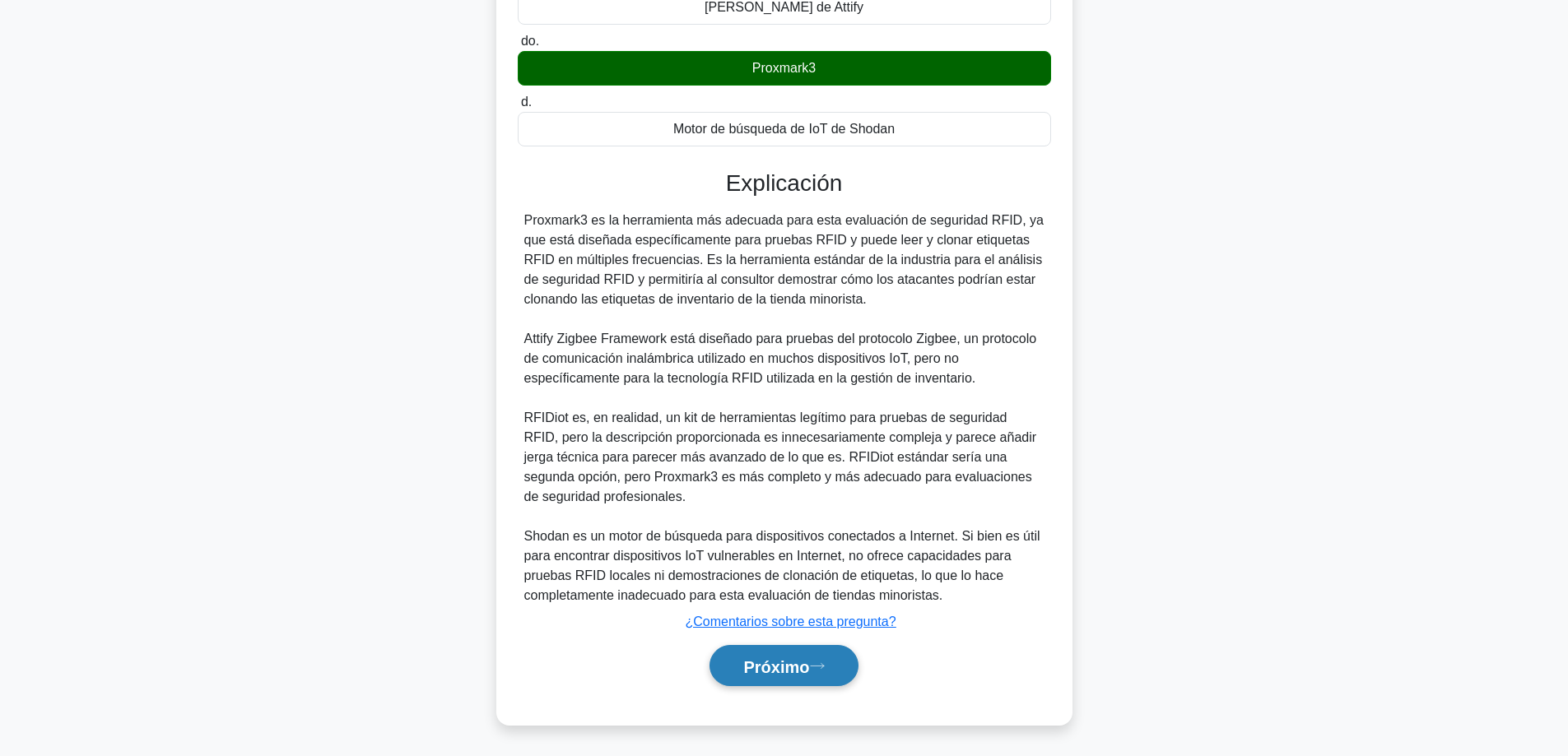
click at [800, 677] on button "Próximo" at bounding box center [783, 666] width 148 height 42
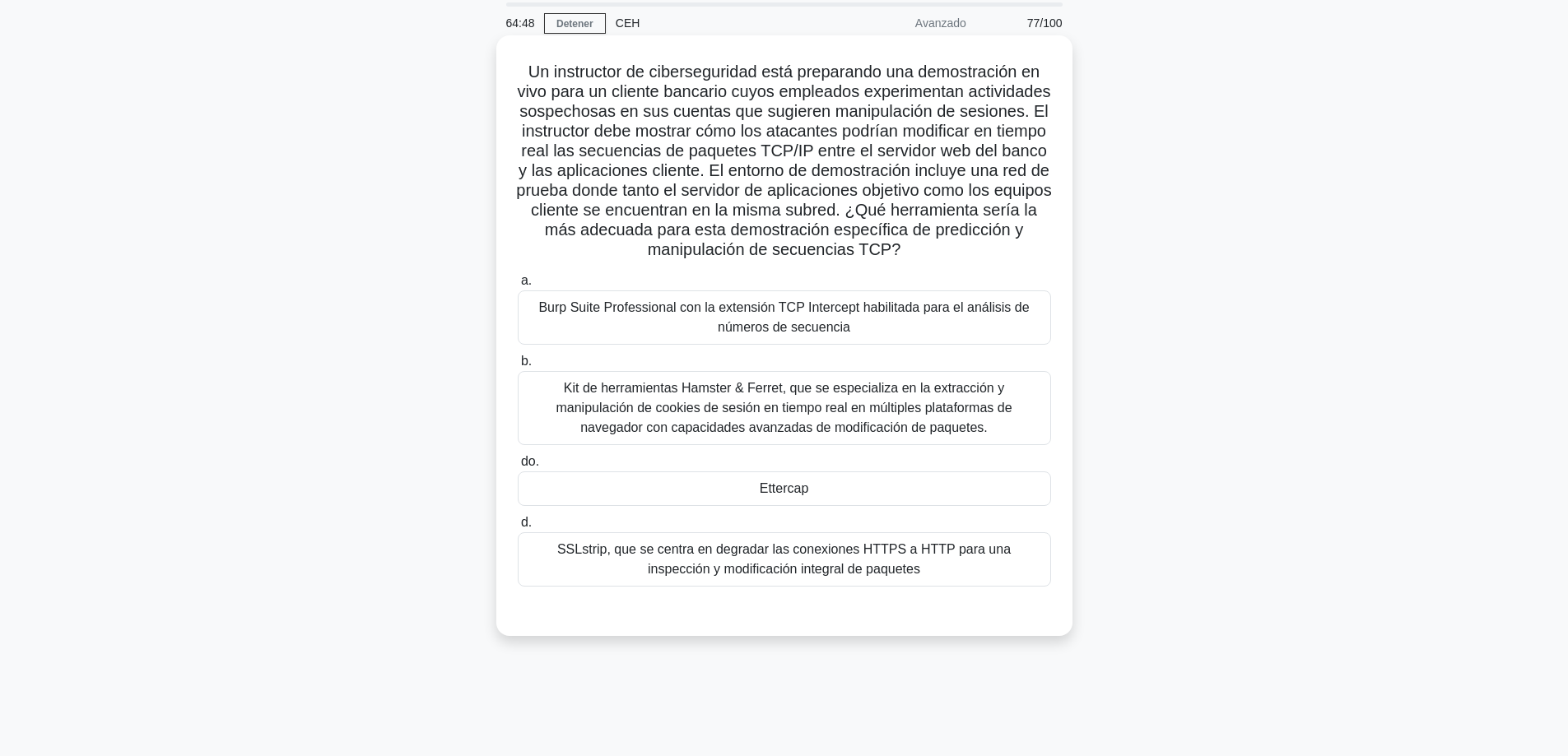
scroll to position [51, 0]
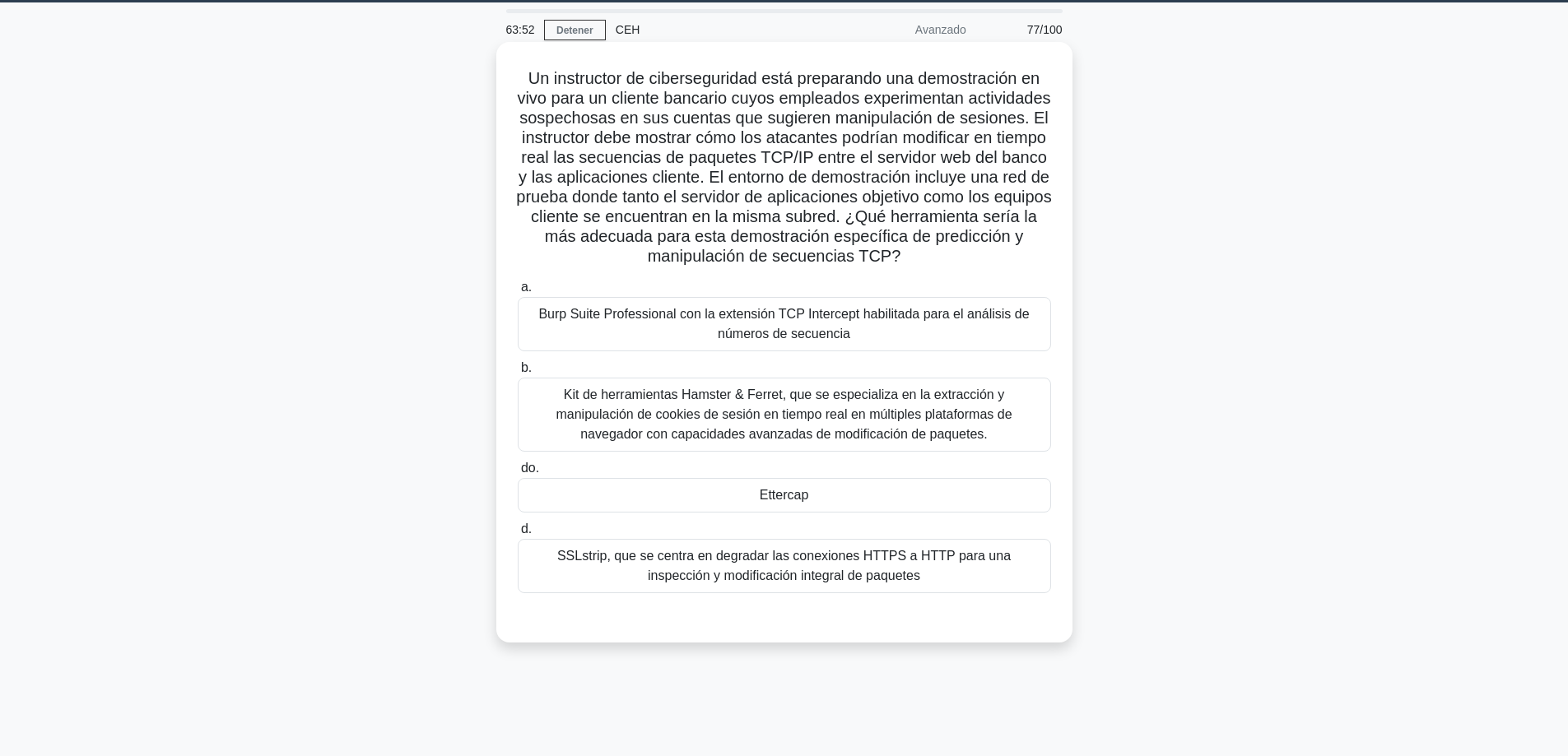
click at [818, 512] on div "Ettercap" at bounding box center [784, 494] width 533 height 35
click at [517, 474] on input "do. Ettercap" at bounding box center [517, 469] width 0 height 11
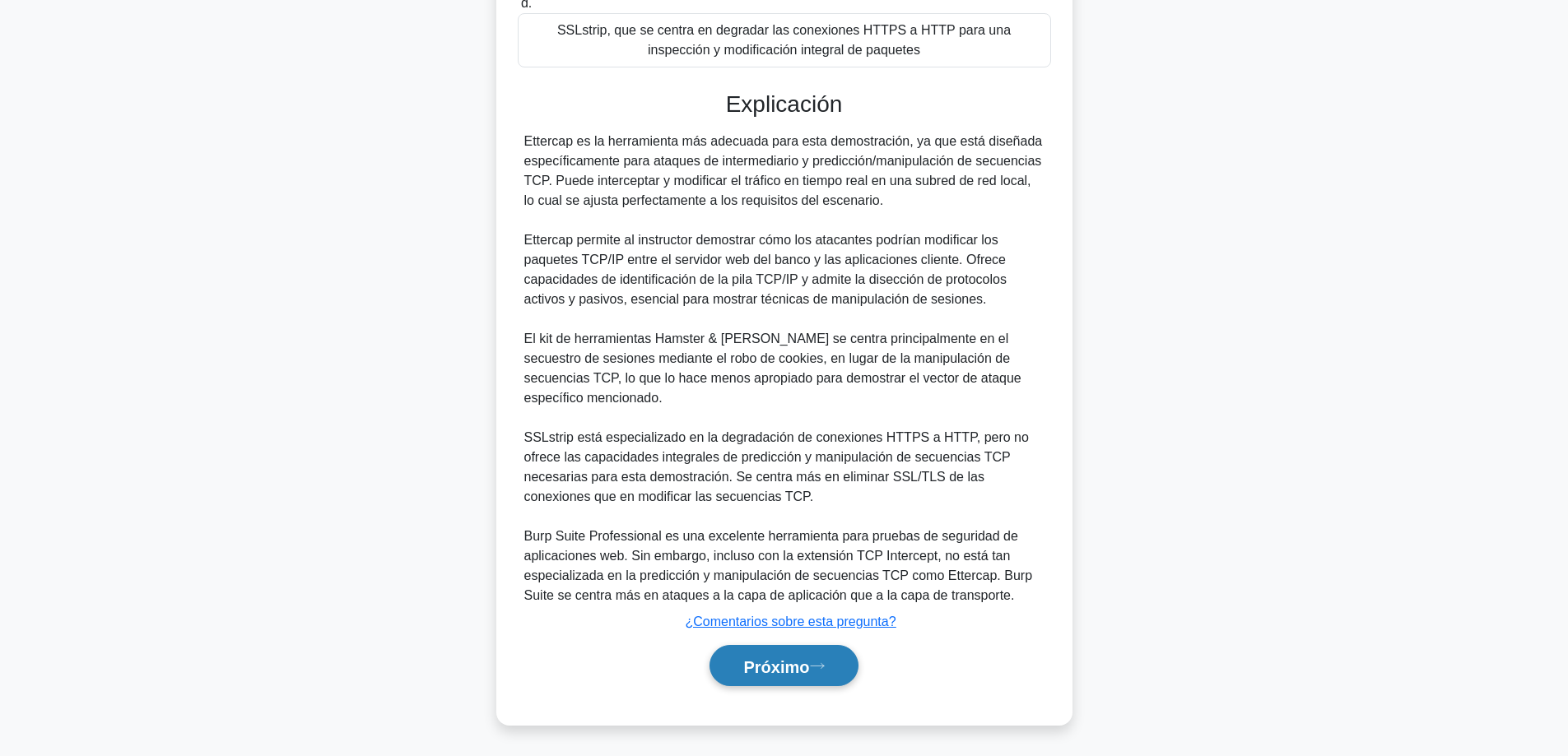
click at [756, 667] on font "Próximo" at bounding box center [776, 667] width 65 height 18
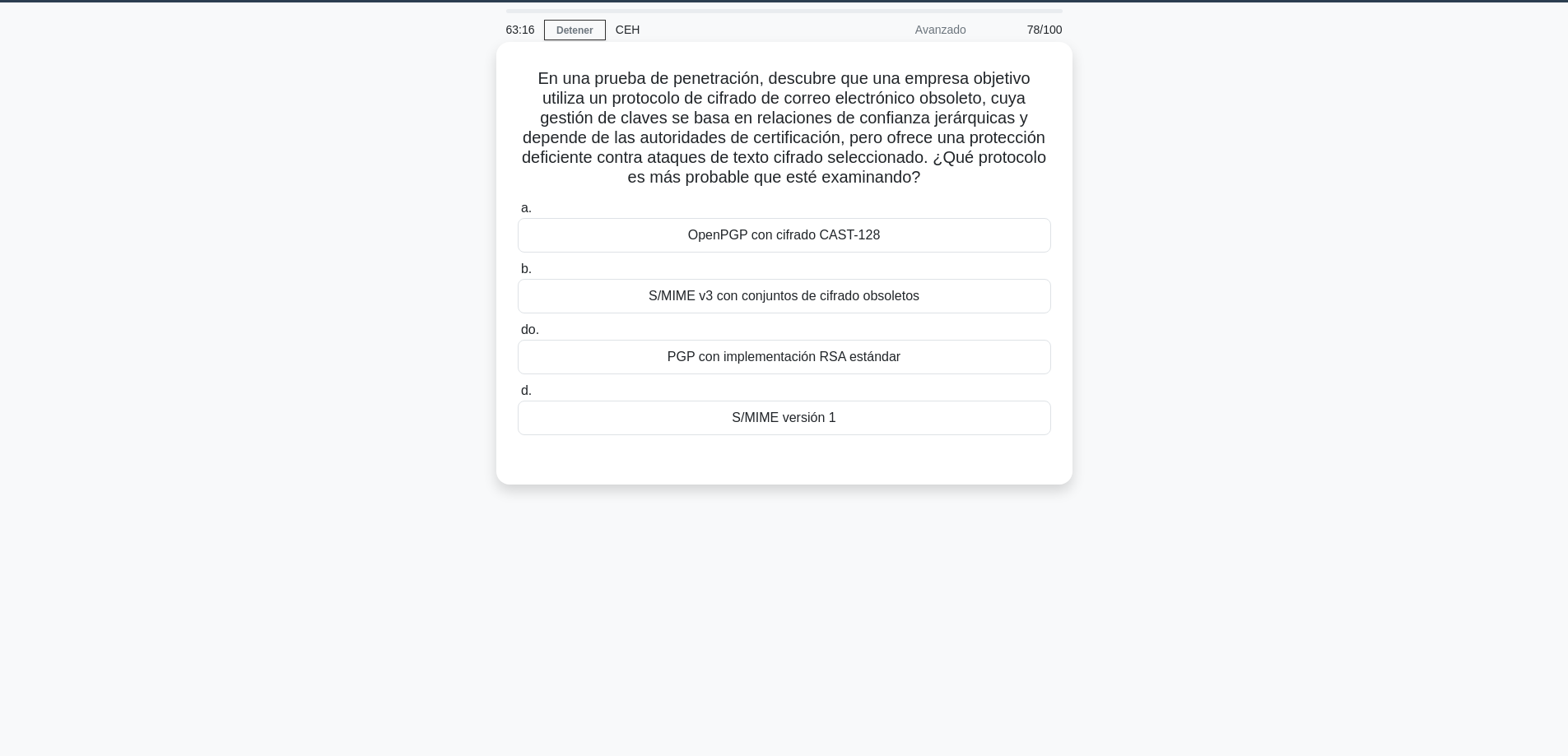
click at [827, 409] on font "S/MIME versión 1" at bounding box center [783, 418] width 104 height 20
click at [517, 396] on input "d. S/MIME versión 1" at bounding box center [517, 390] width 0 height 11
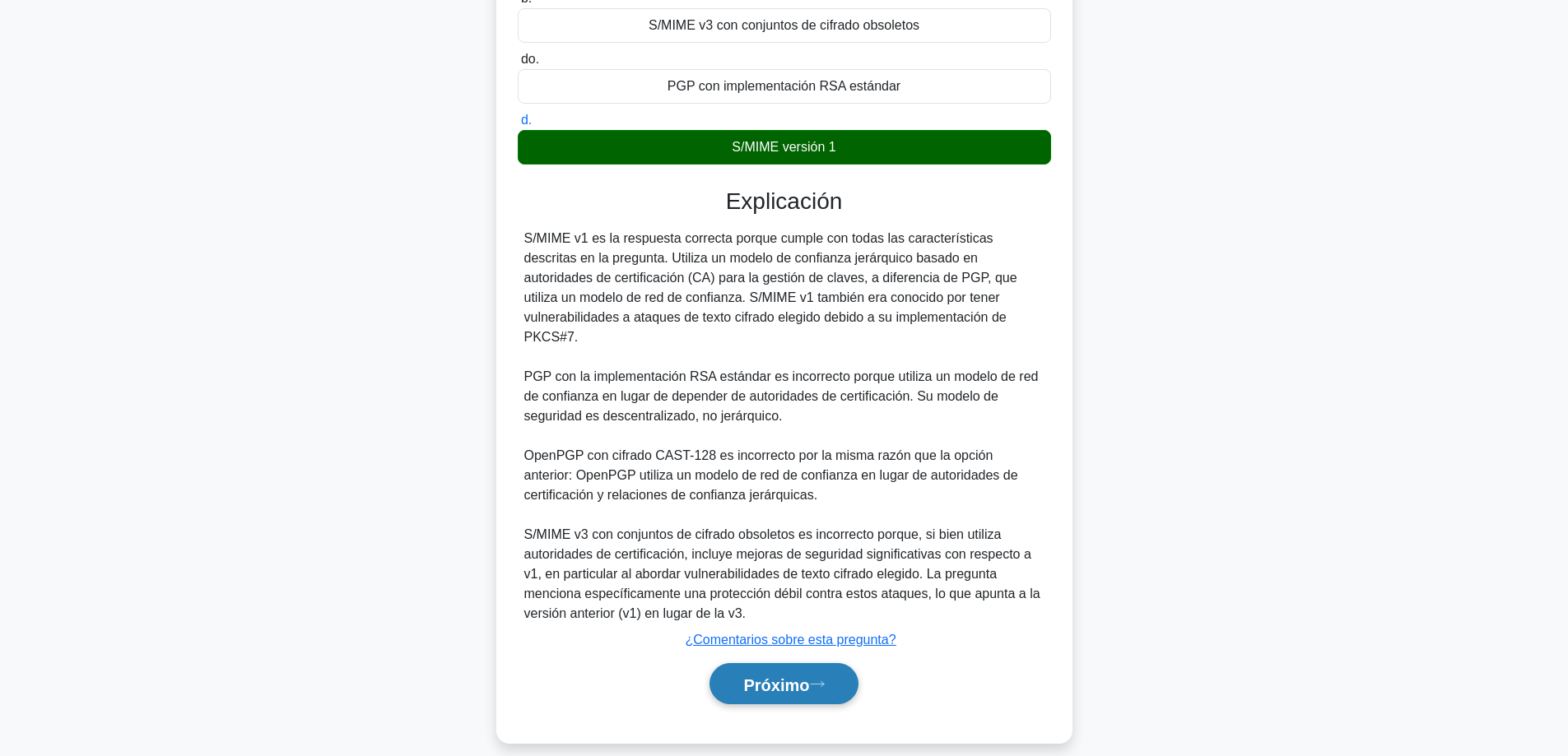
click at [791, 677] on button "Próximo" at bounding box center [783, 684] width 148 height 42
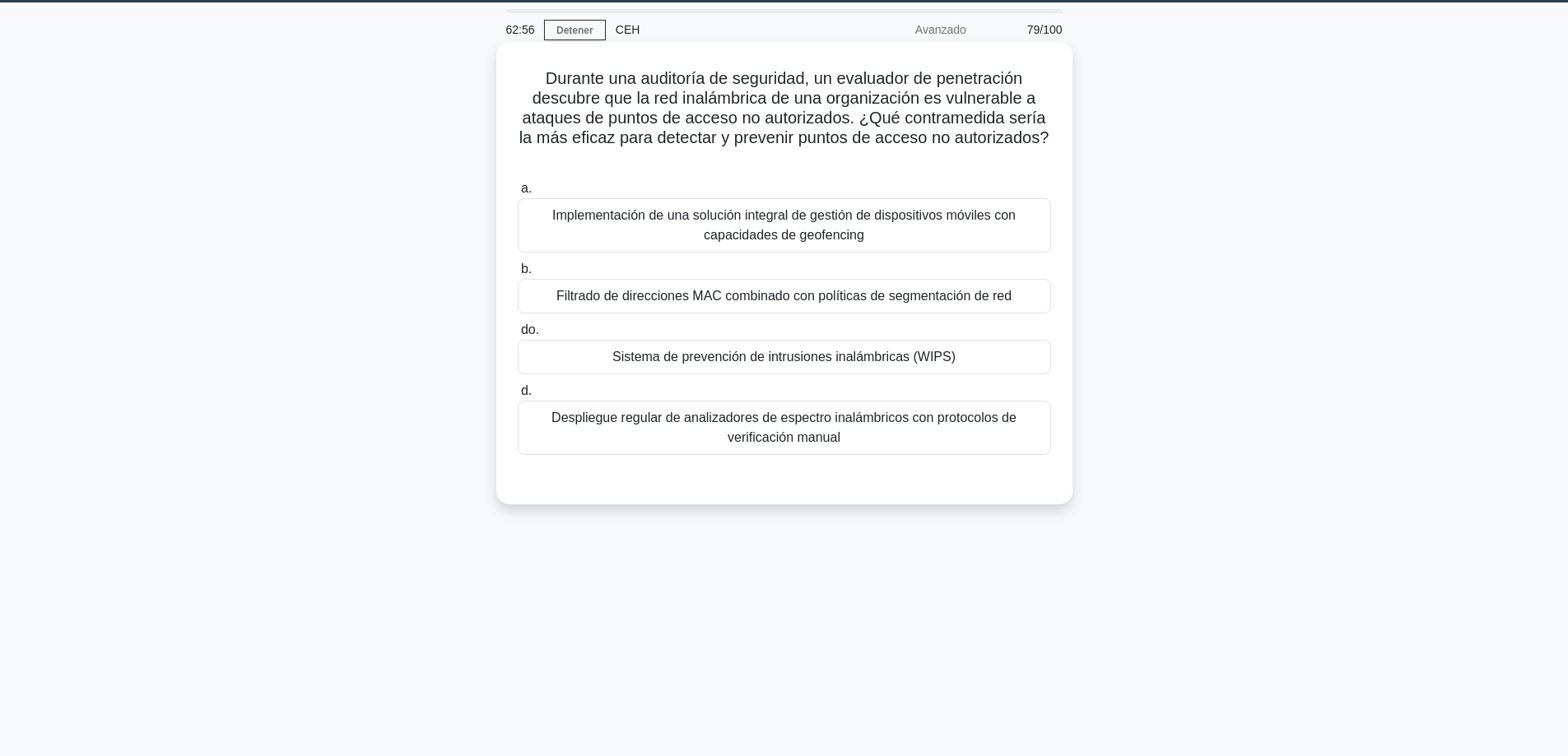
click at [924, 358] on font "Sistema de prevención de intrusiones inalámbricas (WIPS)" at bounding box center [784, 357] width 343 height 14
click at [517, 336] on input "do. Sistema de prevención de intrusiones inalámbricas (WIPS)" at bounding box center [517, 330] width 0 height 11
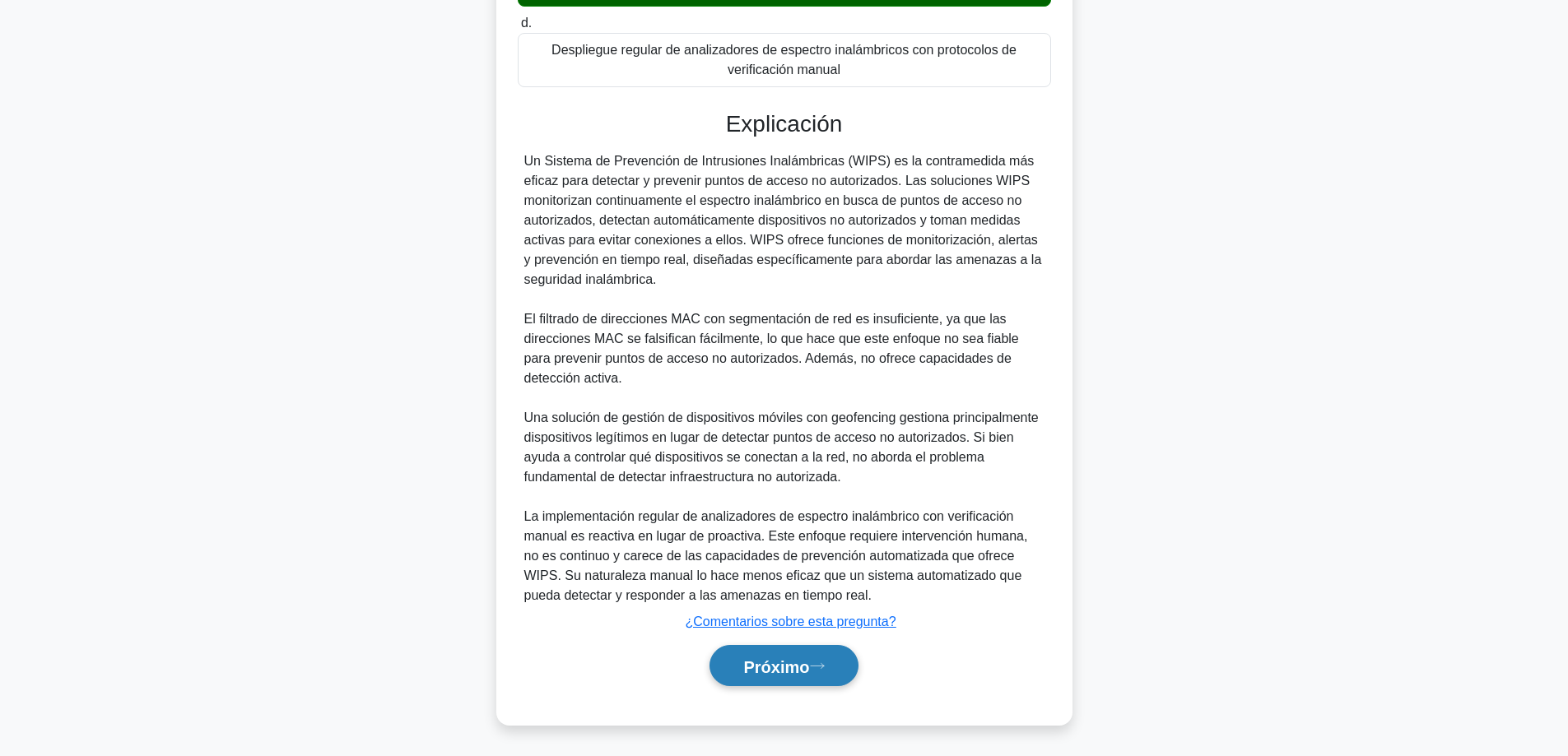
click at [775, 666] on font "Próximo" at bounding box center [776, 667] width 65 height 18
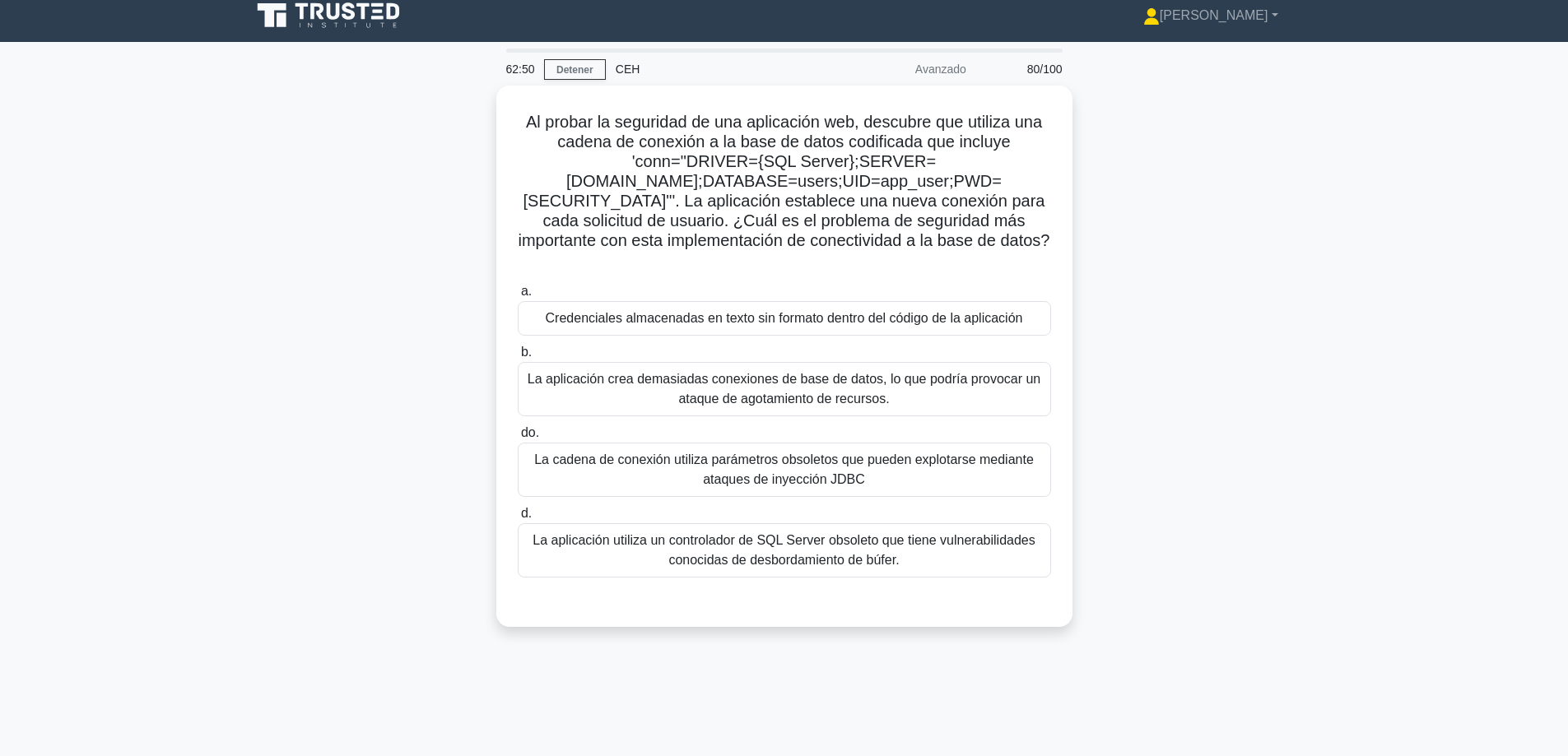
scroll to position [0, 0]
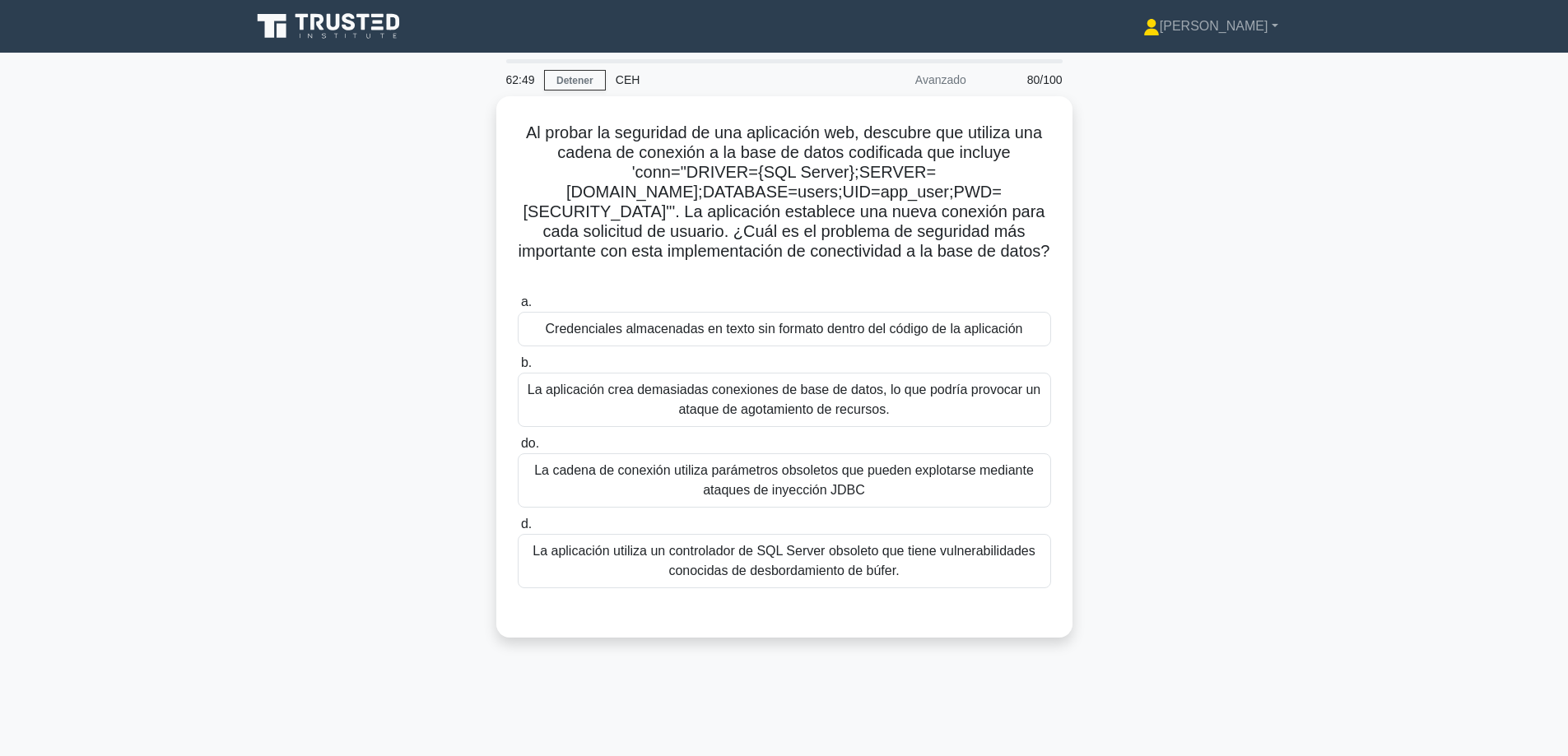
drag, startPoint x: 1260, startPoint y: 470, endPoint x: 1249, endPoint y: 461, distance: 14.2
click at [1260, 468] on div "Al probar la seguridad de una aplicación web, descubre que utiliza una cadena d…" at bounding box center [784, 377] width 1086 height 561
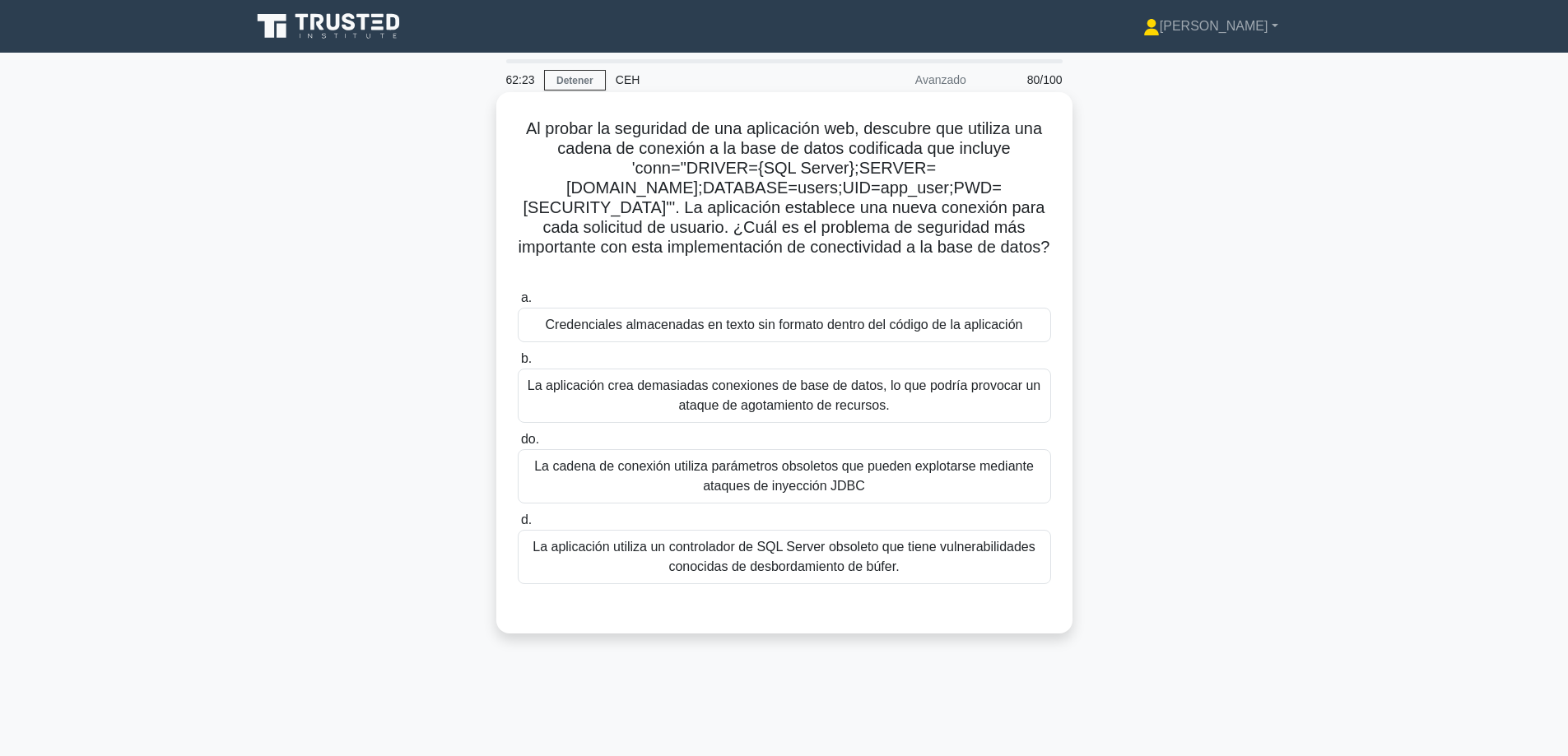
click at [969, 318] on font "Credenciales almacenadas en texto sin formato dentro del código de la aplicación" at bounding box center [785, 325] width 478 height 14
click at [517, 293] on input "a. Credenciales almacenadas en texto sin formato dentro del código de la aplica…" at bounding box center [517, 298] width 0 height 11
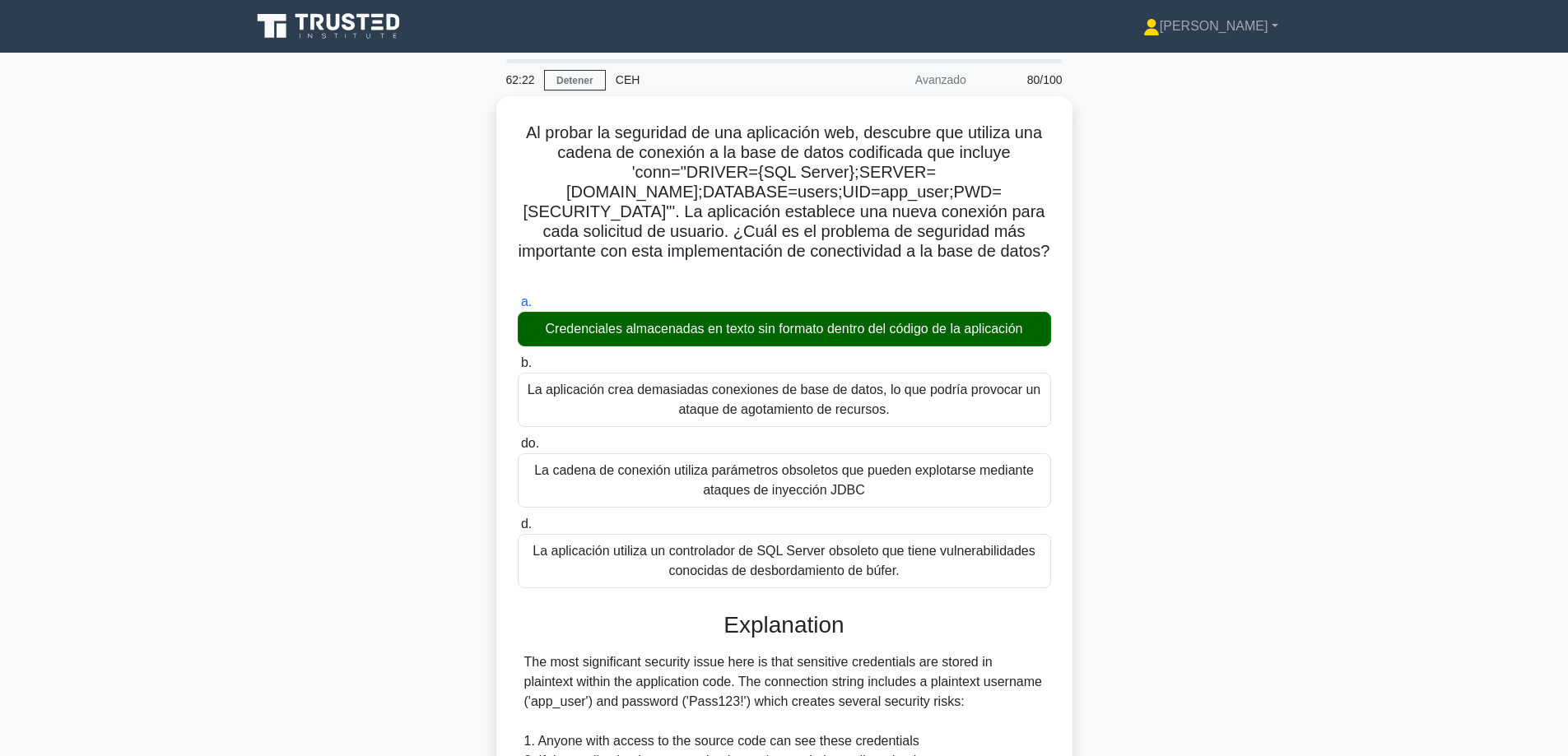
scroll to position [378, 0]
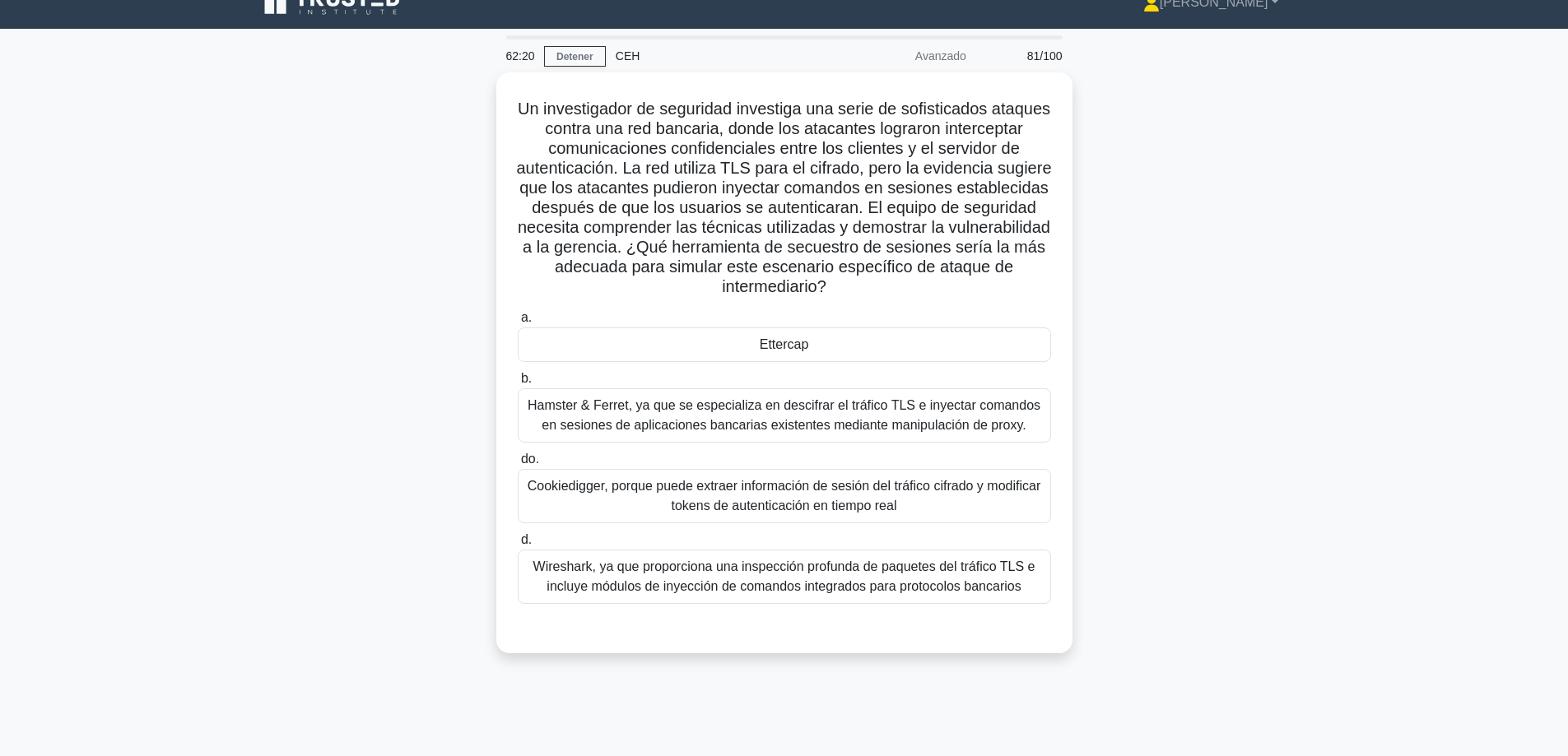
scroll to position [0, 0]
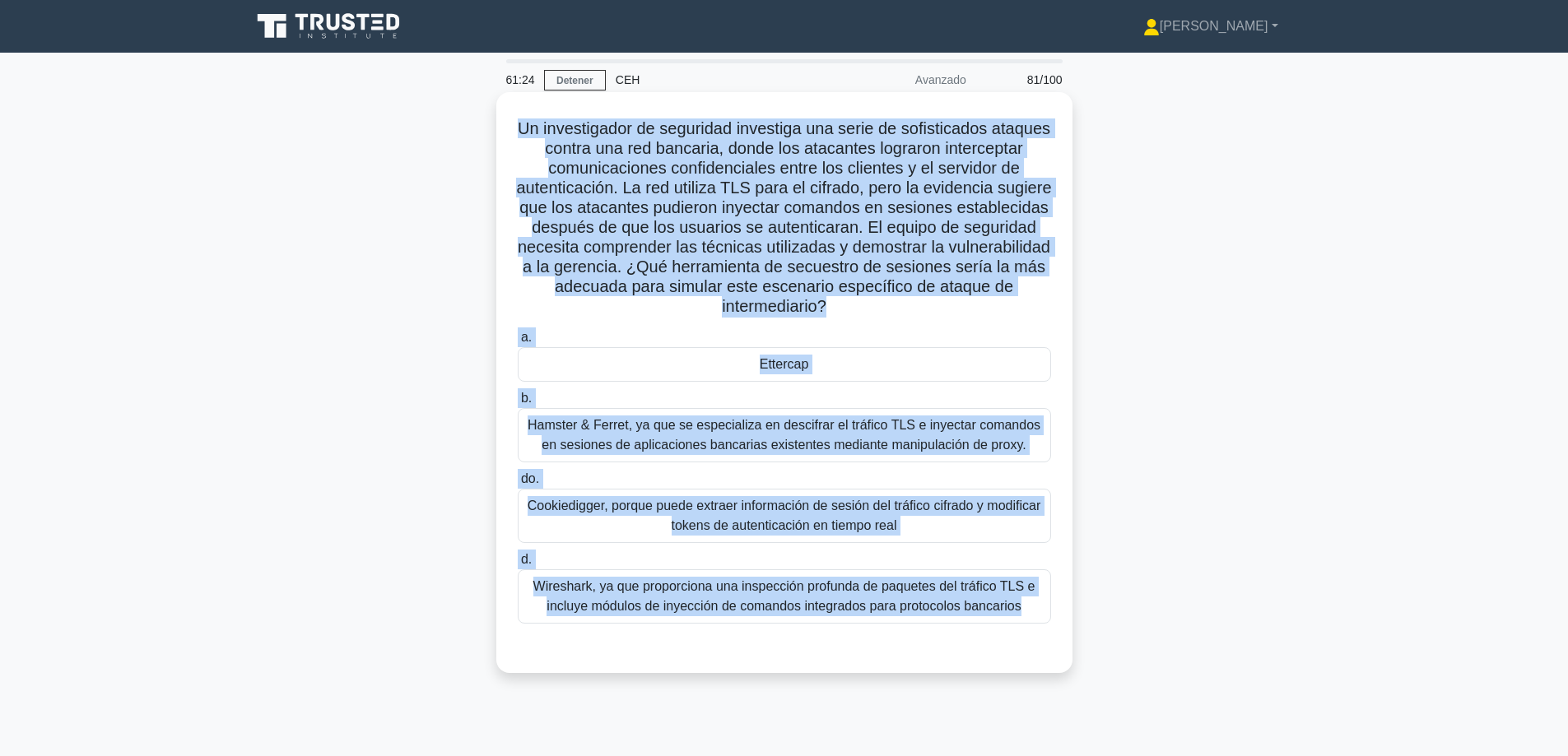
drag, startPoint x: 879, startPoint y: 626, endPoint x: 514, endPoint y: 114, distance: 628.8
click at [514, 114] on div "Un investigador de seguridad investiga una serie de sofisticados ataques contra…" at bounding box center [784, 382] width 563 height 568
copy div "Un investigador de seguridad investiga una serie de sofisticados ataques contra…"
click at [542, 436] on font "Hamster & Ferret, ya que se especializa en descifrar el tráfico TLS e inyectar …" at bounding box center [784, 435] width 518 height 40
click at [517, 404] on input "b. Hamster & Ferret, ya que se especializa en descifrar el tráfico TLS e inyect…" at bounding box center [517, 398] width 0 height 11
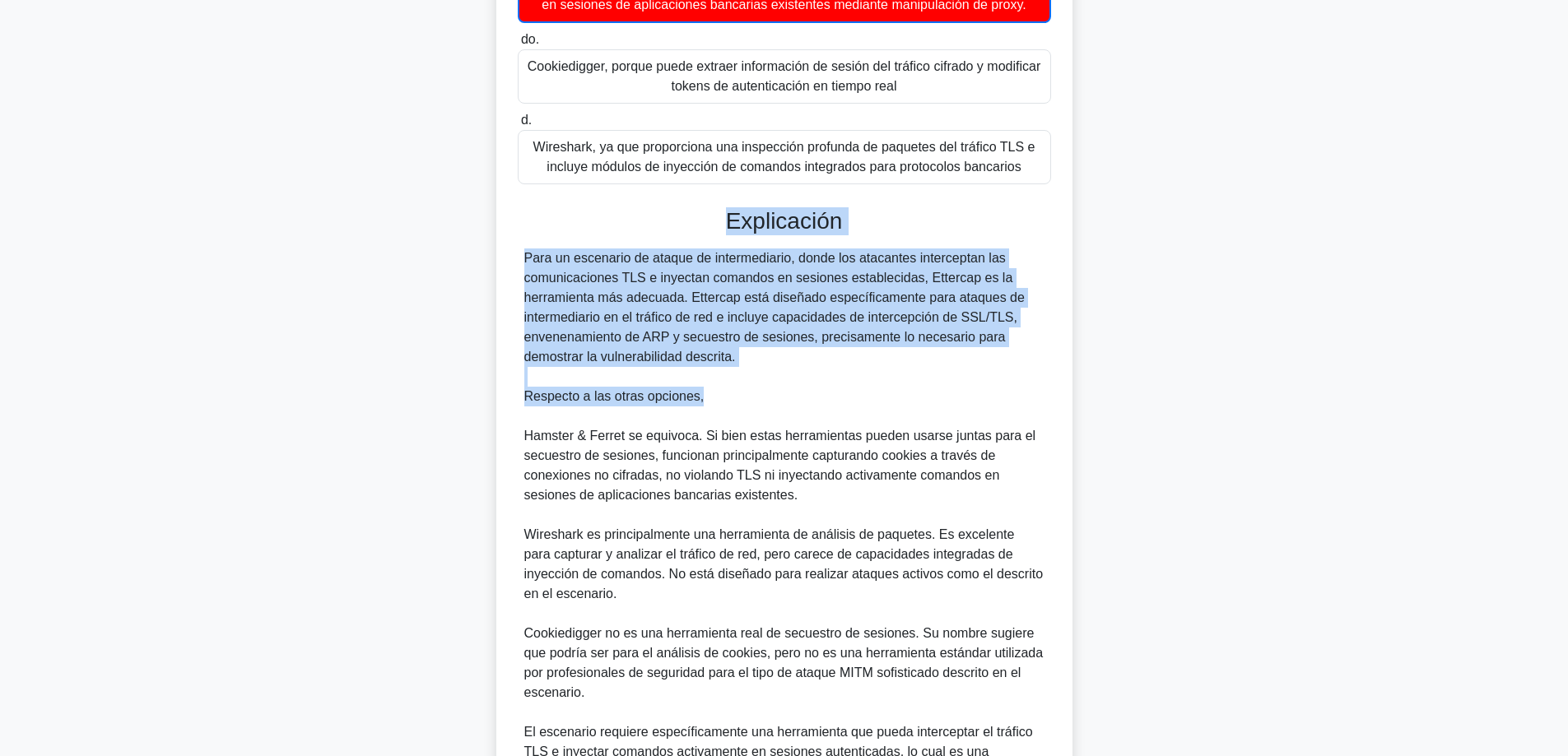
scroll to position [618, 0]
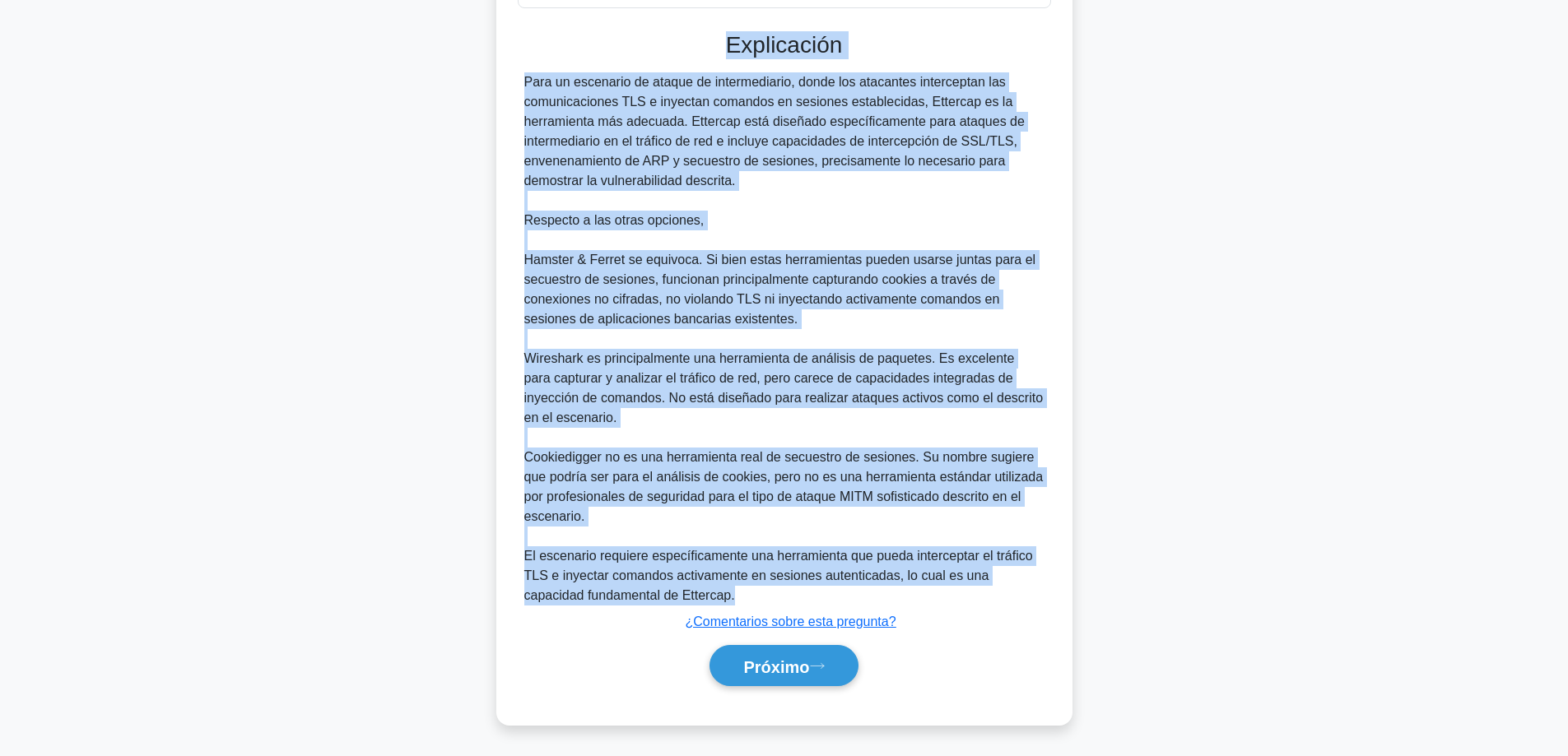
drag, startPoint x: 725, startPoint y: 254, endPoint x: 797, endPoint y: 594, distance: 347.5
click at [797, 594] on div "Explicación Para un escenario de ataque de intermediario, donde los atacantes i…" at bounding box center [784, 363] width 533 height 662
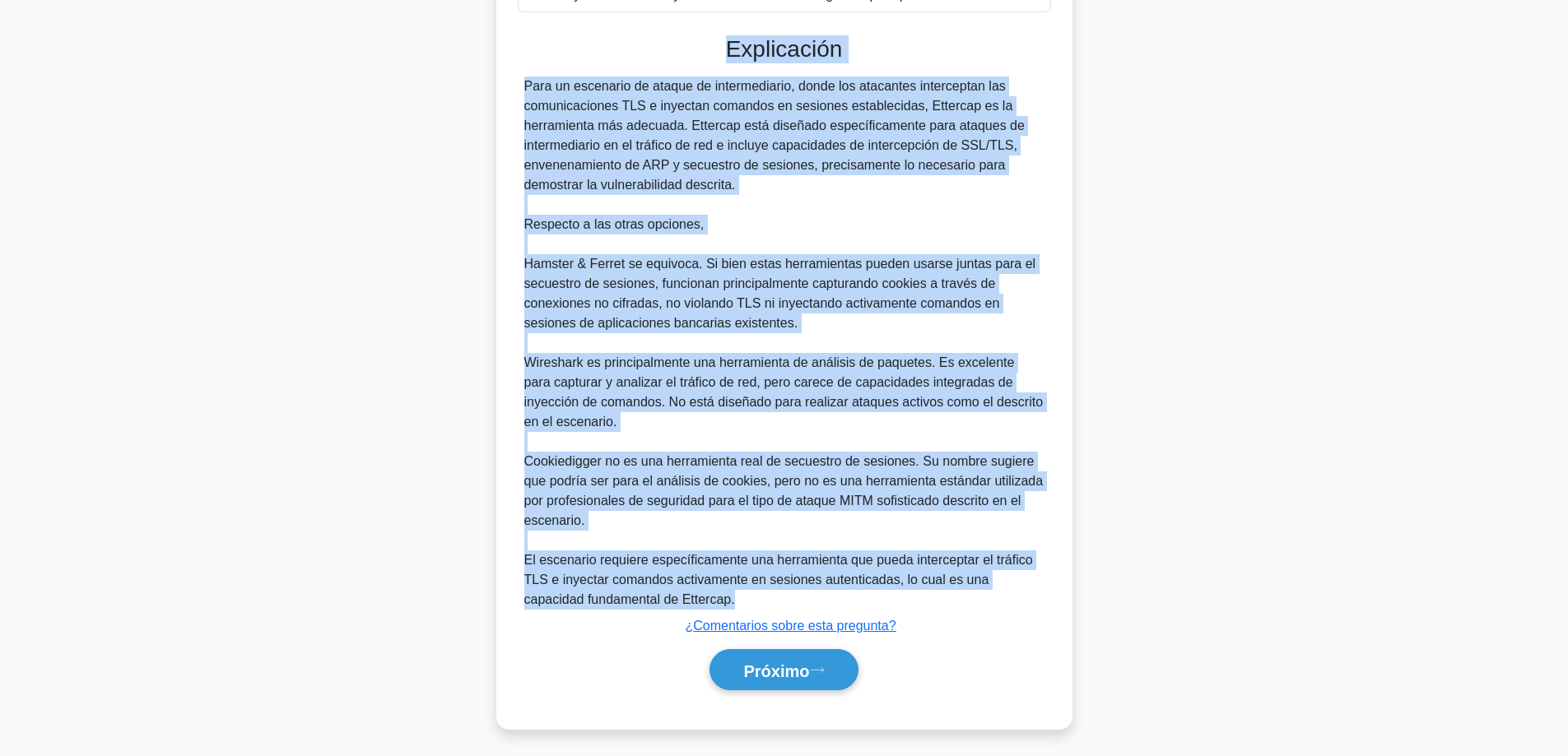
copy div "Explicación Para un escenario de ataque de intermediario, donde los atacantes i…"
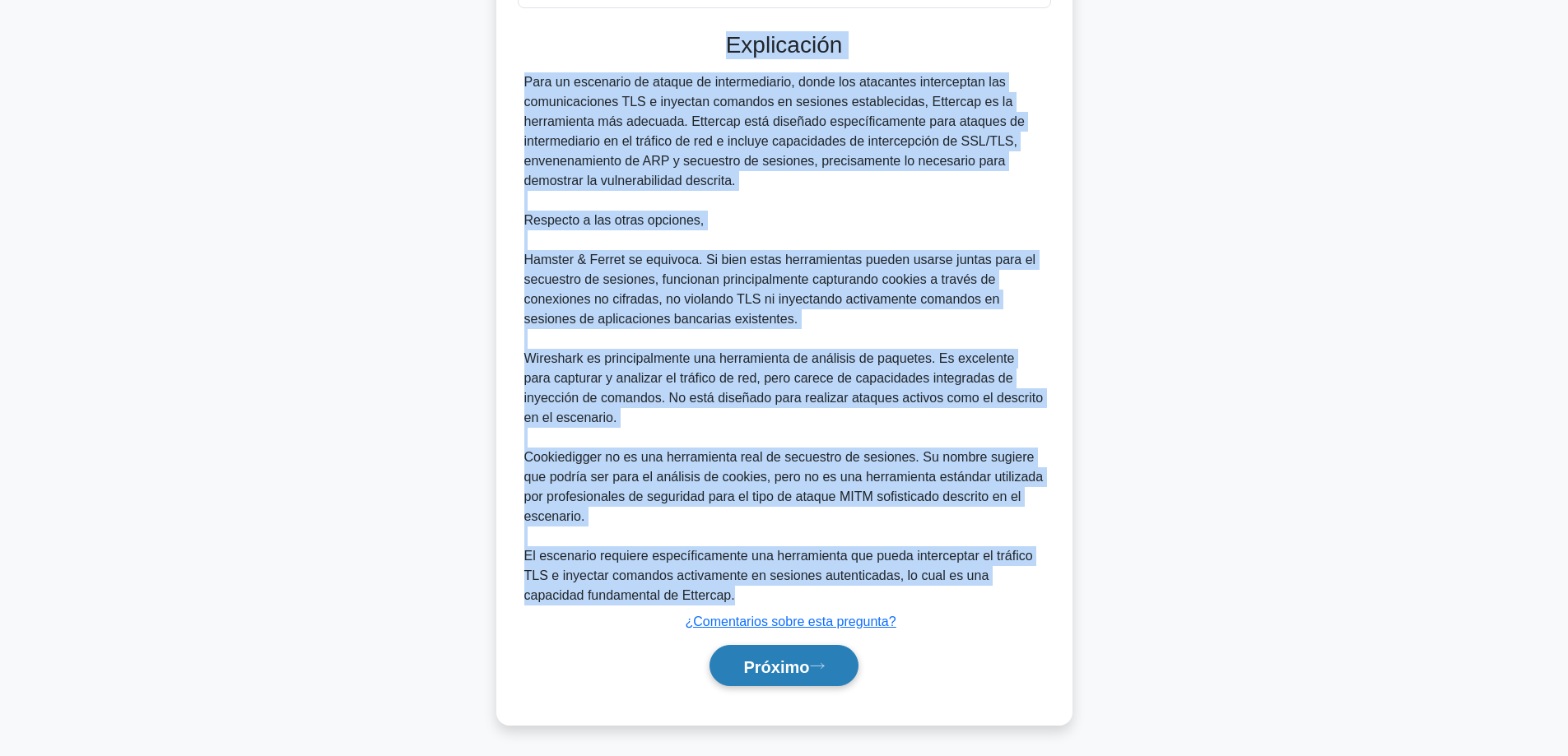
click at [729, 662] on button "Próximo" at bounding box center [783, 666] width 148 height 42
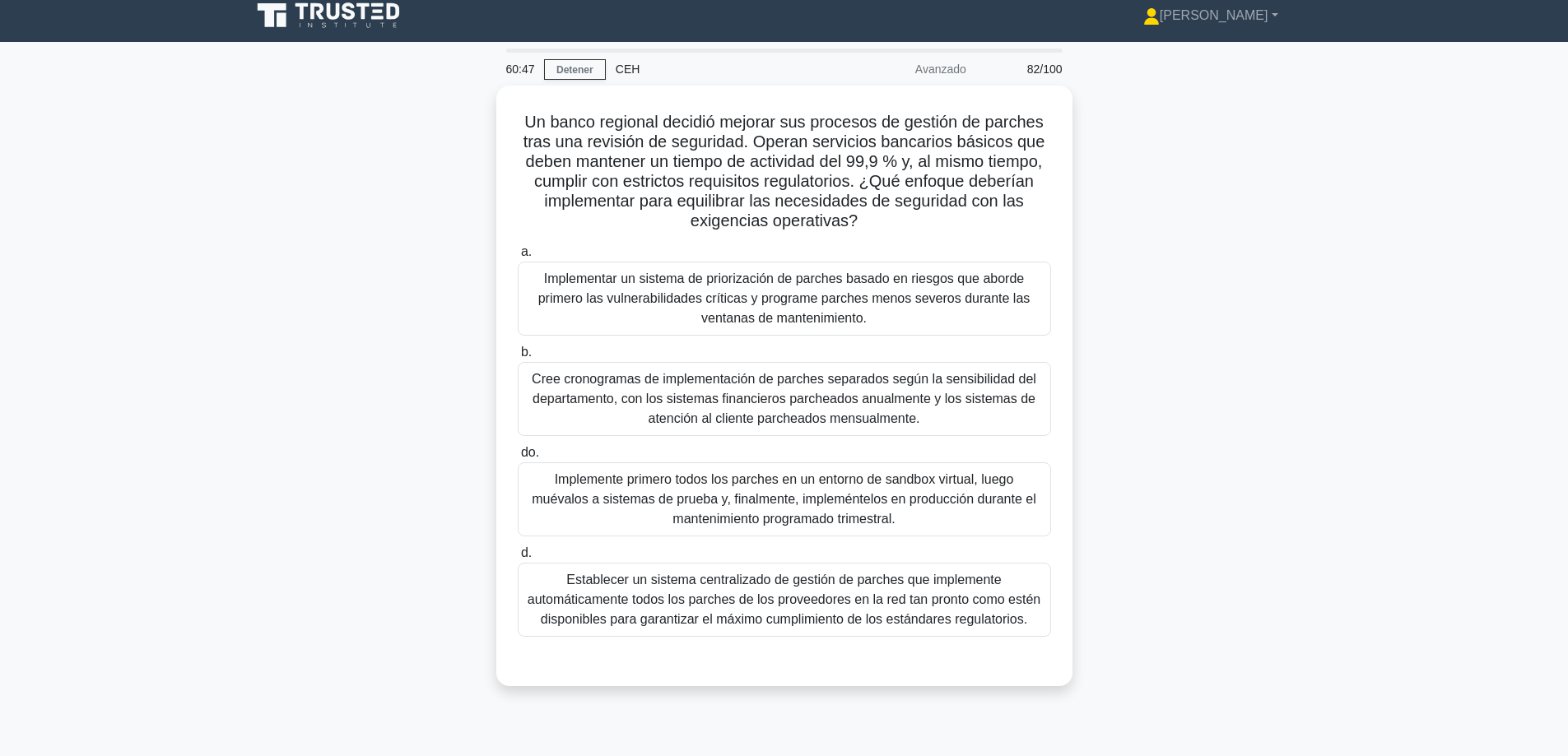
scroll to position [0, 0]
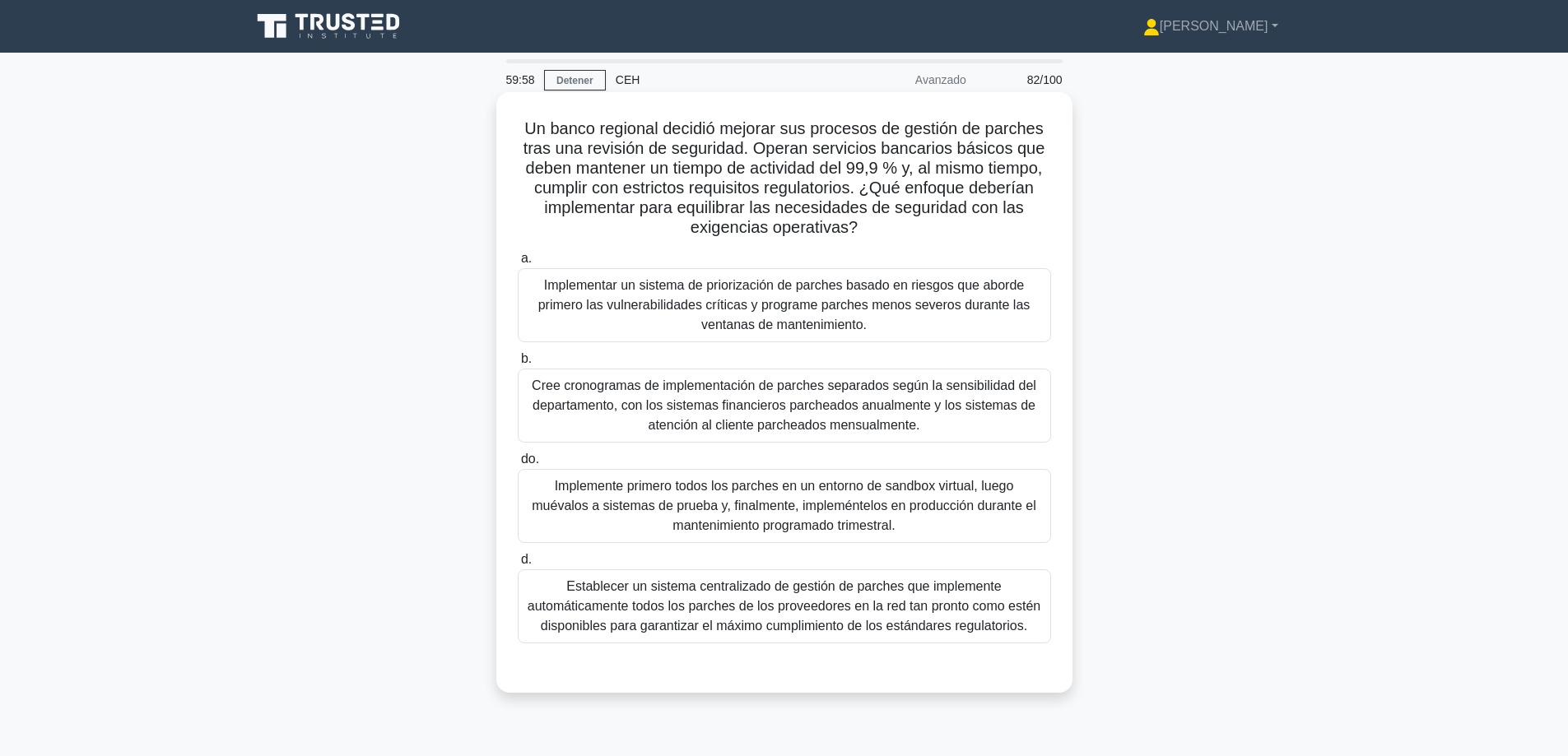
click at [692, 522] on font "Implemente primero todos los parches en un entorno de sandbox virtual, luego mu…" at bounding box center [783, 505] width 504 height 54
click at [517, 465] on input "do. Implemente primero todos los parches en un entorno de sandbox virtual, lueg…" at bounding box center [517, 459] width 0 height 11
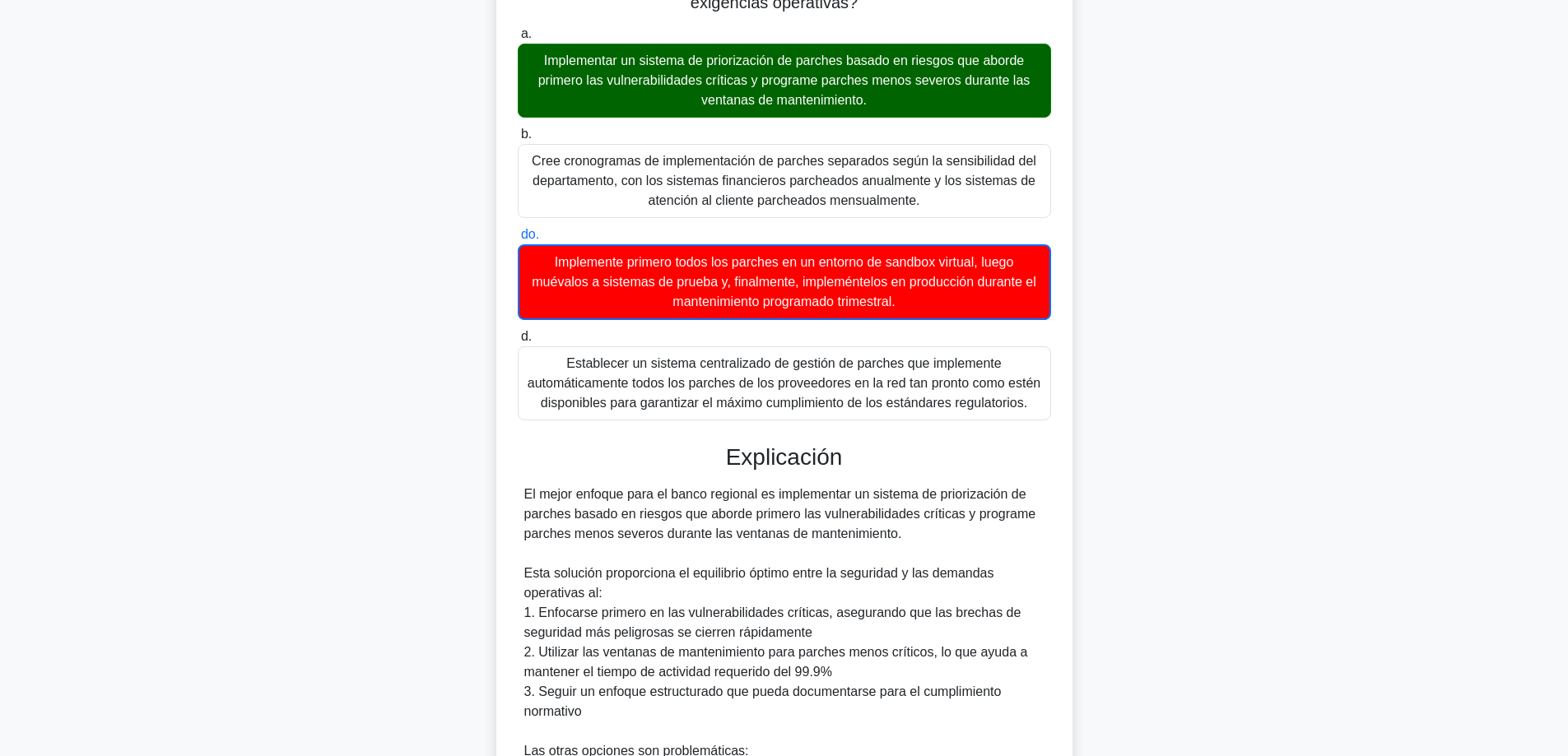
scroll to position [576, 0]
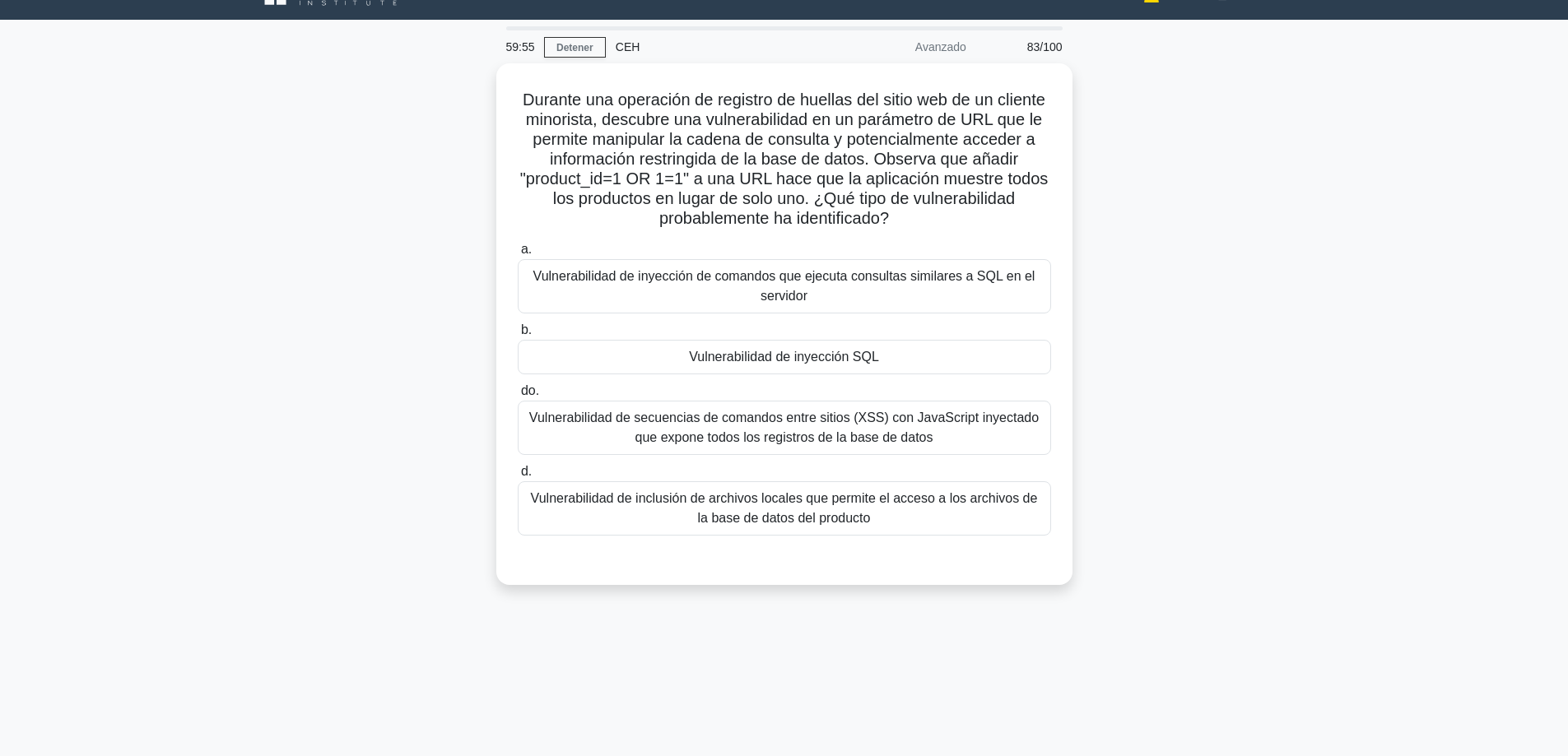
scroll to position [0, 0]
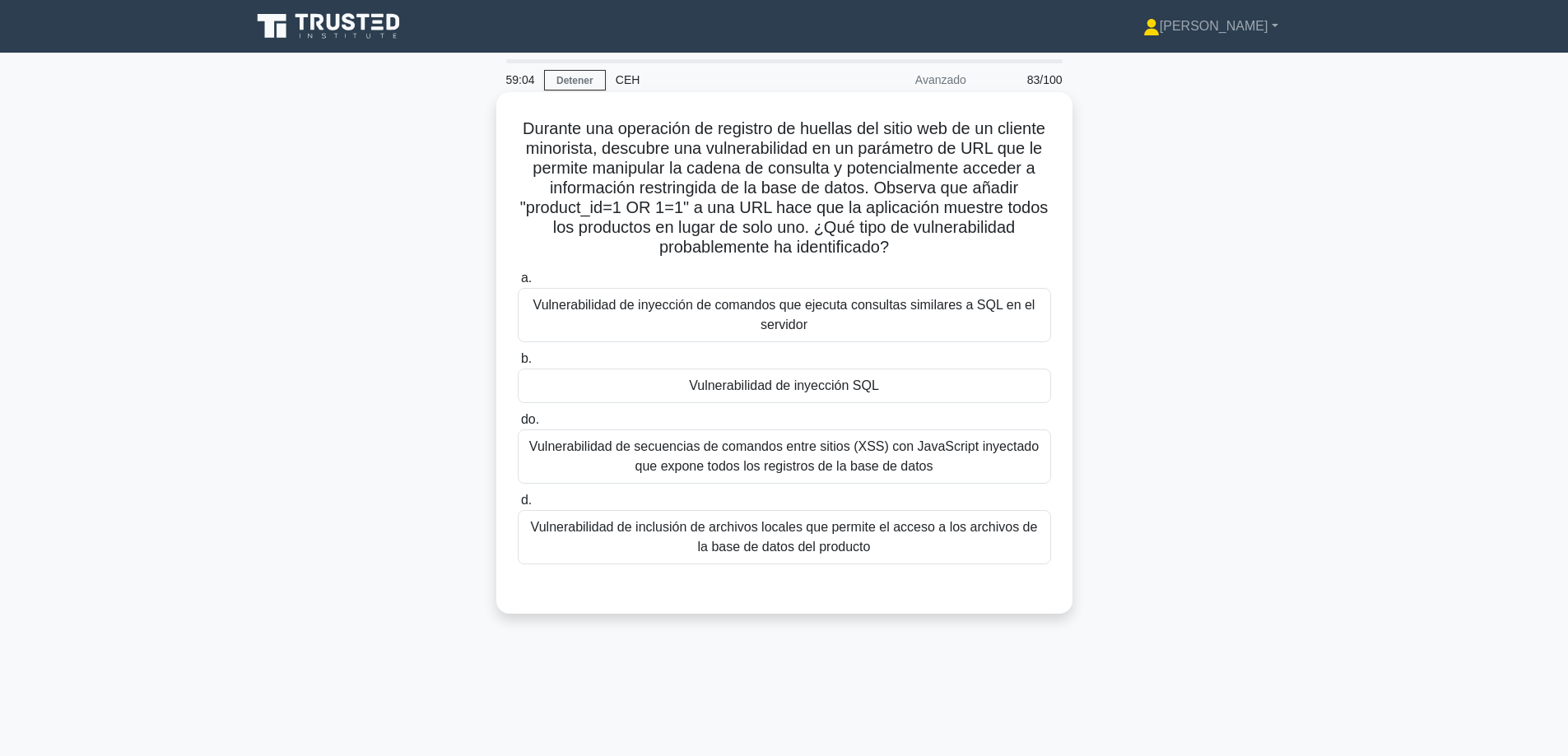
click at [876, 392] on font "Vulnerabilidad de inyección SQL" at bounding box center [784, 385] width 190 height 14
click at [517, 365] on input "b. Vulnerabilidad de inyección SQL" at bounding box center [517, 359] width 0 height 11
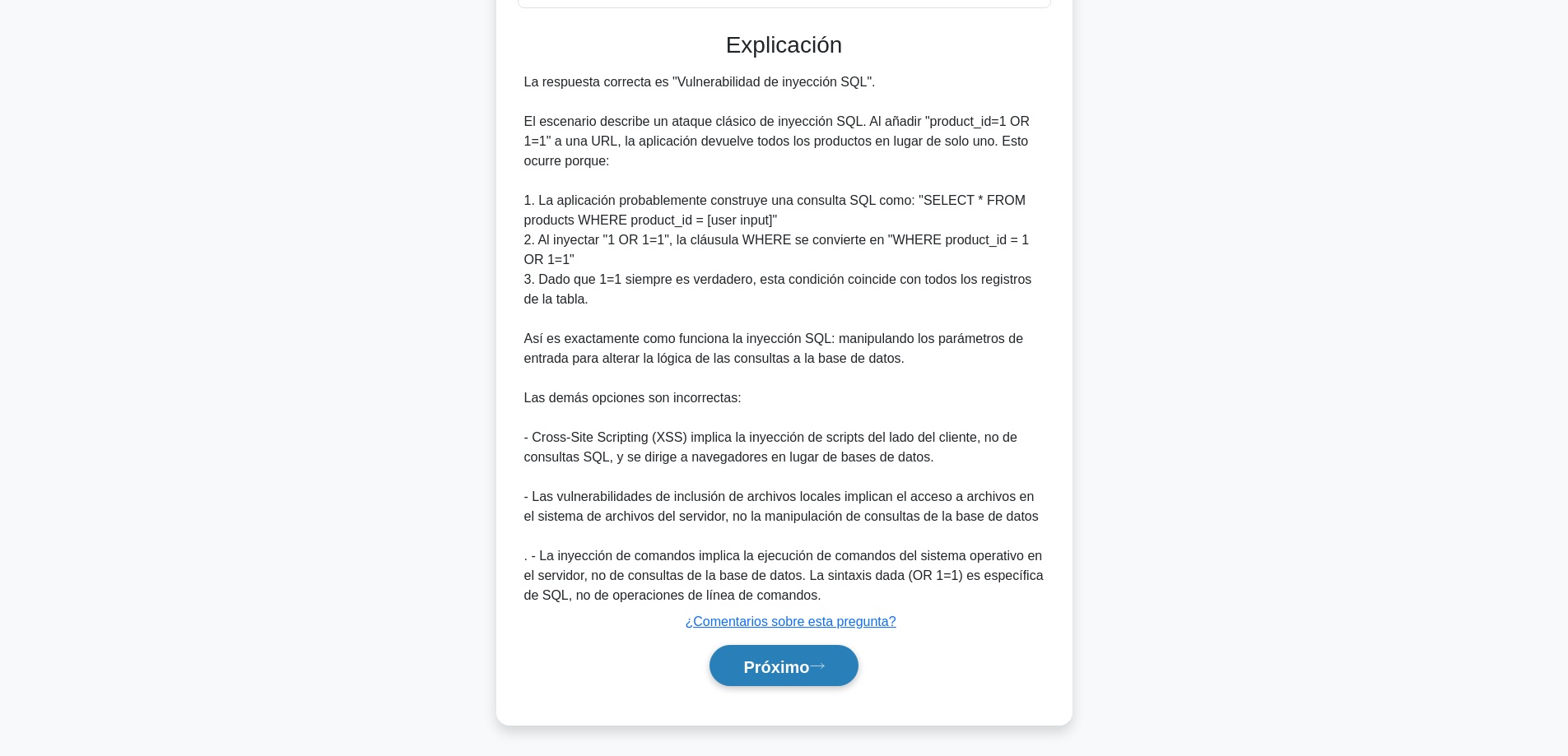
click at [750, 673] on font "Próximo" at bounding box center [776, 667] width 65 height 18
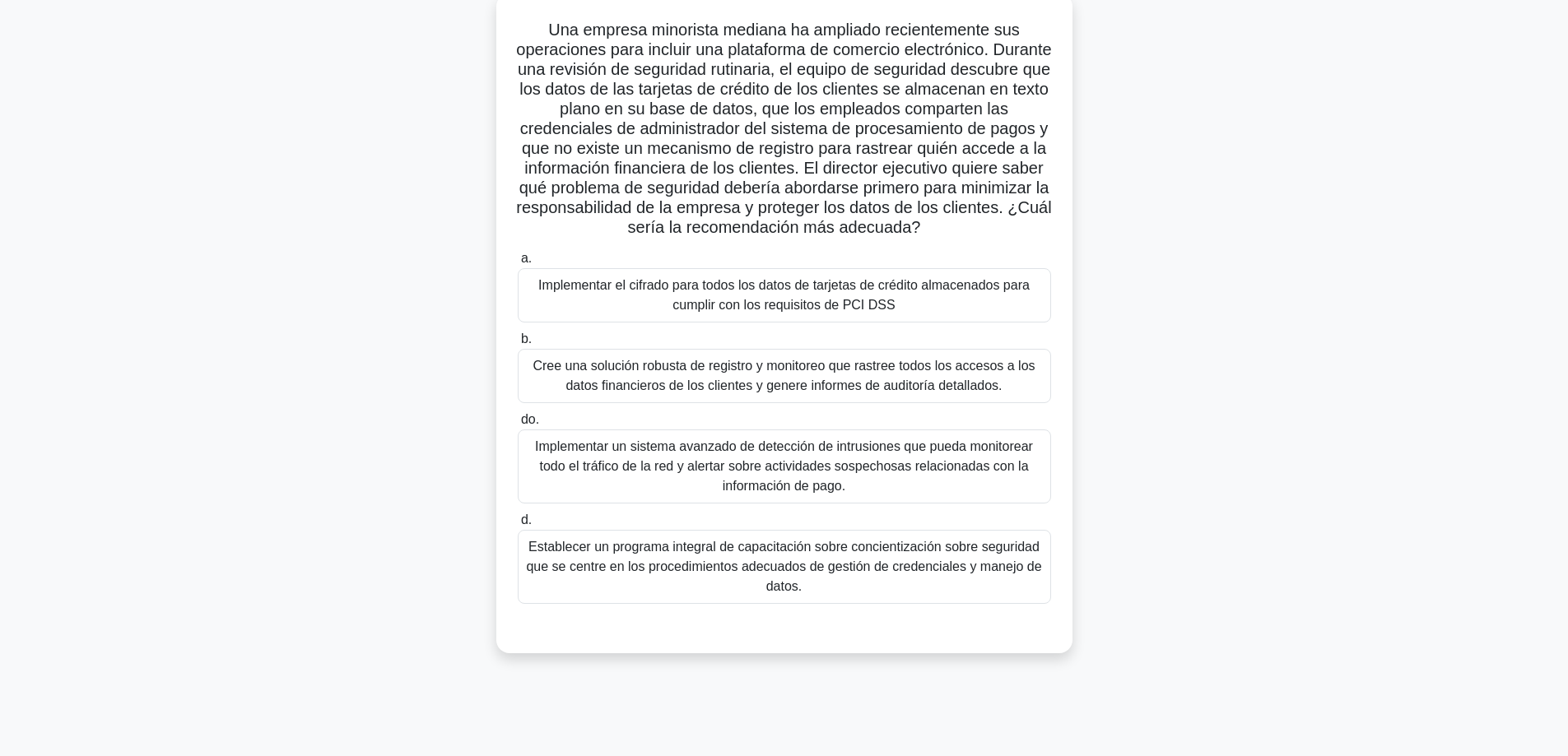
scroll to position [51, 0]
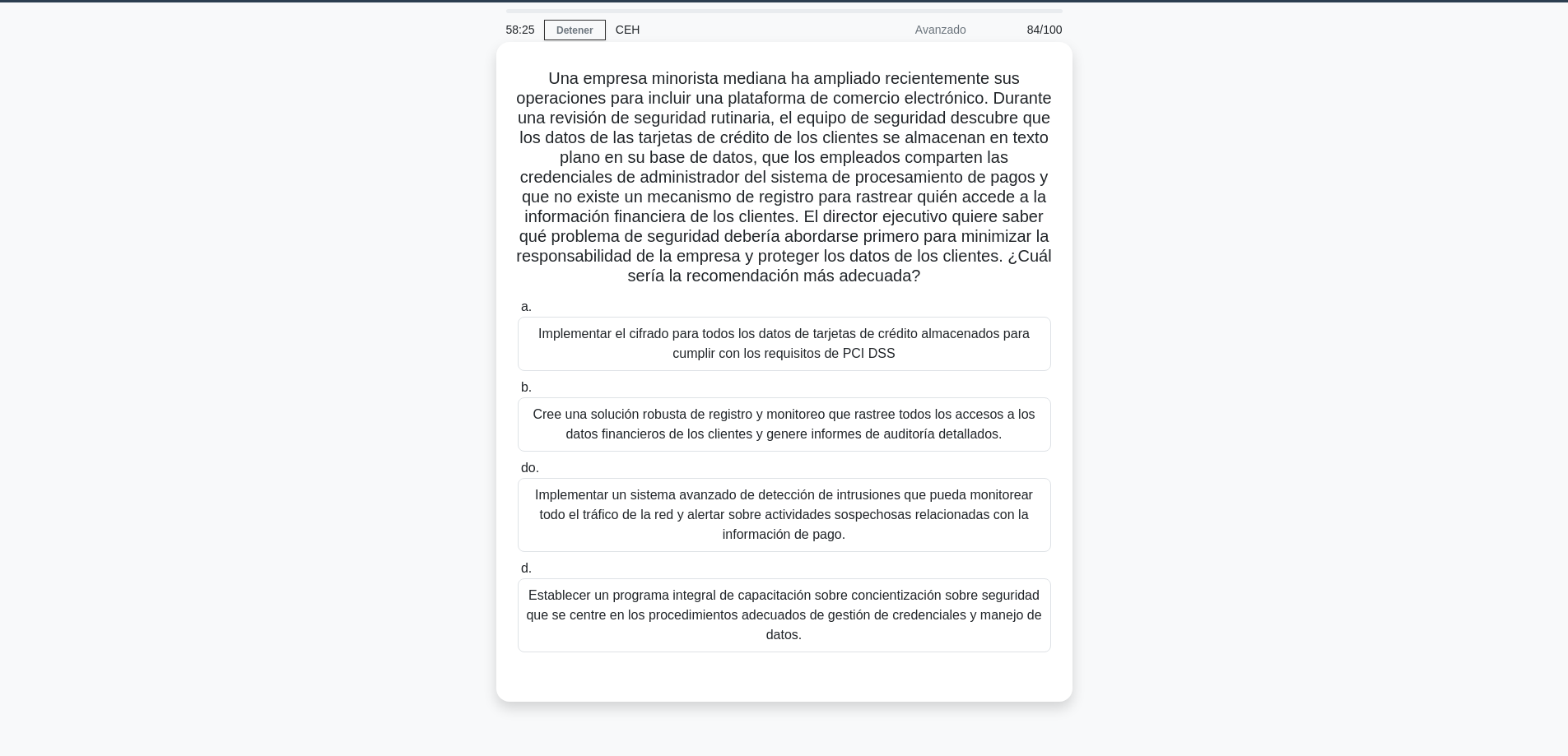
click at [786, 357] on font "Implementar el cifrado para todos los datos de tarjetas de crédito almacenados …" at bounding box center [784, 344] width 492 height 34
click at [517, 313] on input "a. Implementar el cifrado para todos los datos de tarjetas de crédito almacenad…" at bounding box center [517, 307] width 0 height 11
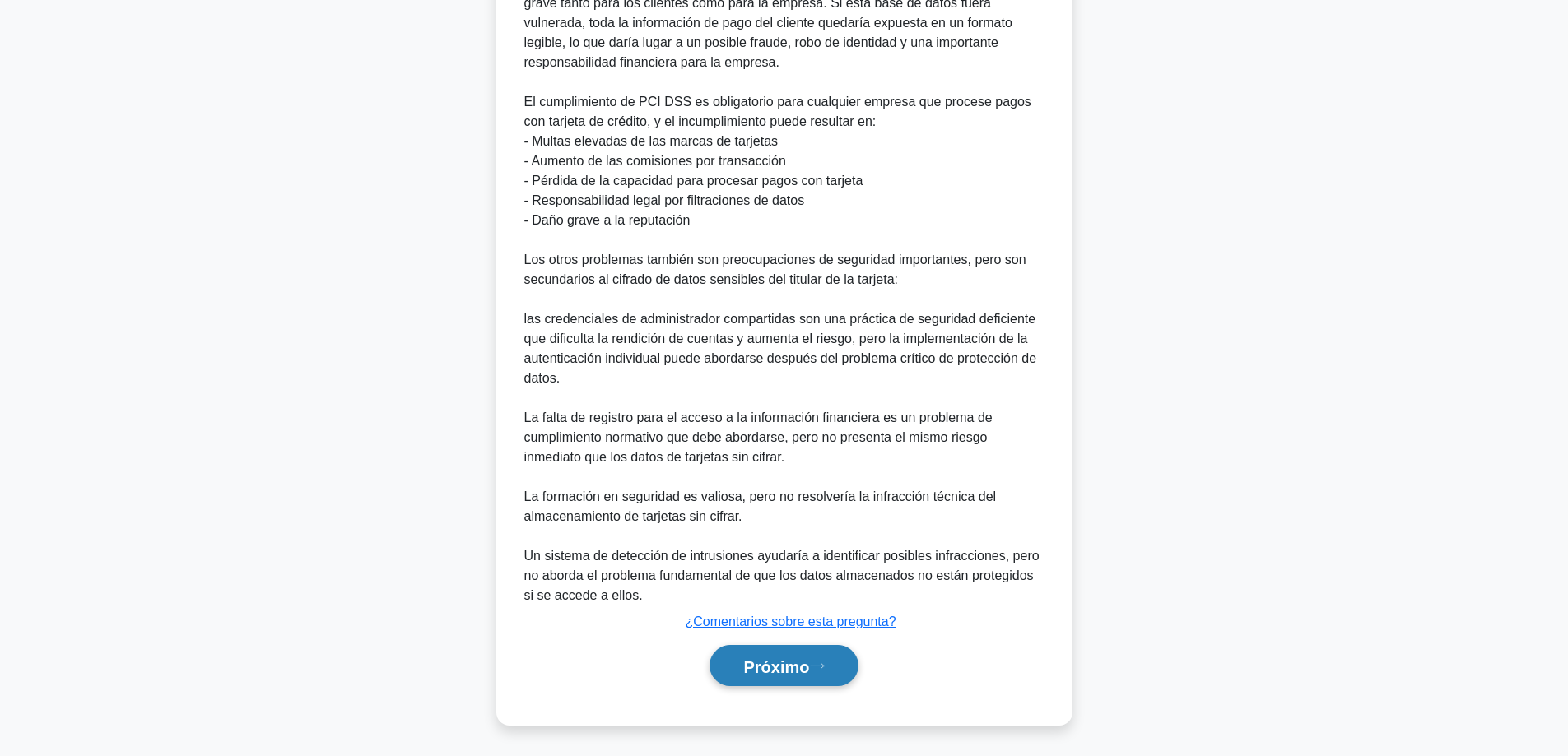
click at [750, 675] on font "Próximo" at bounding box center [776, 667] width 65 height 18
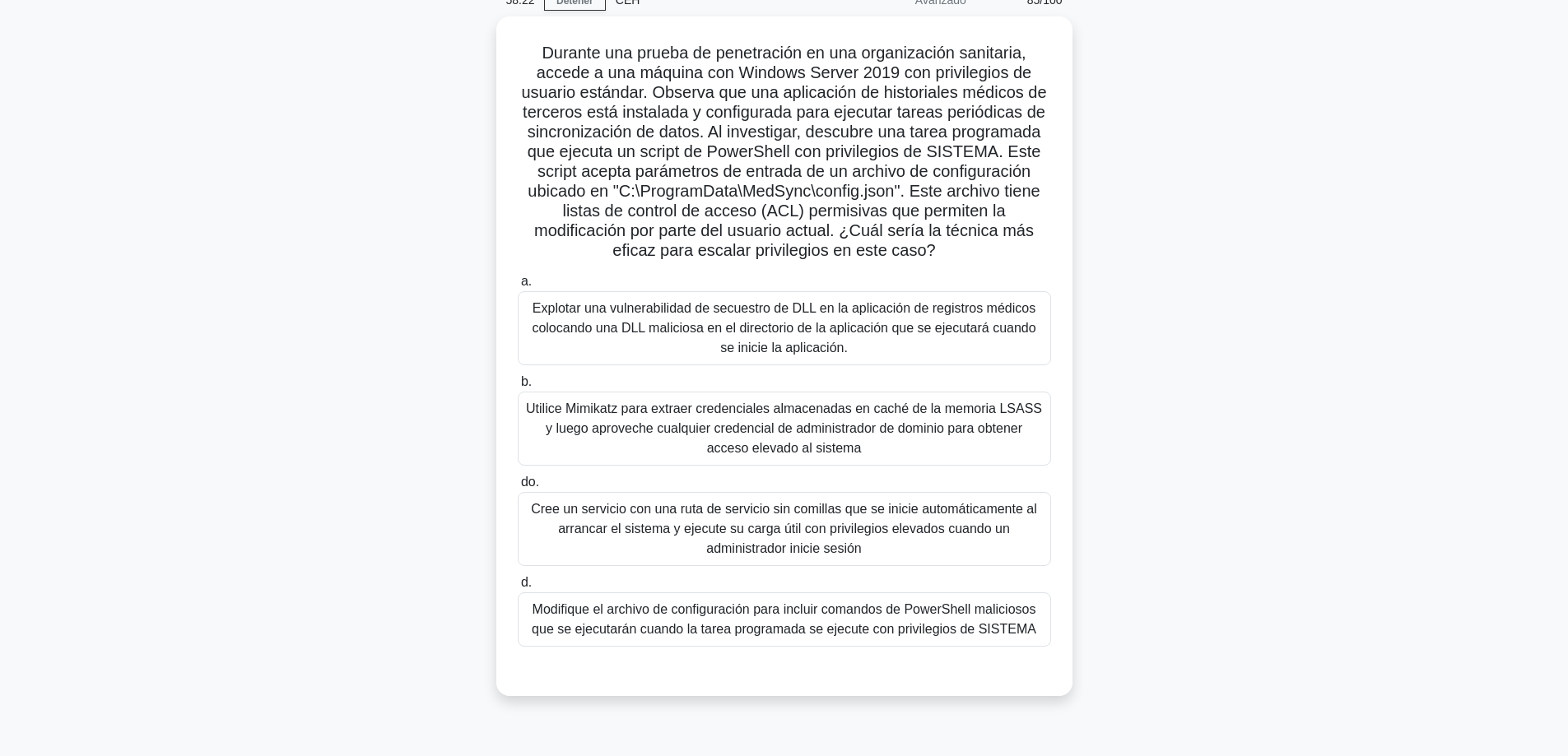
scroll to position [82, 0]
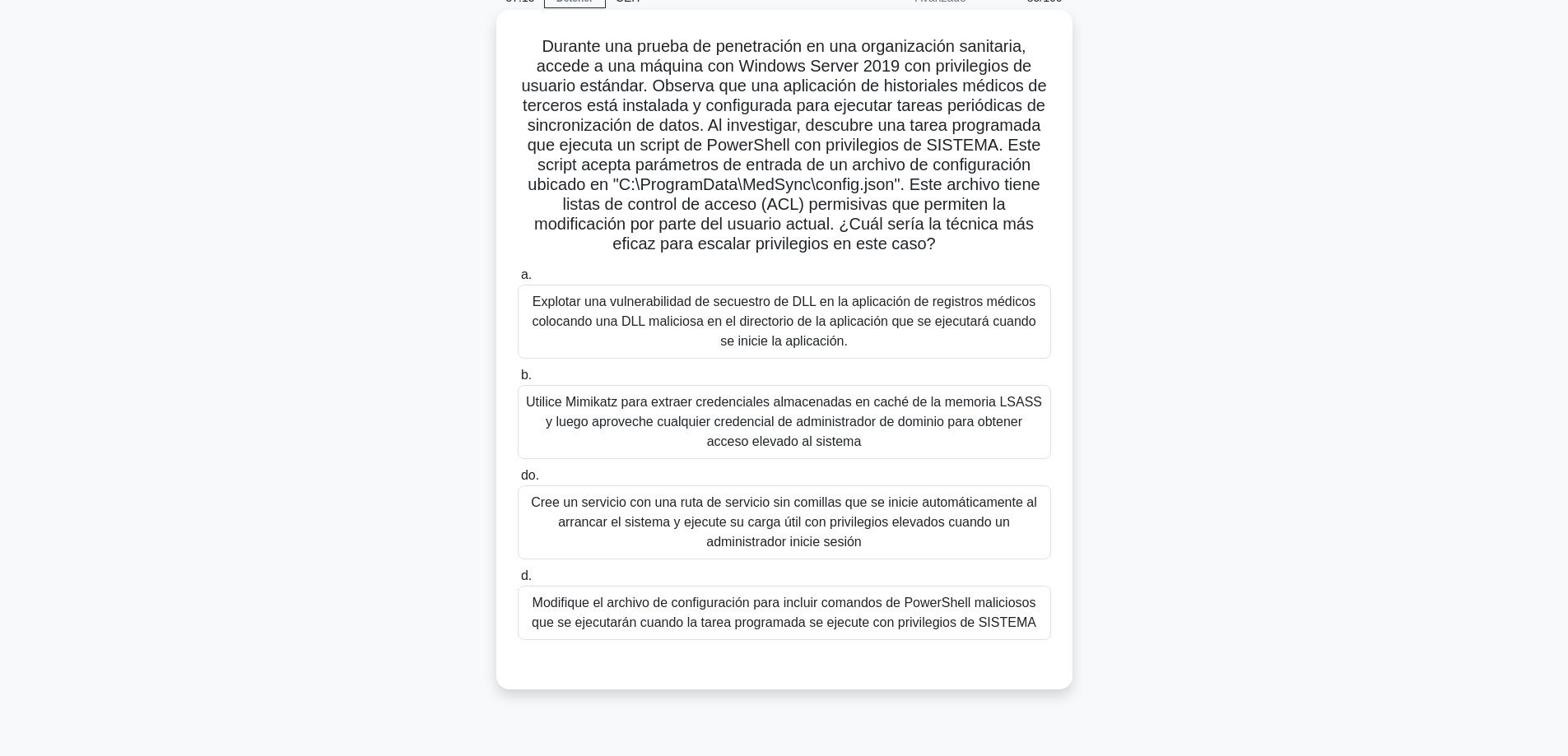
click at [978, 617] on font "Modifique el archivo de configuración para incluir comandos de PowerShell malic…" at bounding box center [783, 612] width 504 height 34
click at [517, 582] on input "d. Modifique el archivo de configuración para incluir comandos de PowerShell ma…" at bounding box center [517, 576] width 0 height 11
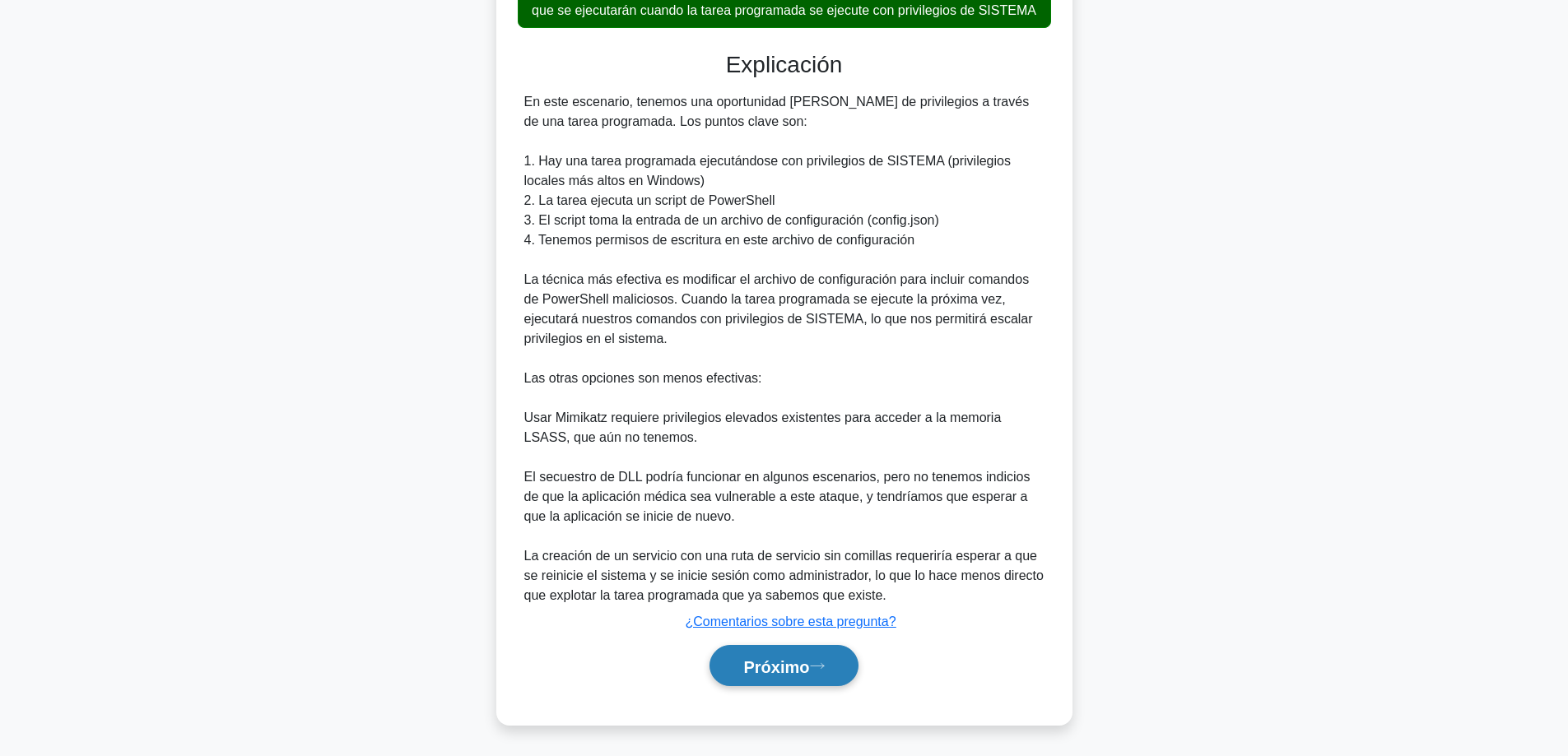
click at [789, 654] on button "Próximo" at bounding box center [783, 666] width 148 height 42
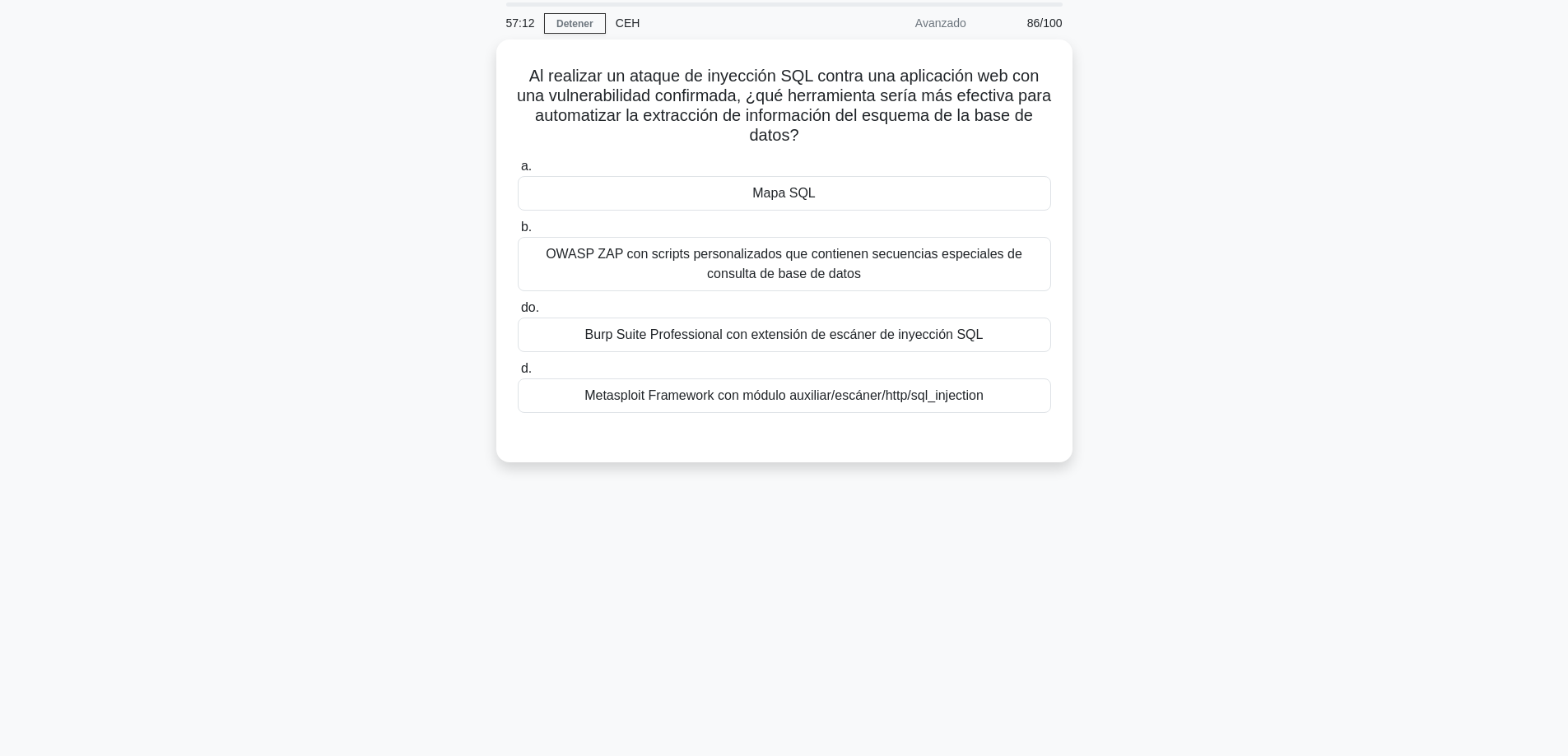
scroll to position [51, 0]
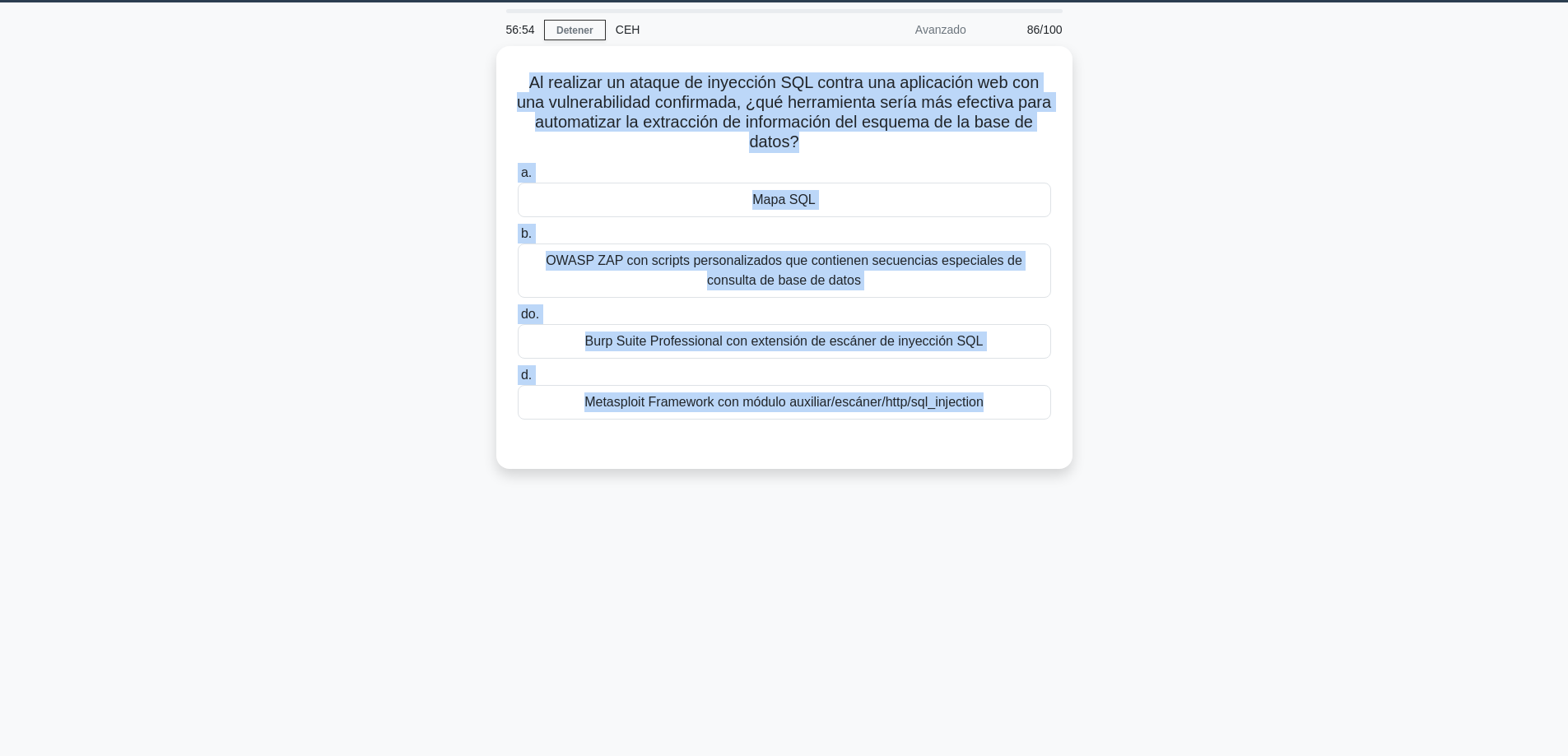
drag, startPoint x: 955, startPoint y: 458, endPoint x: 487, endPoint y: 82, distance: 600.3
click at [487, 82] on div "56:54 Detener CEH Avanzado 86/100 Al realizar un ataque de inyección SQL contra…" at bounding box center [784, 420] width 1086 height 822
copy div "Al realizar un ataque de inyección SQL contra una aplicación web con una vulner…"
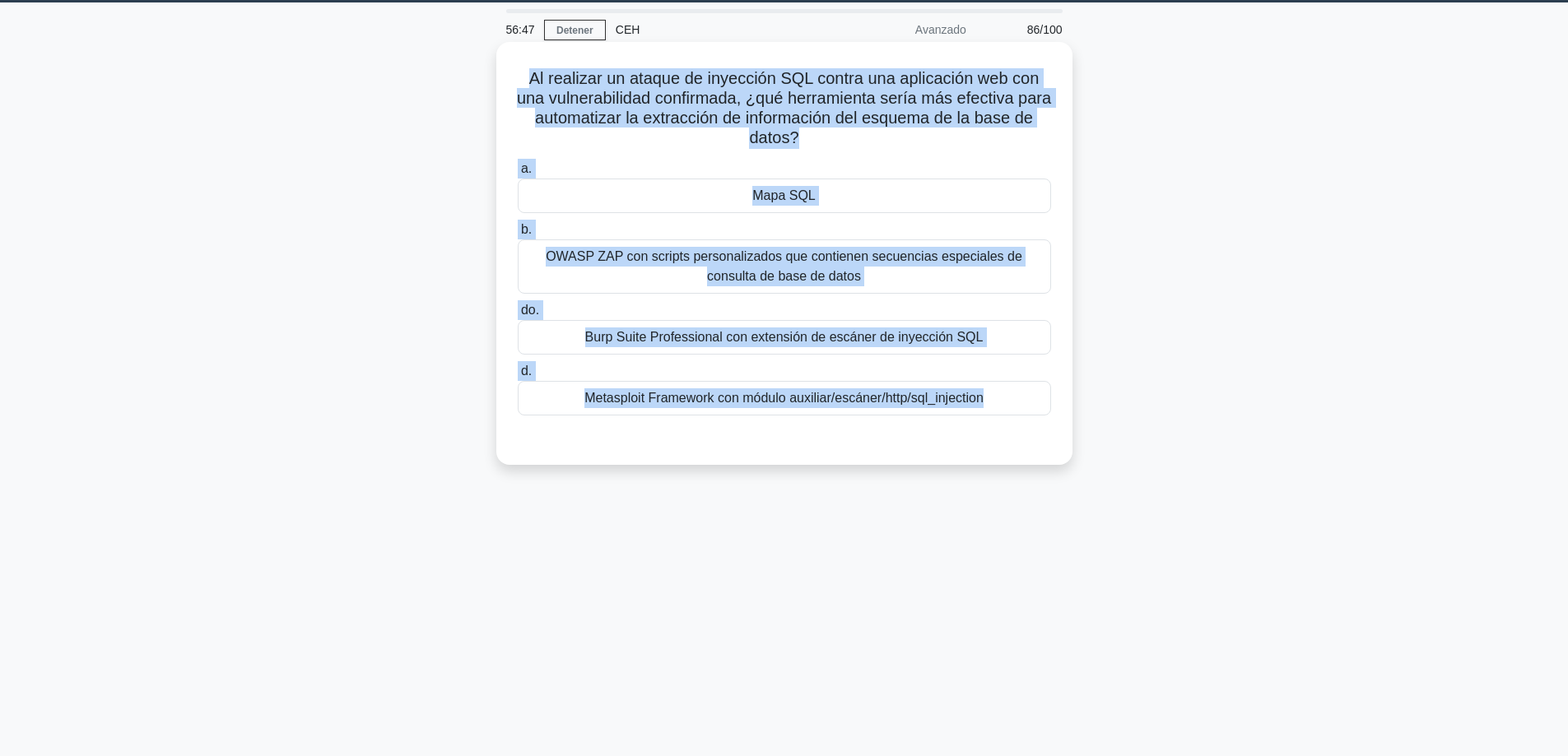
click at [565, 395] on div "Metasploit Framework con módulo auxiliar/escáner/http/sql_injection" at bounding box center [784, 397] width 533 height 35
click at [517, 377] on input "d. Metasploit Framework con módulo auxiliar/escáner/http/sql_injection" at bounding box center [517, 372] width 0 height 11
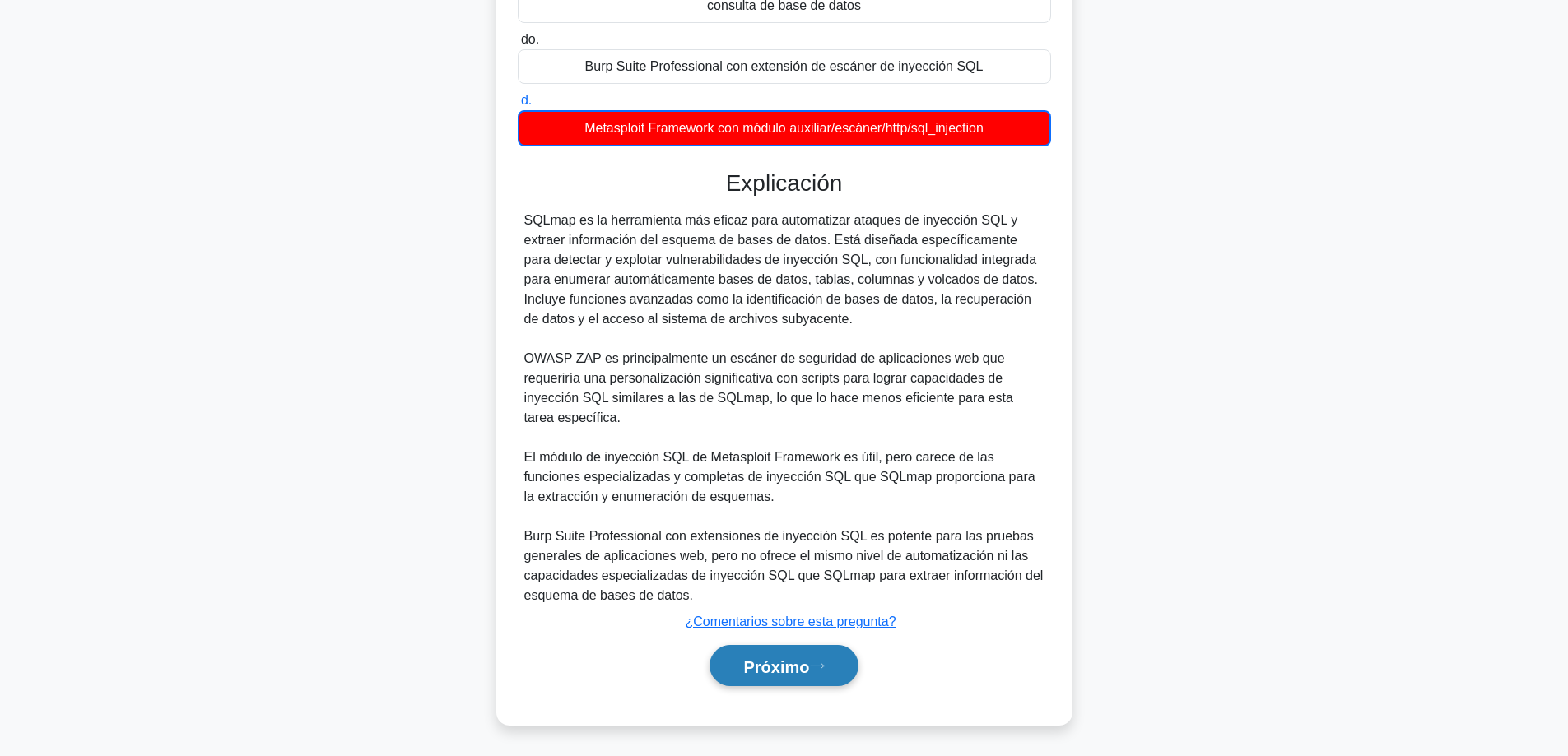
click at [790, 658] on font "Próximo" at bounding box center [776, 667] width 65 height 18
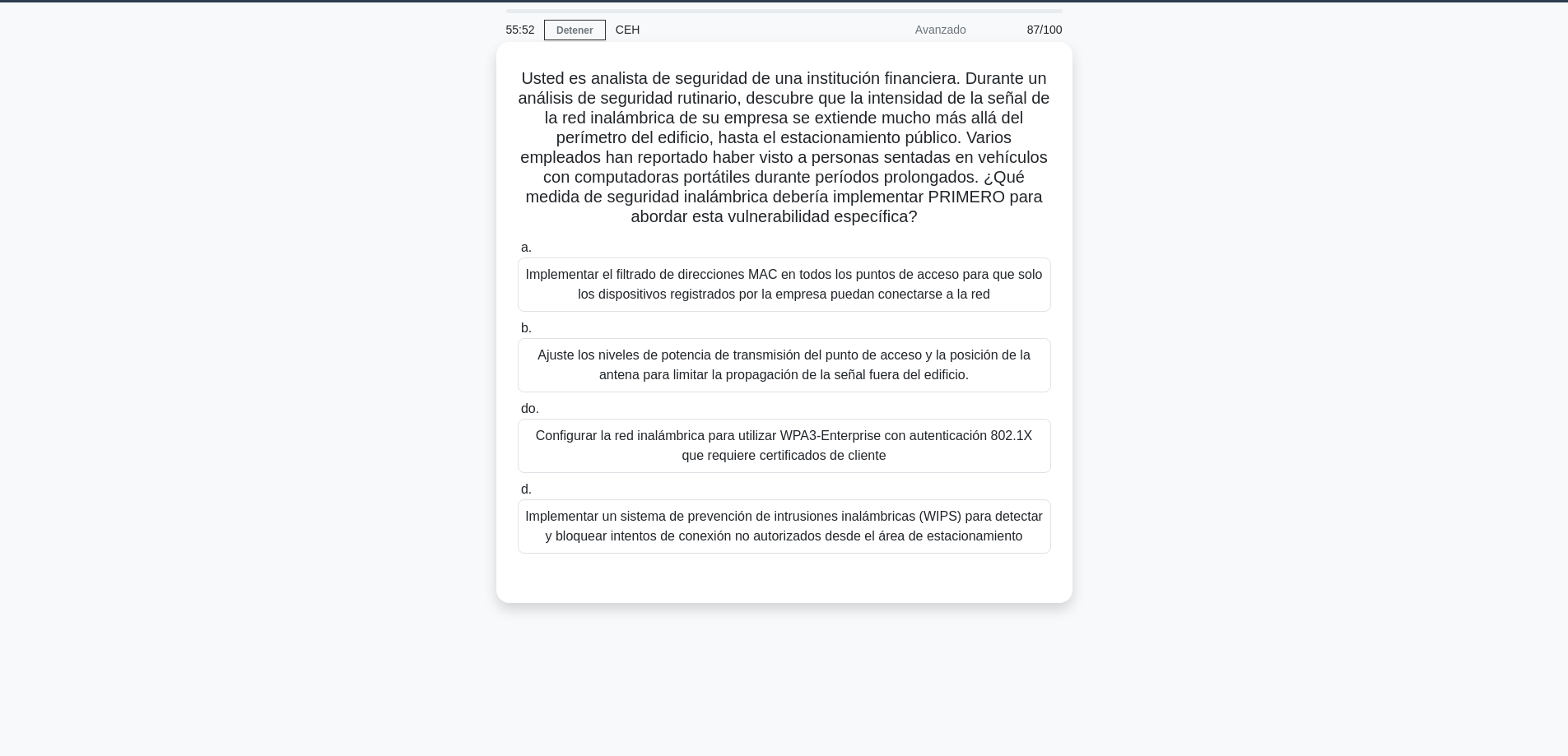
click at [813, 295] on font "Implementar el filtrado de direcciones MAC en todos los puntos de acceso para q…" at bounding box center [785, 284] width 517 height 34
click at [517, 254] on input "a. Implementar el filtrado de direcciones MAC en todos los puntos de acceso par…" at bounding box center [517, 248] width 0 height 11
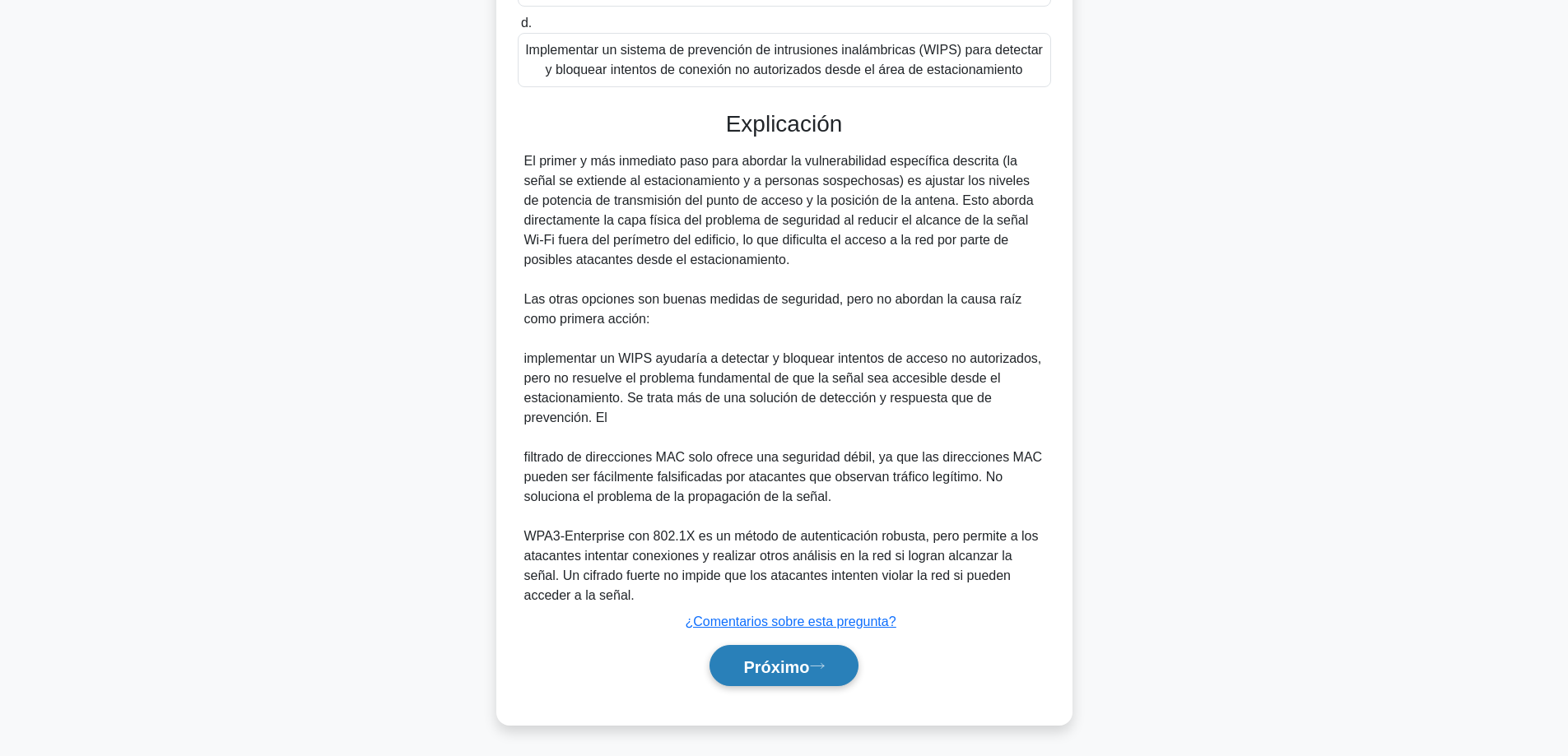
click at [726, 679] on button "Próximo" at bounding box center [783, 666] width 148 height 42
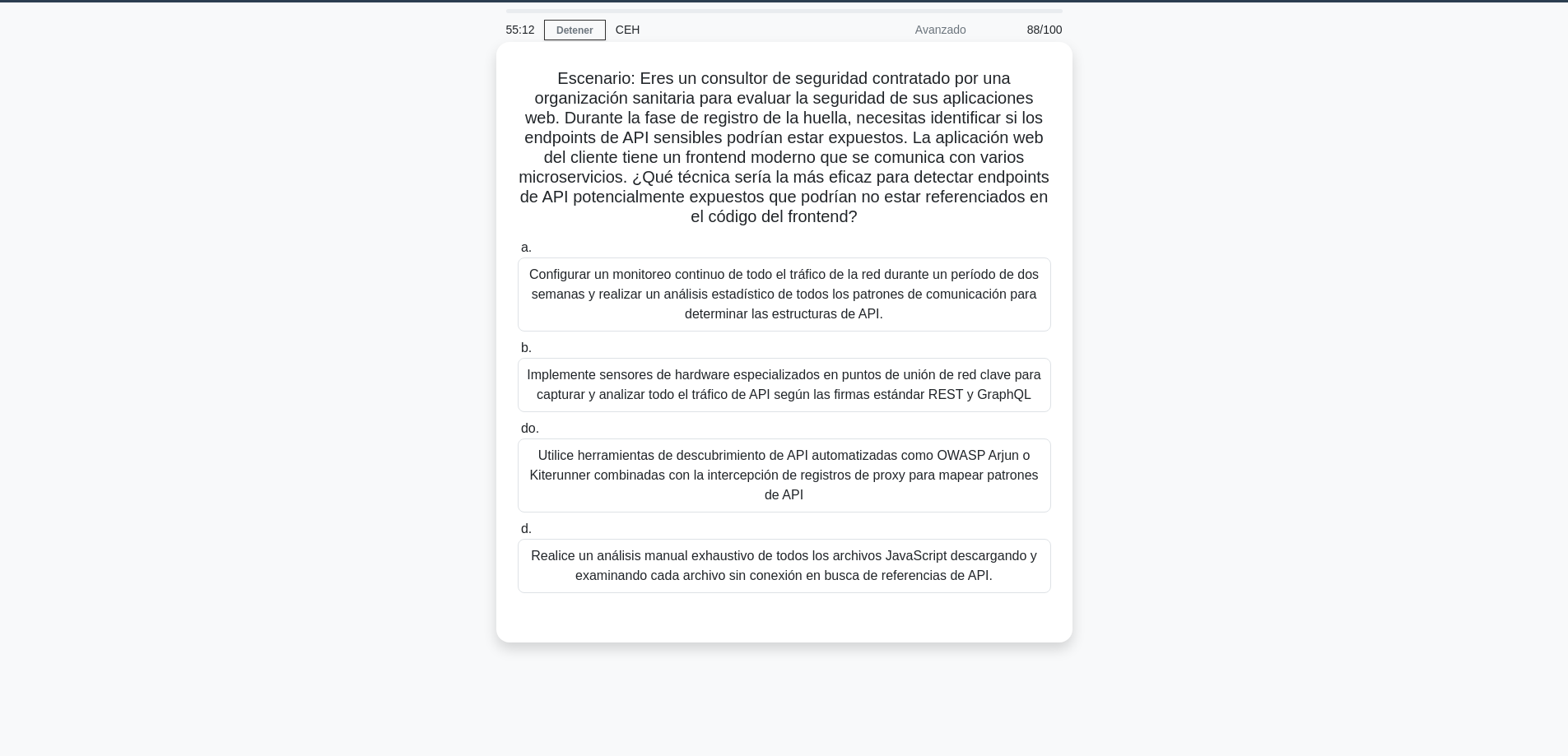
click at [909, 490] on font "Utilice herramientas de descubrimiento de API automatizadas como OWASP Arjun o …" at bounding box center [784, 476] width 518 height 59
click at [517, 434] on input "do. Utilice herramientas de descubrimiento de API automatizadas como OWASP Arju…" at bounding box center [517, 429] width 0 height 11
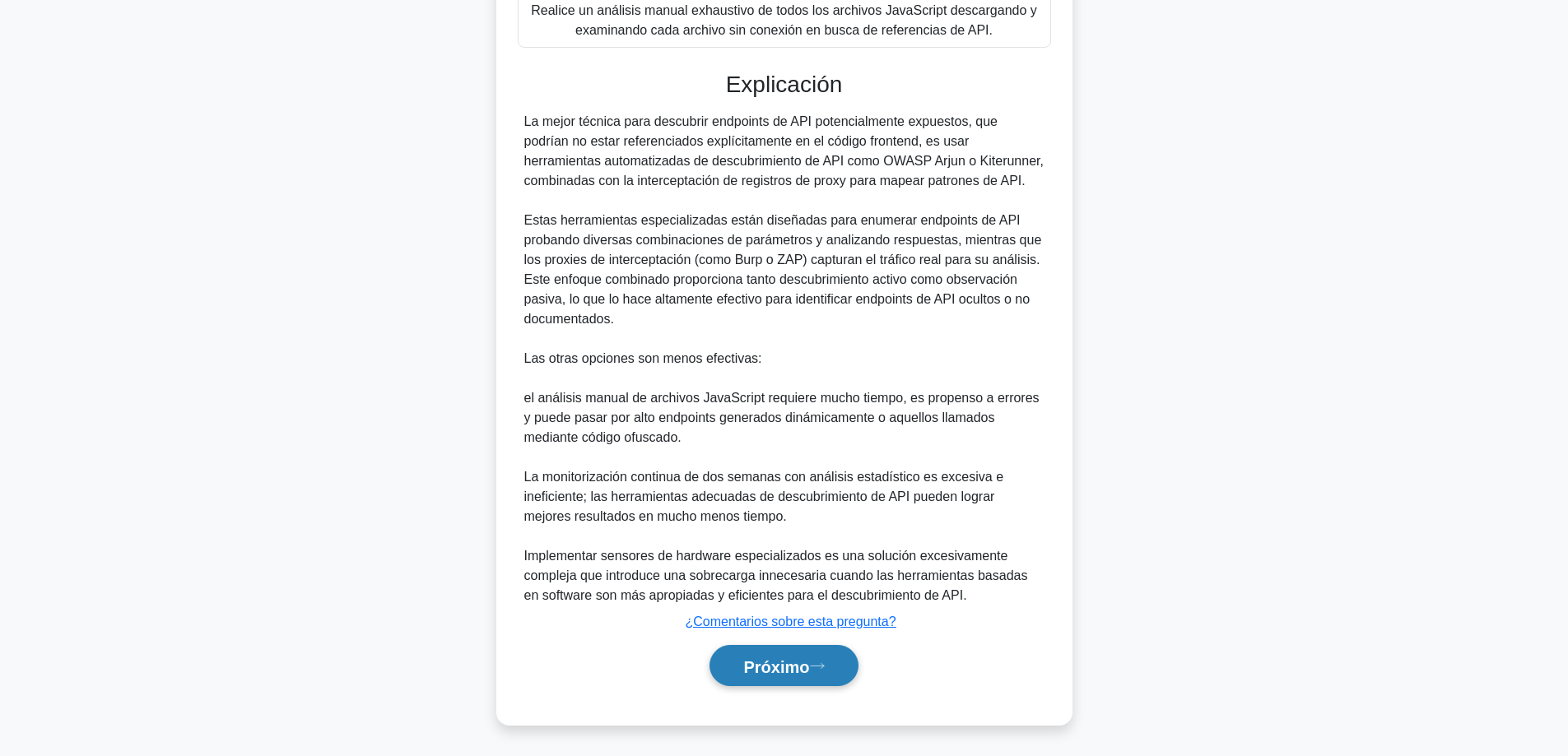
click at [799, 653] on button "Próximo" at bounding box center [783, 666] width 148 height 42
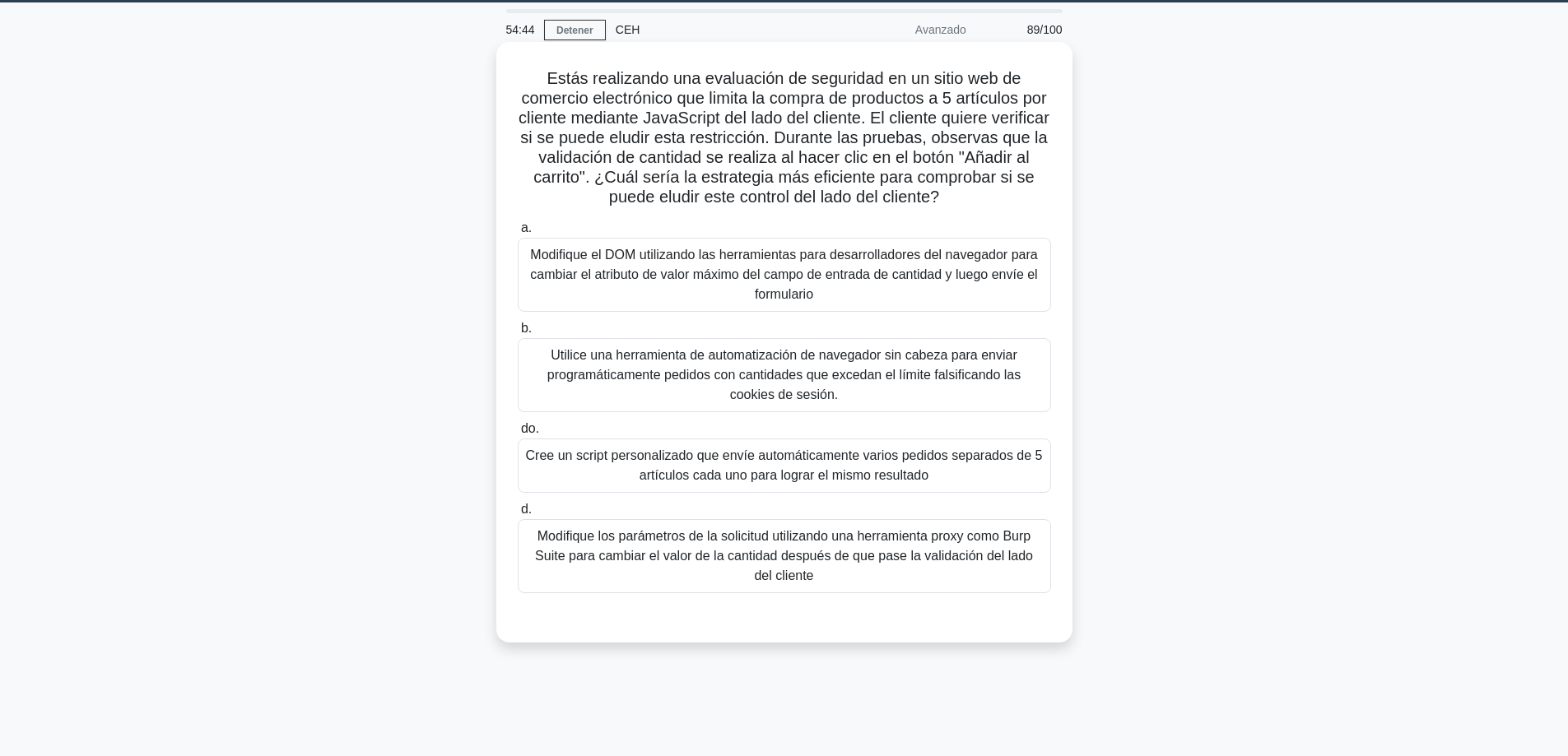
click at [818, 566] on font "Modifique los parámetros de la solicitud utilizando una herramienta proxy como …" at bounding box center [784, 556] width 518 height 59
click at [517, 515] on input "d. Modifique los parámetros de la solicitud utilizando una herramienta proxy co…" at bounding box center [517, 509] width 0 height 11
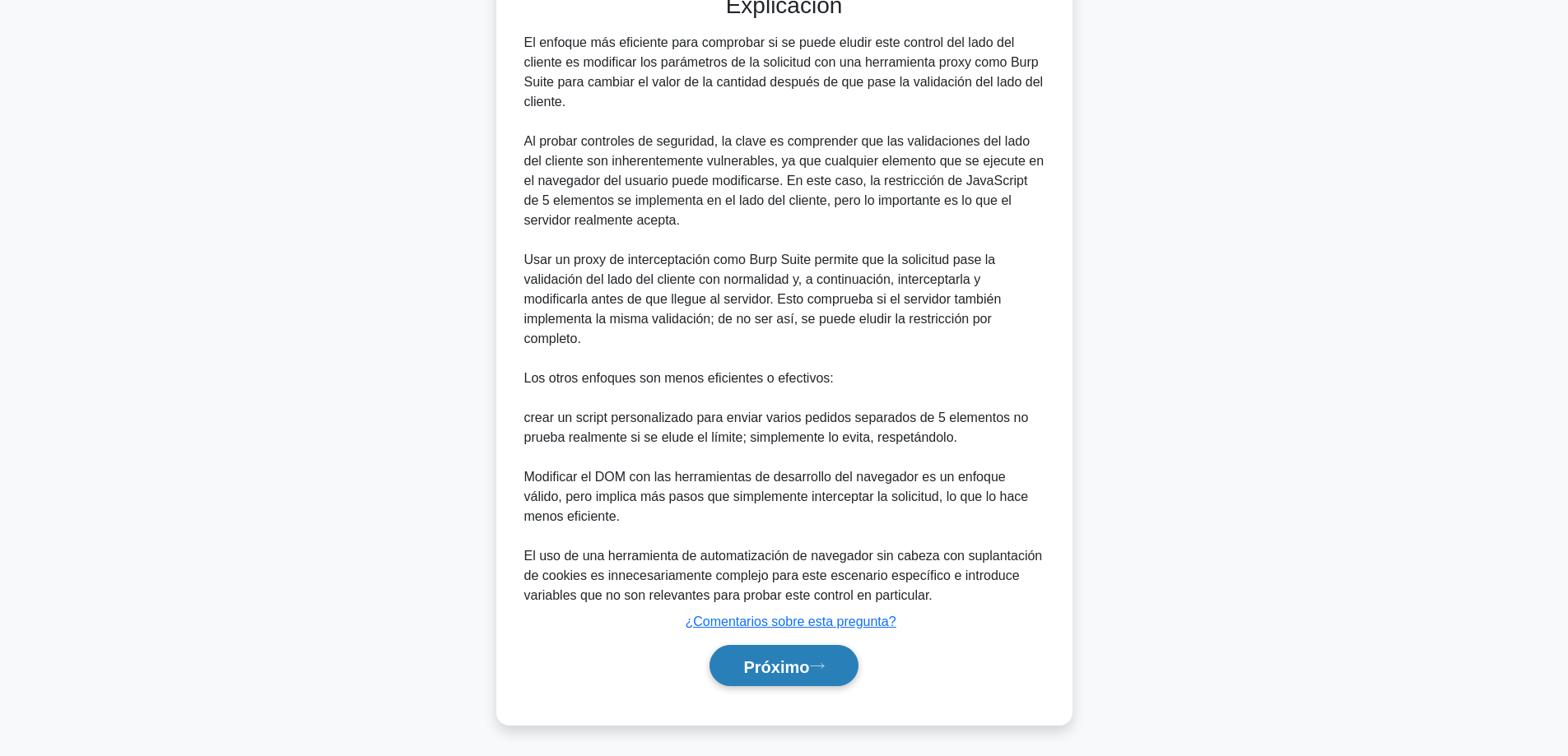
click at [743, 672] on font "Próximo" at bounding box center [776, 667] width 65 height 18
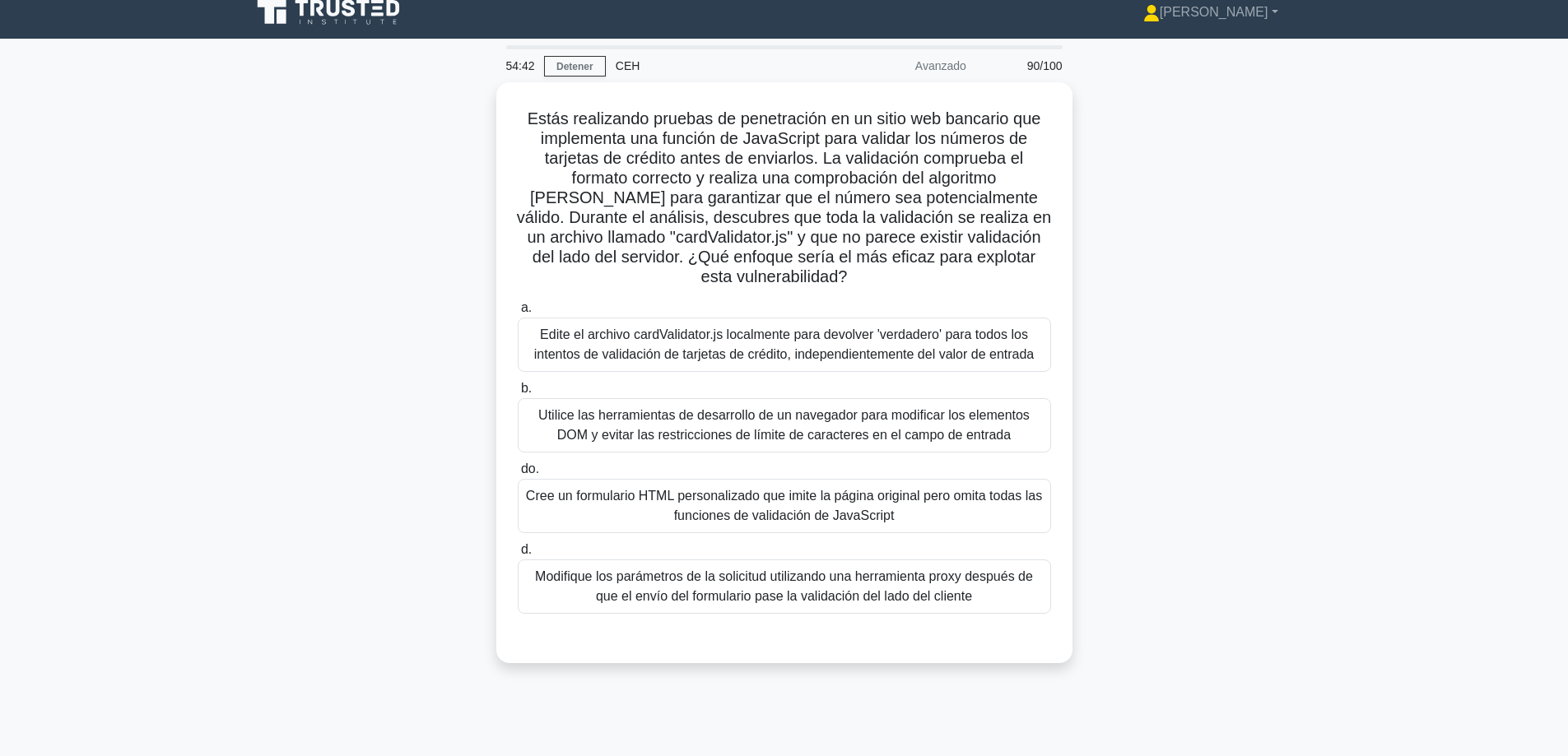
scroll to position [0, 0]
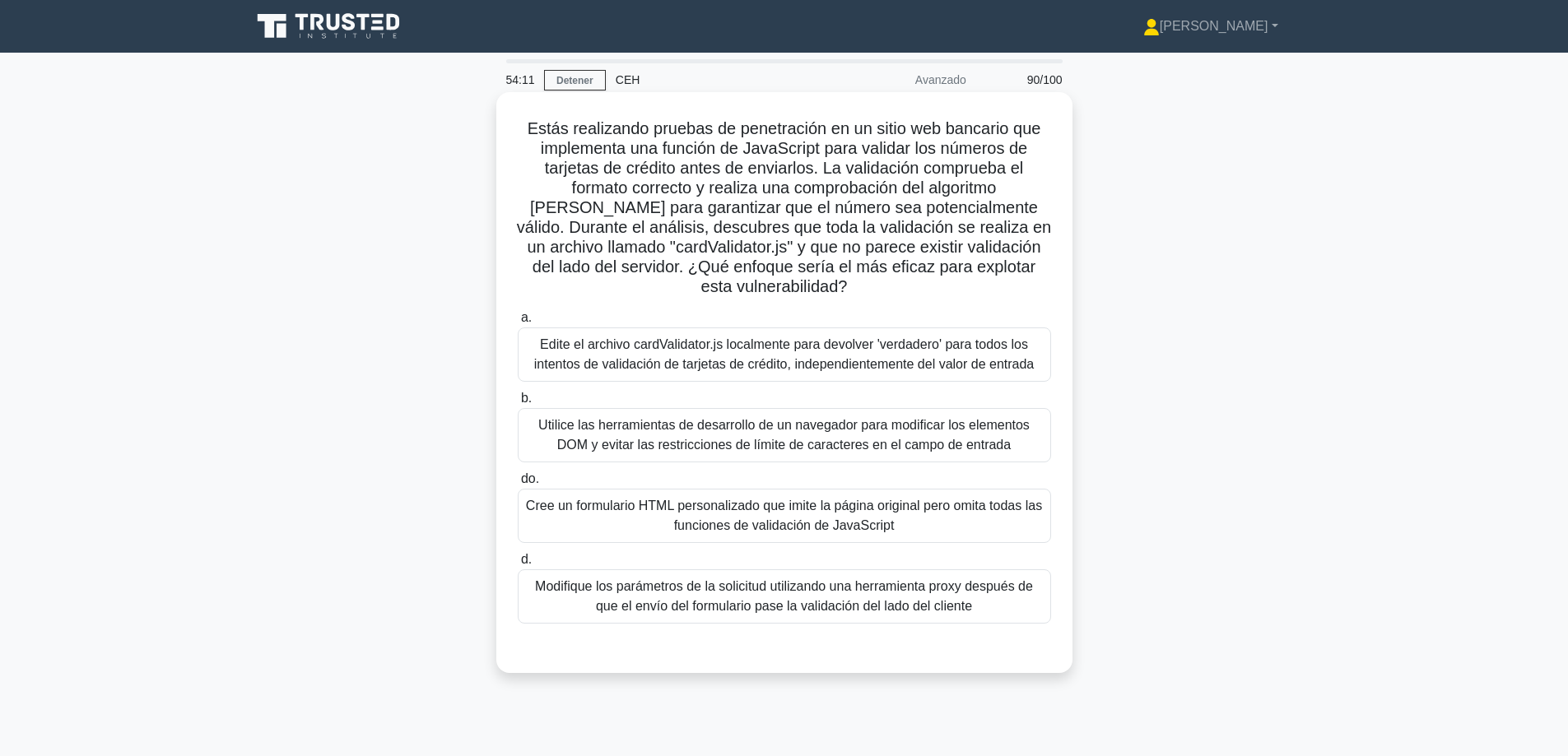
click at [857, 359] on font "Edite el archivo cardValidator.js localmente para devolver 'verdadero' para tod…" at bounding box center [784, 354] width 501 height 34
click at [517, 323] on input "a. Edite el archivo cardValidator.js localmente para devolver 'verdadero' para …" at bounding box center [517, 318] width 0 height 11
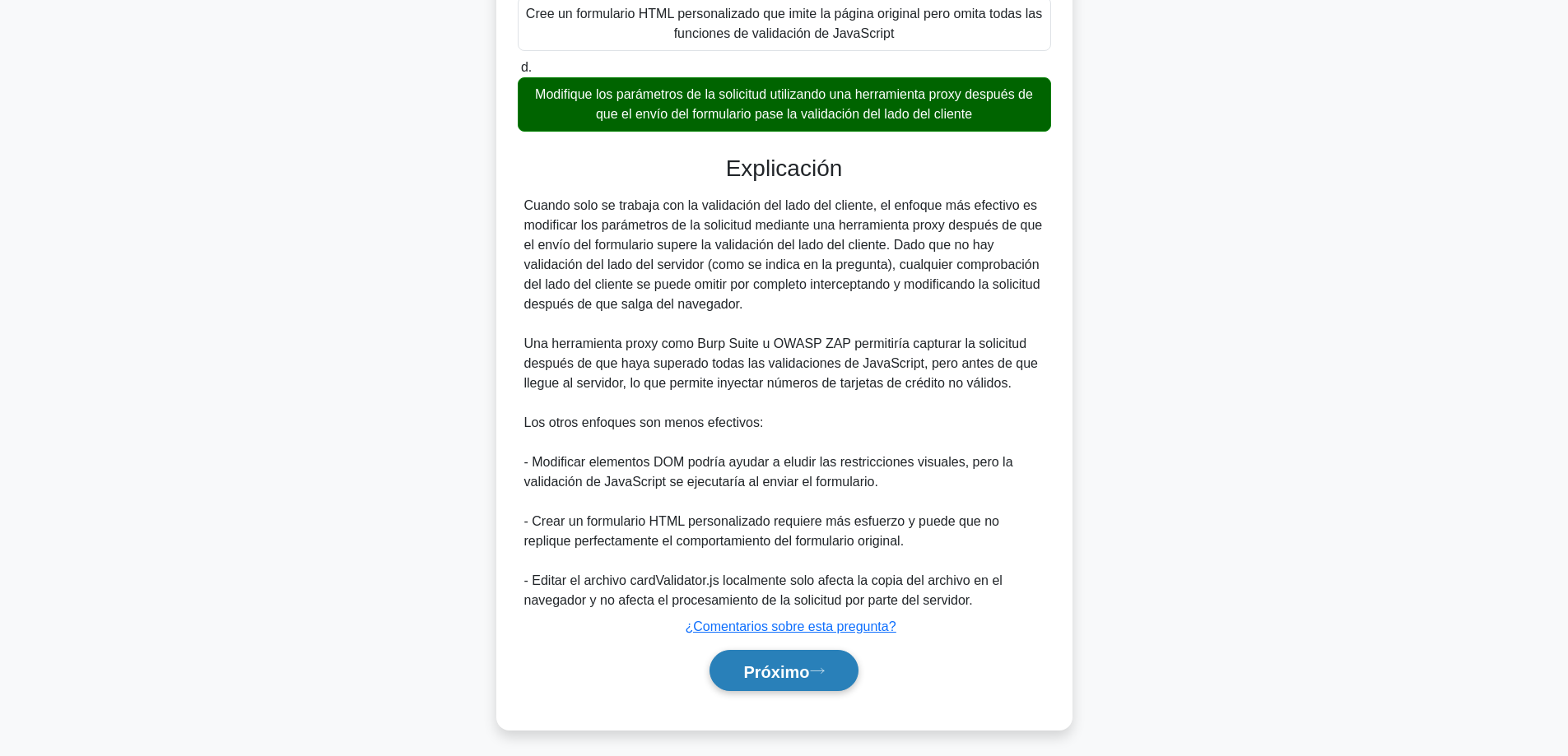
click at [756, 672] on font "Próximo" at bounding box center [776, 672] width 65 height 18
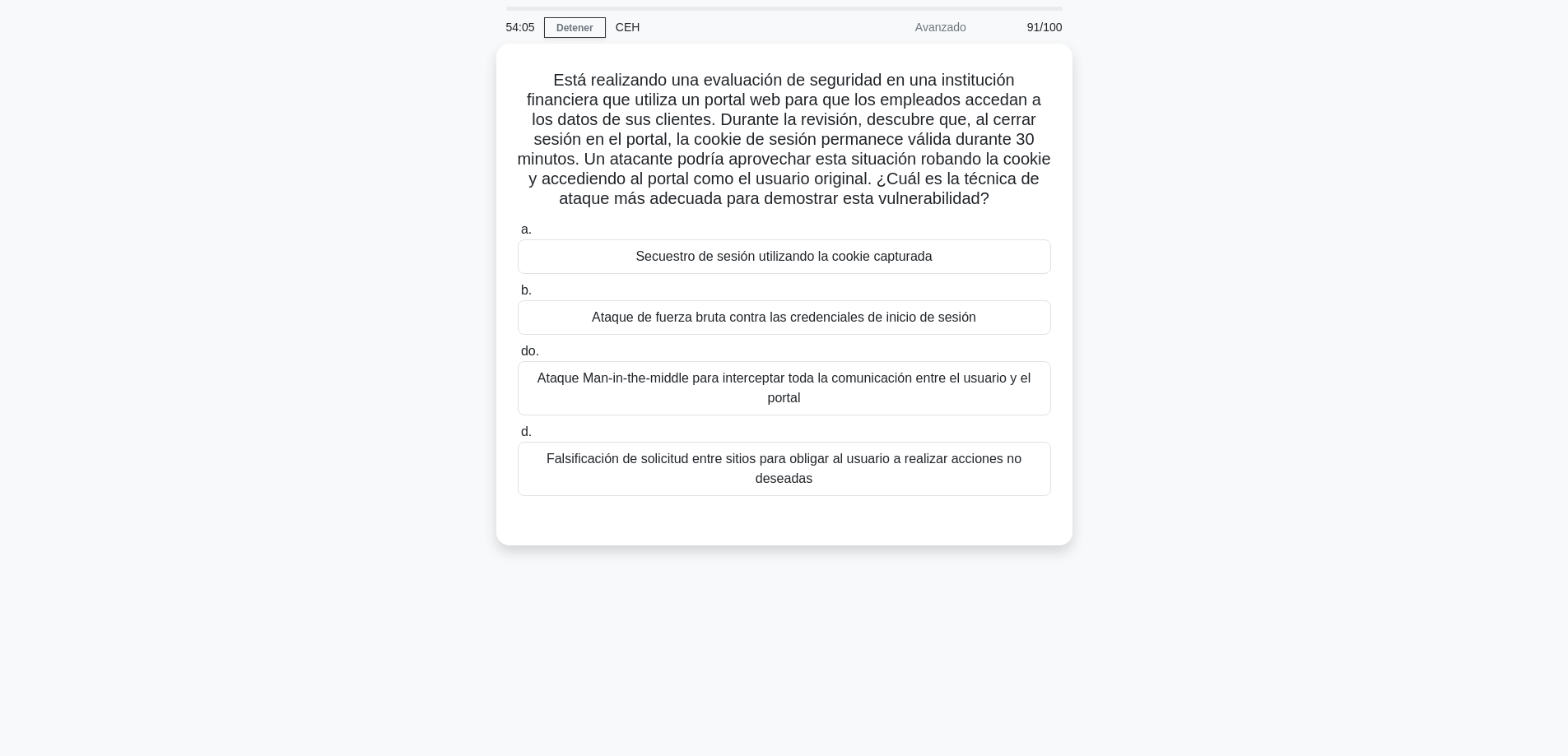
scroll to position [51, 0]
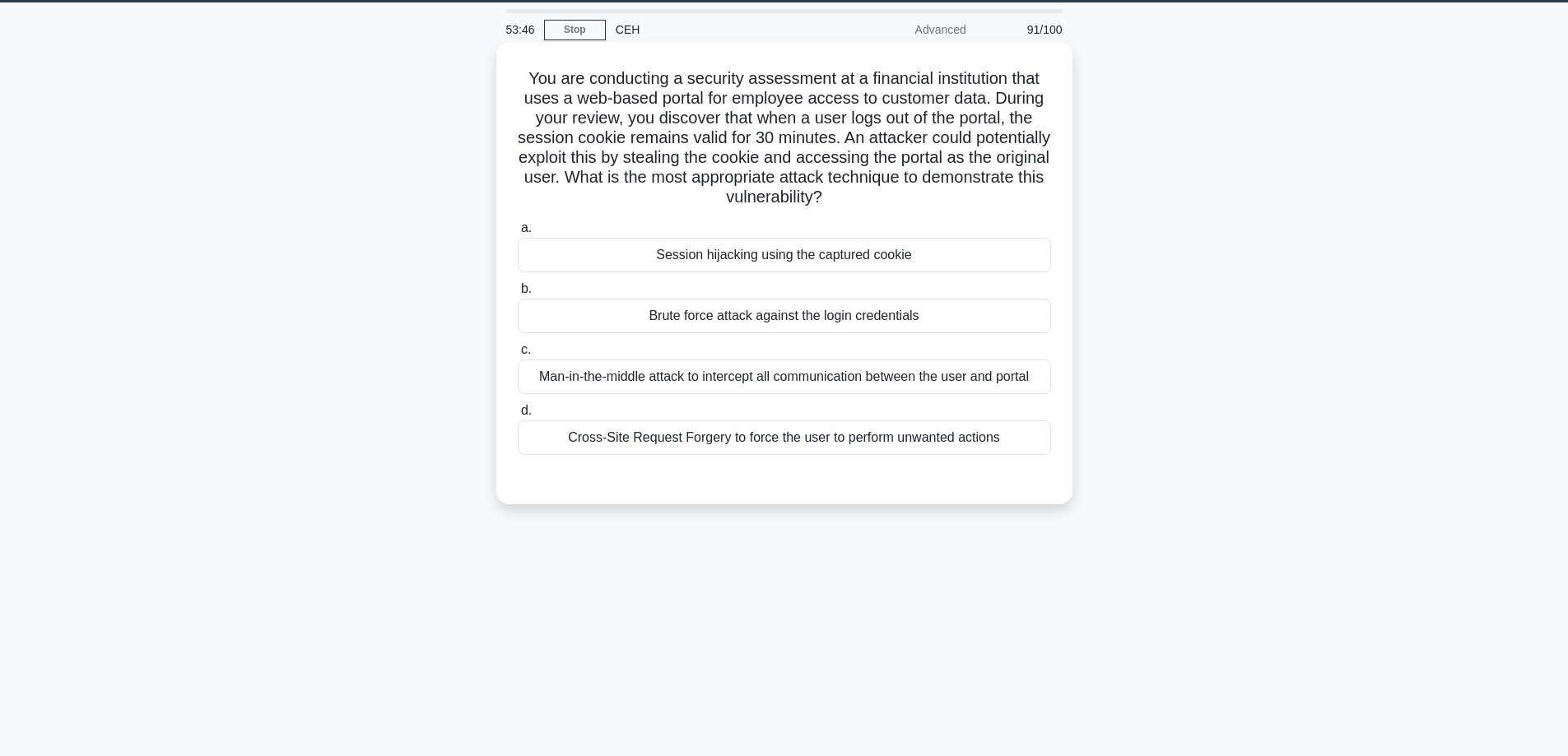
click at [725, 254] on div "Session hijacking using the captured cookie" at bounding box center [784, 255] width 533 height 35
click at [517, 234] on input "a. Session hijacking using the captured cookie" at bounding box center [517, 228] width 0 height 11
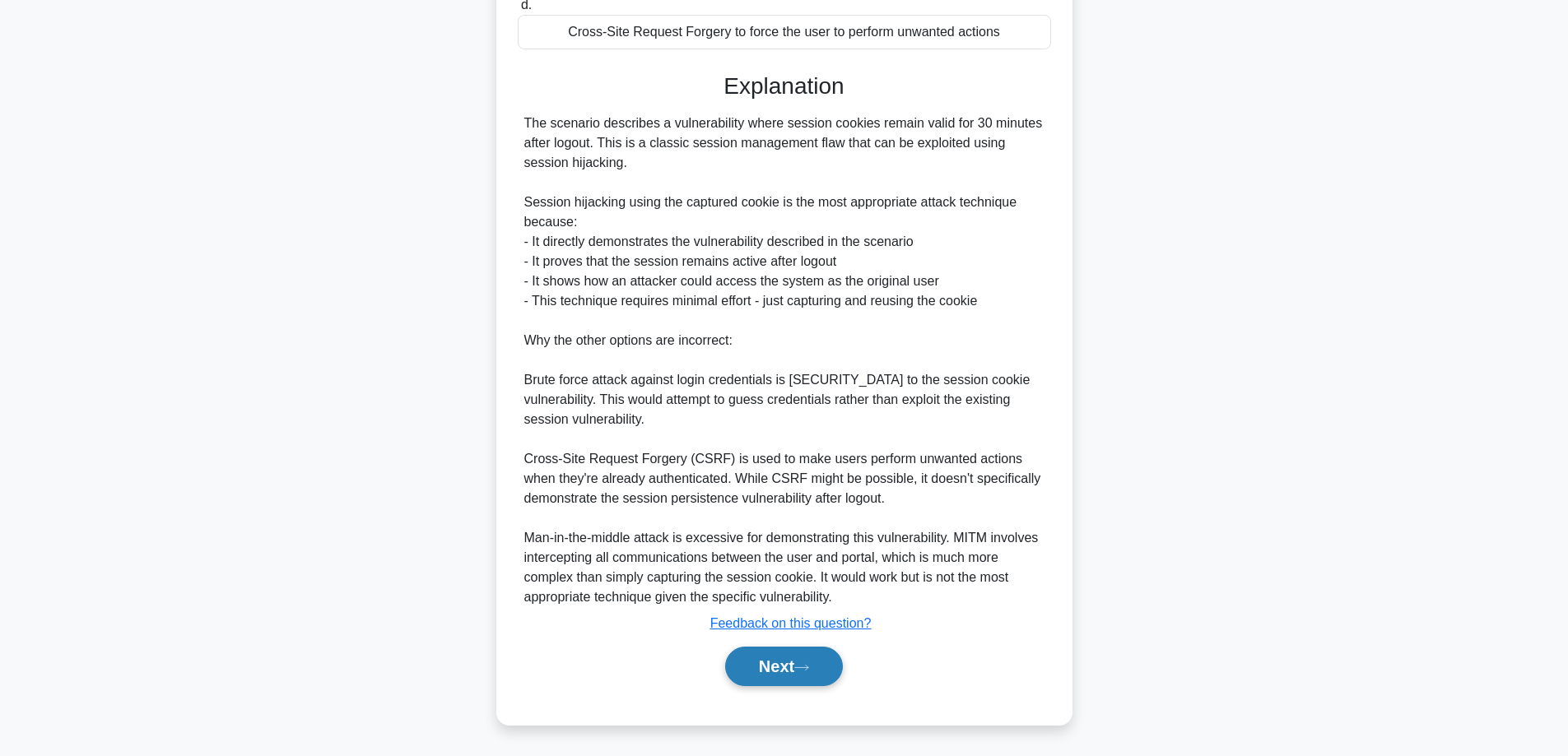
click at [779, 661] on button "Next" at bounding box center [784, 667] width 118 height 40
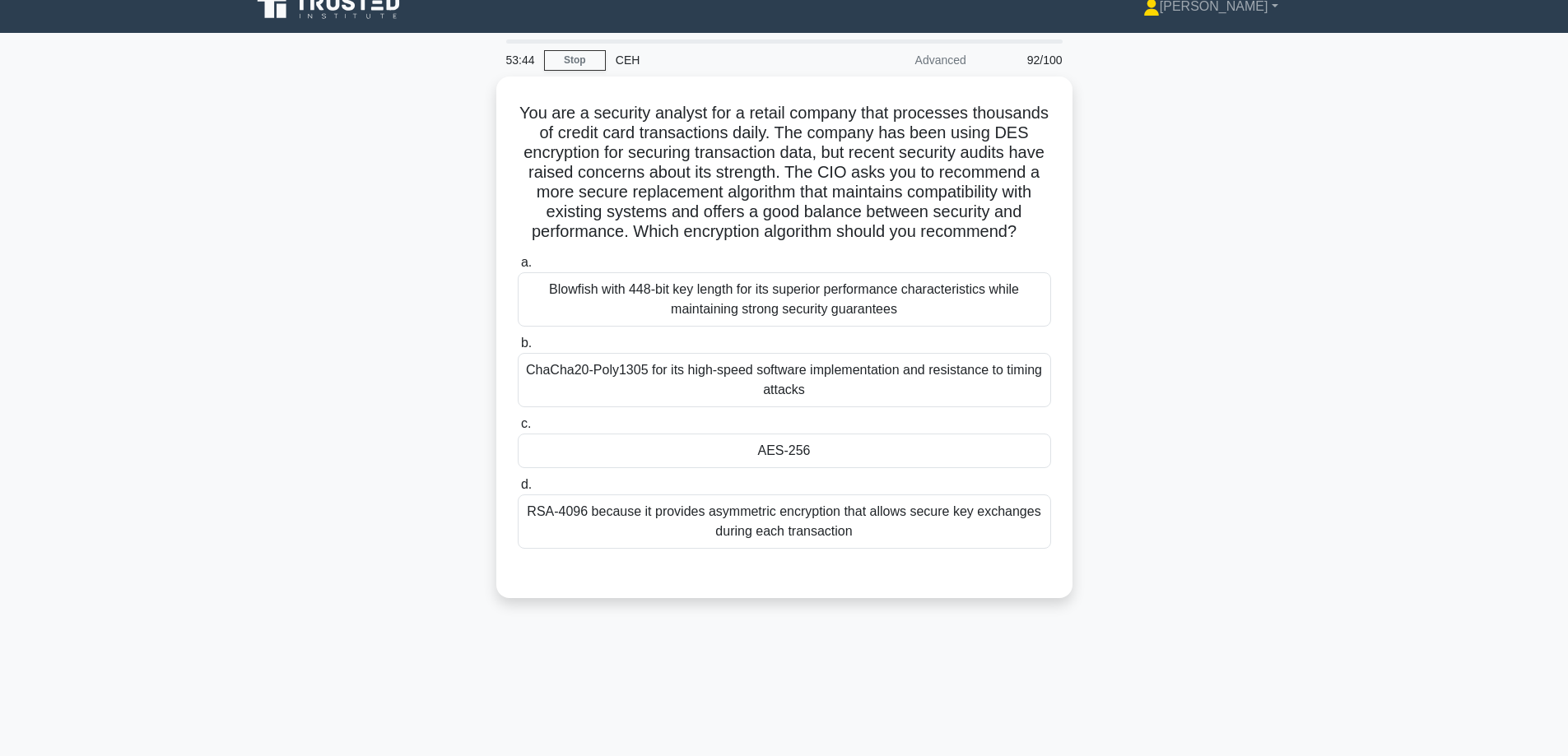
scroll to position [0, 0]
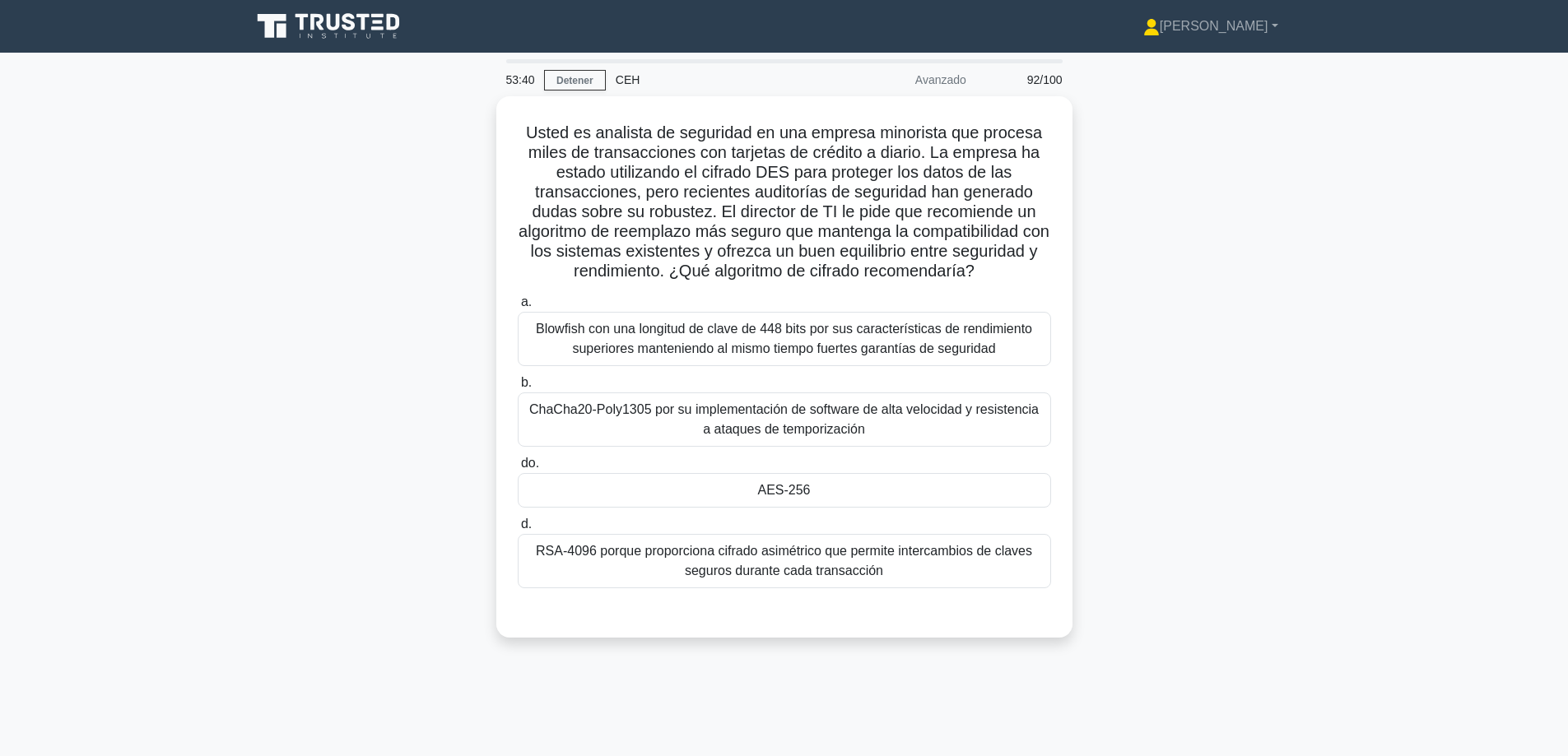
click at [1288, 285] on div "Usted es analista de seguridad en una empresa minorista que procesa miles de tr…" at bounding box center [784, 377] width 1086 height 561
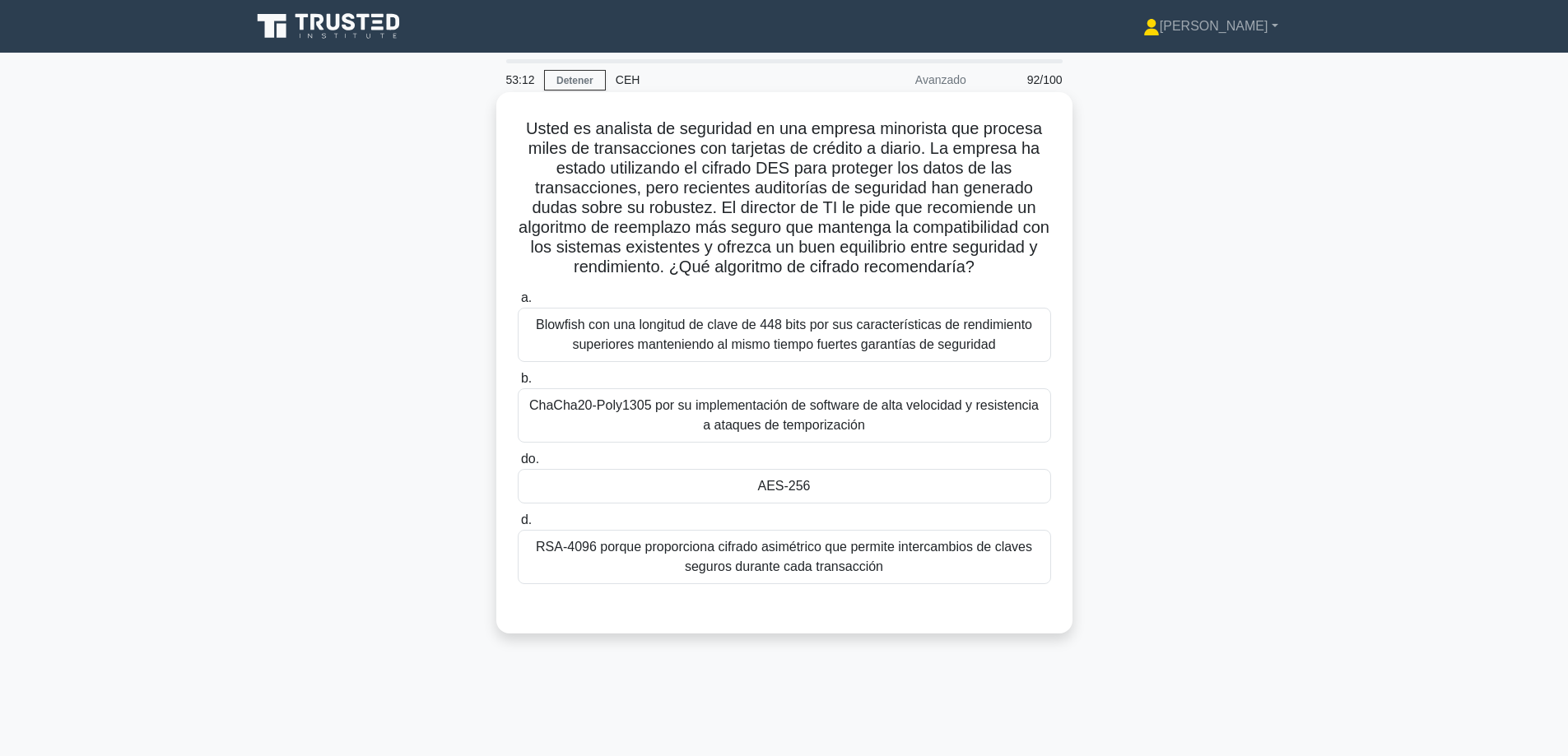
click at [884, 487] on div "AES-256" at bounding box center [784, 486] width 533 height 35
click at [517, 465] on input "do. AES-256" at bounding box center [517, 459] width 0 height 11
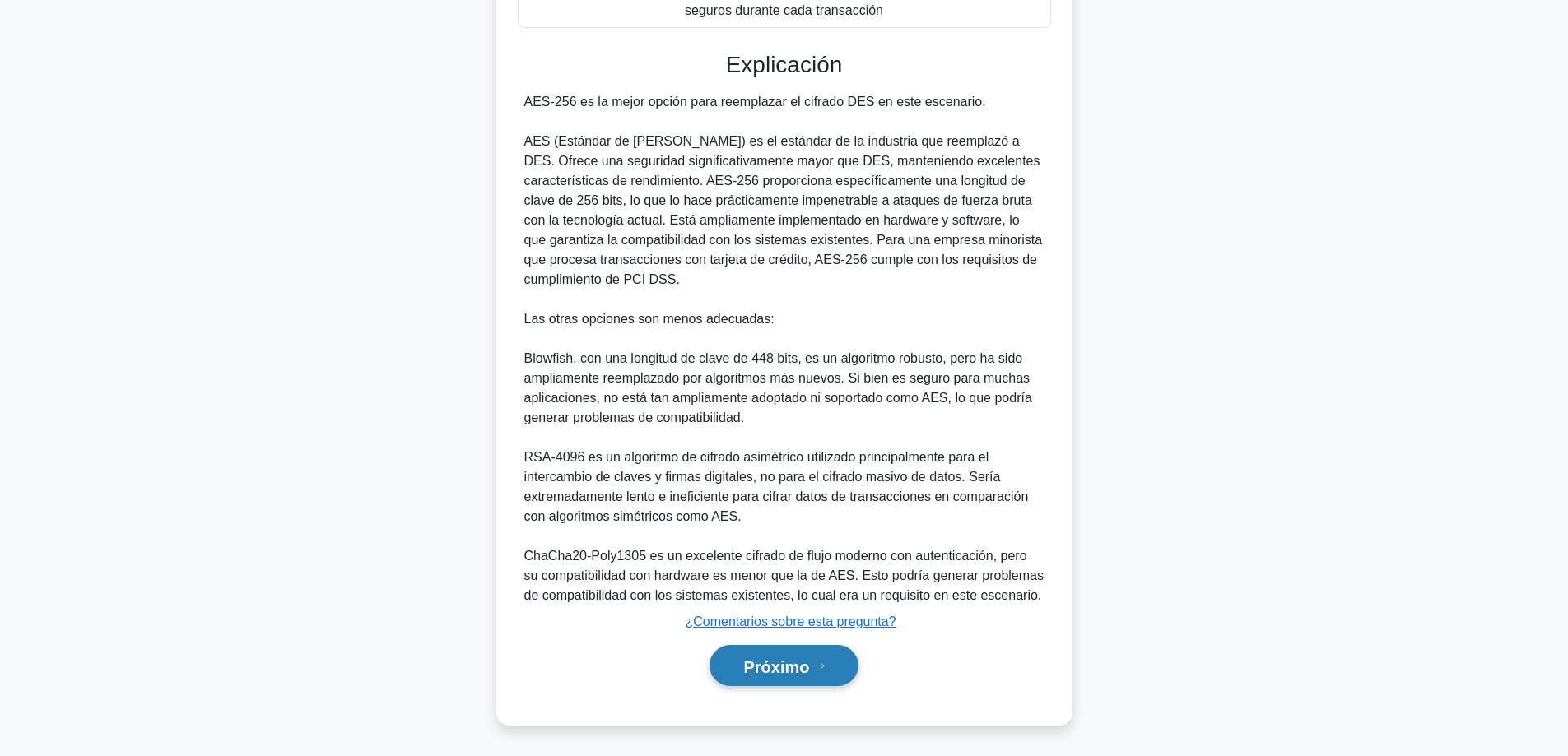
click at [769, 663] on font "Próximo" at bounding box center [776, 667] width 65 height 18
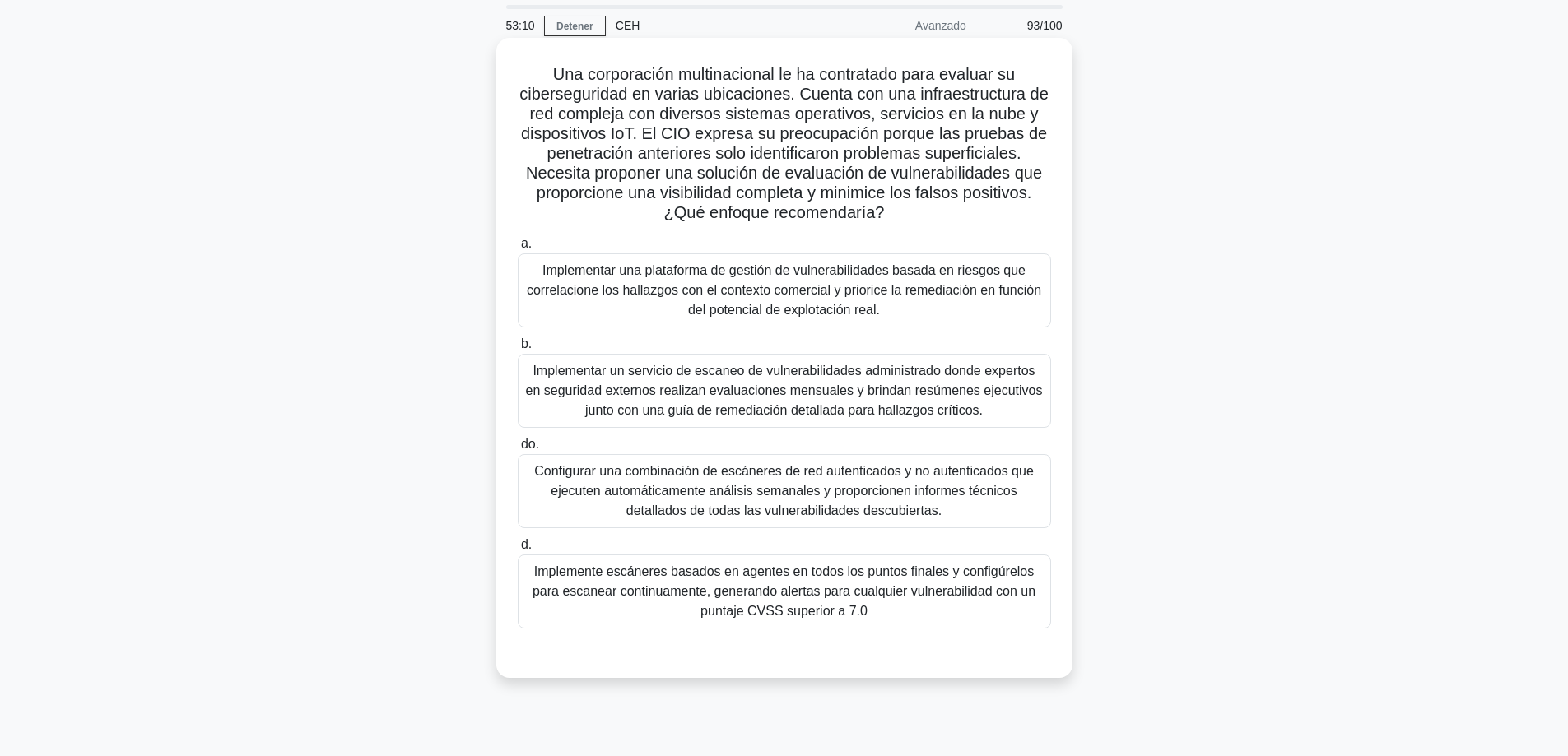
scroll to position [51, 0]
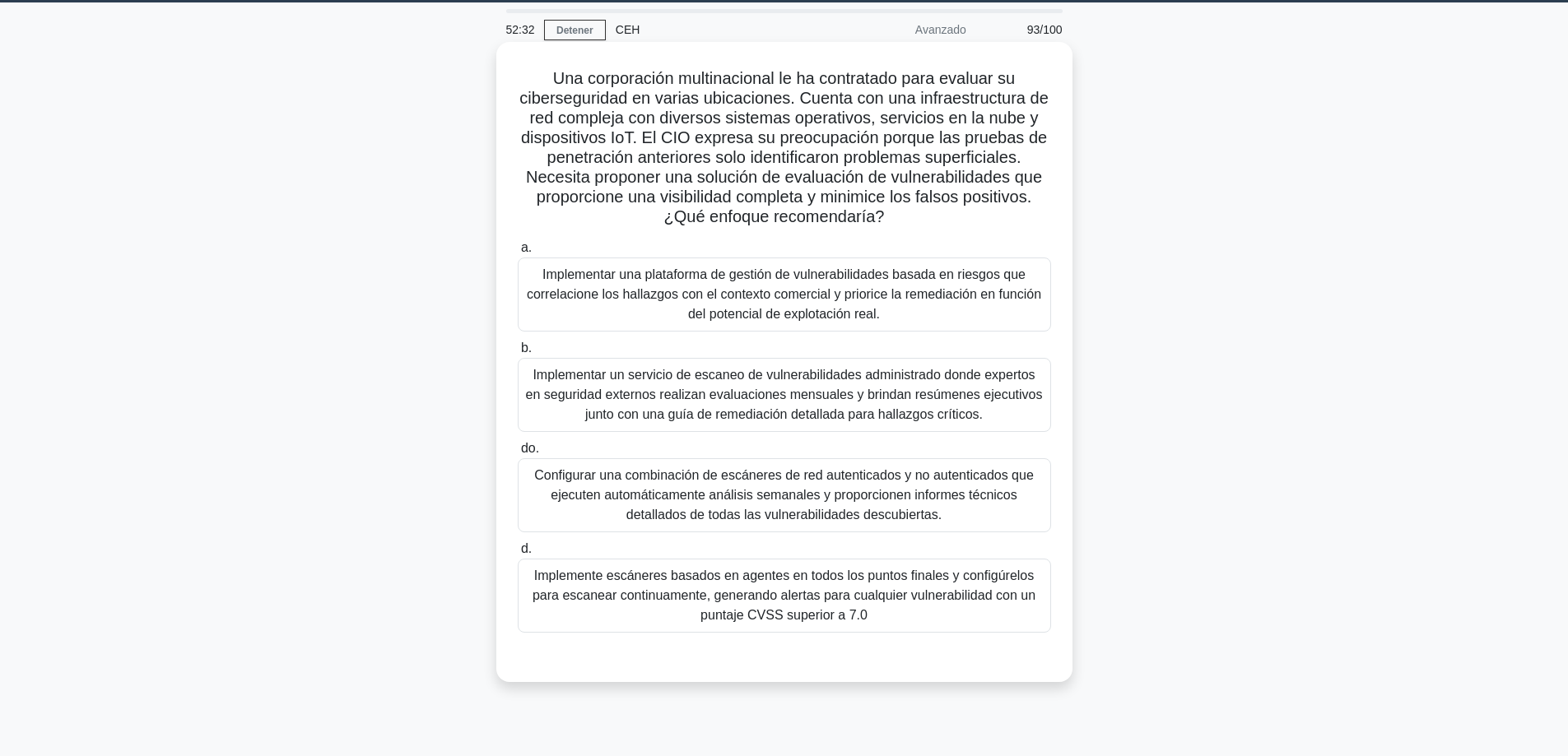
click at [610, 421] on font "Implementar un servicio de escaneo de vulnerabilidades administrado donde exper…" at bounding box center [785, 394] width 517 height 54
click at [517, 354] on input "b. Implementar un servicio de escaneo de vulnerabilidades administrado donde ex…" at bounding box center [517, 348] width 0 height 11
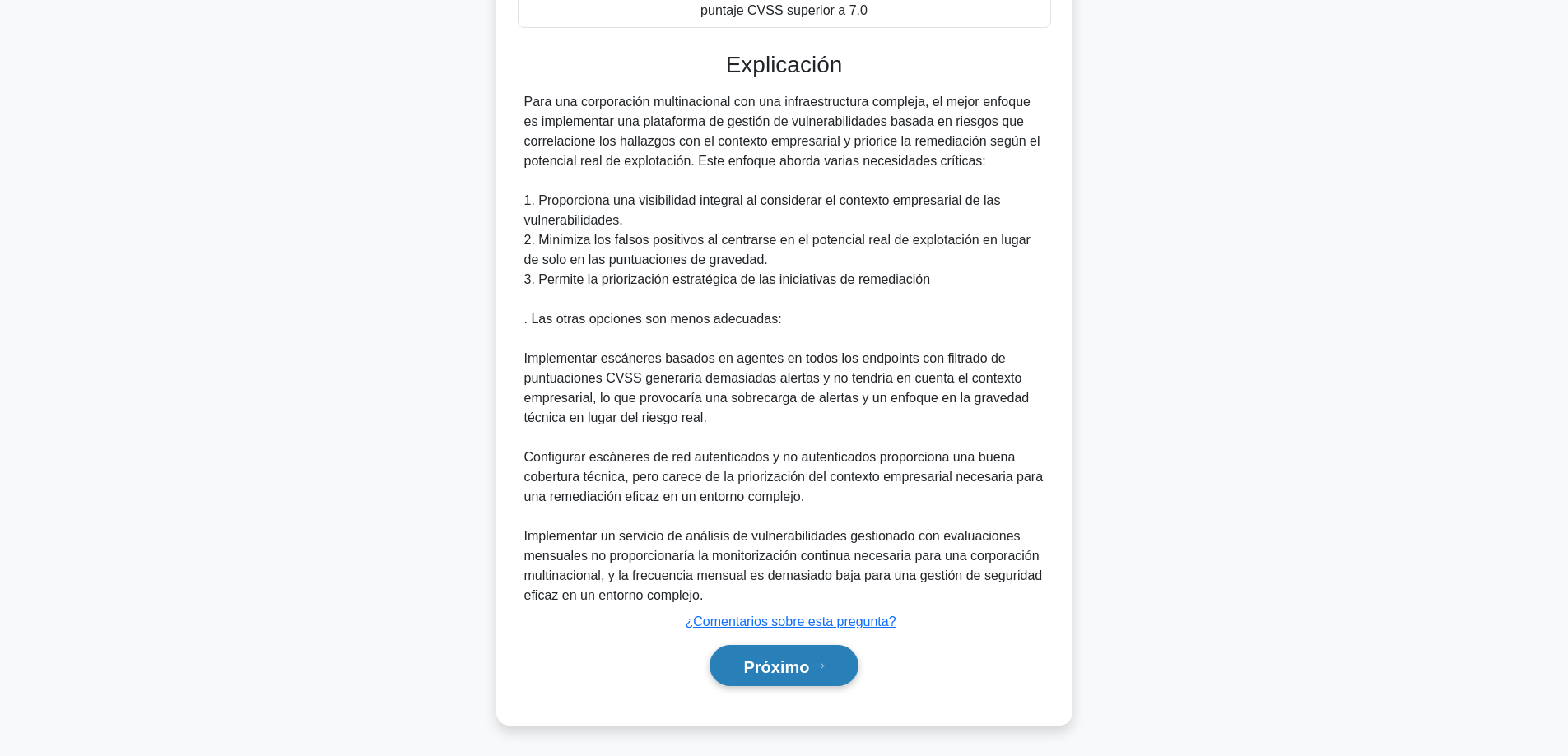
click at [760, 654] on button "Próximo" at bounding box center [783, 666] width 148 height 42
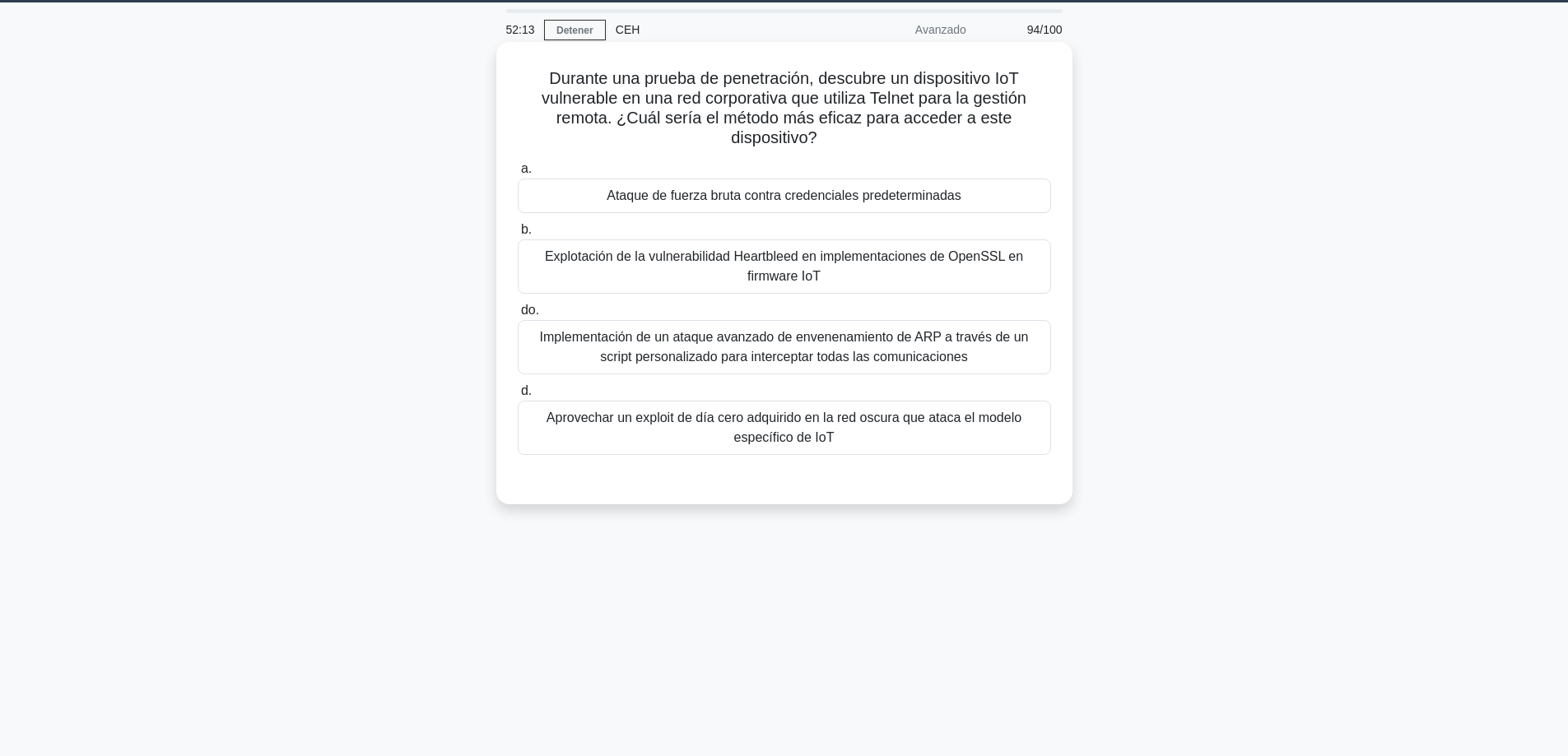
click at [949, 271] on font "Explotación de la vulnerabilidad Heartbleed en implementaciones de OpenSSL en f…" at bounding box center [784, 267] width 518 height 40
click at [517, 236] on input "b. Explotación de la vulnerabilidad Heartbleed en implementaciones de OpenSSL e…" at bounding box center [517, 230] width 0 height 11
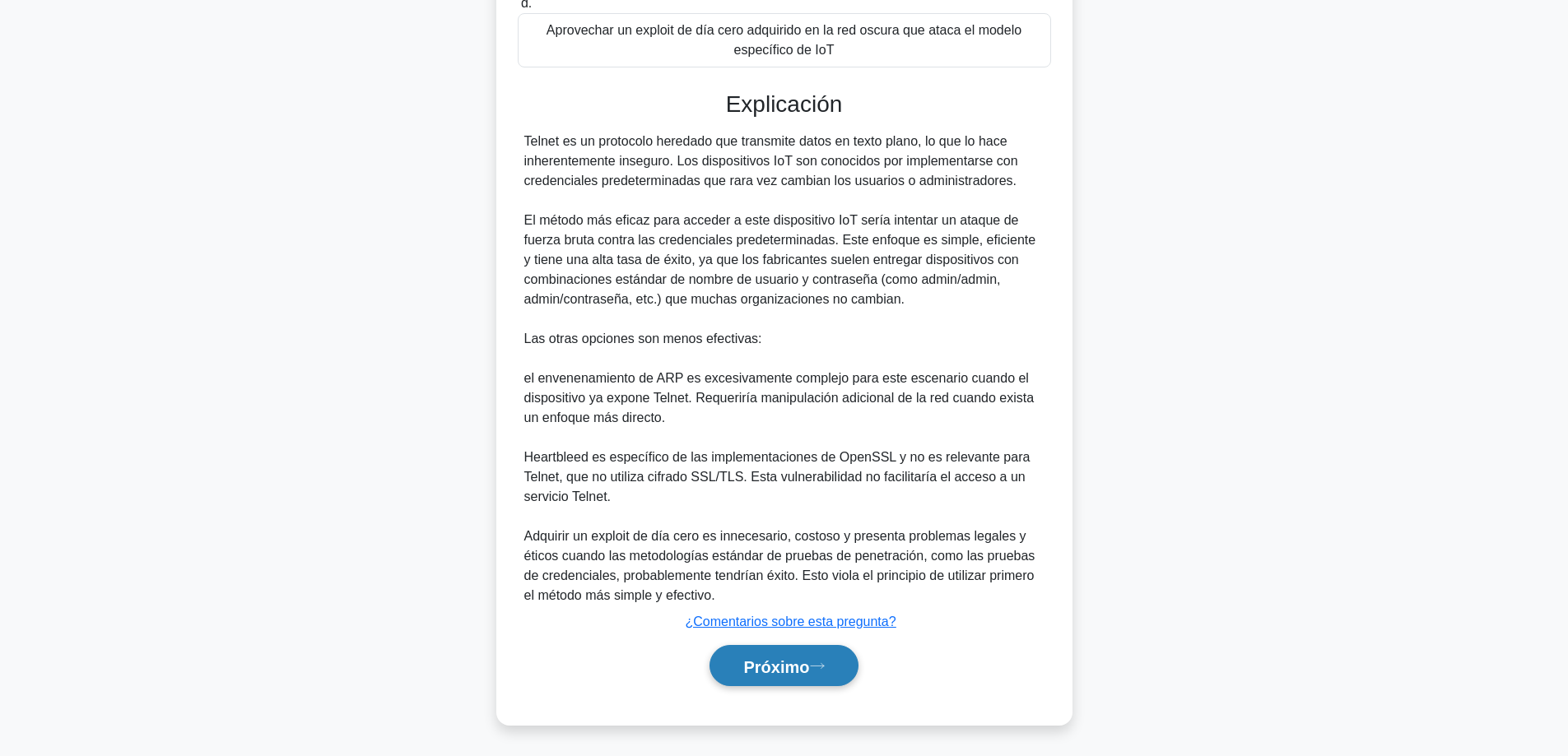
click at [749, 657] on font "Próximo" at bounding box center [776, 666] width 65 height 18
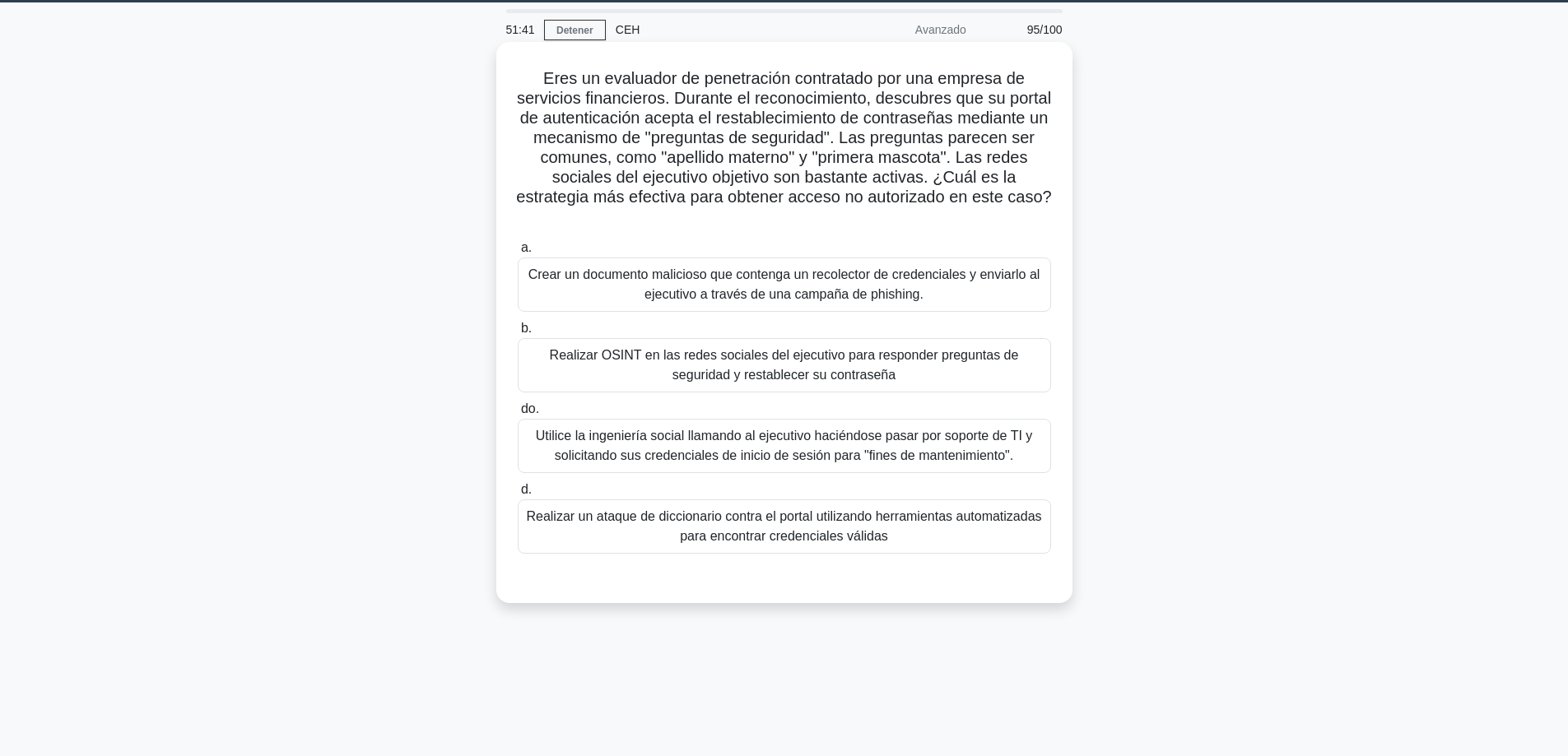
click at [833, 365] on font "Realizar OSINT en las redes sociales del ejecutivo para responder preguntas de …" at bounding box center [784, 365] width 469 height 34
click at [517, 334] on input "b. Realizar OSINT en las redes sociales del ejecutivo para responder preguntas …" at bounding box center [517, 328] width 0 height 11
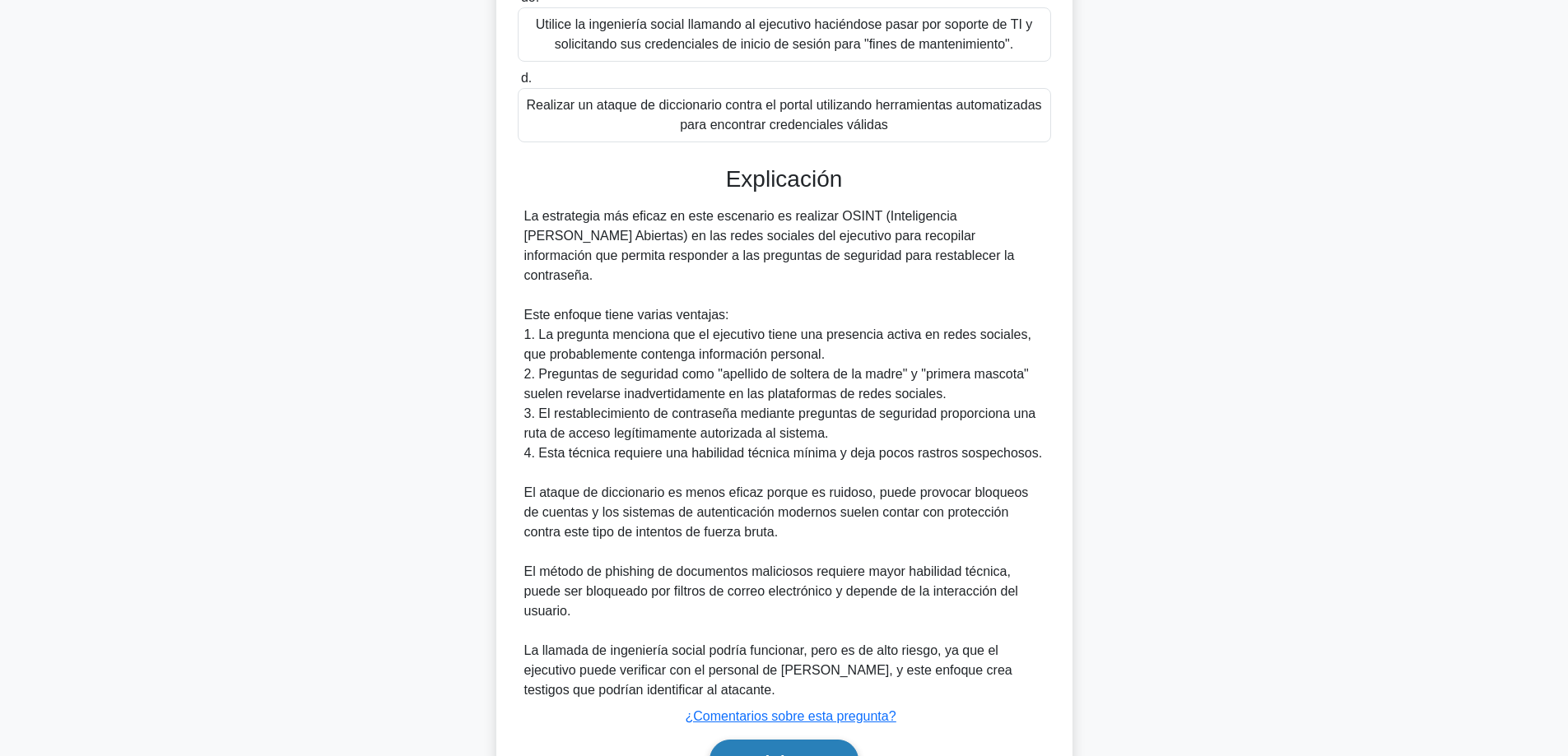
click at [757, 752] on font "Próximo" at bounding box center [776, 761] width 65 height 18
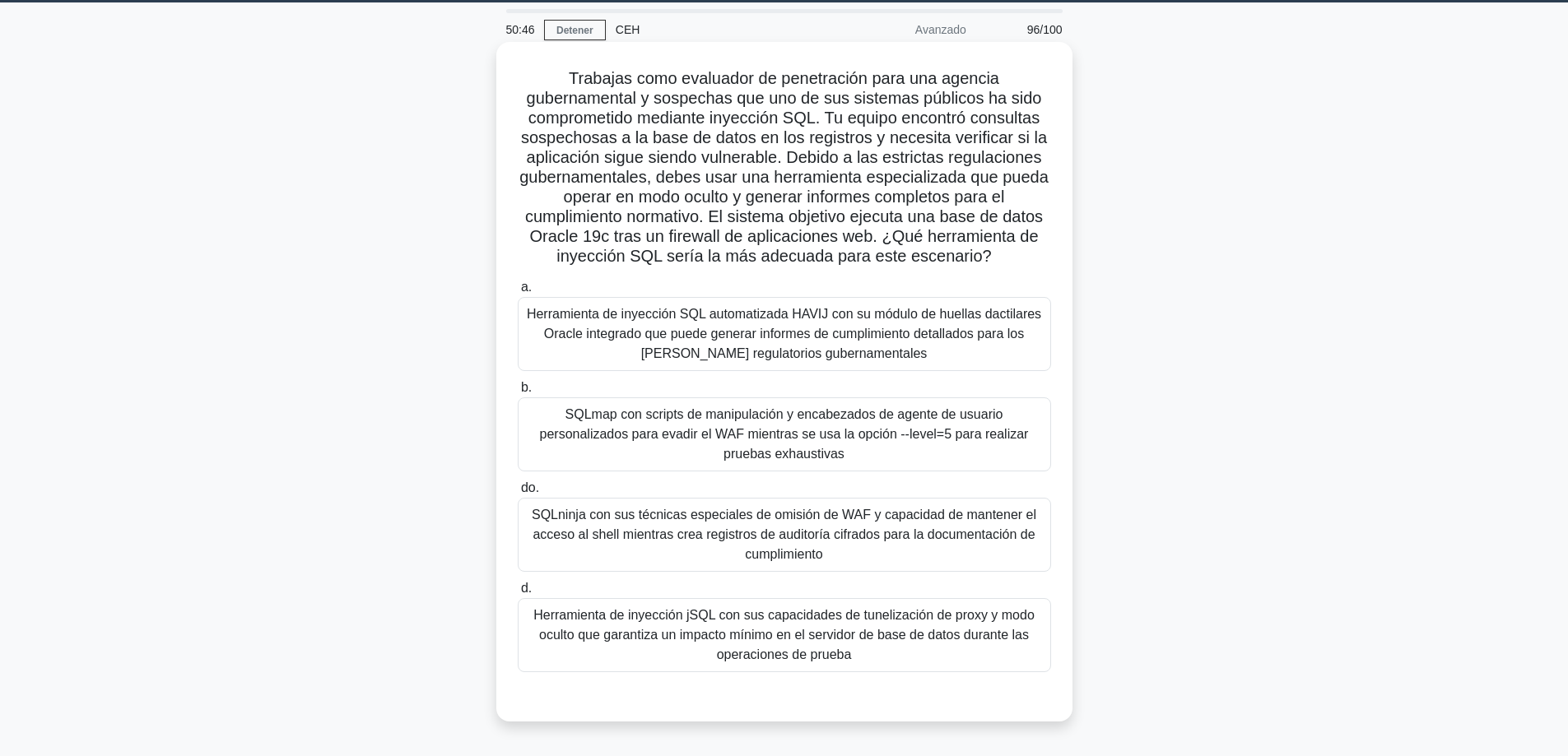
click at [779, 323] on font "Herramienta de inyección SQL automatizada HAVIJ con su módulo de huellas dactil…" at bounding box center [783, 334] width 514 height 54
click at [517, 293] on input "a. Herramienta de inyección SQL automatizada HAVIJ con su módulo de huellas dac…" at bounding box center [517, 287] width 0 height 11
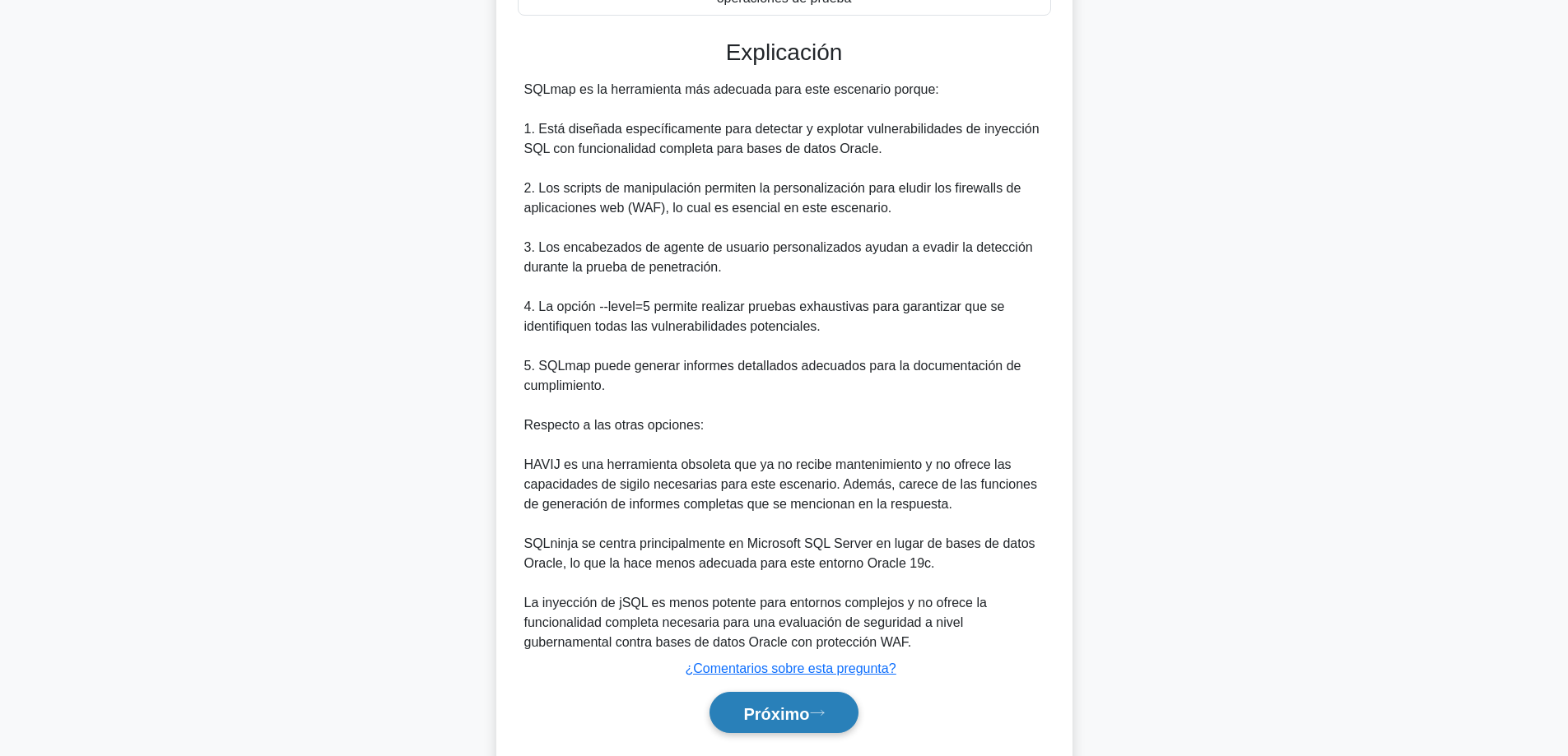
click at [743, 704] on font "Próximo" at bounding box center [776, 712] width 65 height 18
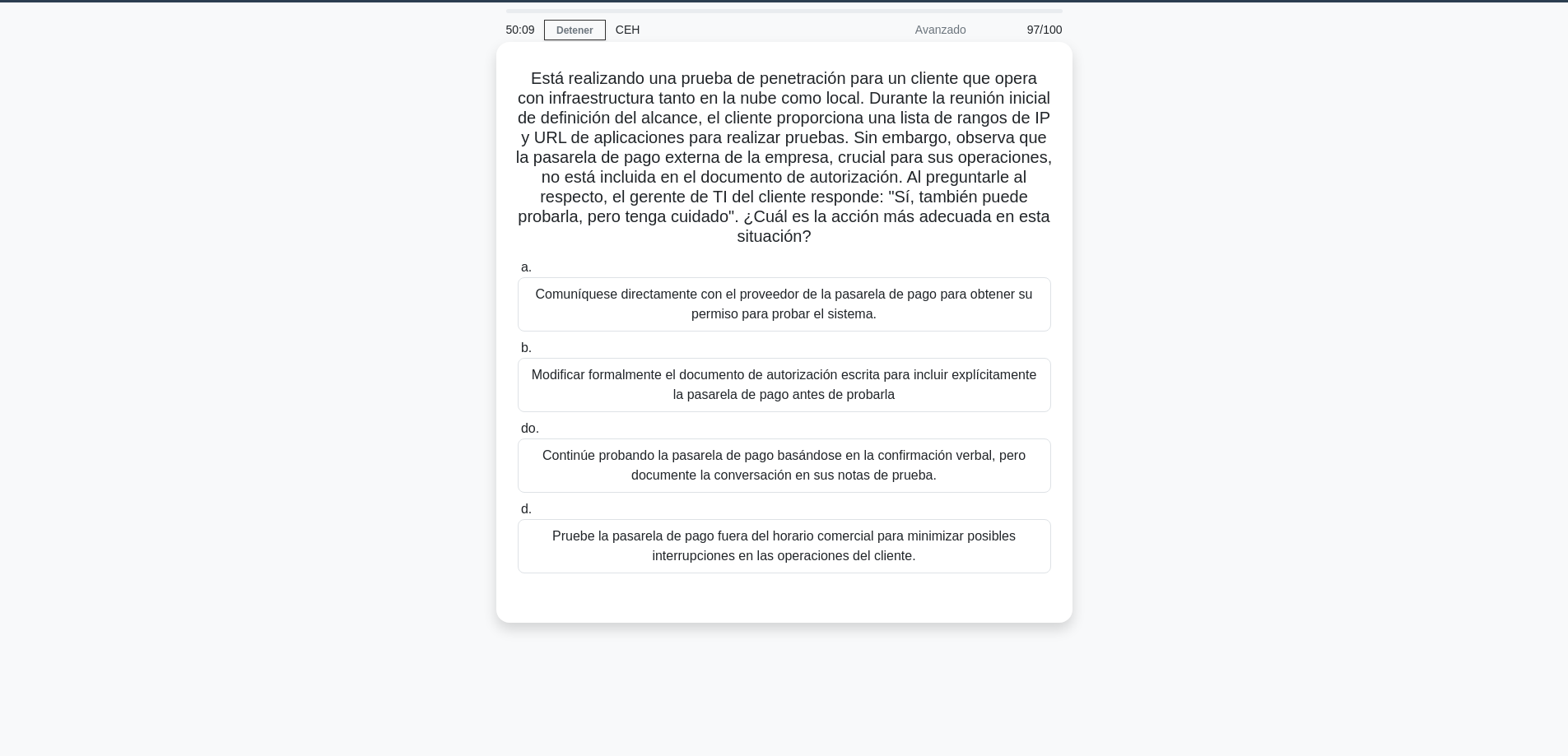
click at [803, 308] on font "Comuníquese directamente con el proveedor de la pasarela de pago para obtener s…" at bounding box center [785, 304] width 498 height 34
click at [517, 273] on input "a. Comuníquese directamente con el proveedor de la pasarela de pago para obtene…" at bounding box center [517, 268] width 0 height 11
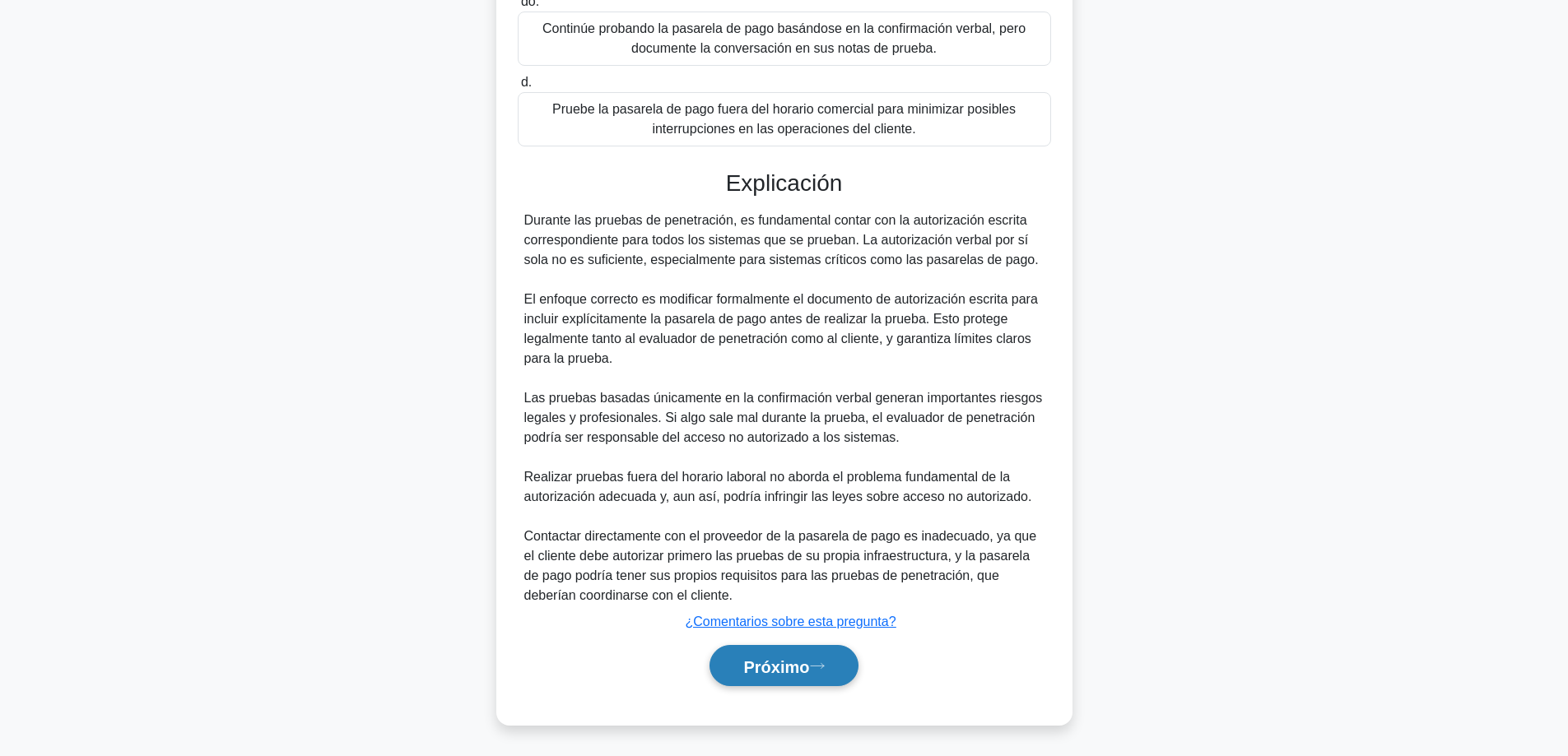
click at [783, 658] on font "Próximo" at bounding box center [776, 667] width 65 height 18
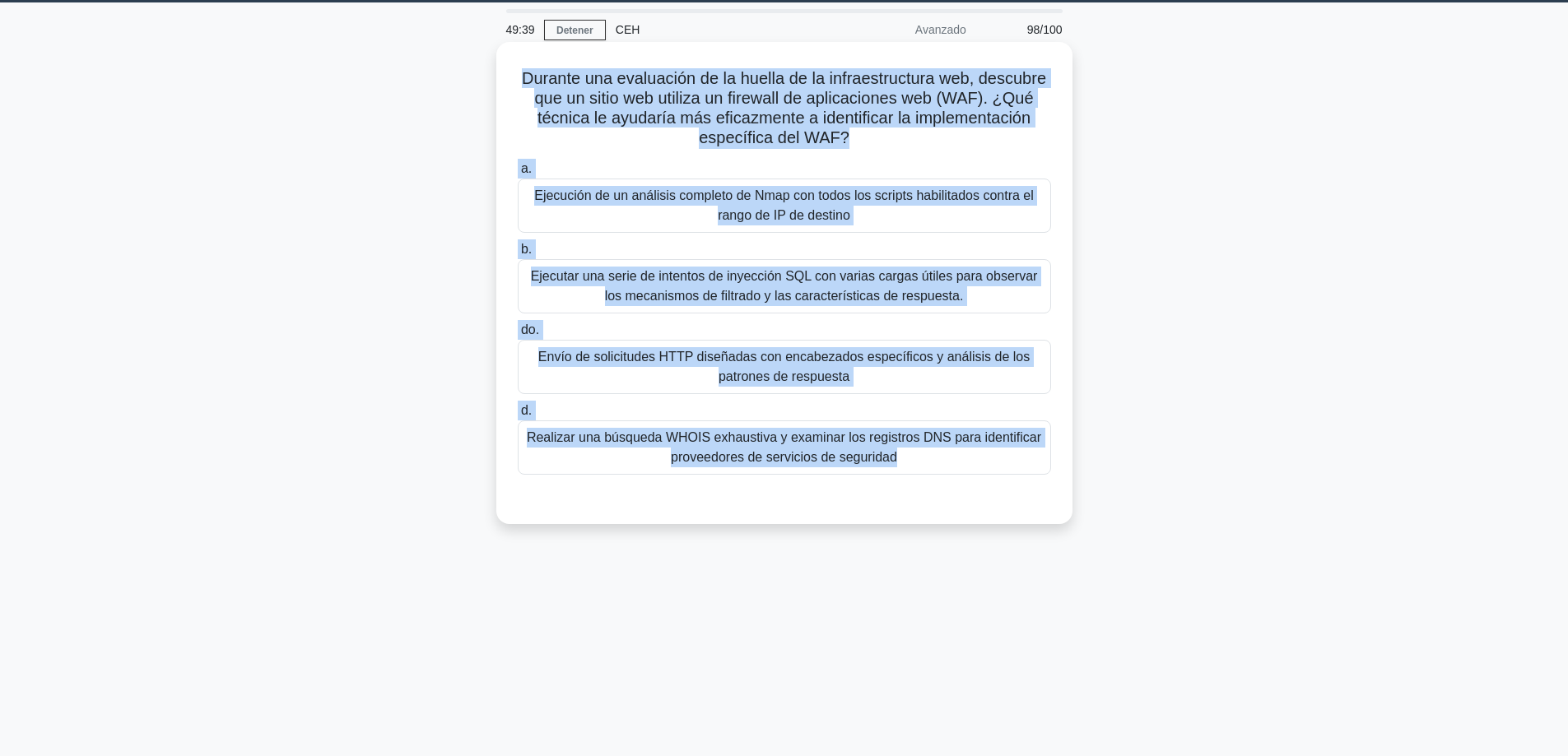
drag, startPoint x: 894, startPoint y: 462, endPoint x: 507, endPoint y: 85, distance: 540.3
click at [507, 85] on div "Durante una evaluación de la huella de la infraestructura web, descubre que un …" at bounding box center [784, 297] width 1086 height 502
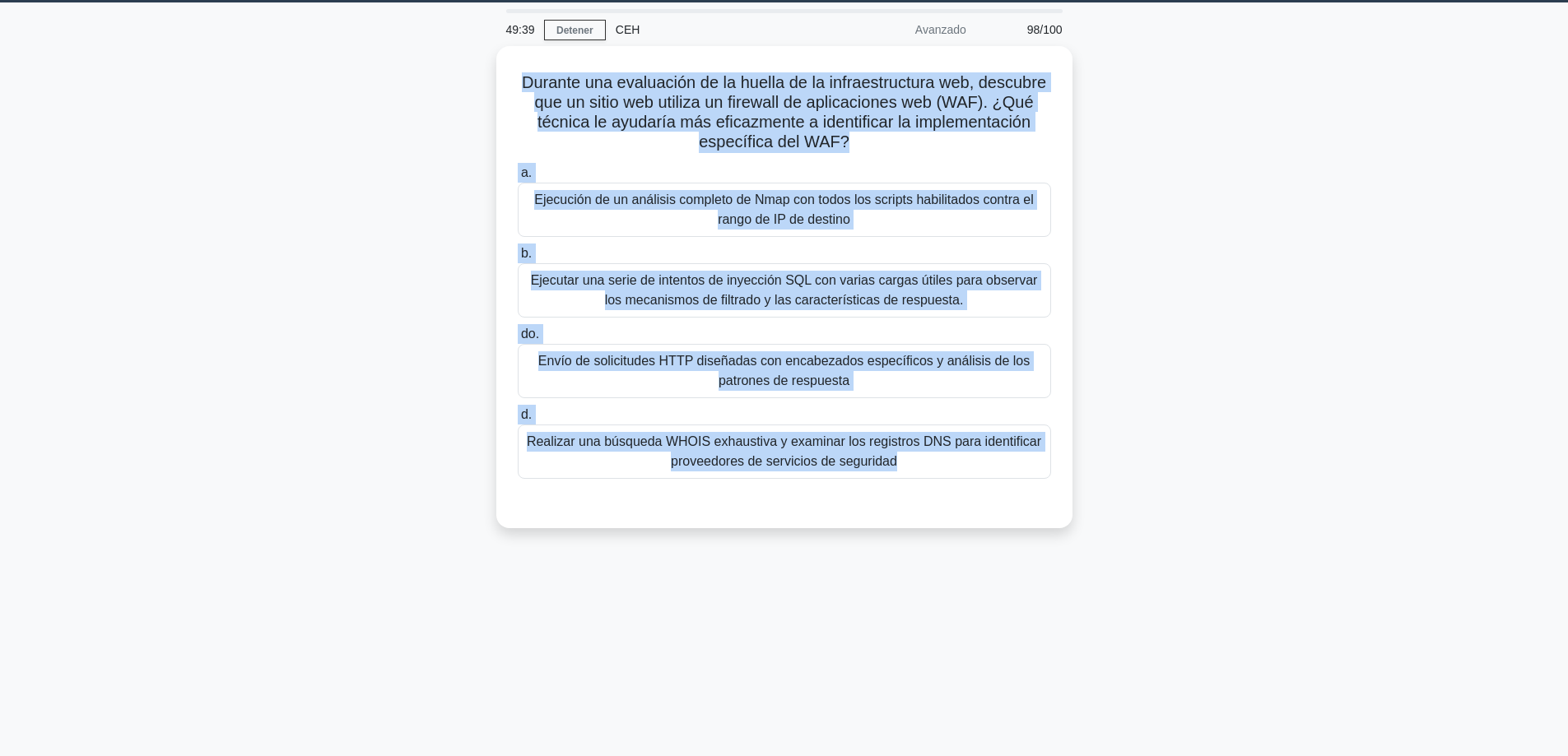
copy div "Durante una evaluación de la huella de la infraestructura web, descubre que un …"
click at [1367, 525] on main "49:38 Detener CEH Avanzado 98/100 Durante una evaluación de la huella de la inf…" at bounding box center [784, 420] width 1568 height 836
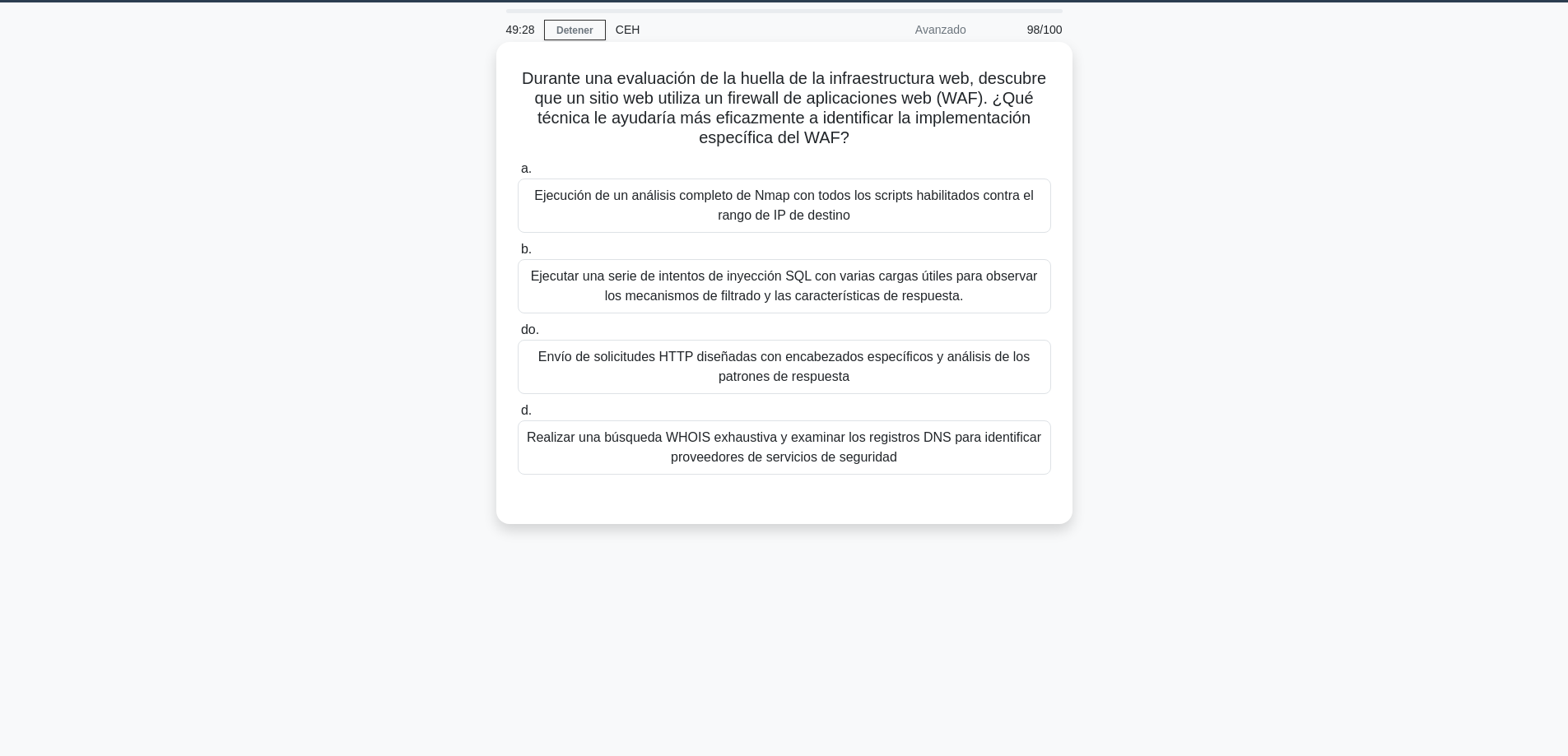
click at [790, 377] on font "Envío de solicitudes HTTP diseñadas con encabezados específicos y análisis de l…" at bounding box center [784, 367] width 492 height 34
click at [779, 382] on font "Envío de solicitudes HTTP diseñadas con encabezados específicos y análisis de l…" at bounding box center [784, 367] width 492 height 34
click at [517, 336] on input "do. Envío de solicitudes HTTP diseñadas con encabezados específicos y análisis …" at bounding box center [517, 330] width 0 height 11
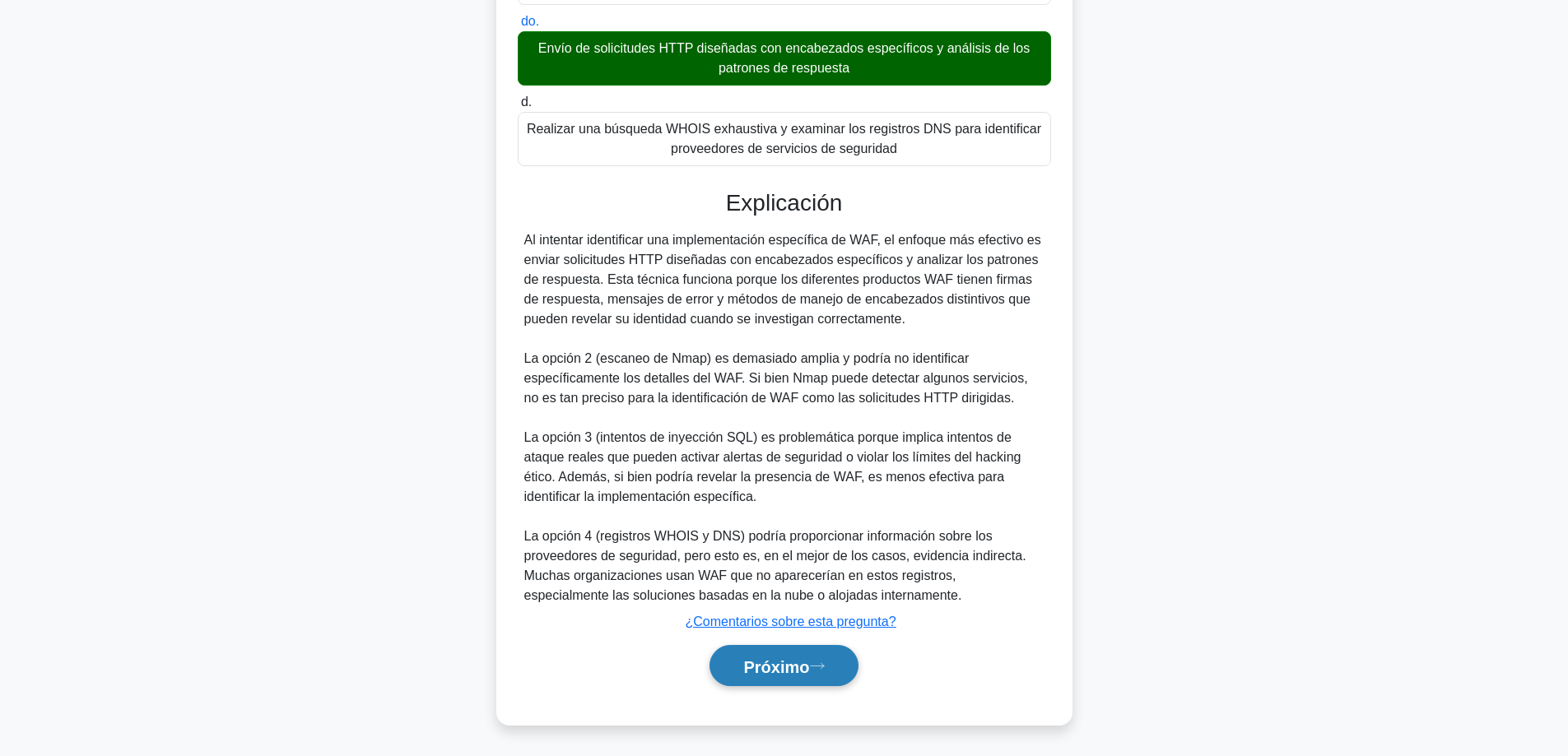
click at [728, 660] on button "Próximo" at bounding box center [783, 666] width 148 height 42
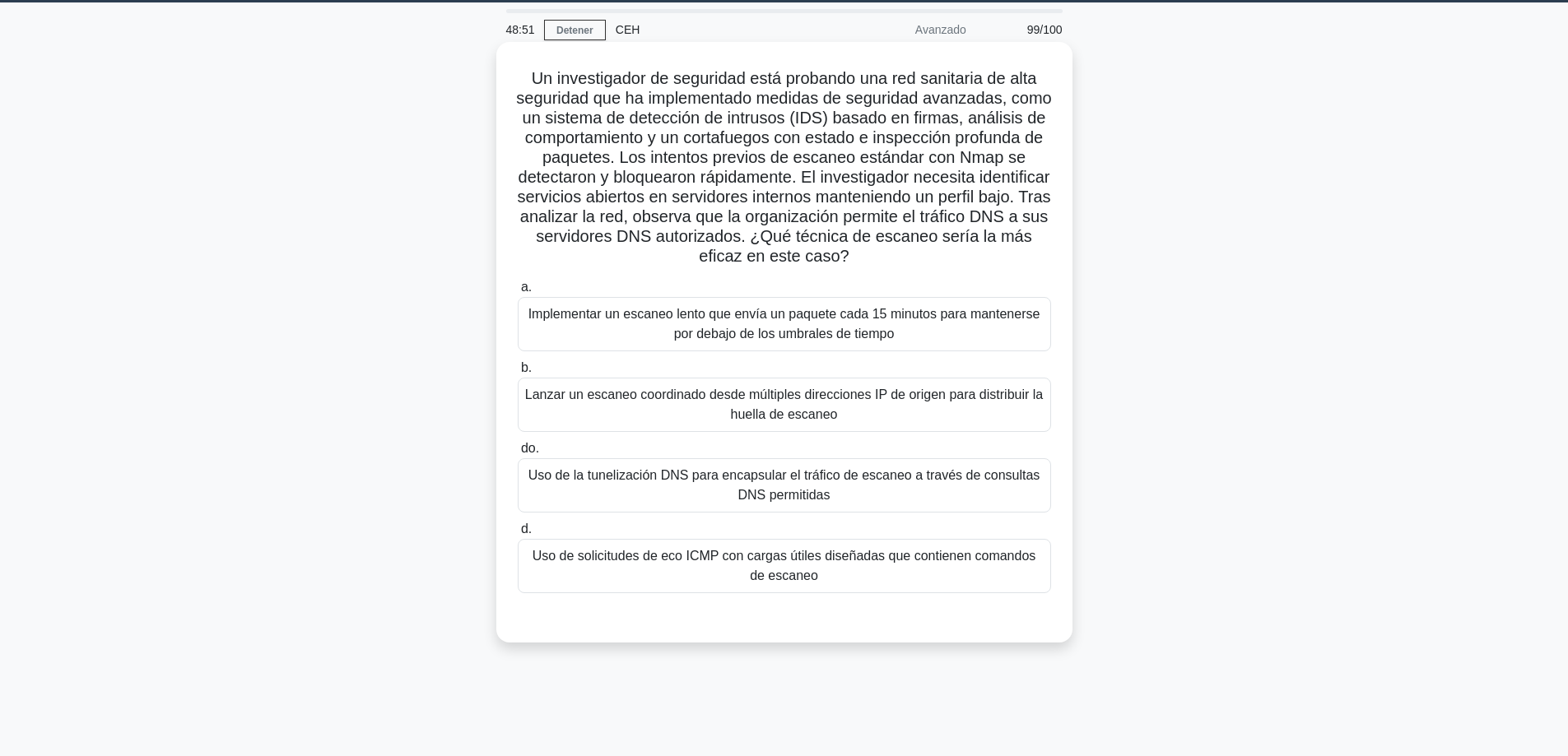
click at [736, 488] on font "Uso de la tunelización DNS para encapsular el tráfico de escaneo a través de co…" at bounding box center [784, 486] width 518 height 40
click at [517, 454] on input "do. Uso de la tunelización DNS para encapsular el tráfico de escaneo a través d…" at bounding box center [517, 449] width 0 height 11
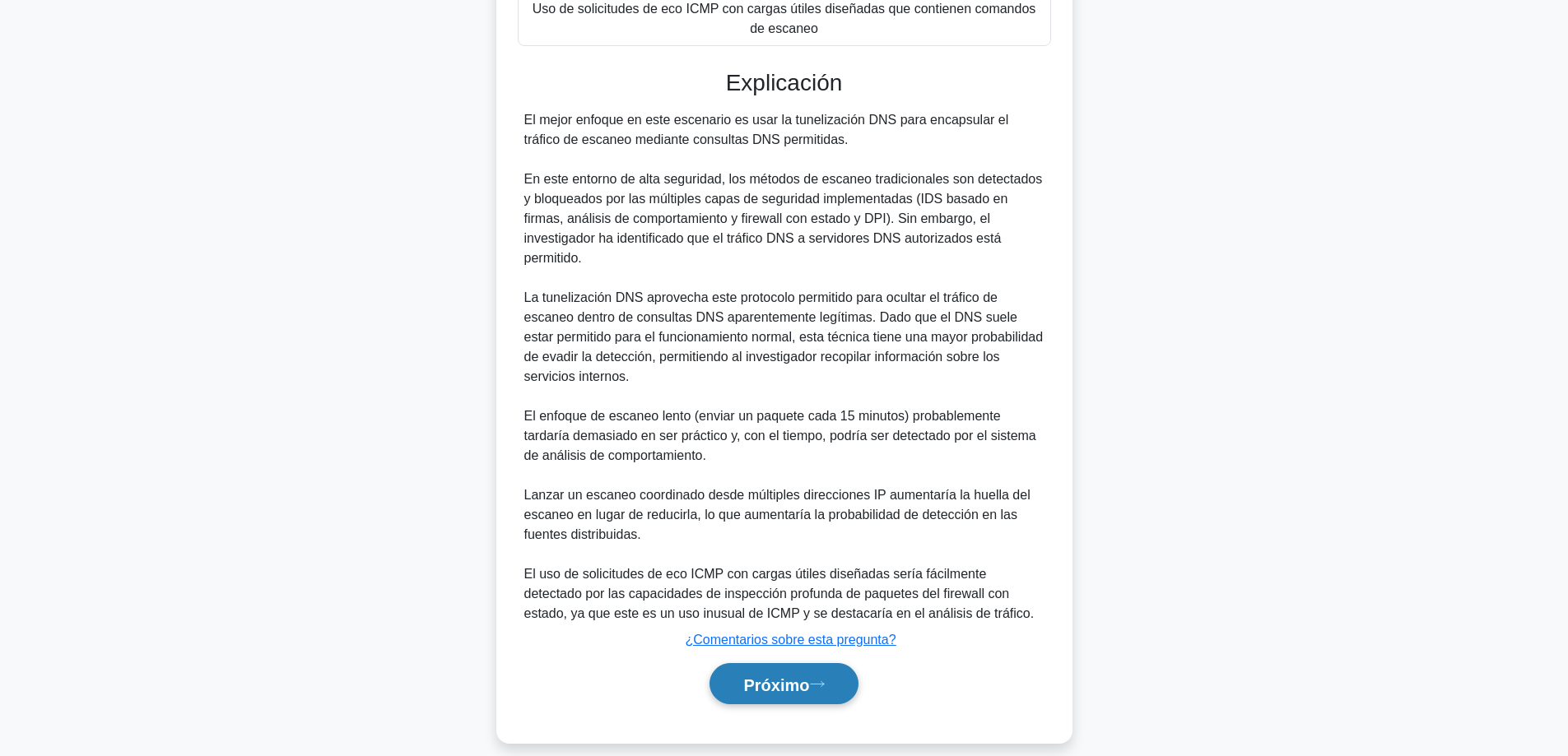
click at [776, 663] on button "Próximo" at bounding box center [783, 684] width 148 height 42
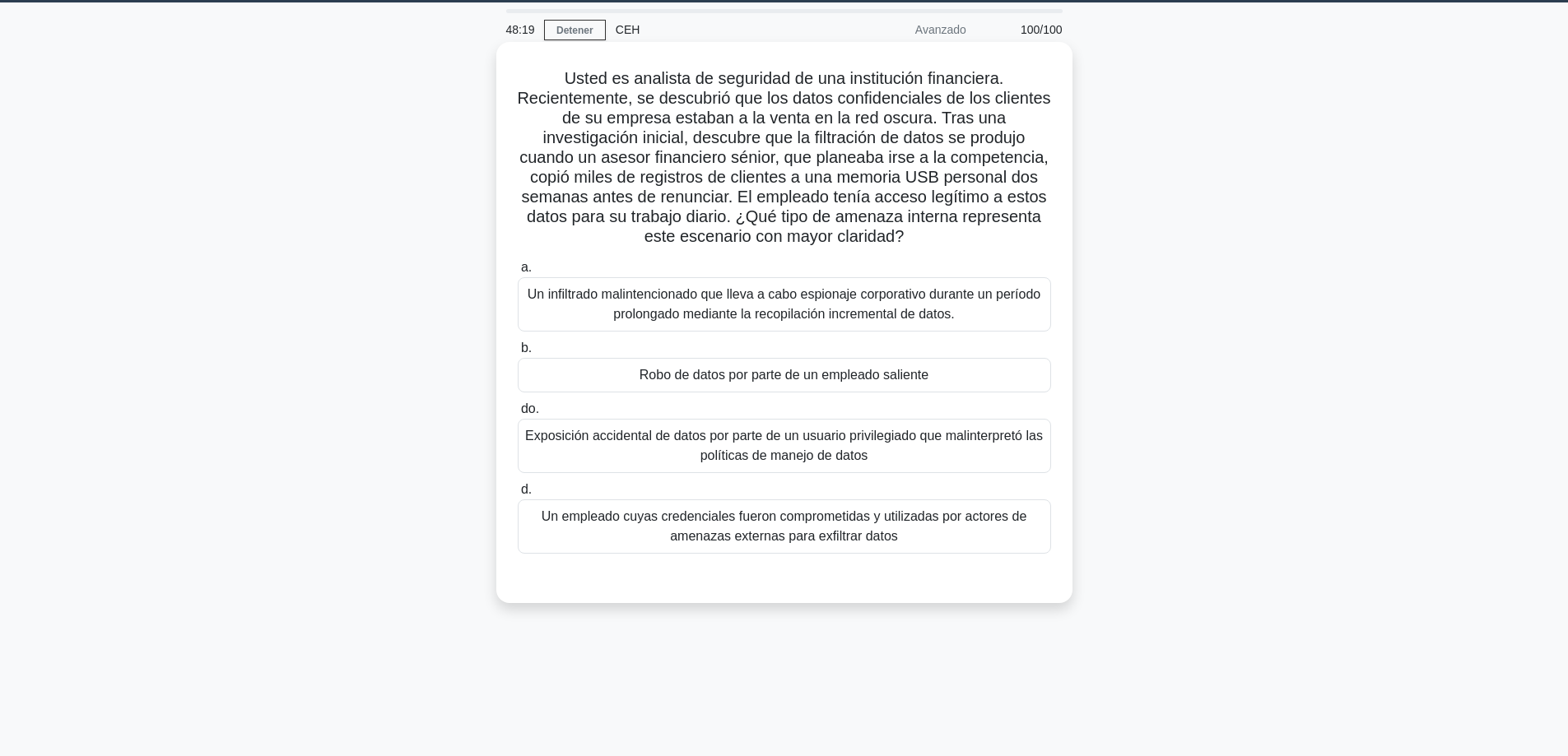
click at [841, 372] on font "Robo de datos por parte de un empleado saliente" at bounding box center [783, 375] width 288 height 14
click at [517, 354] on input "b. Robo de datos por parte de un empleado saliente" at bounding box center [517, 348] width 0 height 11
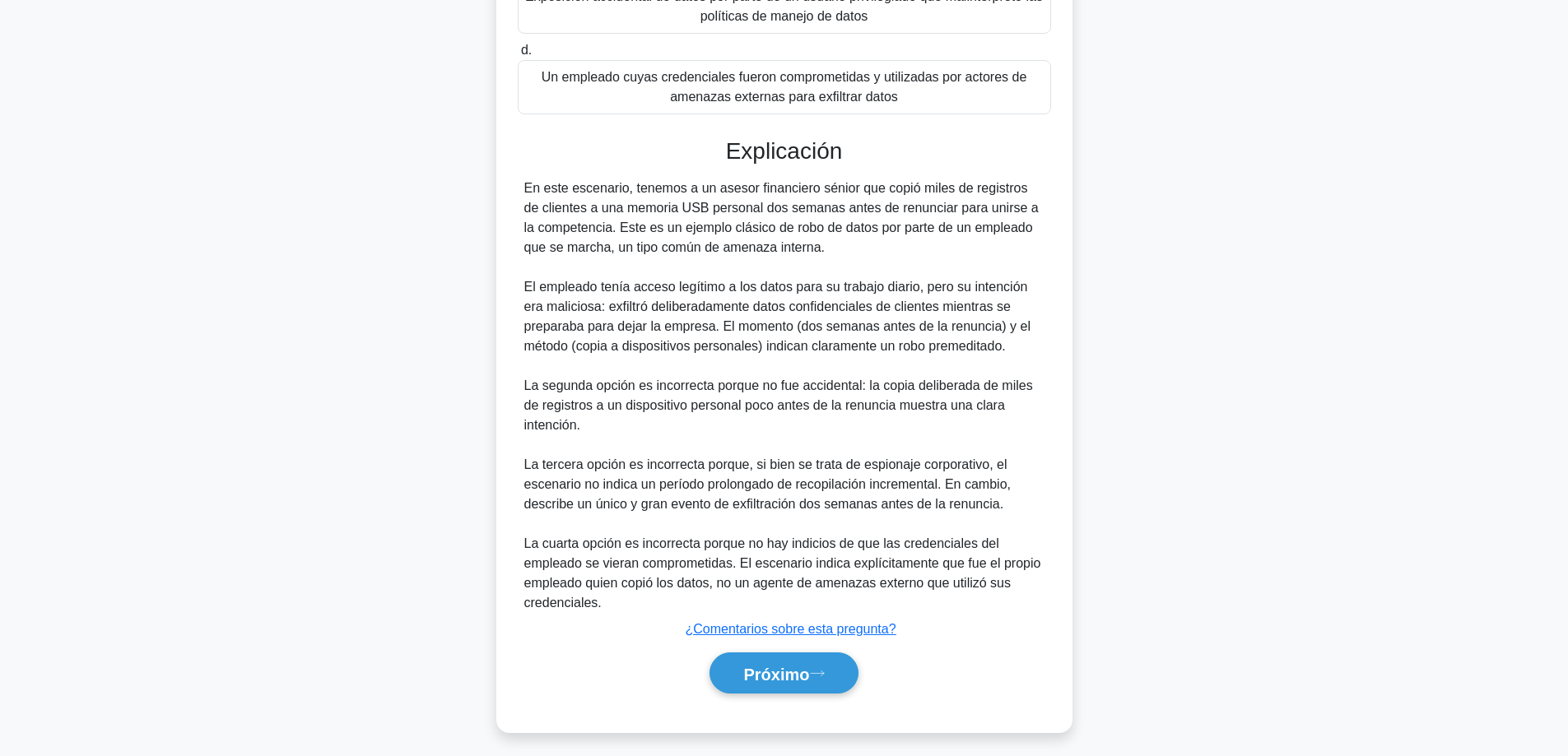
scroll to position [498, 0]
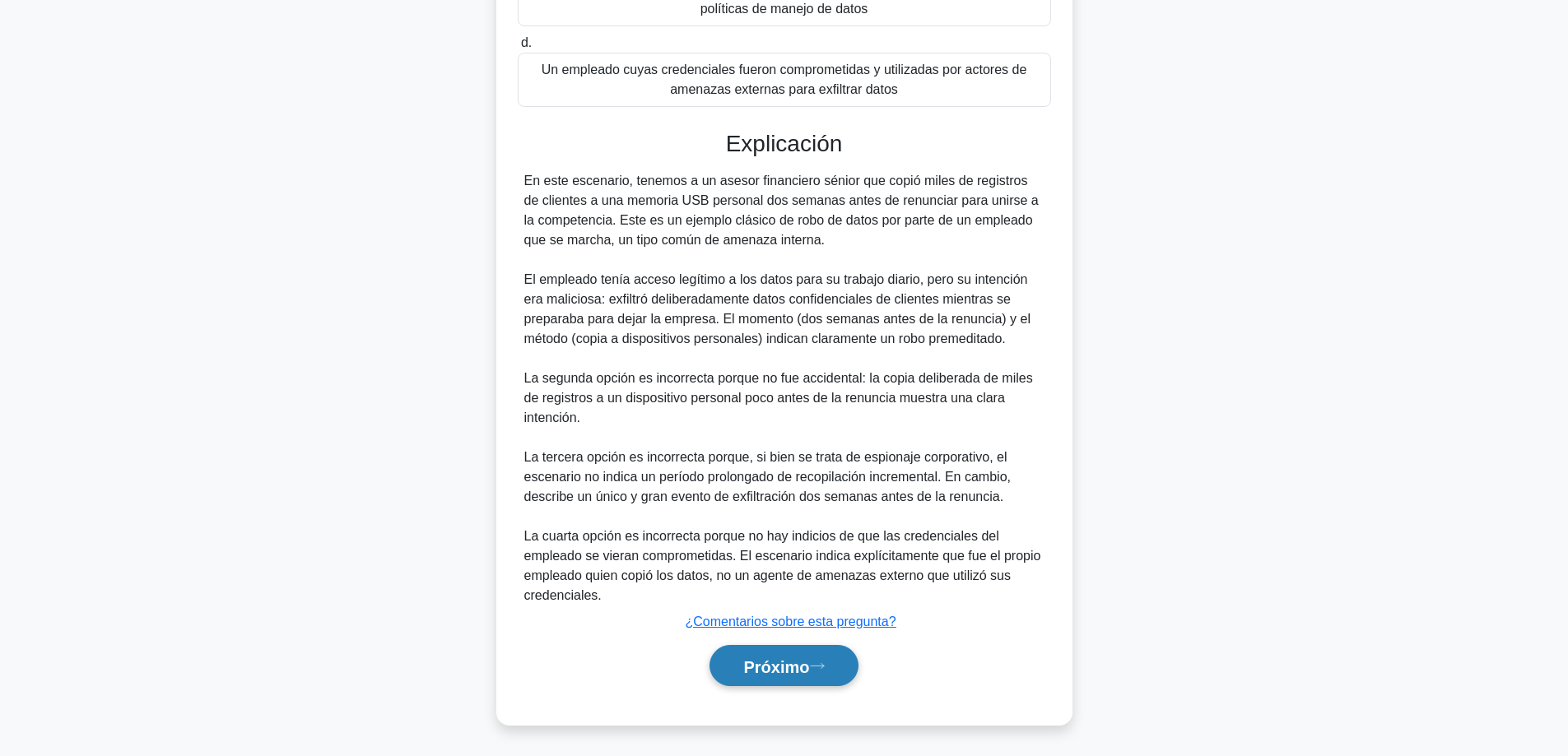
click at [754, 658] on font "Próximo" at bounding box center [776, 667] width 65 height 18
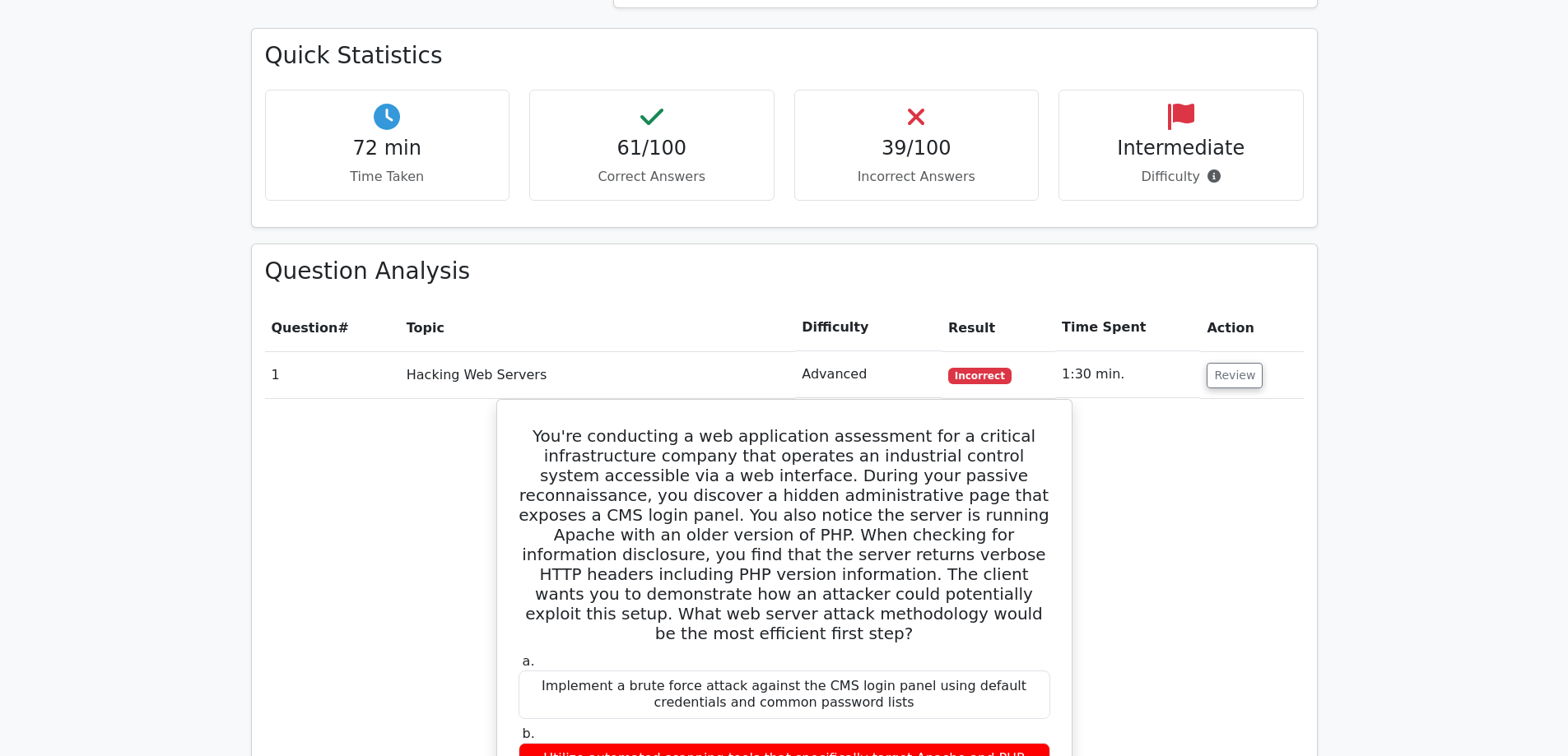
scroll to position [1152, 0]
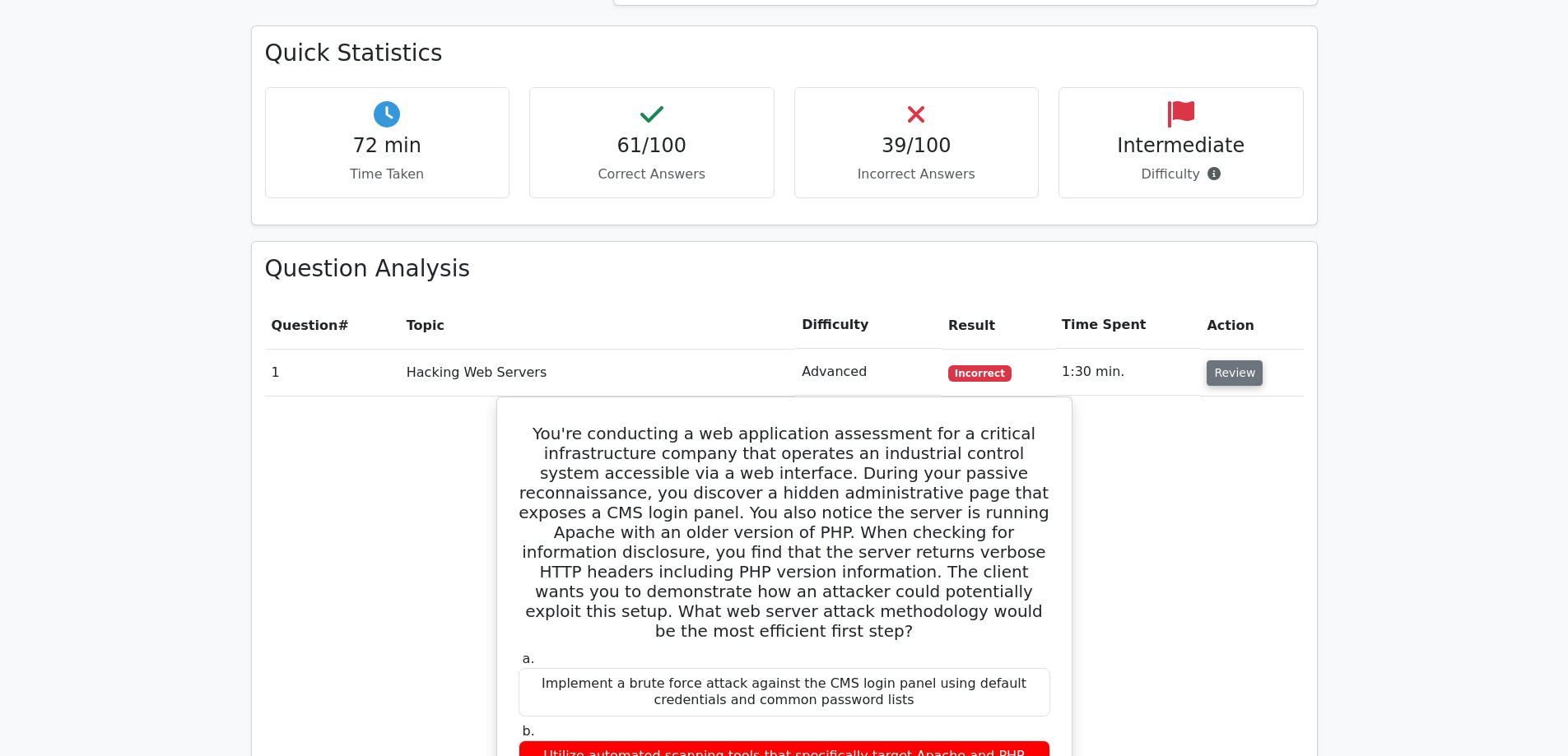
click at [1228, 380] on button "Review" at bounding box center [1234, 374] width 56 height 26
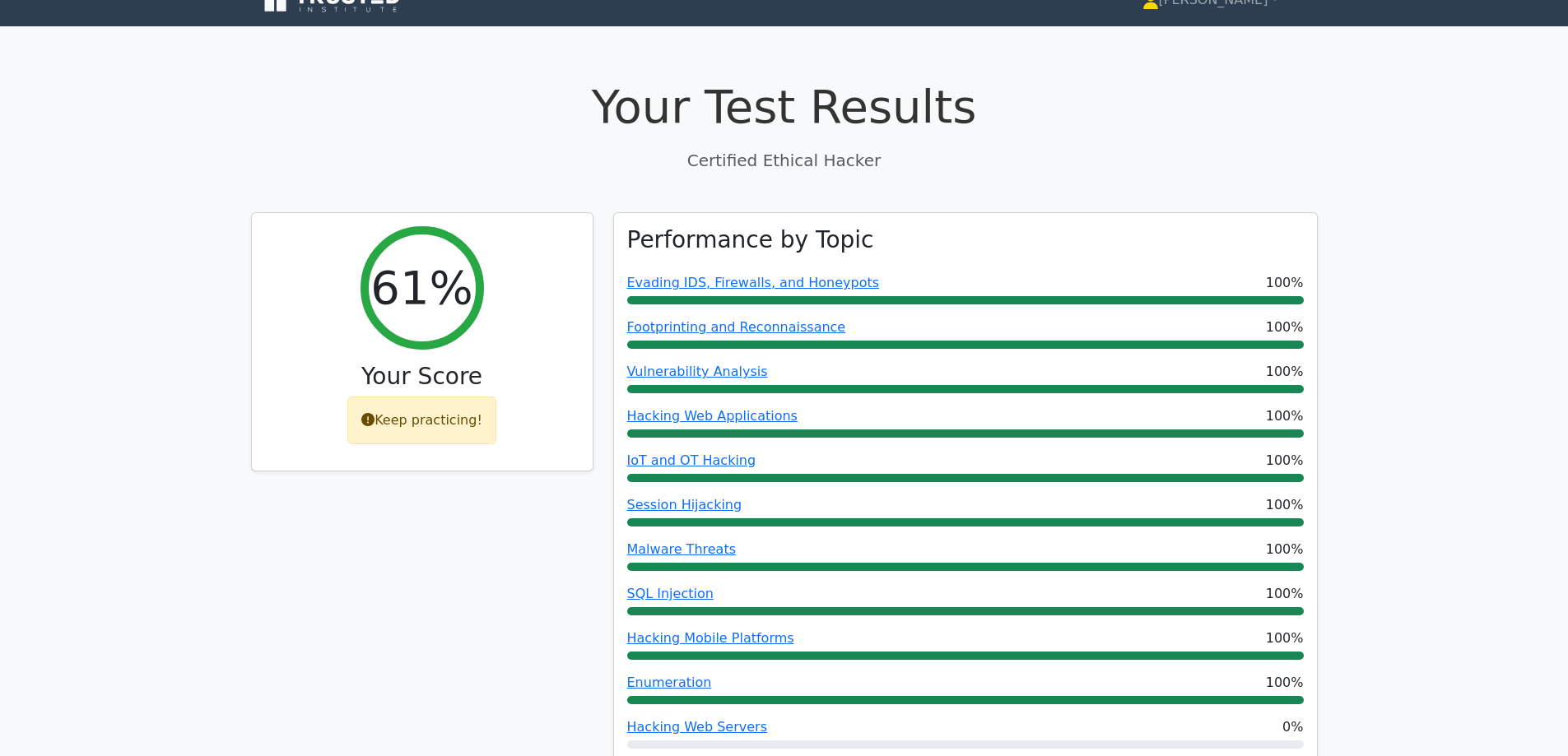
scroll to position [0, 0]
